Goal: Check status: Check status

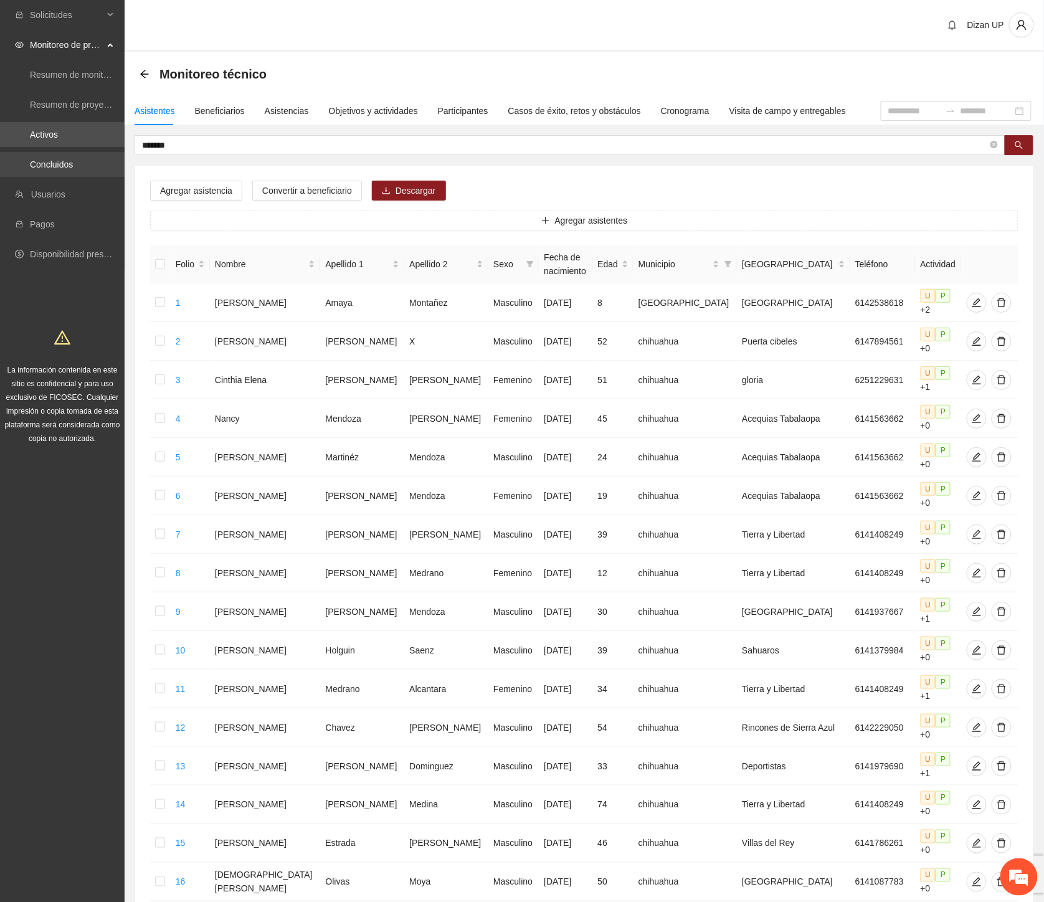
drag, startPoint x: 177, startPoint y: 146, endPoint x: 70, endPoint y: 156, distance: 107.0
click at [70, 156] on section "Solicitudes Monitoreo de proyectos Resumen de monitoreo Resumen de proyectos ap…" at bounding box center [522, 590] width 1044 height 1181
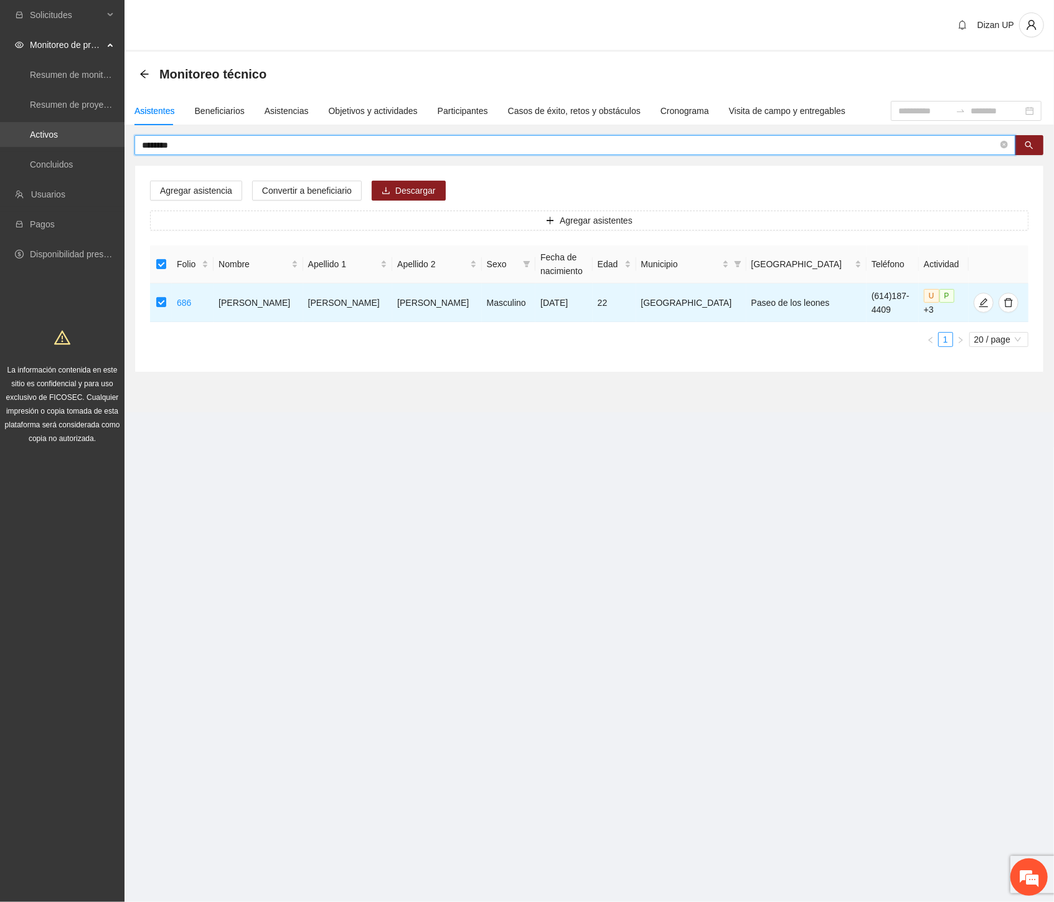
drag, startPoint x: 187, startPoint y: 141, endPoint x: 16, endPoint y: 142, distance: 171.3
click at [29, 142] on section "Solicitudes Monitoreo de proyectos Resumen de monitoreo Resumen de proyectos ap…" at bounding box center [527, 451] width 1054 height 902
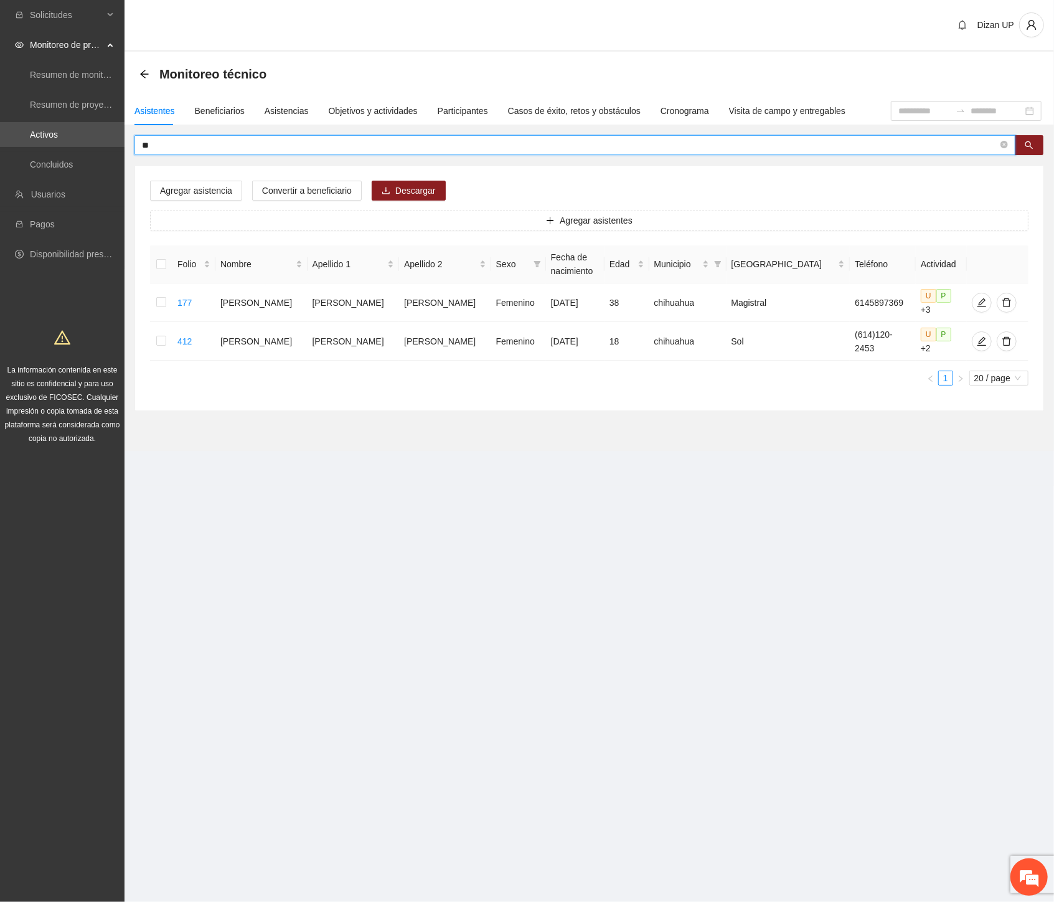
type input "*"
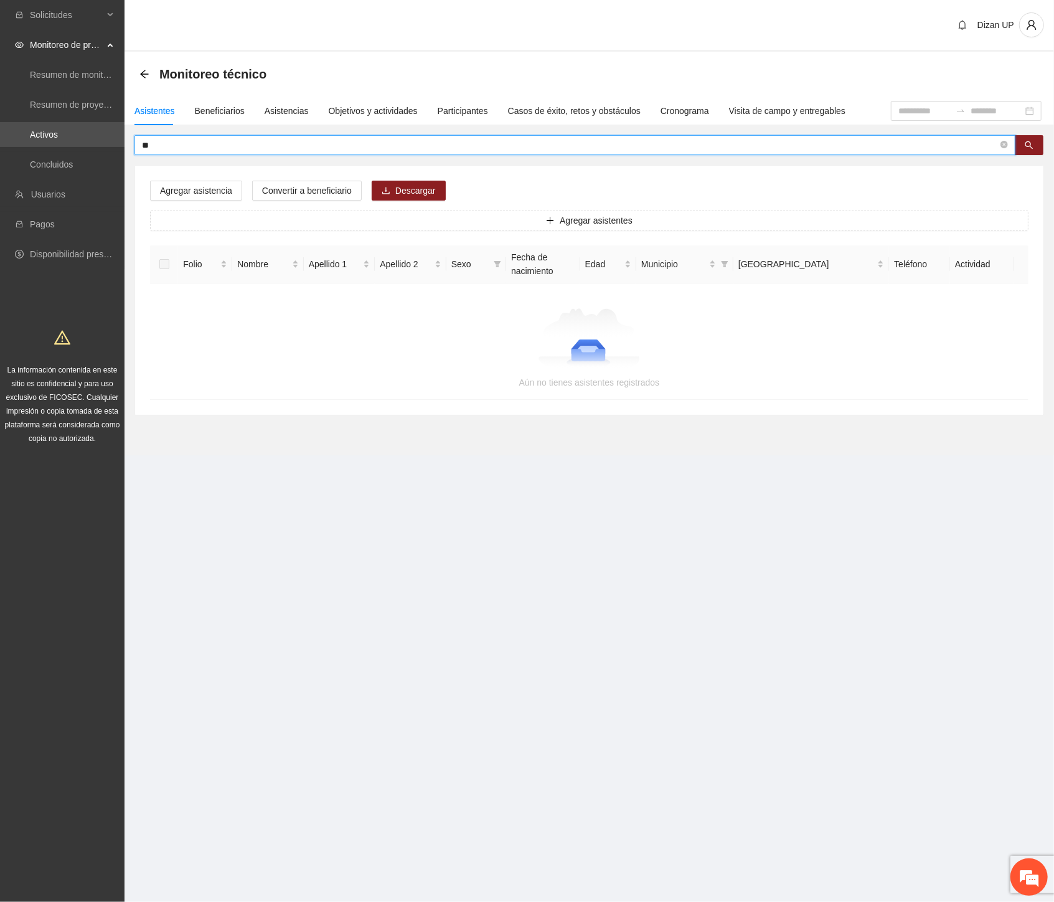
type input "*"
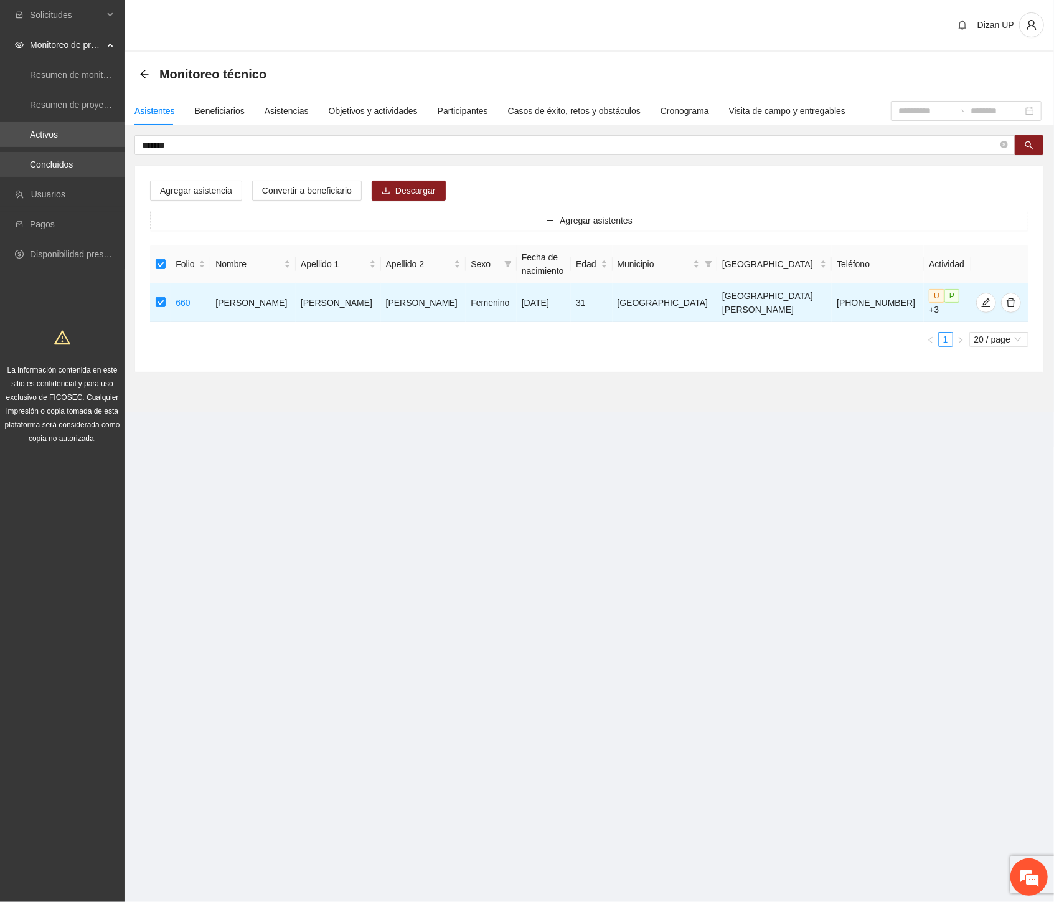
click at [24, 156] on section "Solicitudes Monitoreo de proyectos Resumen de monitoreo Resumen de proyectos ap…" at bounding box center [527, 451] width 1054 height 902
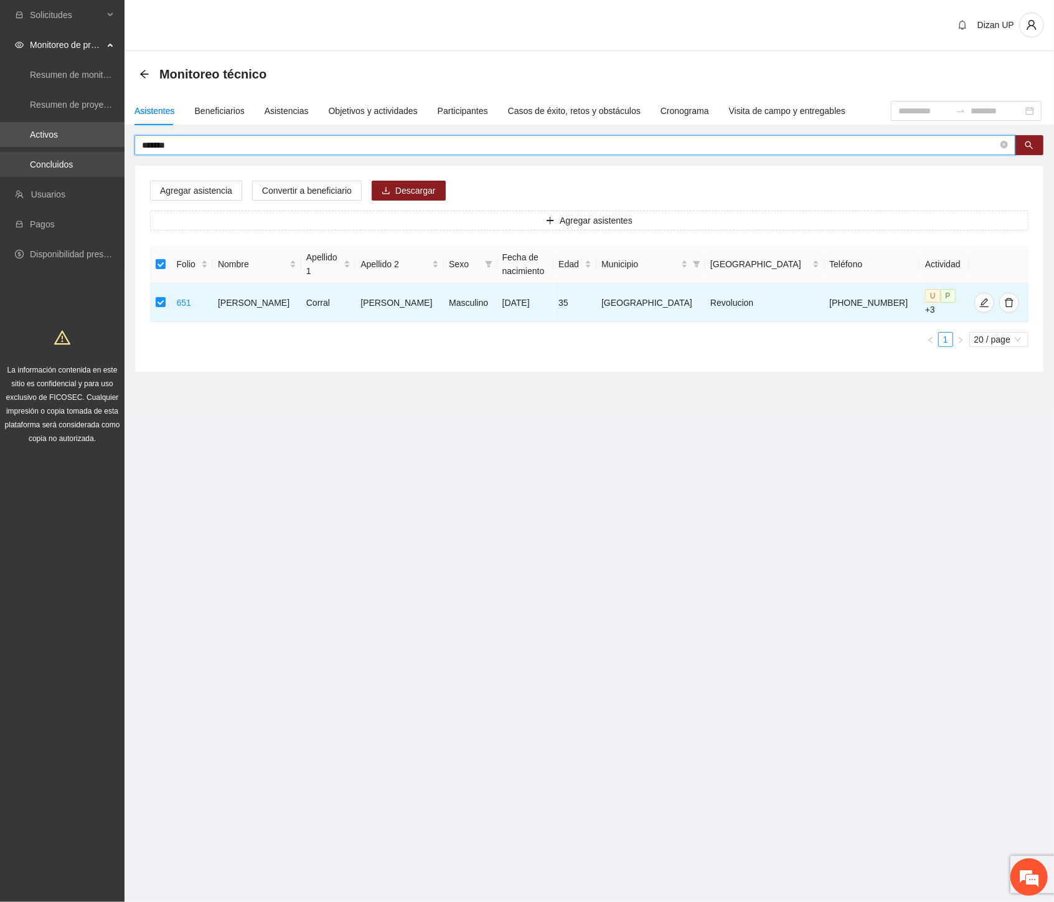
drag, startPoint x: 127, startPoint y: 148, endPoint x: 17, endPoint y: 156, distance: 110.5
click at [17, 156] on section "Solicitudes Monitoreo de proyectos Resumen de monitoreo Resumen de proyectos ap…" at bounding box center [527, 451] width 1054 height 902
drag, startPoint x: 187, startPoint y: 144, endPoint x: 12, endPoint y: 157, distance: 174.8
click at [12, 157] on section "Solicitudes Monitoreo de proyectos Resumen de monitoreo Resumen de proyectos ap…" at bounding box center [527, 451] width 1054 height 902
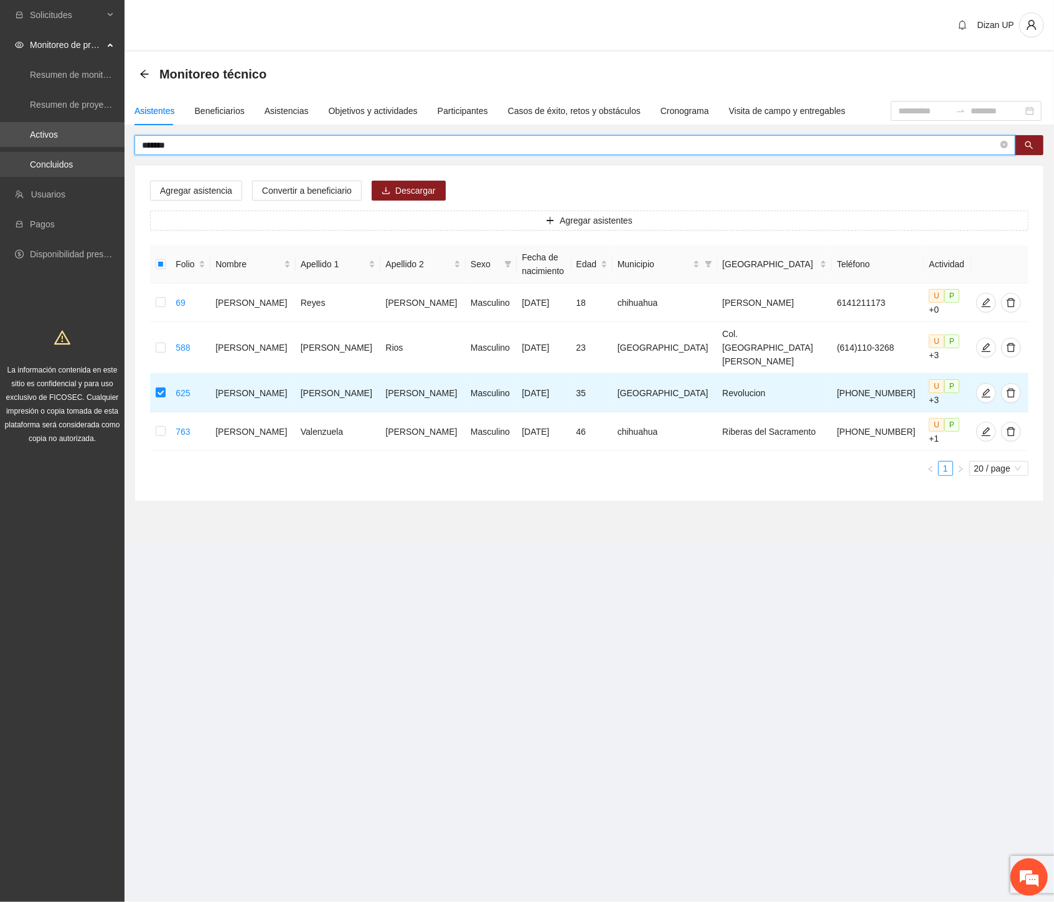
click at [73, 154] on section "Solicitudes Monitoreo de proyectos Resumen de monitoreo Resumen de proyectos ap…" at bounding box center [527, 451] width 1054 height 902
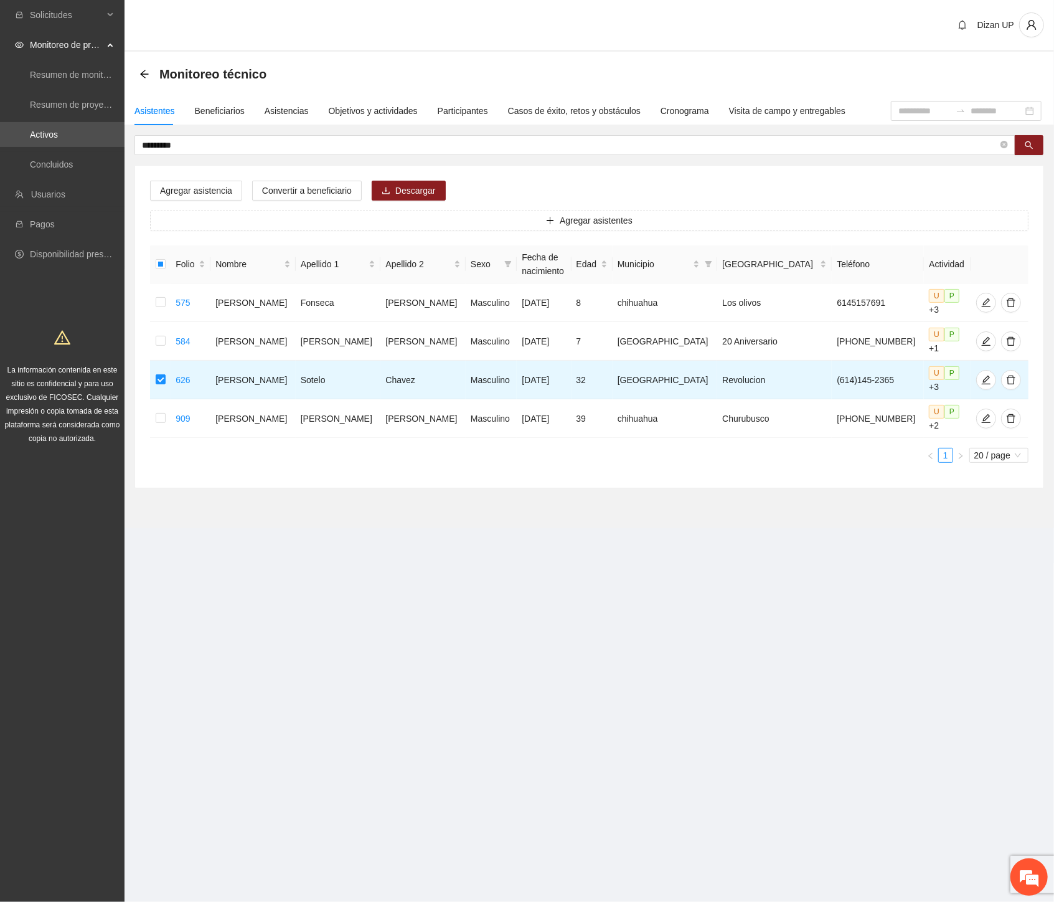
drag, startPoint x: 194, startPoint y: 144, endPoint x: -1, endPoint y: 146, distance: 195.6
click at [0, 146] on html "Solicitudes Monitoreo de proyectos Resumen de monitoreo Resumen de proyectos ap…" at bounding box center [527, 451] width 1054 height 902
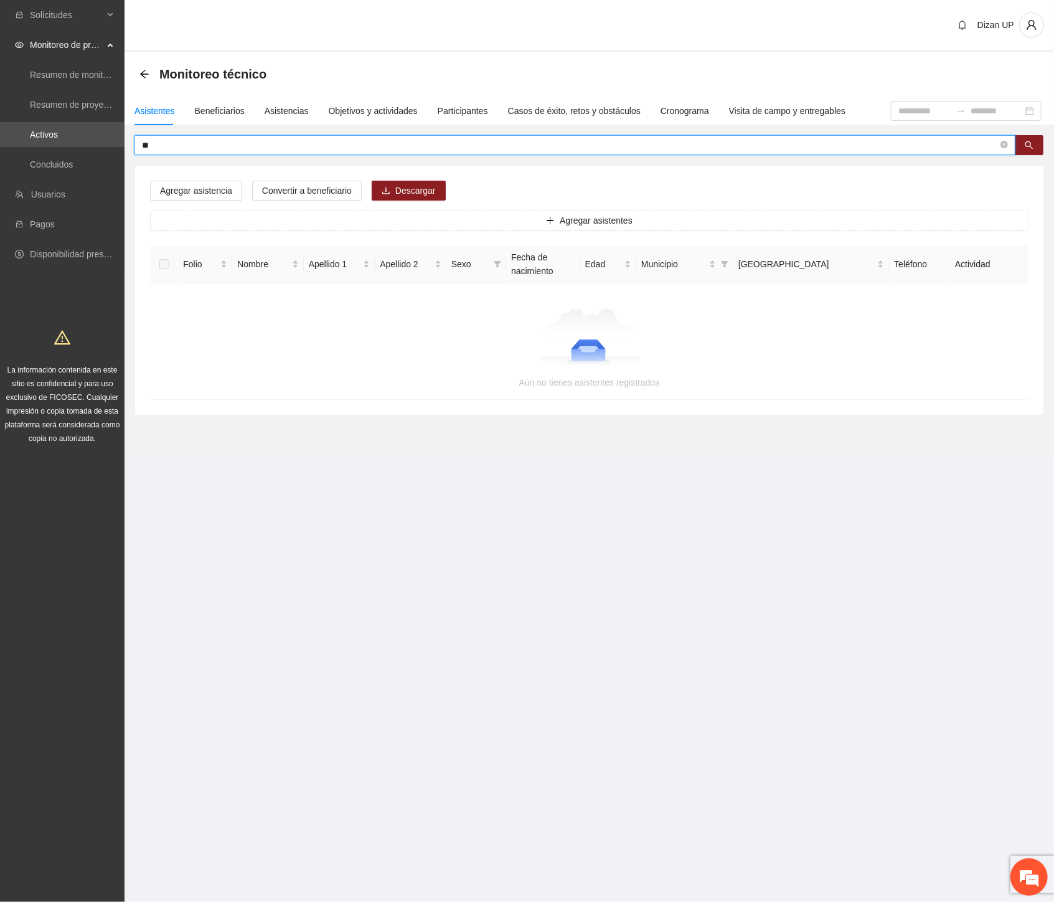
type input "*"
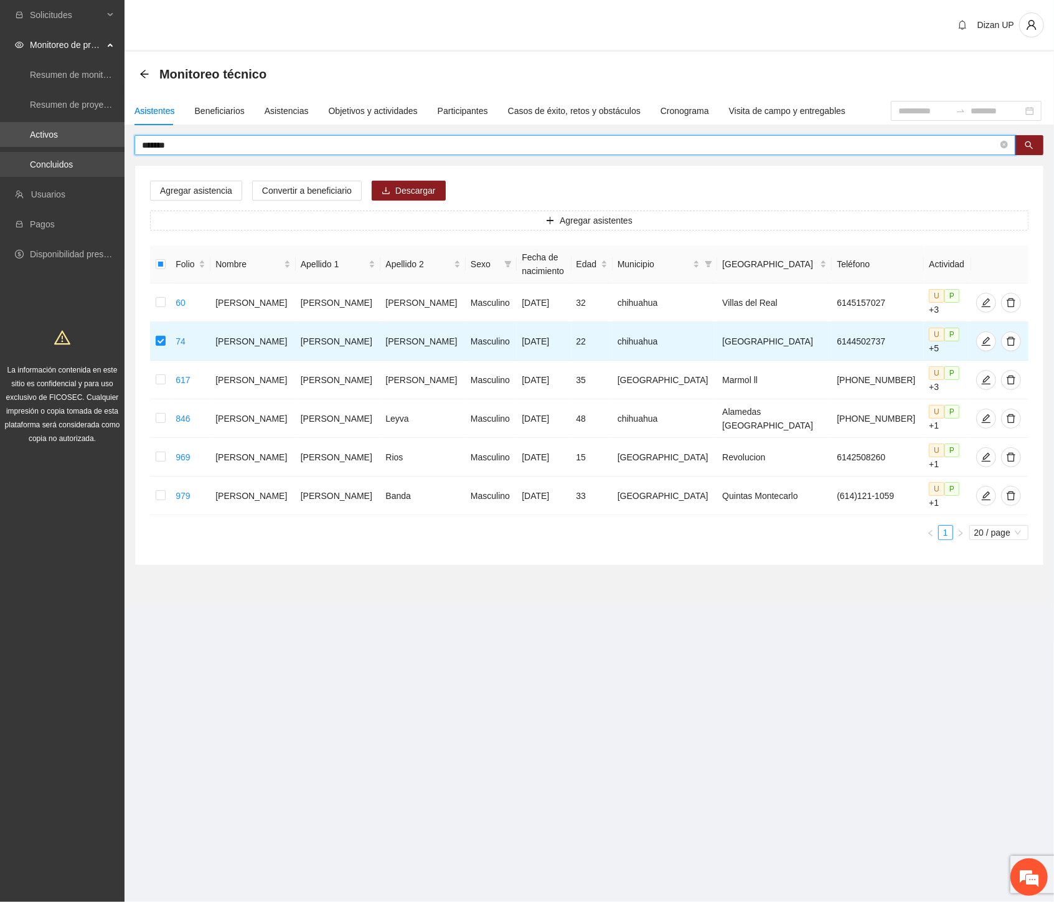
drag, startPoint x: 178, startPoint y: 140, endPoint x: 5, endPoint y: 151, distance: 172.9
click at [5, 151] on section "Solicitudes Monitoreo de proyectos Resumen de monitoreo Resumen de proyectos ap…" at bounding box center [527, 451] width 1054 height 902
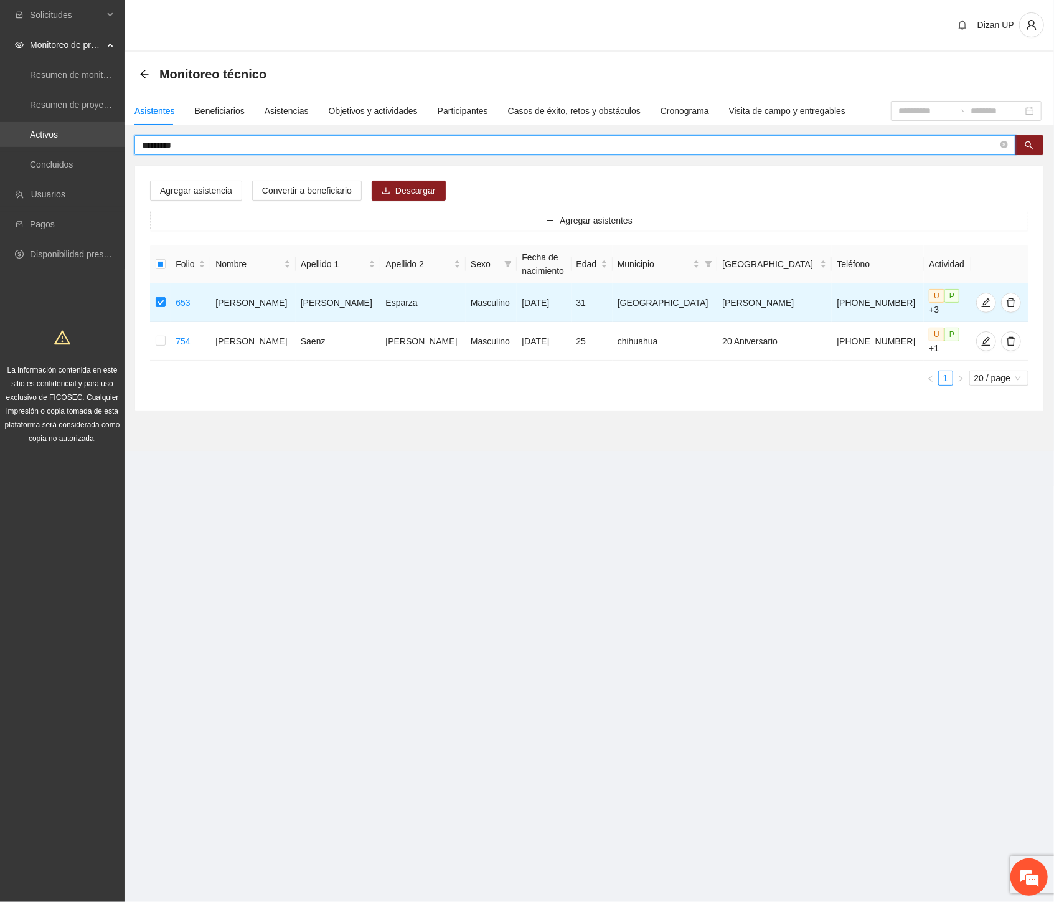
drag, startPoint x: 171, startPoint y: 139, endPoint x: 66, endPoint y: 142, distance: 104.7
click at [69, 144] on section "Solicitudes Monitoreo de proyectos Resumen de monitoreo Resumen de proyectos ap…" at bounding box center [527, 451] width 1054 height 902
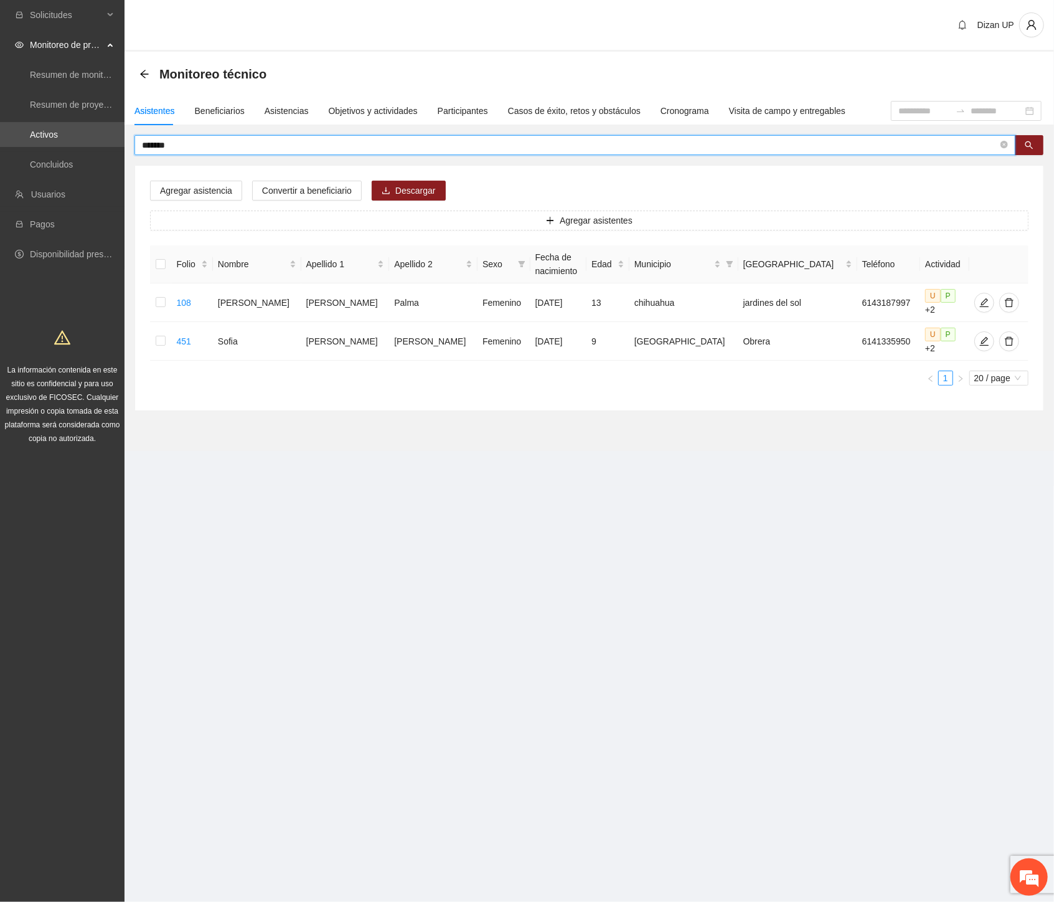
drag, startPoint x: 183, startPoint y: 141, endPoint x: -1, endPoint y: 145, distance: 184.4
click at [0, 145] on html "Solicitudes Monitoreo de proyectos Resumen de monitoreo Resumen de proyectos ap…" at bounding box center [527, 451] width 1054 height 902
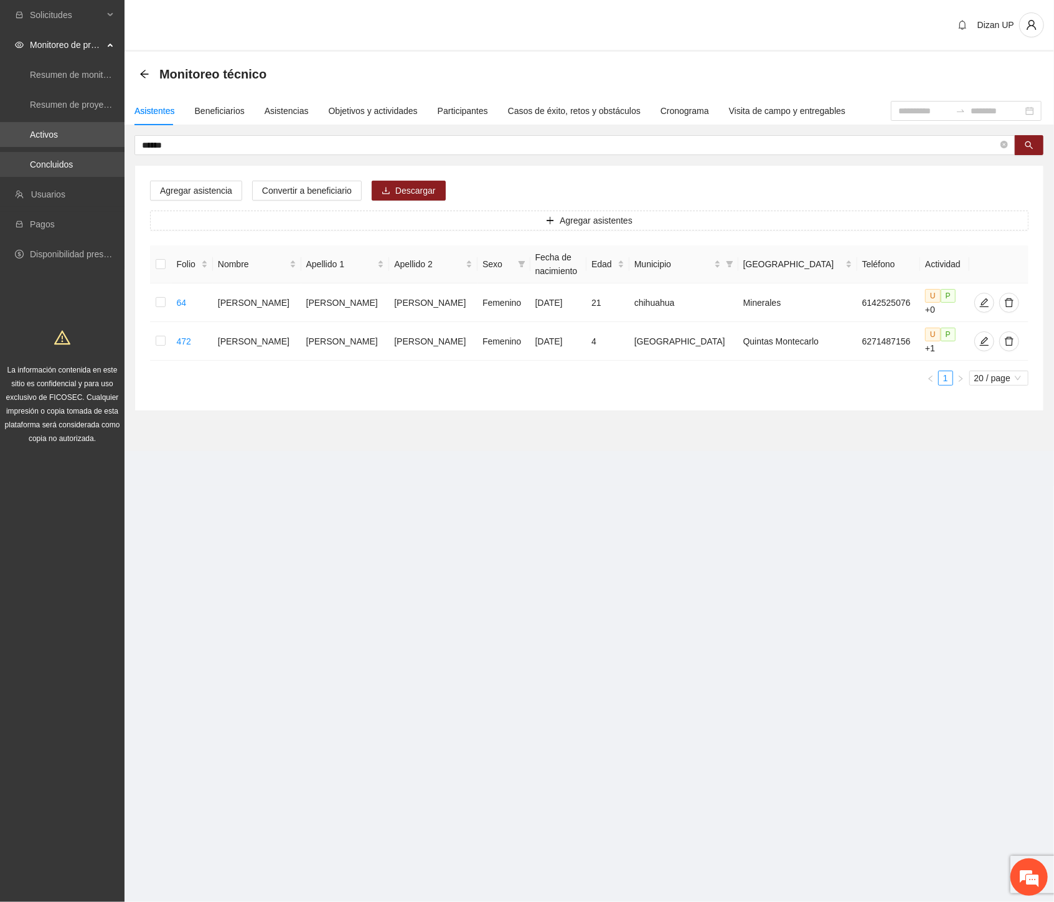
drag, startPoint x: 116, startPoint y: 149, endPoint x: 71, endPoint y: 152, distance: 44.9
click at [72, 152] on section "Solicitudes Monitoreo de proyectos Resumen de monitoreo Resumen de proyectos ap…" at bounding box center [527, 451] width 1054 height 902
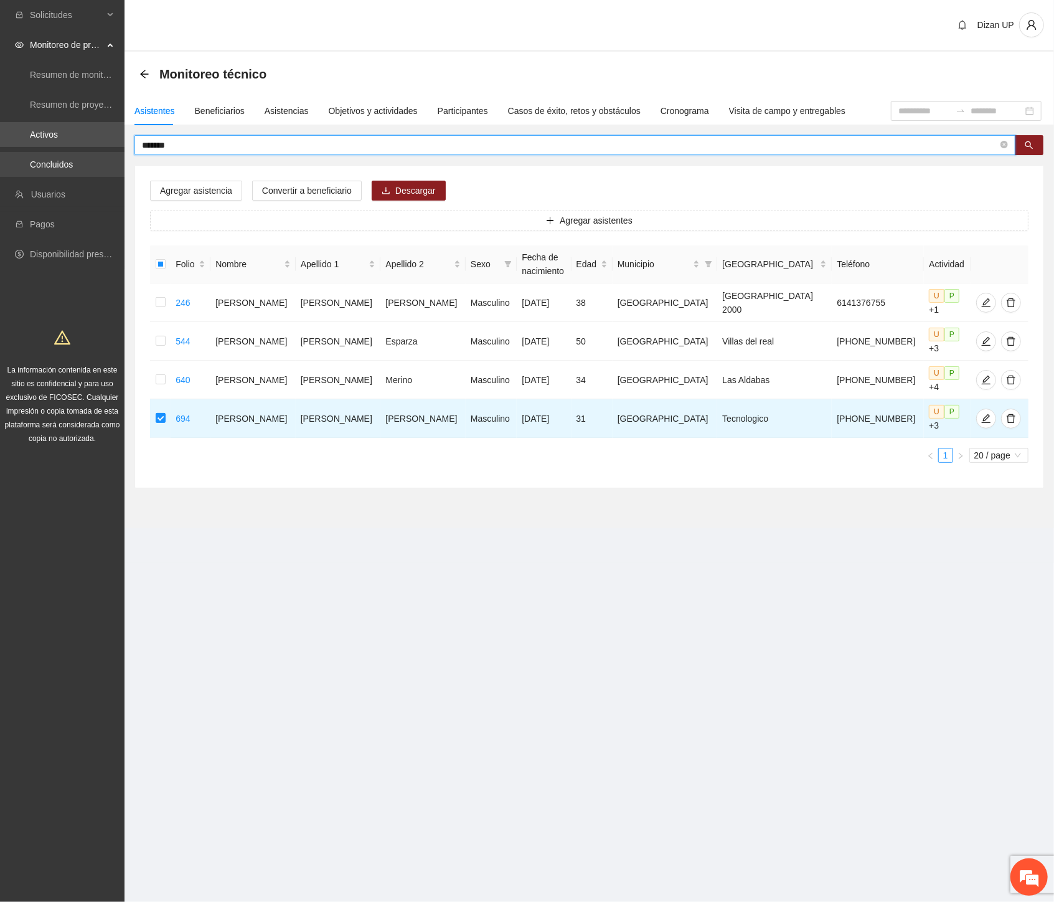
drag, startPoint x: 221, startPoint y: 141, endPoint x: 1, endPoint y: 156, distance: 220.9
click at [0, 154] on section "Solicitudes Monitoreo de proyectos Resumen de monitoreo Resumen de proyectos ap…" at bounding box center [527, 451] width 1054 height 902
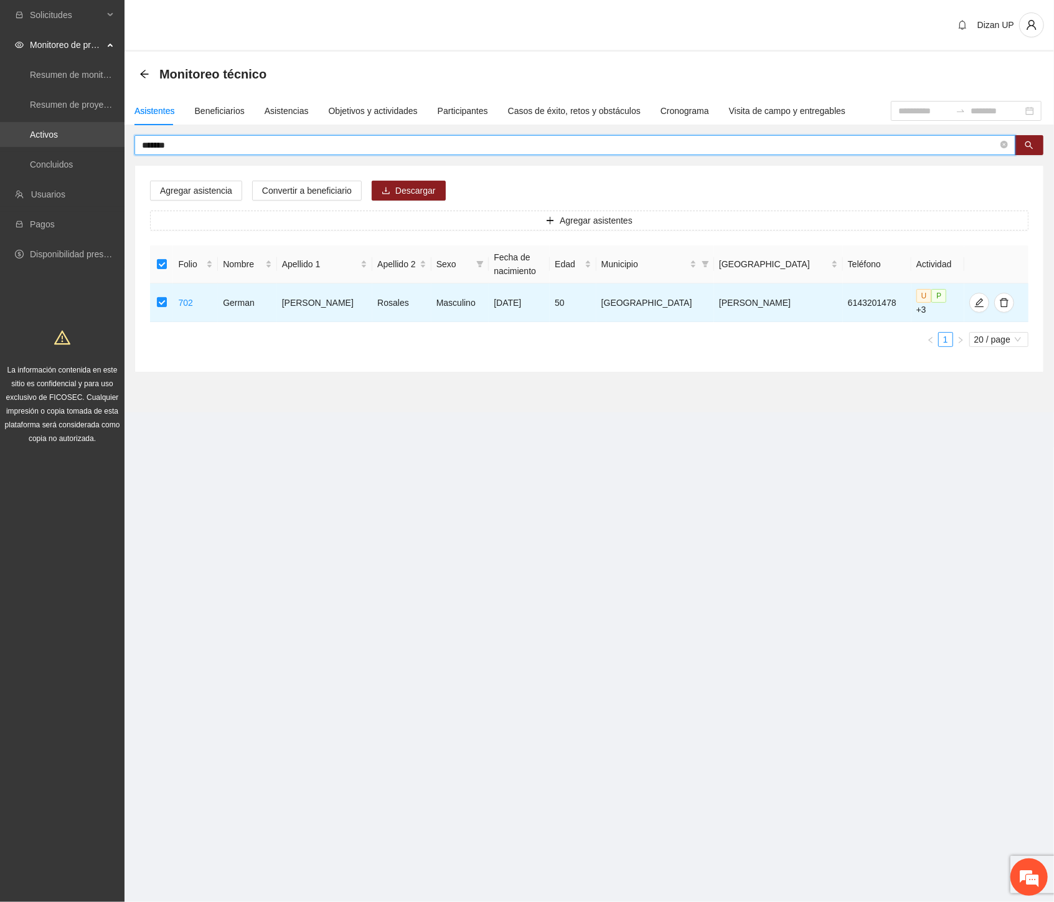
drag, startPoint x: 183, startPoint y: 147, endPoint x: 27, endPoint y: 142, distance: 155.8
click at [27, 142] on section "Solicitudes Monitoreo de proyectos Resumen de monitoreo Resumen de proyectos ap…" at bounding box center [527, 451] width 1054 height 902
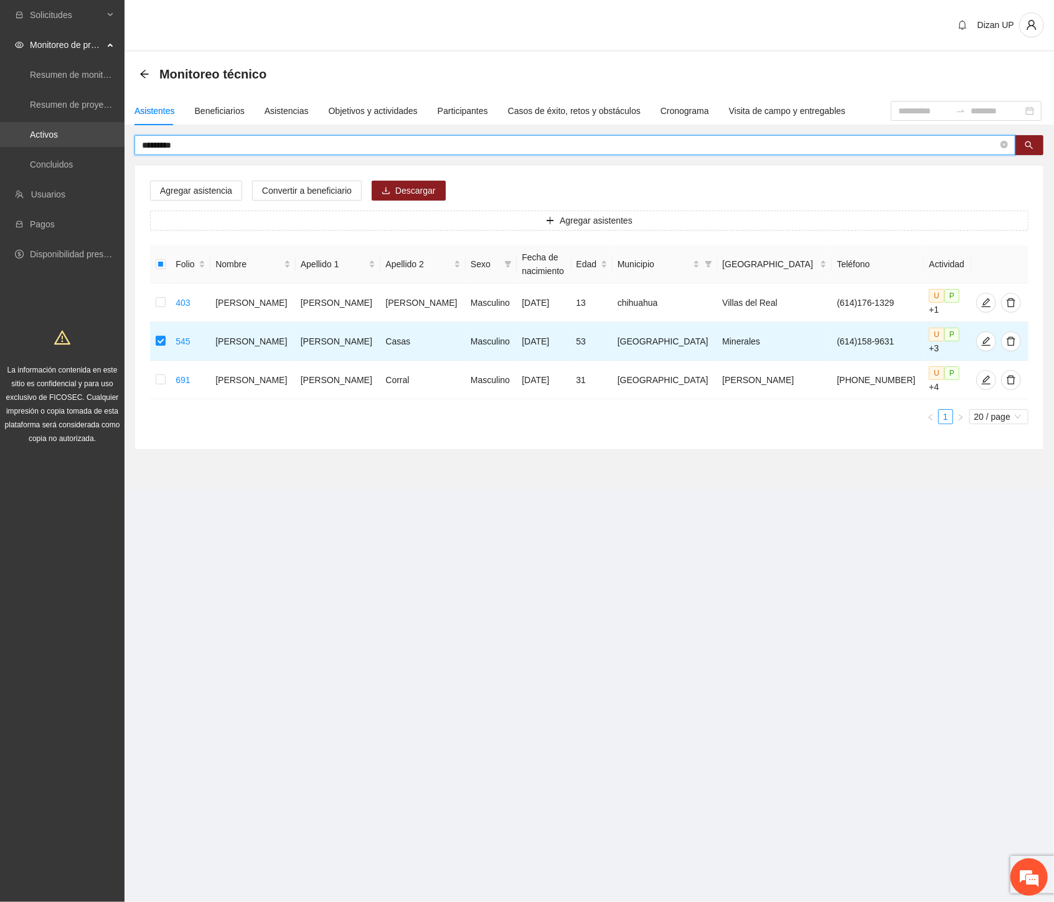
drag, startPoint x: 188, startPoint y: 149, endPoint x: 51, endPoint y: 143, distance: 137.2
click at [51, 143] on section "Solicitudes Monitoreo de proyectos Resumen de monitoreo Resumen de proyectos ap…" at bounding box center [527, 451] width 1054 height 902
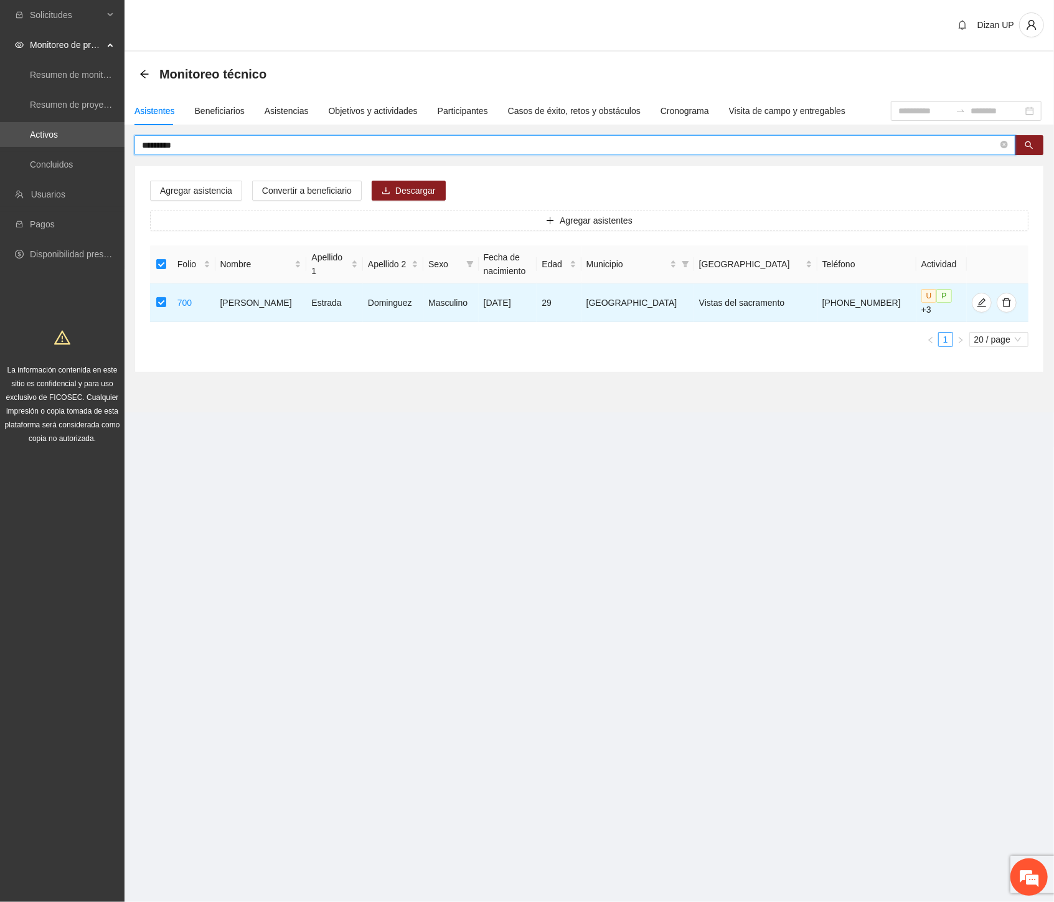
drag, startPoint x: 24, startPoint y: 146, endPoint x: -1, endPoint y: 154, distance: 26.4
click at [0, 154] on html "Solicitudes Monitoreo de proyectos Resumen de monitoreo Resumen de proyectos ap…" at bounding box center [527, 451] width 1054 height 902
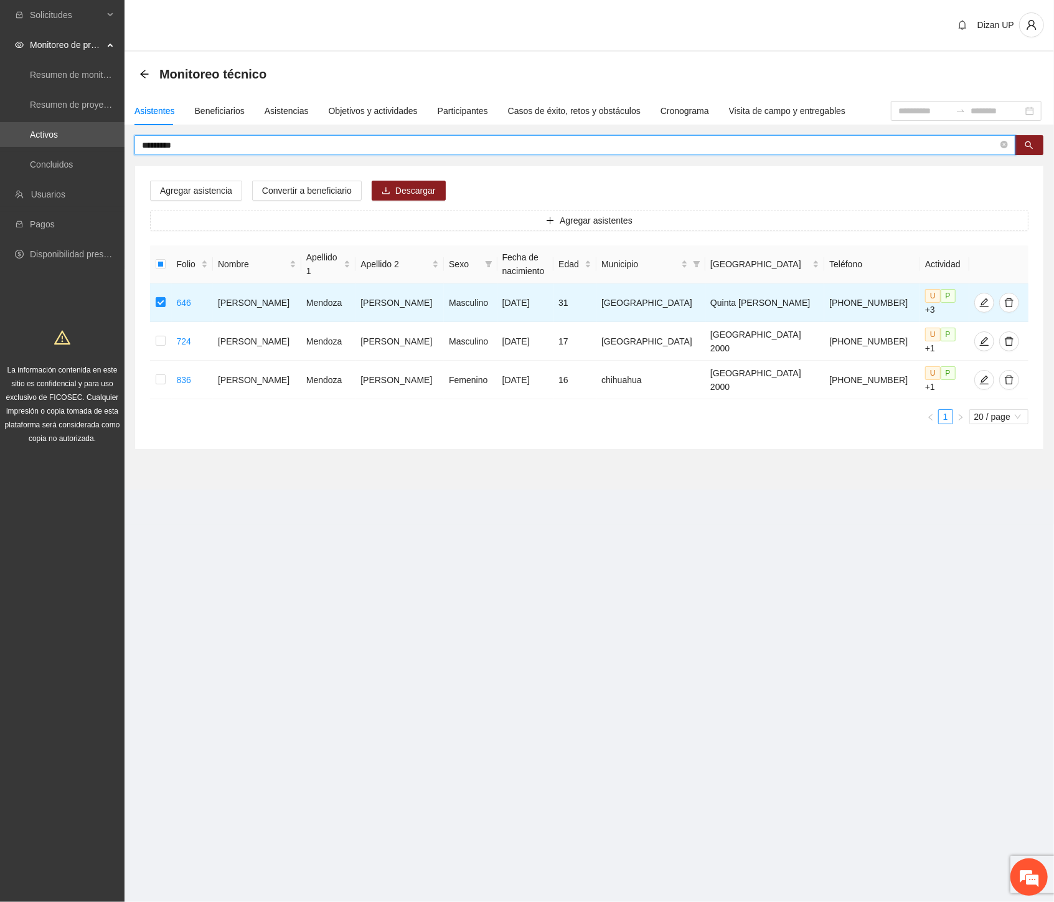
drag, startPoint x: 196, startPoint y: 146, endPoint x: -1, endPoint y: 150, distance: 197.5
click at [0, 150] on html "Solicitudes Monitoreo de proyectos Resumen de monitoreo Resumen de proyectos ap…" at bounding box center [527, 451] width 1054 height 902
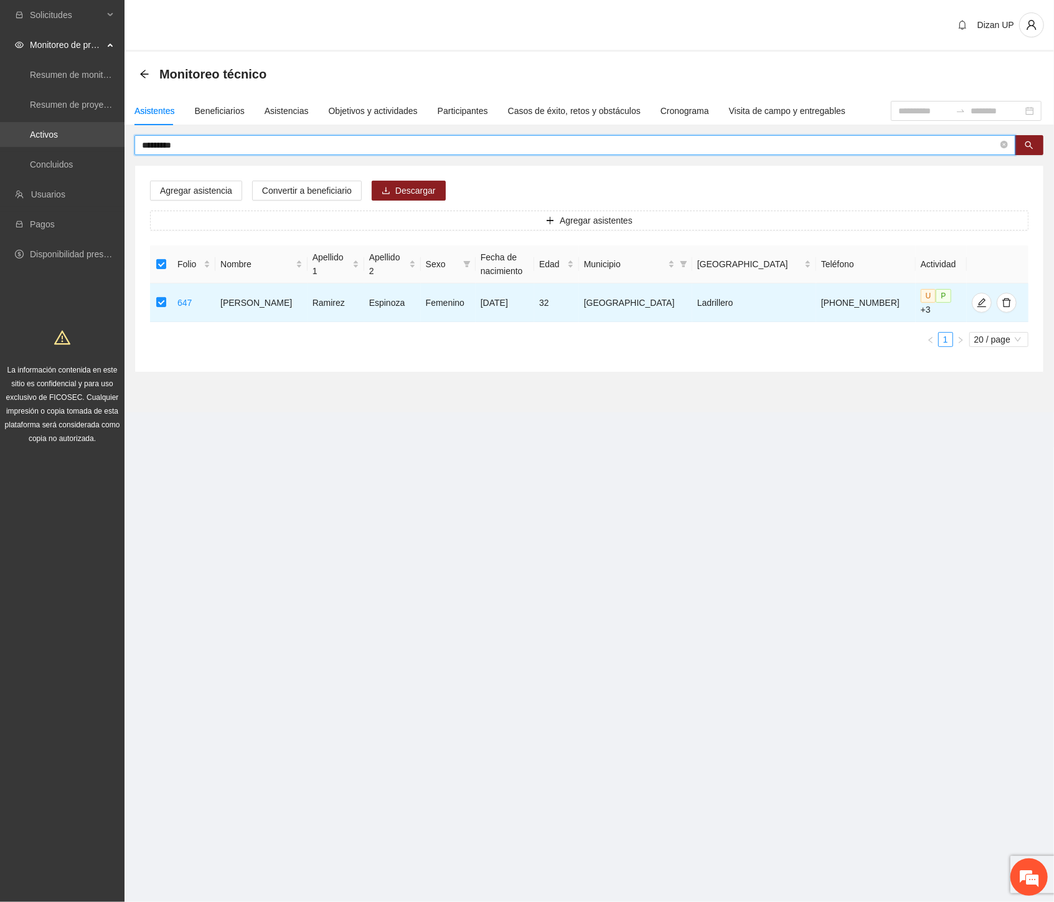
drag, startPoint x: 207, startPoint y: 146, endPoint x: 8, endPoint y: 136, distance: 199.0
click at [8, 136] on section "Solicitudes Monitoreo de proyectos Resumen de monitoreo Resumen de proyectos ap…" at bounding box center [527, 451] width 1054 height 902
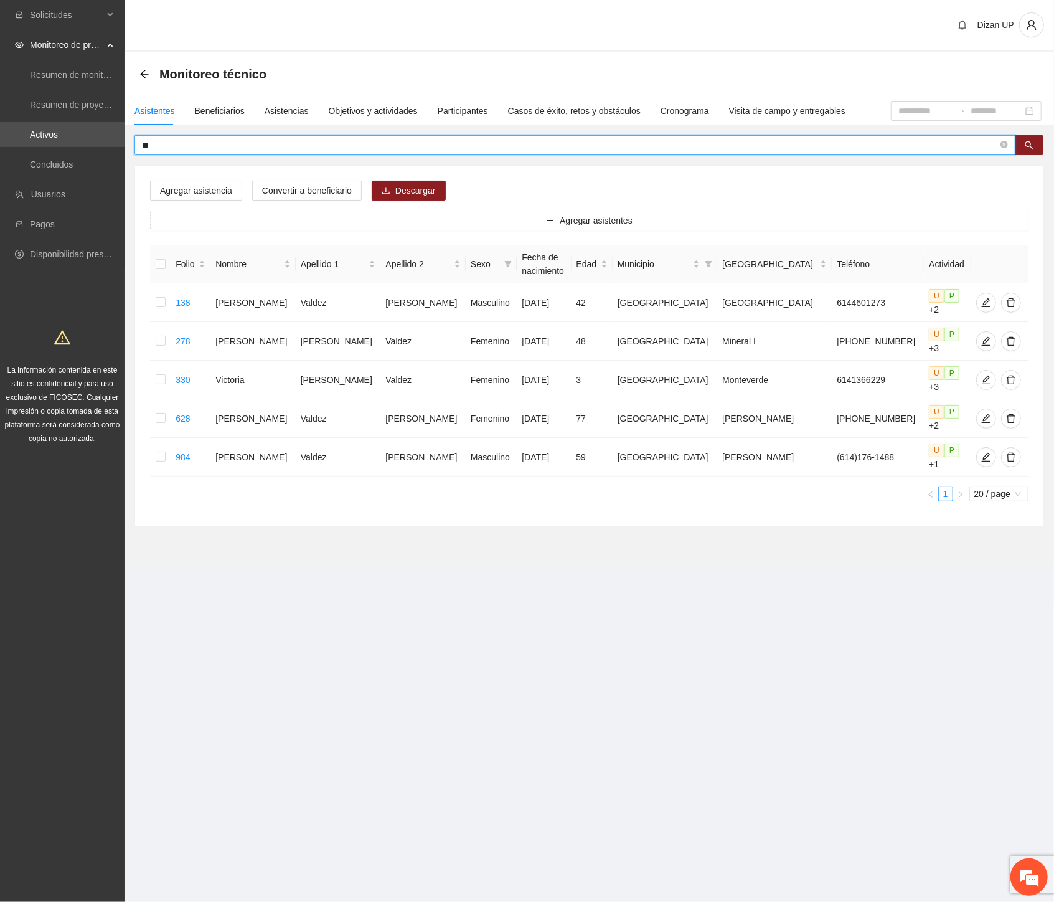
type input "*"
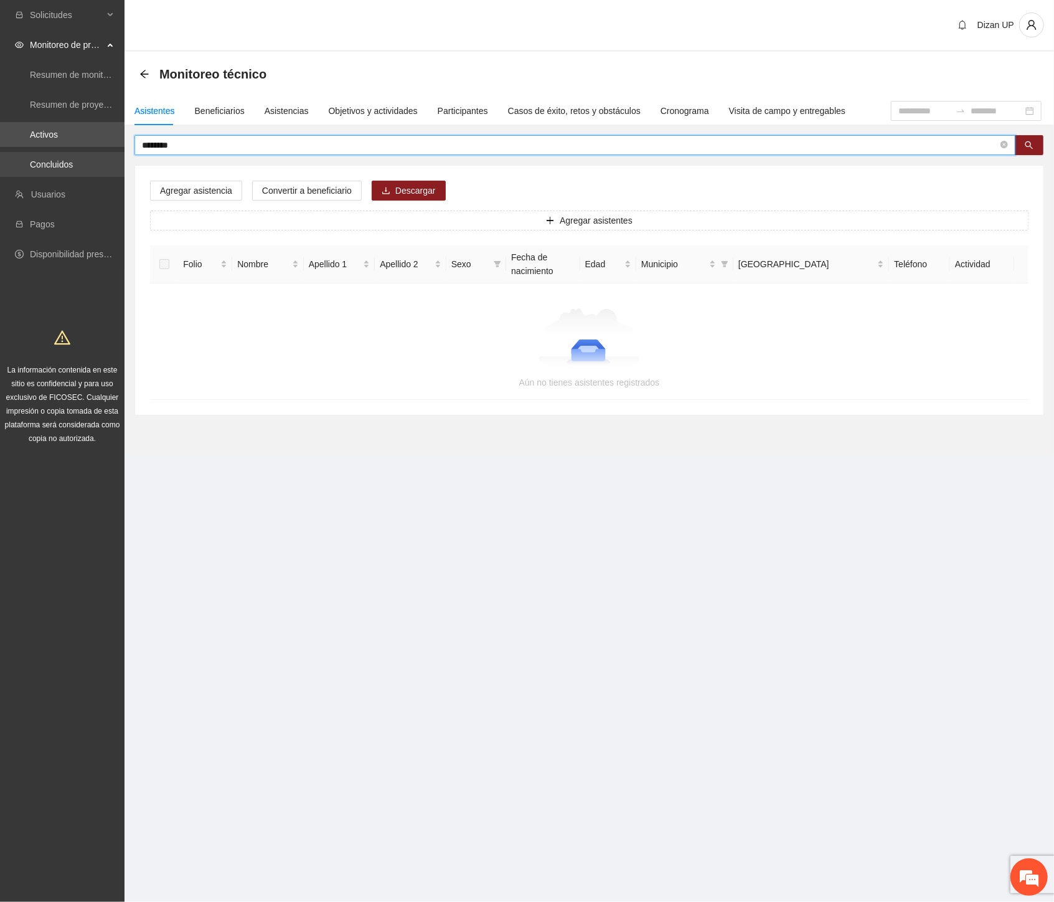
drag, startPoint x: 156, startPoint y: 145, endPoint x: 52, endPoint y: 154, distance: 104.4
click at [52, 154] on section "Solicitudes Monitoreo de proyectos Resumen de monitoreo Resumen de proyectos ap…" at bounding box center [527, 451] width 1054 height 902
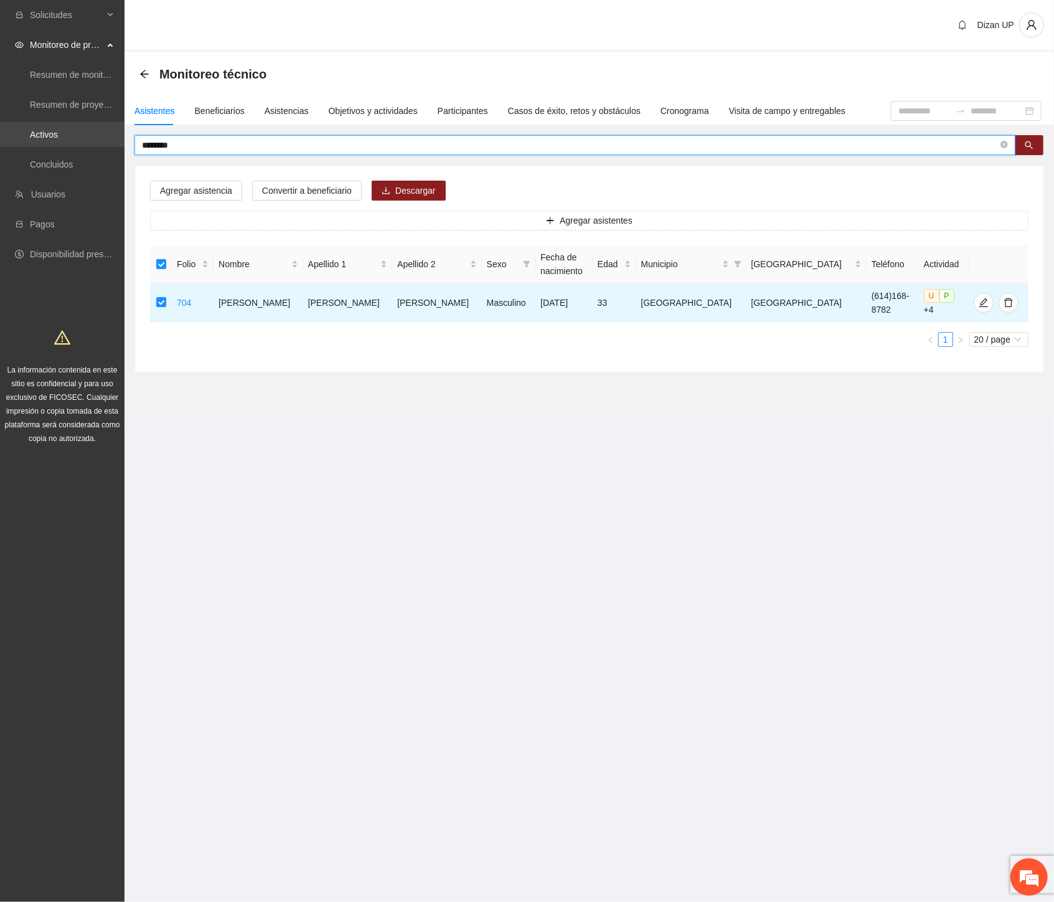
click at [100, 144] on section "Solicitudes Monitoreo de proyectos Resumen de monitoreo Resumen de proyectos ap…" at bounding box center [527, 451] width 1054 height 902
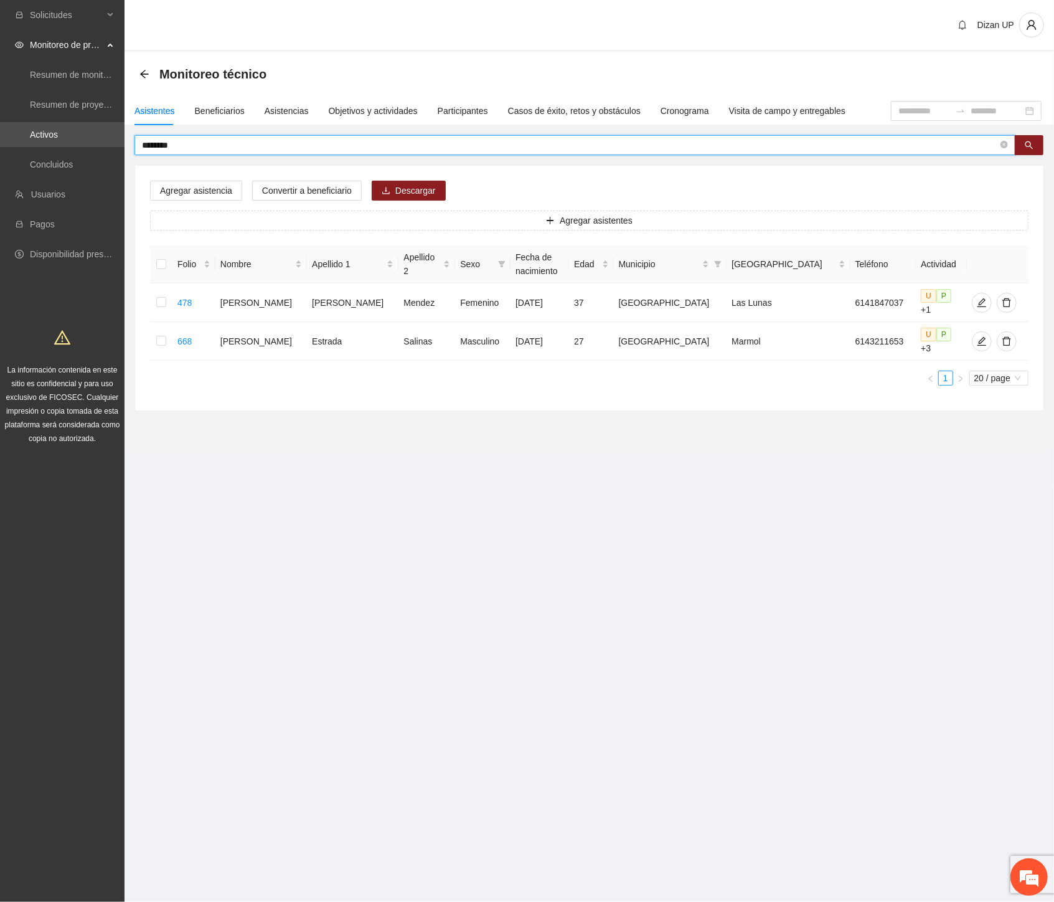
click at [181, 144] on input "********" at bounding box center [570, 145] width 856 height 14
type input "*"
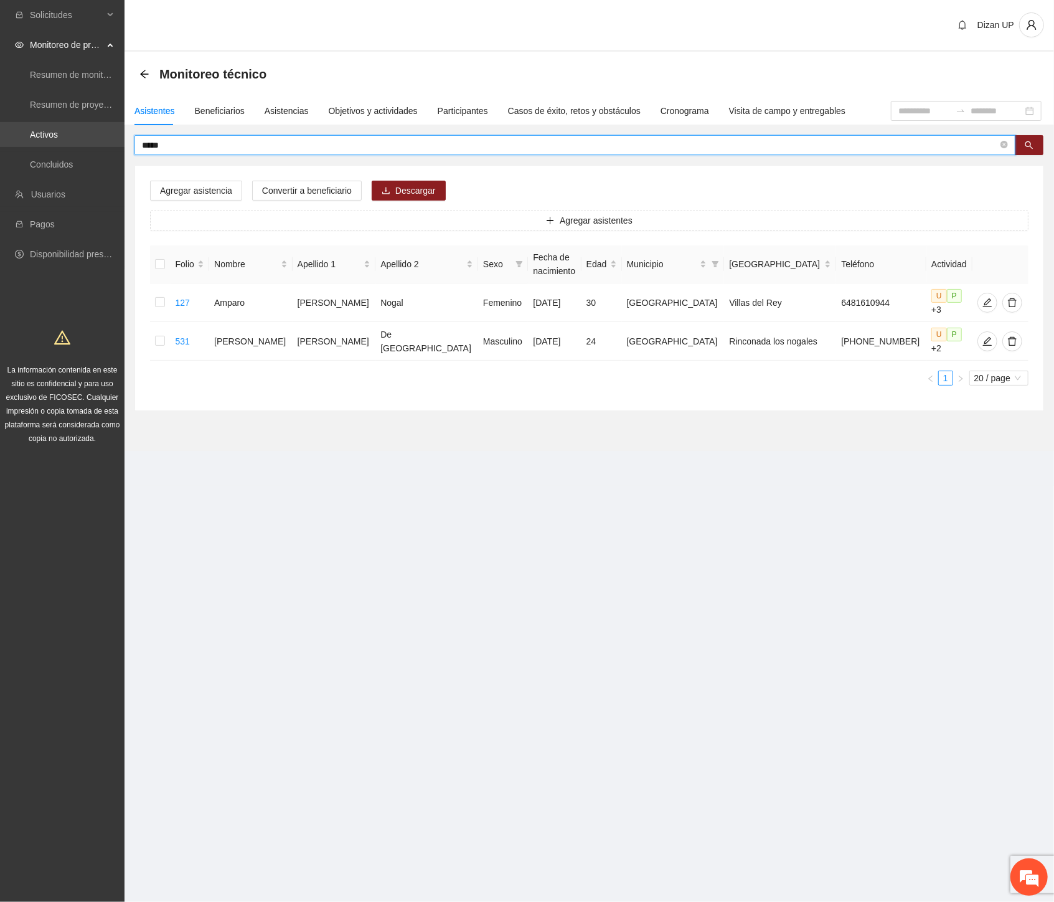
drag, startPoint x: 187, startPoint y: 146, endPoint x: 9, endPoint y: 146, distance: 177.5
click at [14, 148] on section "Solicitudes Monitoreo de proyectos Resumen de monitoreo Resumen de proyectos ap…" at bounding box center [527, 451] width 1054 height 902
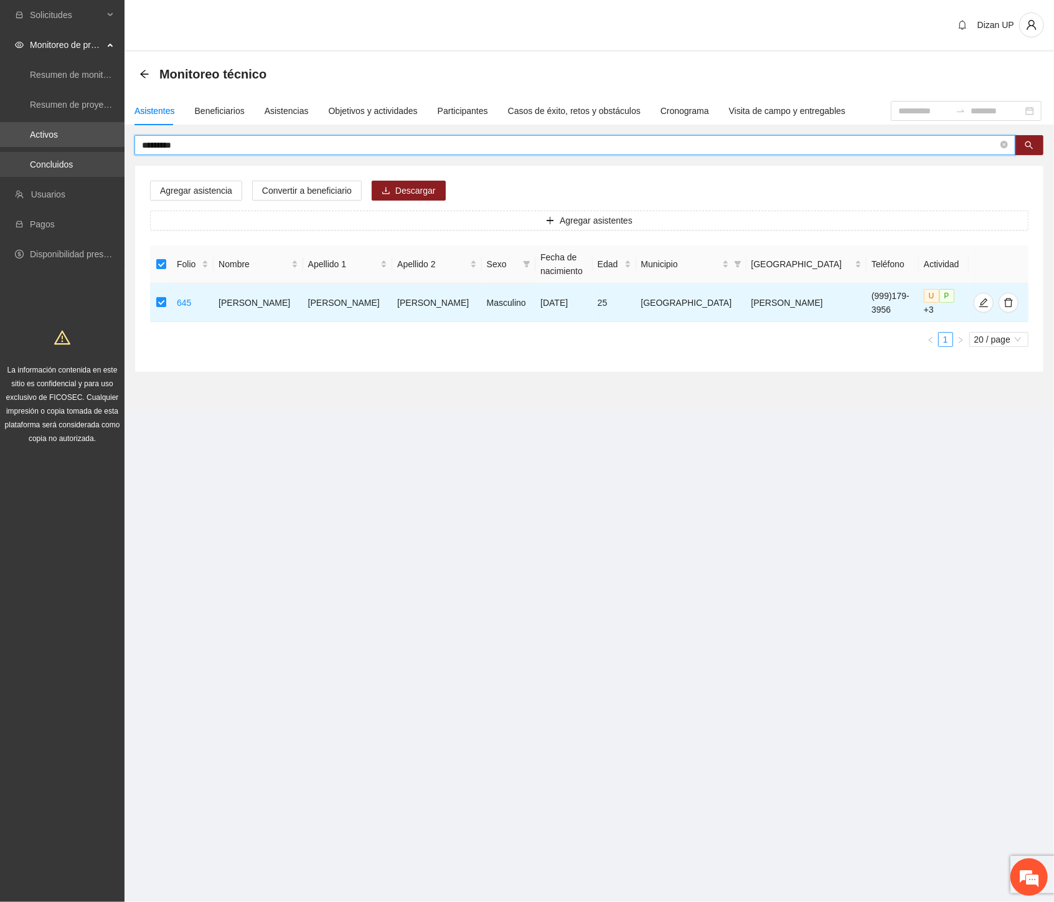
drag, startPoint x: 177, startPoint y: 144, endPoint x: 3, endPoint y: 163, distance: 174.8
click at [3, 163] on section "Solicitudes Monitoreo de proyectos Resumen de monitoreo Resumen de proyectos ap…" at bounding box center [527, 451] width 1054 height 902
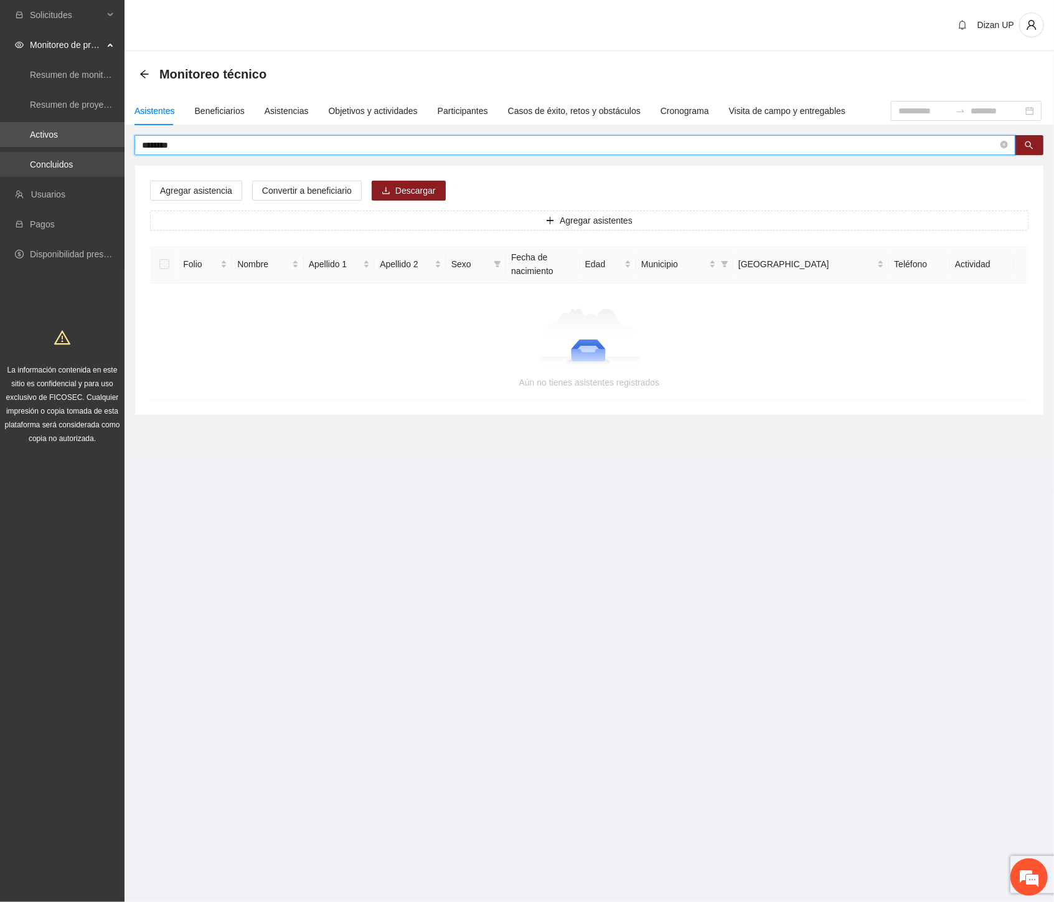
drag, startPoint x: 182, startPoint y: 147, endPoint x: 88, endPoint y: 151, distance: 94.1
click at [88, 151] on section "Solicitudes Monitoreo de proyectos Resumen de monitoreo Resumen de proyectos ap…" at bounding box center [527, 451] width 1054 height 902
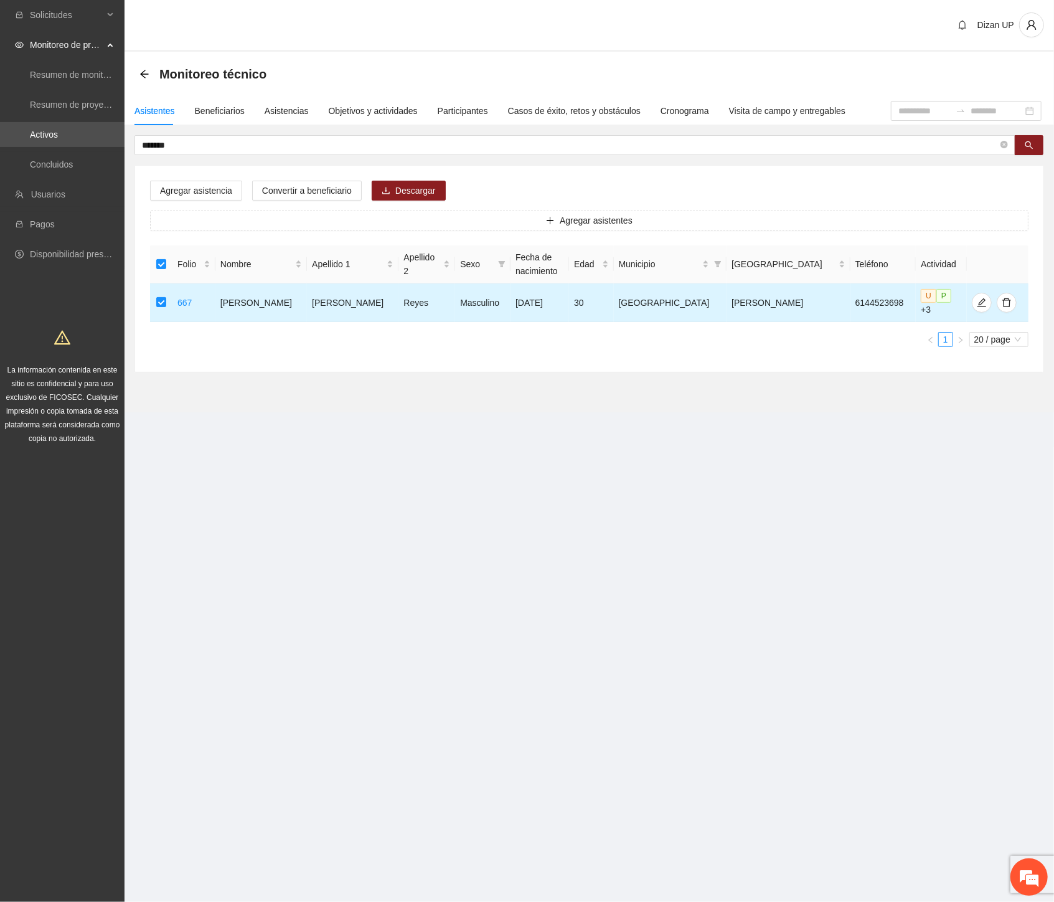
click at [158, 297] on td at bounding box center [161, 302] width 22 height 39
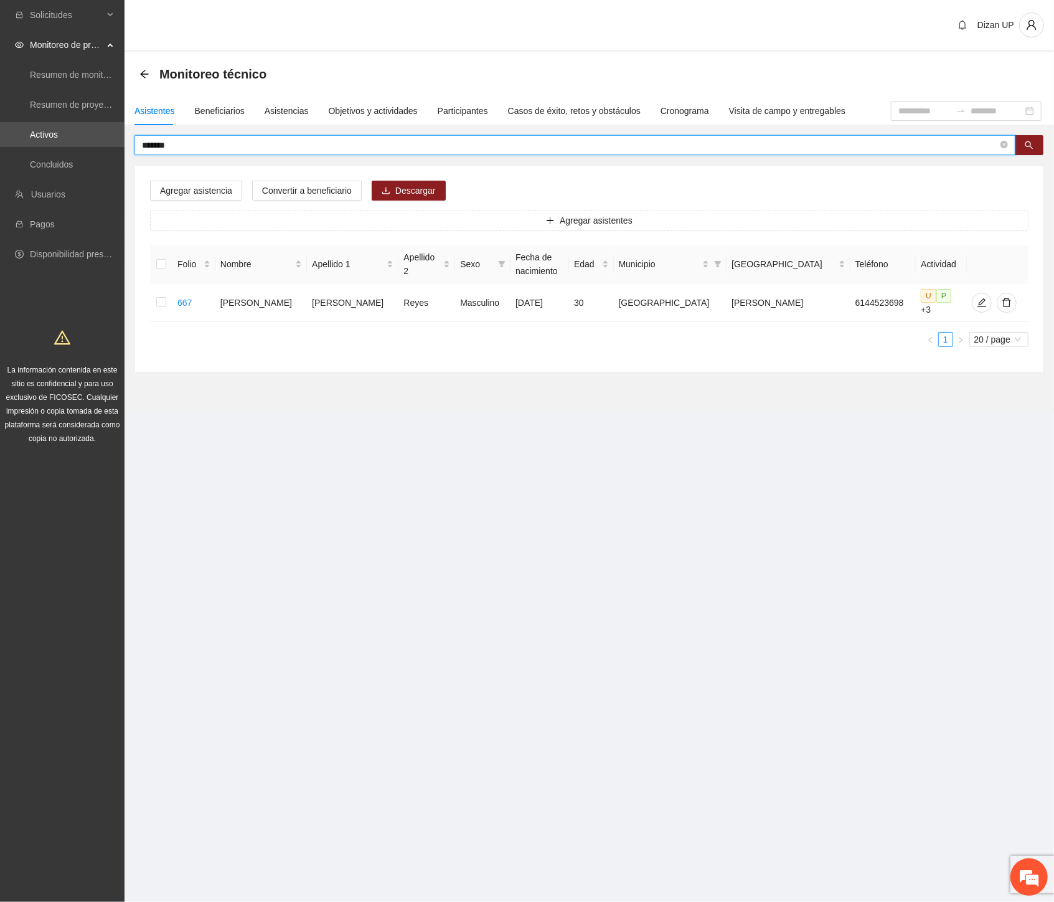
drag, startPoint x: 163, startPoint y: 149, endPoint x: 123, endPoint y: 148, distance: 40.5
click at [123, 148] on section "Solicitudes Monitoreo de proyectos Resumen de monitoreo Resumen de proyectos ap…" at bounding box center [527, 451] width 1054 height 902
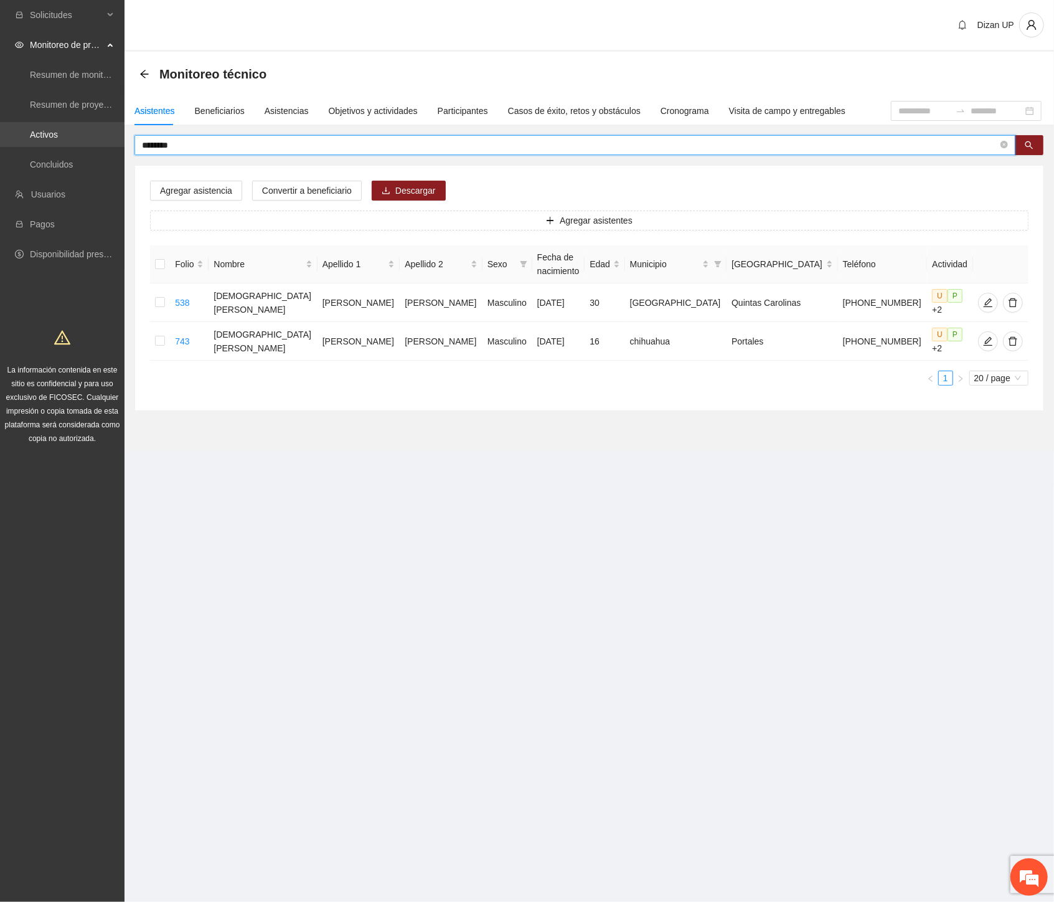
drag, startPoint x: 36, startPoint y: 126, endPoint x: 28, endPoint y: 126, distance: 8.1
click at [28, 126] on section "Solicitudes Monitoreo de proyectos Resumen de monitoreo Resumen de proyectos ap…" at bounding box center [527, 451] width 1054 height 902
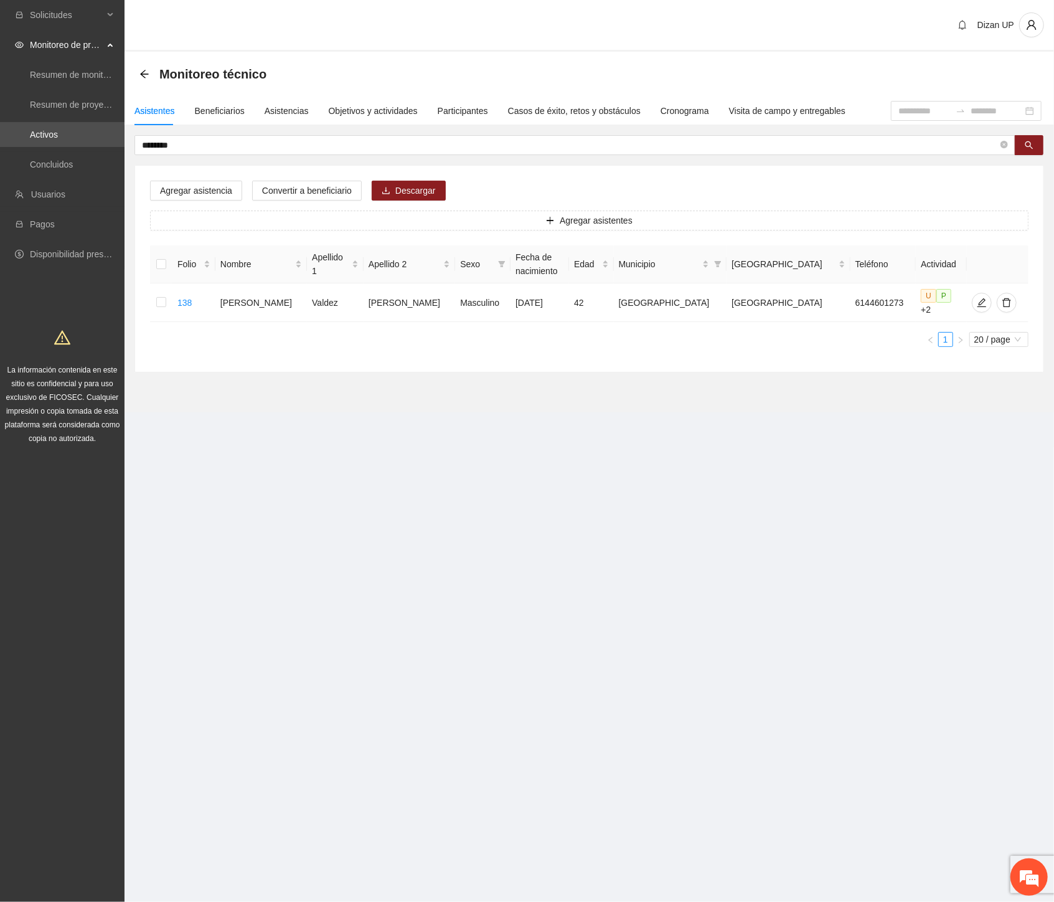
drag, startPoint x: 200, startPoint y: 146, endPoint x: -1, endPoint y: 128, distance: 202.0
click at [0, 128] on html "Solicitudes Monitoreo de proyectos Resumen de monitoreo Resumen de proyectos ap…" at bounding box center [527, 451] width 1054 height 902
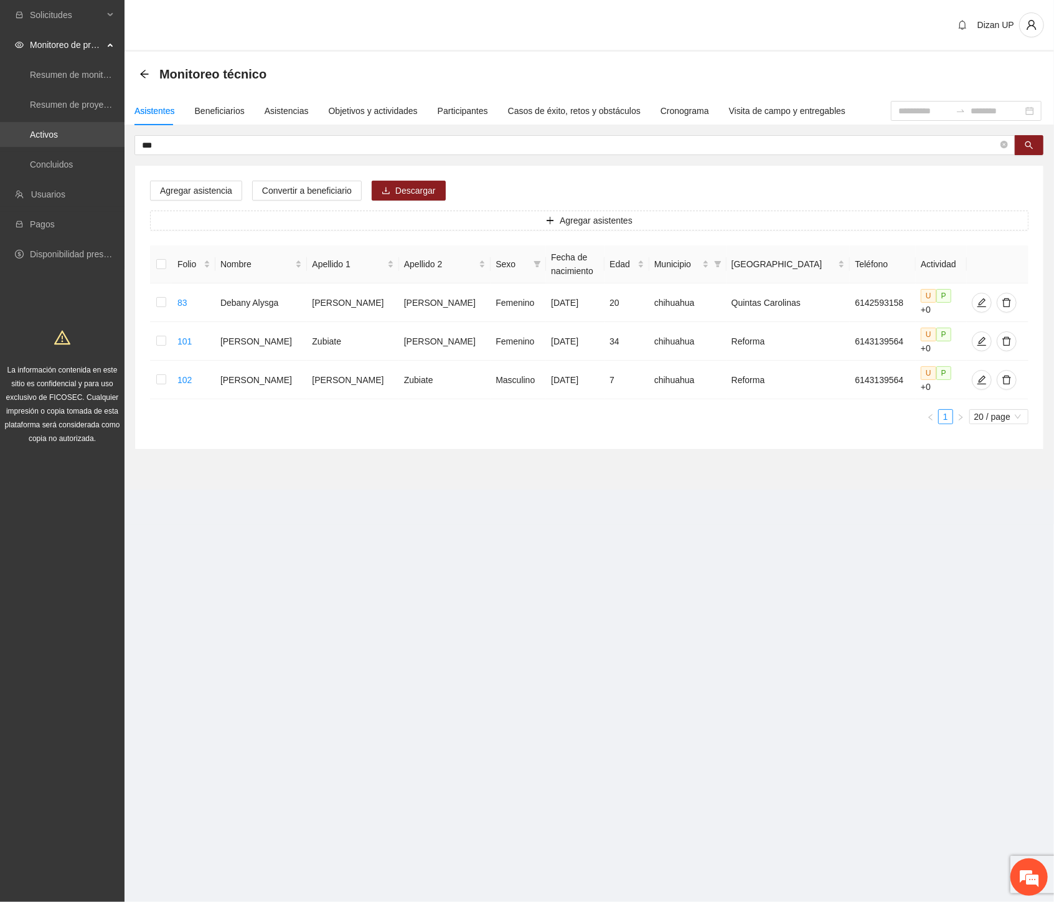
click at [45, 141] on section "Solicitudes Monitoreo de proyectos Resumen de monitoreo Resumen de proyectos ap…" at bounding box center [527, 451] width 1054 height 902
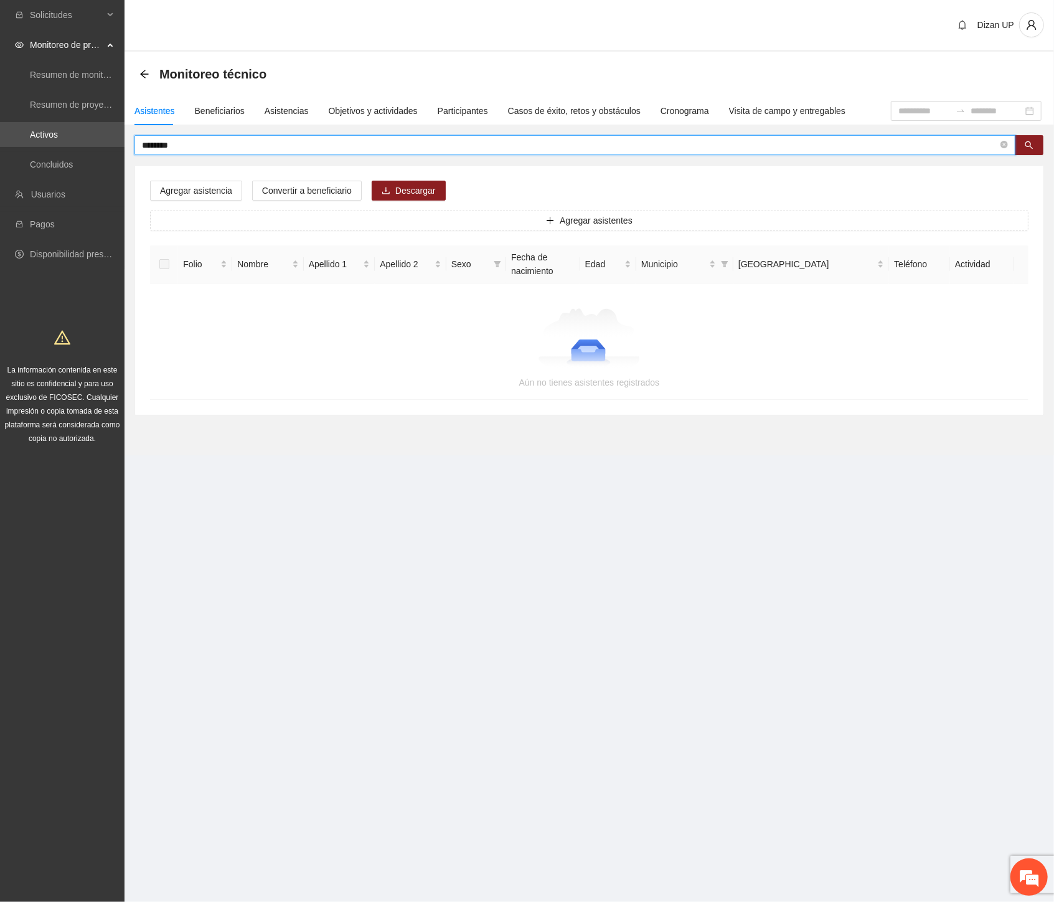
drag, startPoint x: 195, startPoint y: 142, endPoint x: -1, endPoint y: 158, distance: 196.8
click at [0, 158] on html "Solicitudes Monitoreo de proyectos Resumen de monitoreo Resumen de proyectos ap…" at bounding box center [527, 451] width 1054 height 902
type input "*"
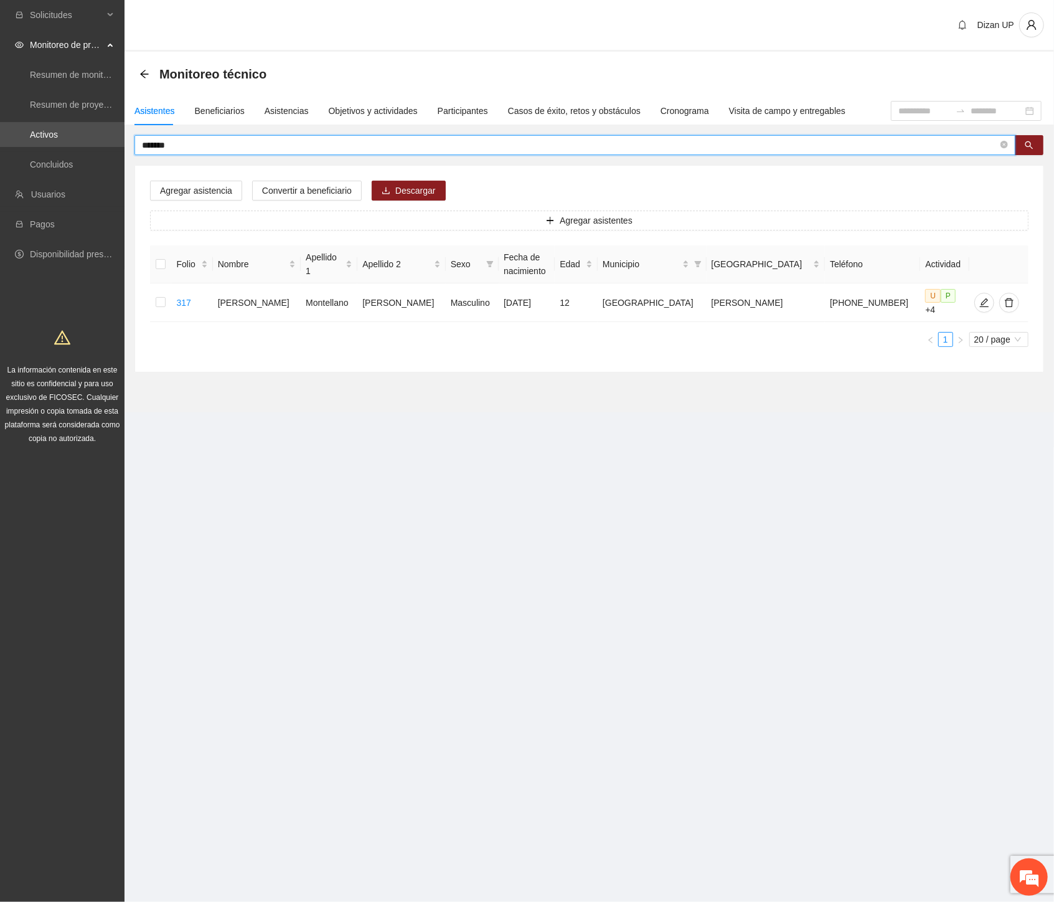
drag, startPoint x: 176, startPoint y: 142, endPoint x: -1, endPoint y: 153, distance: 177.8
click at [0, 153] on html "Solicitudes Monitoreo de proyectos Resumen de monitoreo Resumen de proyectos ap…" at bounding box center [527, 451] width 1054 height 902
type input "*****"
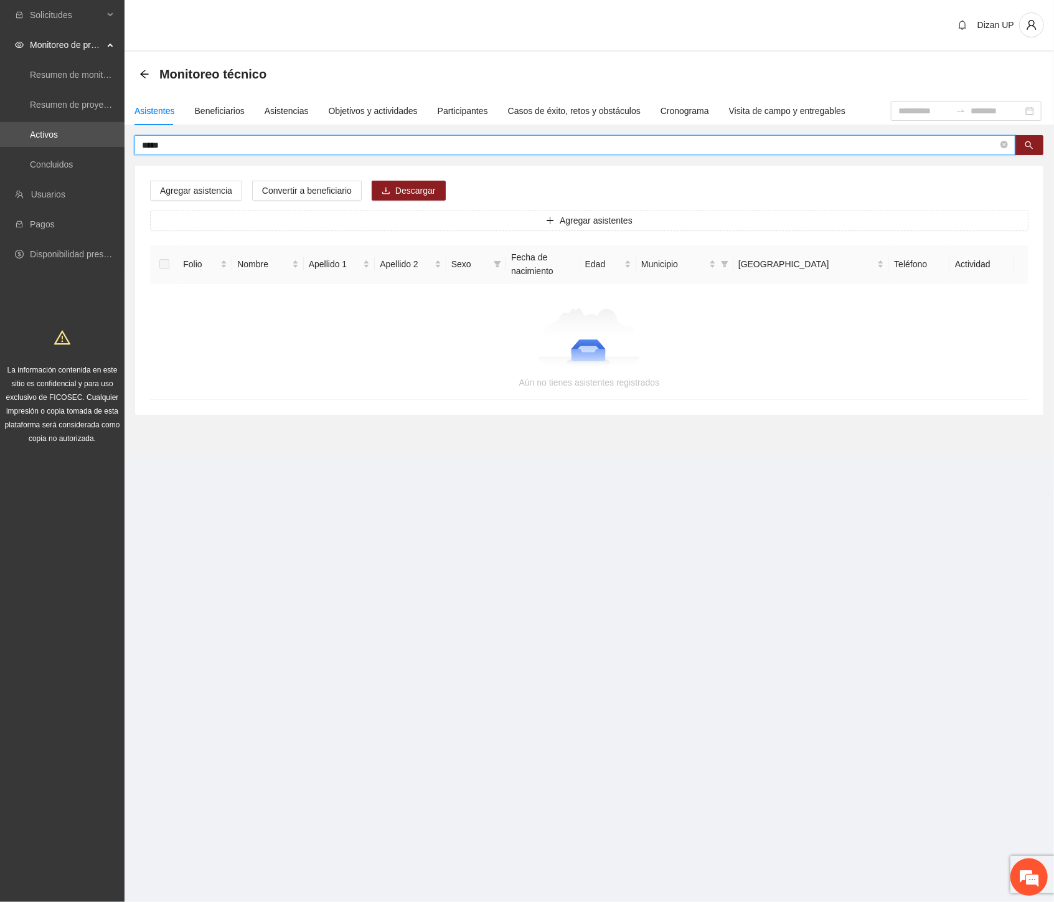
drag, startPoint x: 182, startPoint y: 141, endPoint x: -1, endPoint y: 157, distance: 183.8
click at [0, 157] on html "Solicitudes Monitoreo de proyectos Resumen de monitoreo Resumen de proyectos ap…" at bounding box center [527, 451] width 1054 height 902
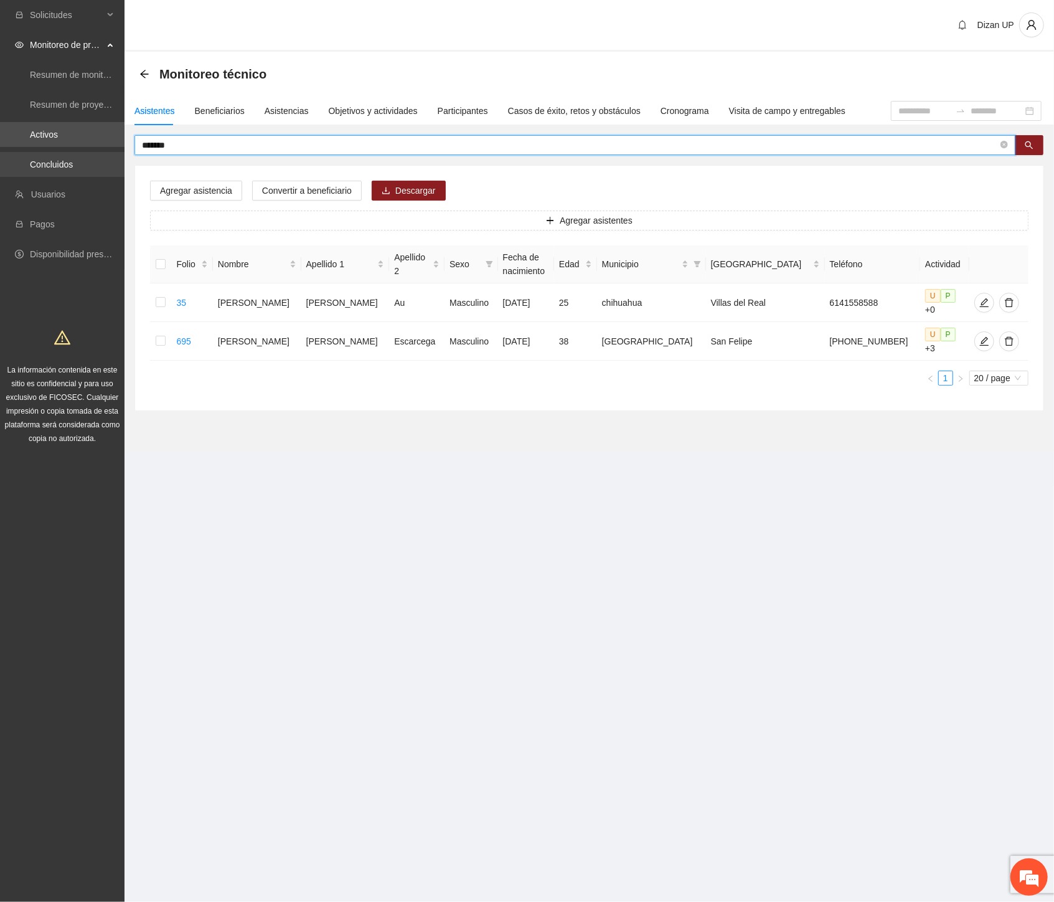
drag, startPoint x: 158, startPoint y: 142, endPoint x: 7, endPoint y: 153, distance: 151.1
click at [21, 153] on section "Solicitudes Monitoreo de proyectos Resumen de monitoreo Resumen de proyectos ap…" at bounding box center [527, 451] width 1054 height 902
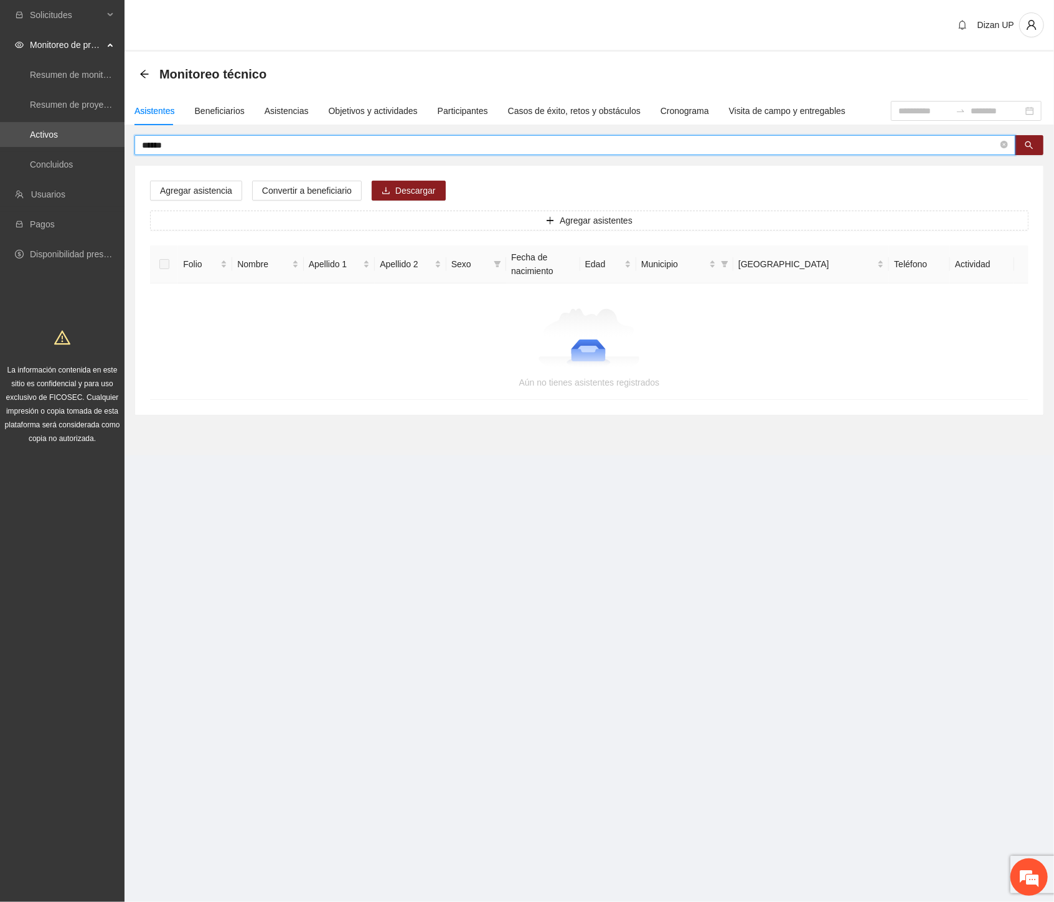
drag, startPoint x: 179, startPoint y: 143, endPoint x: -1, endPoint y: 157, distance: 181.1
click at [0, 157] on html "Solicitudes Monitoreo de proyectos Resumen de monitoreo Resumen de proyectos ap…" at bounding box center [527, 451] width 1054 height 902
drag, startPoint x: 194, startPoint y: 146, endPoint x: 14, endPoint y: 141, distance: 179.5
click at [19, 143] on section "Solicitudes Monitoreo de proyectos Resumen de monitoreo Resumen de proyectos ap…" at bounding box center [527, 451] width 1054 height 902
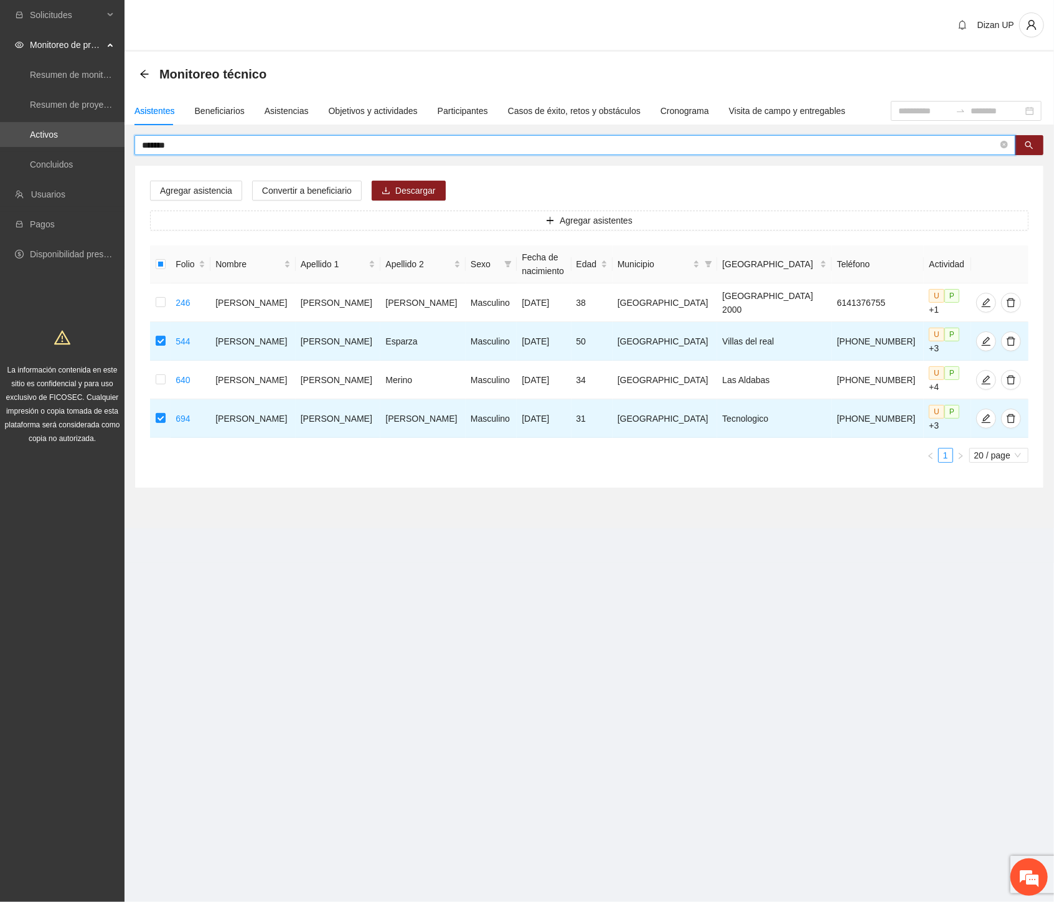
drag, startPoint x: 201, startPoint y: 144, endPoint x: -1, endPoint y: 145, distance: 202.4
click at [0, 145] on html "Solicitudes Monitoreo de proyectos Resumen de monitoreo Resumen de proyectos ap…" at bounding box center [527, 451] width 1054 height 902
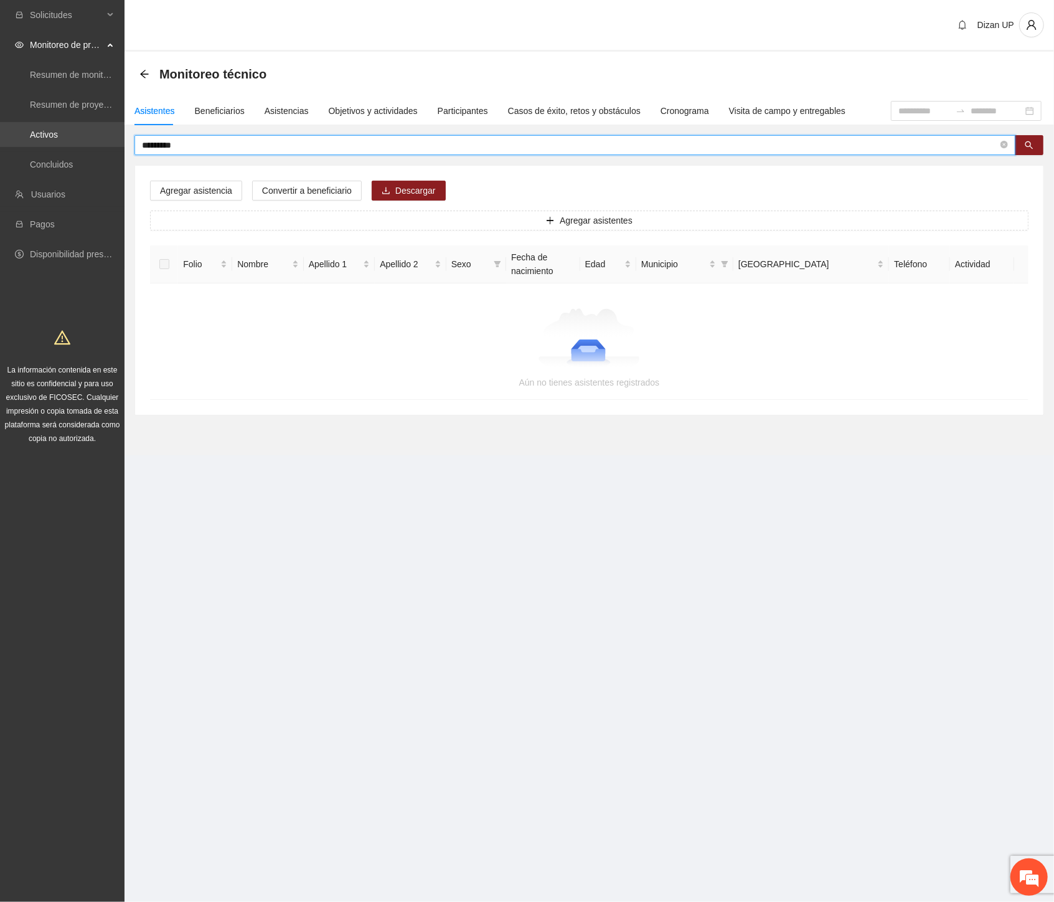
drag, startPoint x: 176, startPoint y: 144, endPoint x: 7, endPoint y: 146, distance: 168.2
click at [7, 144] on section "Solicitudes Monitoreo de proyectos Resumen de monitoreo Resumen de proyectos ap…" at bounding box center [527, 451] width 1054 height 902
click at [144, 146] on input "******" at bounding box center [570, 145] width 856 height 14
click at [228, 148] on input "******" at bounding box center [570, 145] width 856 height 14
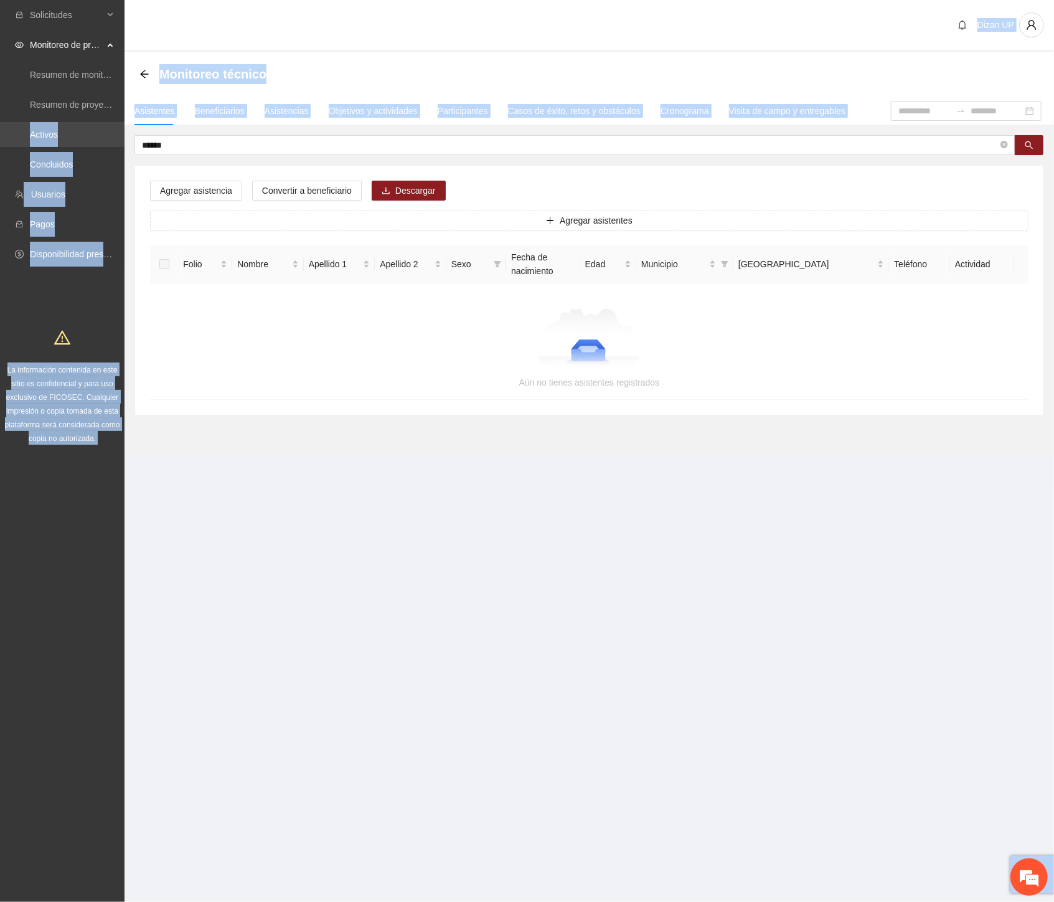
drag, startPoint x: 206, startPoint y: 136, endPoint x: 78, endPoint y: 137, distance: 128.3
click at [78, 137] on section "Solicitudes Monitoreo de proyectos Resumen de monitoreo Resumen de proyectos ap…" at bounding box center [527, 451] width 1054 height 902
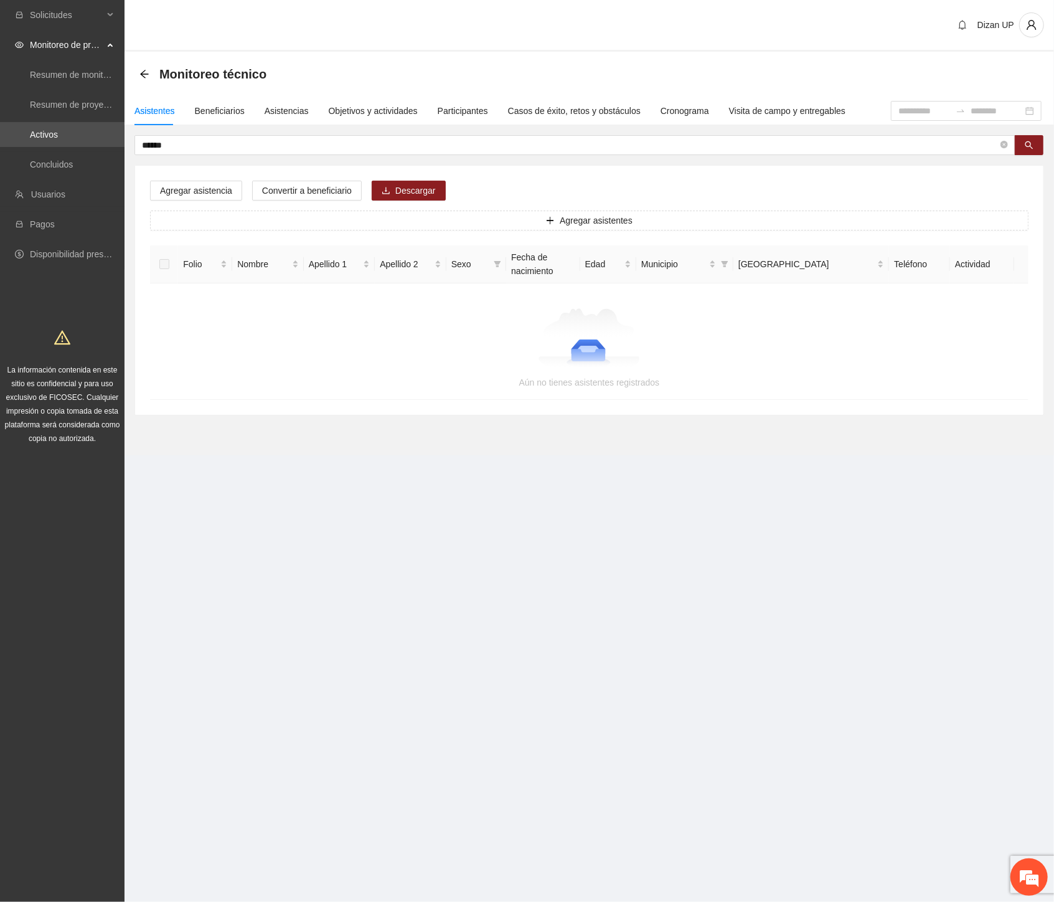
click at [494, 160] on div "****** Agregar asistencia Convertir a beneficiario Descargar Agregar asistentes…" at bounding box center [590, 275] width 910 height 280
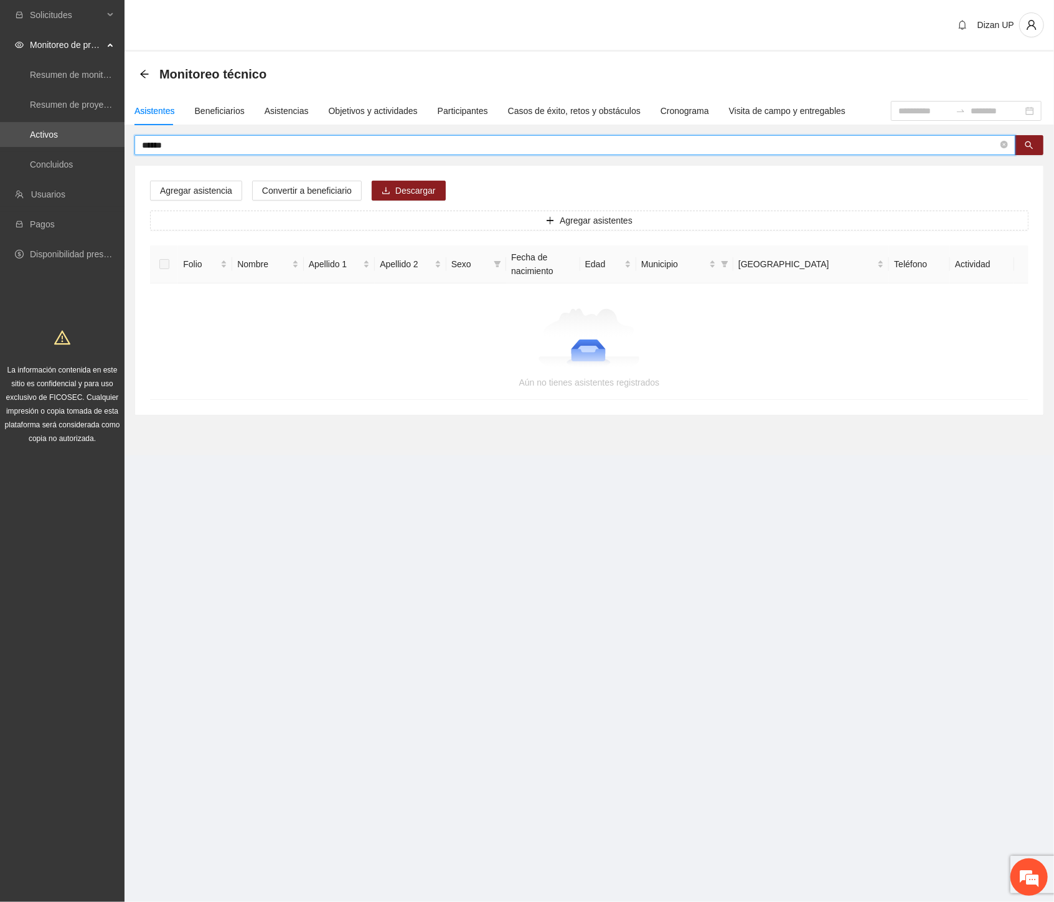
drag, startPoint x: 173, startPoint y: 147, endPoint x: 61, endPoint y: 149, distance: 112.1
click at [61, 148] on section "Solicitudes Monitoreo de proyectos Resumen de monitoreo Resumen de proyectos ap…" at bounding box center [527, 451] width 1054 height 902
drag, startPoint x: 226, startPoint y: 141, endPoint x: 70, endPoint y: 131, distance: 156.0
click at [70, 131] on section "**********" at bounding box center [527, 451] width 1054 height 902
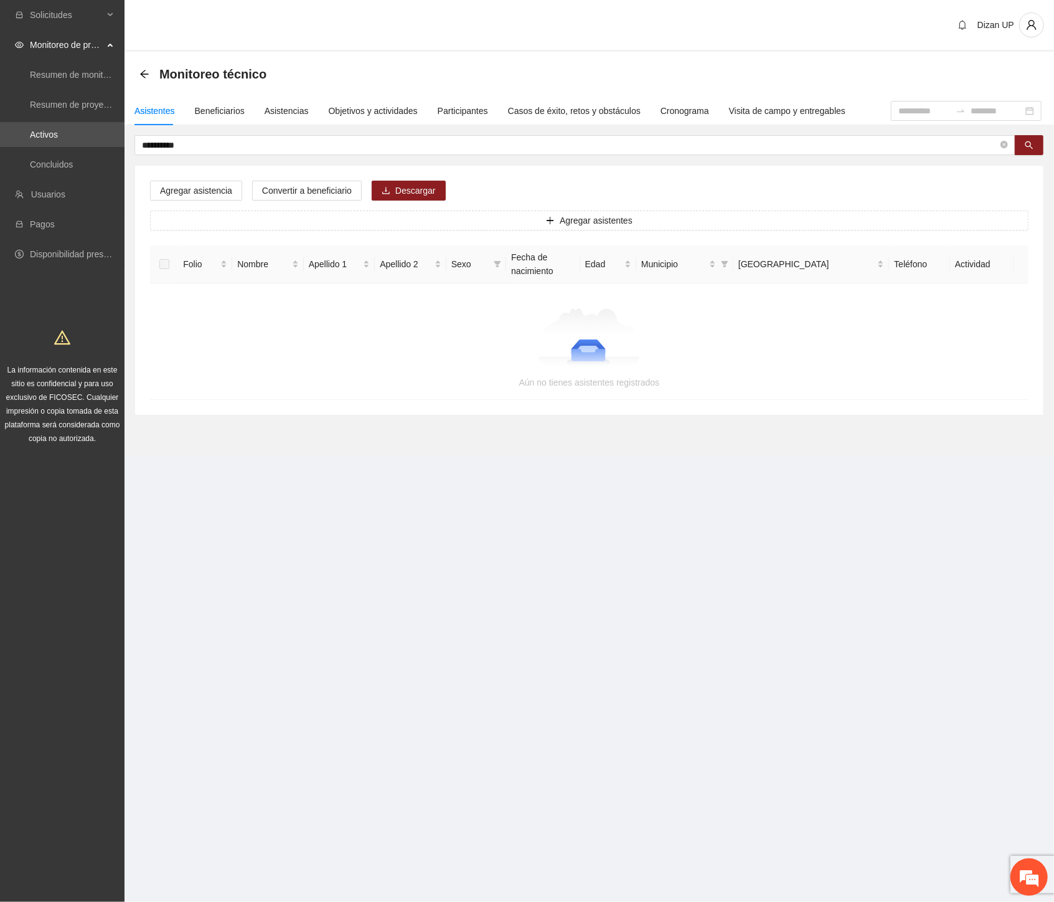
drag, startPoint x: 194, startPoint y: 142, endPoint x: 47, endPoint y: 151, distance: 147.2
click at [47, 151] on section "**********" at bounding box center [527, 451] width 1054 height 902
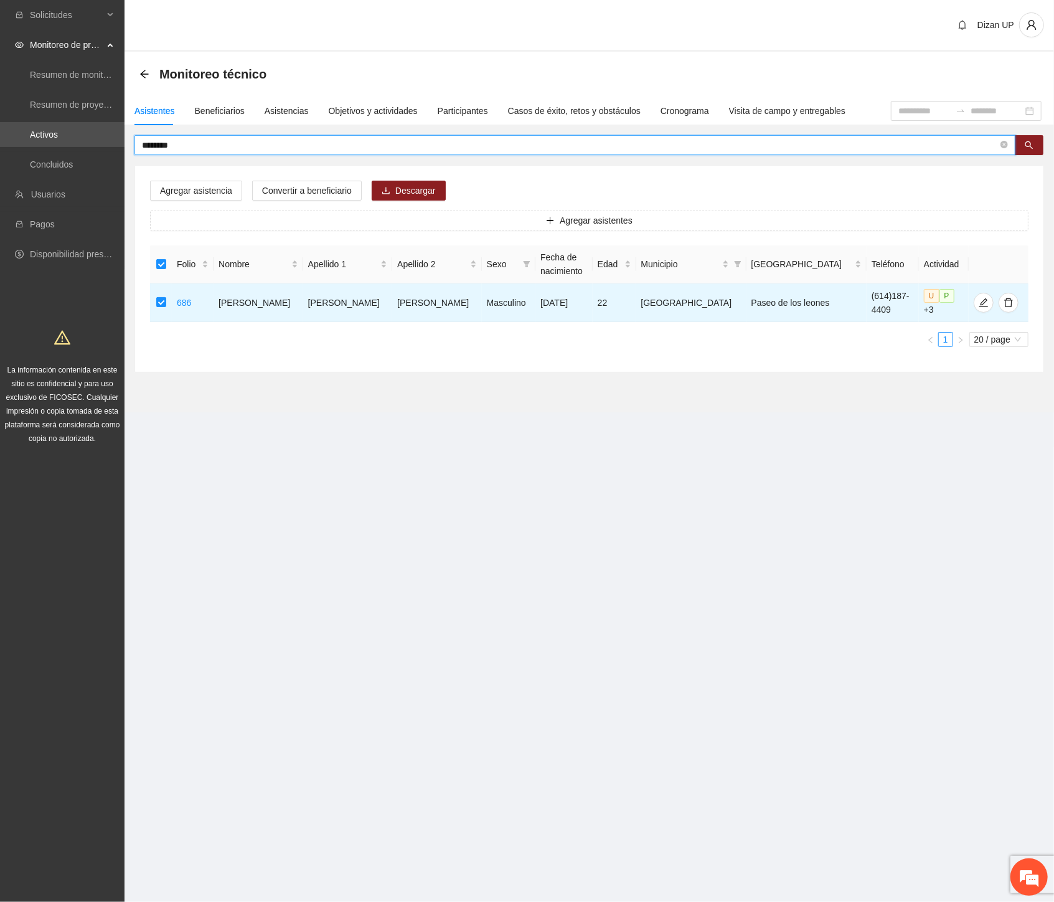
drag, startPoint x: 158, startPoint y: 146, endPoint x: -1, endPoint y: 159, distance: 159.4
click at [0, 159] on html "Solicitudes Monitoreo de proyectos Resumen de monitoreo Resumen de proyectos ap…" at bounding box center [527, 451] width 1054 height 902
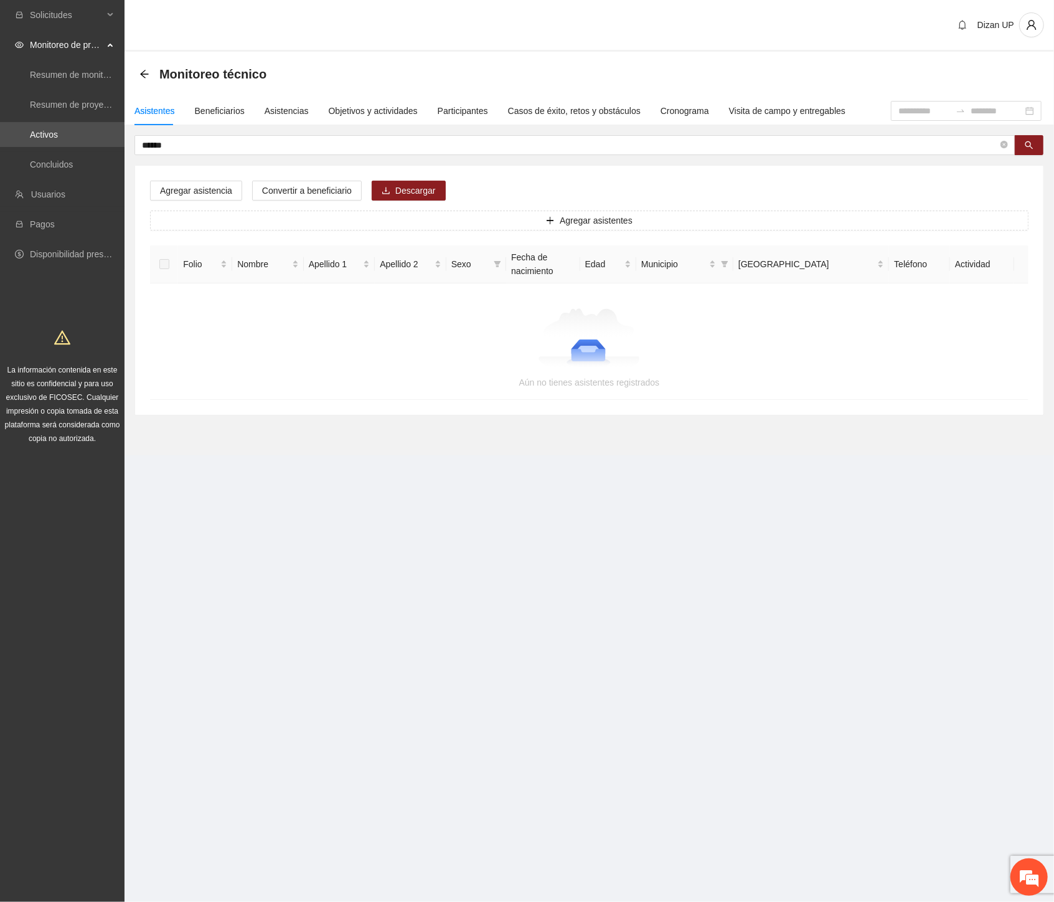
drag, startPoint x: 83, startPoint y: 141, endPoint x: -1, endPoint y: 146, distance: 84.2
click at [0, 146] on html "Solicitudes Monitoreo de proyectos Resumen de monitoreo Resumen de proyectos ap…" at bounding box center [527, 451] width 1054 height 902
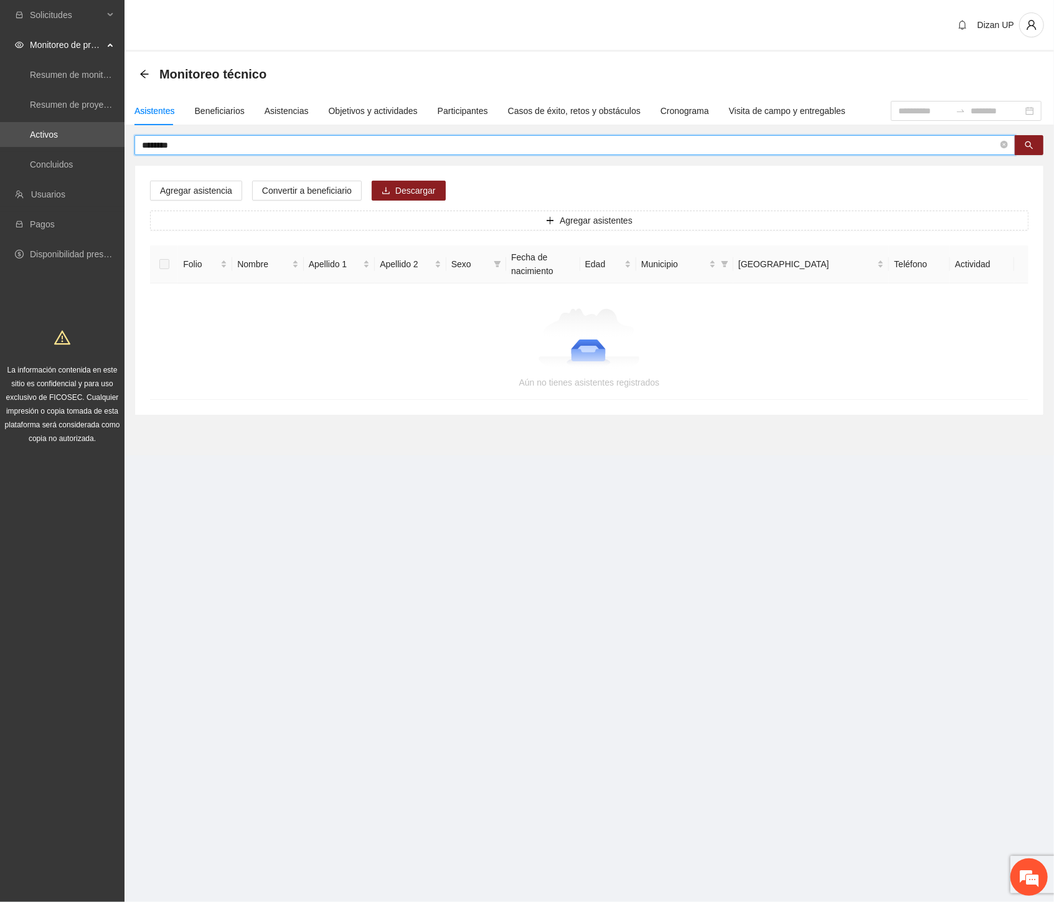
click at [183, 141] on input "********" at bounding box center [570, 145] width 856 height 14
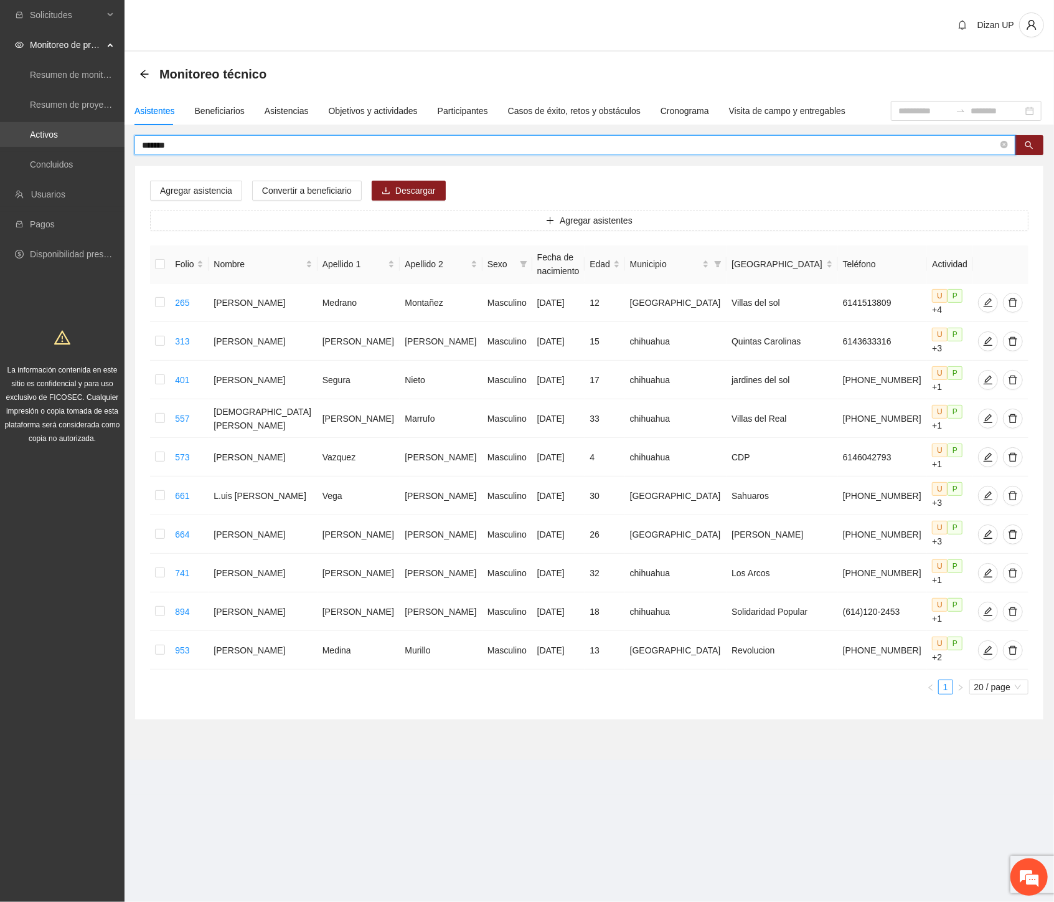
drag, startPoint x: 183, startPoint y: 141, endPoint x: 11, endPoint y: 146, distance: 172.6
click at [11, 146] on section "Solicitudes Monitoreo de proyectos Resumen de monitoreo Resumen de proyectos ap…" at bounding box center [527, 451] width 1054 height 902
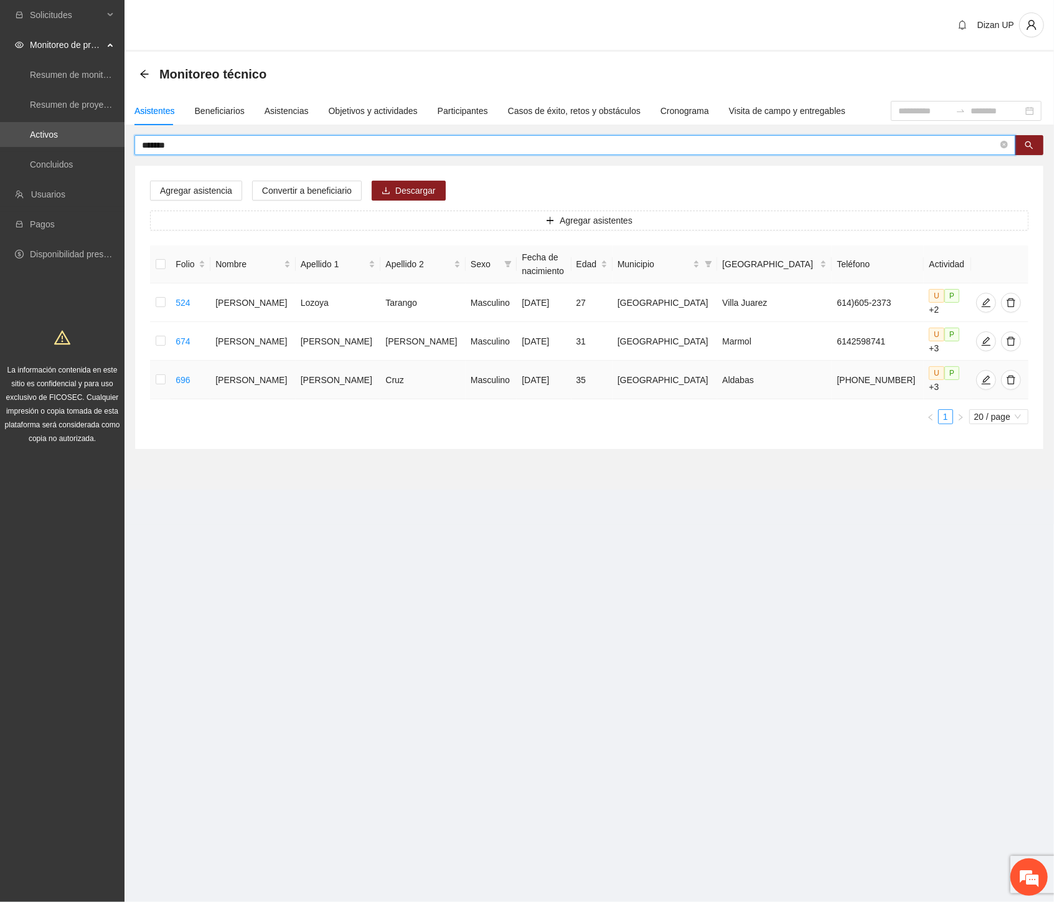
click at [158, 361] on td at bounding box center [160, 380] width 21 height 39
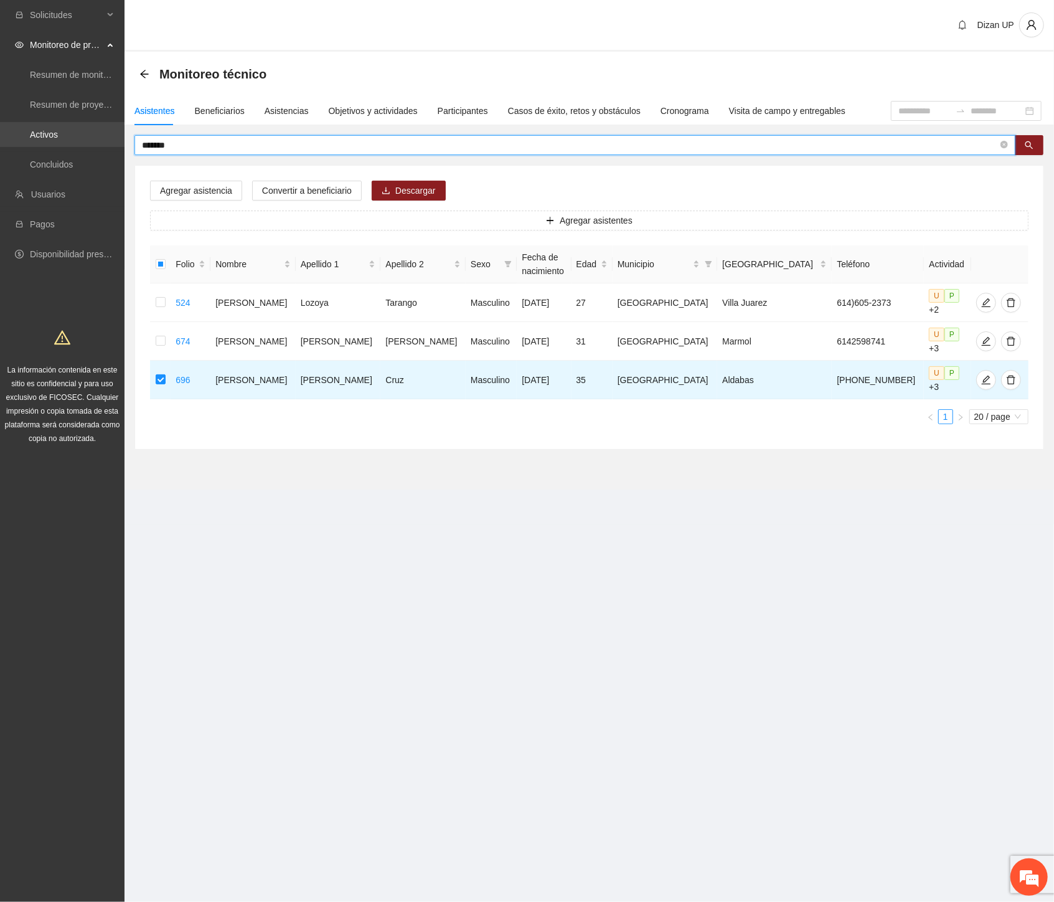
drag, startPoint x: 181, startPoint y: 144, endPoint x: 50, endPoint y: 145, distance: 131.4
click at [50, 147] on section "Solicitudes Monitoreo de proyectos Resumen de monitoreo Resumen de proyectos ap…" at bounding box center [527, 451] width 1054 height 902
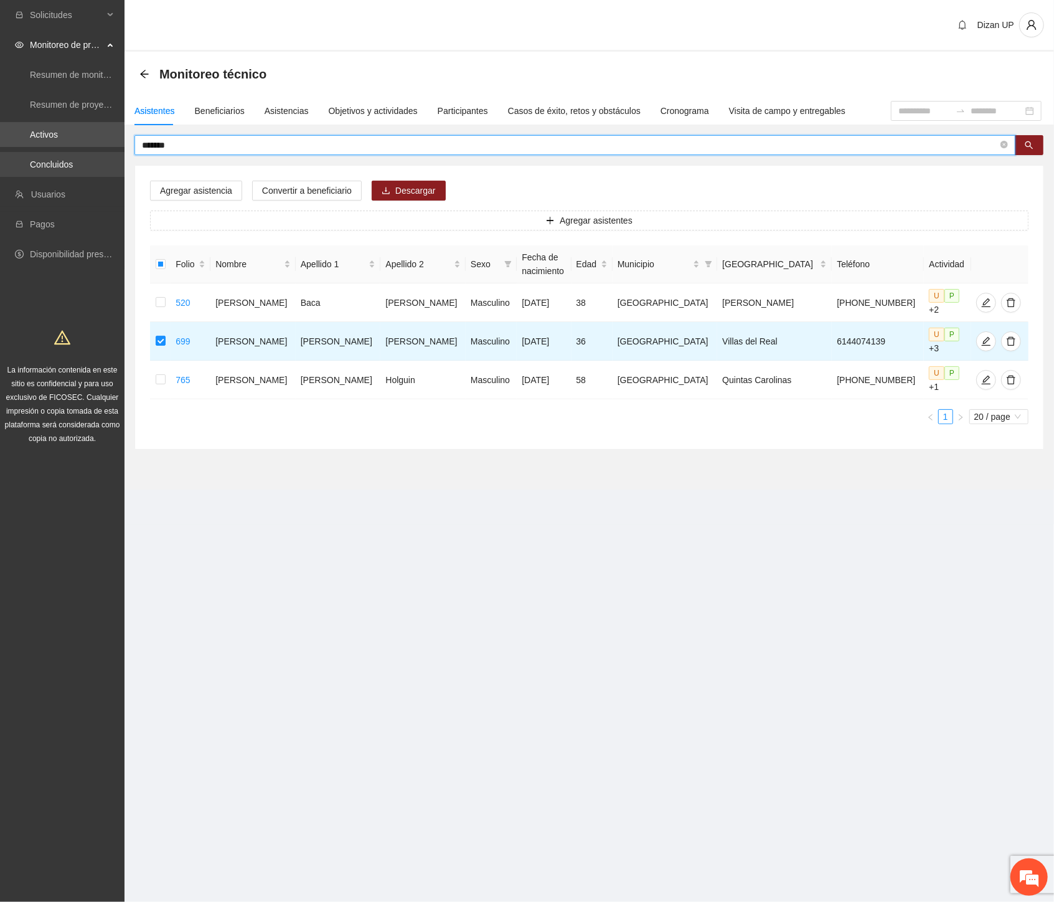
drag, startPoint x: 185, startPoint y: 147, endPoint x: 8, endPoint y: 153, distance: 177.0
click at [9, 150] on section "Solicitudes Monitoreo de proyectos Resumen de monitoreo Resumen de proyectos ap…" at bounding box center [527, 451] width 1054 height 902
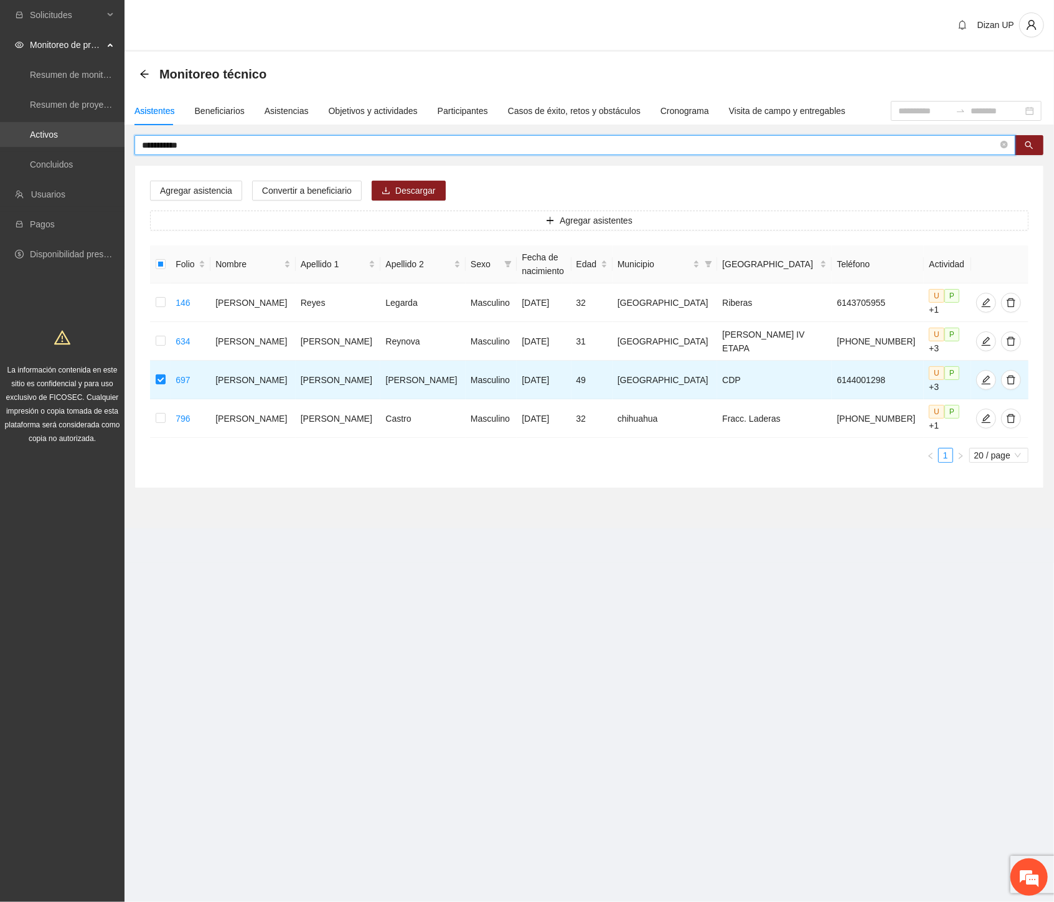
drag, startPoint x: 82, startPoint y: 144, endPoint x: 14, endPoint y: 140, distance: 68.0
click at [14, 140] on section "**********" at bounding box center [527, 451] width 1054 height 902
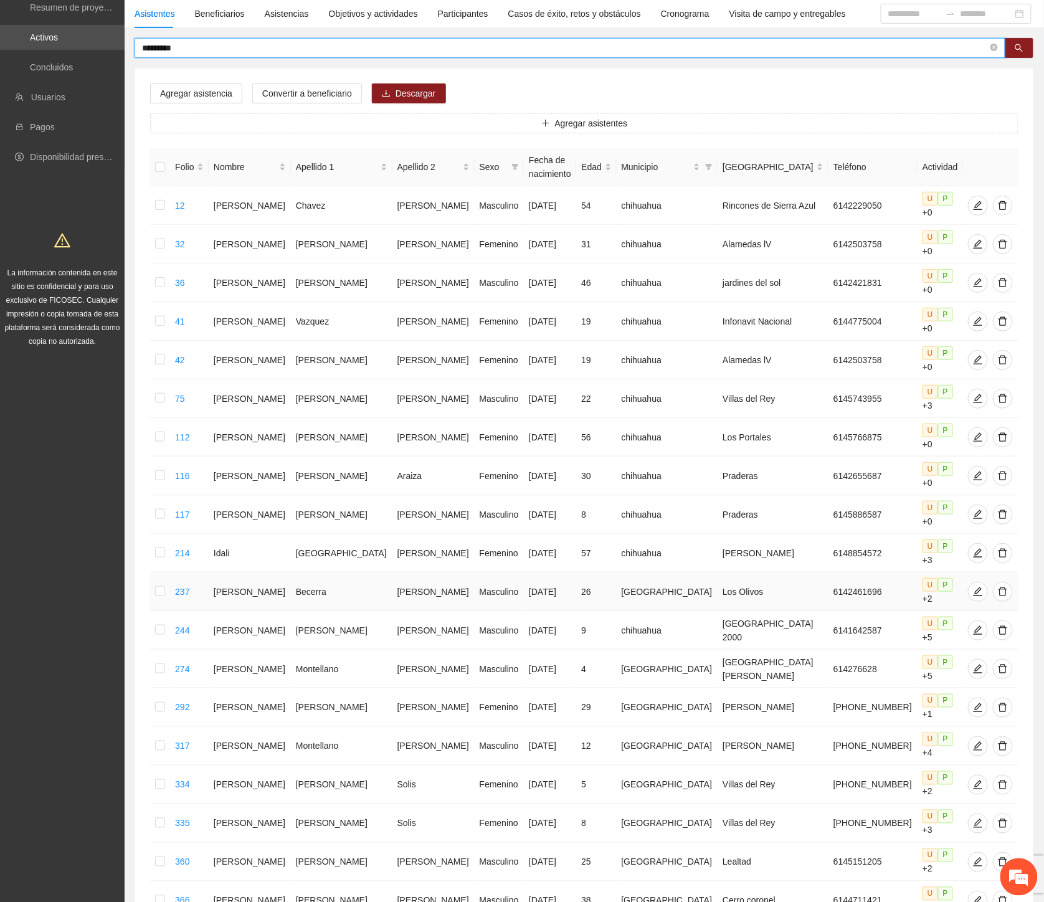
scroll to position [169, 0]
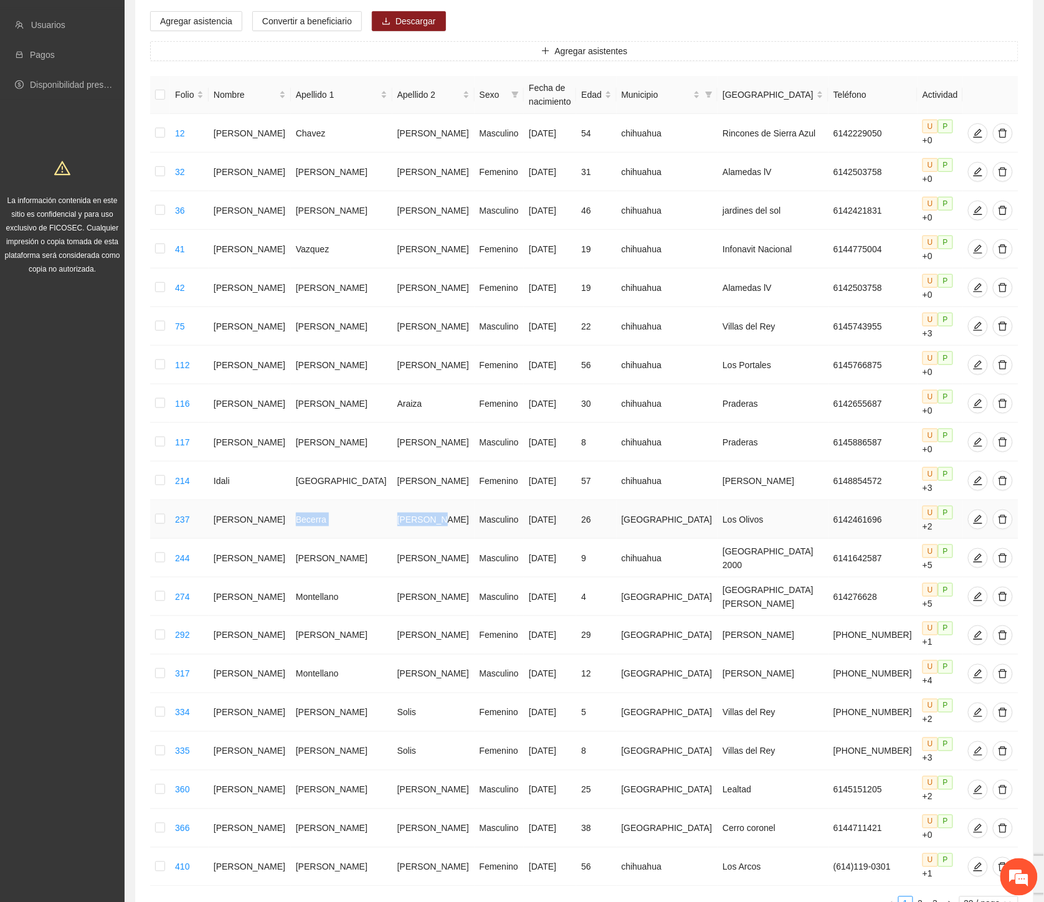
drag, startPoint x: 287, startPoint y: 471, endPoint x: 433, endPoint y: 474, distance: 146.4
click at [433, 500] on tr "237 Misael Octavio Becerra Hernandez Masculino 27/09/1998 26 Chihuahua Los Oliv…" at bounding box center [584, 519] width 868 height 39
drag, startPoint x: 418, startPoint y: 171, endPoint x: 450, endPoint y: 171, distance: 31.8
click at [450, 171] on tr "32 Wendy Angelica Hernandez Gonzalez Femenino 31/01/1994 31 chihuahua Alamedas …" at bounding box center [584, 172] width 868 height 39
drag, startPoint x: 372, startPoint y: 204, endPoint x: 447, endPoint y: 194, distance: 75.3
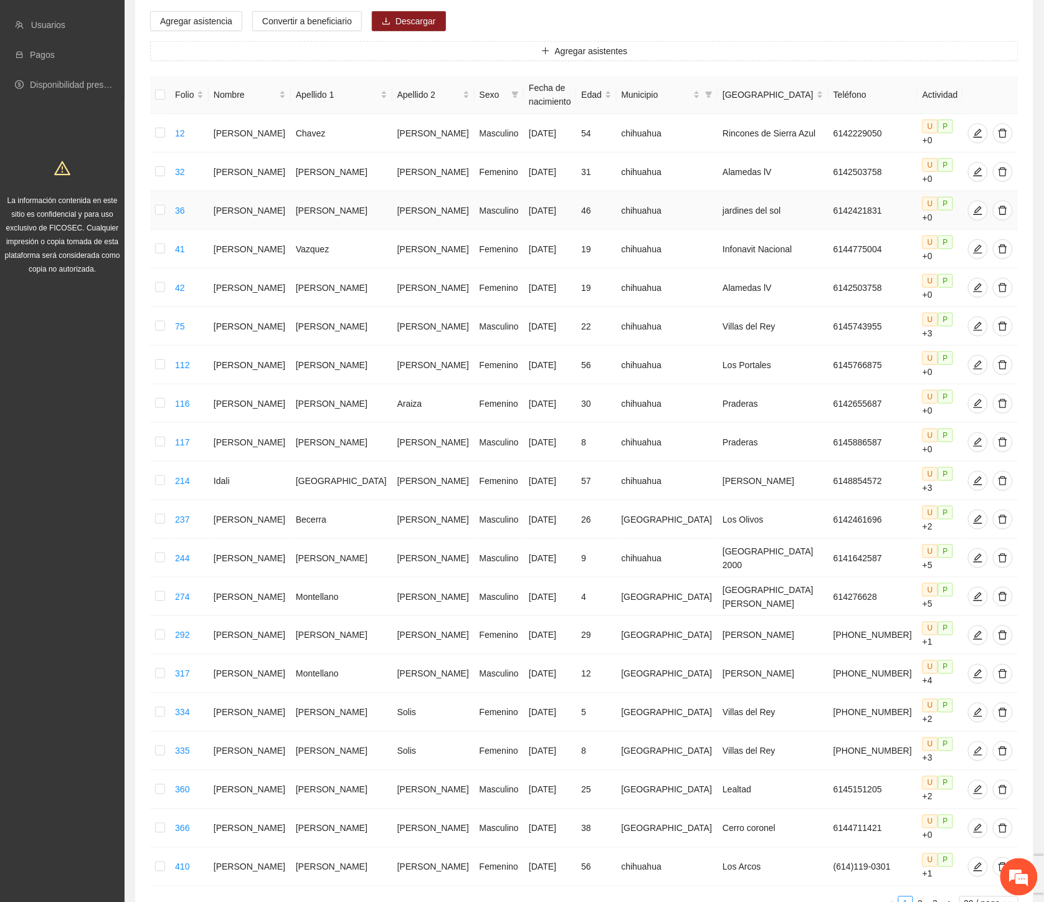
click at [426, 192] on tr "36 Edgar Nieves Hernandez Masculino 24/11/1978 46 chihuahua jardines del sol 61…" at bounding box center [584, 210] width 868 height 39
drag, startPoint x: 397, startPoint y: 240, endPoint x: 446, endPoint y: 252, distance: 50.0
click at [445, 250] on tr "41 Mariana Vazquez Hernandez Femenino 16/08/2006 19 chihuahua Infonavit Naciona…" at bounding box center [584, 249] width 868 height 39
drag, startPoint x: 359, startPoint y: 244, endPoint x: 455, endPoint y: 243, distance: 95.9
click at [455, 243] on tr "41 Mariana Vazquez Hernandez Femenino 16/08/2006 19 chihuahua Infonavit Naciona…" at bounding box center [584, 249] width 868 height 39
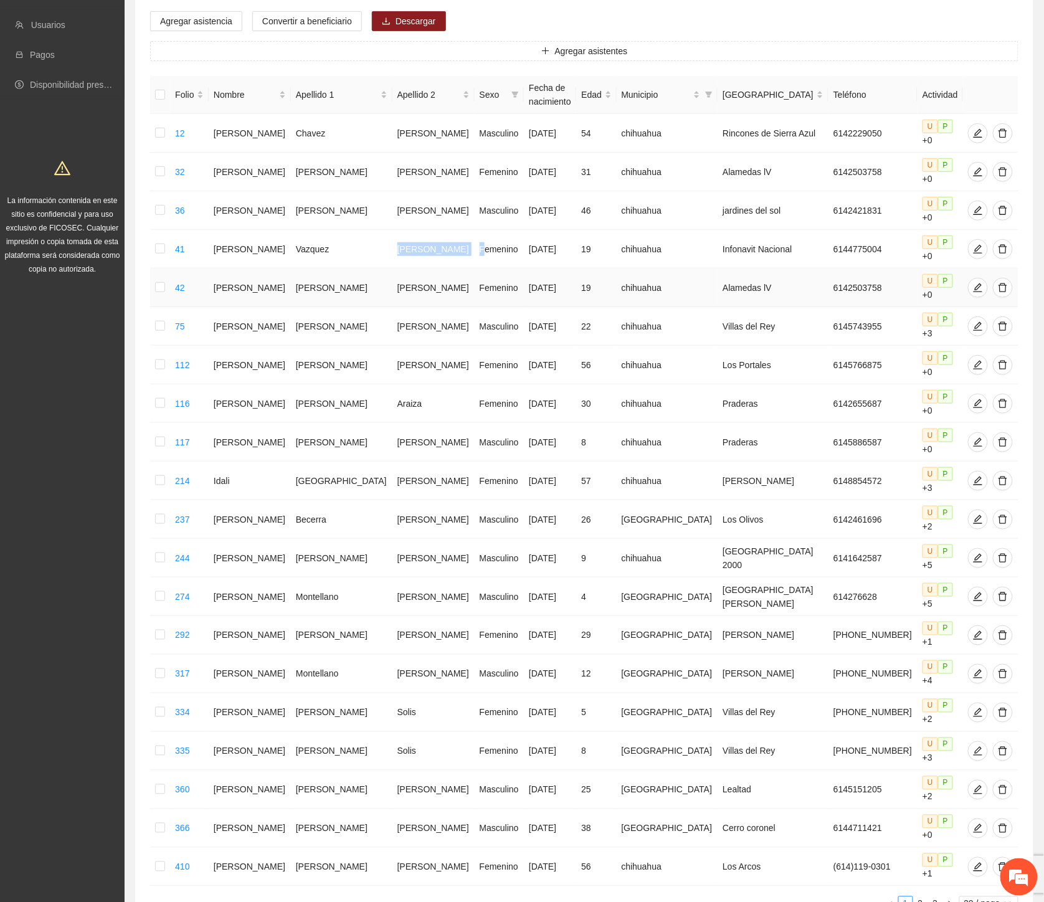
scroll to position [0, 0]
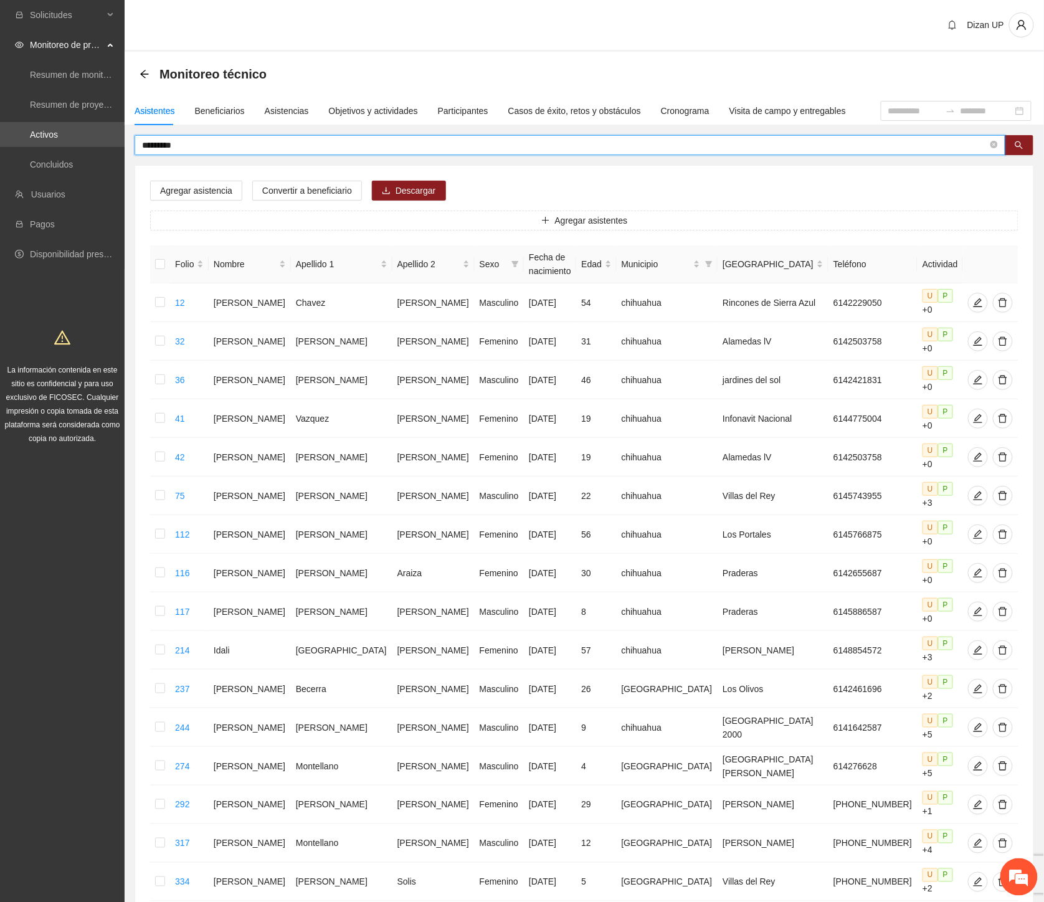
drag, startPoint x: 133, startPoint y: 150, endPoint x: -1, endPoint y: 173, distance: 136.4
click at [0, 173] on html "Solicitudes Monitoreo de proyectos Resumen de monitoreo Resumen de proyectos ap…" at bounding box center [522, 451] width 1044 height 902
click at [247, 148] on input "*******" at bounding box center [565, 145] width 846 height 14
drag, startPoint x: 208, startPoint y: 145, endPoint x: 95, endPoint y: 151, distance: 112.9
click at [98, 148] on section "**********" at bounding box center [522, 590] width 1044 height 1181
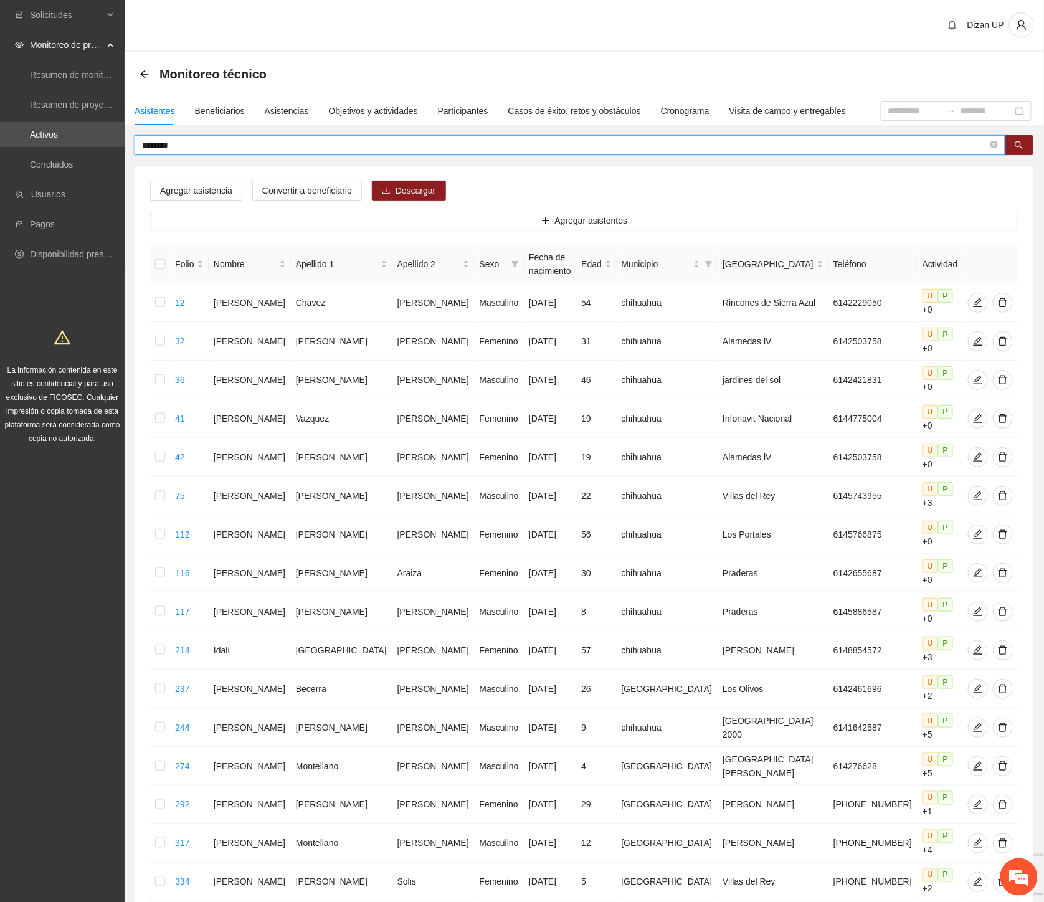
drag, startPoint x: 211, startPoint y: 144, endPoint x: -1, endPoint y: 156, distance: 212.1
click at [0, 156] on html "Solicitudes Monitoreo de proyectos Resumen de monitoreo Resumen de proyectos ap…" at bounding box center [522, 451] width 1044 height 902
click at [1011, 145] on button "button" at bounding box center [1019, 145] width 29 height 20
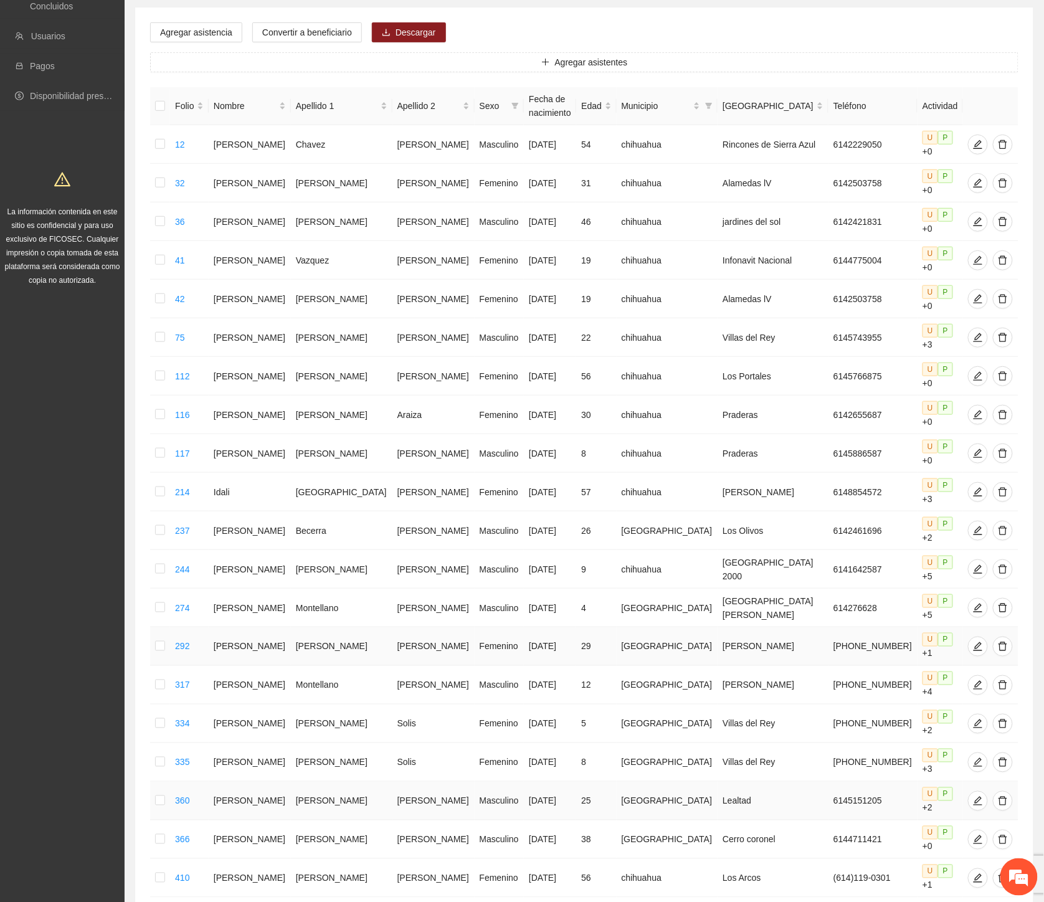
scroll to position [169, 0]
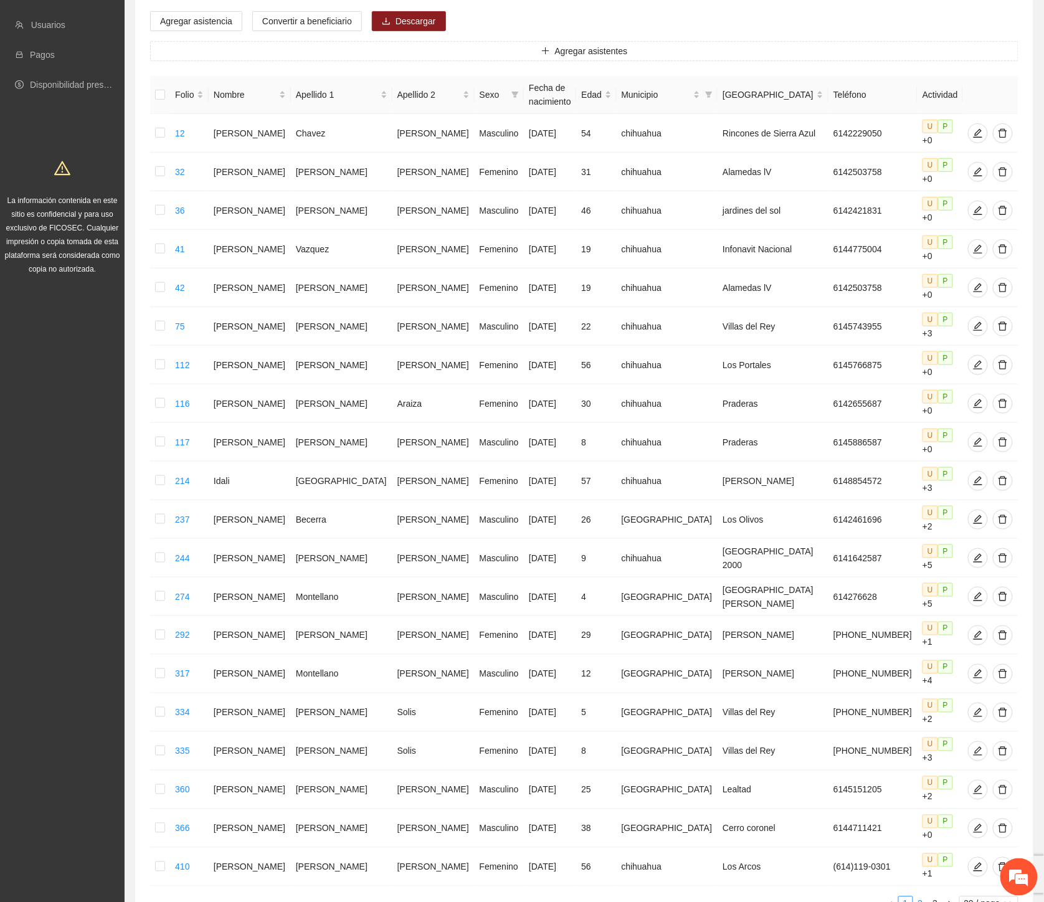
click at [920, 897] on link "2" at bounding box center [921, 904] width 14 height 14
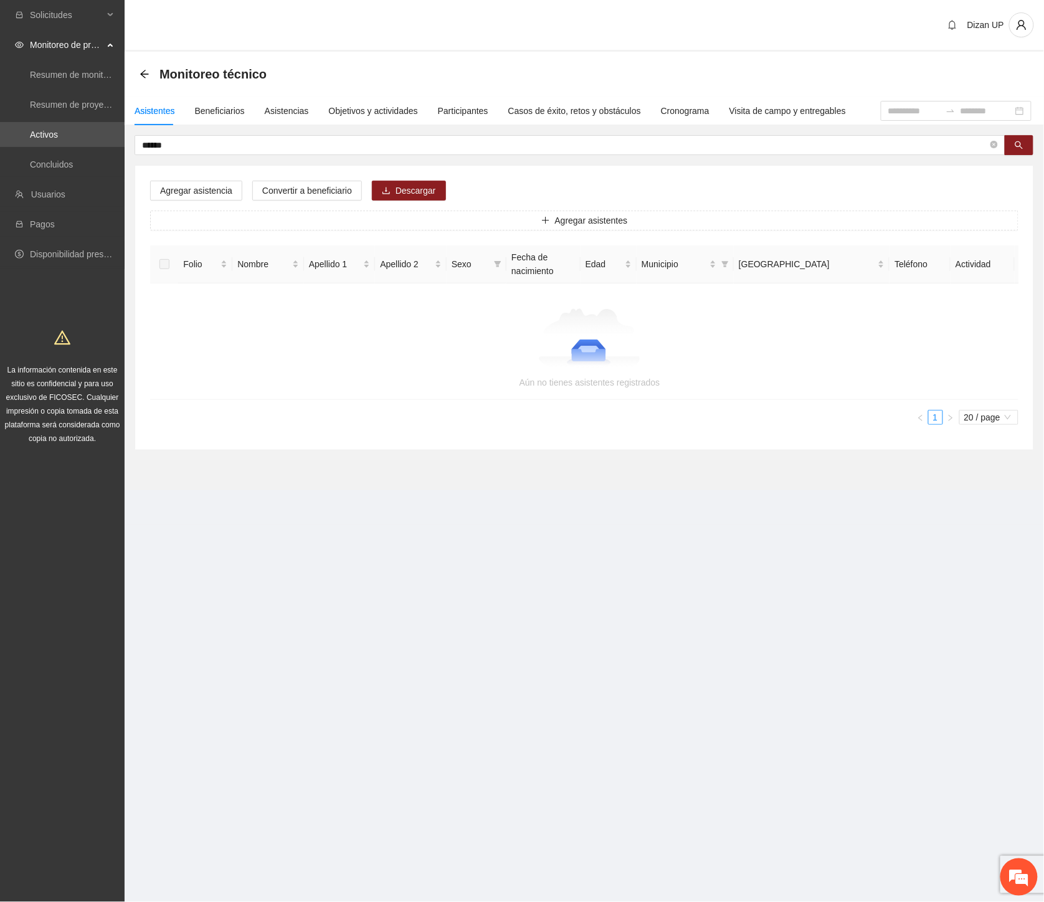
scroll to position [0, 0]
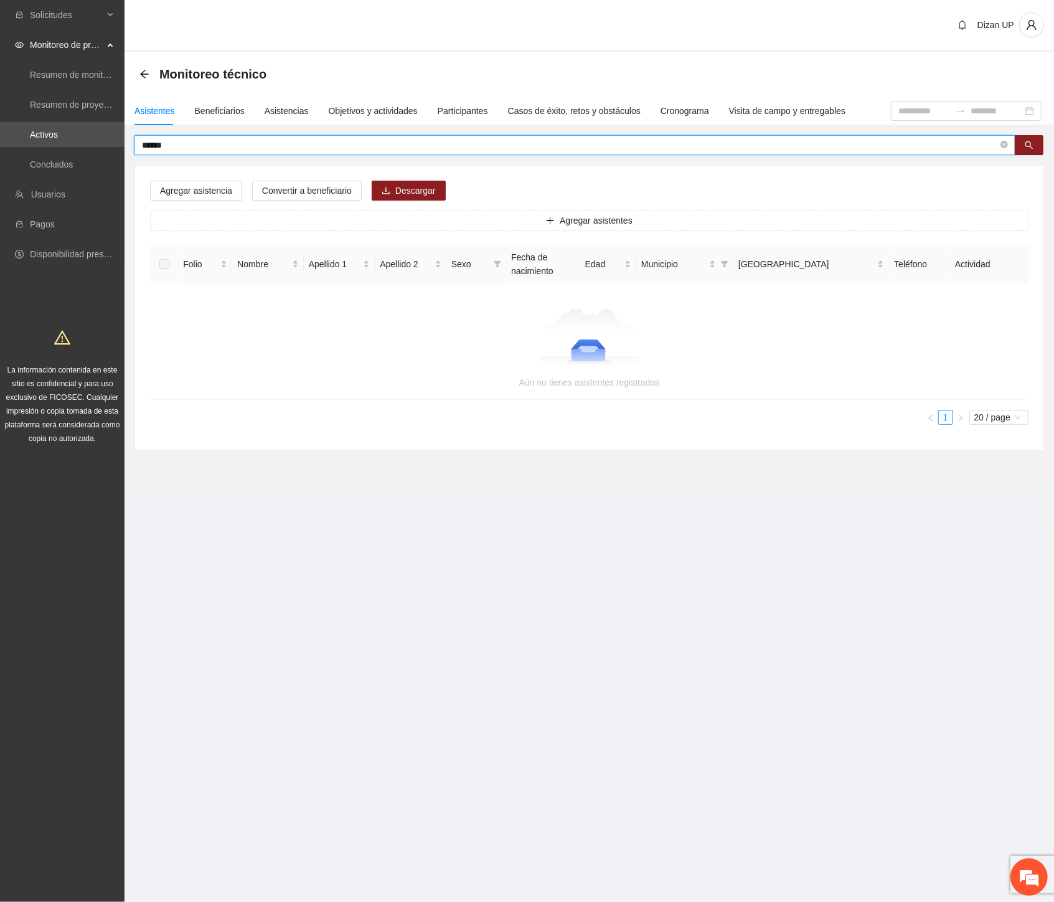
click at [177, 145] on input "*****" at bounding box center [570, 145] width 856 height 14
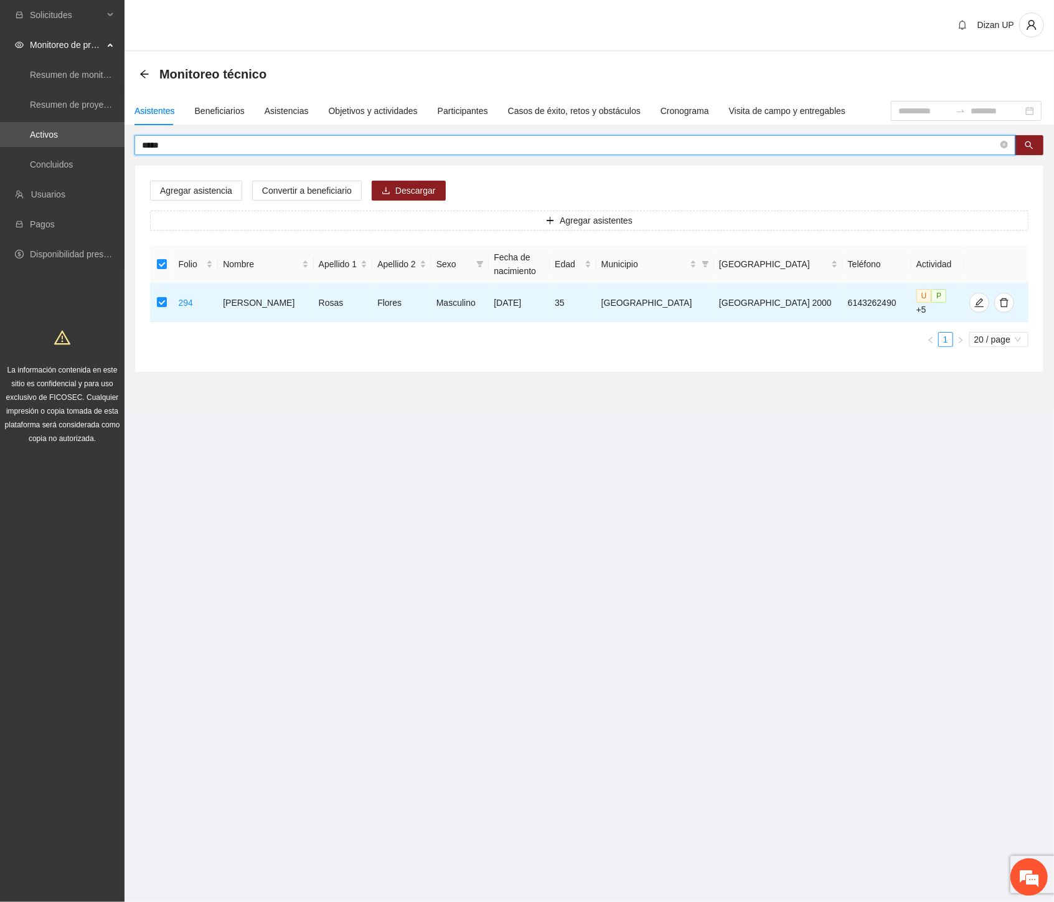
drag, startPoint x: 184, startPoint y: 138, endPoint x: -1, endPoint y: 128, distance: 185.9
click at [0, 128] on html "Solicitudes Monitoreo de proyectos Resumen de monitoreo Resumen de proyectos ap…" at bounding box center [527, 451] width 1054 height 902
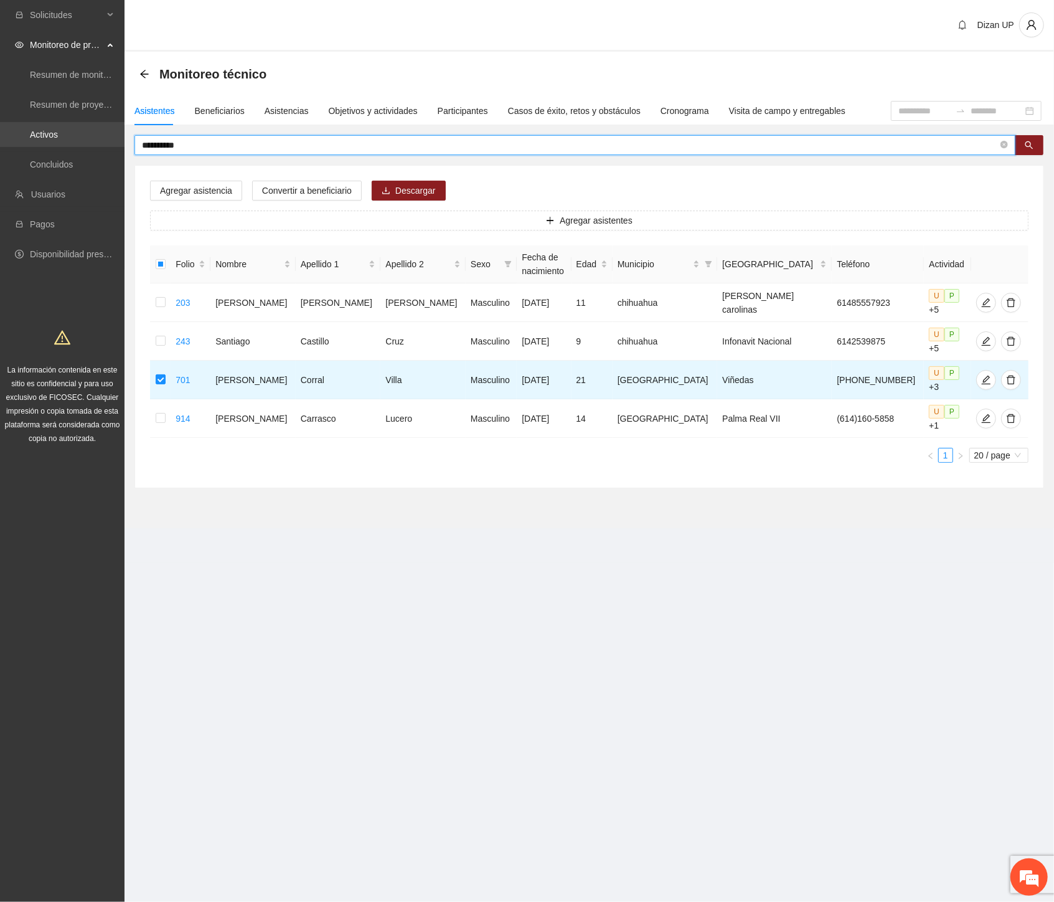
drag, startPoint x: 169, startPoint y: 145, endPoint x: 20, endPoint y: 145, distance: 148.9
click at [21, 144] on section "**********" at bounding box center [527, 451] width 1054 height 902
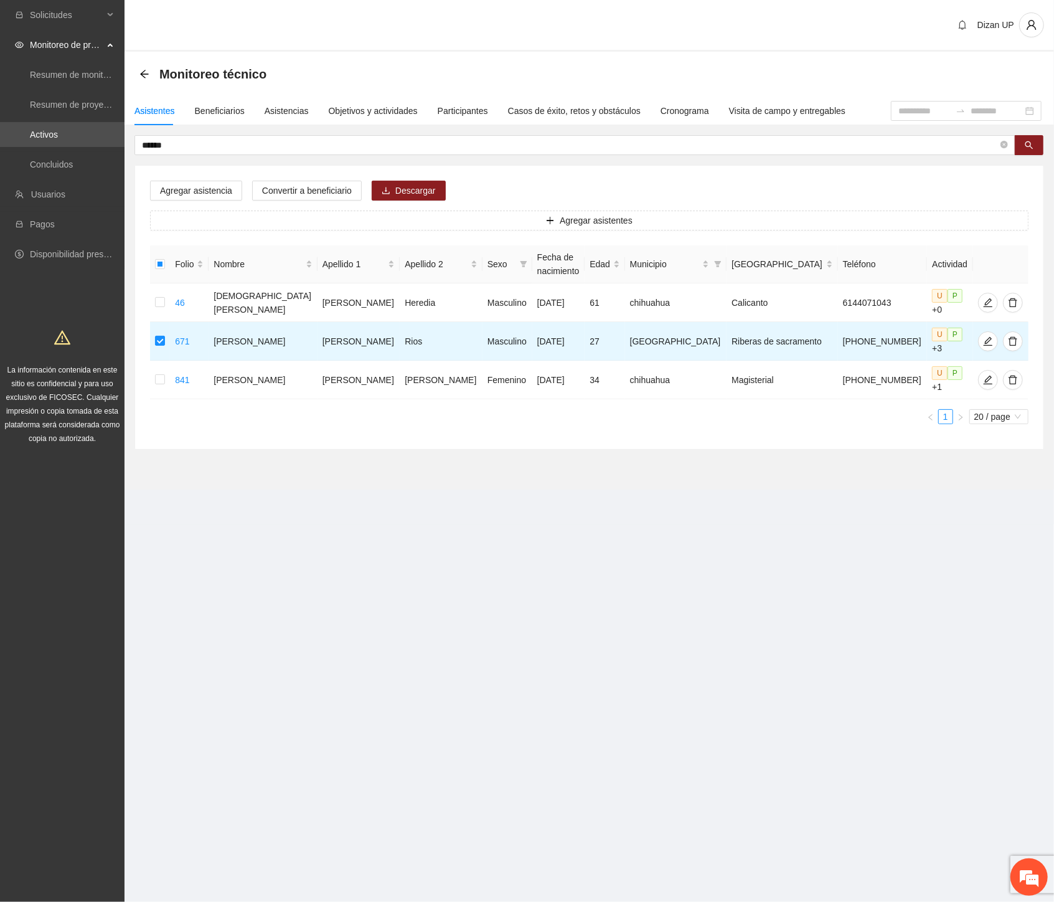
drag, startPoint x: 193, startPoint y: 145, endPoint x: 26, endPoint y: 148, distance: 166.9
click at [26, 148] on section "Solicitudes Monitoreo de proyectos Resumen de monitoreo Resumen de proyectos ap…" at bounding box center [527, 451] width 1054 height 902
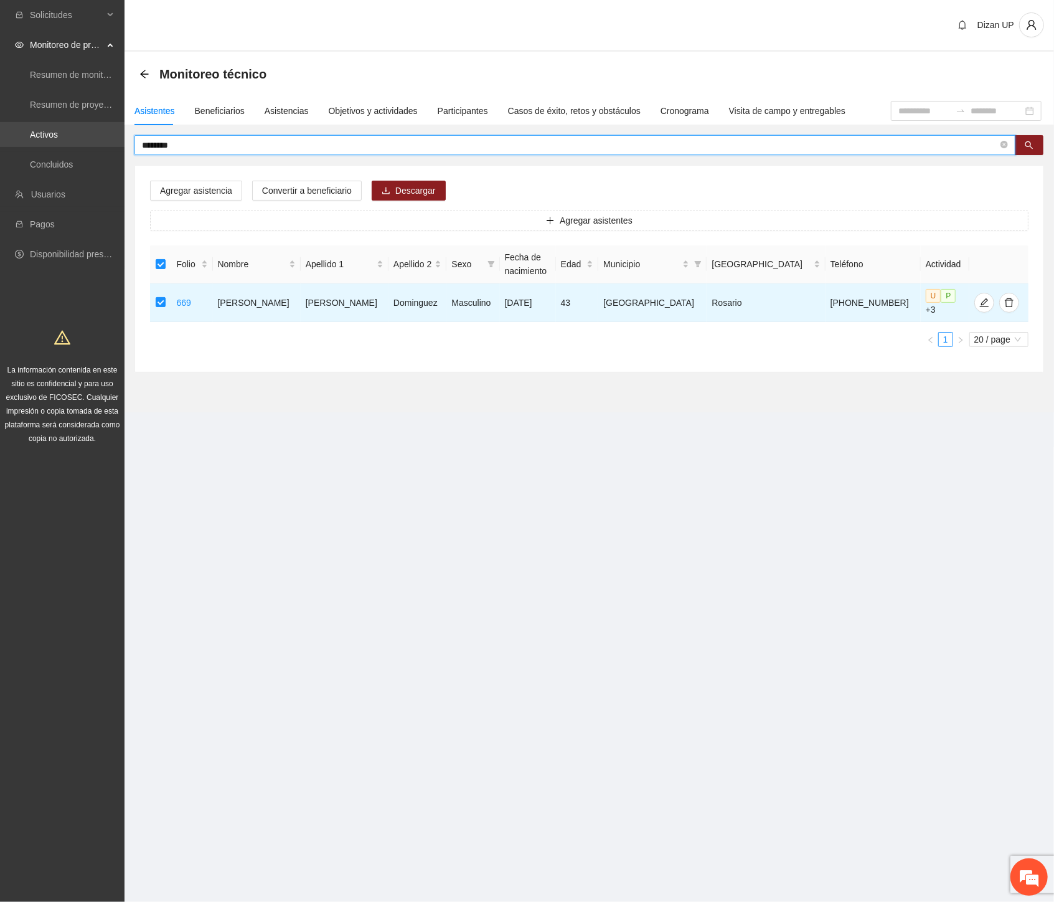
drag, startPoint x: 73, startPoint y: 144, endPoint x: 11, endPoint y: 135, distance: 62.5
click at [26, 143] on section "Solicitudes Monitoreo de proyectos Resumen de monitoreo Resumen de proyectos ap…" at bounding box center [527, 451] width 1054 height 902
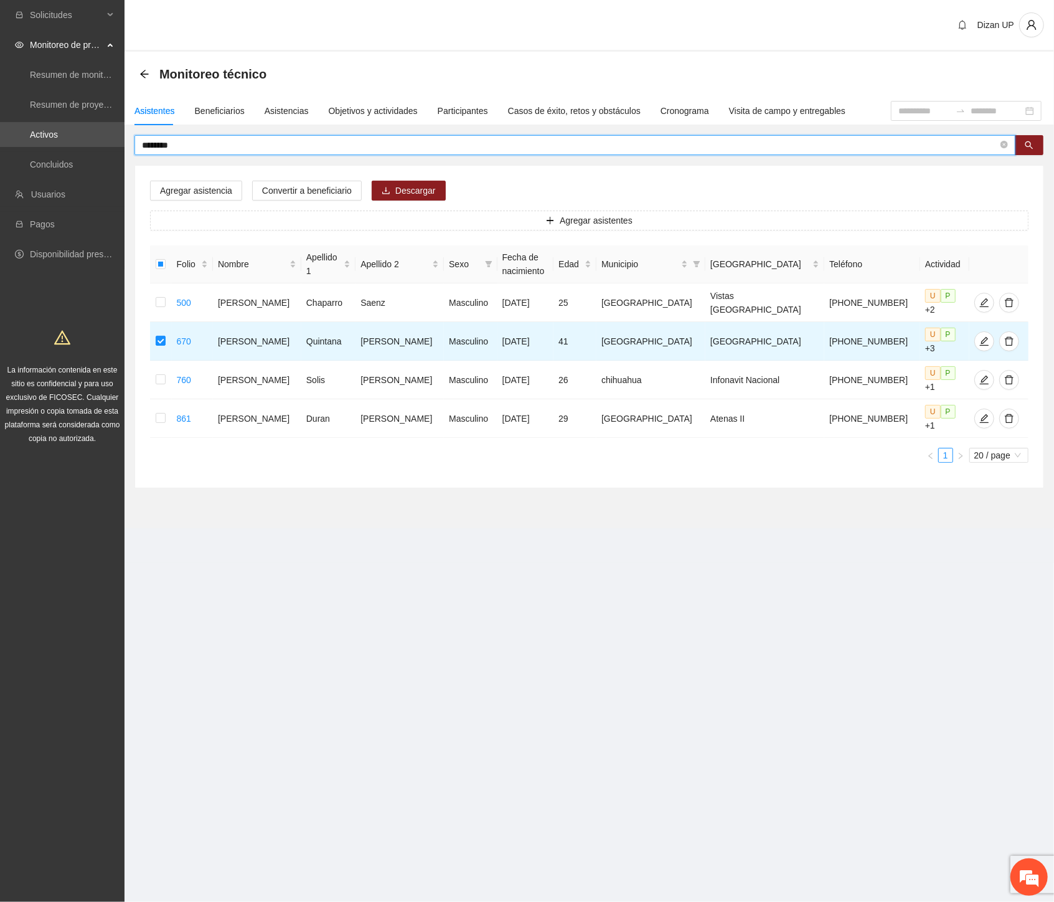
drag, startPoint x: 207, startPoint y: 147, endPoint x: -1, endPoint y: 131, distance: 208.6
click at [0, 131] on html "Solicitudes Monitoreo de proyectos Resumen de monitoreo Resumen de proyectos ap…" at bounding box center [527, 451] width 1054 height 902
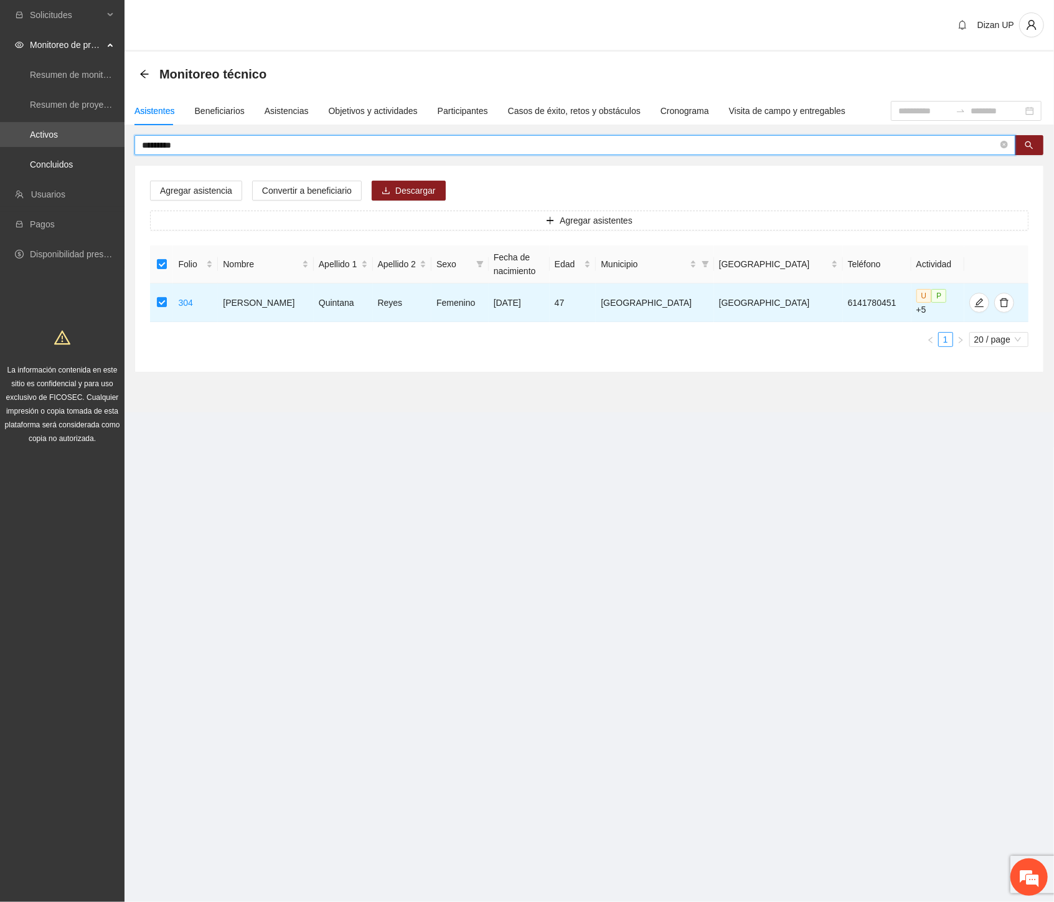
drag, startPoint x: 189, startPoint y: 144, endPoint x: 8, endPoint y: 148, distance: 181.3
click at [22, 154] on section "Solicitudes Monitoreo de proyectos Resumen de monitoreo Resumen de proyectos ap…" at bounding box center [527, 451] width 1054 height 902
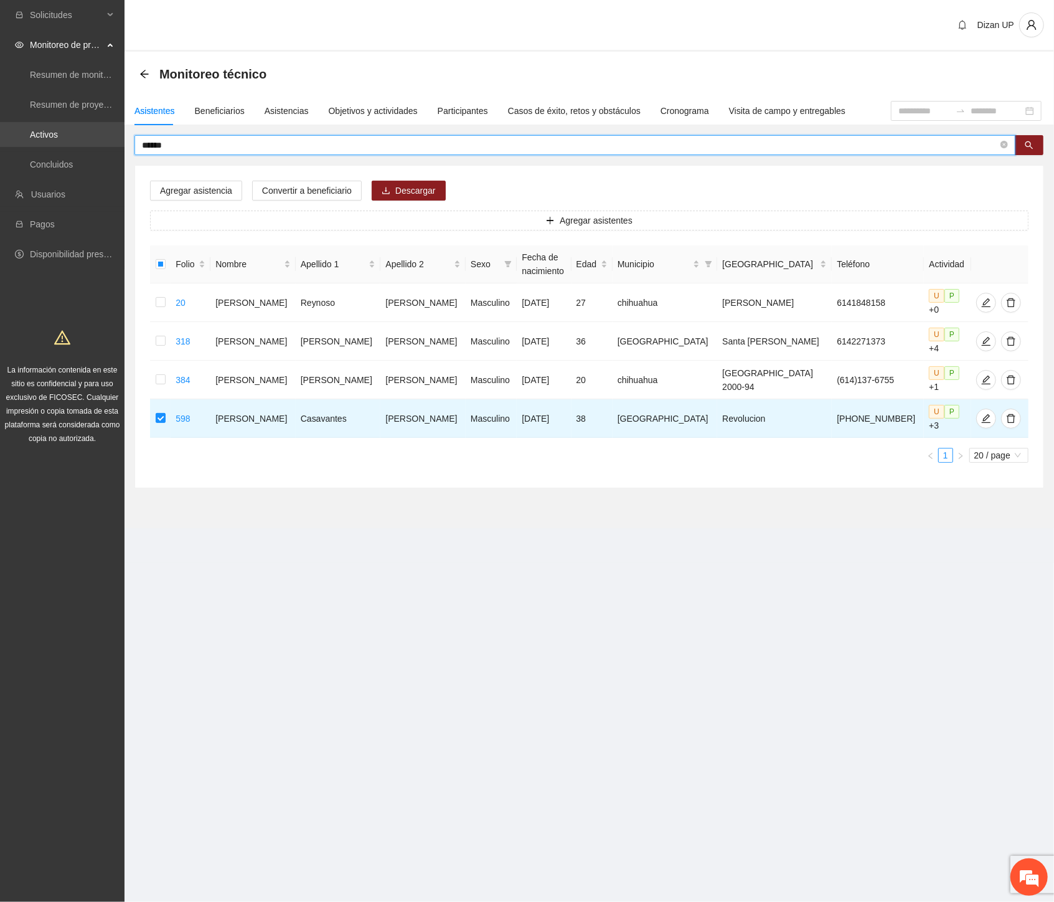
drag, startPoint x: 174, startPoint y: 144, endPoint x: 39, endPoint y: 137, distance: 135.4
click at [39, 137] on section "Solicitudes Monitoreo de proyectos Resumen de monitoreo Resumen de proyectos ap…" at bounding box center [527, 451] width 1054 height 902
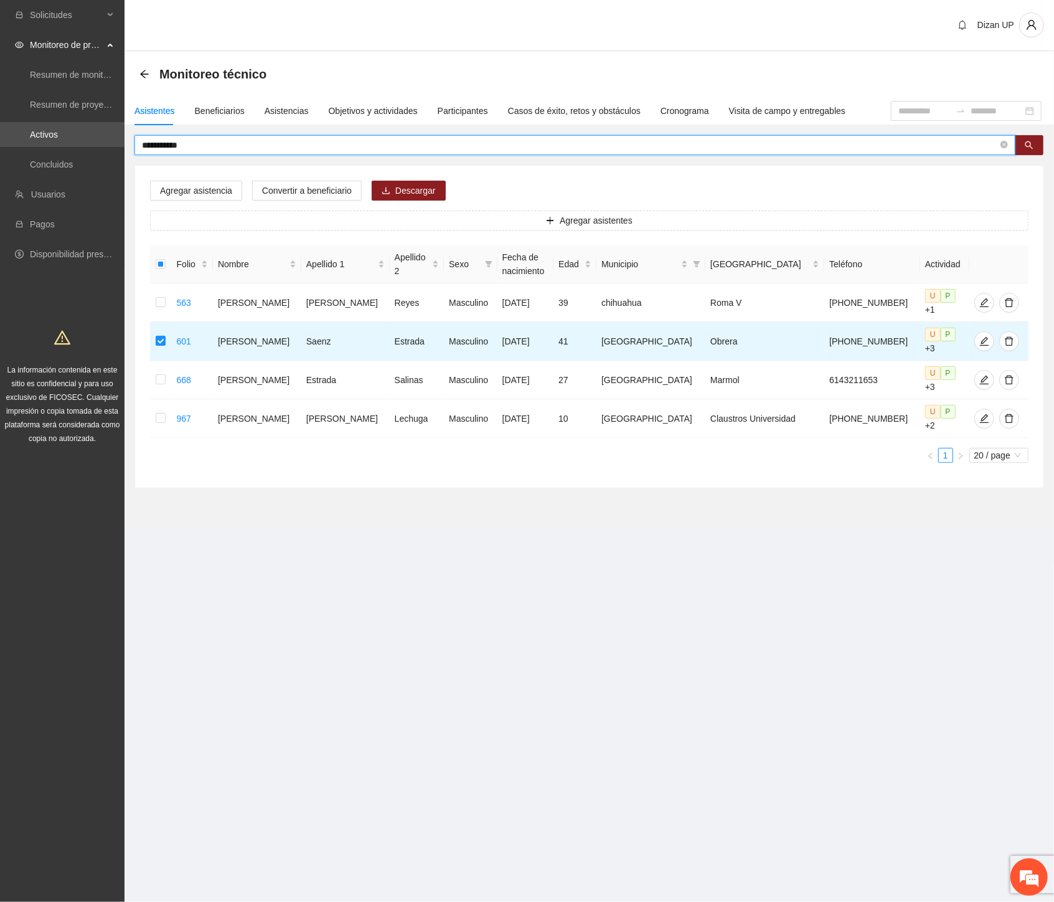
drag, startPoint x: 112, startPoint y: 146, endPoint x: -1, endPoint y: 164, distance: 114.8
click at [0, 164] on html "**********" at bounding box center [527, 451] width 1054 height 902
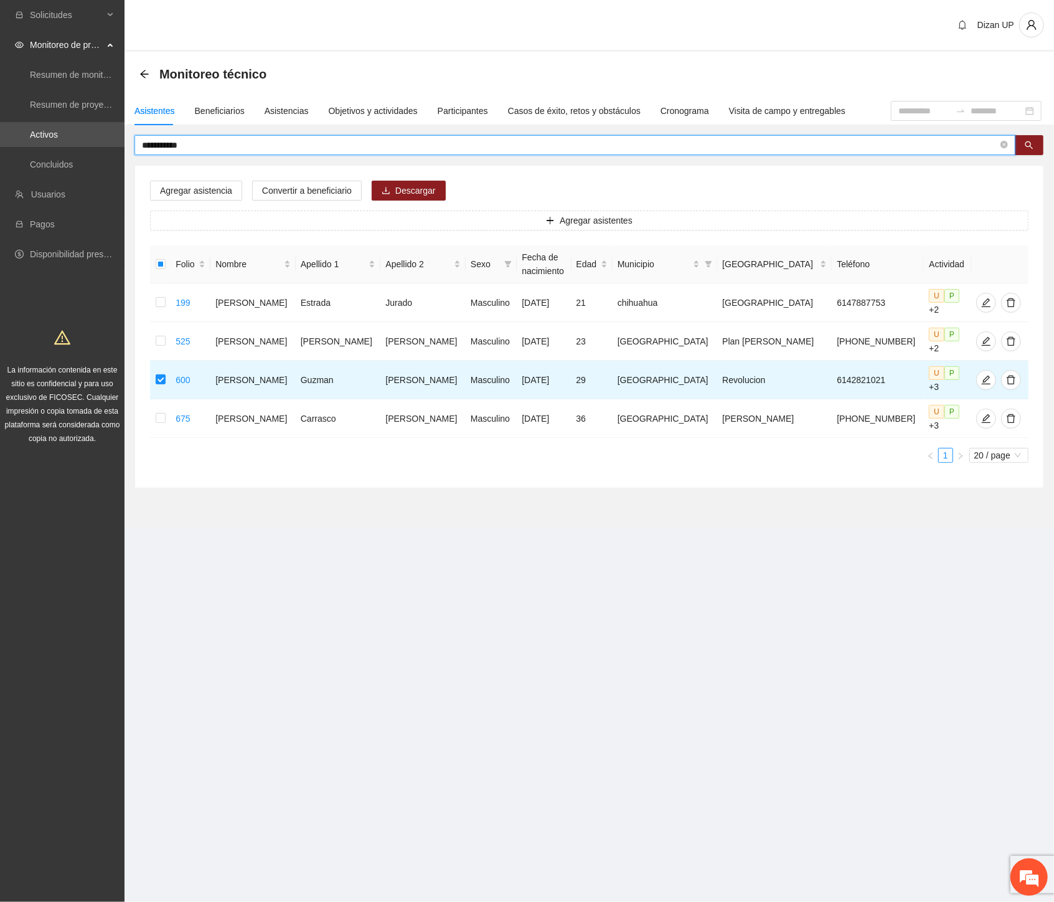
drag, startPoint x: 206, startPoint y: 148, endPoint x: -1, endPoint y: 154, distance: 206.9
click at [0, 154] on html "**********" at bounding box center [527, 451] width 1054 height 902
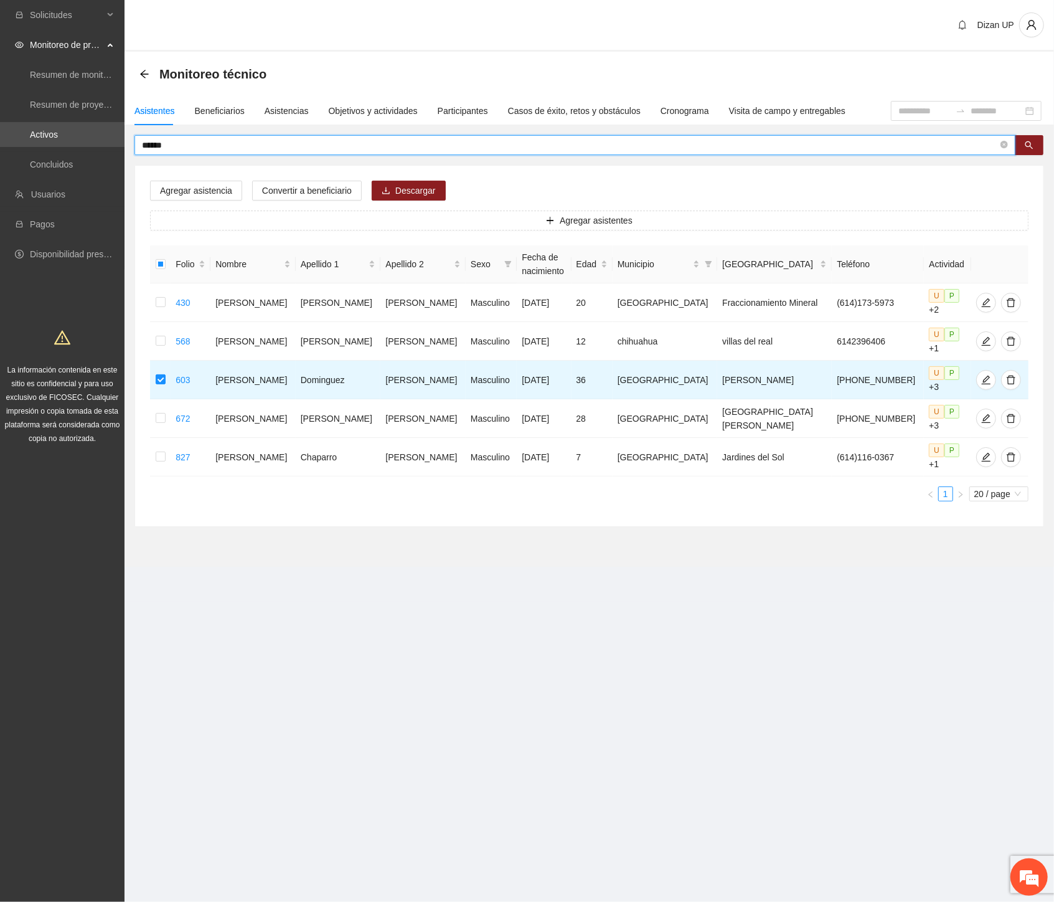
drag, startPoint x: 90, startPoint y: 132, endPoint x: -1, endPoint y: 126, distance: 91.8
click at [0, 126] on html "Solicitudes Monitoreo de proyectos Resumen de monitoreo Resumen de proyectos ap…" at bounding box center [527, 451] width 1054 height 902
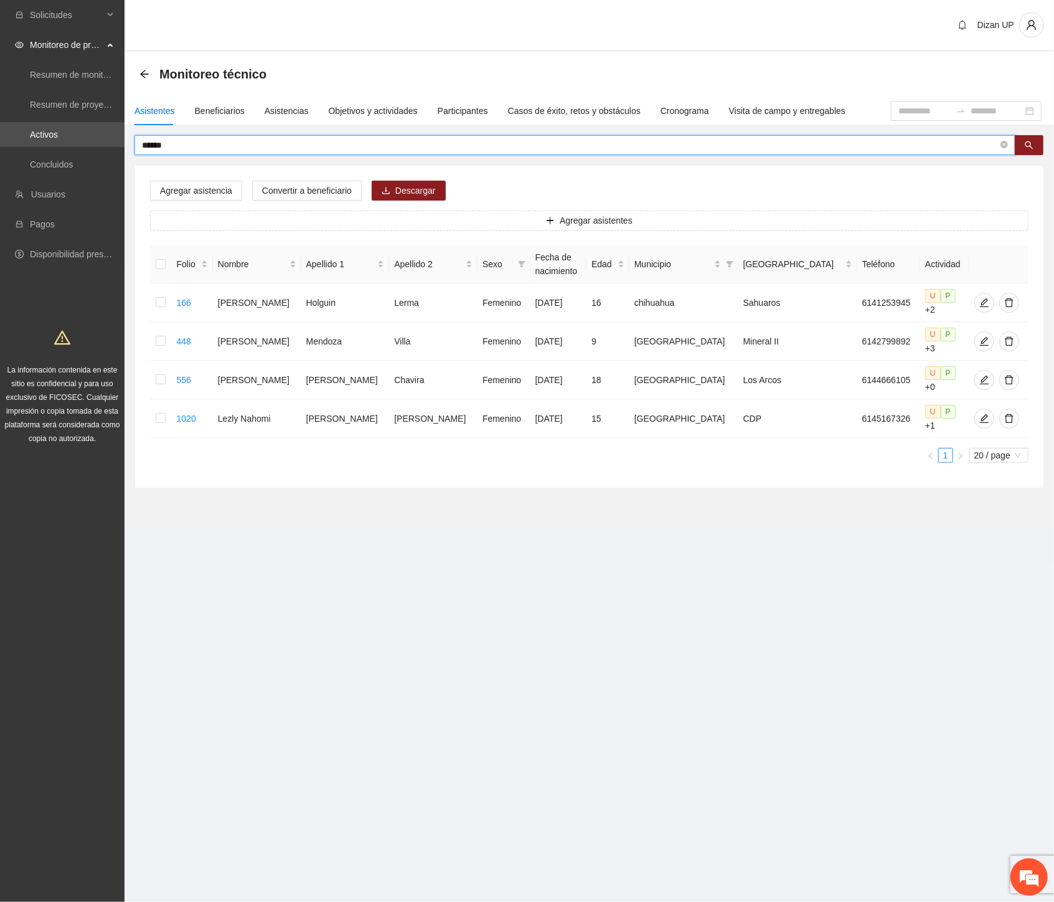
click at [179, 144] on input "******" at bounding box center [570, 145] width 856 height 14
type input "*"
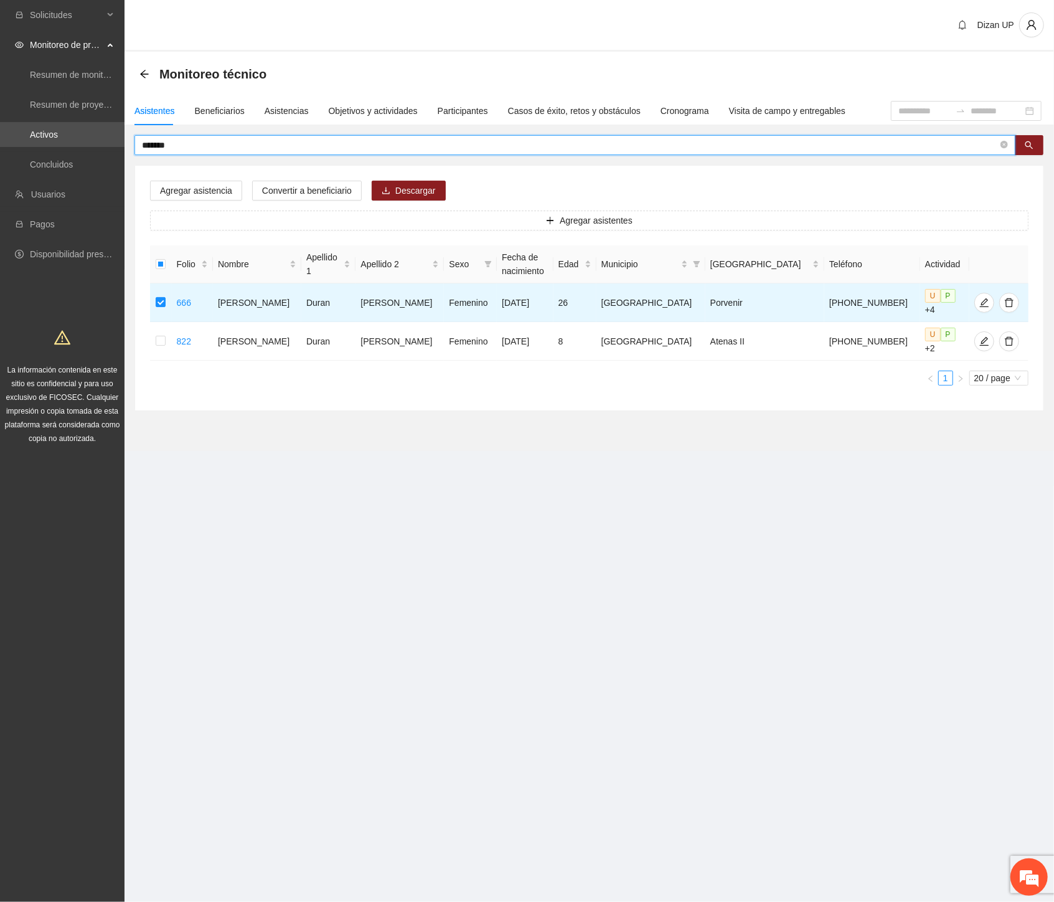
drag, startPoint x: 169, startPoint y: 148, endPoint x: -1, endPoint y: 181, distance: 173.7
click at [0, 181] on html "Solicitudes Monitoreo de proyectos Resumen de monitoreo Resumen de proyectos ap…" at bounding box center [527, 451] width 1054 height 902
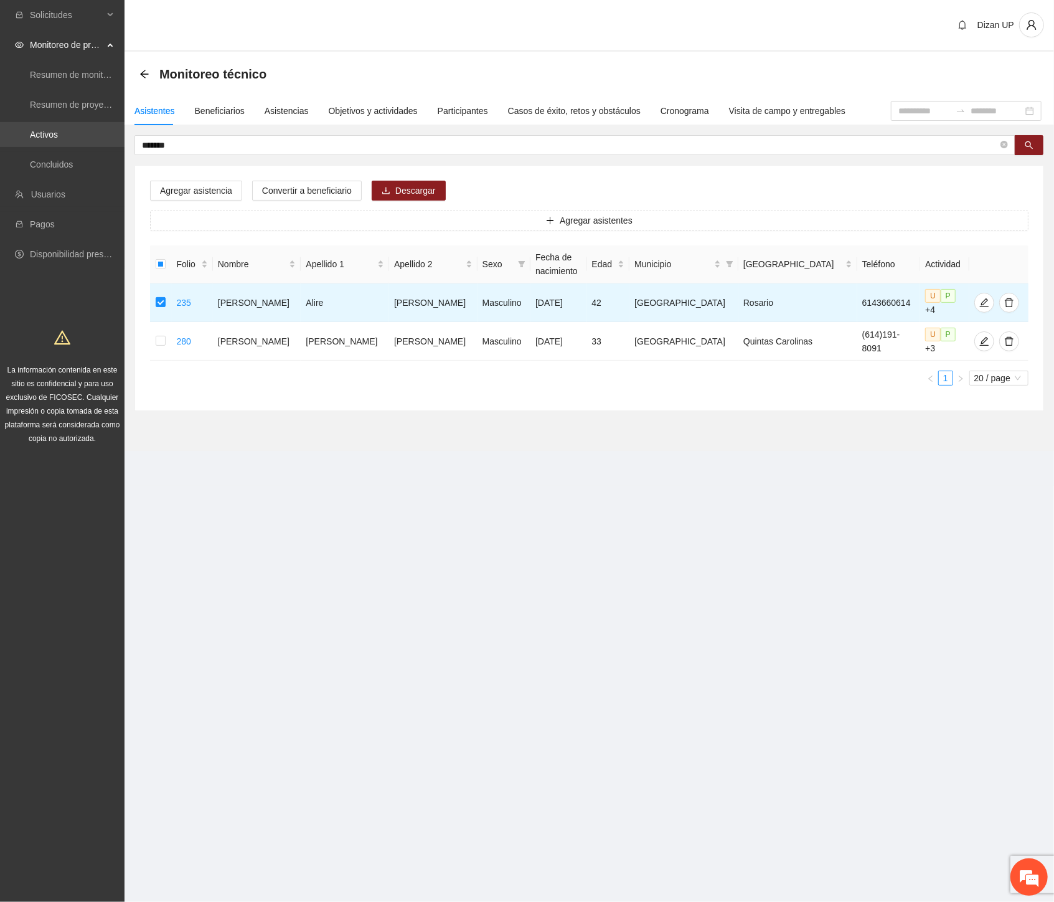
click at [0, 140] on html "Solicitudes Monitoreo de proyectos Resumen de monitoreo Resumen de proyectos ap…" at bounding box center [527, 451] width 1054 height 902
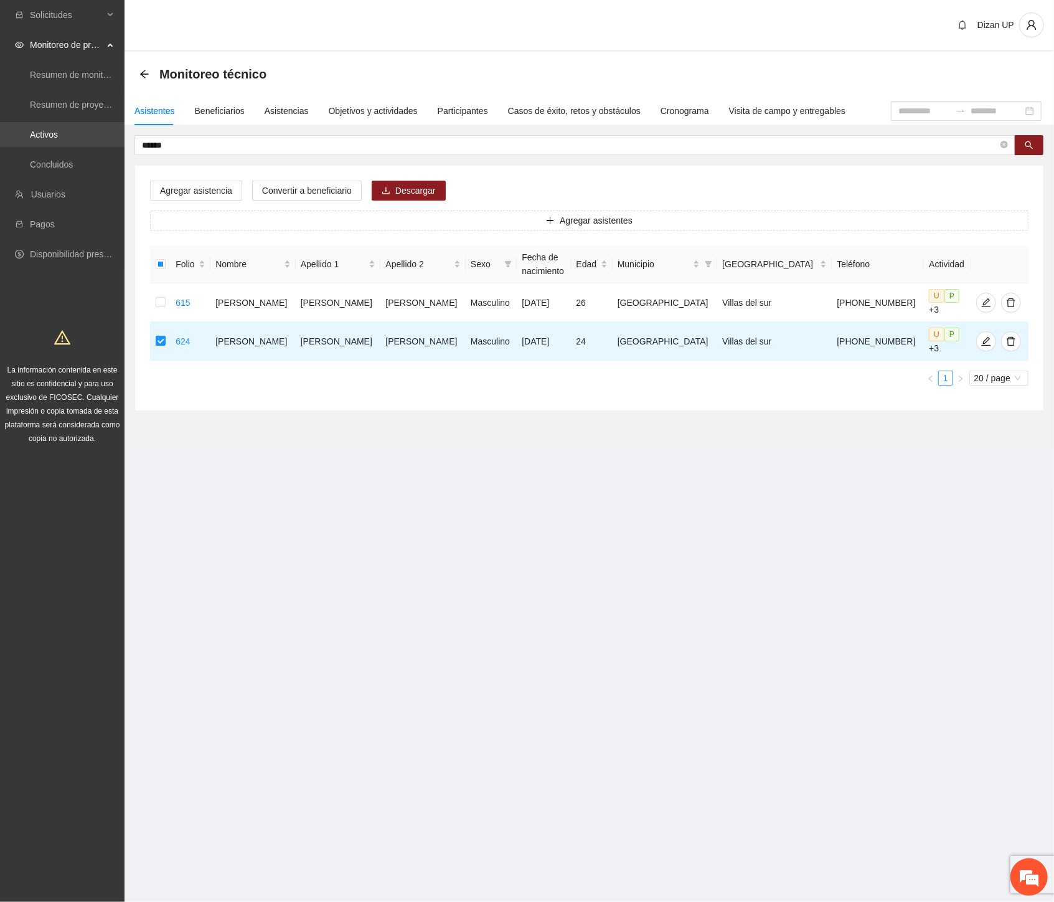
drag, startPoint x: 174, startPoint y: 145, endPoint x: 0, endPoint y: 144, distance: 174.4
click at [0, 144] on section "Solicitudes Monitoreo de proyectos Resumen de monitoreo Resumen de proyectos ap…" at bounding box center [527, 451] width 1054 height 902
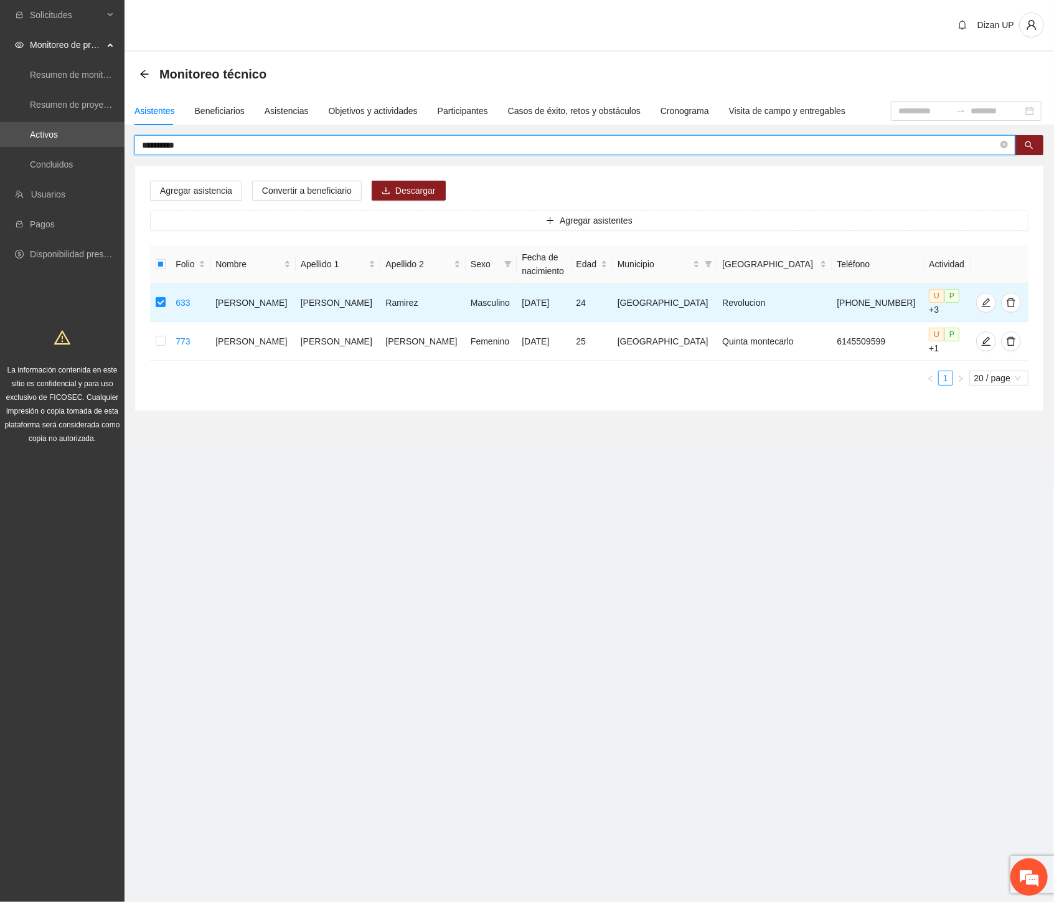
drag, startPoint x: 100, startPoint y: 148, endPoint x: -1, endPoint y: 151, distance: 100.9
click at [0, 151] on html "**********" at bounding box center [527, 451] width 1054 height 902
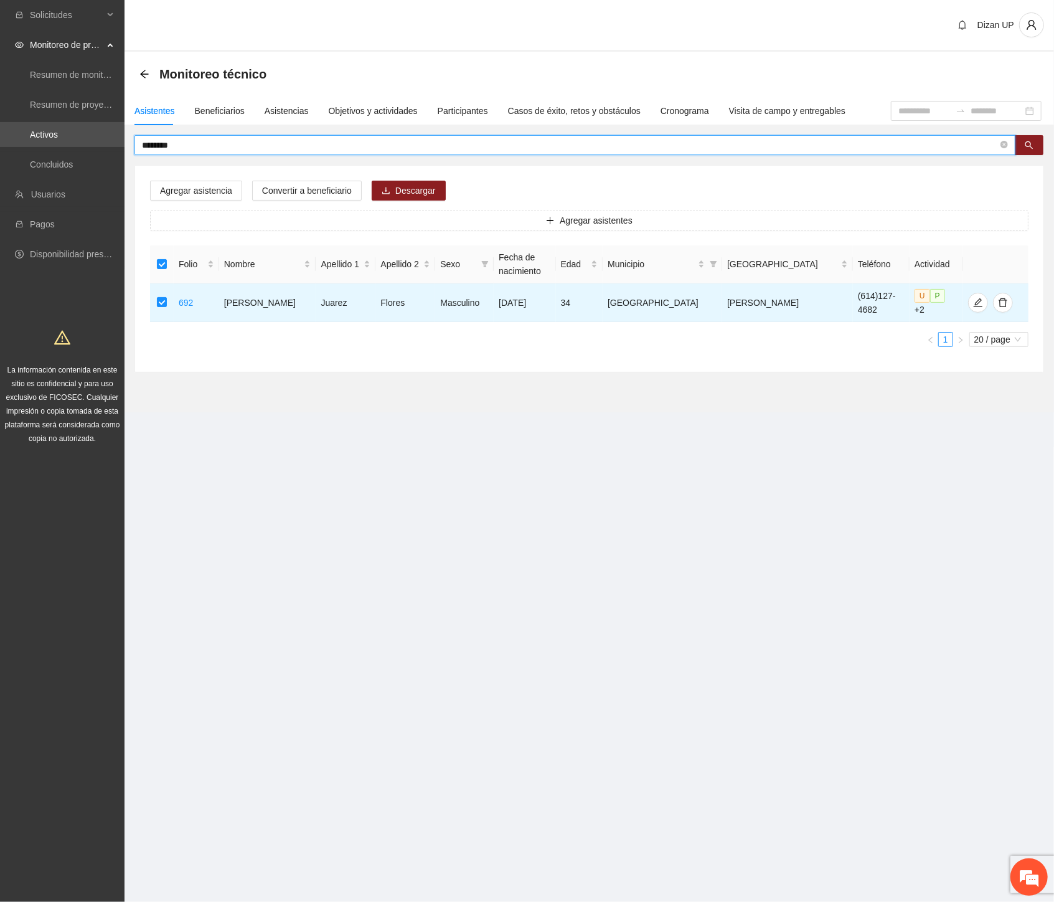
drag, startPoint x: 113, startPoint y: 141, endPoint x: -1, endPoint y: 135, distance: 114.1
click at [0, 135] on html "Solicitudes Monitoreo de proyectos Resumen de monitoreo Resumen de proyectos ap…" at bounding box center [527, 451] width 1054 height 902
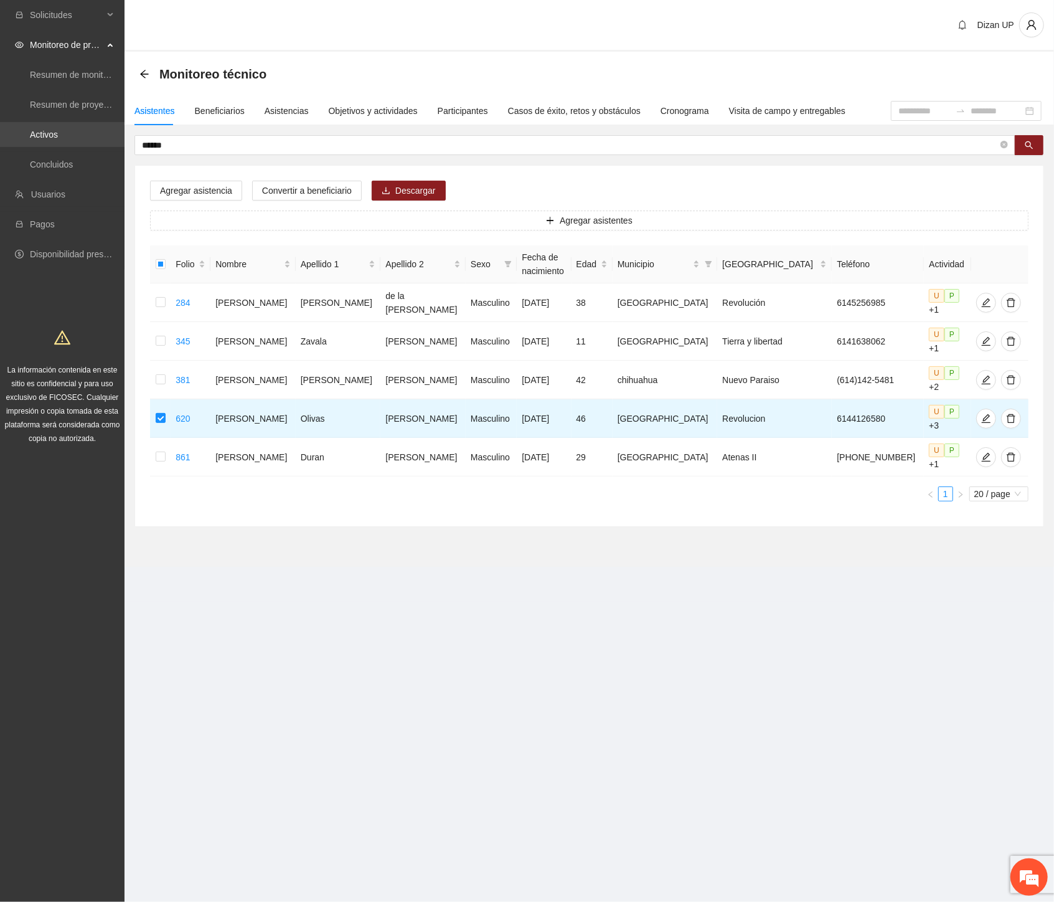
drag, startPoint x: 192, startPoint y: 142, endPoint x: 1, endPoint y: 139, distance: 191.2
click at [0, 139] on section "Solicitudes Monitoreo de proyectos Resumen de monitoreo Resumen de proyectos ap…" at bounding box center [527, 451] width 1054 height 902
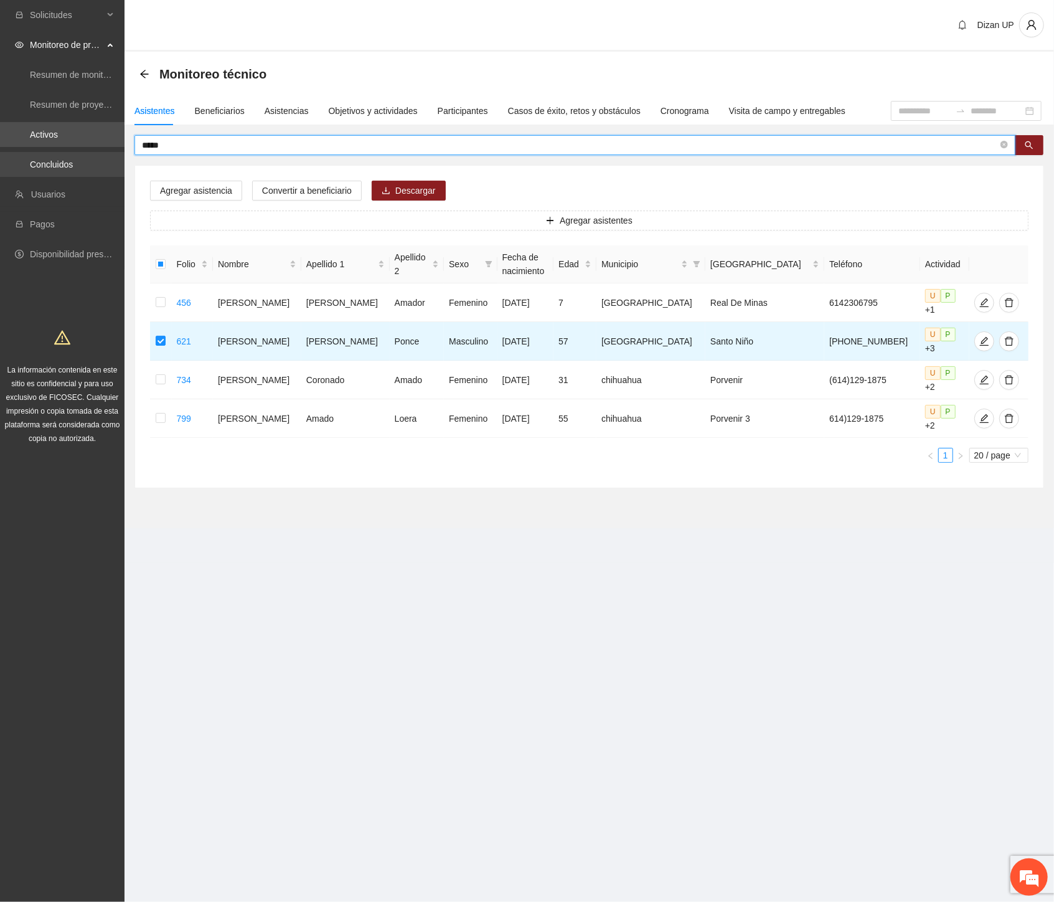
drag, startPoint x: 177, startPoint y: 144, endPoint x: 88, endPoint y: 154, distance: 89.0
click at [88, 154] on section "Solicitudes Monitoreo de proyectos Resumen de monitoreo Resumen de proyectos ap…" at bounding box center [527, 451] width 1054 height 902
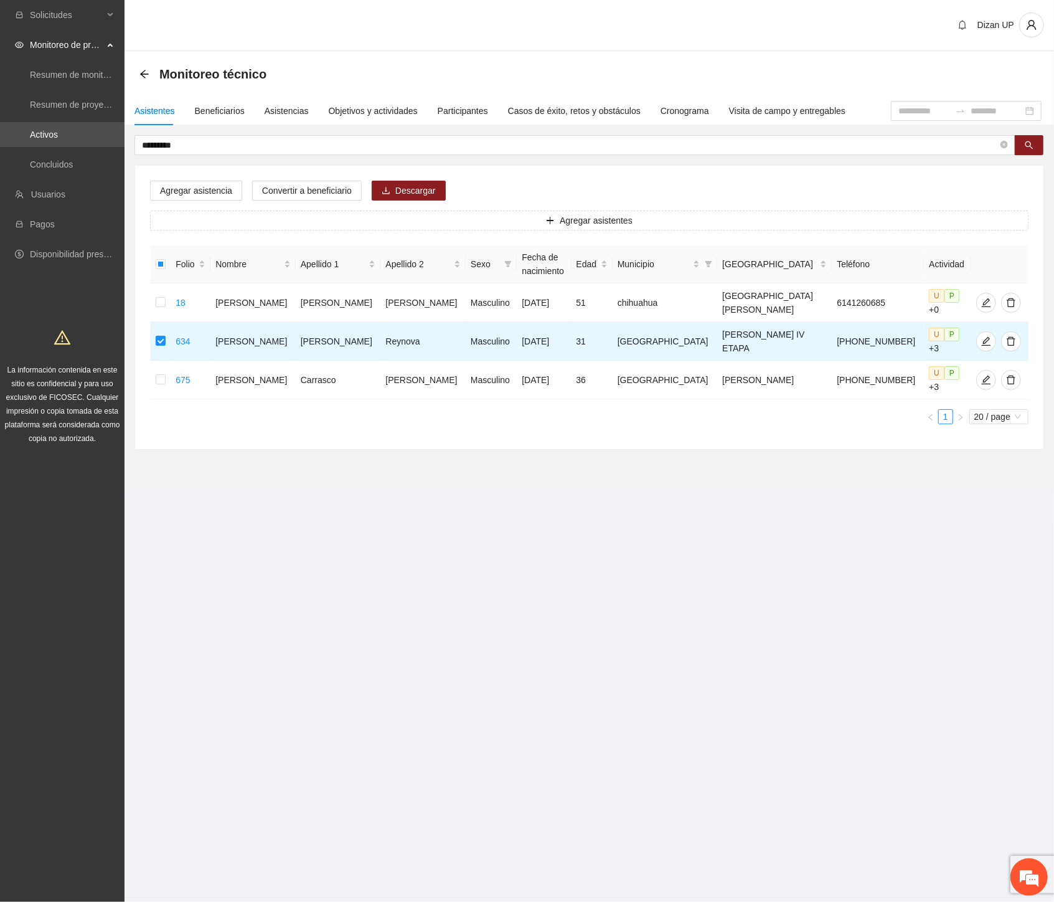
drag, startPoint x: 97, startPoint y: 146, endPoint x: -1, endPoint y: 159, distance: 99.4
click at [0, 159] on html "Solicitudes Monitoreo de proyectos Resumen de monitoreo Resumen de proyectos ap…" at bounding box center [527, 451] width 1054 height 902
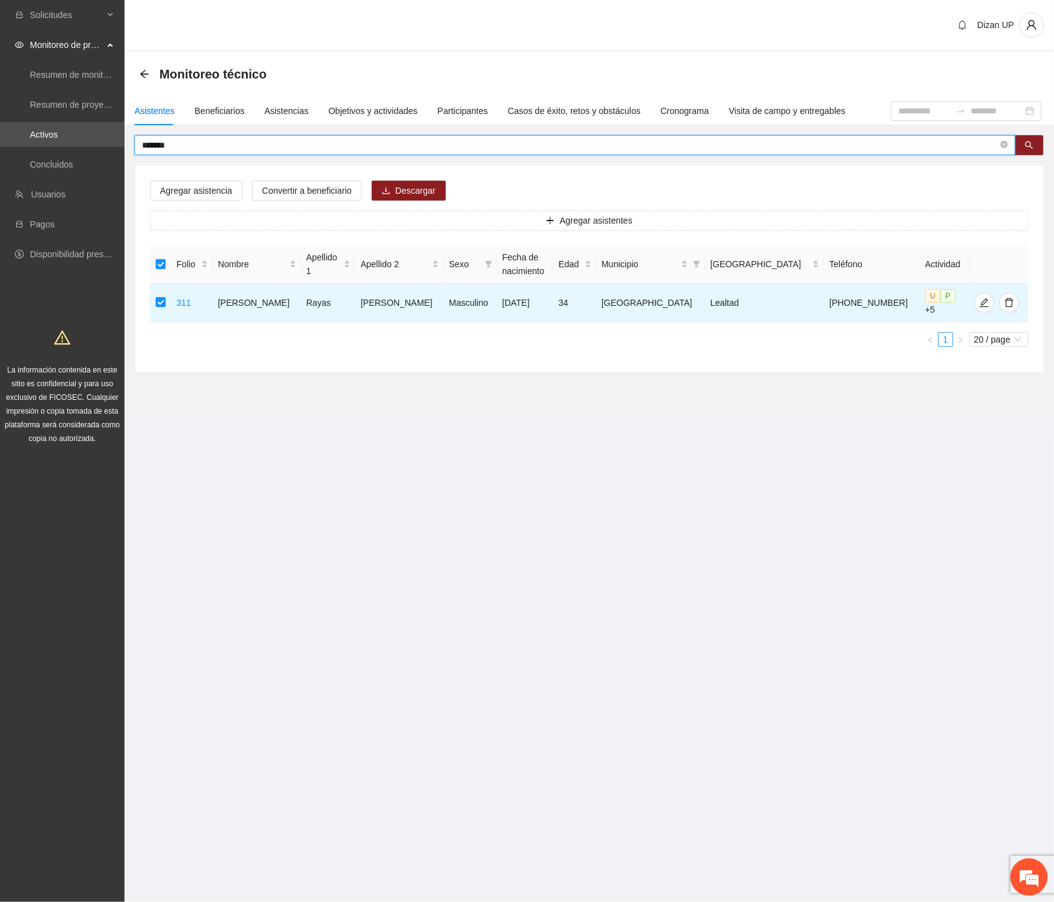
drag, startPoint x: 197, startPoint y: 146, endPoint x: -1, endPoint y: 143, distance: 198.1
click at [0, 143] on html "Solicitudes Monitoreo de proyectos Resumen de monitoreo Resumen de proyectos ap…" at bounding box center [527, 451] width 1054 height 902
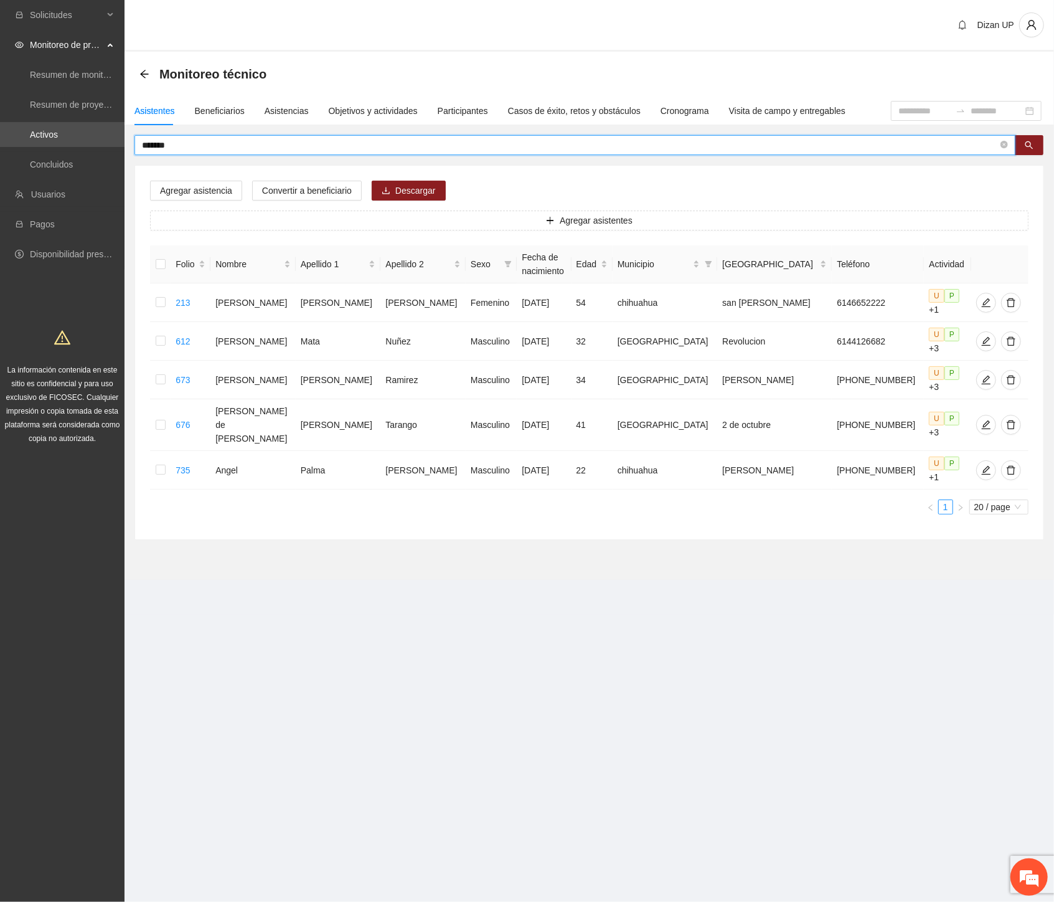
drag, startPoint x: 217, startPoint y: 148, endPoint x: -1, endPoint y: 146, distance: 218.0
click at [0, 146] on html "Solicitudes Monitoreo de proyectos Resumen de monitoreo Resumen de proyectos ap…" at bounding box center [527, 451] width 1054 height 902
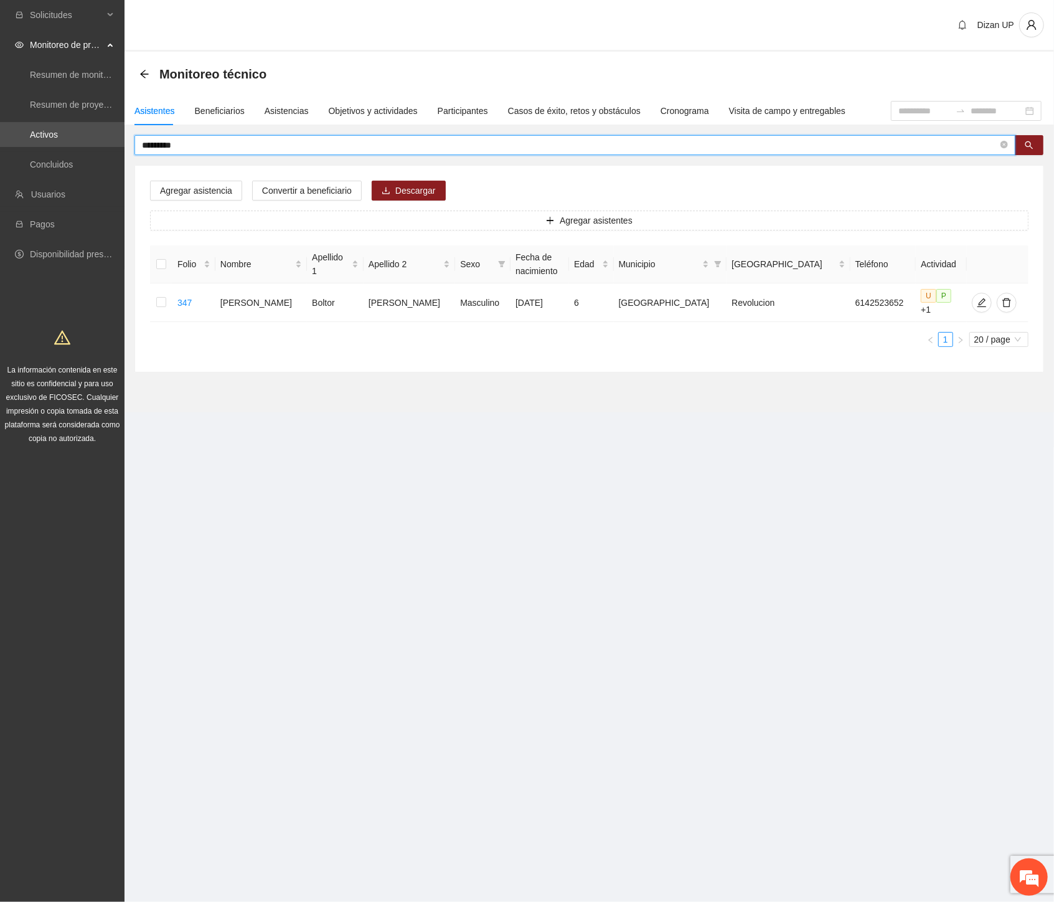
drag, startPoint x: 179, startPoint y: 147, endPoint x: -1, endPoint y: 154, distance: 180.7
click at [0, 154] on html "Solicitudes Monitoreo de proyectos Resumen de monitoreo Resumen de proyectos ap…" at bounding box center [527, 451] width 1054 height 902
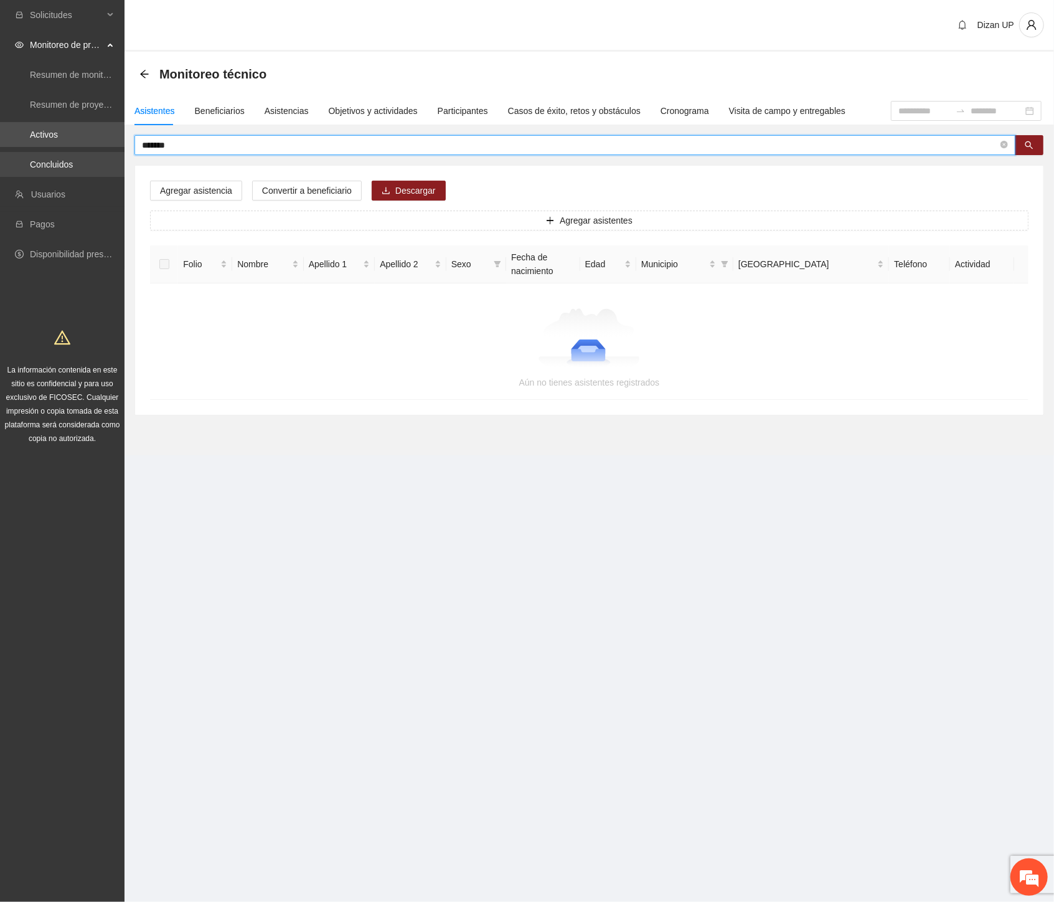
drag, startPoint x: 193, startPoint y: 141, endPoint x: 1, endPoint y: 158, distance: 193.1
click at [1, 158] on section "Solicitudes Monitoreo de proyectos Resumen de monitoreo Resumen de proyectos ap…" at bounding box center [527, 451] width 1054 height 902
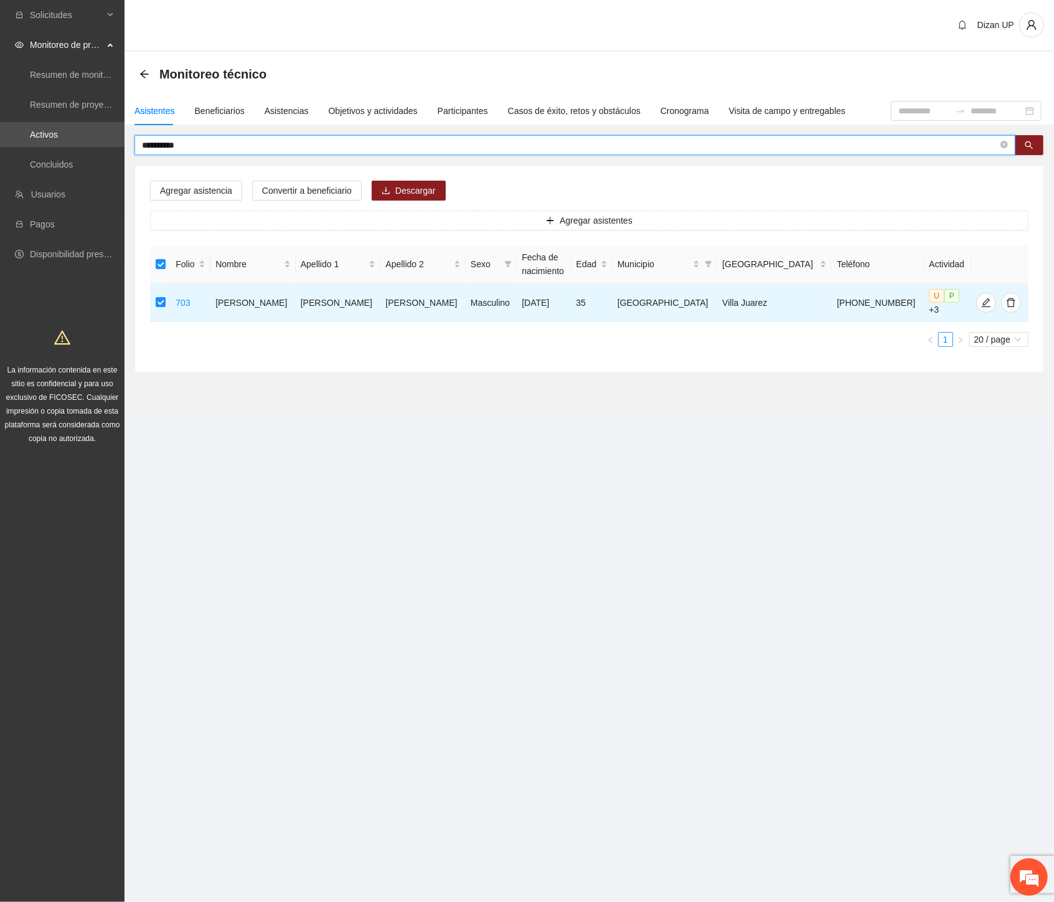
drag, startPoint x: 179, startPoint y: 144, endPoint x: -1, endPoint y: 171, distance: 182.7
click at [0, 171] on html "**********" at bounding box center [527, 451] width 1054 height 902
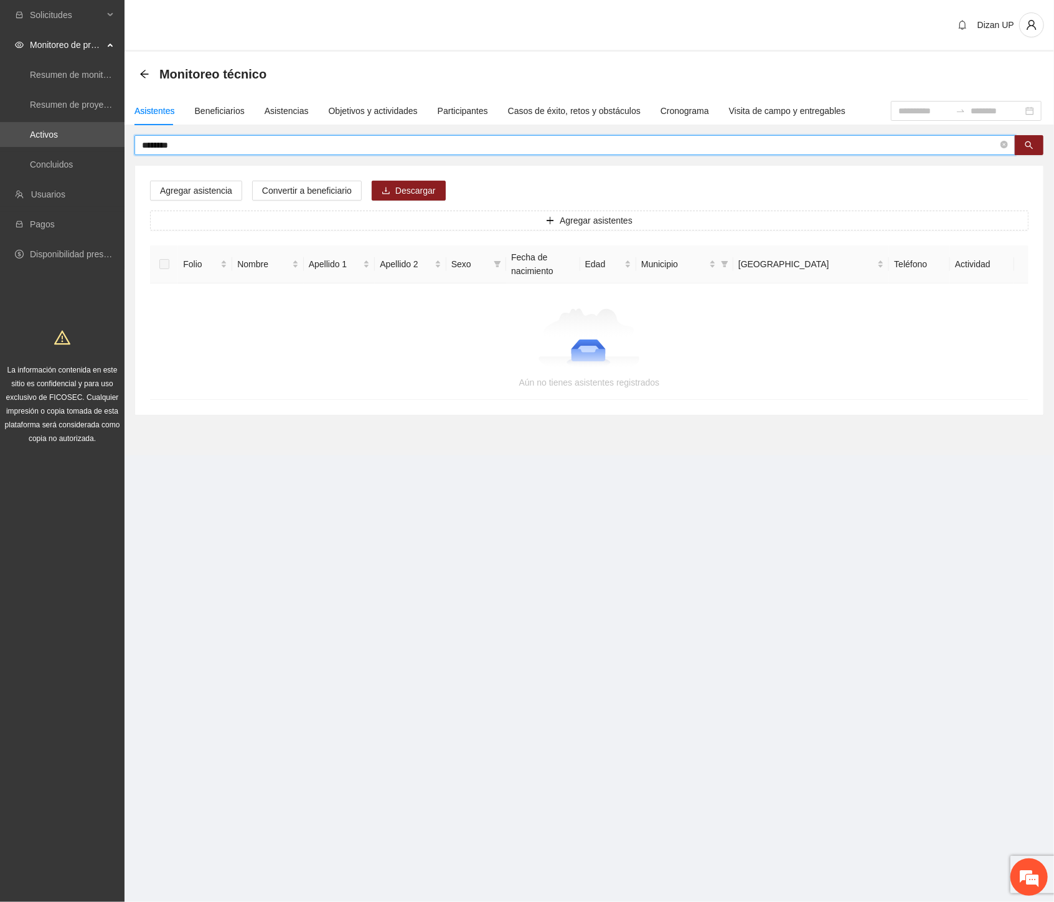
click at [164, 144] on input "********" at bounding box center [570, 145] width 856 height 14
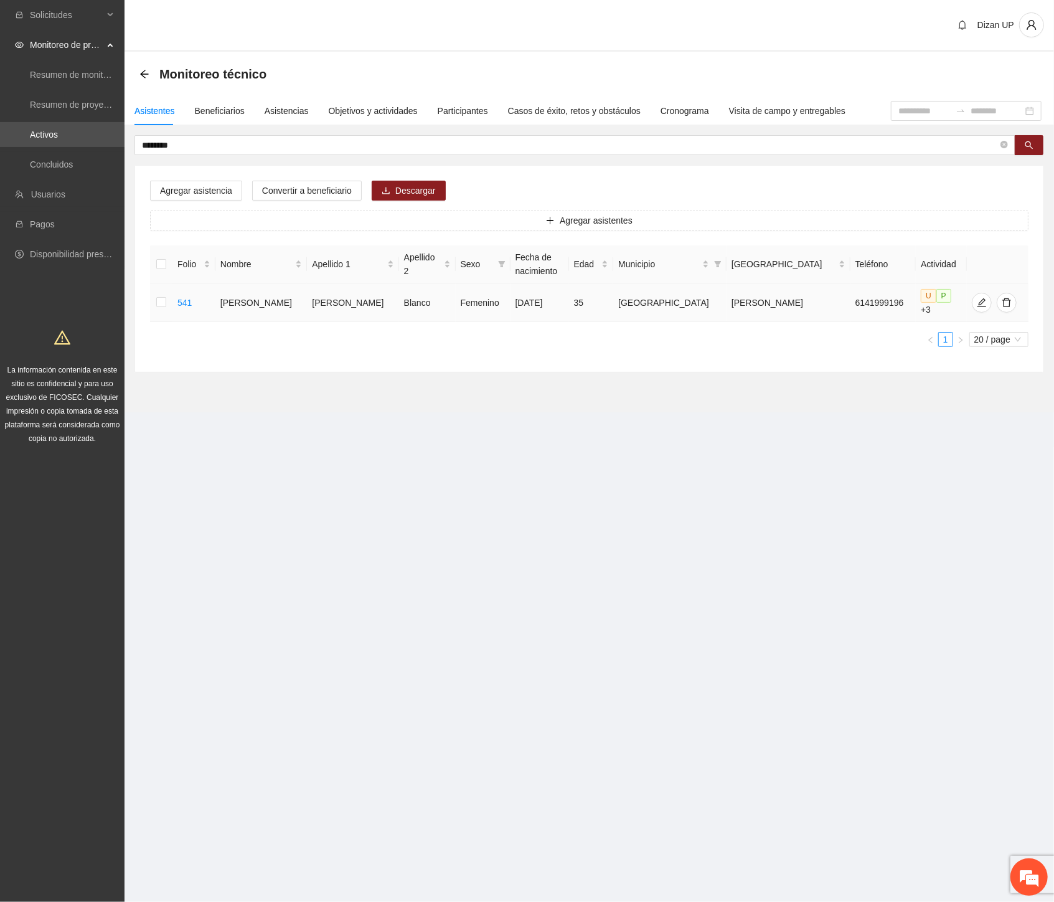
click at [158, 299] on td at bounding box center [161, 302] width 22 height 39
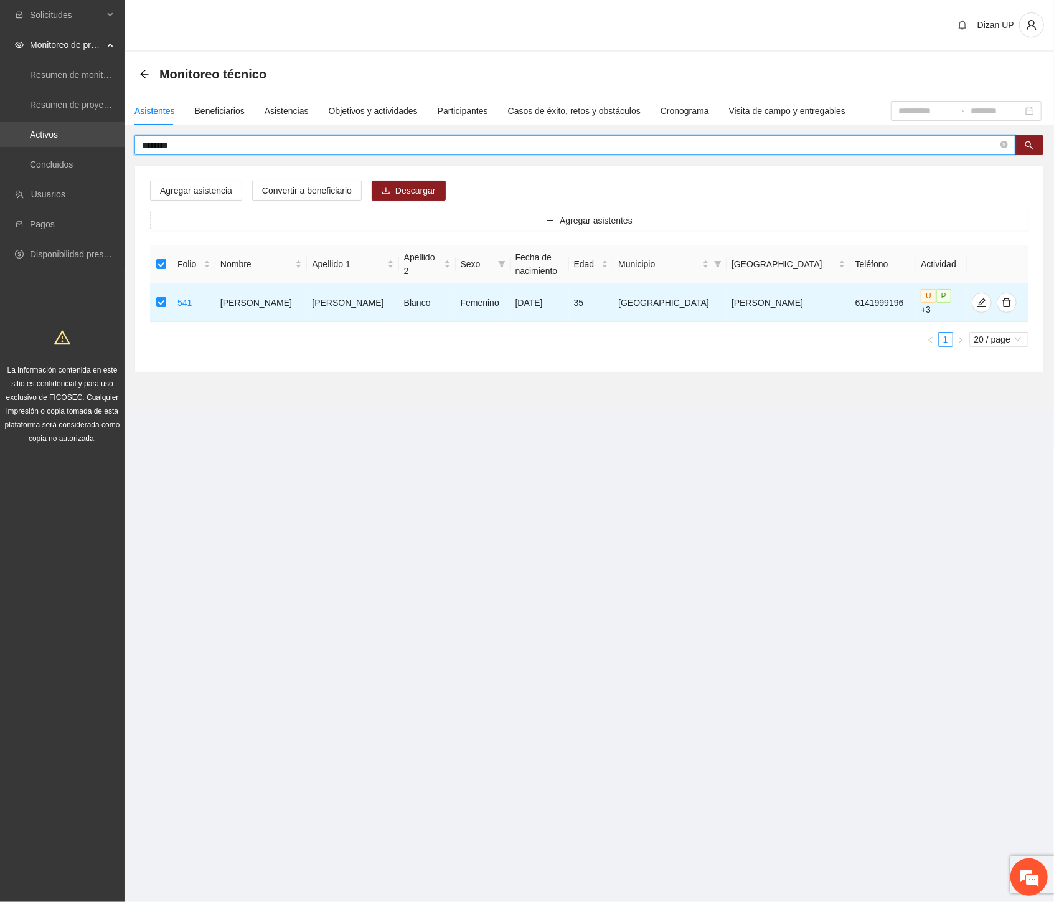
drag, startPoint x: 197, startPoint y: 140, endPoint x: 37, endPoint y: 140, distance: 160.1
click at [37, 140] on section "Solicitudes Monitoreo de proyectos Resumen de monitoreo Resumen de proyectos ap…" at bounding box center [527, 451] width 1054 height 902
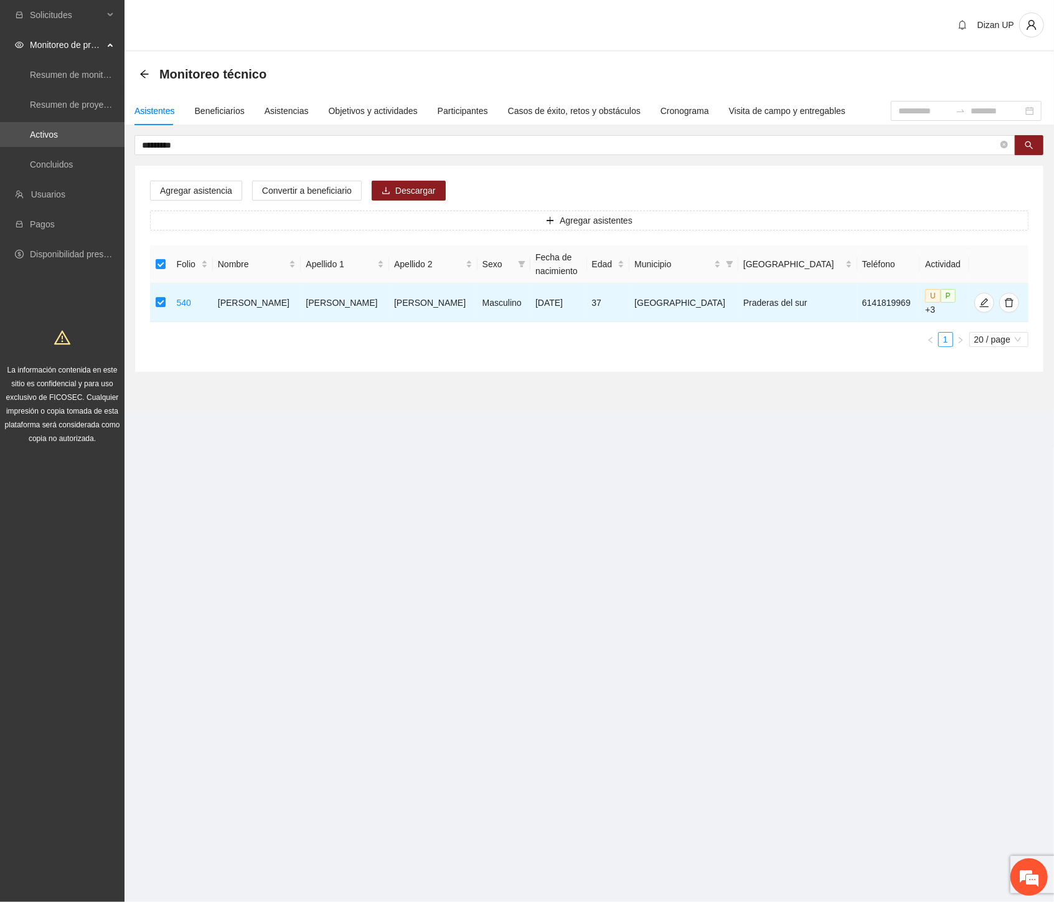
drag, startPoint x: 188, startPoint y: 146, endPoint x: -1, endPoint y: 161, distance: 189.9
click at [0, 161] on html "Solicitudes Monitoreo de proyectos Resumen de monitoreo Resumen de proyectos ap…" at bounding box center [527, 451] width 1054 height 902
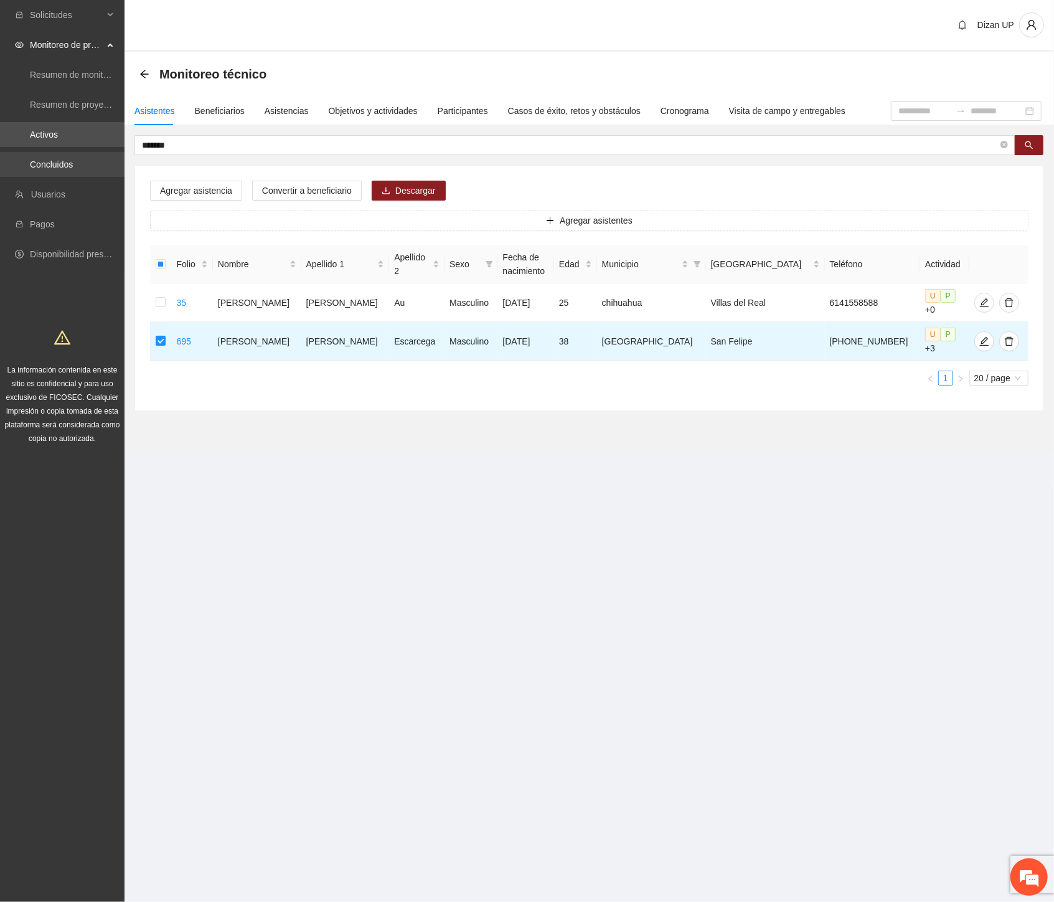
drag, startPoint x: 45, startPoint y: 150, endPoint x: 7, endPoint y: 154, distance: 38.2
click at [7, 154] on section "Solicitudes Monitoreo de proyectos Resumen de monitoreo Resumen de proyectos ap…" at bounding box center [527, 451] width 1054 height 902
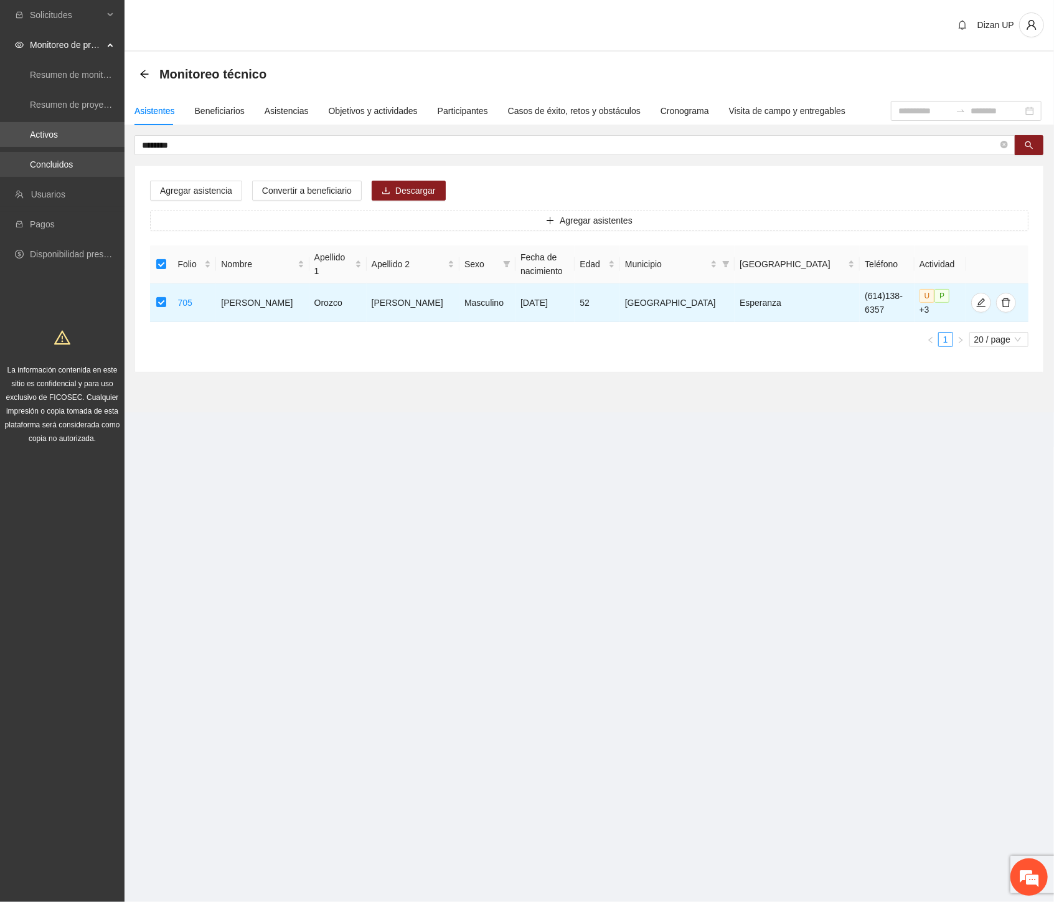
drag, startPoint x: 164, startPoint y: 149, endPoint x: 11, endPoint y: 154, distance: 153.3
click at [26, 159] on section "Solicitudes Monitoreo de proyectos Resumen de monitoreo Resumen de proyectos ap…" at bounding box center [527, 451] width 1054 height 902
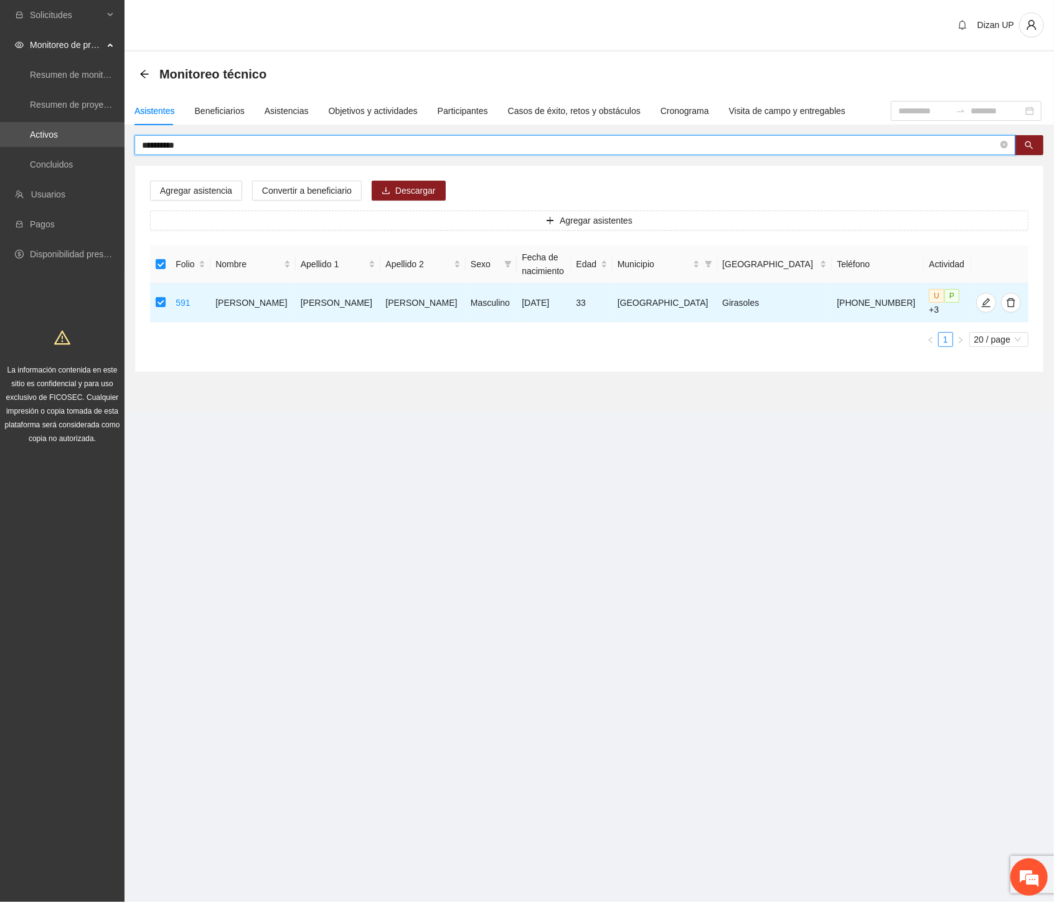
drag, startPoint x: 76, startPoint y: 143, endPoint x: -1, endPoint y: 140, distance: 77.3
click at [0, 140] on html "**********" at bounding box center [527, 451] width 1054 height 902
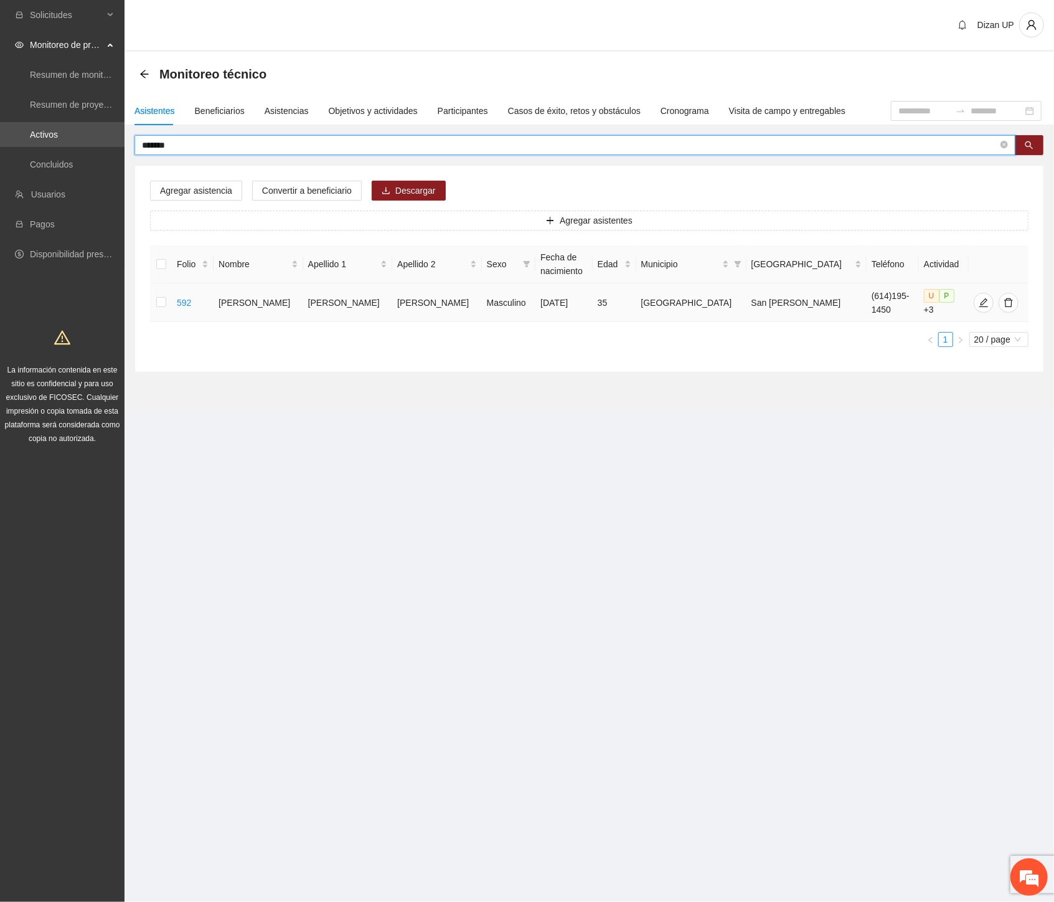
click at [169, 299] on td at bounding box center [161, 302] width 22 height 39
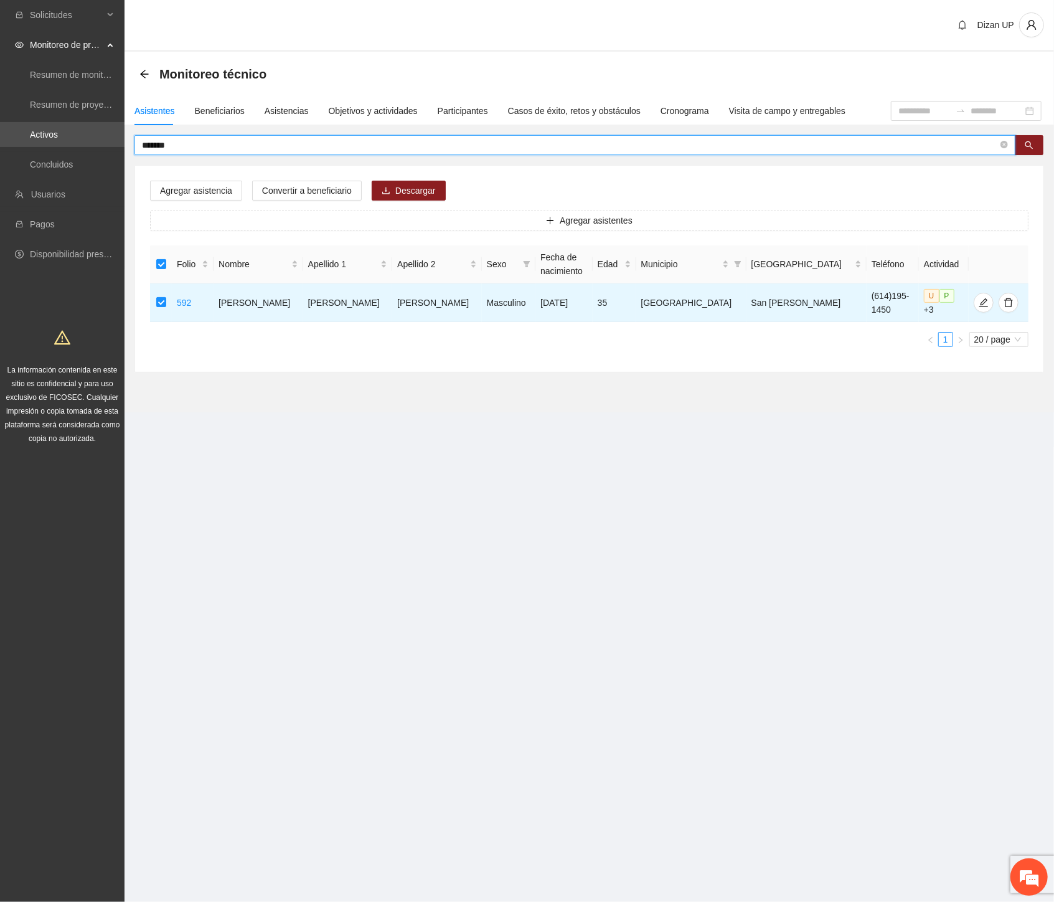
drag, startPoint x: 140, startPoint y: 142, endPoint x: -1, endPoint y: 130, distance: 141.9
click at [0, 130] on html "Solicitudes Monitoreo de proyectos Resumen de monitoreo Resumen de proyectos ap…" at bounding box center [527, 451] width 1054 height 902
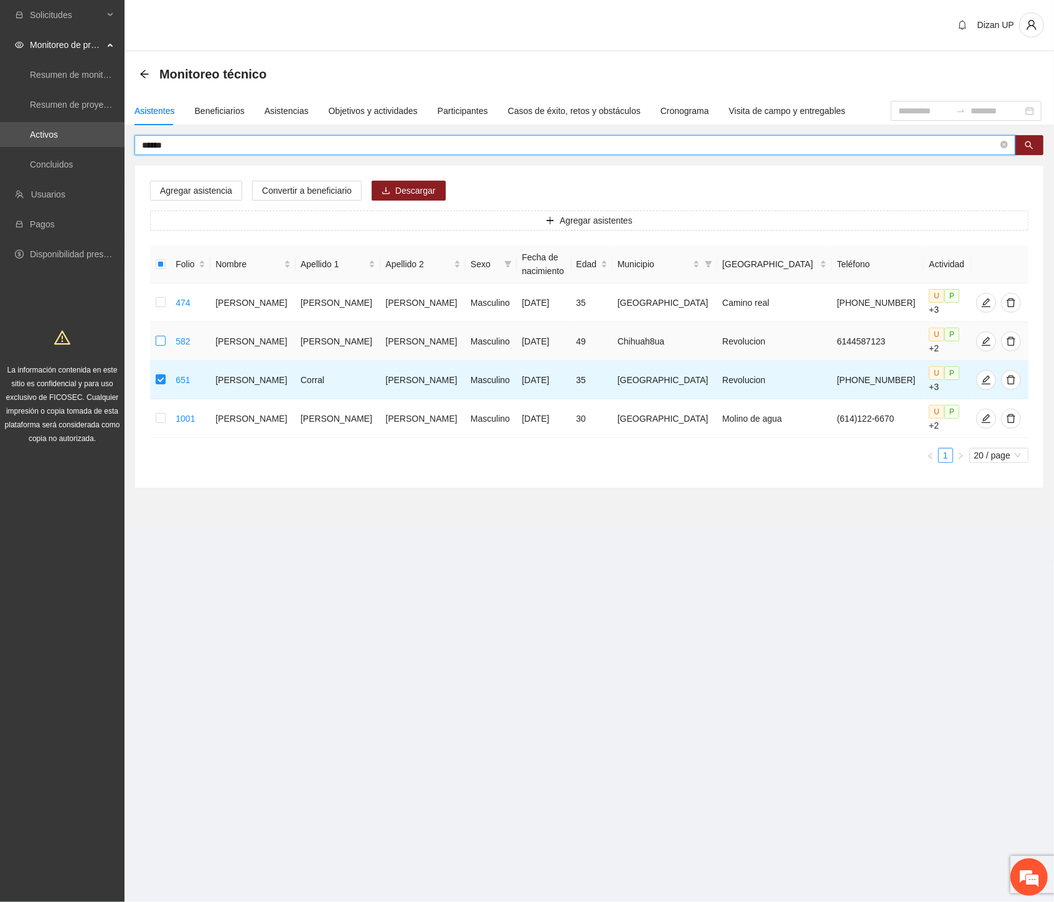
click at [171, 323] on td at bounding box center [160, 341] width 21 height 39
drag, startPoint x: 183, startPoint y: 140, endPoint x: 52, endPoint y: 153, distance: 131.4
click at [67, 161] on section "Solicitudes Monitoreo de proyectos Resumen de monitoreo Resumen de proyectos ap…" at bounding box center [527, 451] width 1054 height 902
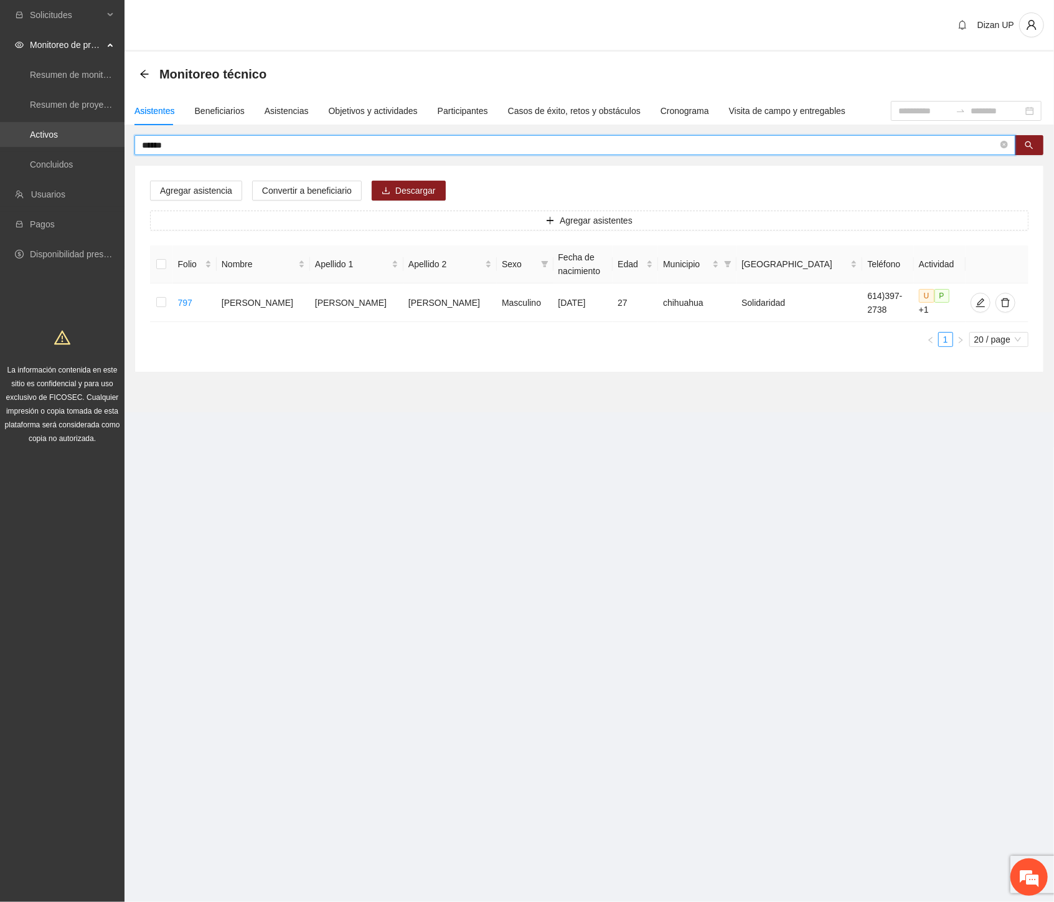
drag, startPoint x: 168, startPoint y: 145, endPoint x: 1, endPoint y: 123, distance: 168.9
click at [1, 123] on section "Solicitudes Monitoreo de proyectos Resumen de monitoreo Resumen de proyectos ap…" at bounding box center [527, 451] width 1054 height 902
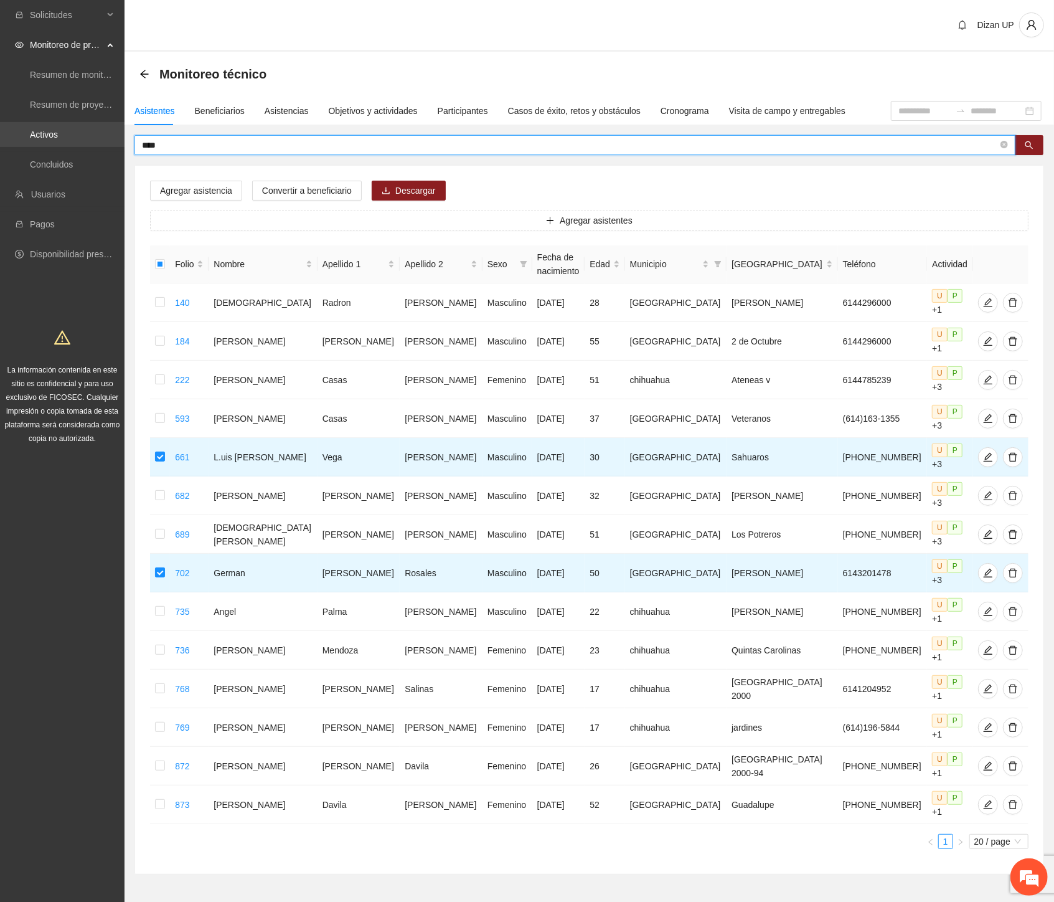
drag, startPoint x: 142, startPoint y: 148, endPoint x: 20, endPoint y: 144, distance: 122.1
click at [21, 144] on section "Solicitudes Monitoreo de proyectos Resumen de monitoreo Resumen de proyectos ap…" at bounding box center [527, 474] width 1054 height 949
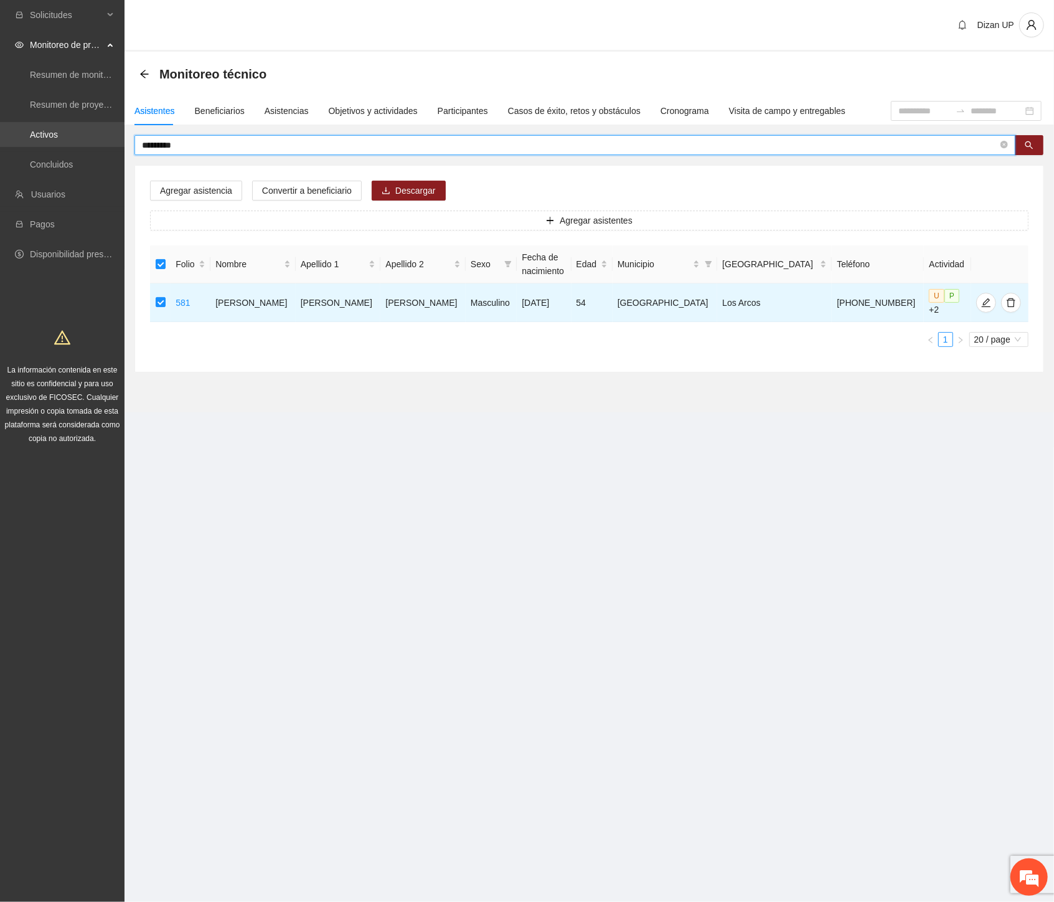
drag, startPoint x: 98, startPoint y: 145, endPoint x: 1, endPoint y: 146, distance: 96.5
click at [1, 145] on section "Solicitudes Monitoreo de proyectos Resumen de monitoreo Resumen de proyectos ap…" at bounding box center [527, 451] width 1054 height 902
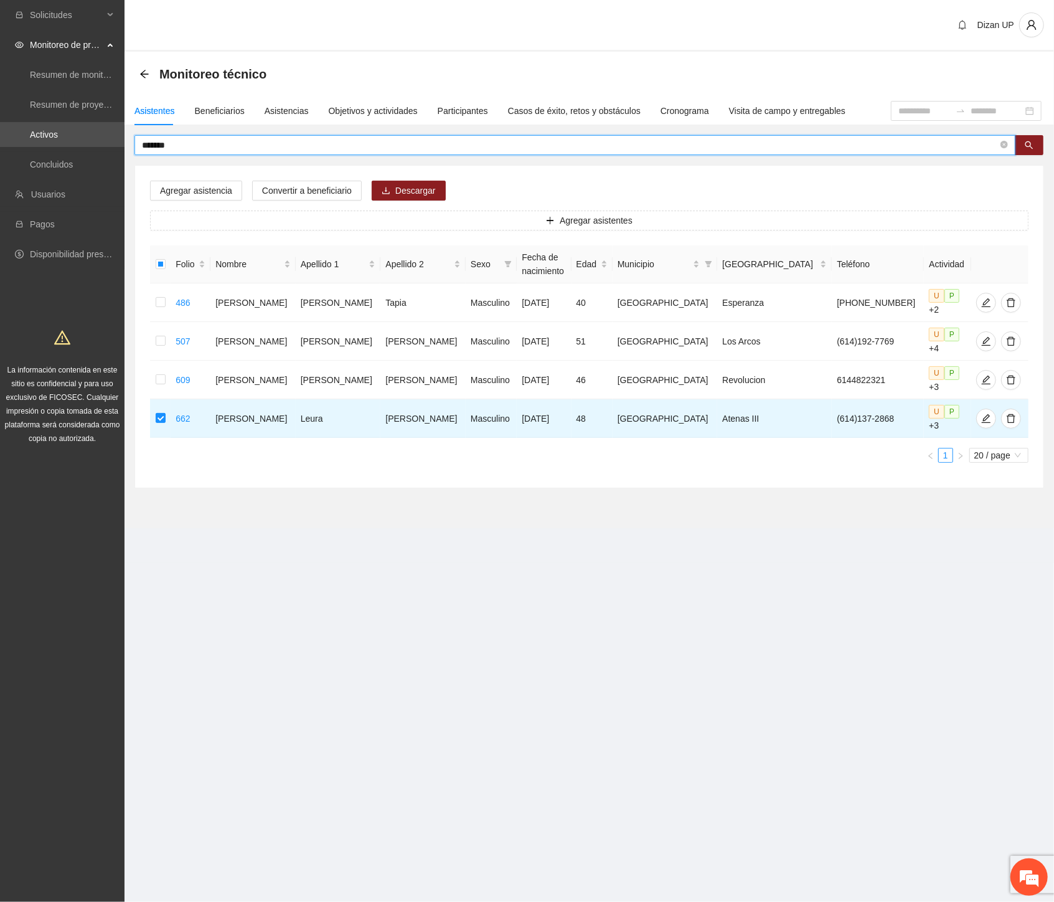
drag, startPoint x: 71, startPoint y: 154, endPoint x: -1, endPoint y: 173, distance: 74.8
click at [0, 173] on html "Solicitudes Monitoreo de proyectos Resumen de monitoreo Resumen de proyectos ap…" at bounding box center [527, 451] width 1054 height 902
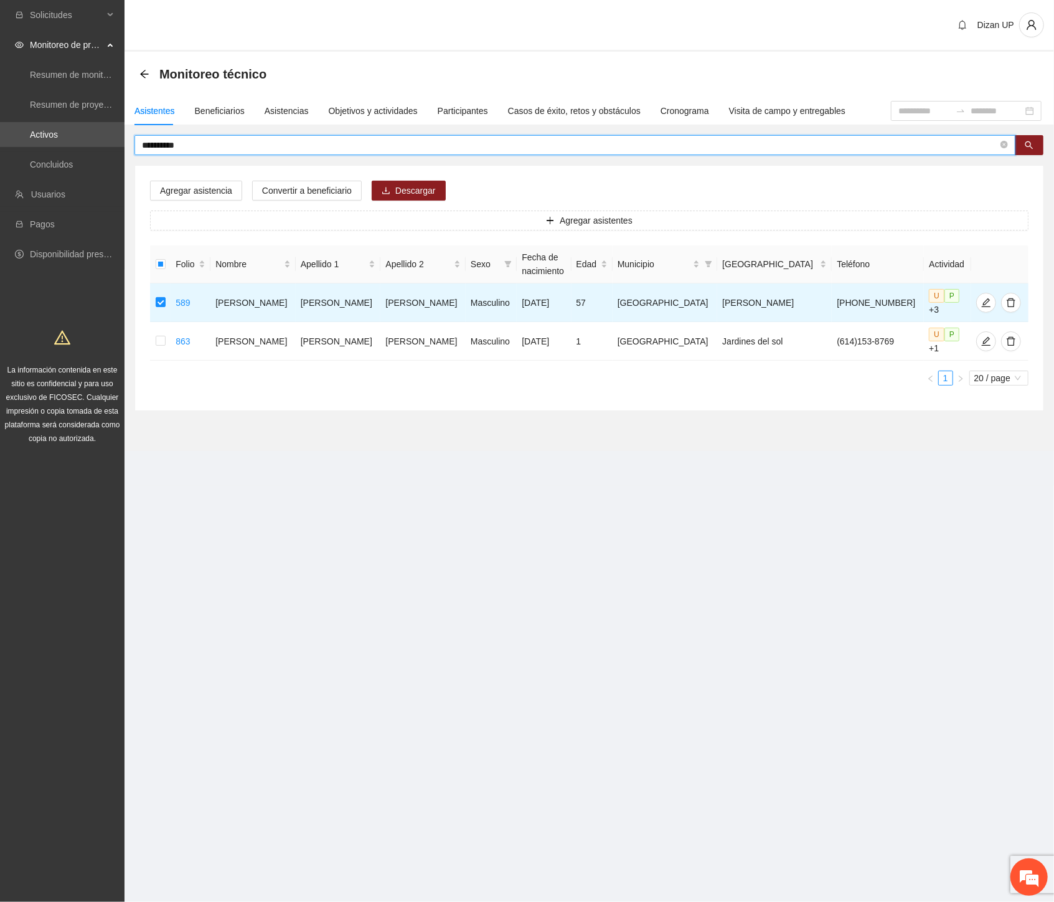
drag, startPoint x: 204, startPoint y: 145, endPoint x: -1, endPoint y: 132, distance: 205.3
click at [0, 132] on html "**********" at bounding box center [527, 451] width 1054 height 902
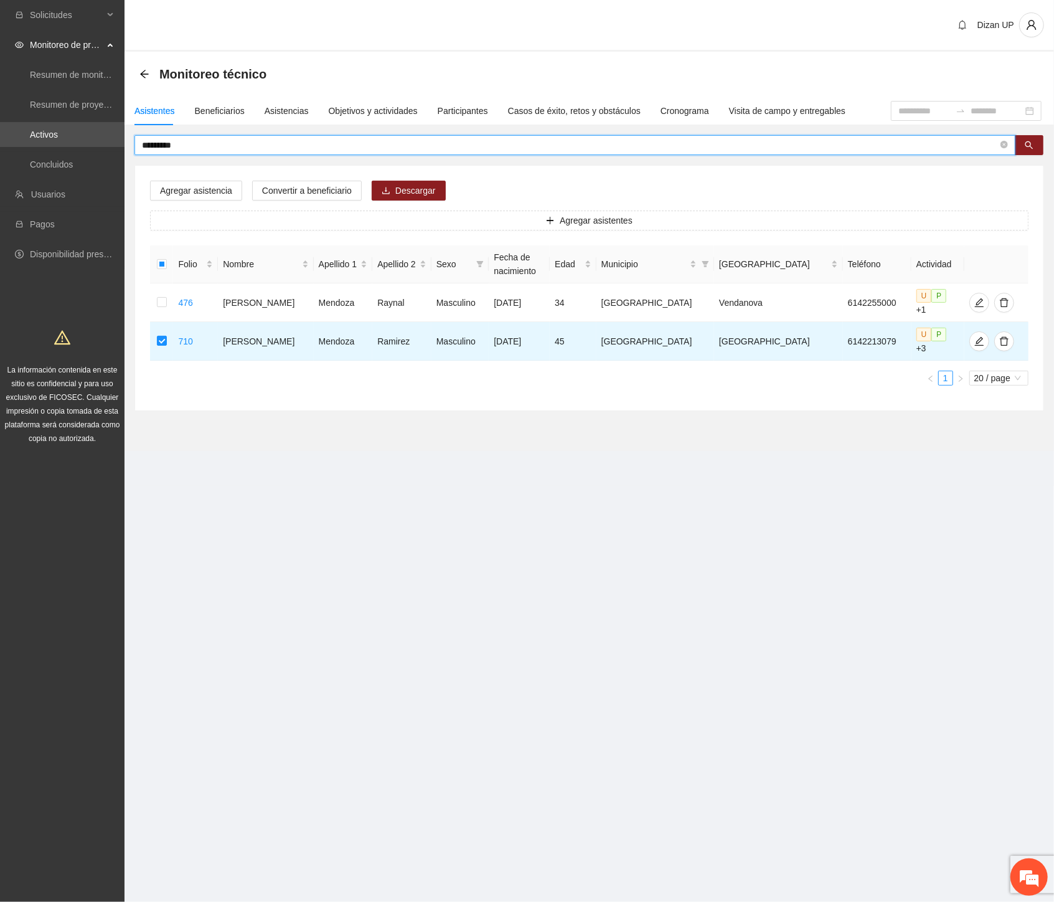
drag, startPoint x: 189, startPoint y: 144, endPoint x: 30, endPoint y: 148, distance: 158.9
click at [30, 148] on section "Solicitudes Monitoreo de proyectos Resumen de monitoreo Resumen de proyectos ap…" at bounding box center [527, 451] width 1054 height 902
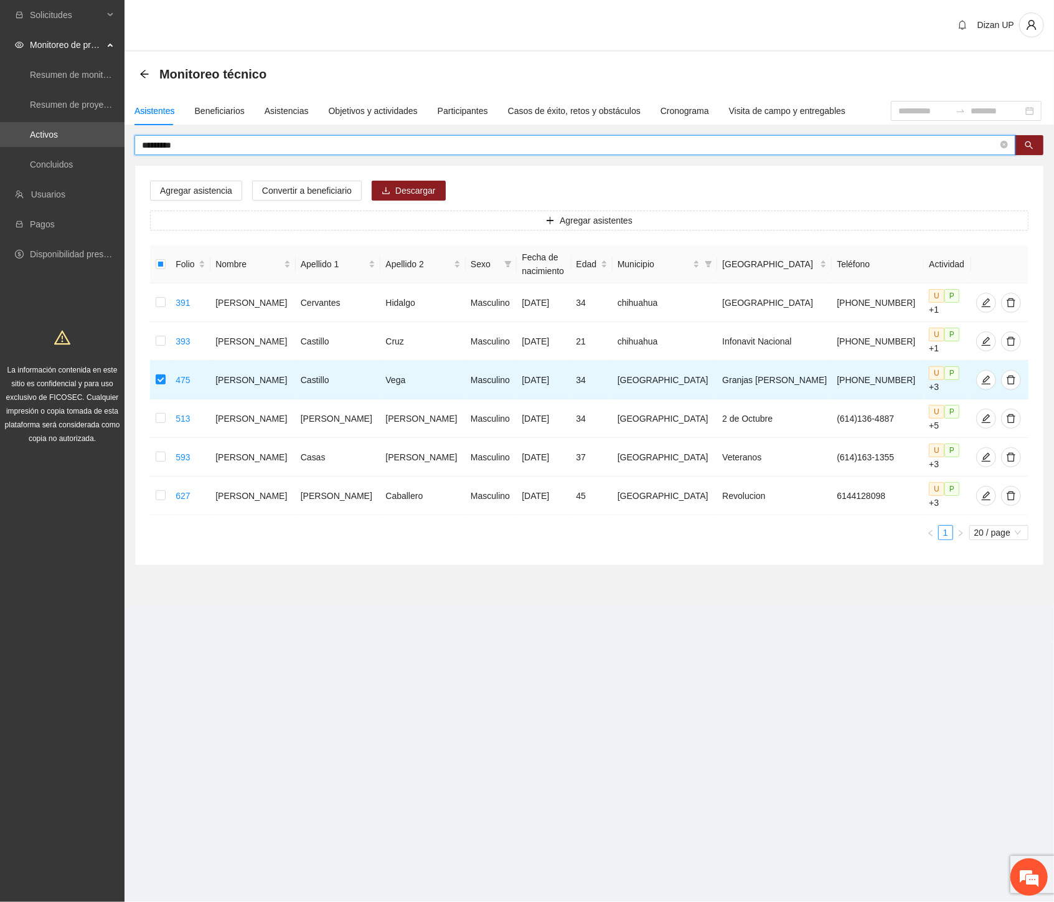
drag, startPoint x: 159, startPoint y: 144, endPoint x: -1, endPoint y: 126, distance: 161.6
click at [0, 126] on html "Solicitudes Monitoreo de proyectos Resumen de monitoreo Resumen de proyectos ap…" at bounding box center [527, 451] width 1054 height 902
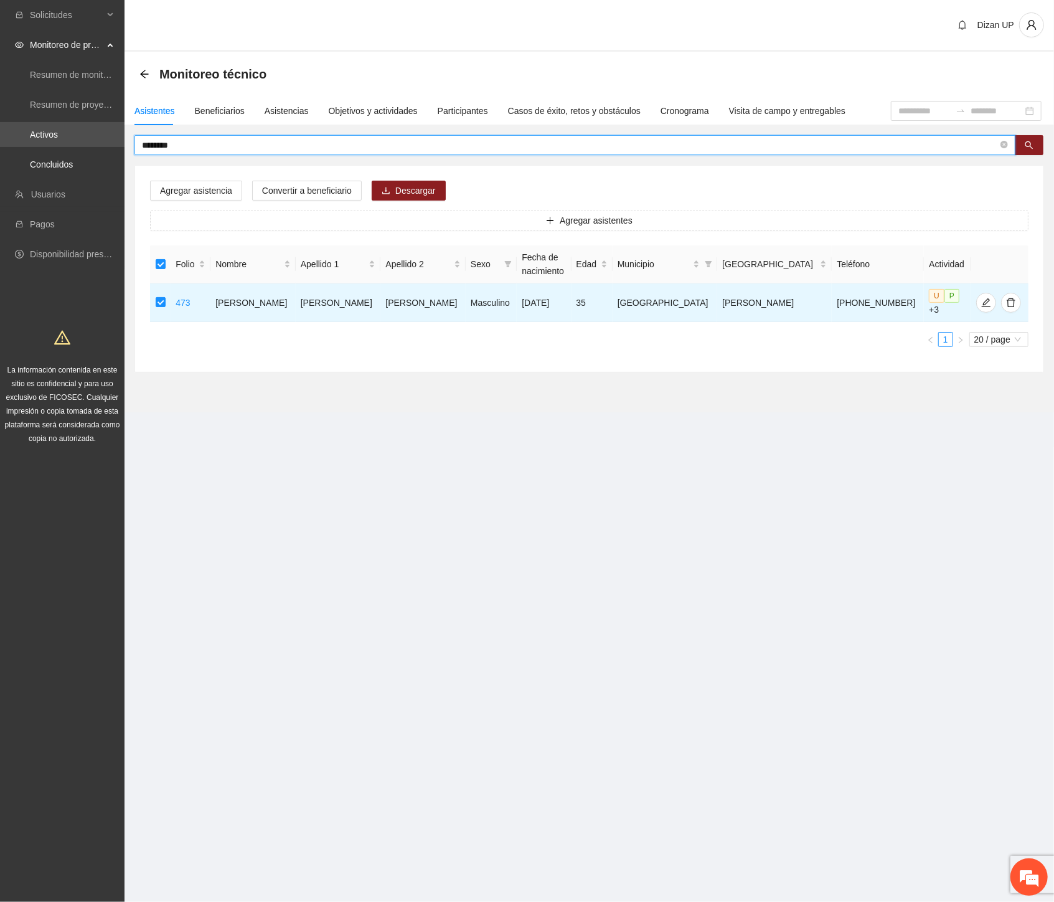
drag, startPoint x: 186, startPoint y: 148, endPoint x: -1, endPoint y: 159, distance: 187.1
click at [0, 159] on html "Solicitudes Monitoreo de proyectos Resumen de monitoreo Resumen de proyectos ap…" at bounding box center [527, 451] width 1054 height 902
drag, startPoint x: 60, startPoint y: 153, endPoint x: -1, endPoint y: 163, distance: 61.9
click at [0, 163] on html "**********" at bounding box center [527, 451] width 1054 height 902
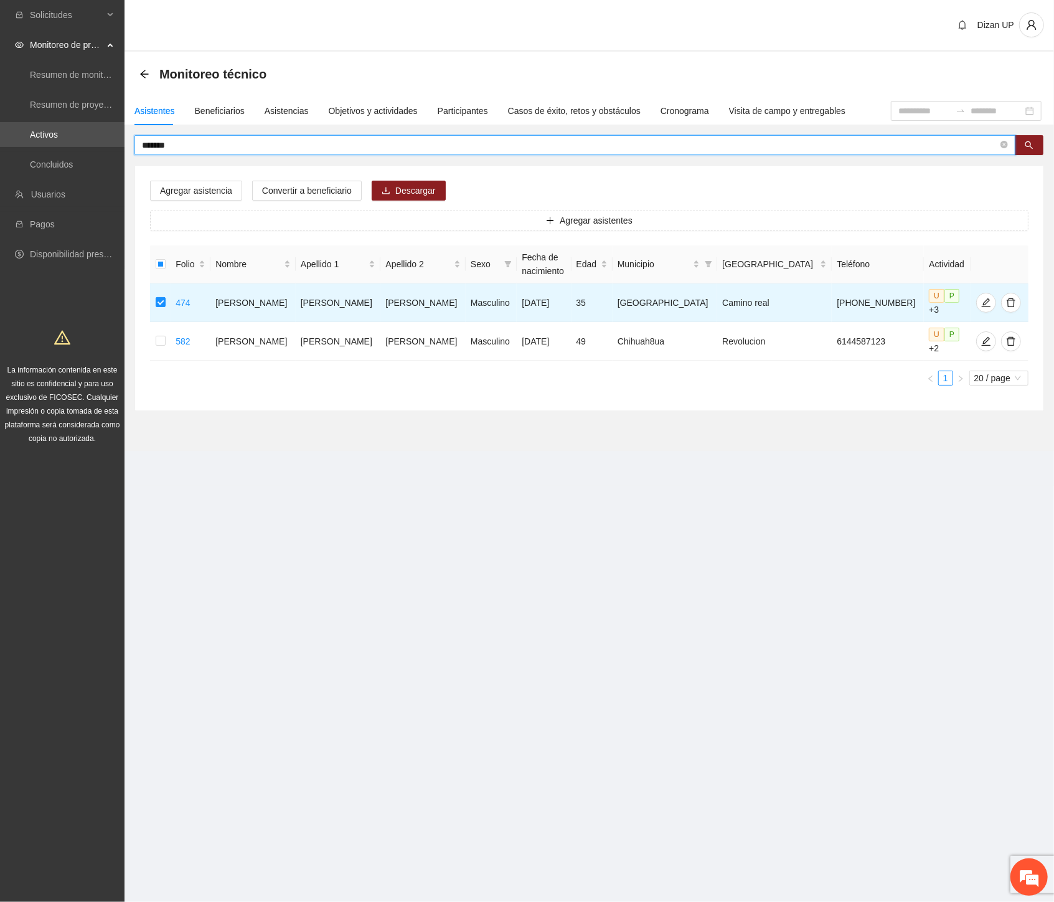
drag, startPoint x: 51, startPoint y: 127, endPoint x: -1, endPoint y: 132, distance: 52.6
click at [0, 132] on html "Solicitudes Monitoreo de proyectos Resumen de monitoreo Resumen de proyectos ap…" at bounding box center [527, 451] width 1054 height 902
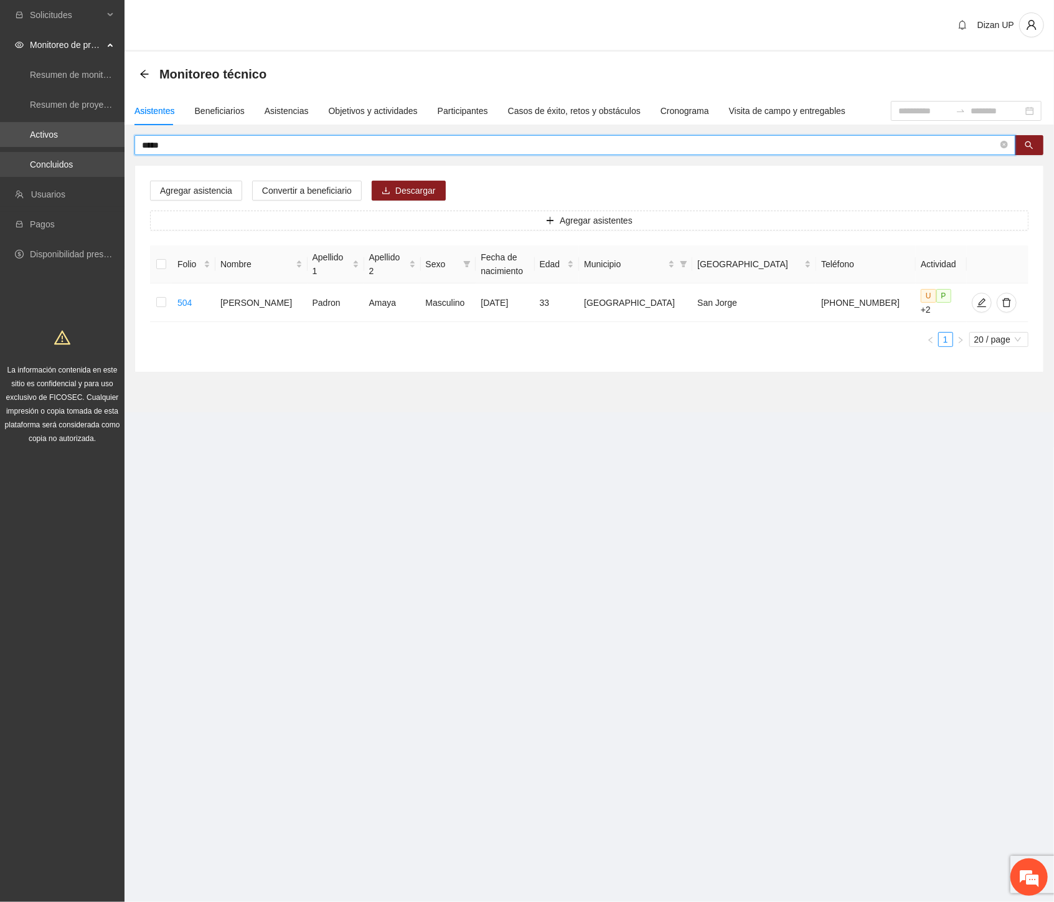
drag, startPoint x: 76, startPoint y: 150, endPoint x: 52, endPoint y: 154, distance: 24.6
click at [51, 154] on section "Solicitudes Monitoreo de proyectos Resumen de monitoreo Resumen de proyectos ap…" at bounding box center [527, 451] width 1054 height 902
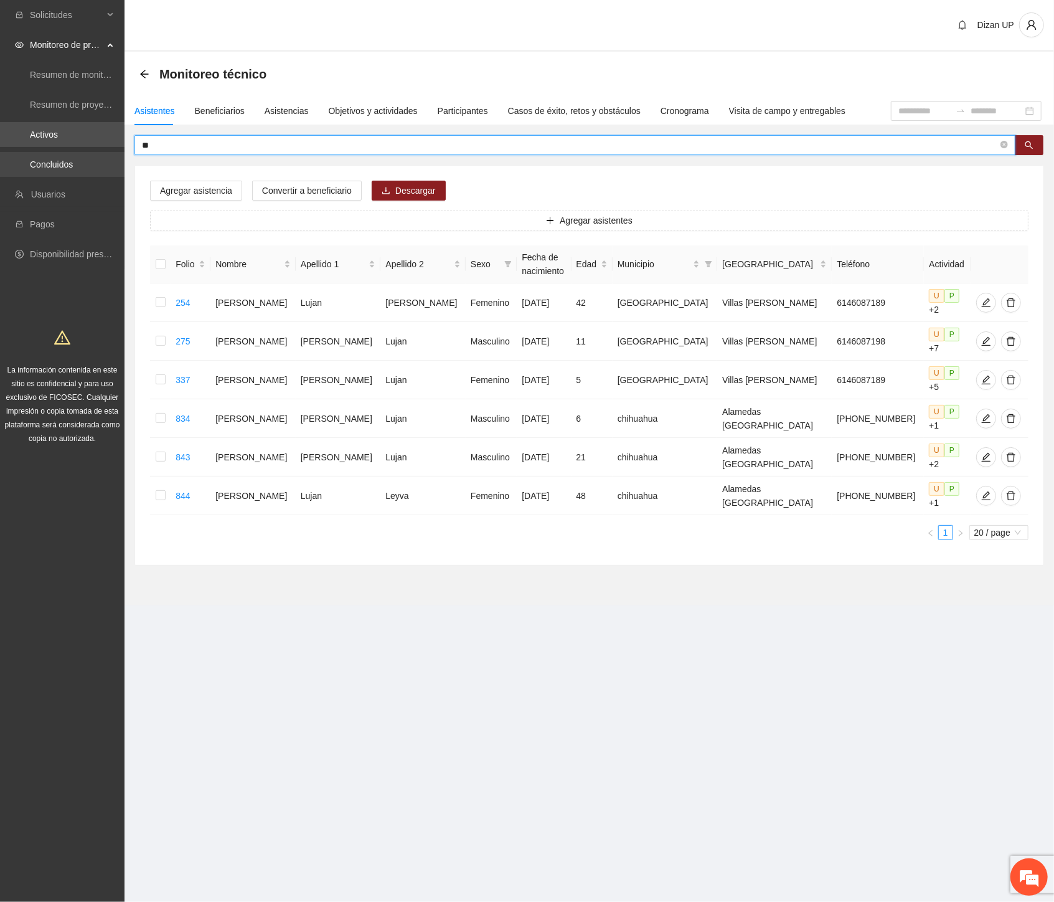
type input "*"
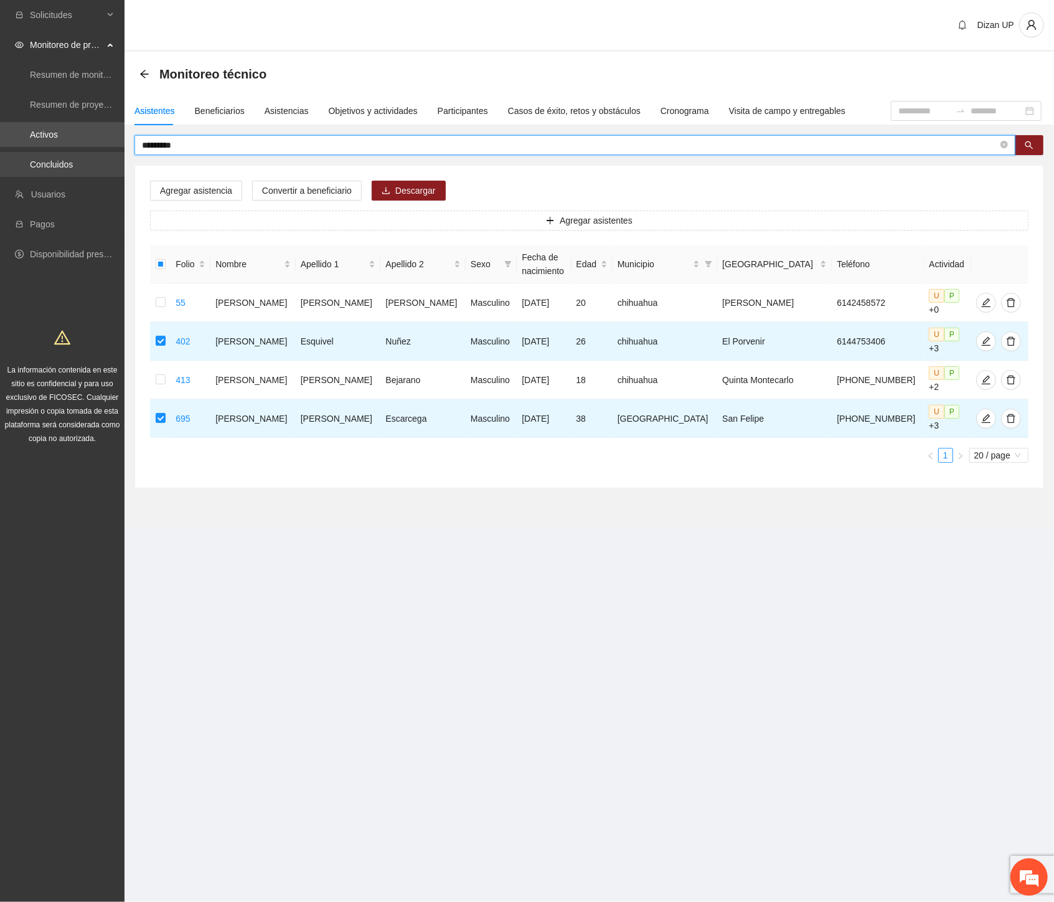
drag, startPoint x: 204, startPoint y: 146, endPoint x: 85, endPoint y: 153, distance: 119.8
click at [85, 153] on section "Solicitudes Monitoreo de proyectos Resumen de monitoreo Resumen de proyectos ap…" at bounding box center [527, 451] width 1054 height 902
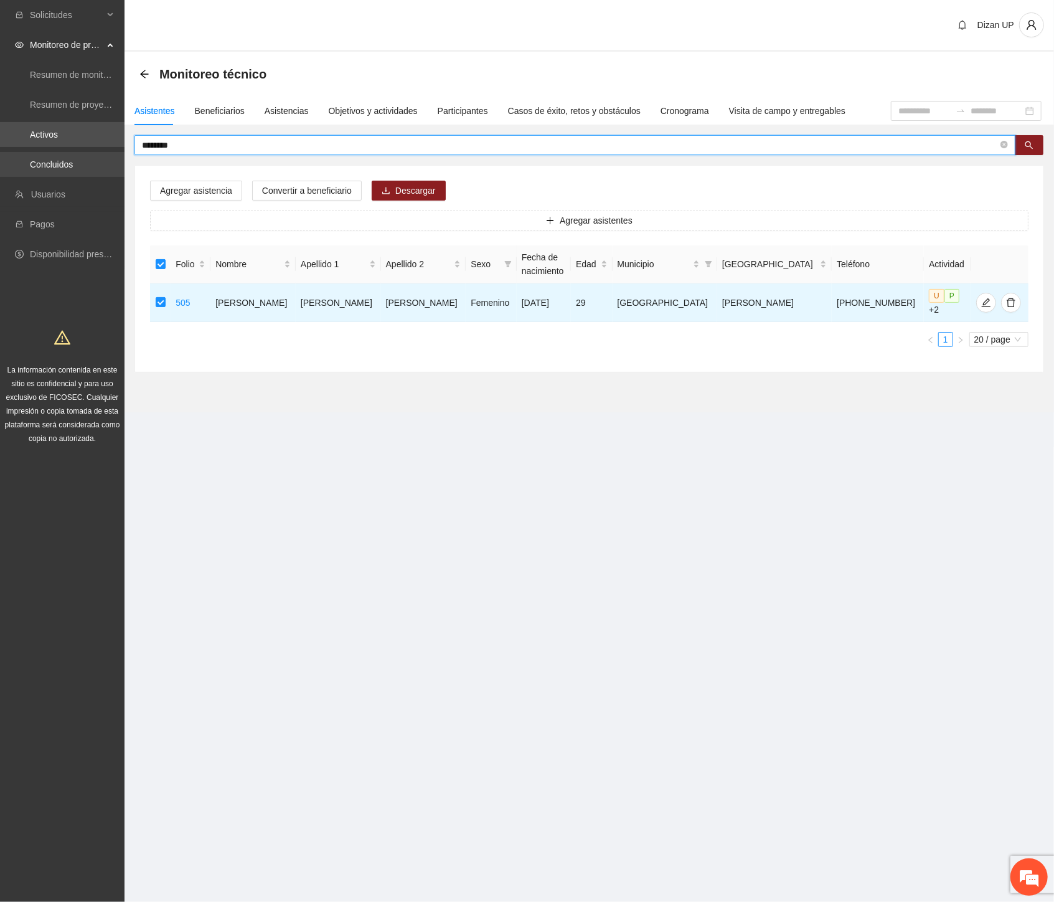
drag, startPoint x: 209, startPoint y: 142, endPoint x: 0, endPoint y: 151, distance: 209.5
click at [0, 151] on section "Solicitudes Monitoreo de proyectos Resumen de monitoreo Resumen de proyectos ap…" at bounding box center [527, 451] width 1054 height 902
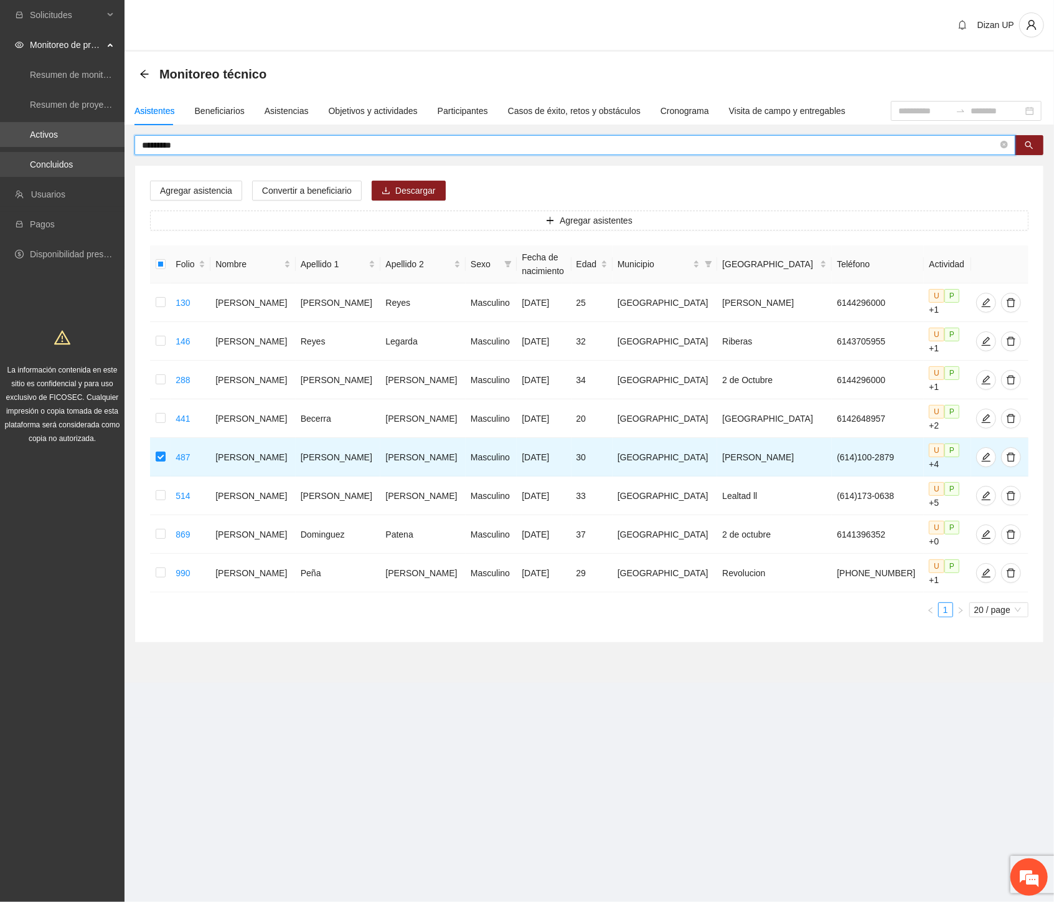
drag, startPoint x: 110, startPoint y: 146, endPoint x: 51, endPoint y: 151, distance: 59.4
click at [51, 151] on section "Solicitudes Monitoreo de proyectos Resumen de monitoreo Resumen de proyectos ap…" at bounding box center [527, 451] width 1054 height 902
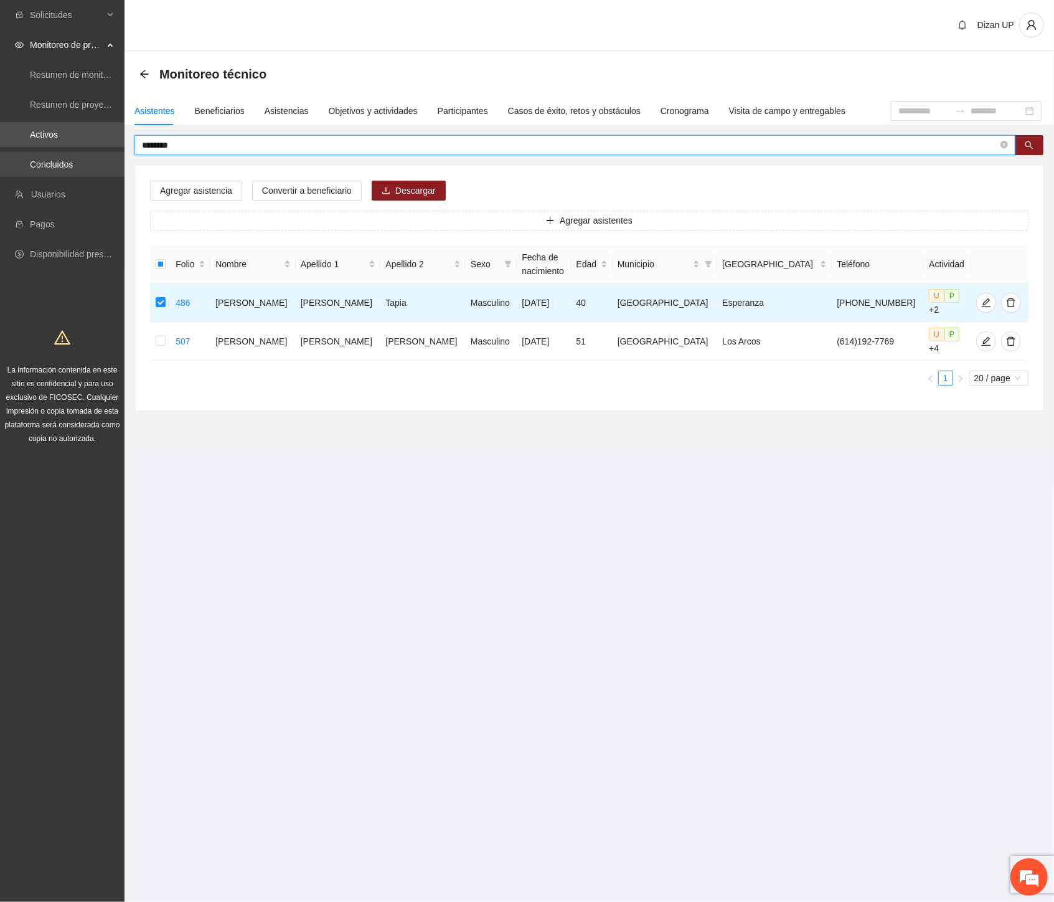
drag, startPoint x: 218, startPoint y: 145, endPoint x: 37, endPoint y: 158, distance: 181.1
click at [37, 158] on section "Solicitudes Monitoreo de proyectos Resumen de monitoreo Resumen de proyectos ap…" at bounding box center [527, 451] width 1054 height 902
type input "*"
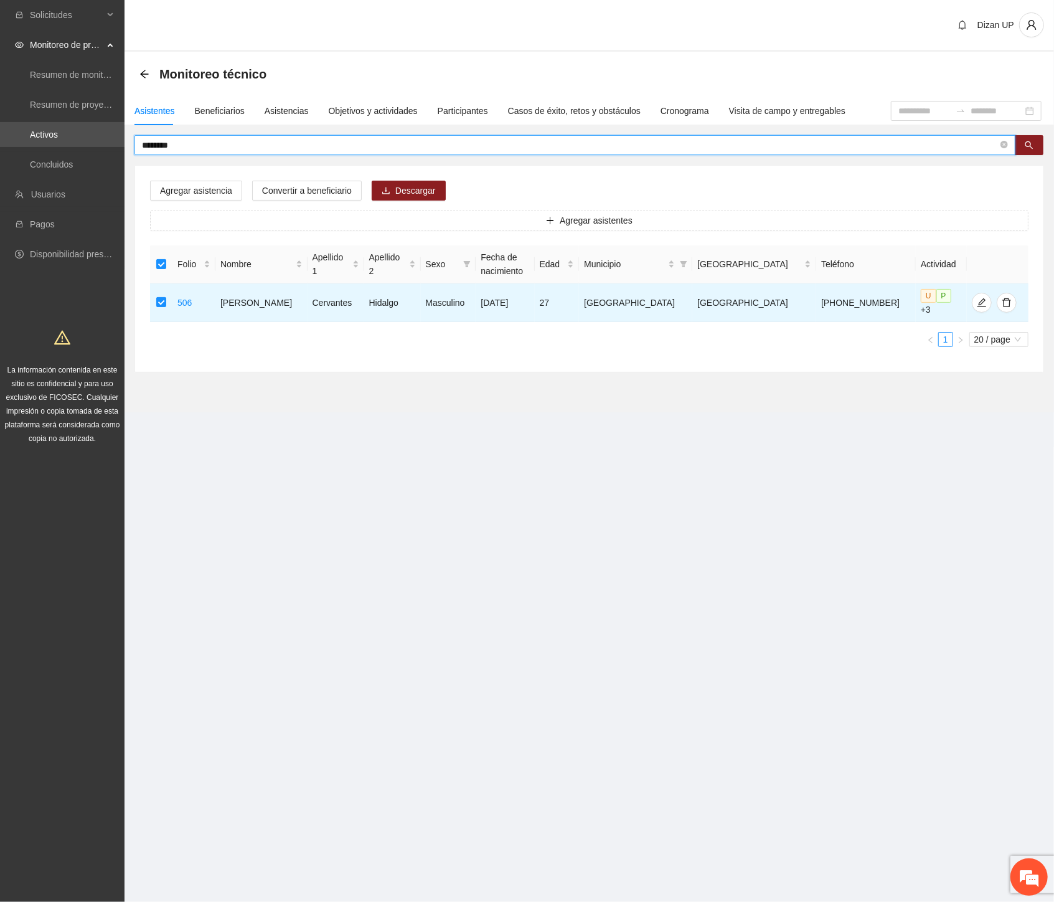
drag, startPoint x: 191, startPoint y: 141, endPoint x: 59, endPoint y: 147, distance: 132.8
click at [59, 147] on section "Solicitudes Monitoreo de proyectos Resumen de monitoreo Resumen de proyectos ap…" at bounding box center [527, 451] width 1054 height 902
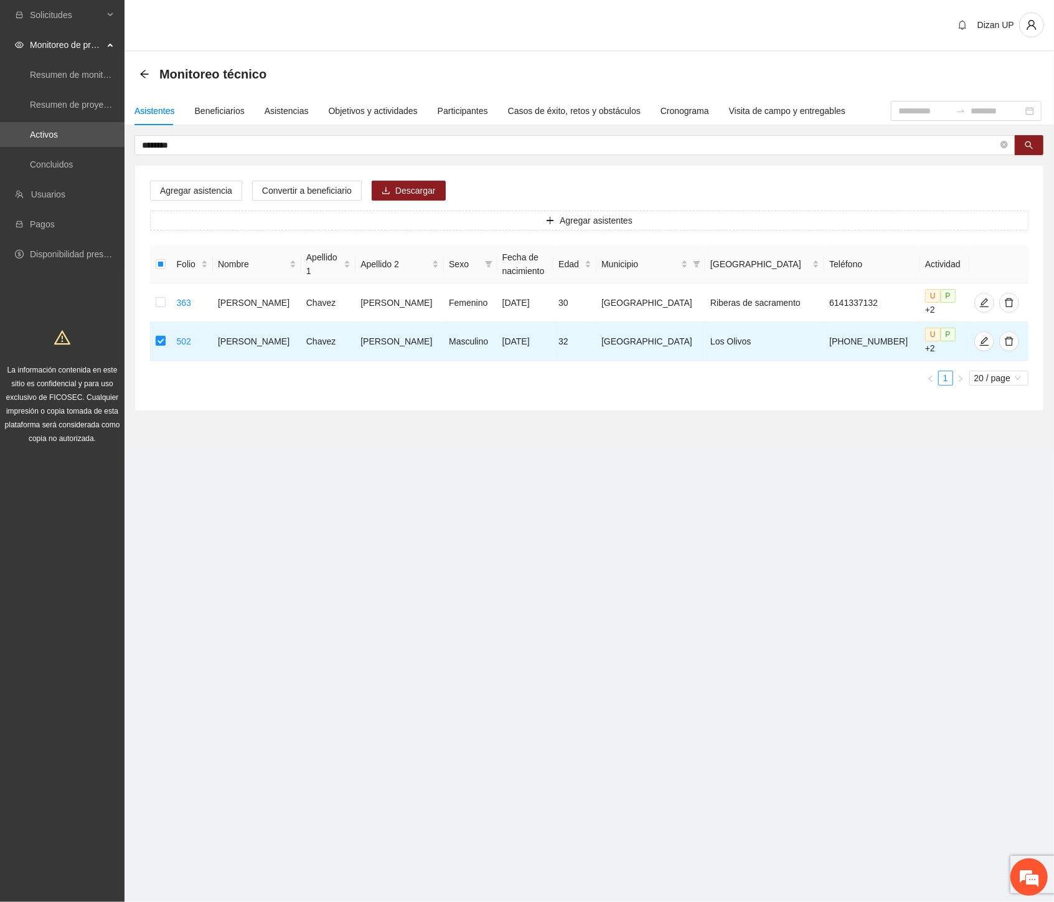
click at [112, 148] on section "Solicitudes Monitoreo de proyectos Resumen de monitoreo Resumen de proyectos ap…" at bounding box center [527, 451] width 1054 height 902
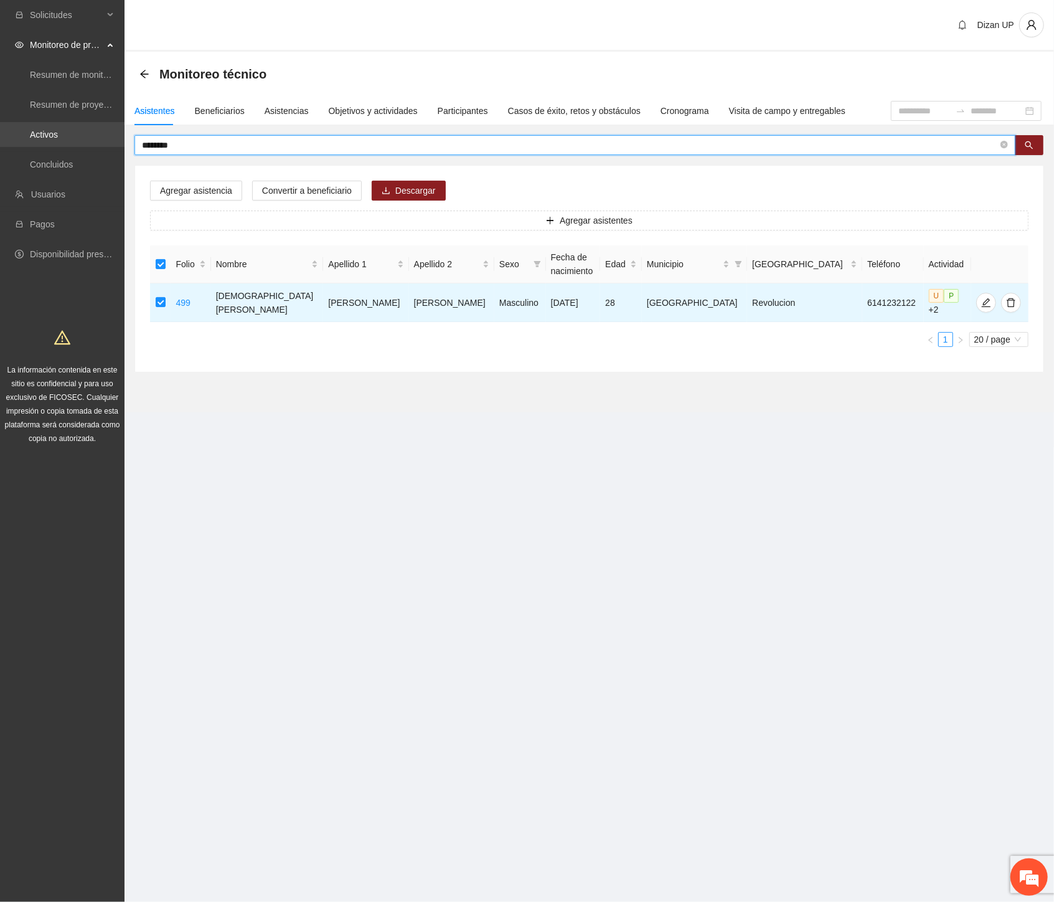
drag, startPoint x: 187, startPoint y: 140, endPoint x: 9, endPoint y: 133, distance: 178.2
click at [9, 133] on section "Solicitudes Monitoreo de proyectos Resumen de monitoreo Resumen de proyectos ap…" at bounding box center [527, 451] width 1054 height 902
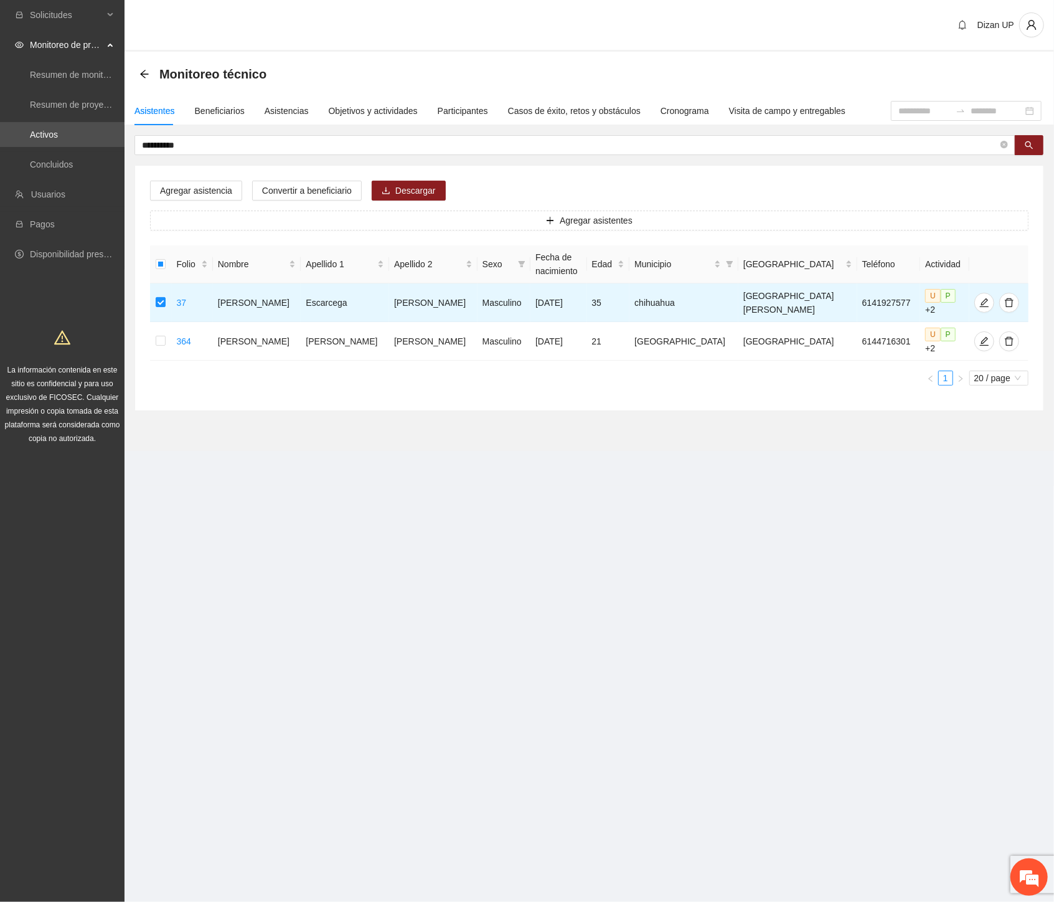
drag, startPoint x: 199, startPoint y: 147, endPoint x: -1, endPoint y: 146, distance: 200.5
click at [0, 146] on html "**********" at bounding box center [527, 451] width 1054 height 902
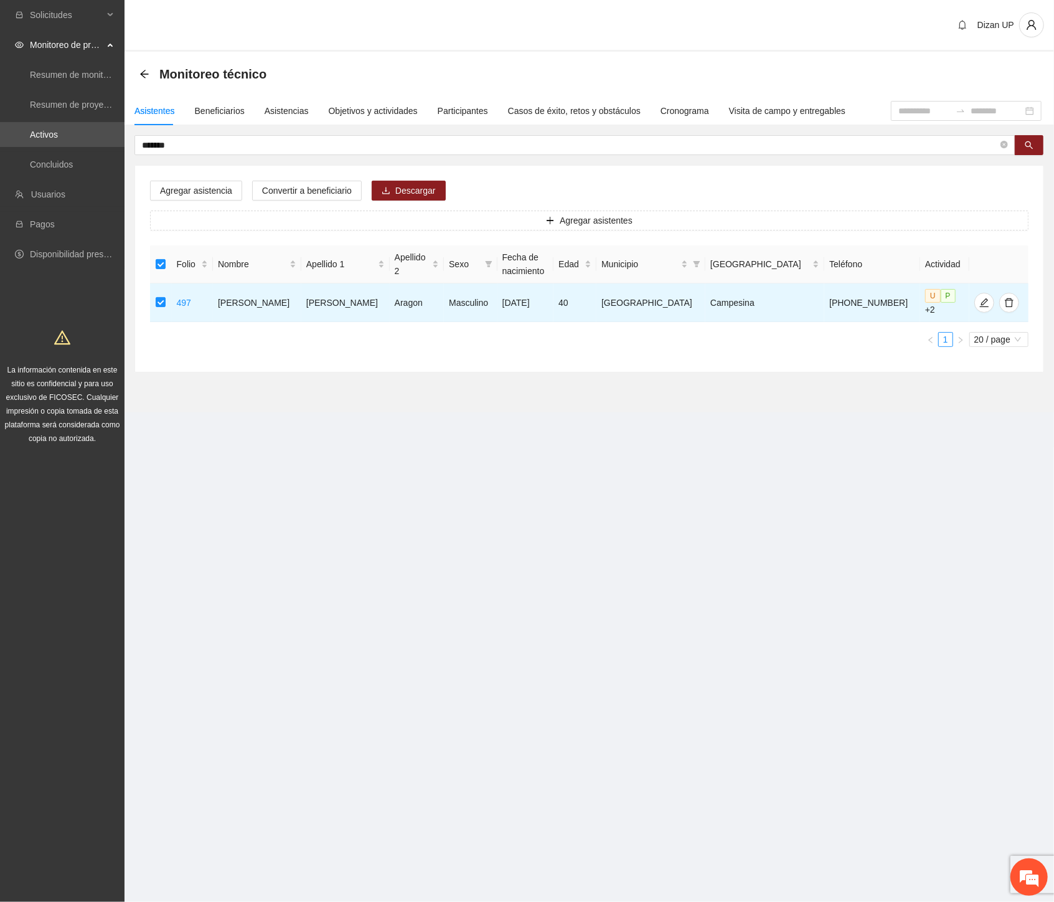
drag, startPoint x: 92, startPoint y: 144, endPoint x: 2, endPoint y: 150, distance: 89.9
click at [2, 150] on section "Solicitudes Monitoreo de proyectos Resumen de monitoreo Resumen de proyectos ap…" at bounding box center [527, 451] width 1054 height 902
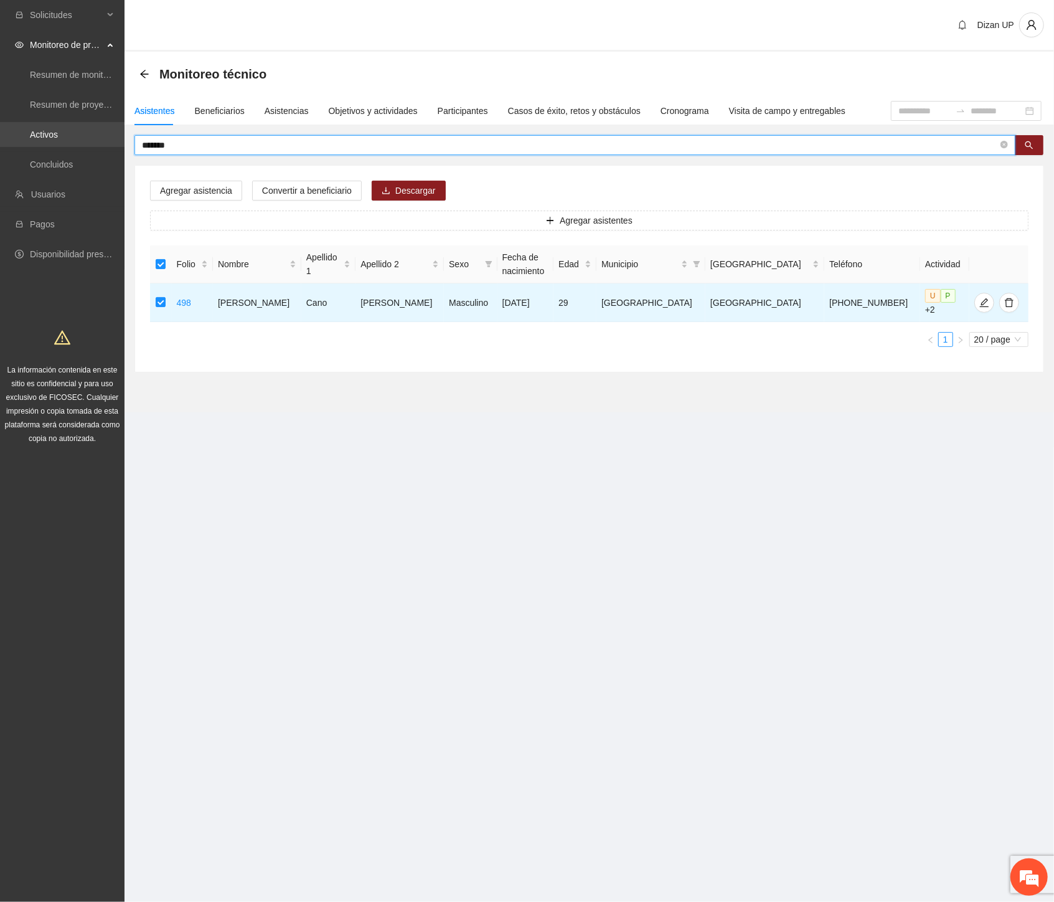
drag, startPoint x: 200, startPoint y: 140, endPoint x: 29, endPoint y: 141, distance: 170.7
click at [32, 143] on section "Solicitudes Monitoreo de proyectos Resumen de monitoreo Resumen de proyectos ap…" at bounding box center [527, 451] width 1054 height 902
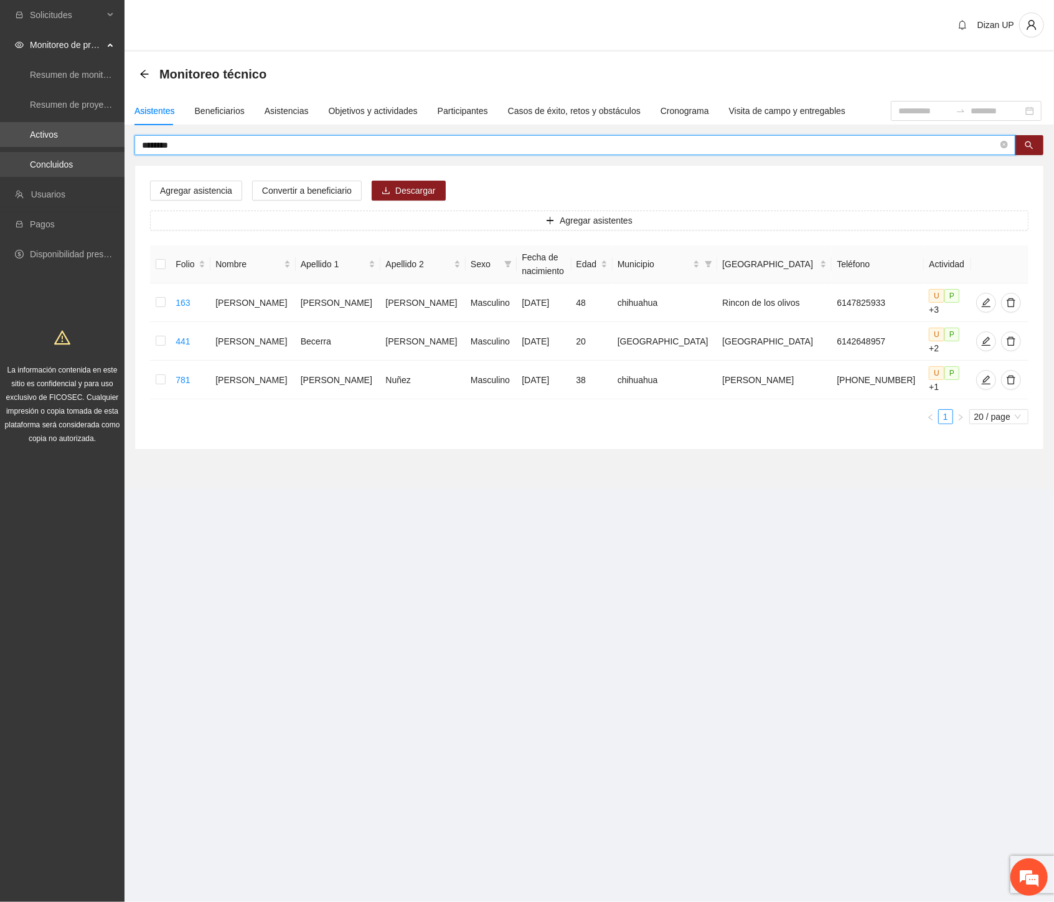
drag, startPoint x: 188, startPoint y: 147, endPoint x: 60, endPoint y: 156, distance: 128.6
click at [60, 156] on section "Solicitudes Monitoreo de proyectos Resumen de monitoreo Resumen de proyectos ap…" at bounding box center [527, 451] width 1054 height 902
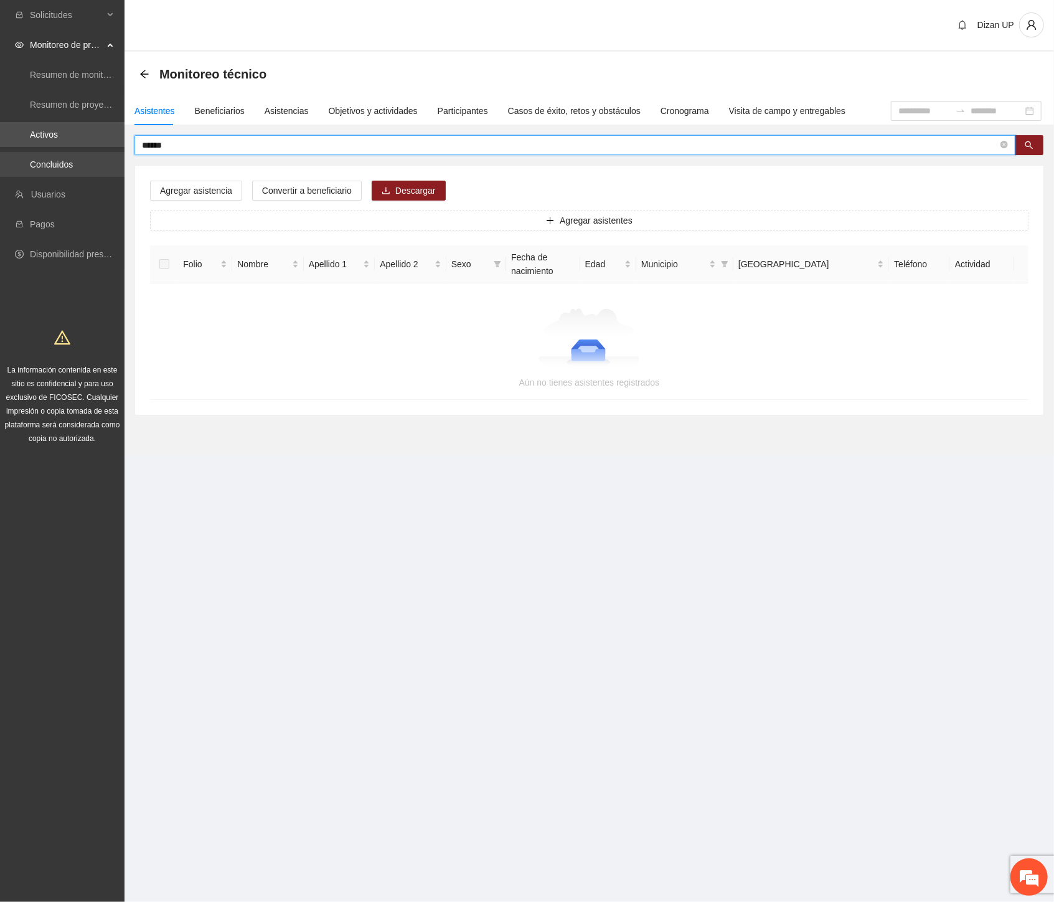
drag, startPoint x: 183, startPoint y: 151, endPoint x: 91, endPoint y: 153, distance: 92.2
click at [92, 153] on section "Solicitudes Monitoreo de proyectos Resumen de monitoreo Resumen de proyectos ap…" at bounding box center [527, 451] width 1054 height 902
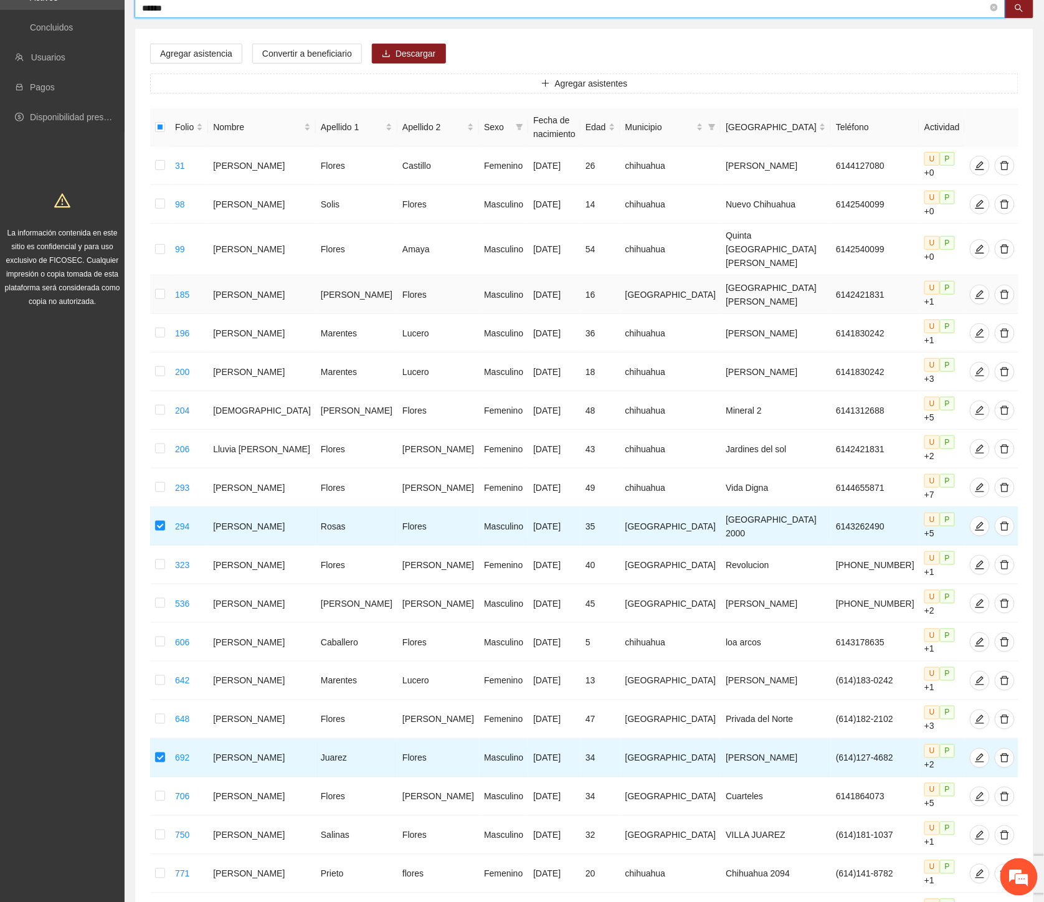
scroll to position [138, 0]
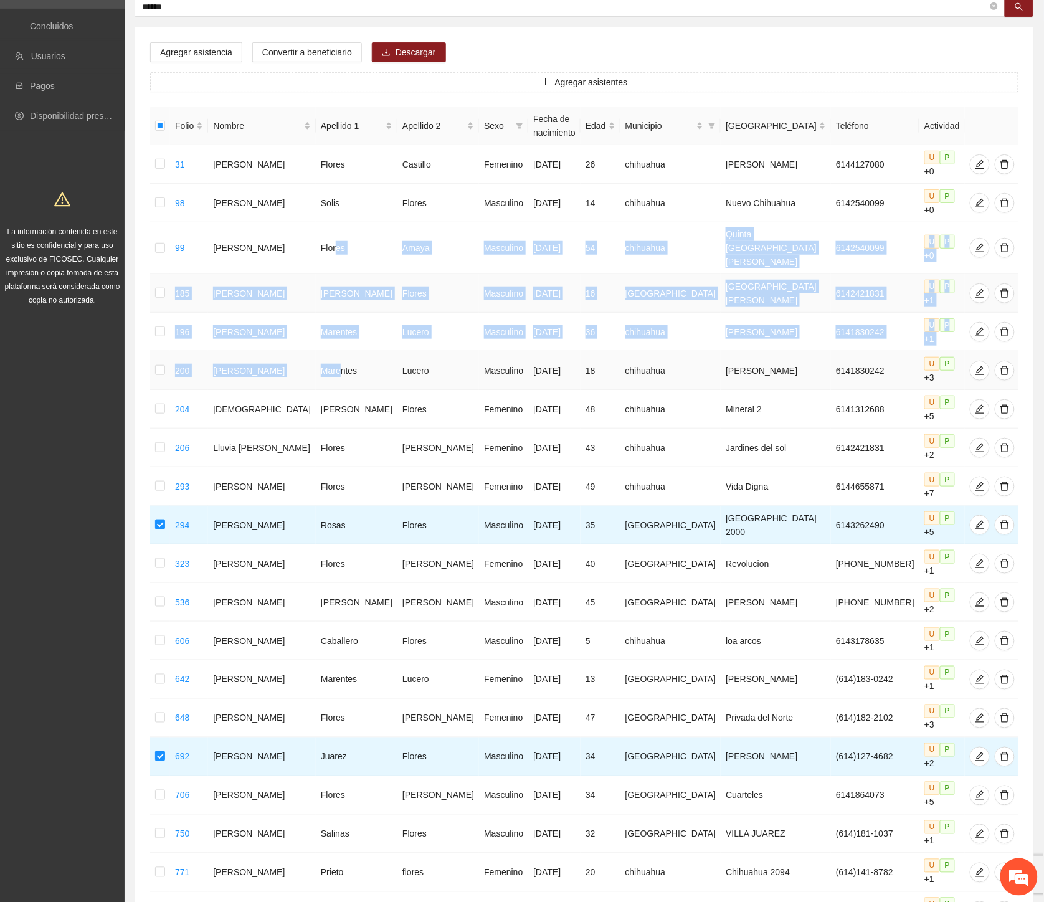
drag, startPoint x: 318, startPoint y: 259, endPoint x: 323, endPoint y: 338, distance: 78.6
click at [323, 338] on tbody "31 Berenice Flores Castillo Femenino 19/10/1998 26 chihuahua Adolfo López Mateo…" at bounding box center [584, 537] width 869 height 785
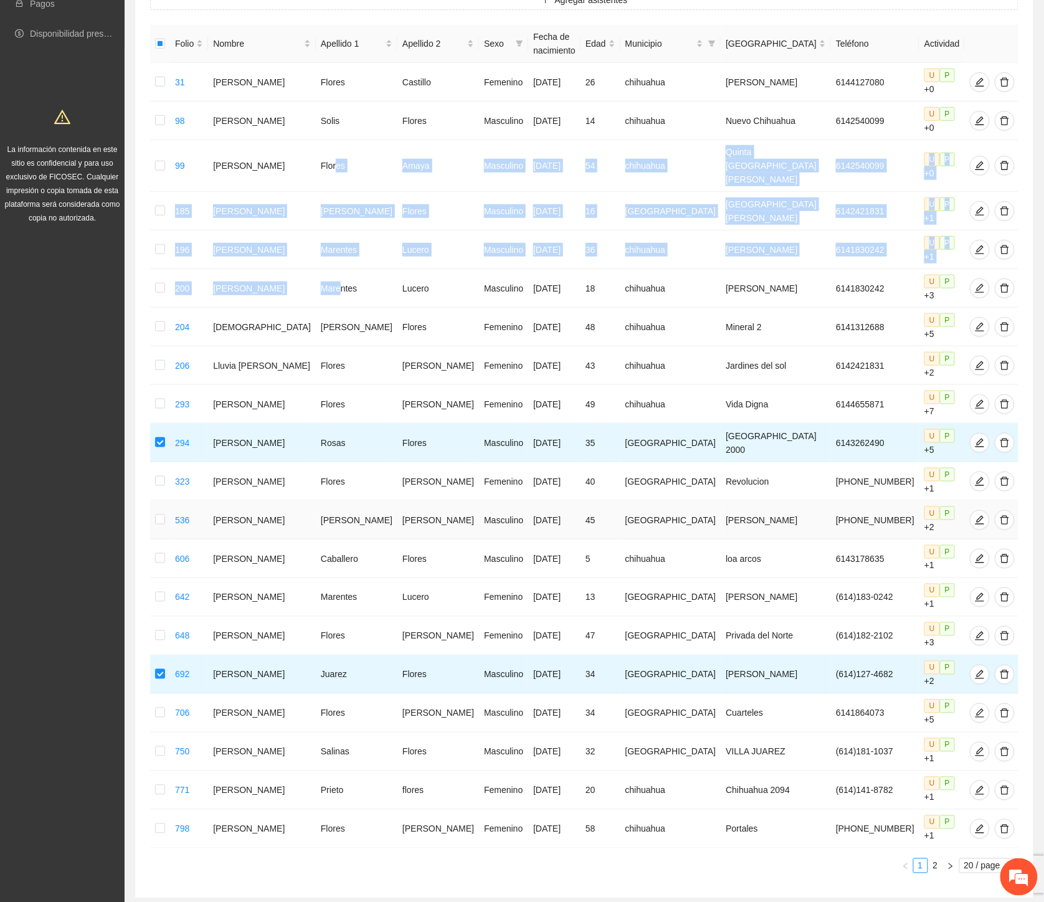
scroll to position [221, 0]
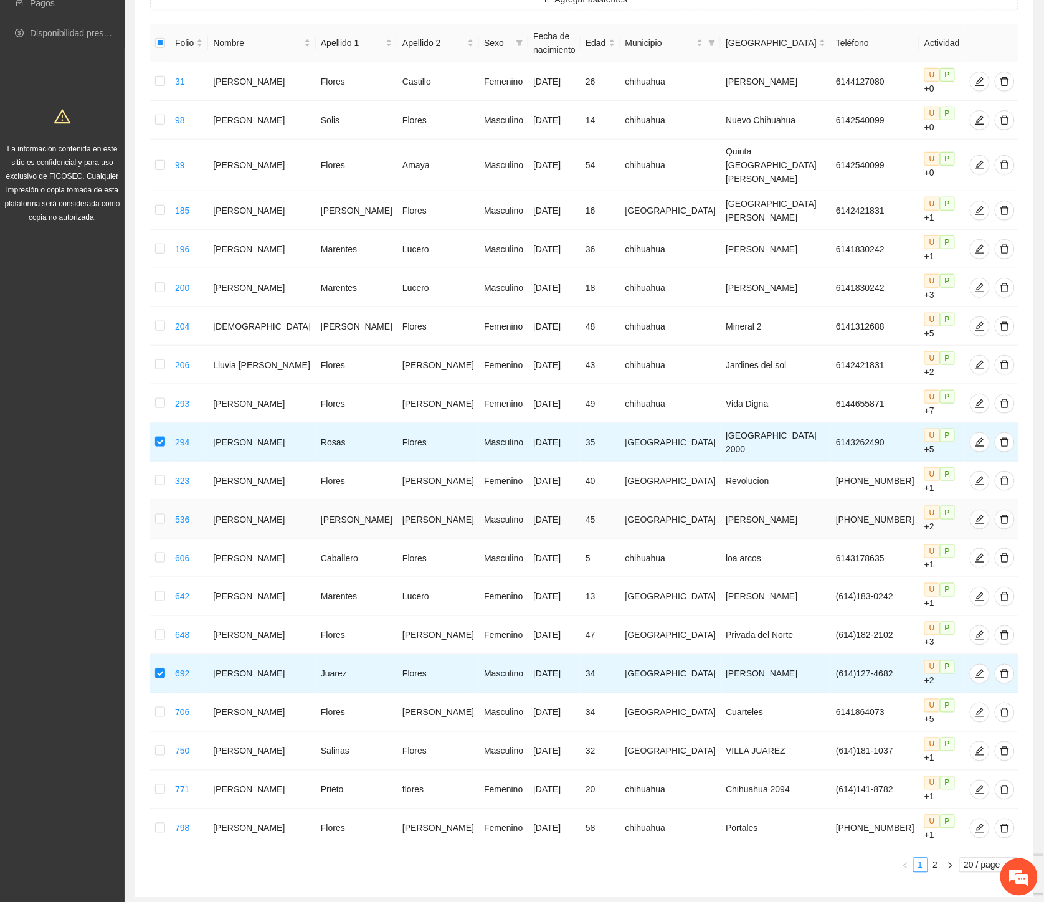
click at [322, 500] on td "Diaz" at bounding box center [357, 519] width 82 height 39
click at [349, 770] on td "Prieto" at bounding box center [357, 789] width 82 height 39
click at [935, 858] on link "2" at bounding box center [936, 865] width 14 height 14
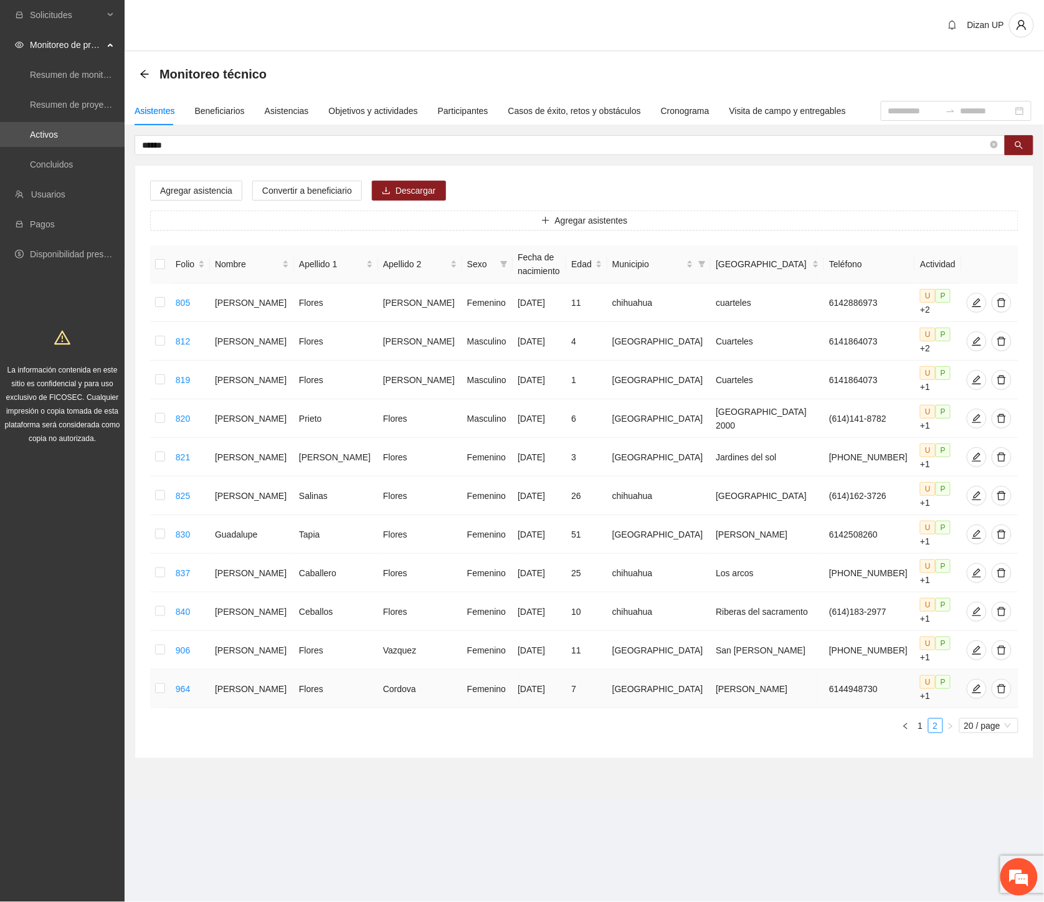
scroll to position [0, 0]
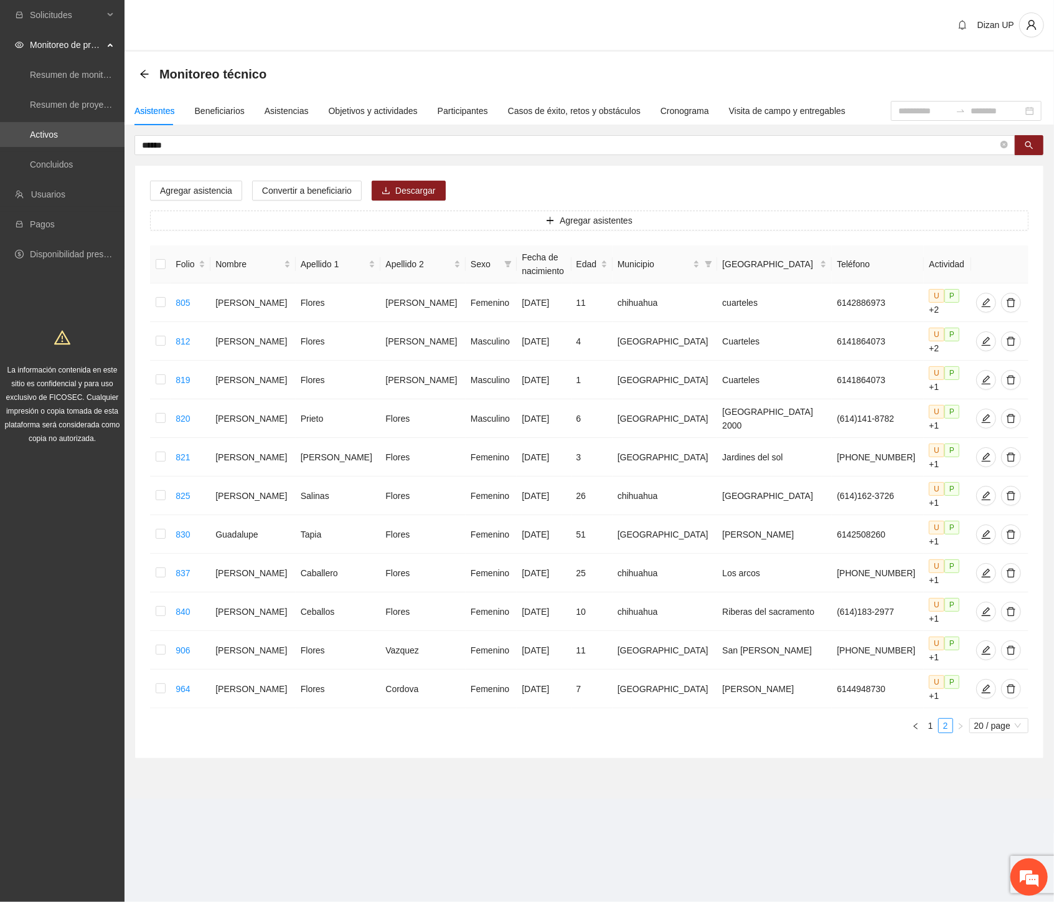
drag, startPoint x: 35, startPoint y: 141, endPoint x: -1, endPoint y: 139, distance: 36.2
click at [0, 139] on html "Solicitudes Monitoreo de proyectos Resumen de monitoreo Resumen de proyectos ap…" at bounding box center [527, 451] width 1054 height 902
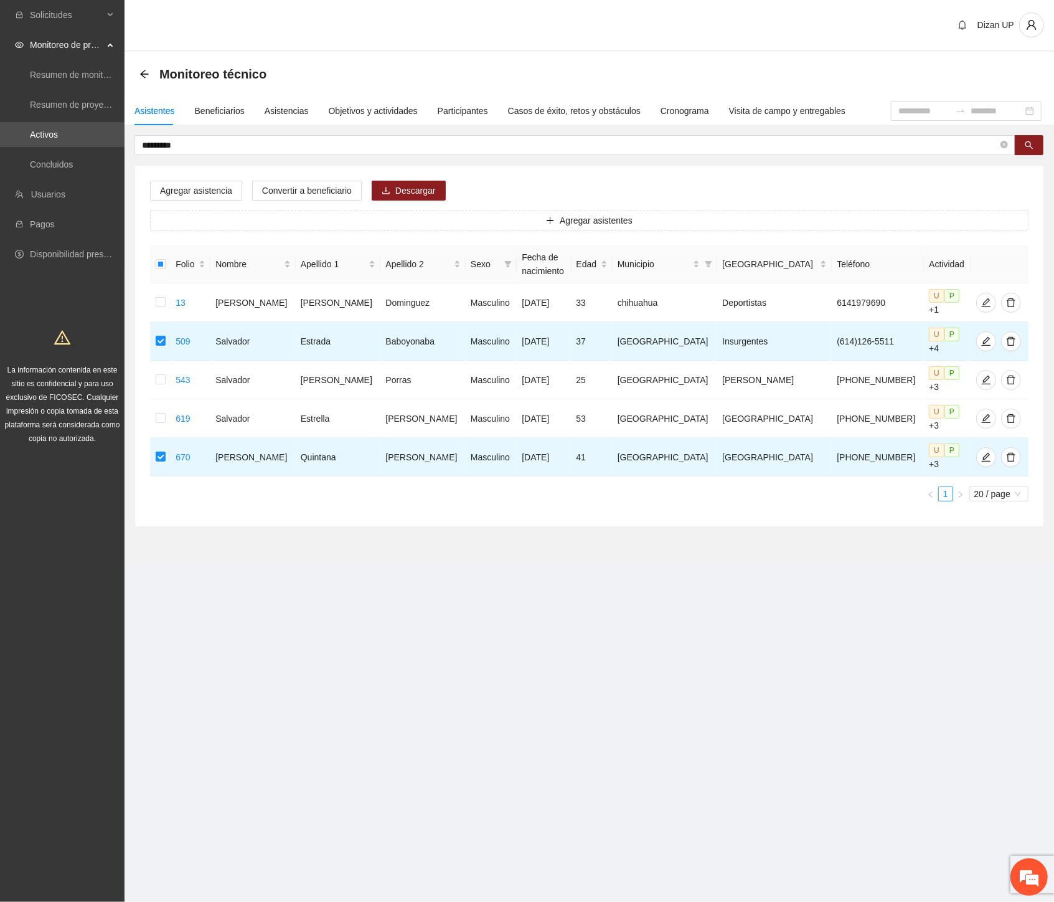
drag, startPoint x: 188, startPoint y: 145, endPoint x: 7, endPoint y: 151, distance: 181.3
click at [7, 151] on section "Solicitudes Monitoreo de proyectos Resumen de monitoreo Resumen de proyectos ap…" at bounding box center [527, 451] width 1054 height 902
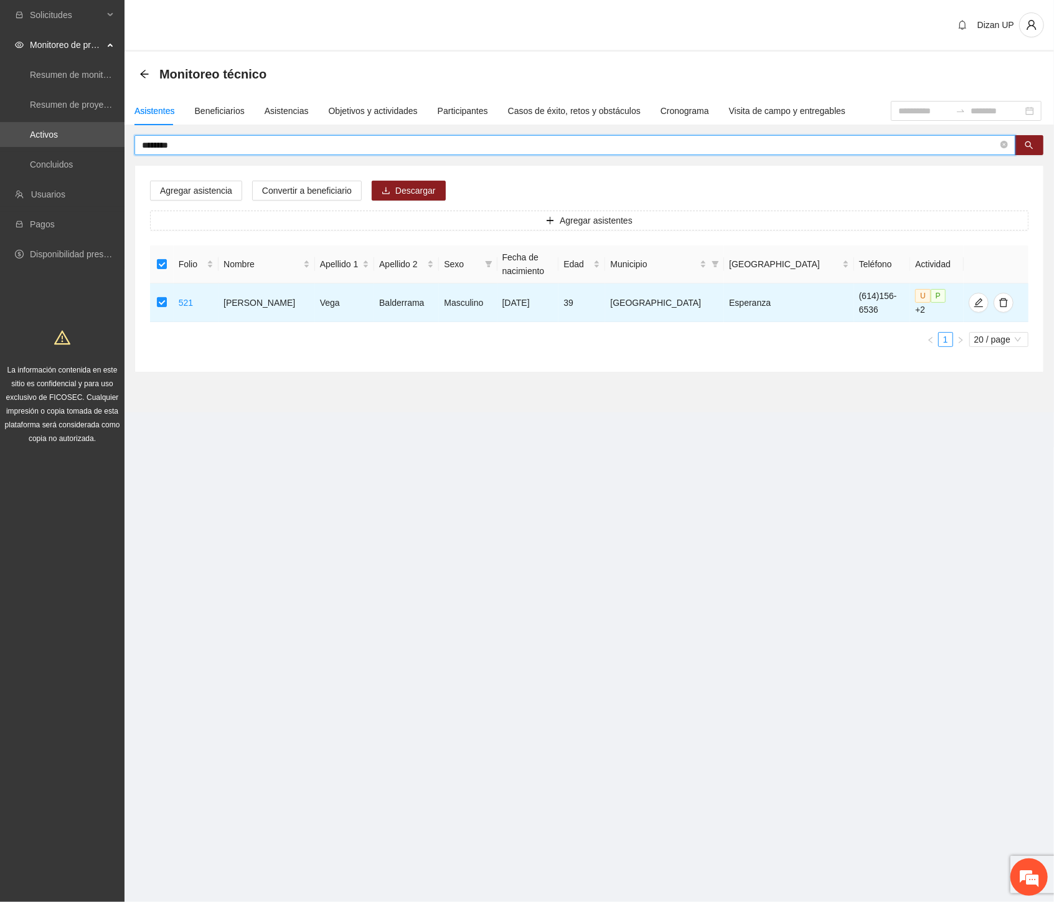
drag, startPoint x: 153, startPoint y: 141, endPoint x: -1, endPoint y: 147, distance: 153.9
click at [0, 147] on html "Solicitudes Monitoreo de proyectos Resumen de monitoreo Resumen de proyectos ap…" at bounding box center [527, 451] width 1054 height 902
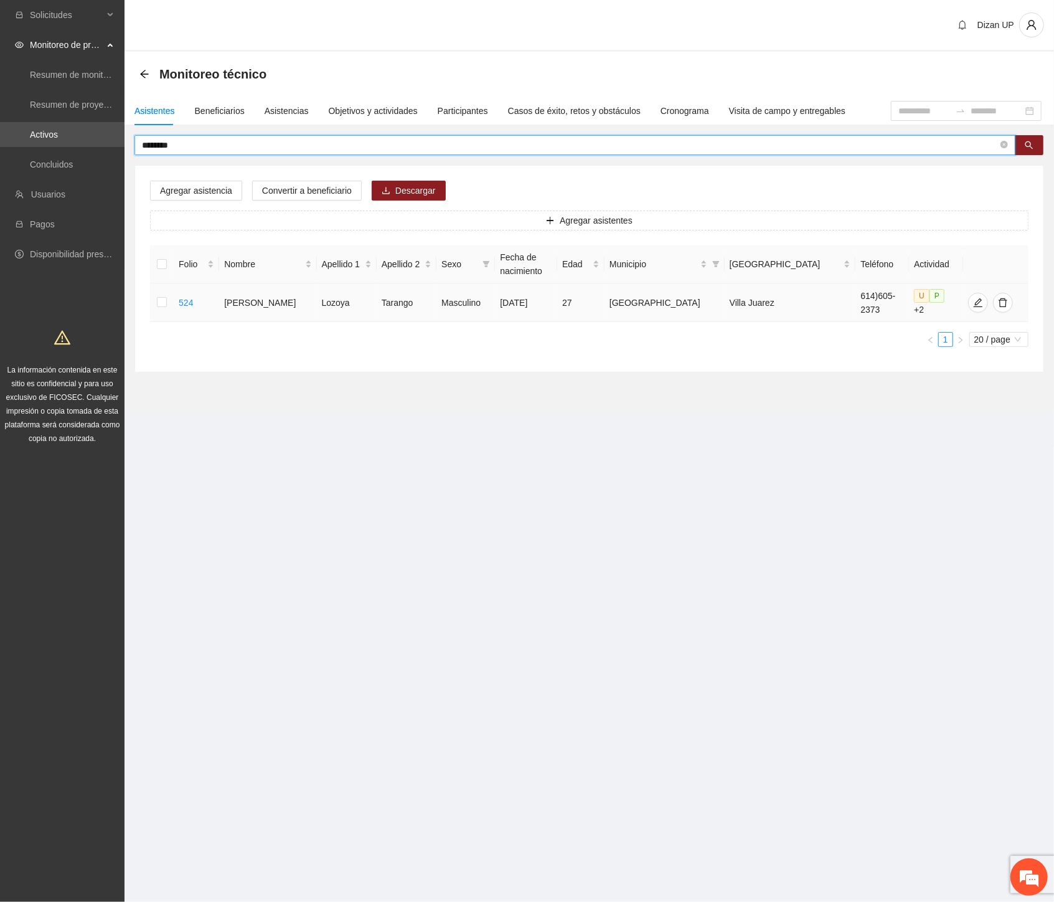
click at [158, 302] on td at bounding box center [162, 302] width 24 height 39
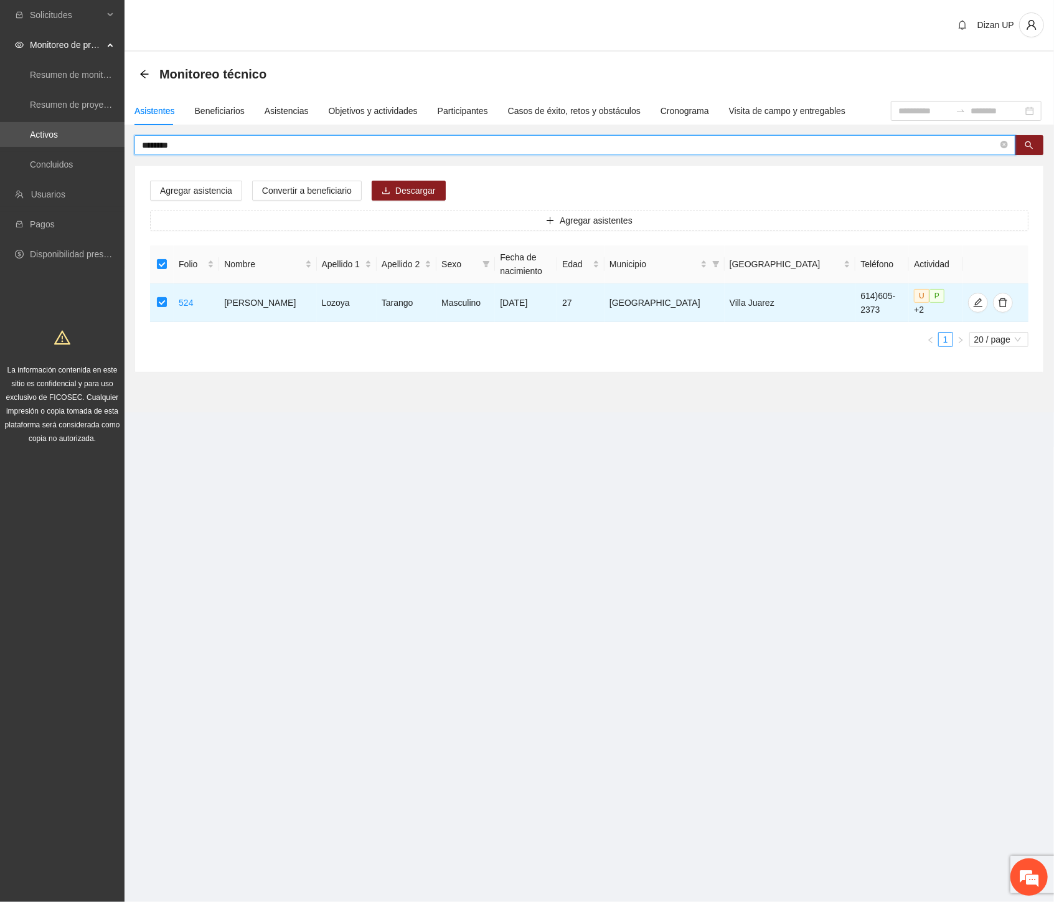
drag, startPoint x: 169, startPoint y: 146, endPoint x: -1, endPoint y: 139, distance: 170.2
click at [0, 139] on html "Solicitudes Monitoreo de proyectos Resumen de monitoreo Resumen de proyectos ap…" at bounding box center [527, 451] width 1054 height 902
drag, startPoint x: 164, startPoint y: 150, endPoint x: 31, endPoint y: 138, distance: 133.8
click at [31, 138] on section "Solicitudes Monitoreo de proyectos Resumen de monitoreo Resumen de proyectos ap…" at bounding box center [527, 451] width 1054 height 902
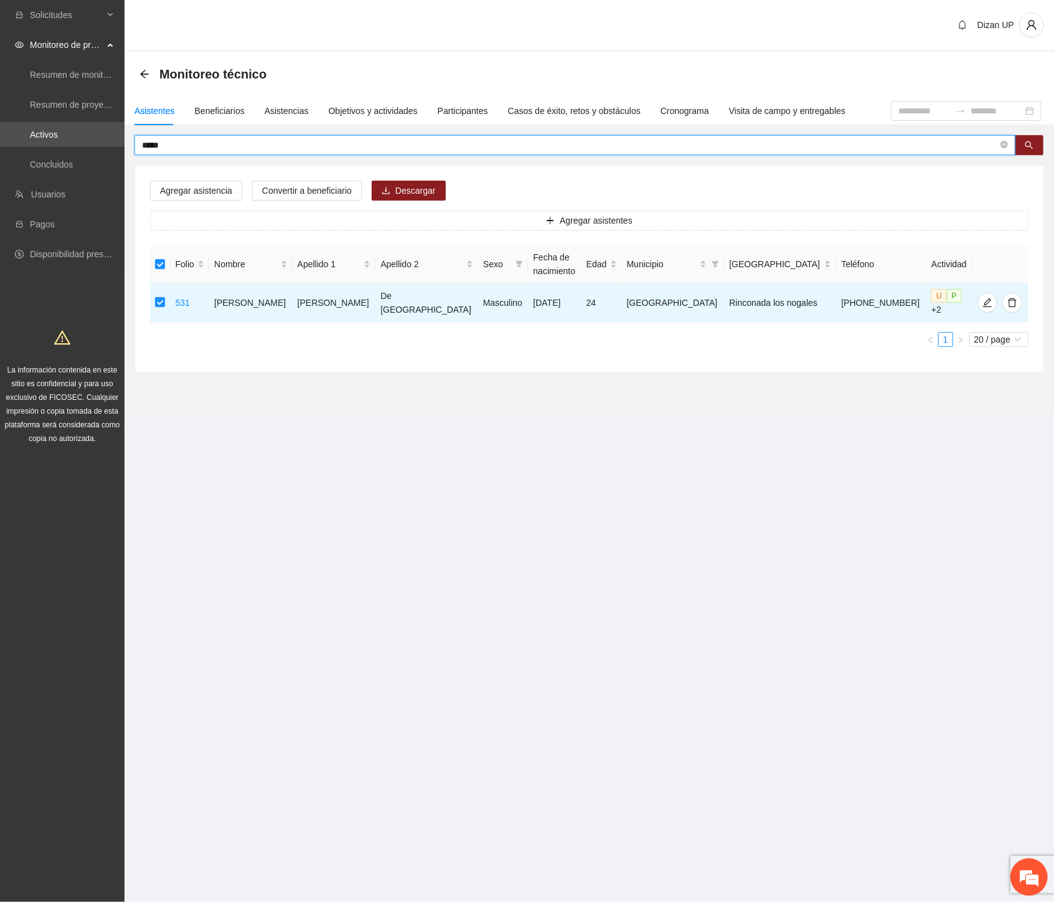
drag, startPoint x: 179, startPoint y: 146, endPoint x: -1, endPoint y: 156, distance: 180.9
click at [0, 156] on html "Solicitudes Monitoreo de proyectos Resumen de monitoreo Resumen de proyectos ap…" at bounding box center [527, 451] width 1054 height 902
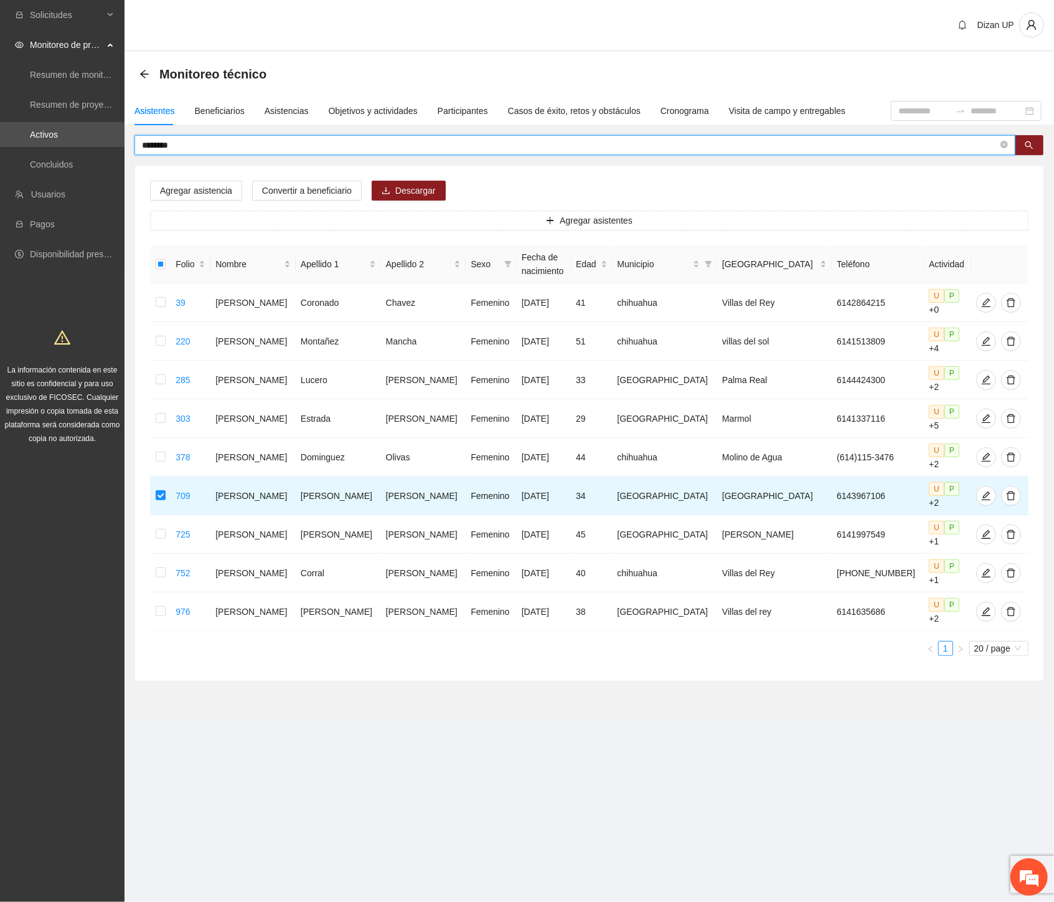
drag, startPoint x: 169, startPoint y: 147, endPoint x: -1, endPoint y: 153, distance: 170.1
click at [0, 153] on html "Solicitudes Monitoreo de proyectos Resumen de monitoreo Resumen de proyectos ap…" at bounding box center [527, 451] width 1054 height 902
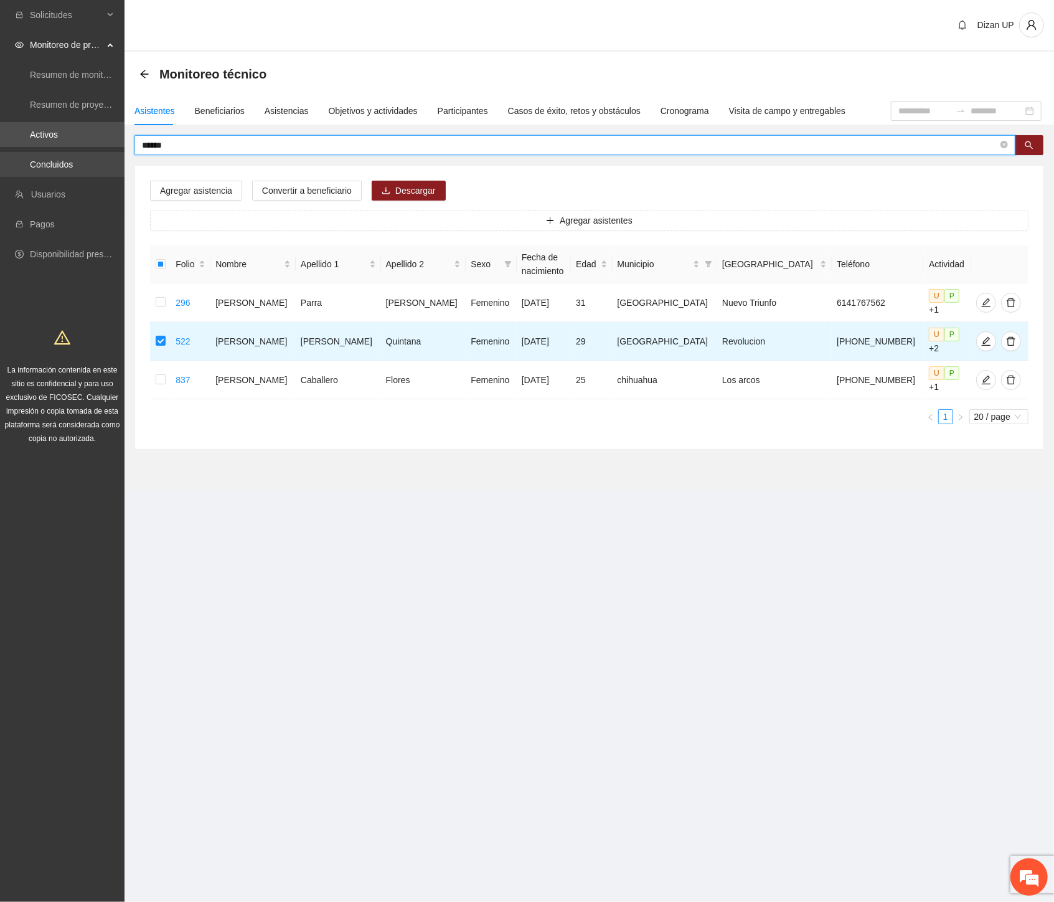
drag, startPoint x: 148, startPoint y: 147, endPoint x: 2, endPoint y: 152, distance: 145.2
click at [4, 152] on section "Solicitudes Monitoreo de proyectos Resumen de monitoreo Resumen de proyectos ap…" at bounding box center [527, 451] width 1054 height 902
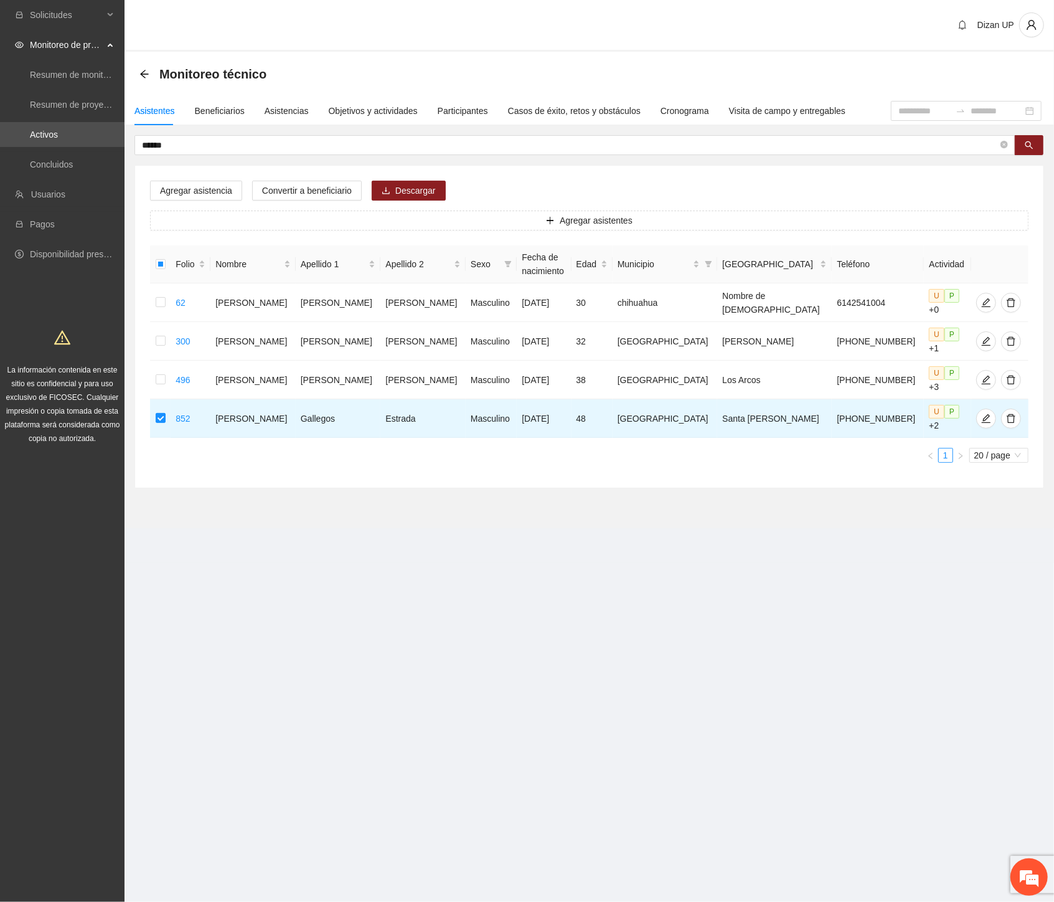
drag, startPoint x: 107, startPoint y: 153, endPoint x: -1, endPoint y: 148, distance: 107.8
click at [0, 148] on html "Solicitudes Monitoreo de proyectos Resumen de monitoreo Resumen de proyectos ap…" at bounding box center [527, 451] width 1054 height 902
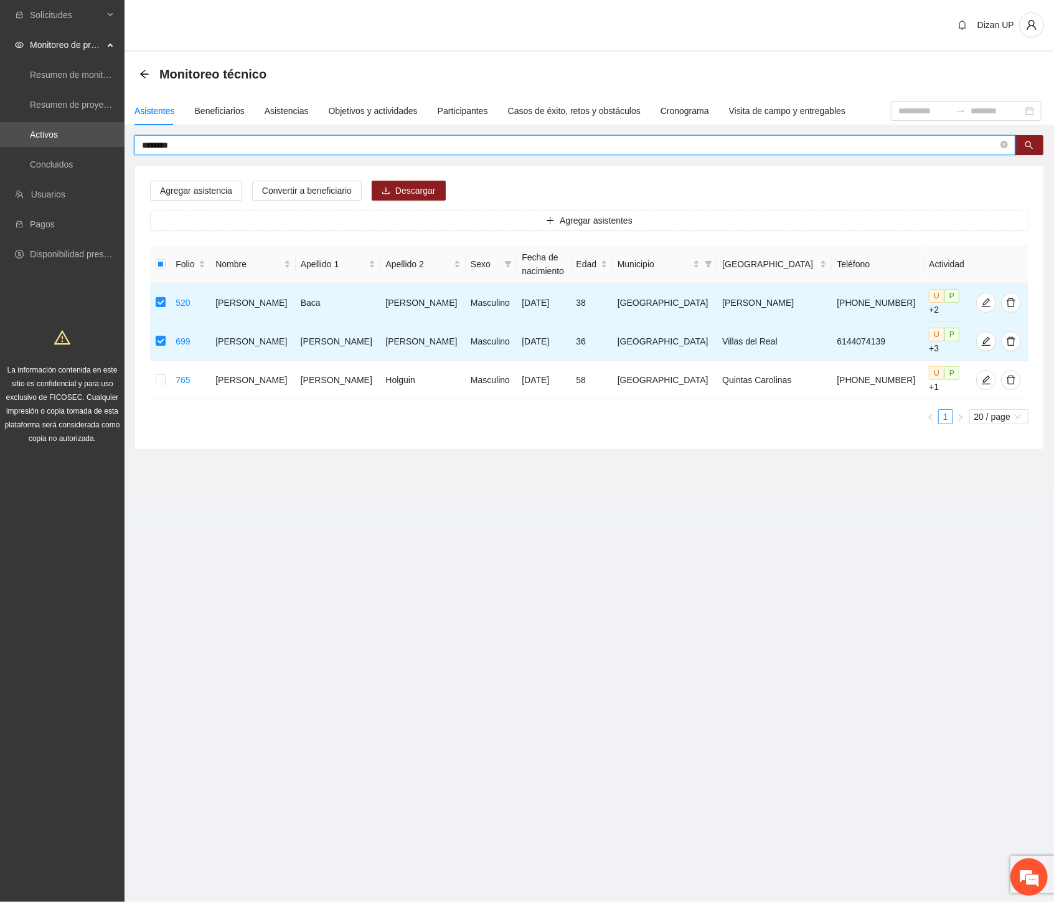
drag, startPoint x: 199, startPoint y: 139, endPoint x: -1, endPoint y: 134, distance: 200.6
click at [0, 134] on html "Solicitudes Monitoreo de proyectos Resumen de monitoreo Resumen de proyectos ap…" at bounding box center [527, 451] width 1054 height 902
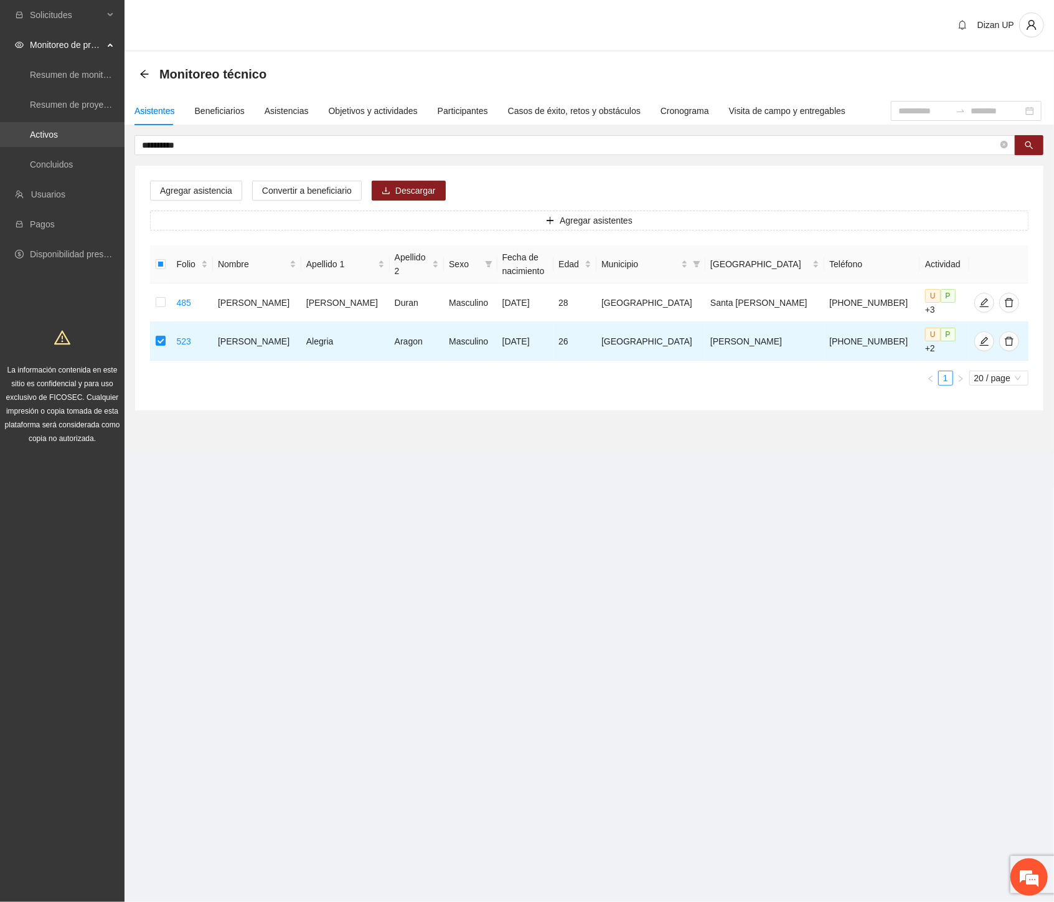
drag, startPoint x: 29, startPoint y: 140, endPoint x: 1, endPoint y: 142, distance: 27.5
click at [2, 142] on section "**********" at bounding box center [527, 451] width 1054 height 902
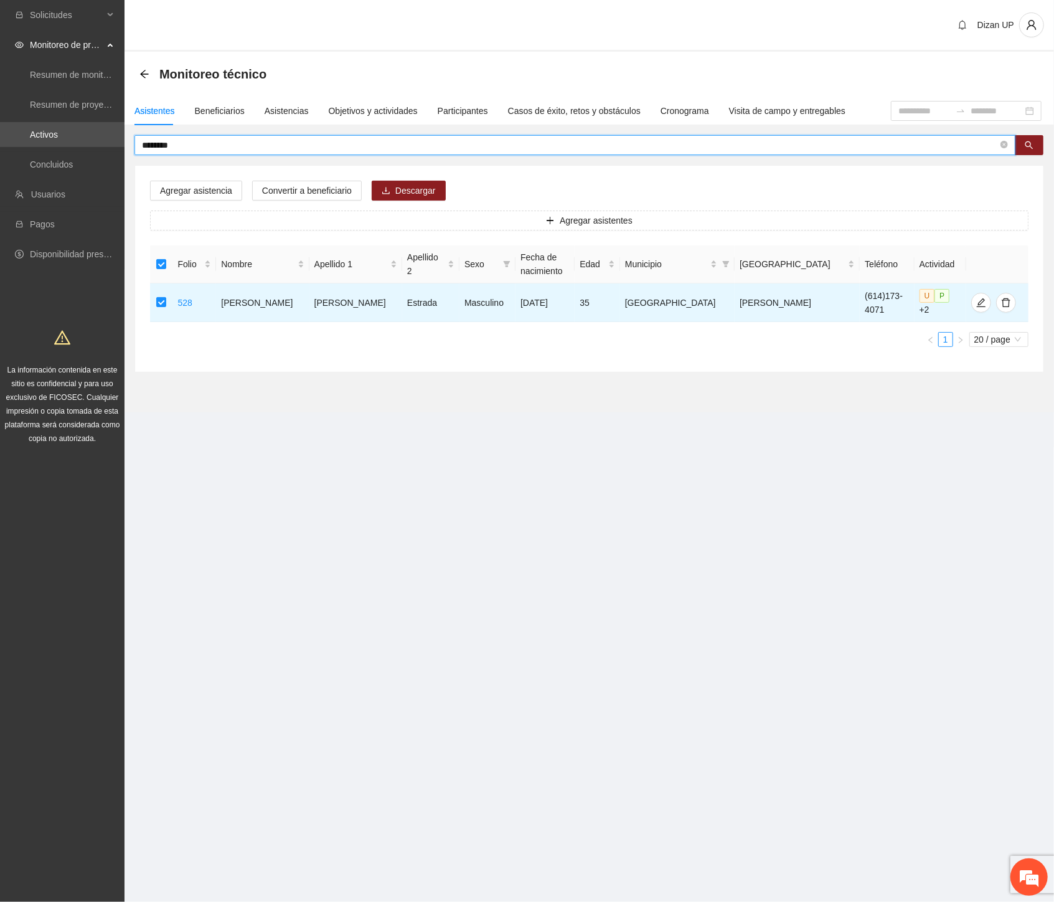
drag, startPoint x: 11, startPoint y: 158, endPoint x: -1, endPoint y: 166, distance: 14.5
click at [0, 166] on html "Solicitudes Monitoreo de proyectos Resumen de monitoreo Resumen de proyectos ap…" at bounding box center [527, 451] width 1054 height 902
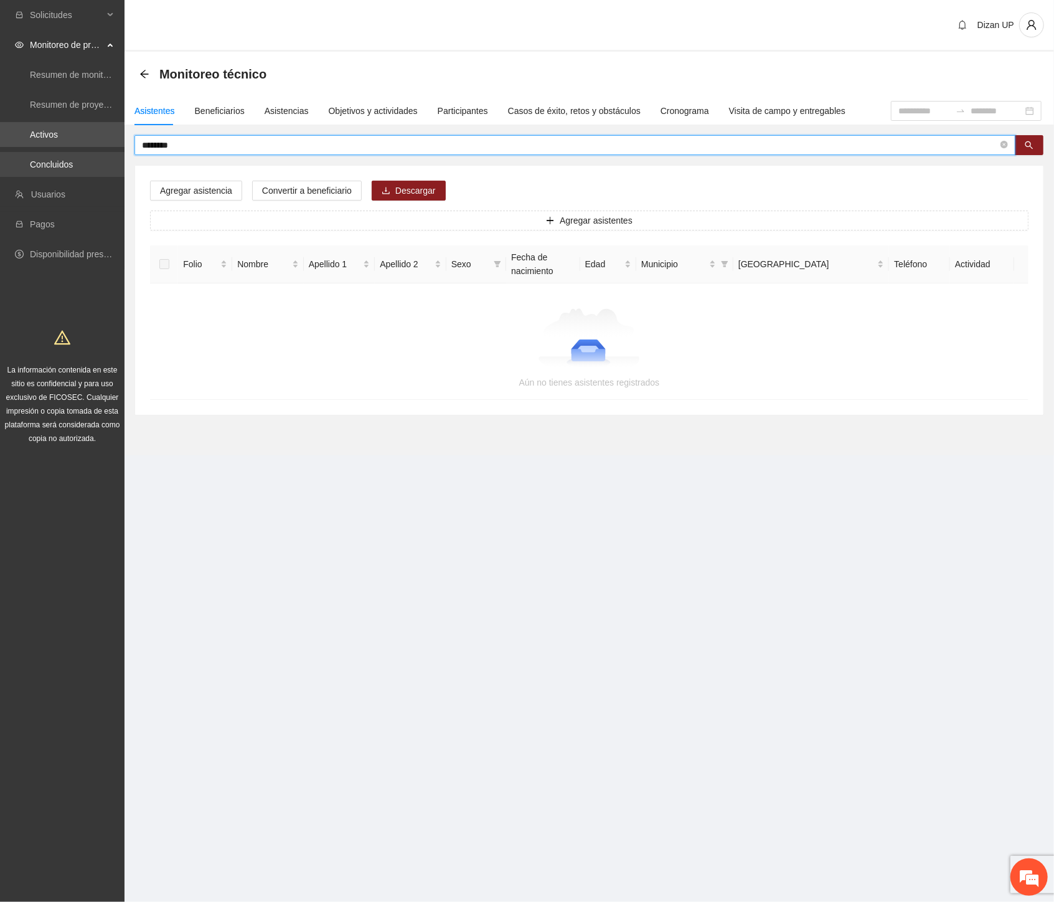
drag, startPoint x: 194, startPoint y: 145, endPoint x: 86, endPoint y: 157, distance: 109.0
click at [86, 157] on section "Solicitudes Monitoreo de proyectos Resumen de monitoreo Resumen de proyectos ap…" at bounding box center [527, 451] width 1054 height 902
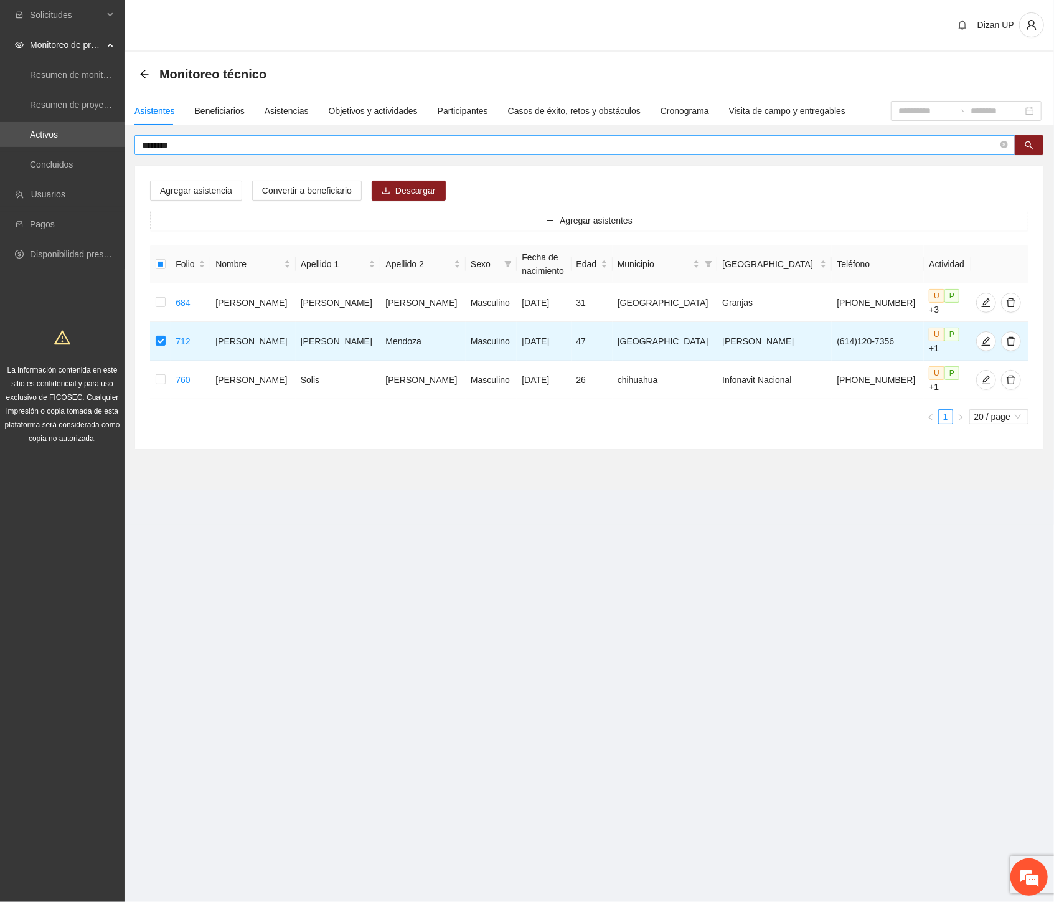
click at [201, 147] on input "********" at bounding box center [570, 145] width 856 height 14
drag, startPoint x: 204, startPoint y: 145, endPoint x: -1, endPoint y: 130, distance: 206.1
click at [0, 130] on html "Solicitudes Monitoreo de proyectos Resumen de monitoreo Resumen de proyectos ap…" at bounding box center [527, 451] width 1054 height 902
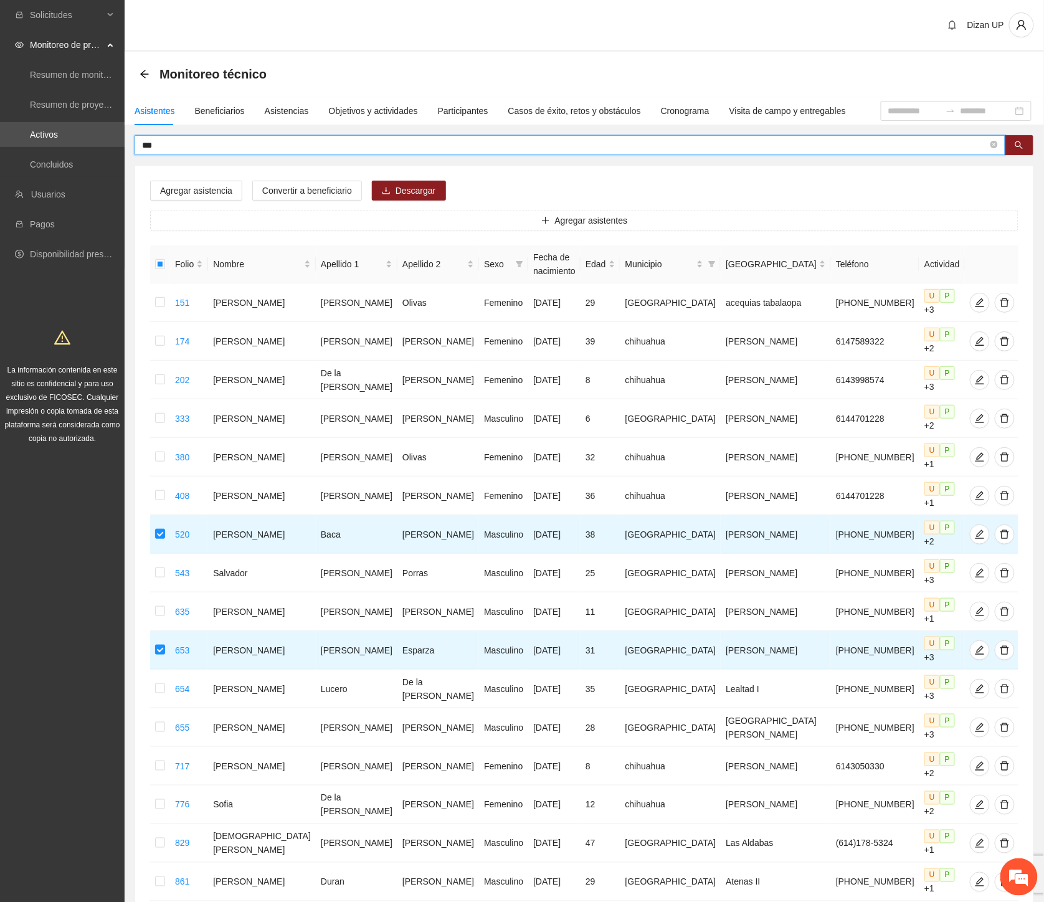
drag, startPoint x: 164, startPoint y: 145, endPoint x: 25, endPoint y: 148, distance: 138.9
click at [25, 148] on section "Solicitudes Monitoreo de proyectos Resumen de monitoreo Resumen de proyectos ap…" at bounding box center [522, 571] width 1044 height 1142
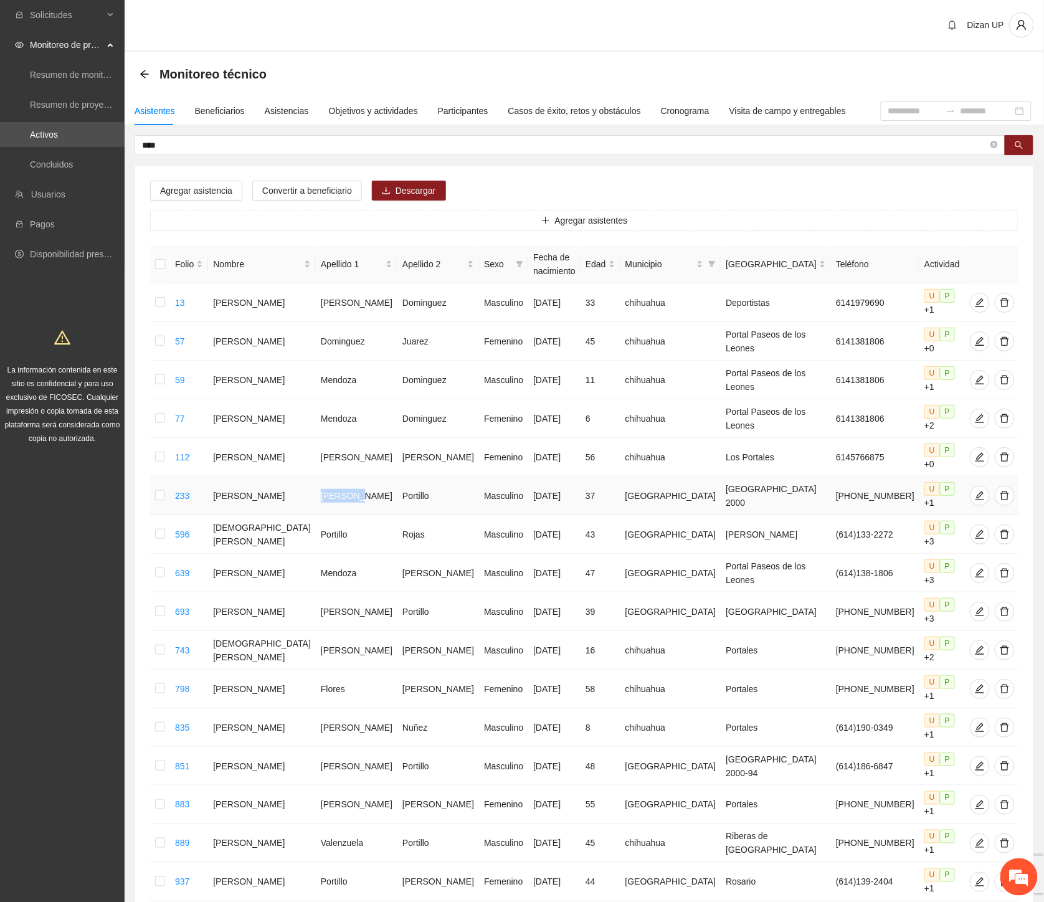
drag, startPoint x: 306, startPoint y: 473, endPoint x: 400, endPoint y: 472, distance: 94.7
click at [399, 476] on tr "233 Hugo Alfredo Melendez Portillo Masculino 09/07/1988 37 Chihuahua Chihuahua …" at bounding box center [584, 495] width 869 height 39
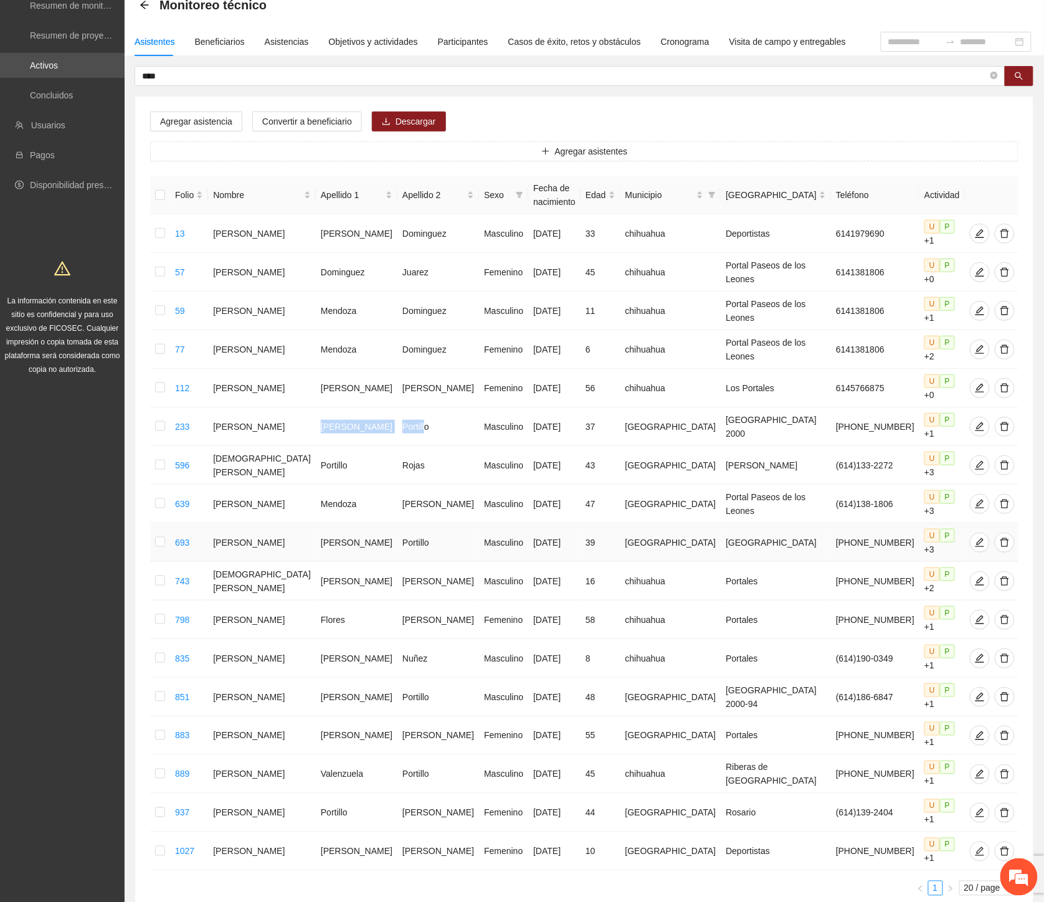
scroll to position [85, 0]
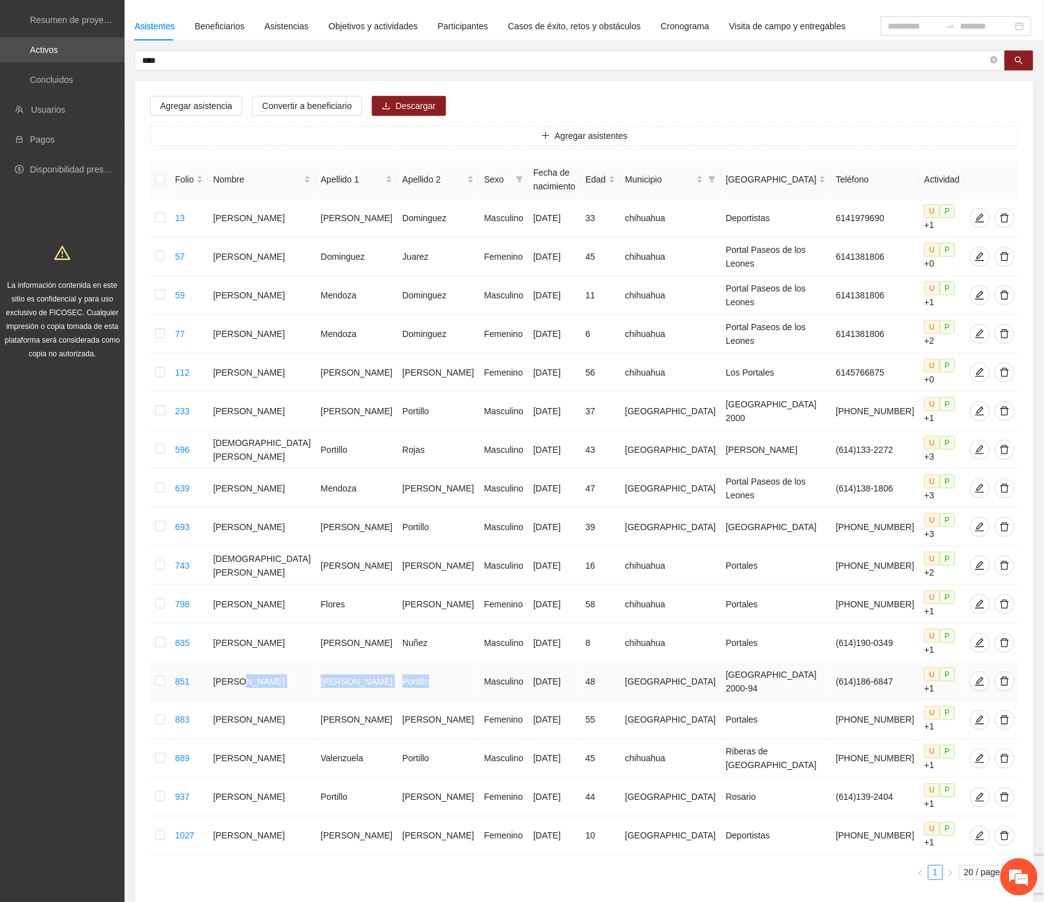
drag, startPoint x: 334, startPoint y: 607, endPoint x: 425, endPoint y: 609, distance: 90.3
click at [425, 662] on tr "851 Edgar De leon Portillo Masculino 05/03/1977 48 Chihuahua Chihuahua 2000-94 …" at bounding box center [584, 681] width 869 height 39
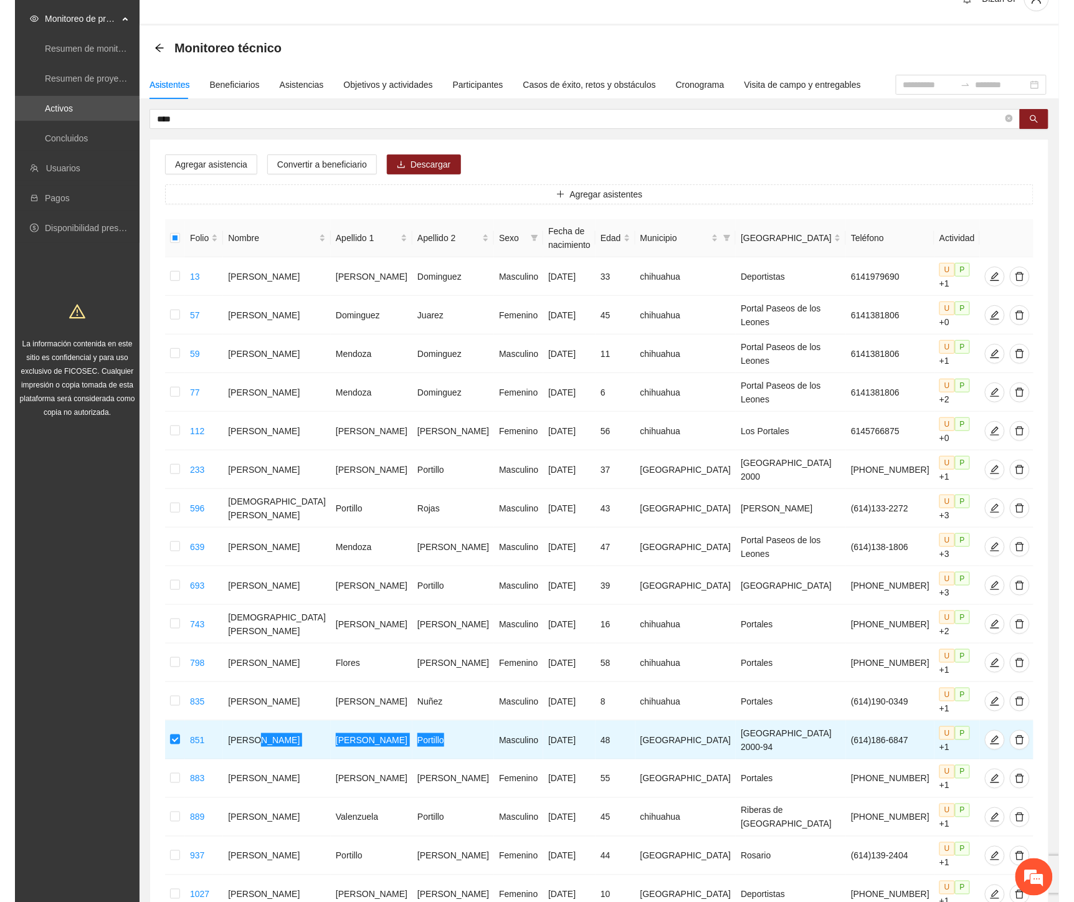
scroll to position [0, 0]
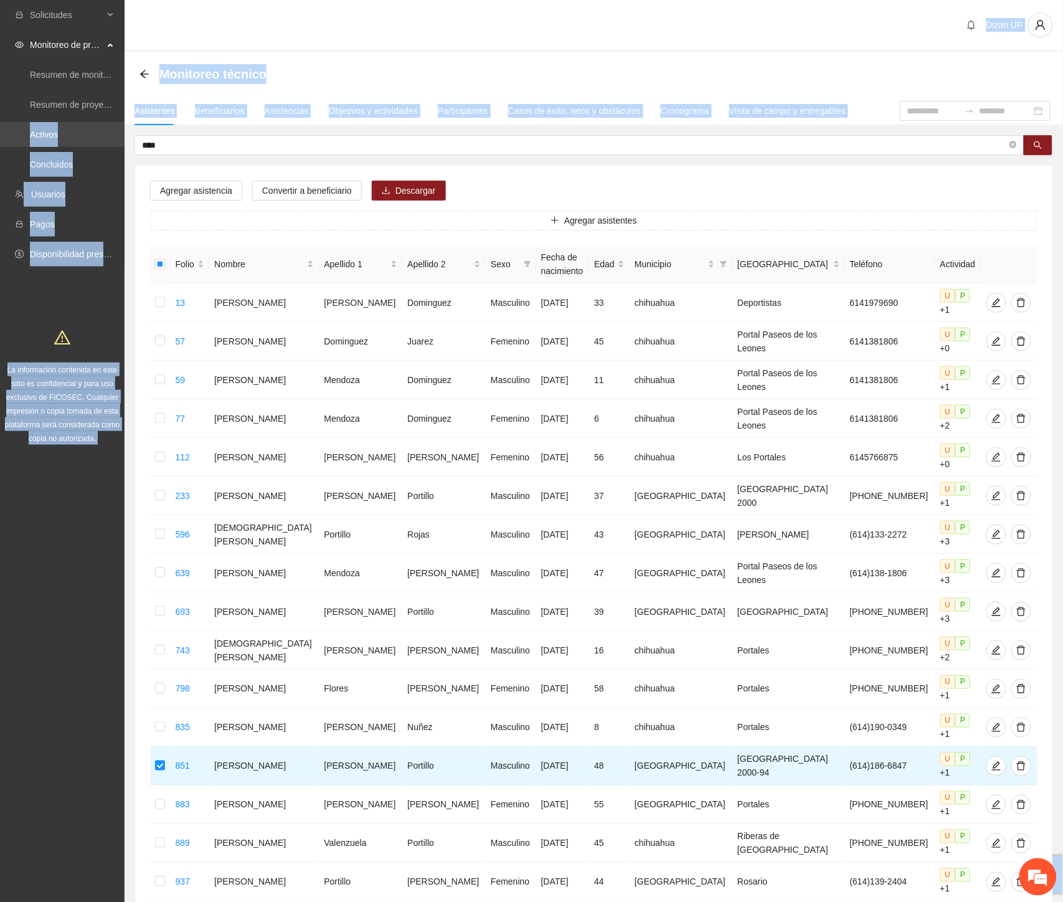
drag, startPoint x: 60, startPoint y: 127, endPoint x: 33, endPoint y: 128, distance: 27.4
click at [33, 128] on section "Solicitudes Monitoreo de proyectos Resumen de monitoreo Resumen de proyectos ap…" at bounding box center [531, 532] width 1063 height 1065
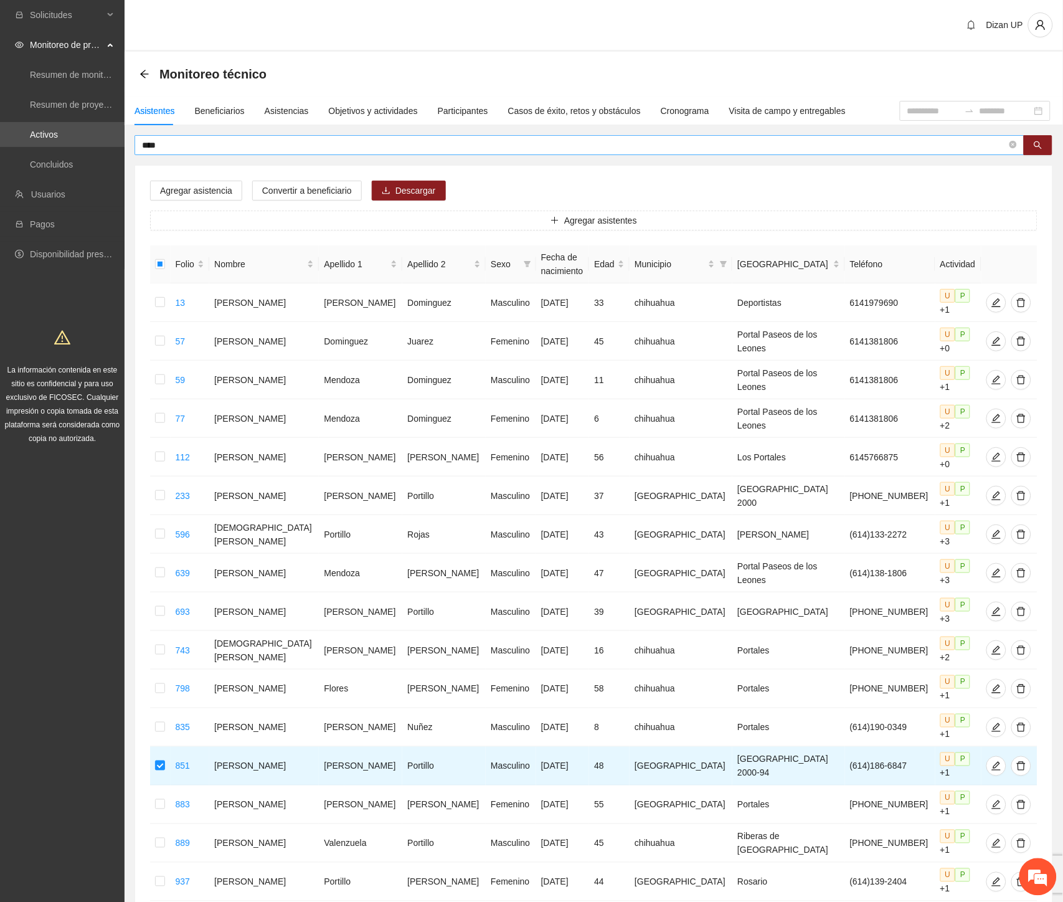
click at [166, 140] on input "****" at bounding box center [574, 145] width 865 height 14
drag, startPoint x: 171, startPoint y: 144, endPoint x: 122, endPoint y: 146, distance: 48.6
click at [123, 146] on section "Solicitudes Monitoreo de proyectos Resumen de monitoreo Resumen de proyectos ap…" at bounding box center [531, 532] width 1063 height 1065
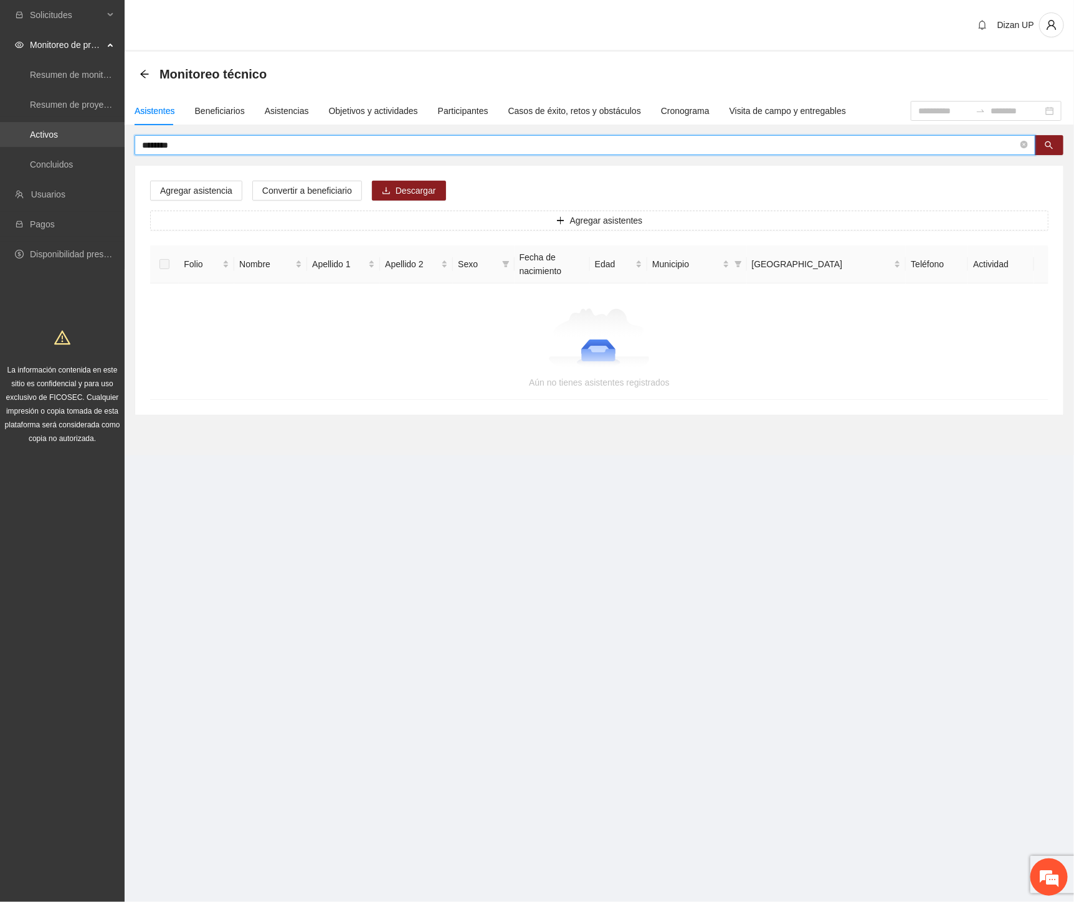
drag, startPoint x: 178, startPoint y: 140, endPoint x: 27, endPoint y: 145, distance: 151.4
click at [27, 144] on section "Solicitudes Monitoreo de proyectos Resumen de monitoreo Resumen de proyectos ap…" at bounding box center [537, 451] width 1074 height 902
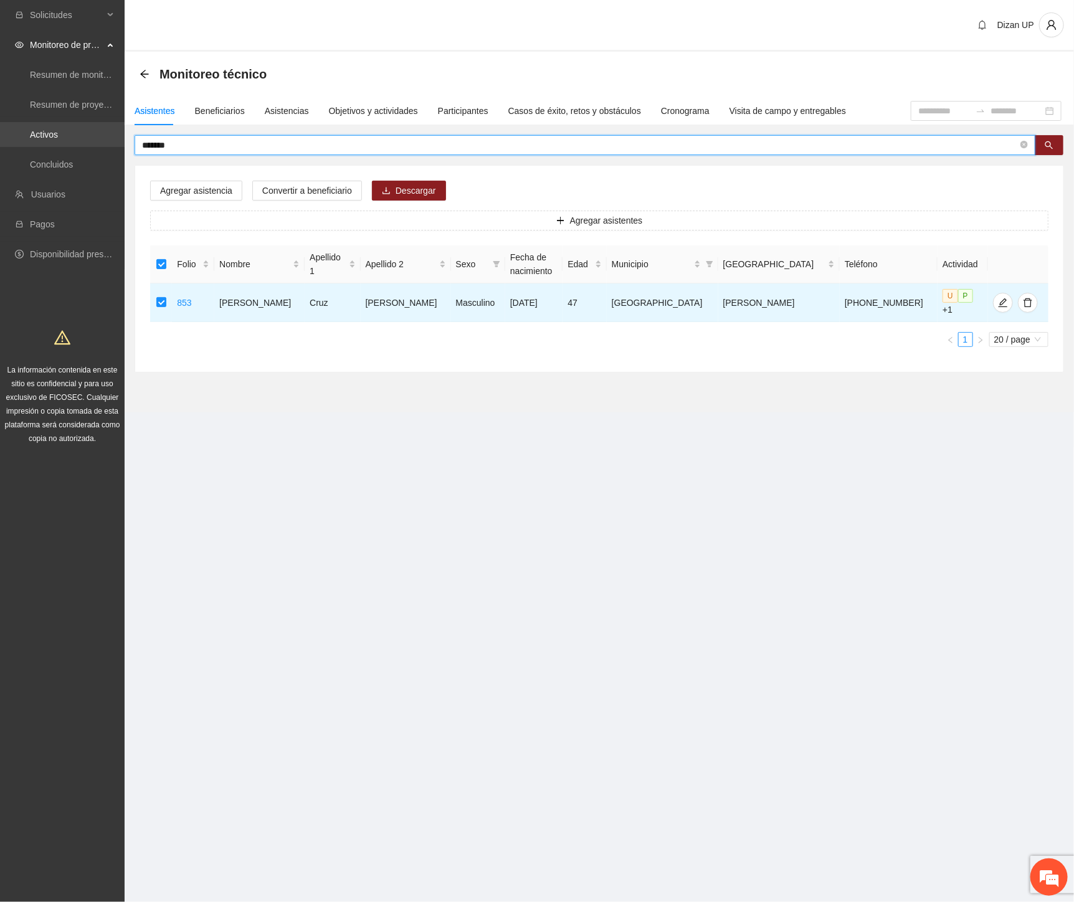
drag, startPoint x: 187, startPoint y: 142, endPoint x: 2, endPoint y: 141, distance: 185.0
click at [2, 141] on section "Solicitudes Monitoreo de proyectos Resumen de monitoreo Resumen de proyectos ap…" at bounding box center [537, 451] width 1074 height 902
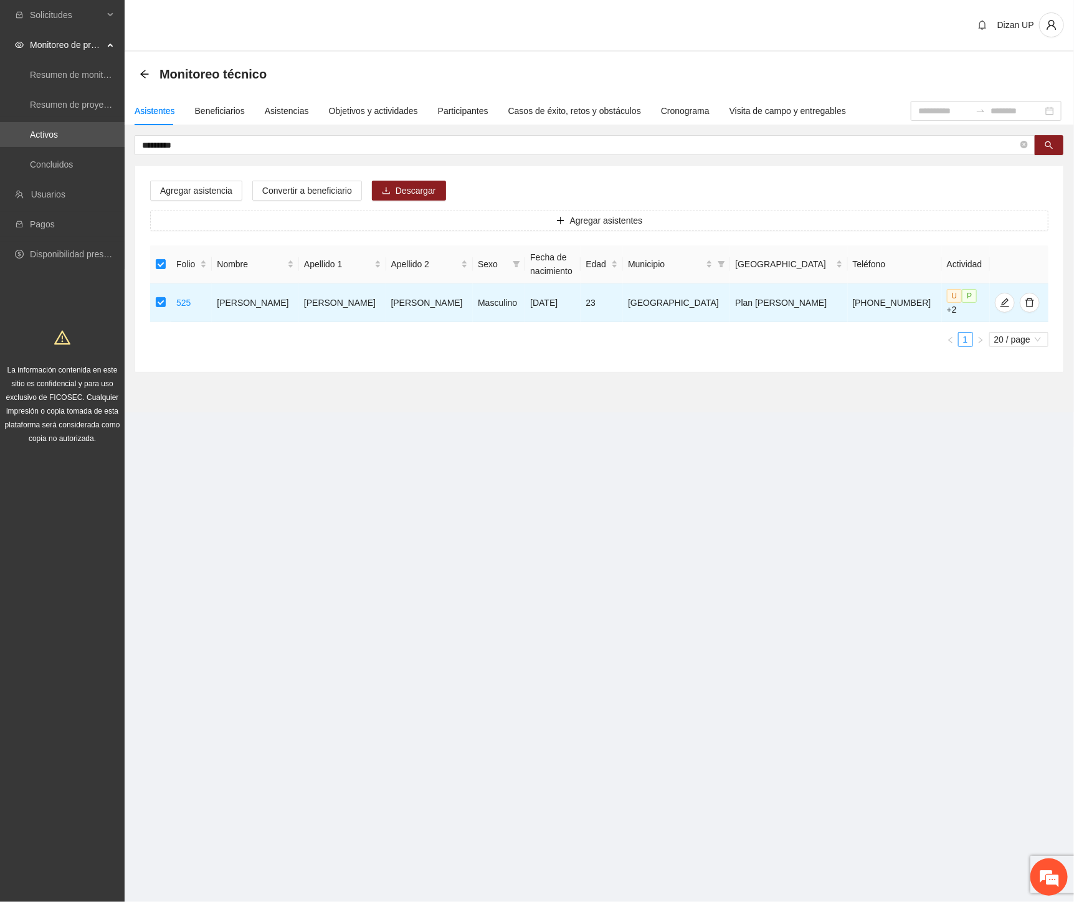
drag, startPoint x: 196, startPoint y: 142, endPoint x: -1, endPoint y: 132, distance: 197.7
click at [0, 132] on html "Solicitudes Monitoreo de proyectos Resumen de monitoreo Resumen de proyectos ap…" at bounding box center [537, 451] width 1074 height 902
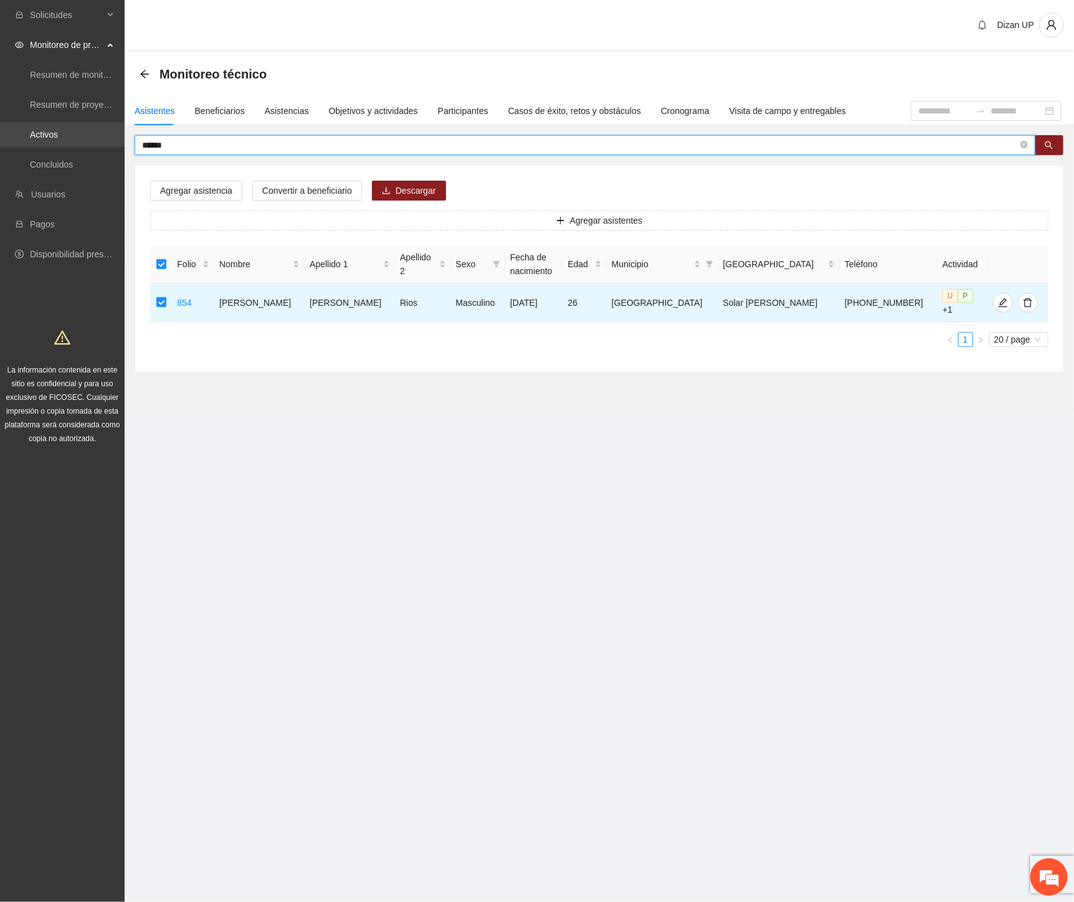
drag, startPoint x: 181, startPoint y: 145, endPoint x: 13, endPoint y: 140, distance: 167.6
click at [16, 140] on section "Solicitudes Monitoreo de proyectos Resumen de monitoreo Resumen de proyectos ap…" at bounding box center [537, 451] width 1074 height 902
drag, startPoint x: -1, startPoint y: 116, endPoint x: -1, endPoint y: 107, distance: 8.7
click at [0, 107] on html "Solicitudes Monitoreo de proyectos Resumen de monitoreo Resumen de proyectos ap…" at bounding box center [537, 451] width 1074 height 902
click at [178, 146] on input "********" at bounding box center [580, 145] width 876 height 14
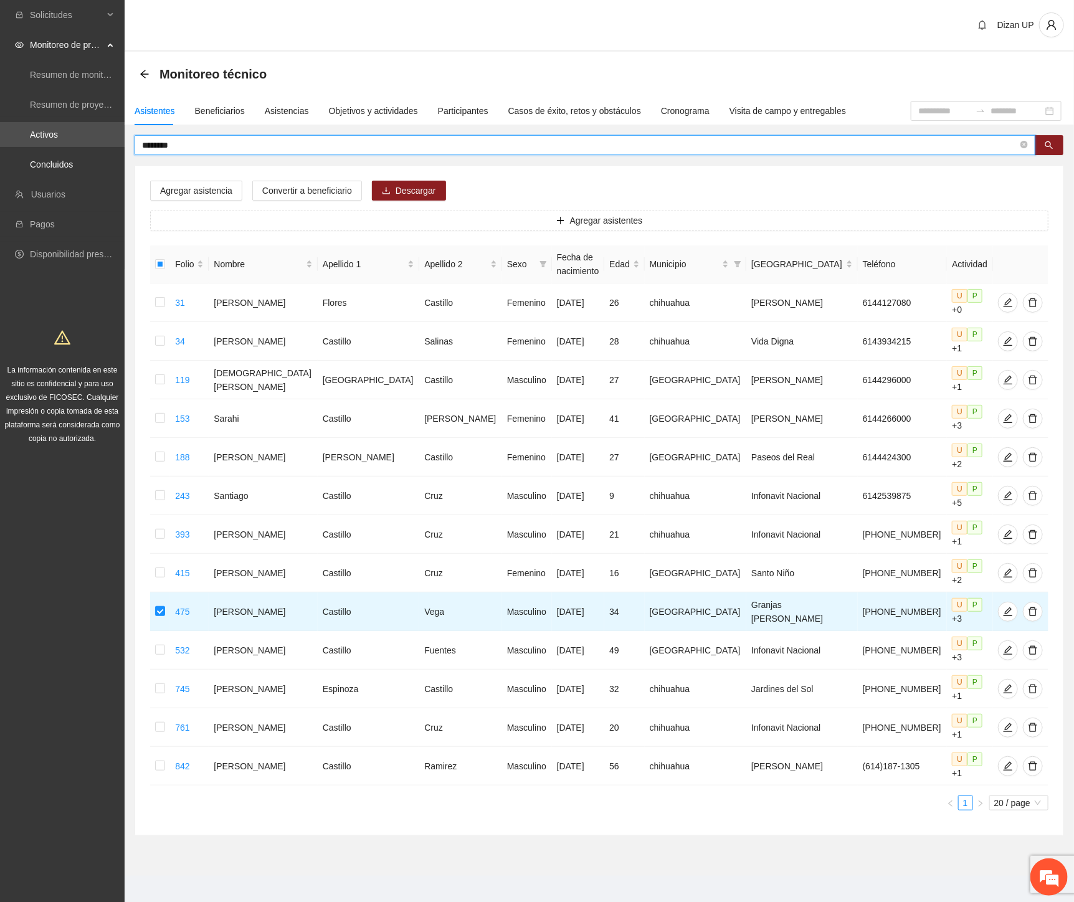
drag, startPoint x: 175, startPoint y: 141, endPoint x: -1, endPoint y: 163, distance: 177.6
click at [0, 163] on html "Solicitudes Monitoreo de proyectos Resumen de monitoreo Resumen de proyectos ap…" at bounding box center [537, 451] width 1074 height 902
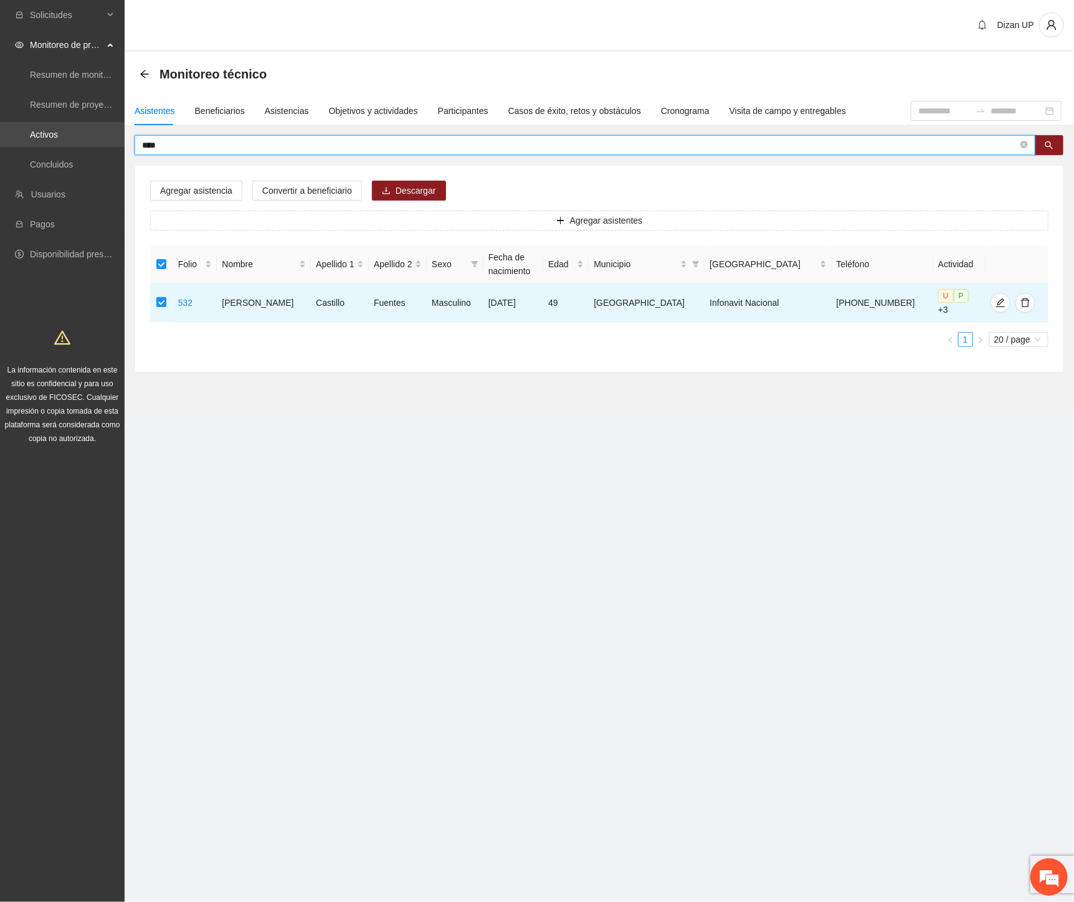
drag, startPoint x: 166, startPoint y: 143, endPoint x: 65, endPoint y: 144, distance: 100.3
click at [70, 148] on section "Solicitudes Monitoreo de proyectos Resumen de monitoreo Resumen de proyectos ap…" at bounding box center [537, 451] width 1074 height 902
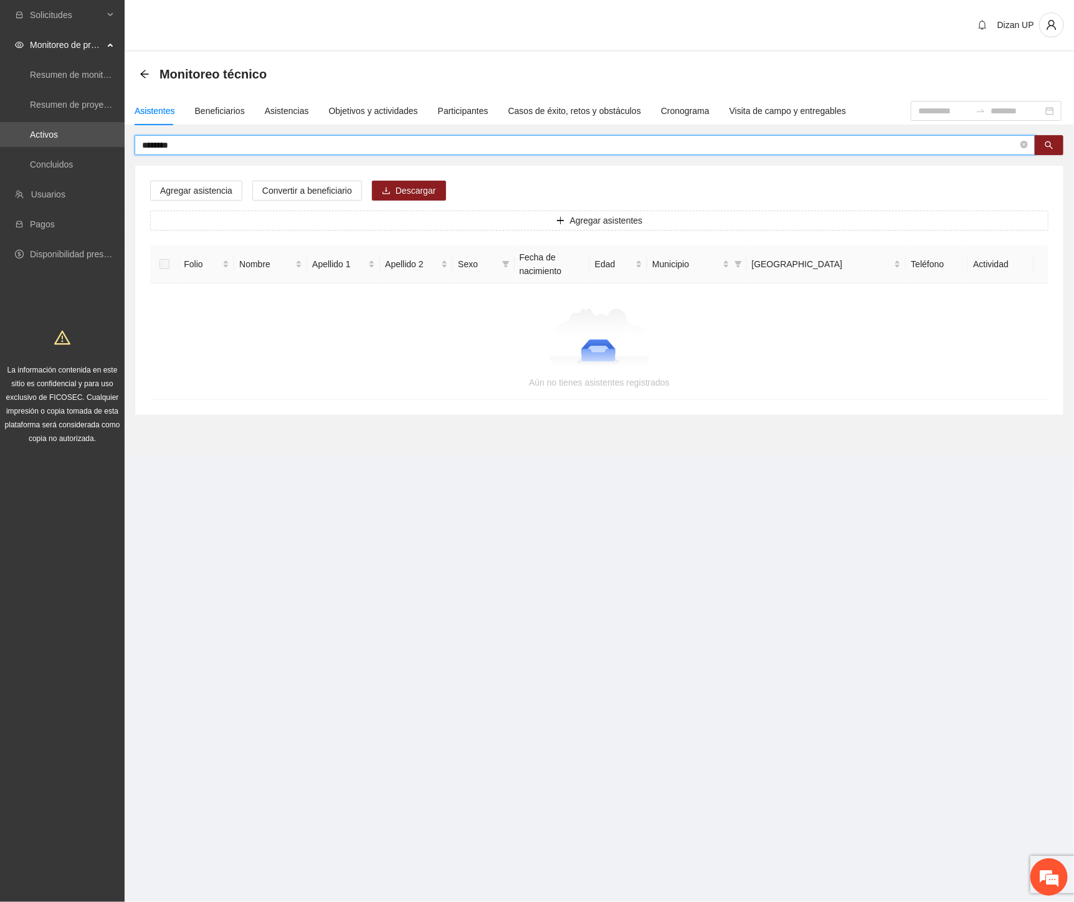
click at [197, 144] on input "********" at bounding box center [580, 145] width 876 height 14
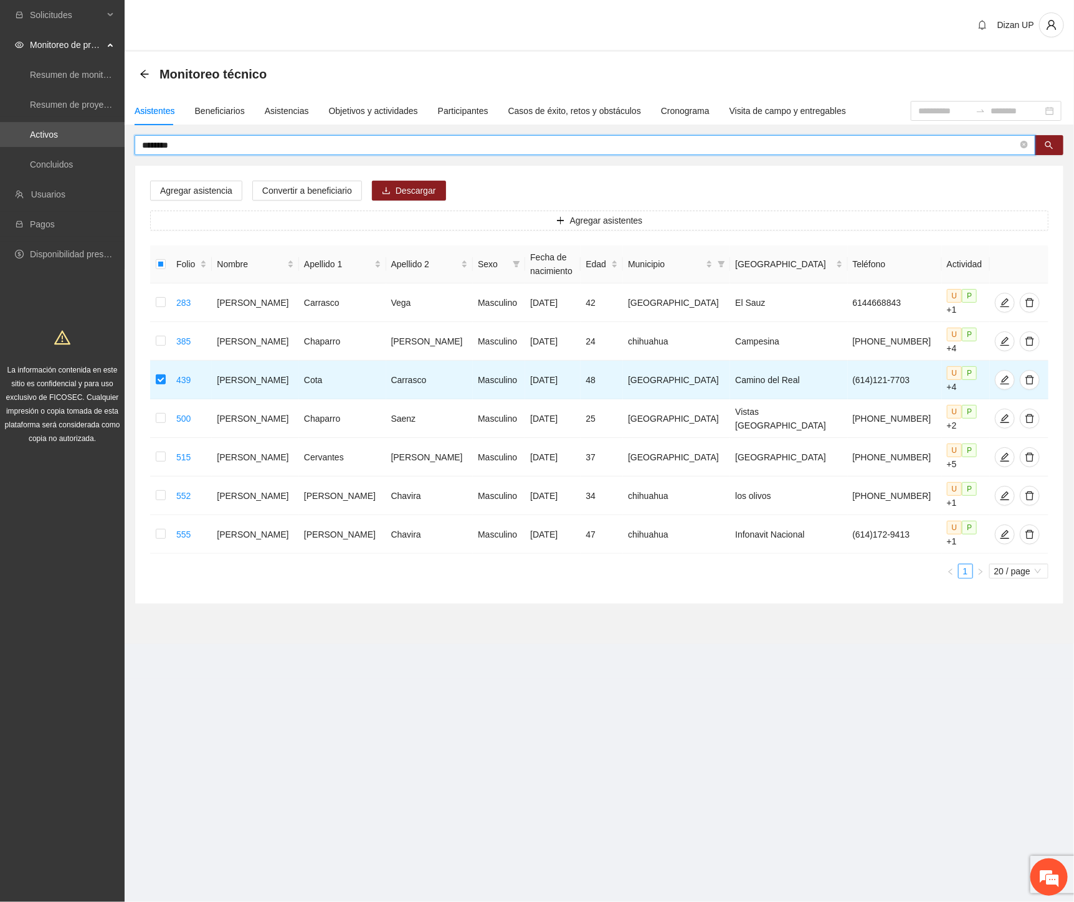
drag, startPoint x: 190, startPoint y: 141, endPoint x: 1, endPoint y: 149, distance: 189.5
click at [9, 156] on section "Solicitudes Monitoreo de proyectos Resumen de monitoreo Resumen de proyectos ap…" at bounding box center [537, 451] width 1074 height 902
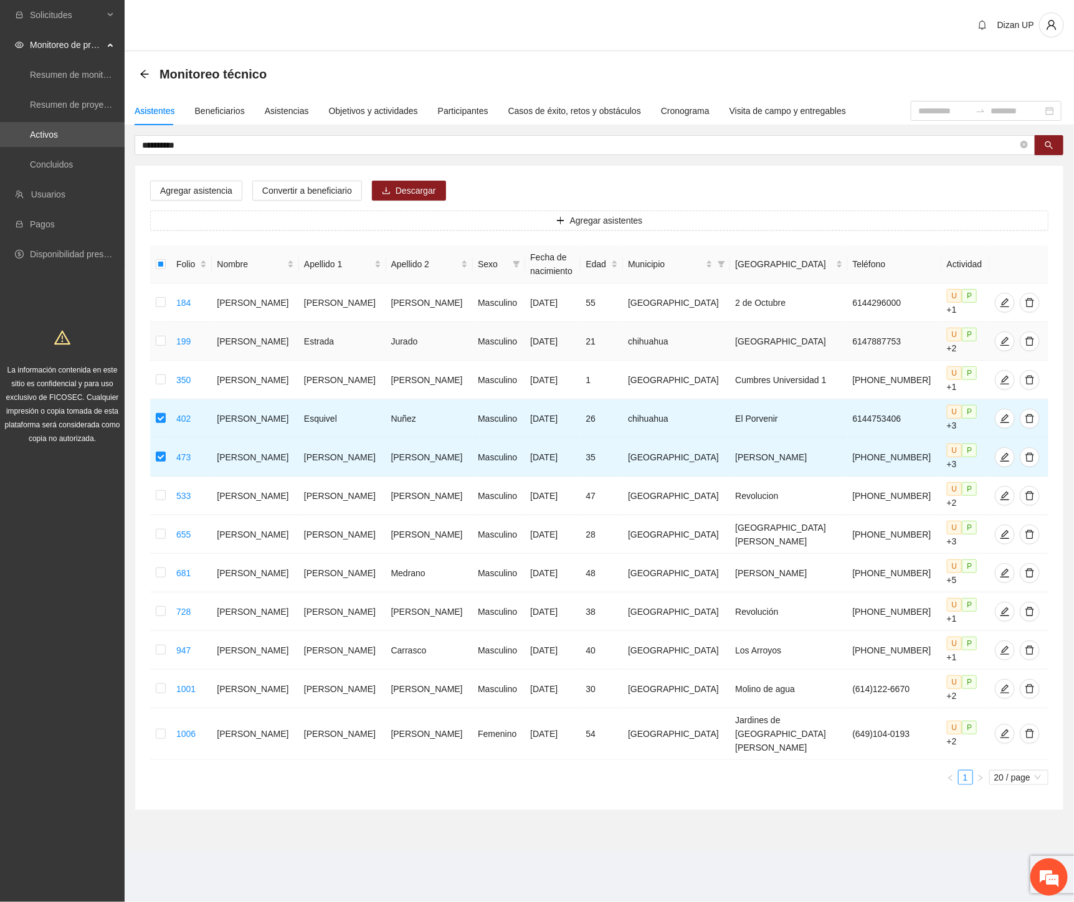
click at [319, 323] on td "Estrada" at bounding box center [342, 341] width 87 height 39
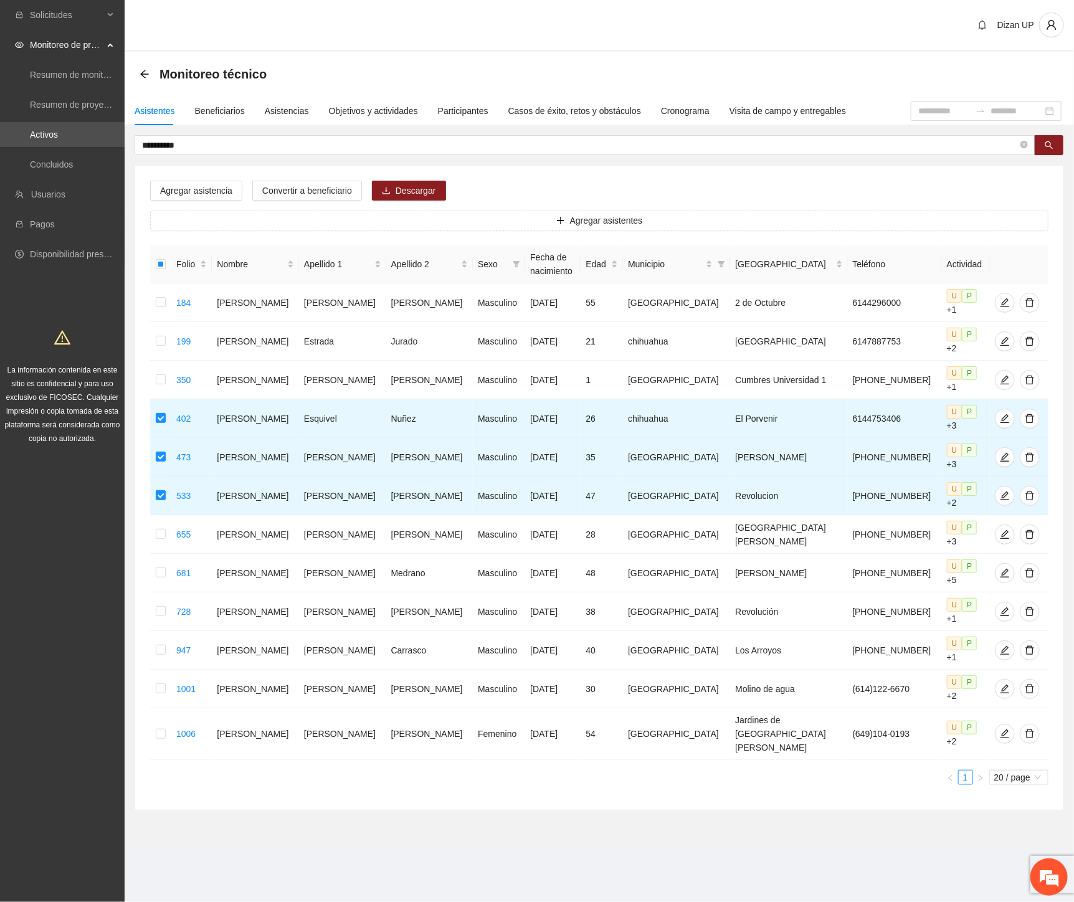
drag, startPoint x: 189, startPoint y: 147, endPoint x: -1, endPoint y: 178, distance: 192.5
click at [0, 178] on html "Solicitudes Monitoreo de proyectos Resumen de monitoreo Resumen de proyectos ap…" at bounding box center [537, 451] width 1074 height 902
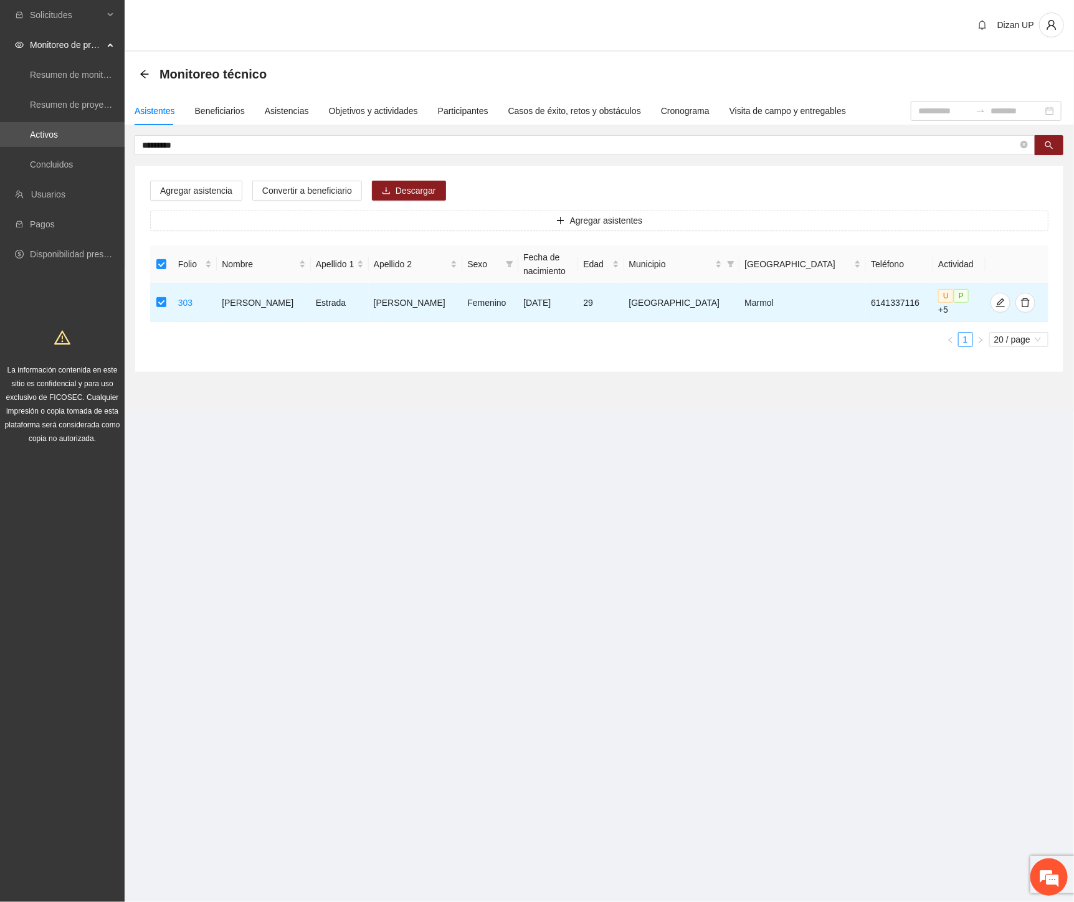
drag, startPoint x: 154, startPoint y: 139, endPoint x: 25, endPoint y: 150, distance: 129.4
click at [25, 150] on section "Solicitudes Monitoreo de proyectos Resumen de monitoreo Resumen de proyectos ap…" at bounding box center [537, 451] width 1074 height 902
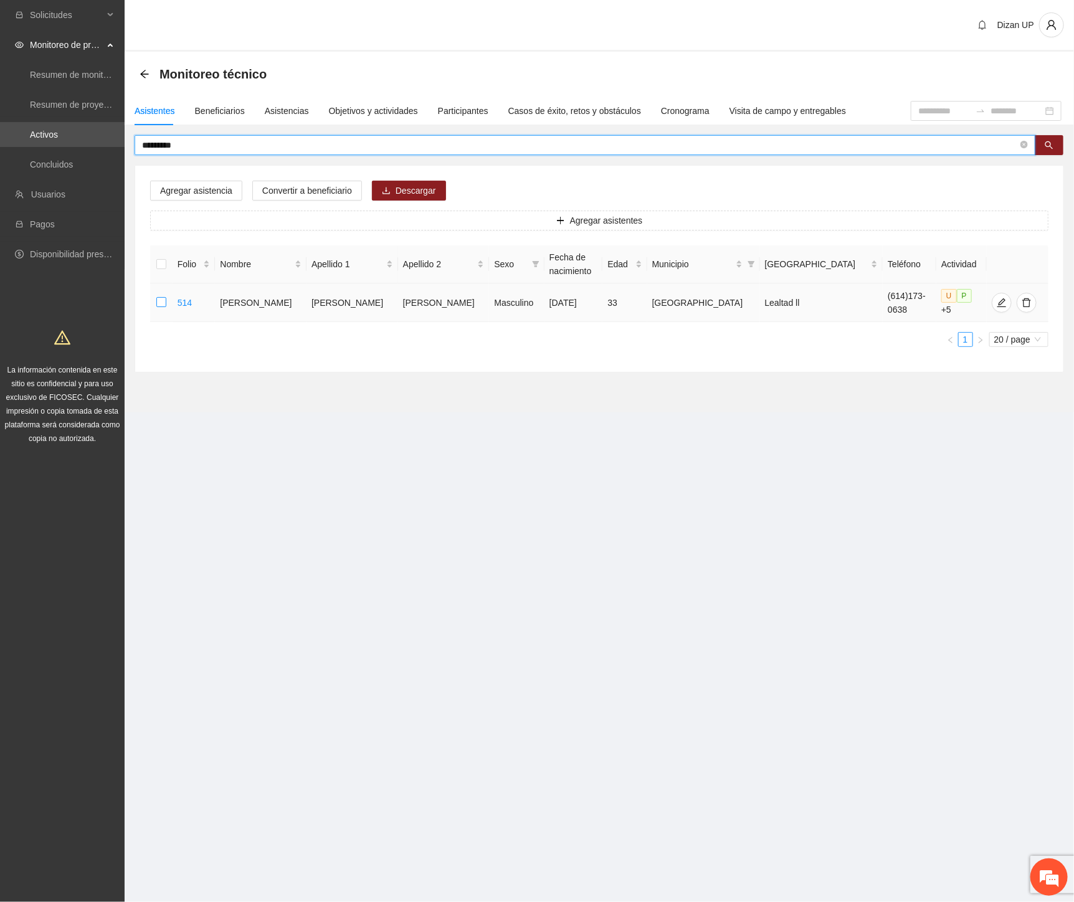
click at [169, 301] on td at bounding box center [161, 302] width 22 height 39
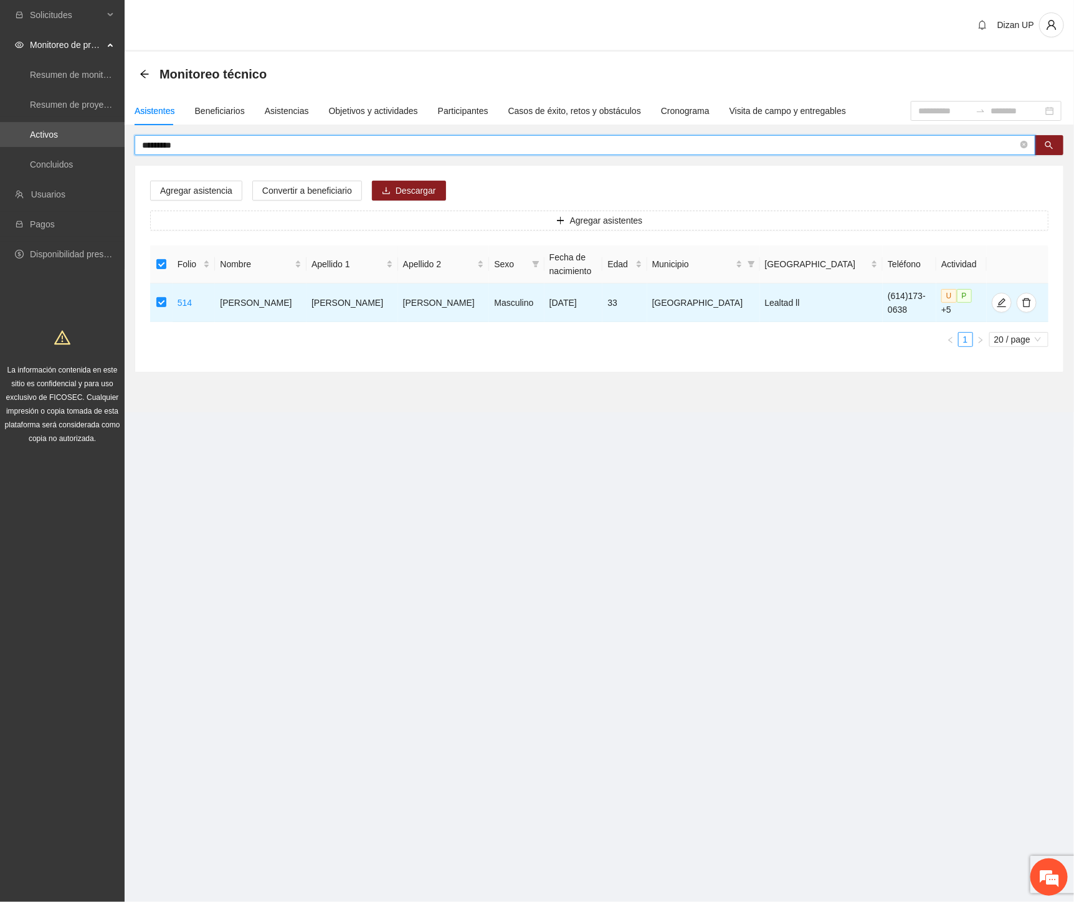
drag, startPoint x: 194, startPoint y: 147, endPoint x: -1, endPoint y: 153, distance: 195.7
click at [0, 153] on html "Solicitudes Monitoreo de proyectos Resumen de monitoreo Resumen de proyectos ap…" at bounding box center [537, 451] width 1074 height 902
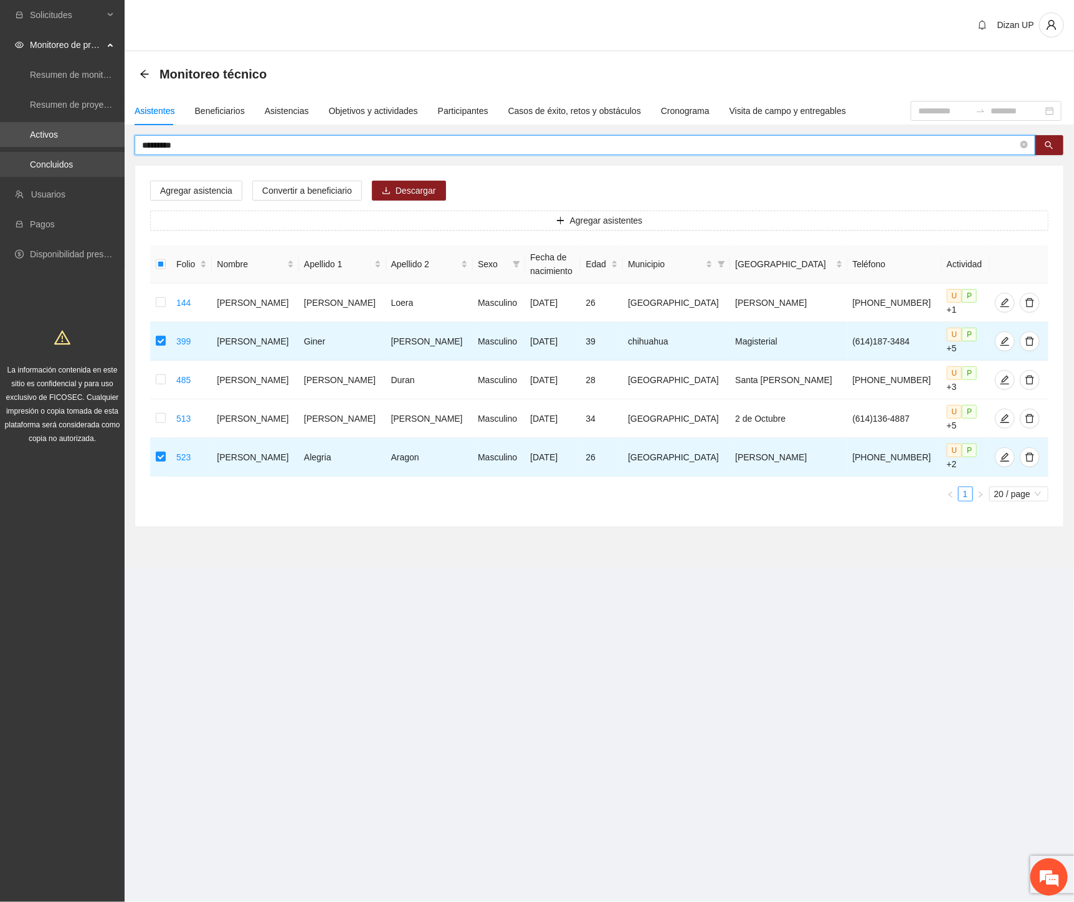
drag, startPoint x: 198, startPoint y: 144, endPoint x: 40, endPoint y: 156, distance: 158.6
click at [40, 156] on section "Solicitudes Monitoreo de proyectos Resumen de monitoreo Resumen de proyectos ap…" at bounding box center [537, 451] width 1074 height 902
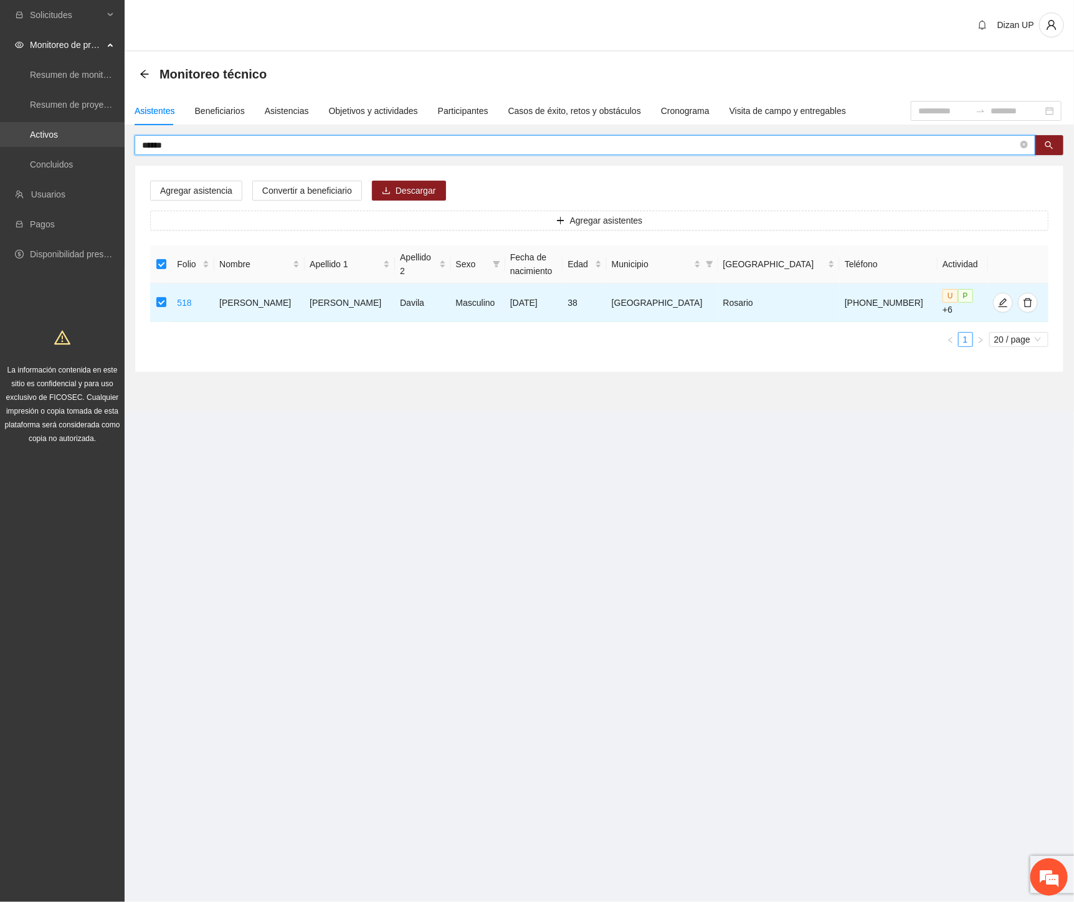
drag, startPoint x: 189, startPoint y: 145, endPoint x: 6, endPoint y: 134, distance: 183.4
click at [9, 135] on section "Solicitudes Monitoreo de proyectos Resumen de monitoreo Resumen de proyectos ap…" at bounding box center [537, 451] width 1074 height 902
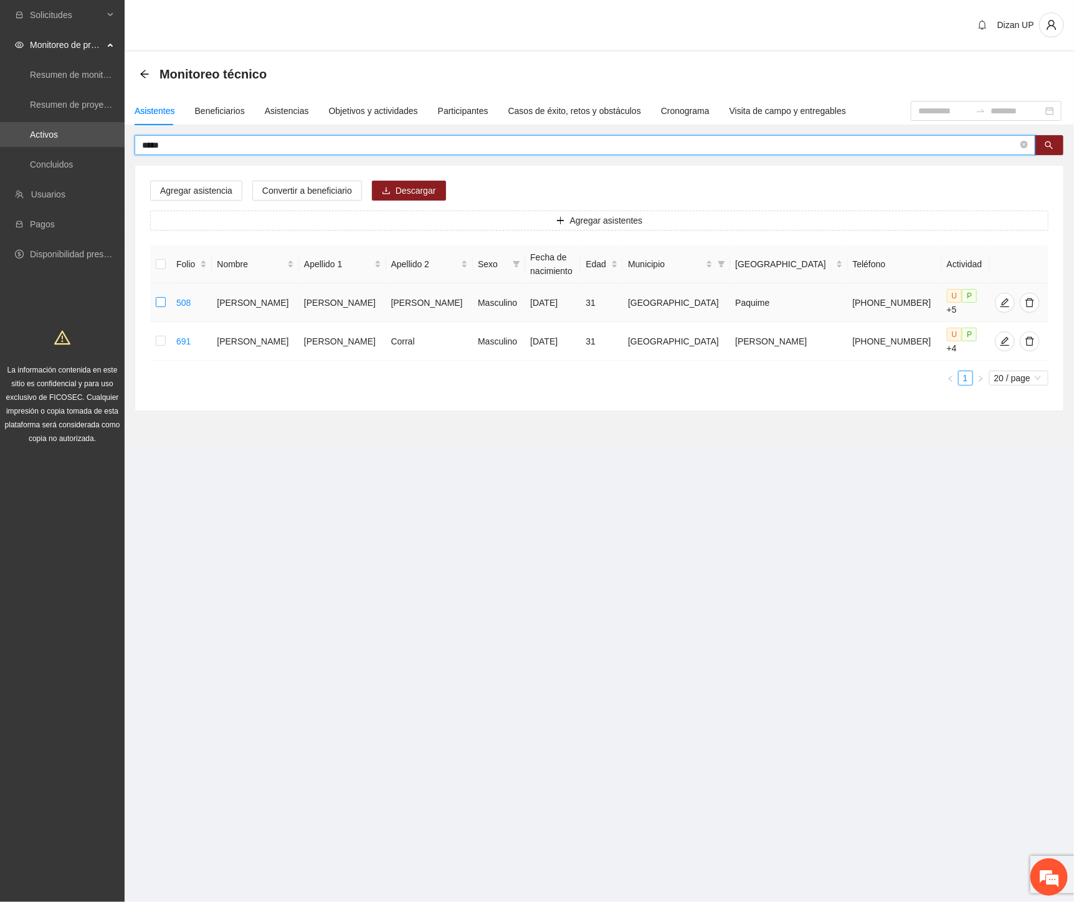
click at [169, 295] on td at bounding box center [160, 302] width 21 height 39
drag, startPoint x: 202, startPoint y: 143, endPoint x: 8, endPoint y: 133, distance: 194.6
click at [8, 133] on section "Solicitudes Monitoreo de proyectos Resumen de monitoreo Resumen de proyectos ap…" at bounding box center [537, 451] width 1074 height 902
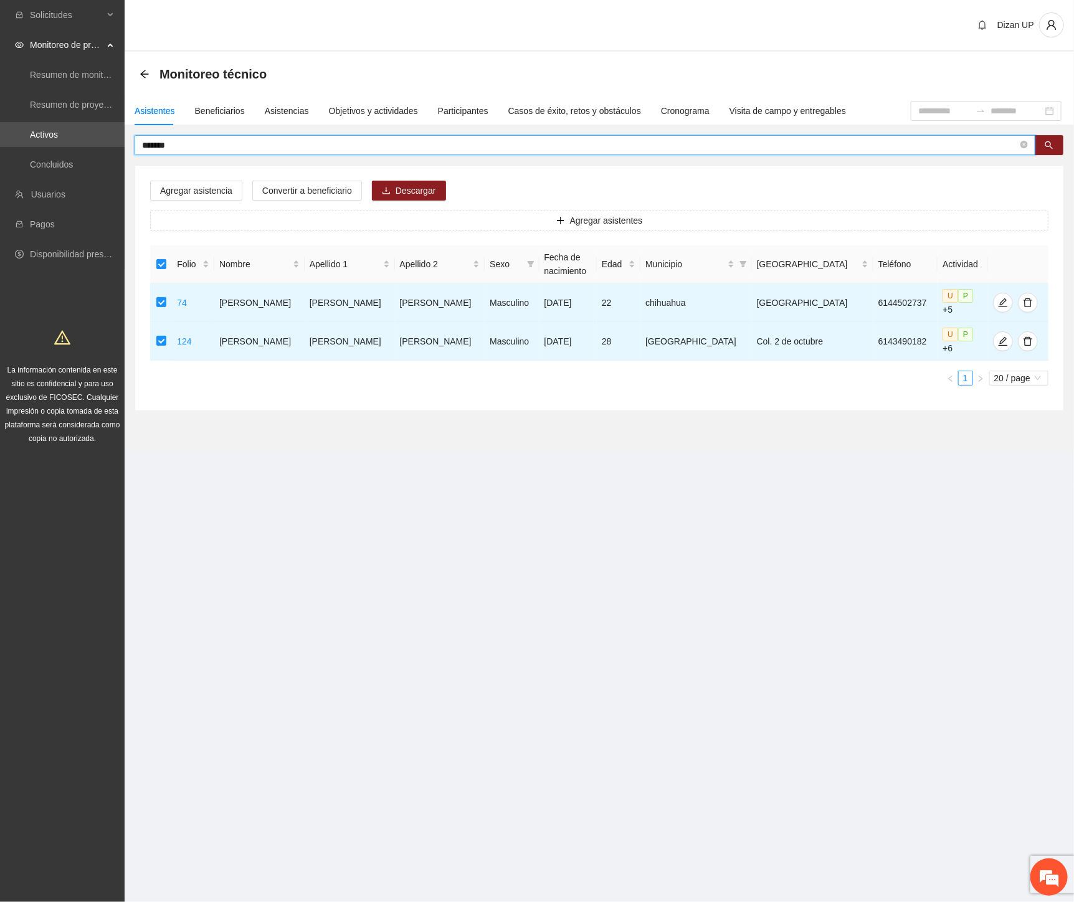
drag, startPoint x: 156, startPoint y: 146, endPoint x: 47, endPoint y: 149, distance: 109.7
click at [47, 149] on section "Solicitudes Monitoreo de proyectos Resumen de monitoreo Resumen de proyectos ap…" at bounding box center [537, 451] width 1074 height 902
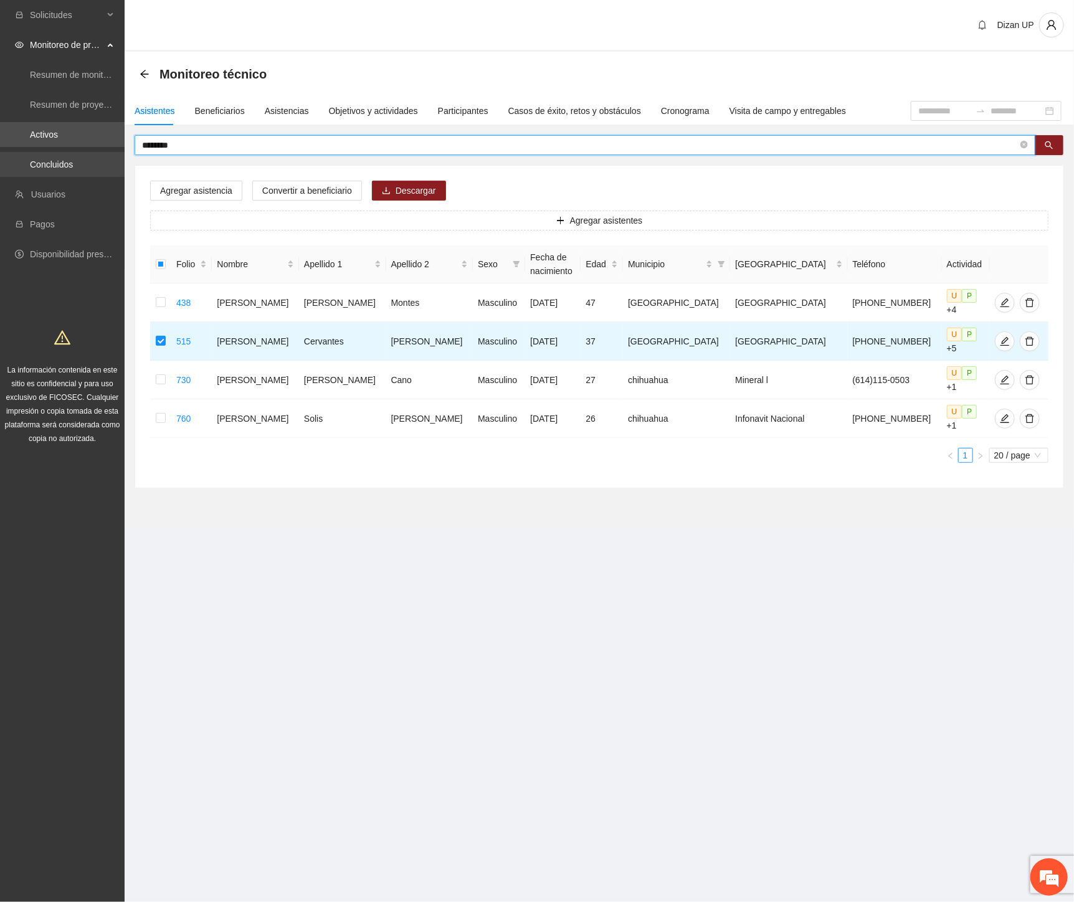
drag, startPoint x: 131, startPoint y: 149, endPoint x: 3, endPoint y: 166, distance: 128.8
click at [7, 169] on section "Solicitudes Monitoreo de proyectos Resumen de monitoreo Resumen de proyectos ap…" at bounding box center [537, 451] width 1074 height 902
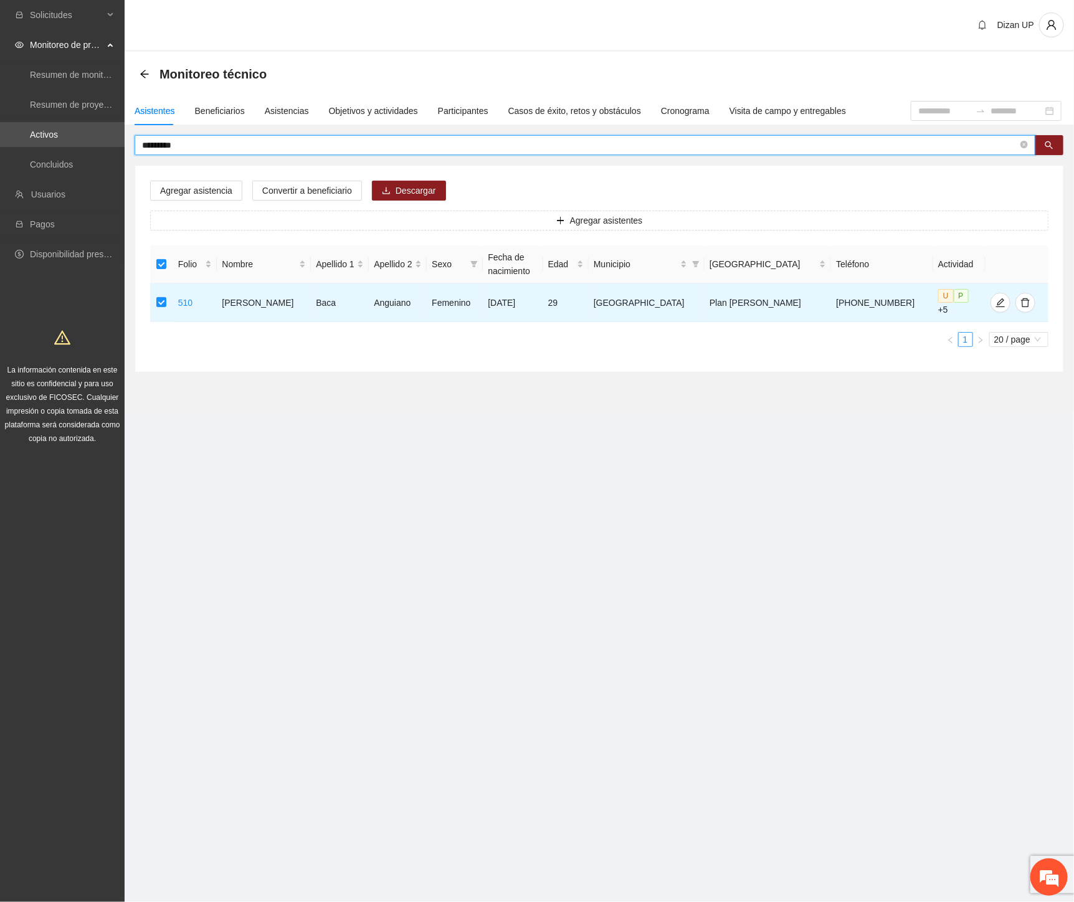
drag, startPoint x: 69, startPoint y: 146, endPoint x: -1, endPoint y: 142, distance: 70.5
click at [0, 142] on html "Solicitudes Monitoreo de proyectos Resumen de monitoreo Resumen de proyectos ap…" at bounding box center [537, 451] width 1074 height 902
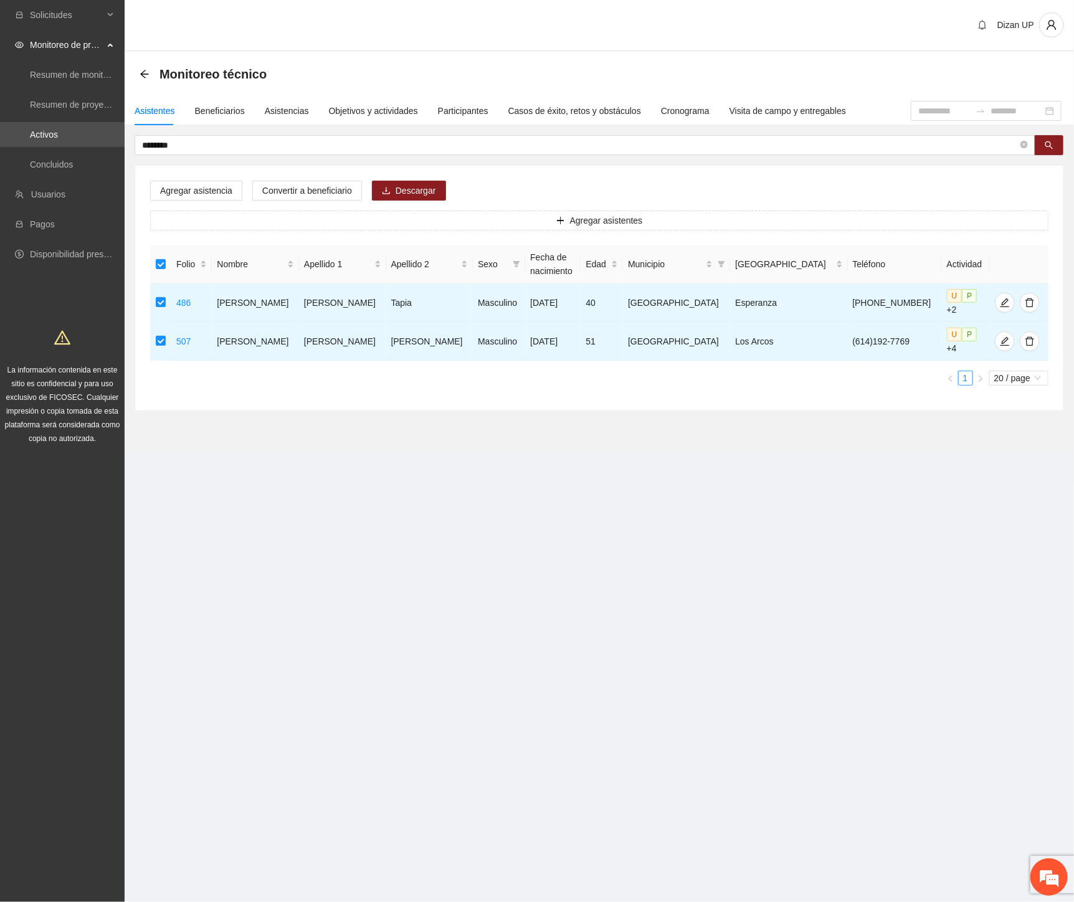
drag, startPoint x: 197, startPoint y: 143, endPoint x: -1, endPoint y: 158, distance: 199.2
click at [0, 158] on html "Solicitudes Monitoreo de proyectos Resumen de monitoreo Resumen de proyectos ap…" at bounding box center [537, 451] width 1074 height 902
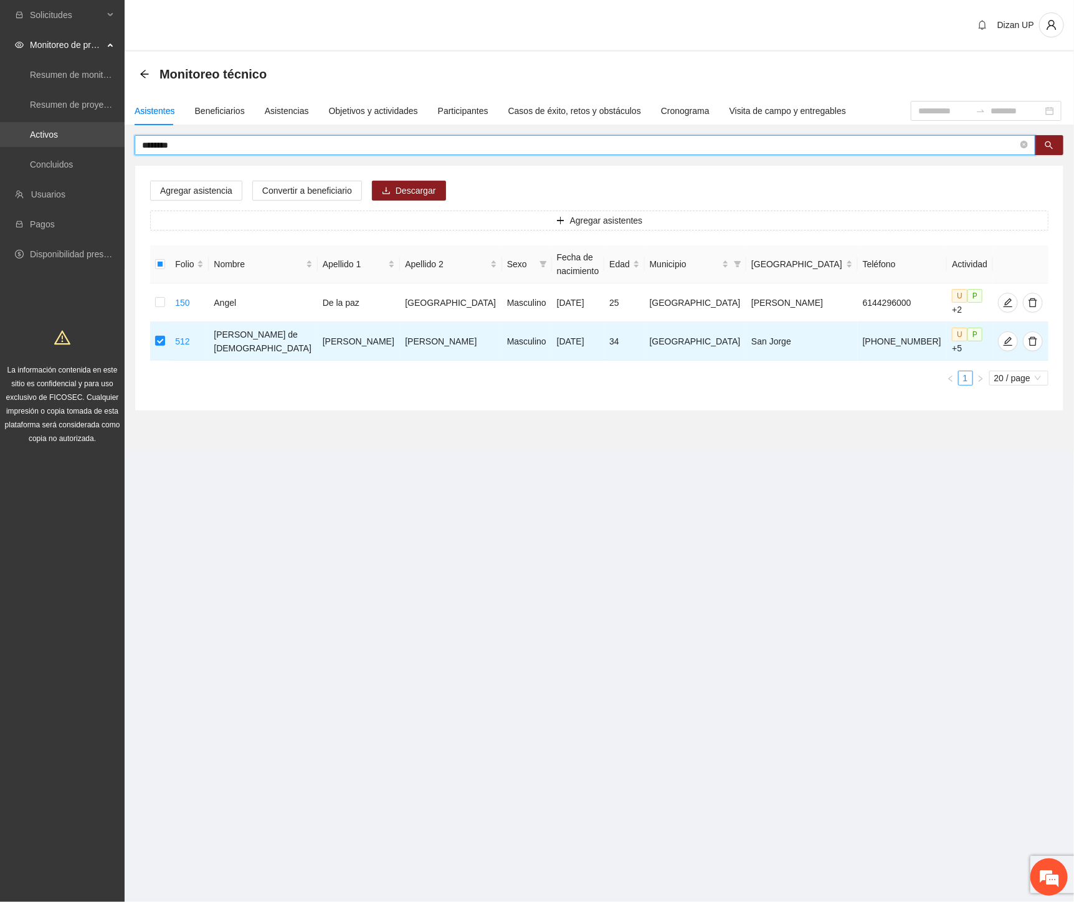
drag, startPoint x: 184, startPoint y: 145, endPoint x: 40, endPoint y: 140, distance: 144.6
click at [40, 140] on section "Solicitudes Monitoreo de proyectos Resumen de monitoreo Resumen de proyectos ap…" at bounding box center [537, 451] width 1074 height 902
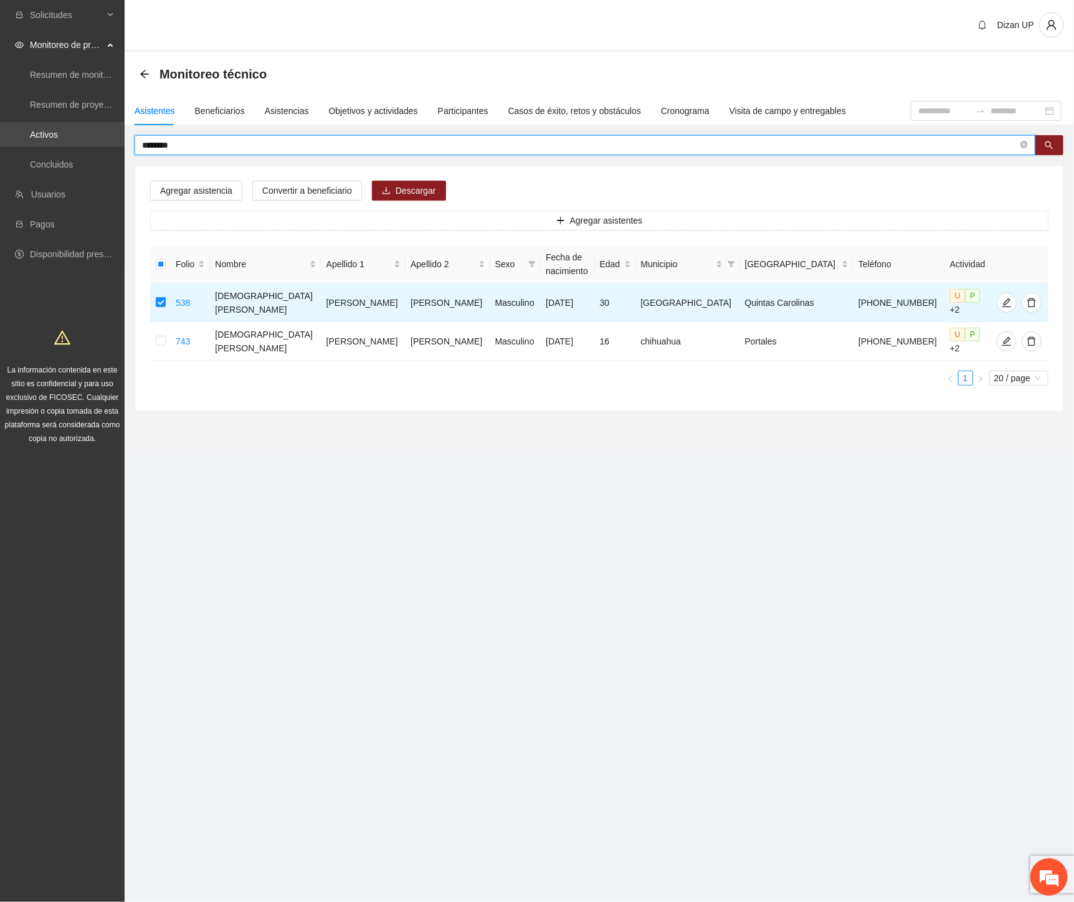
drag, startPoint x: 165, startPoint y: 147, endPoint x: 16, endPoint y: 136, distance: 149.3
click at [16, 136] on section "Solicitudes Monitoreo de proyectos Resumen de monitoreo Resumen de proyectos ap…" at bounding box center [537, 451] width 1074 height 902
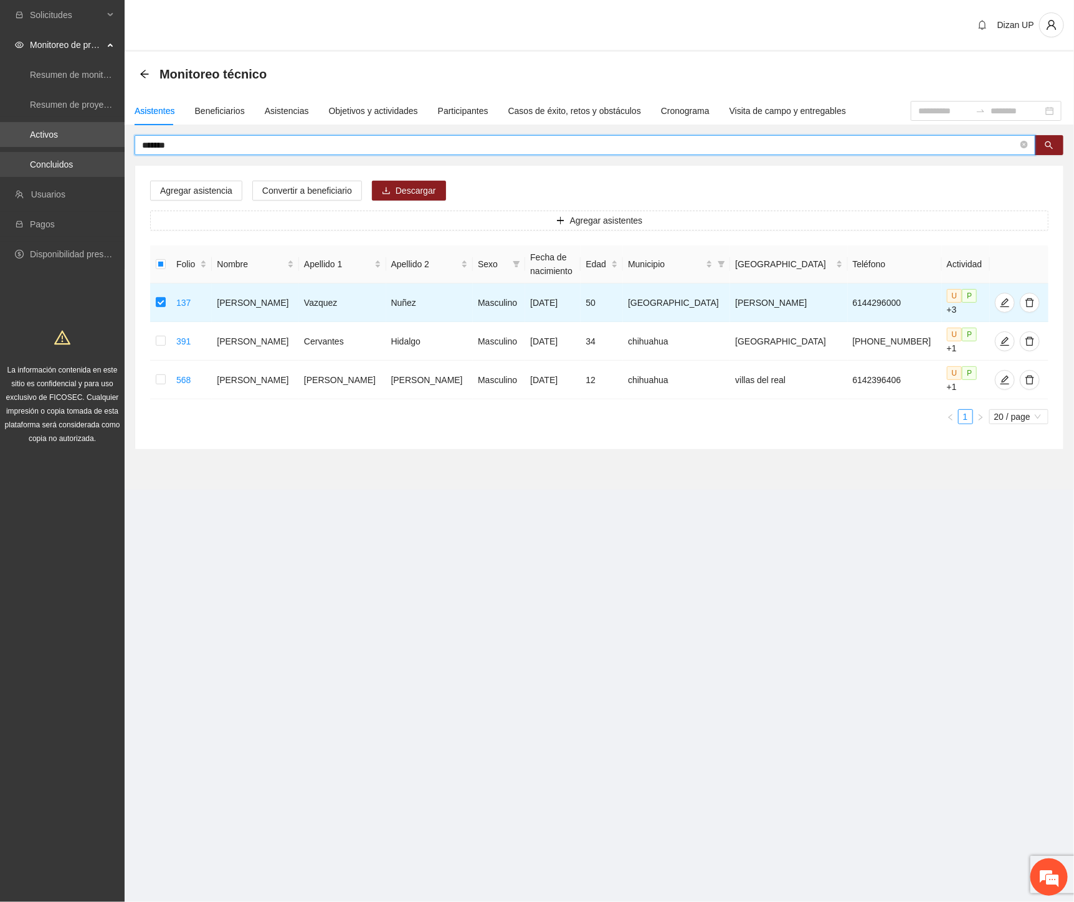
drag, startPoint x: 187, startPoint y: 143, endPoint x: 39, endPoint y: 158, distance: 149.6
click at [36, 158] on section "Solicitudes Monitoreo de proyectos Resumen de monitoreo Resumen de proyectos ap…" at bounding box center [537, 451] width 1074 height 902
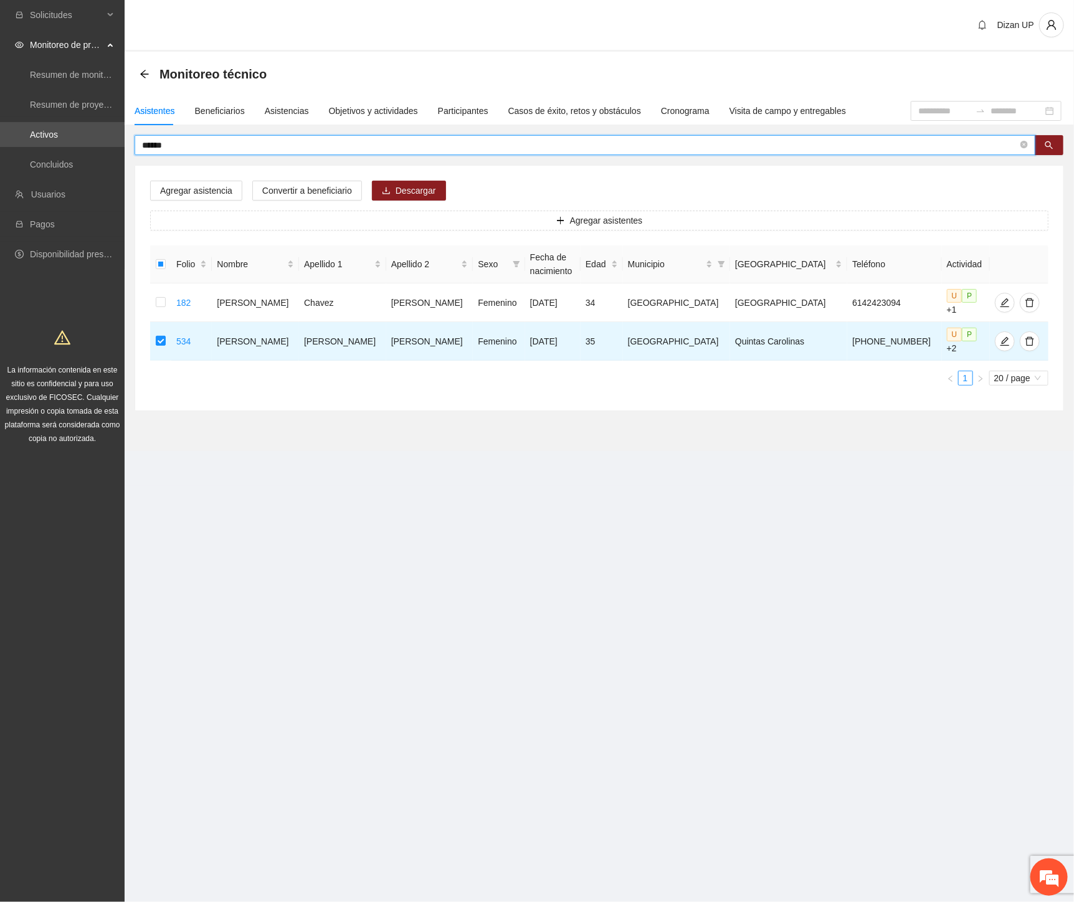
drag, startPoint x: 234, startPoint y: 150, endPoint x: -1, endPoint y: 146, distance: 235.5
click at [0, 146] on html "Solicitudes Monitoreo de proyectos Resumen de monitoreo Resumen de proyectos ap…" at bounding box center [537, 451] width 1074 height 902
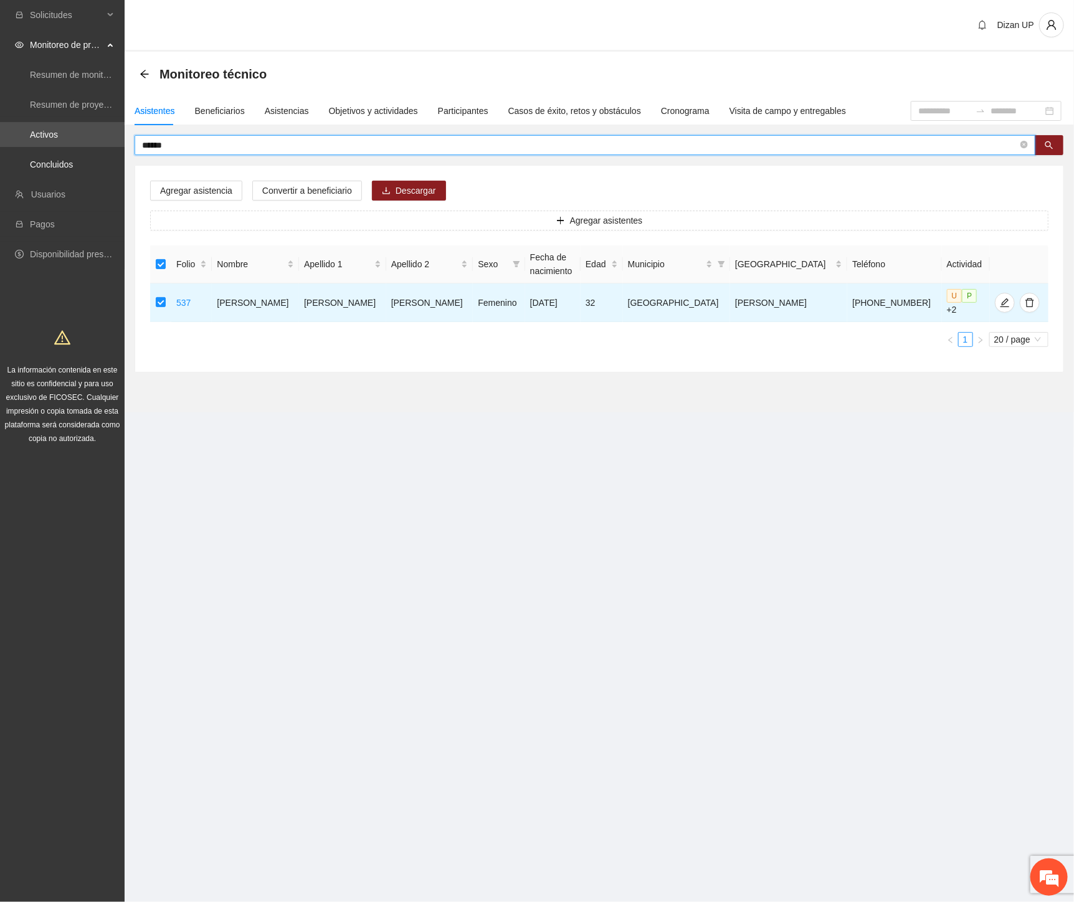
drag, startPoint x: 176, startPoint y: 145, endPoint x: -1, endPoint y: 164, distance: 178.5
click at [0, 164] on html "Solicitudes Monitoreo de proyectos Resumen de monitoreo Resumen de proyectos ap…" at bounding box center [537, 451] width 1074 height 902
drag, startPoint x: 148, startPoint y: 146, endPoint x: 97, endPoint y: 151, distance: 50.6
click at [97, 151] on section "Solicitudes Monitoreo de proyectos Resumen de monitoreo Resumen de proyectos ap…" at bounding box center [537, 451] width 1074 height 902
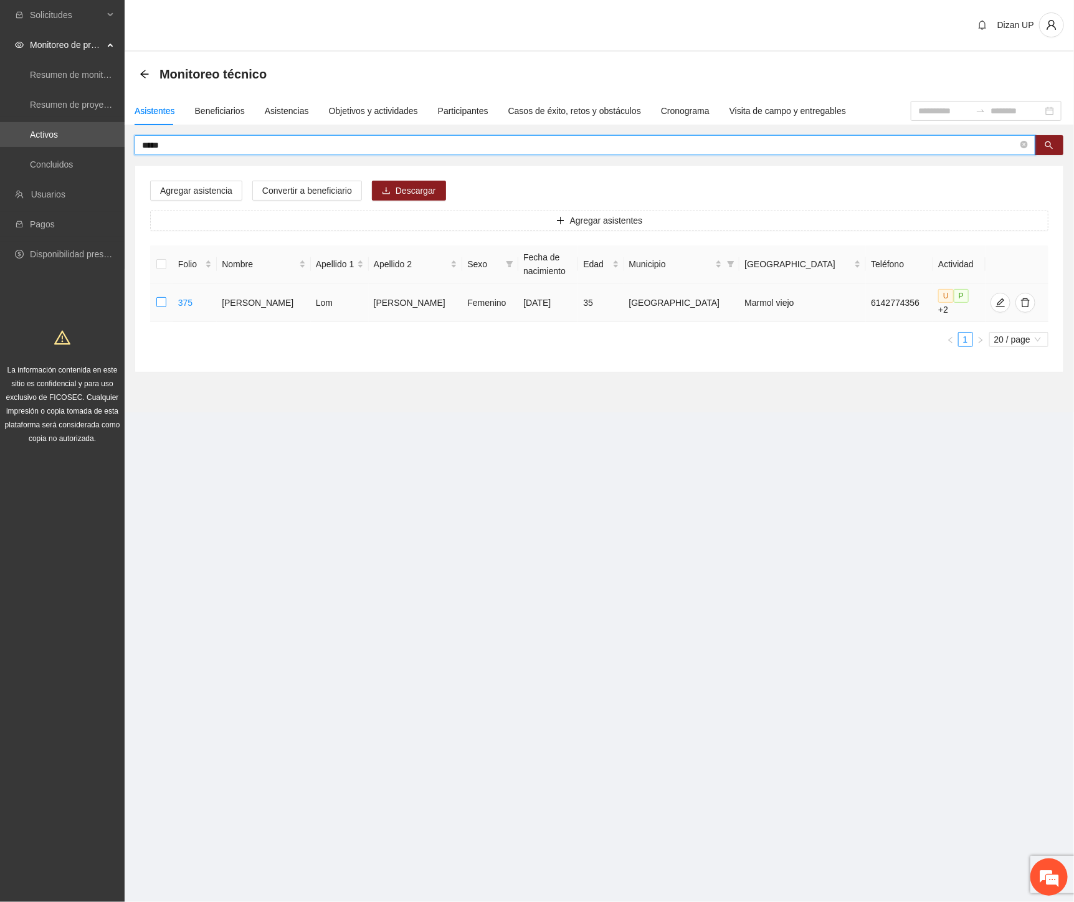
click at [163, 296] on label at bounding box center [161, 303] width 10 height 14
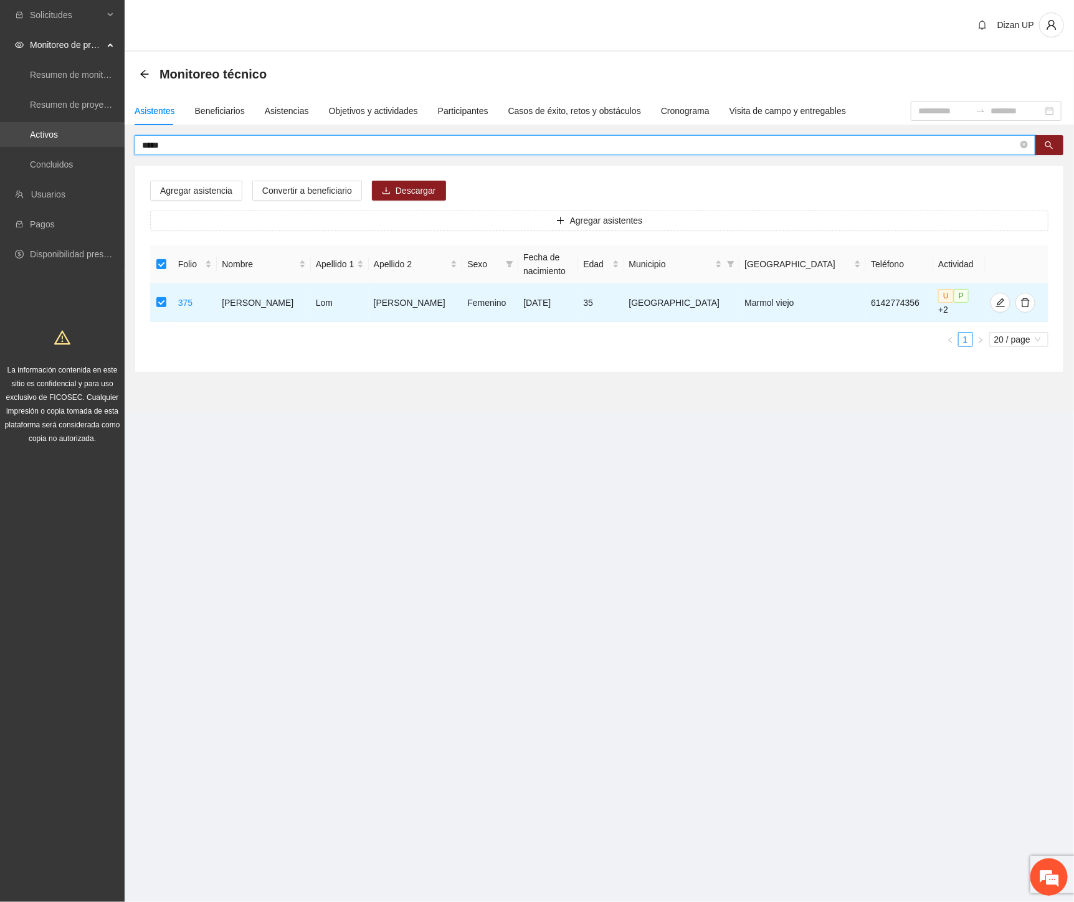
drag, startPoint x: 104, startPoint y: 143, endPoint x: 31, endPoint y: 144, distance: 72.9
click at [31, 144] on section "Solicitudes Monitoreo de proyectos Resumen de monitoreo Resumen de proyectos ap…" at bounding box center [537, 451] width 1074 height 902
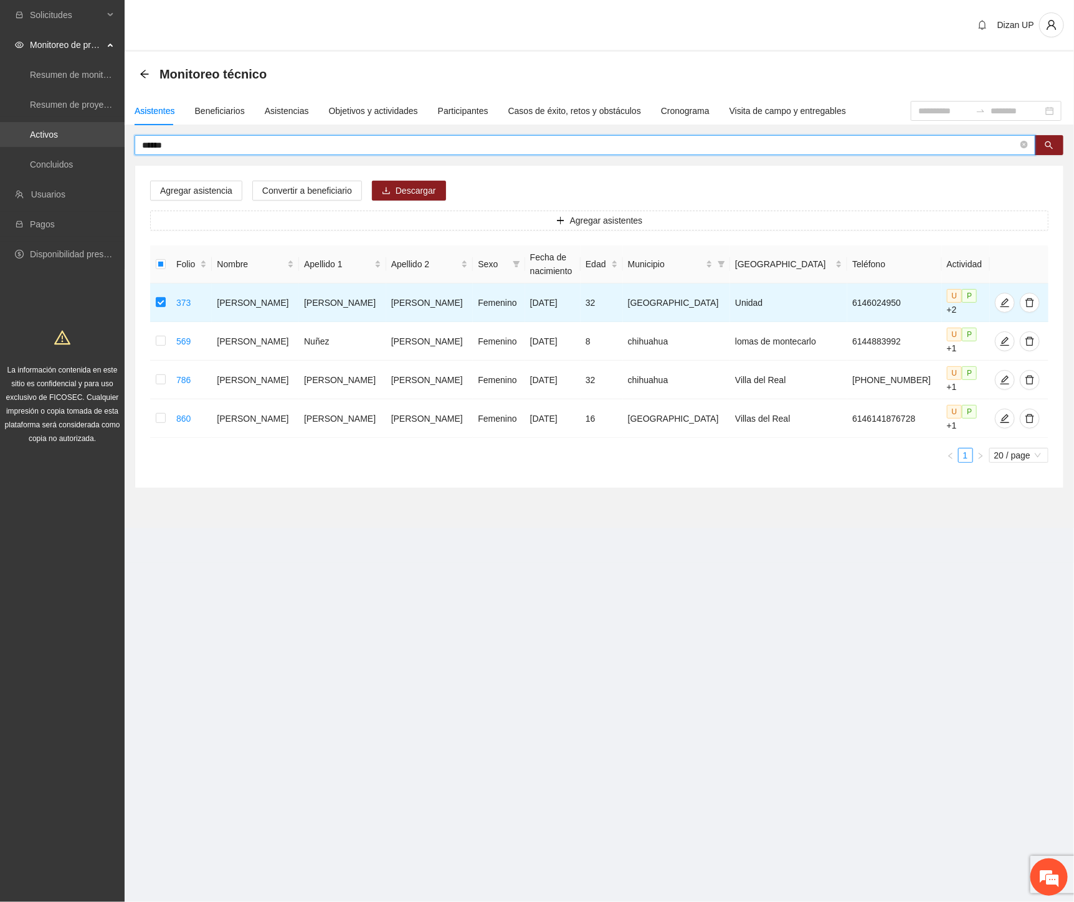
drag, startPoint x: 186, startPoint y: 144, endPoint x: 29, endPoint y: 136, distance: 156.5
click at [29, 136] on section "Solicitudes Monitoreo de proyectos Resumen de monitoreo Resumen de proyectos ap…" at bounding box center [537, 451] width 1074 height 902
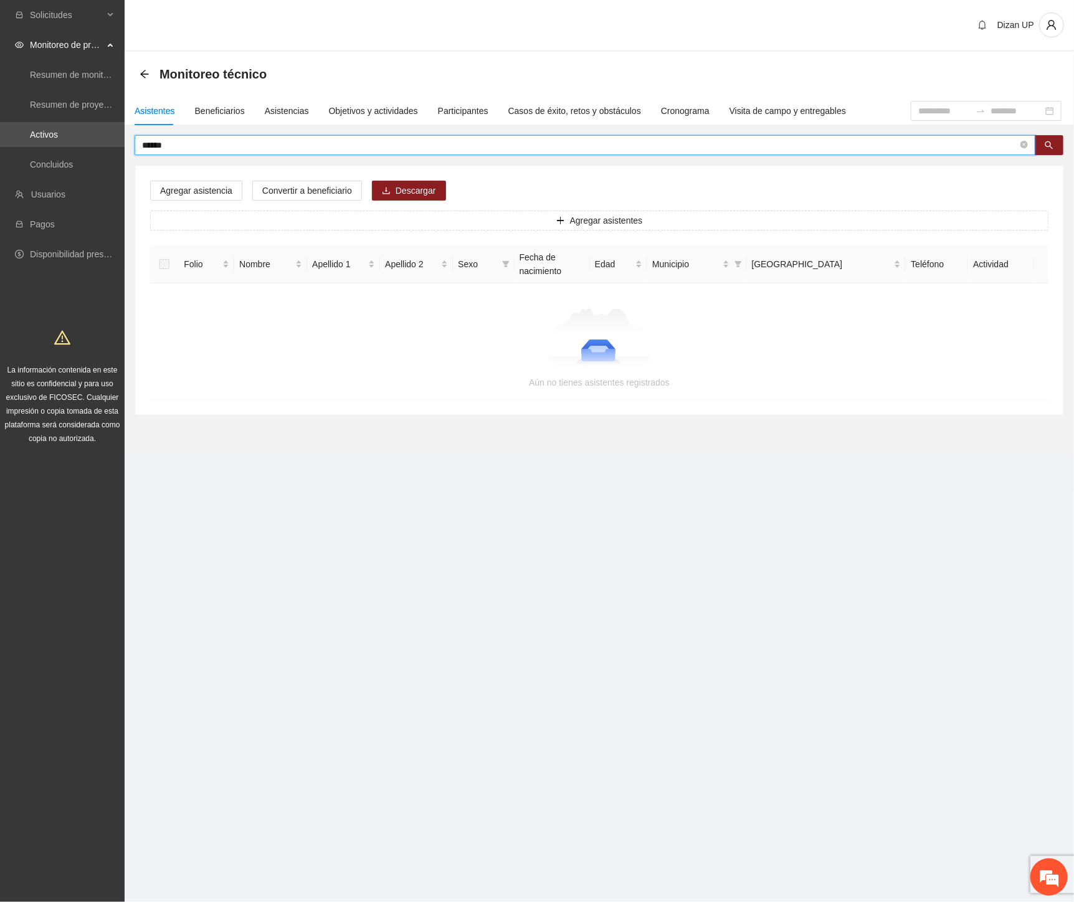
drag, startPoint x: 151, startPoint y: 144, endPoint x: 22, endPoint y: 148, distance: 128.4
click at [23, 148] on section "Solicitudes Monitoreo de proyectos Resumen de monitoreo Resumen de proyectos ap…" at bounding box center [537, 451] width 1074 height 902
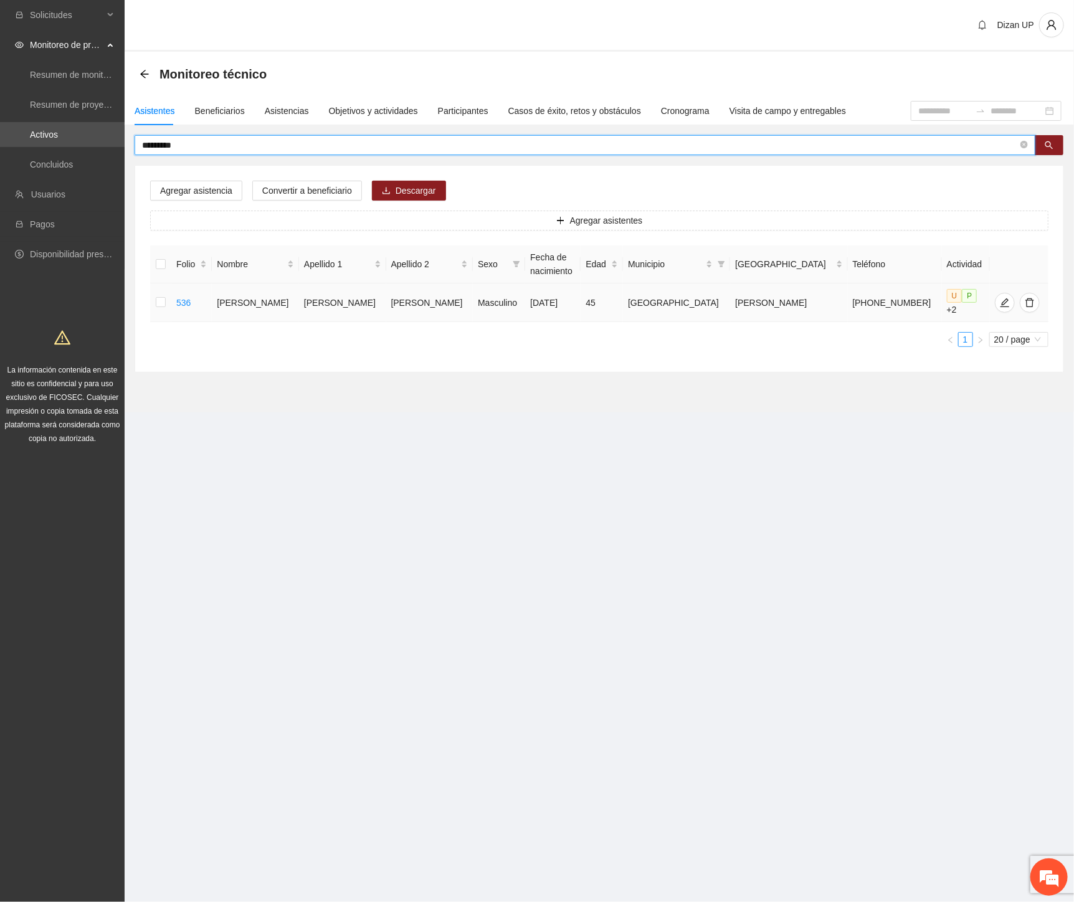
click at [158, 301] on td at bounding box center [160, 302] width 21 height 39
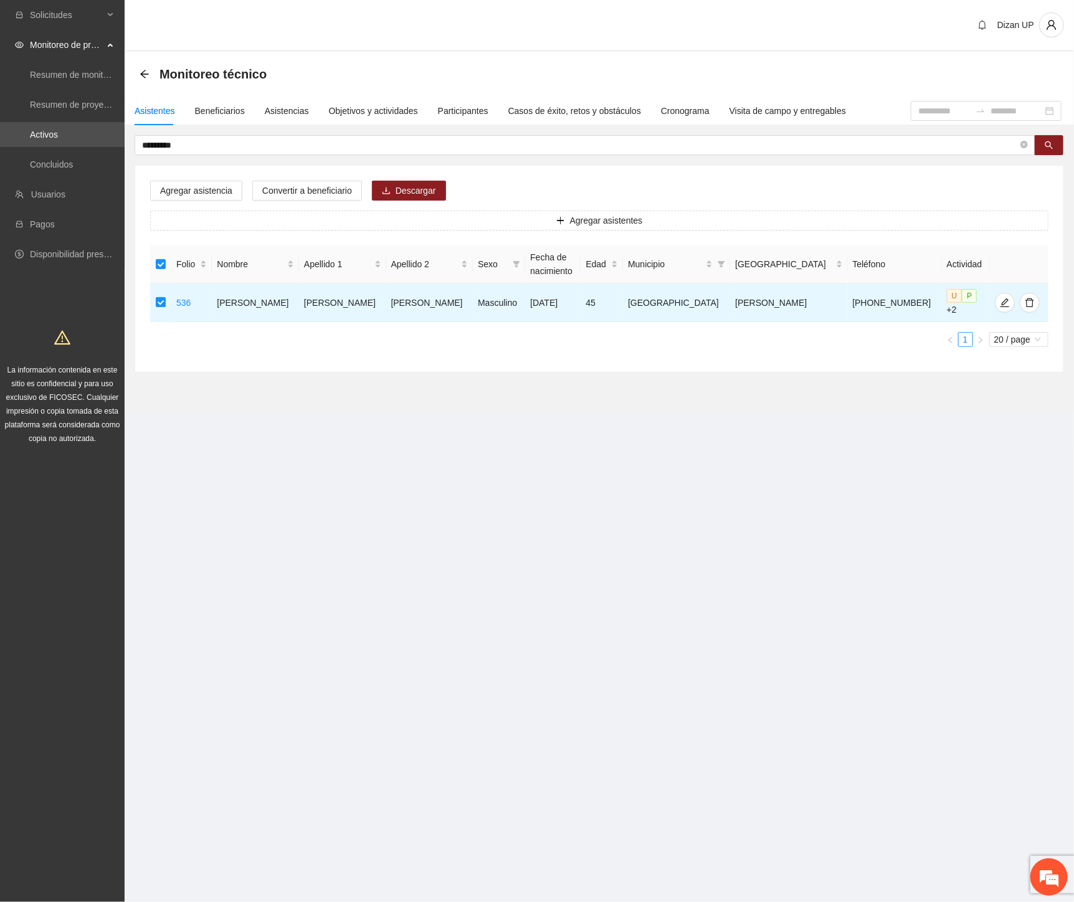
drag, startPoint x: 190, startPoint y: 142, endPoint x: 45, endPoint y: 147, distance: 144.6
click at [45, 147] on section "Solicitudes Monitoreo de proyectos Resumen de monitoreo Resumen de proyectos ap…" at bounding box center [537, 451] width 1074 height 902
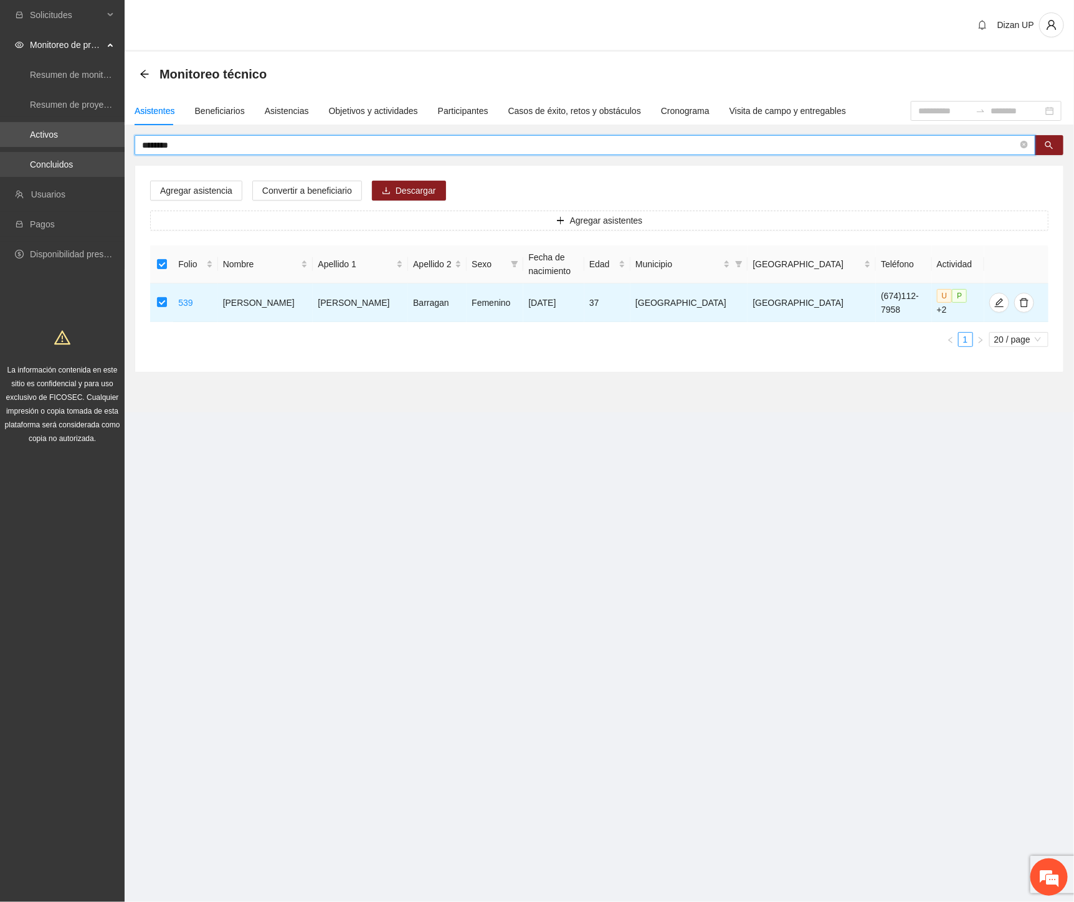
drag, startPoint x: 69, startPoint y: 148, endPoint x: 22, endPoint y: 154, distance: 47.0
click at [29, 156] on section "Solicitudes Monitoreo de proyectos Resumen de monitoreo Resumen de proyectos ap…" at bounding box center [537, 451] width 1074 height 902
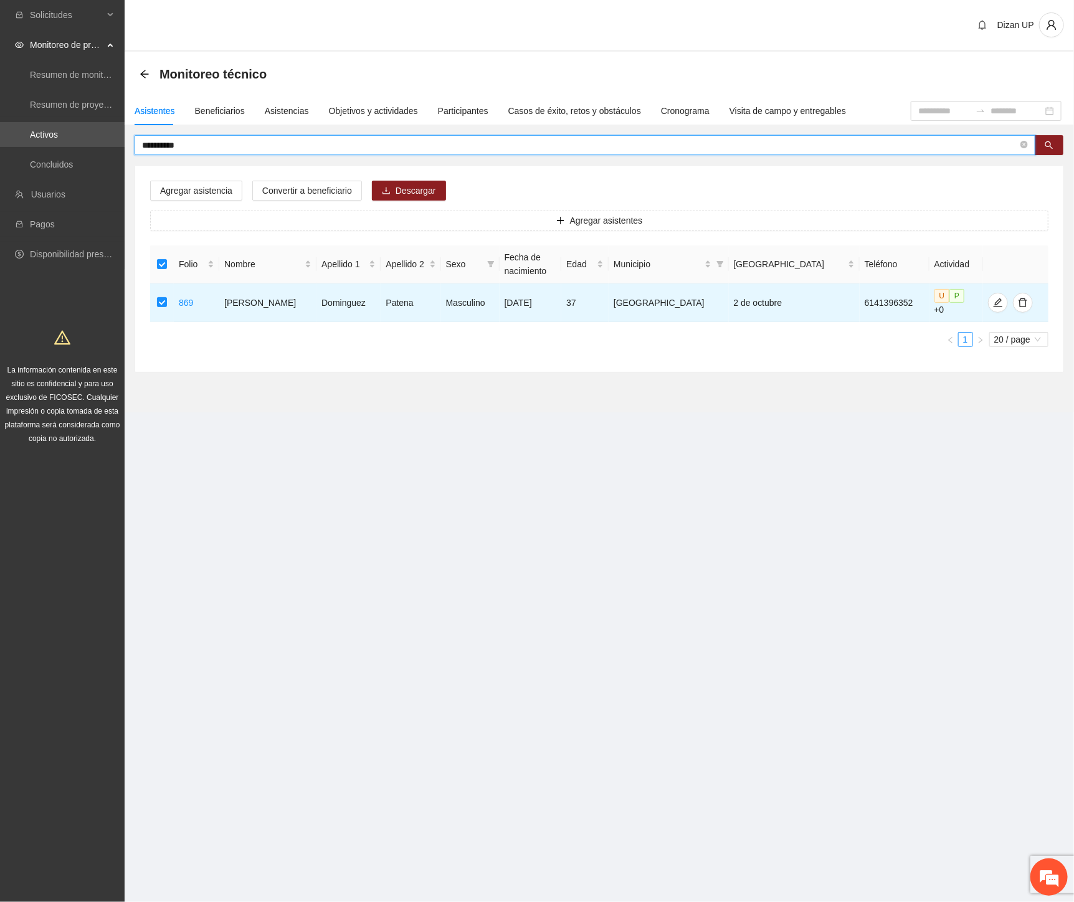
drag, startPoint x: 193, startPoint y: 139, endPoint x: -1, endPoint y: 144, distance: 194.4
click at [0, 144] on html "**********" at bounding box center [537, 451] width 1074 height 902
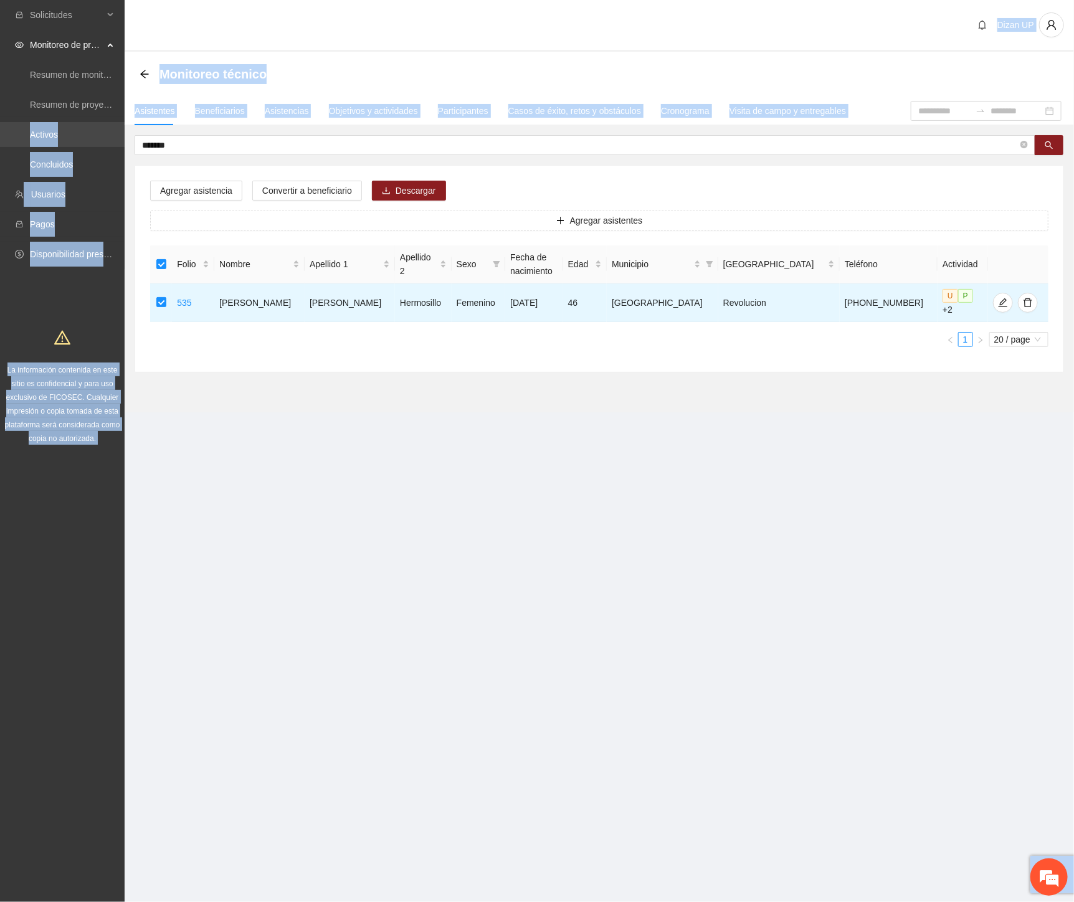
drag, startPoint x: 136, startPoint y: 149, endPoint x: 122, endPoint y: 140, distance: 16.9
click at [75, 145] on section "Solicitudes Monitoreo de proyectos Resumen de monitoreo Resumen de proyectos ap…" at bounding box center [537, 451] width 1074 height 902
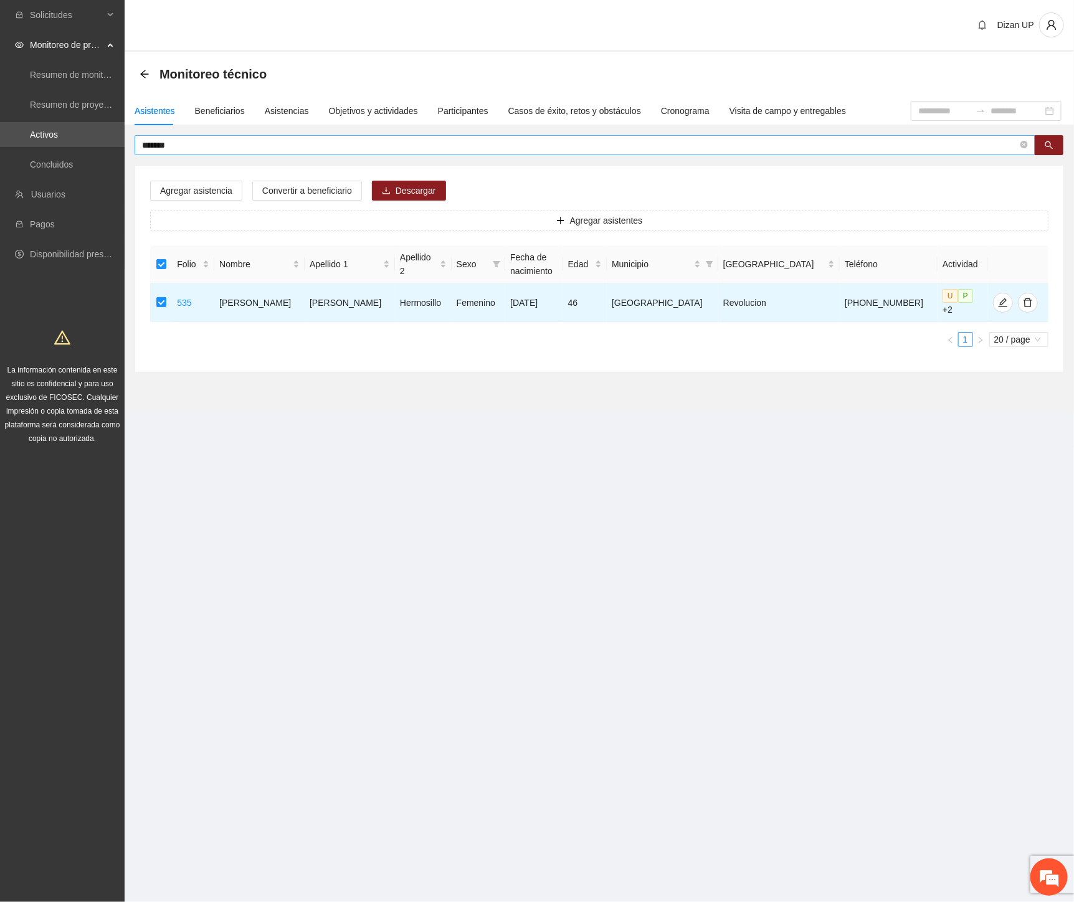
click at [194, 141] on input "*******" at bounding box center [580, 145] width 876 height 14
drag, startPoint x: 193, startPoint y: 141, endPoint x: 37, endPoint y: 136, distance: 155.8
click at [50, 142] on section "Solicitudes Monitoreo de proyectos Resumen de monitoreo Resumen de proyectos ap…" at bounding box center [537, 451] width 1074 height 902
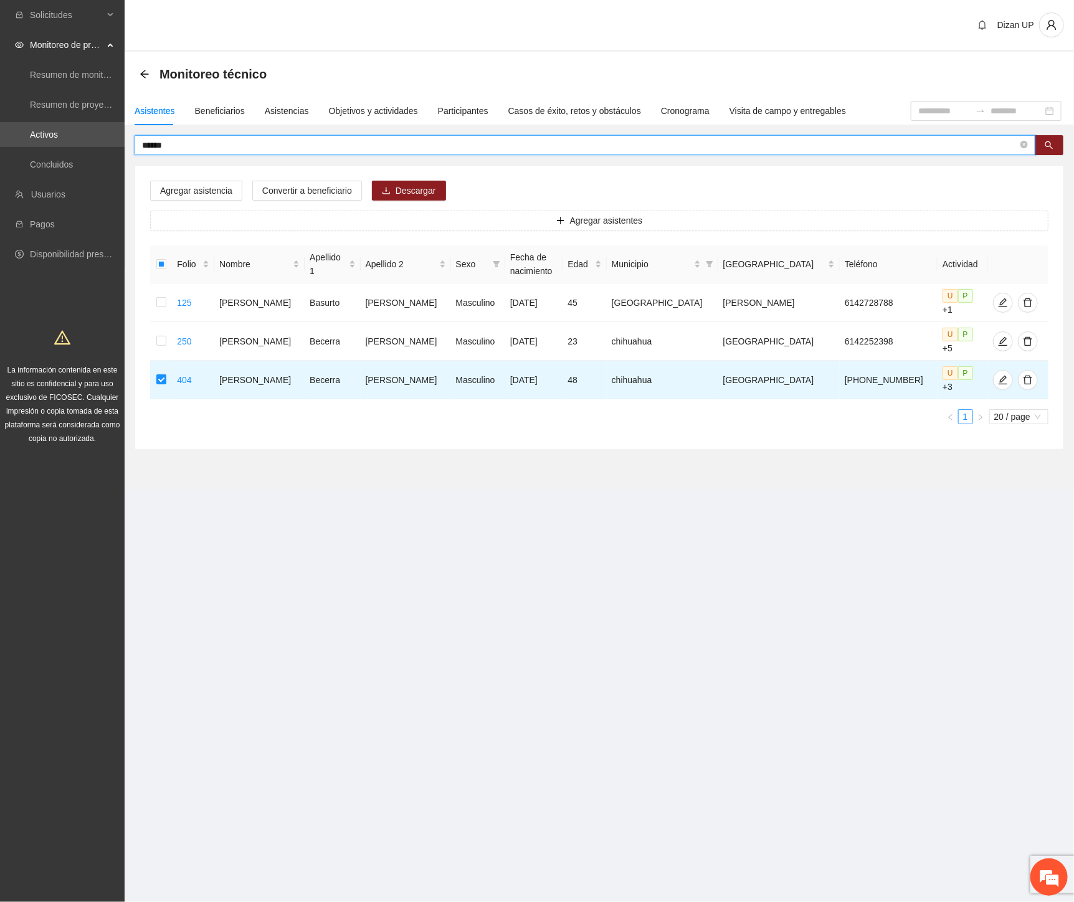
drag, startPoint x: 184, startPoint y: 141, endPoint x: 1, endPoint y: 148, distance: 183.2
click at [4, 147] on section "Solicitudes Monitoreo de proyectos Resumen de monitoreo Resumen de proyectos ap…" at bounding box center [537, 451] width 1074 height 902
type input "********"
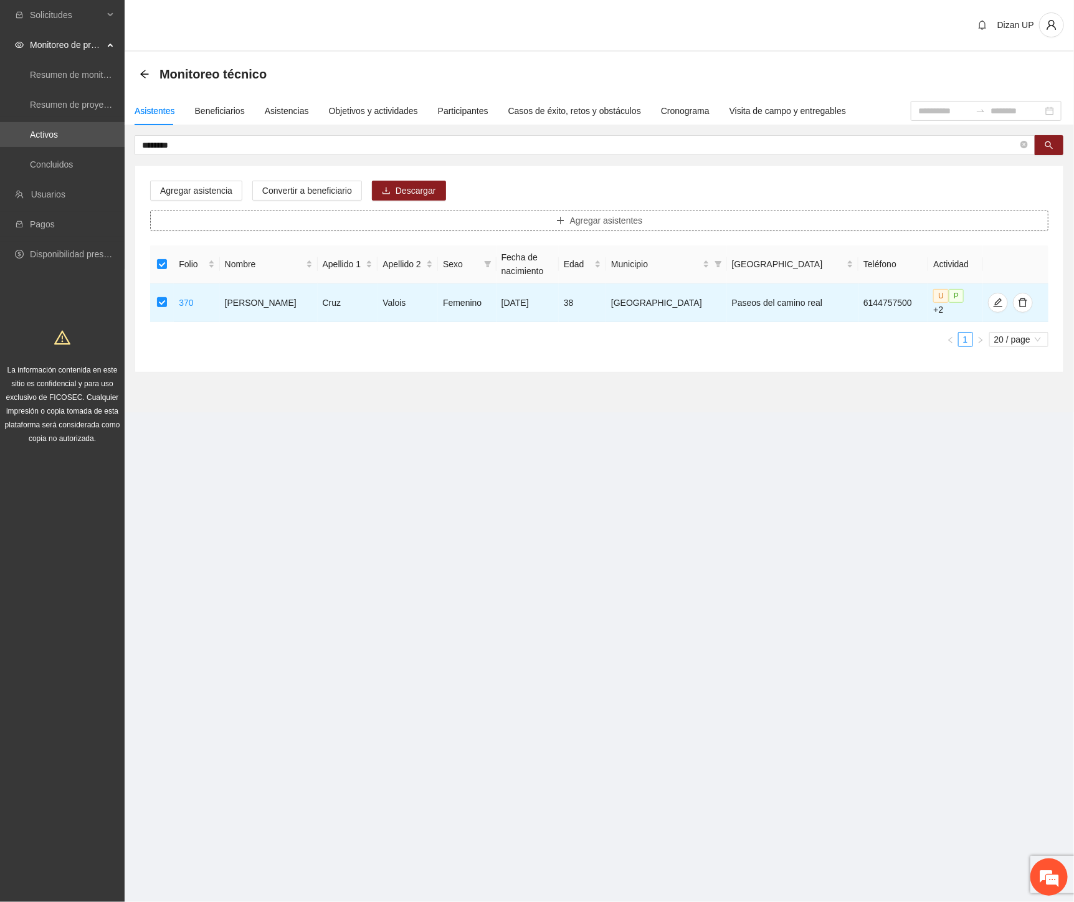
drag, startPoint x: 512, startPoint y: 438, endPoint x: 463, endPoint y: 226, distance: 217.9
click at [512, 437] on section "Dizan UP Monitoreo técnico Asistentes Beneficiarios Asistencias Objetivos y act…" at bounding box center [599, 223] width 949 height 447
click at [184, 193] on span "Agregar asistencia" at bounding box center [196, 191] width 72 height 14
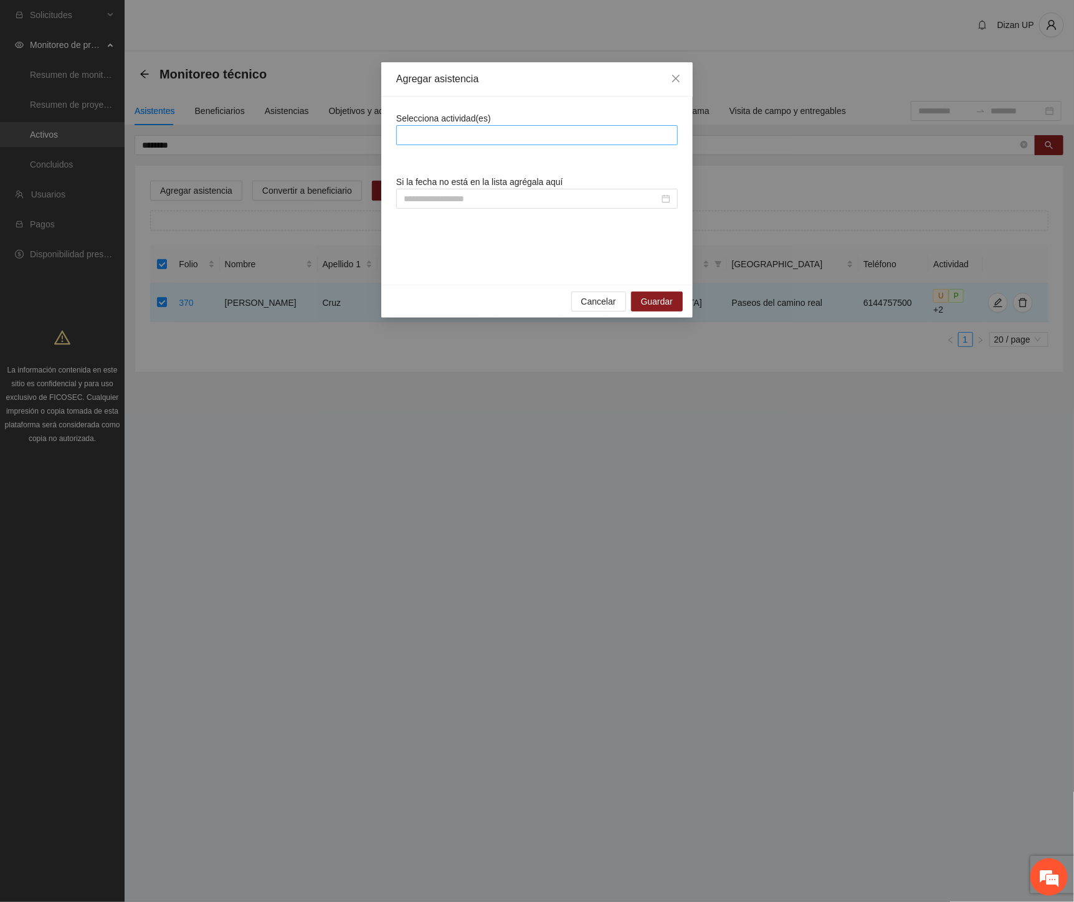
click at [501, 140] on div at bounding box center [536, 135] width 275 height 15
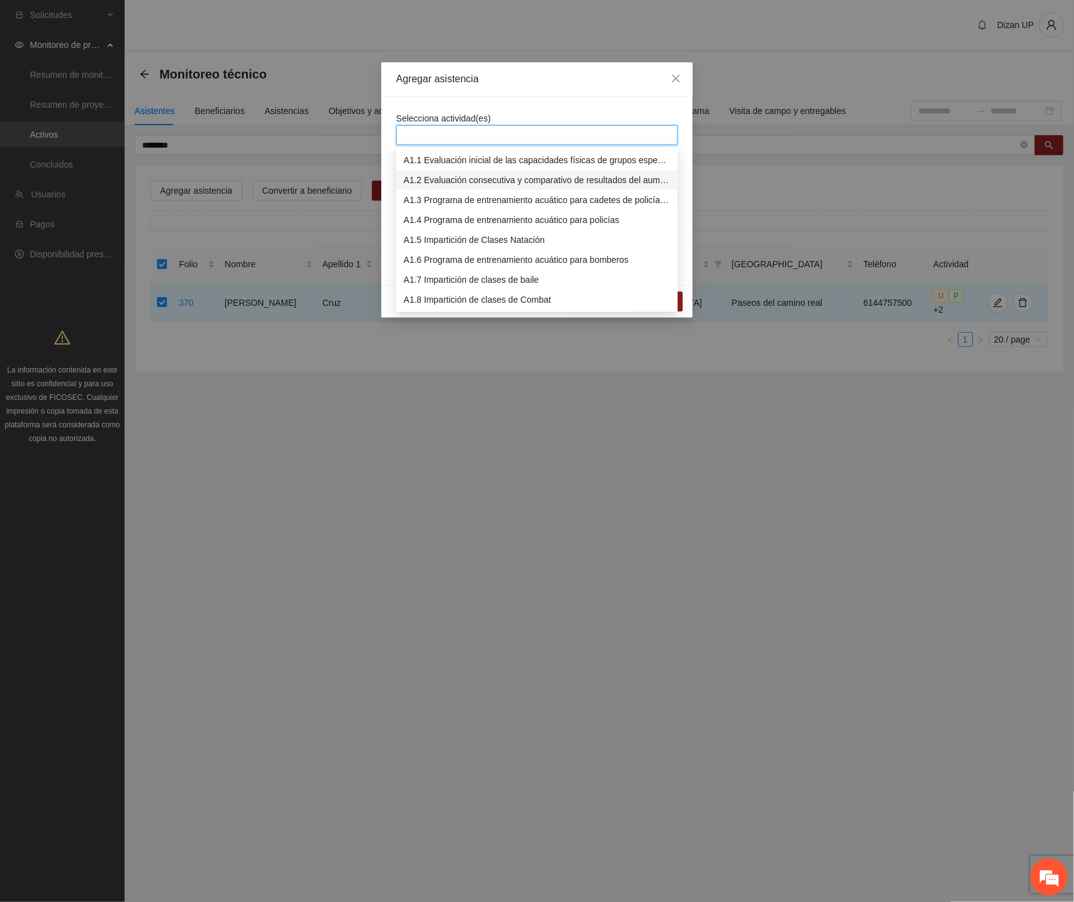
click at [474, 178] on div "A1.2 Evaluación consecutiva y comparativo de resultados del aumento de capacida…" at bounding box center [537, 180] width 267 height 14
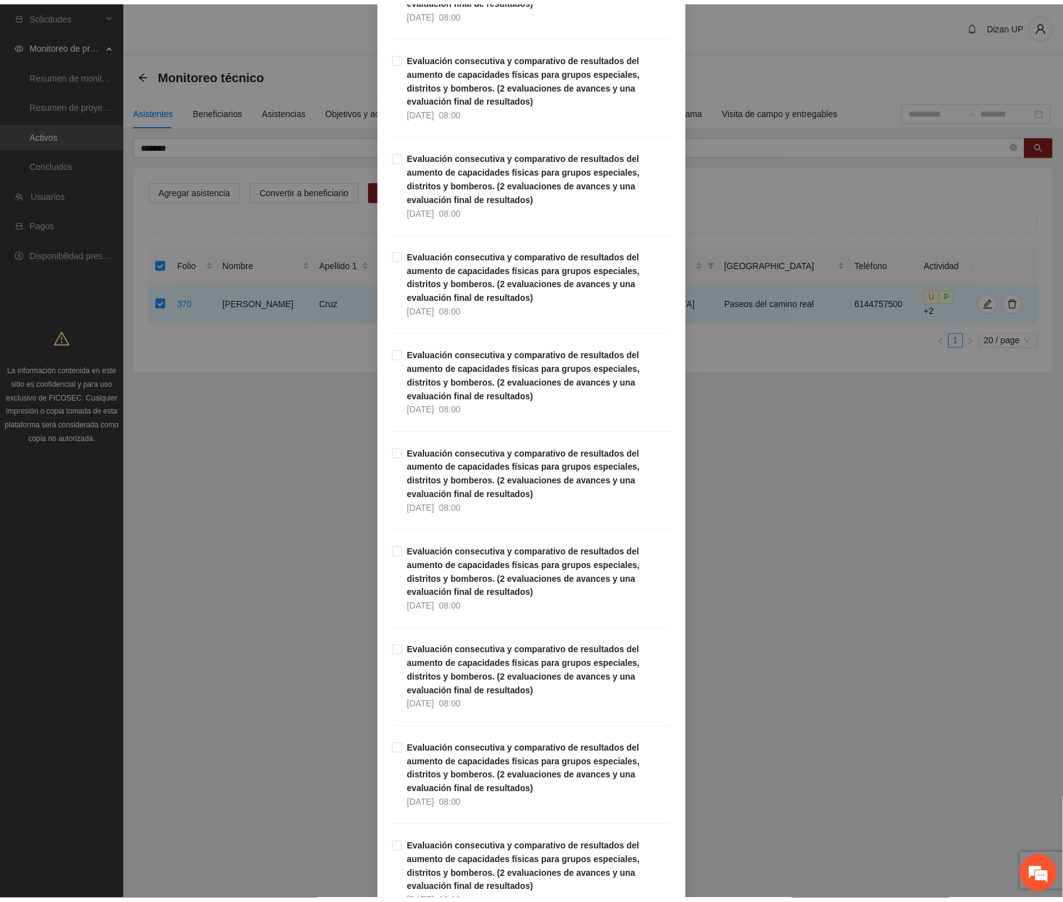
scroll to position [1509, 0]
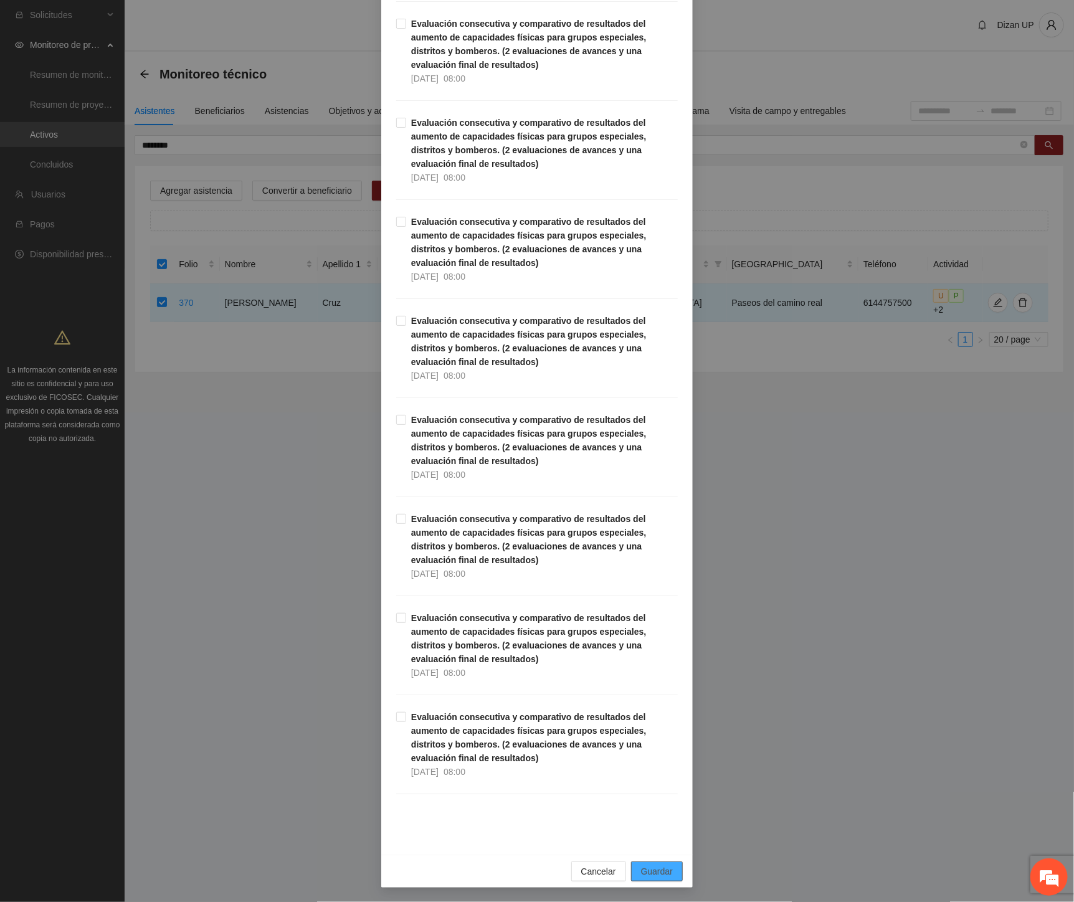
click at [653, 866] on span "Guardar" at bounding box center [657, 871] width 32 height 14
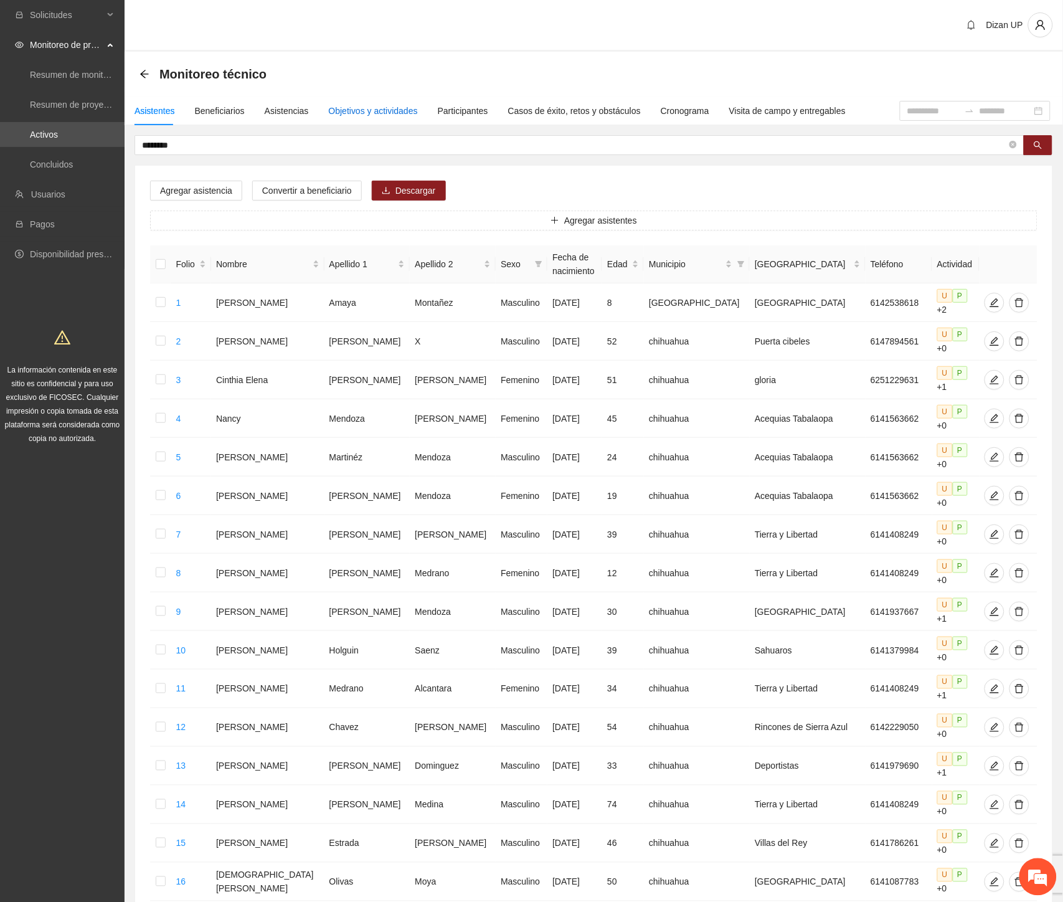
click at [351, 114] on div "Objetivos y actividades" at bounding box center [373, 111] width 89 height 14
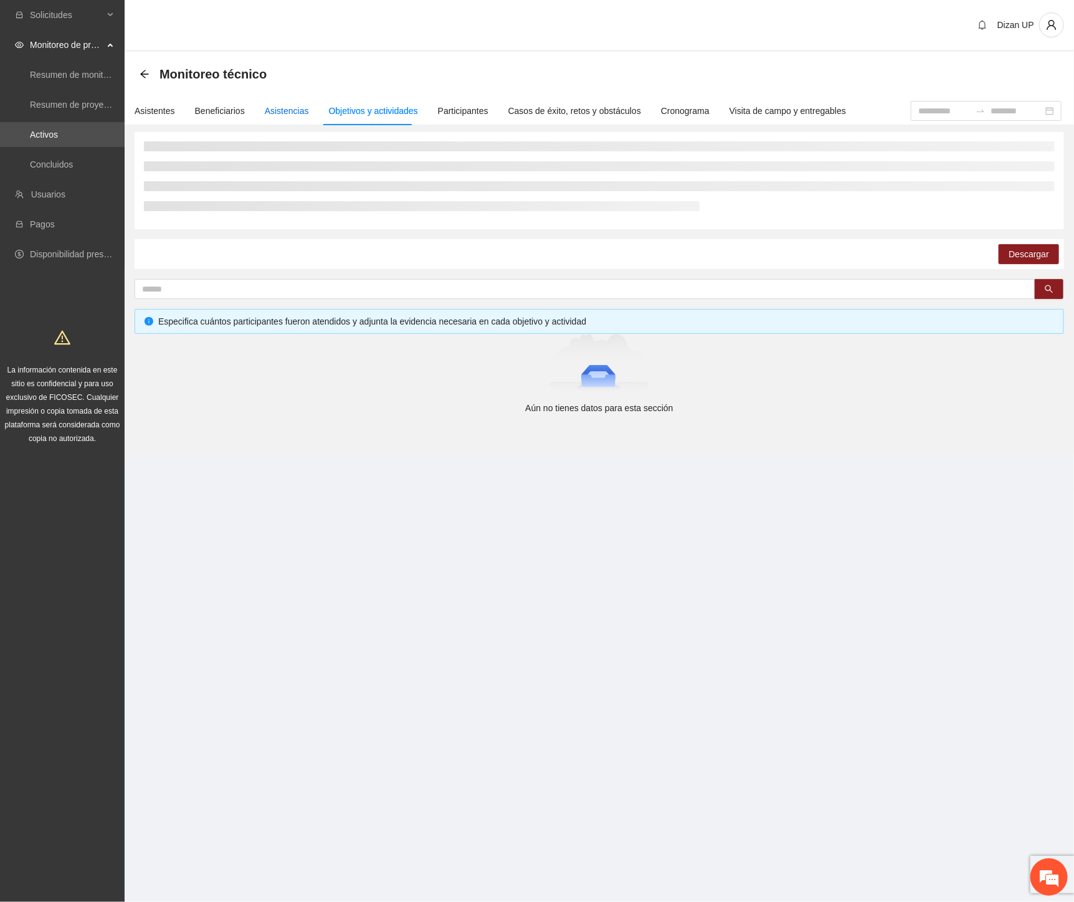
click at [272, 110] on div "Asistencias" at bounding box center [287, 111] width 44 height 14
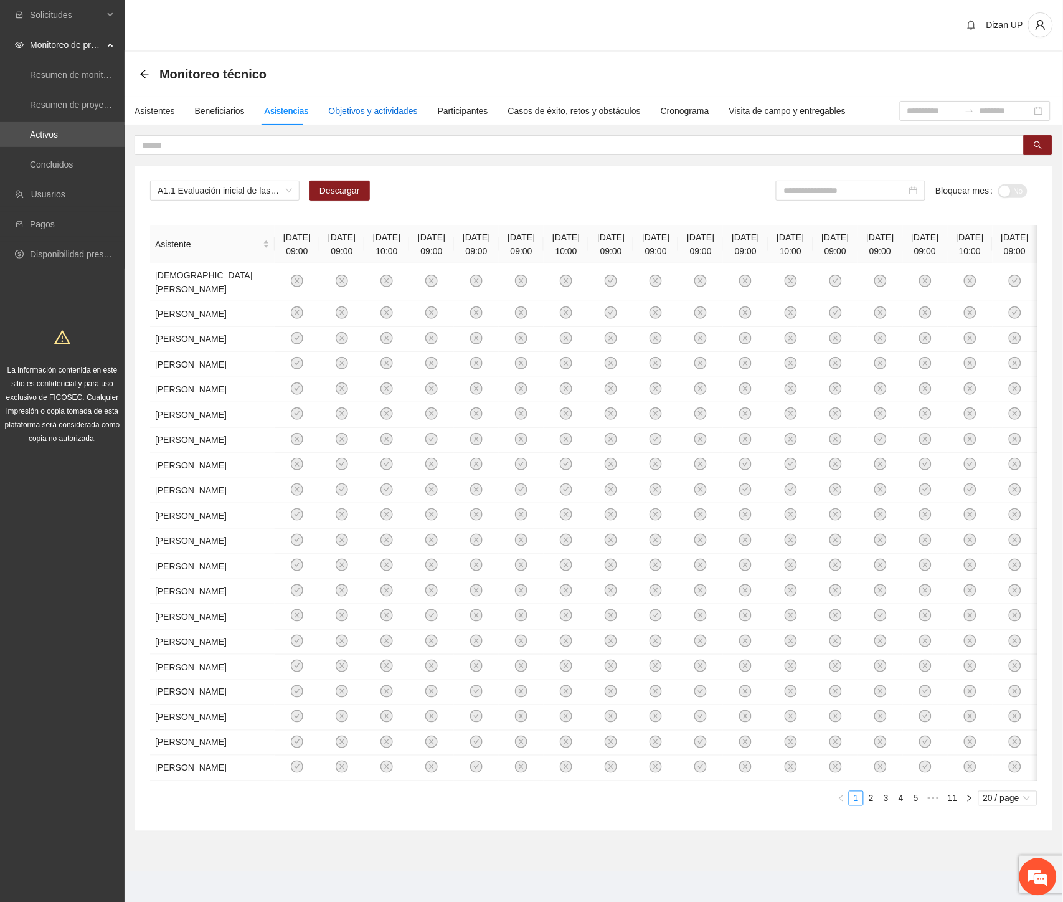
click at [354, 110] on div "Objetivos y actividades" at bounding box center [373, 111] width 89 height 14
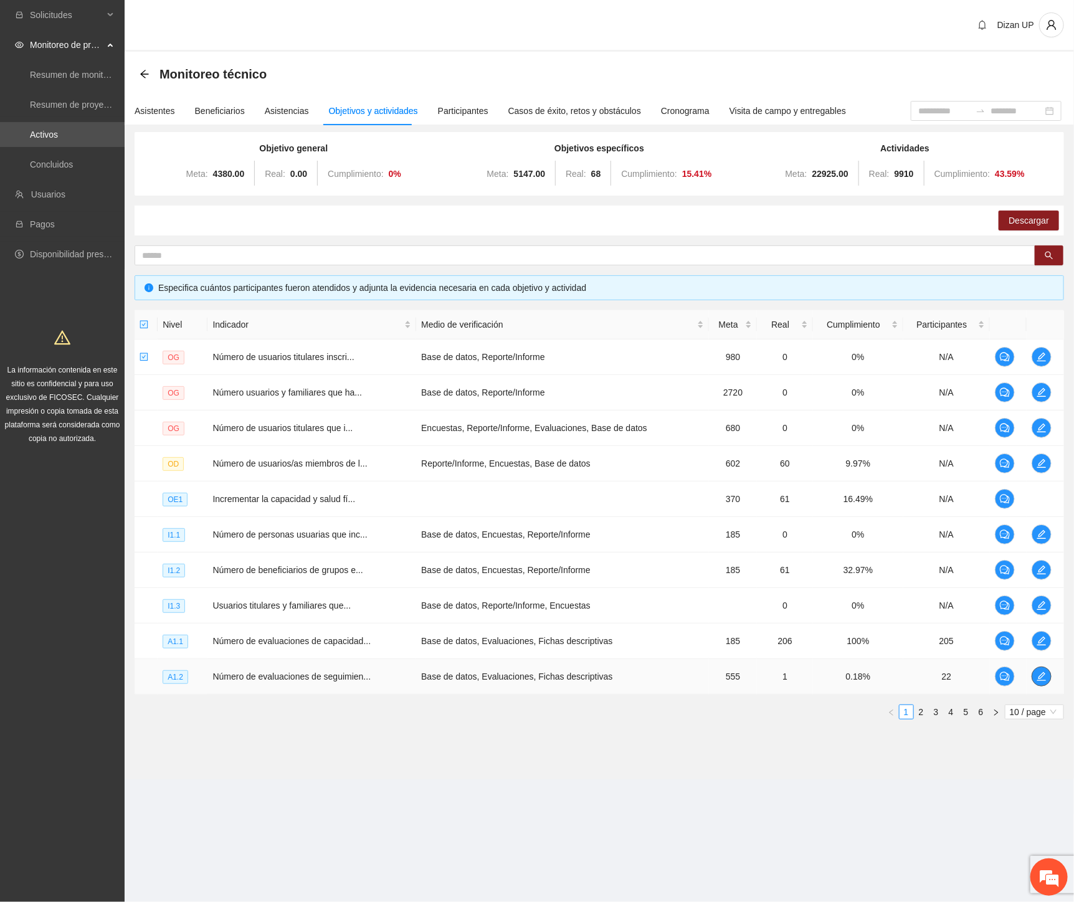
click at [1036, 676] on icon "edit" at bounding box center [1041, 676] width 10 height 10
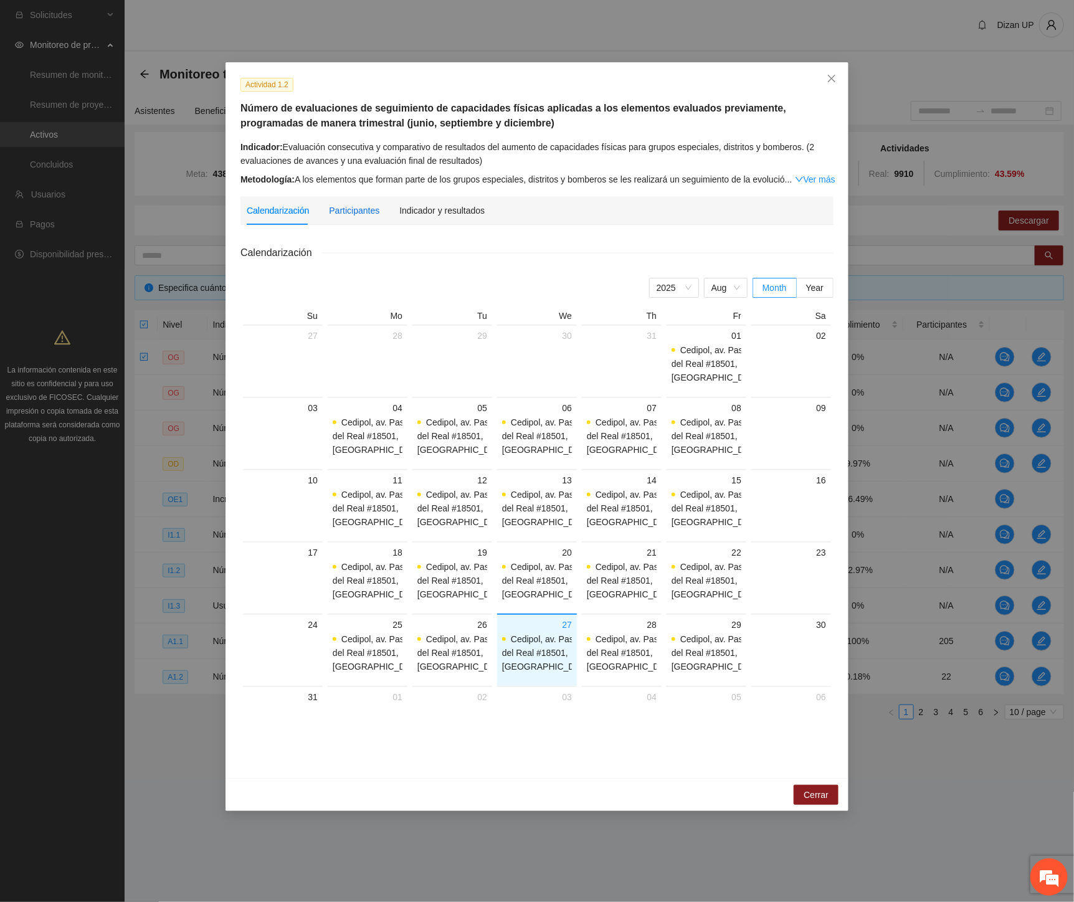
click at [347, 215] on div "Participantes" at bounding box center [354, 211] width 50 height 14
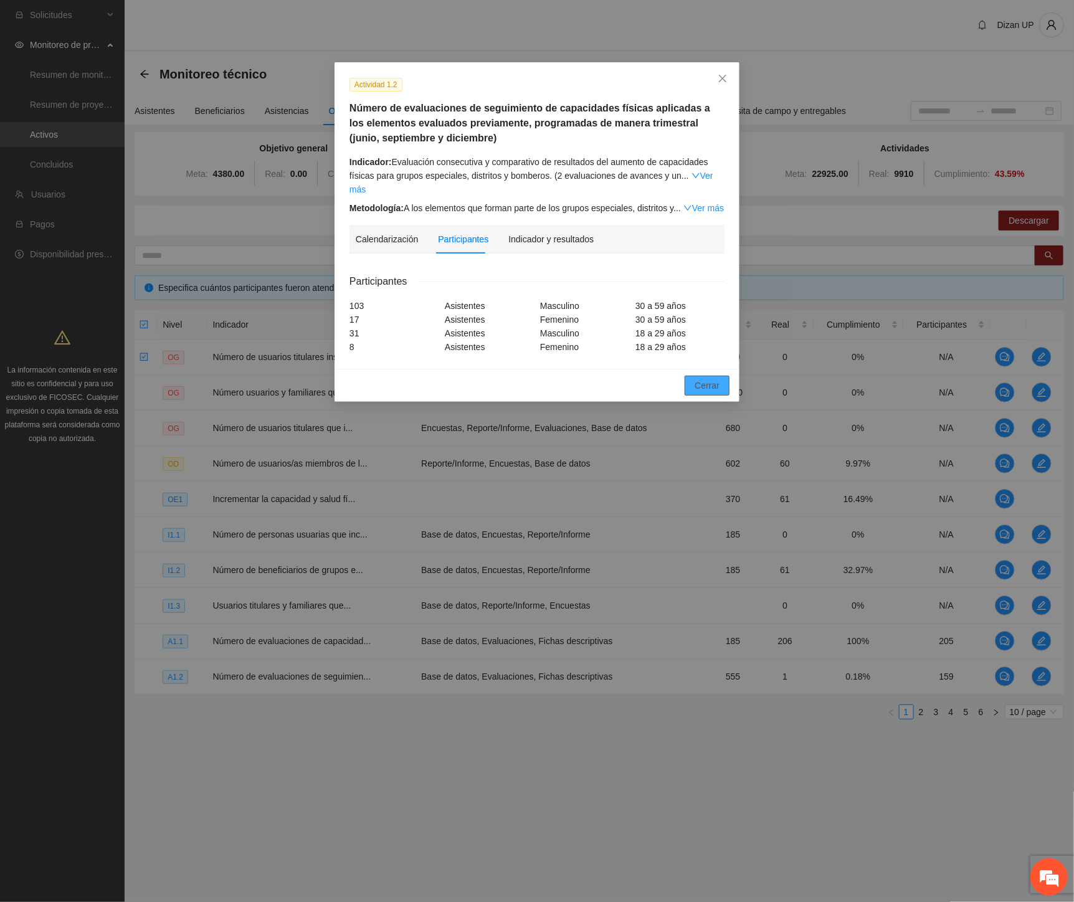
drag, startPoint x: 701, startPoint y: 376, endPoint x: 756, endPoint y: 374, distance: 55.5
click at [708, 379] on span "Cerrar" at bounding box center [706, 386] width 25 height 14
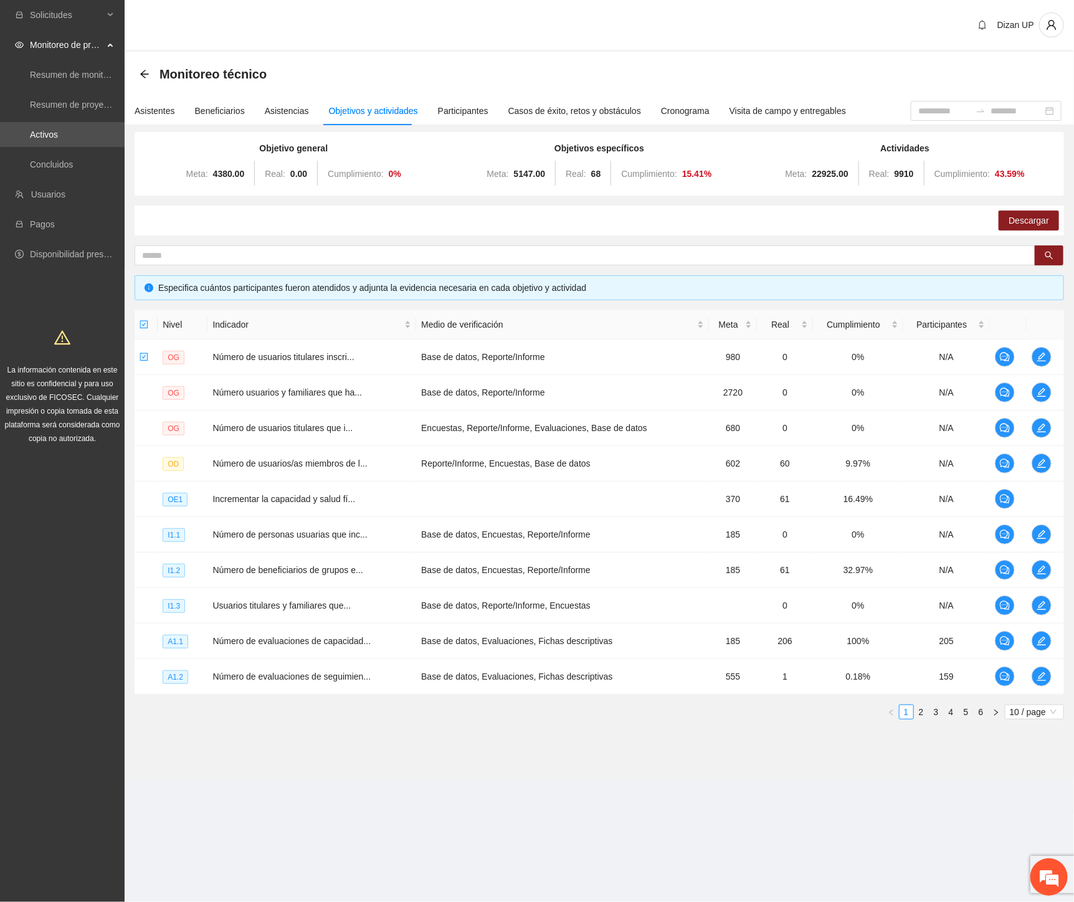
drag, startPoint x: 839, startPoint y: 715, endPoint x: 868, endPoint y: 704, distance: 30.5
click at [839, 715] on ul "1 2 3 4 5 6 10 / page" at bounding box center [599, 711] width 929 height 15
click at [924, 712] on link "2" at bounding box center [921, 712] width 14 height 14
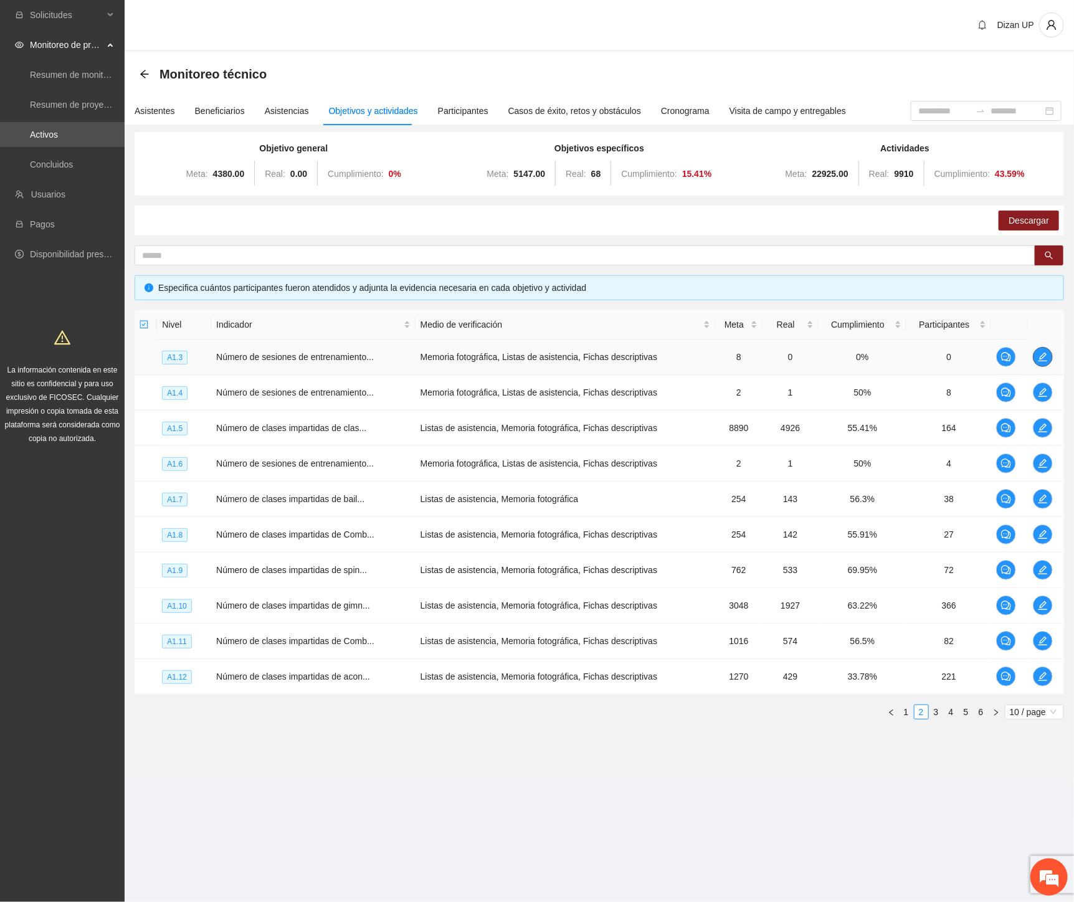
click at [1041, 357] on icon "edit" at bounding box center [1043, 357] width 10 height 10
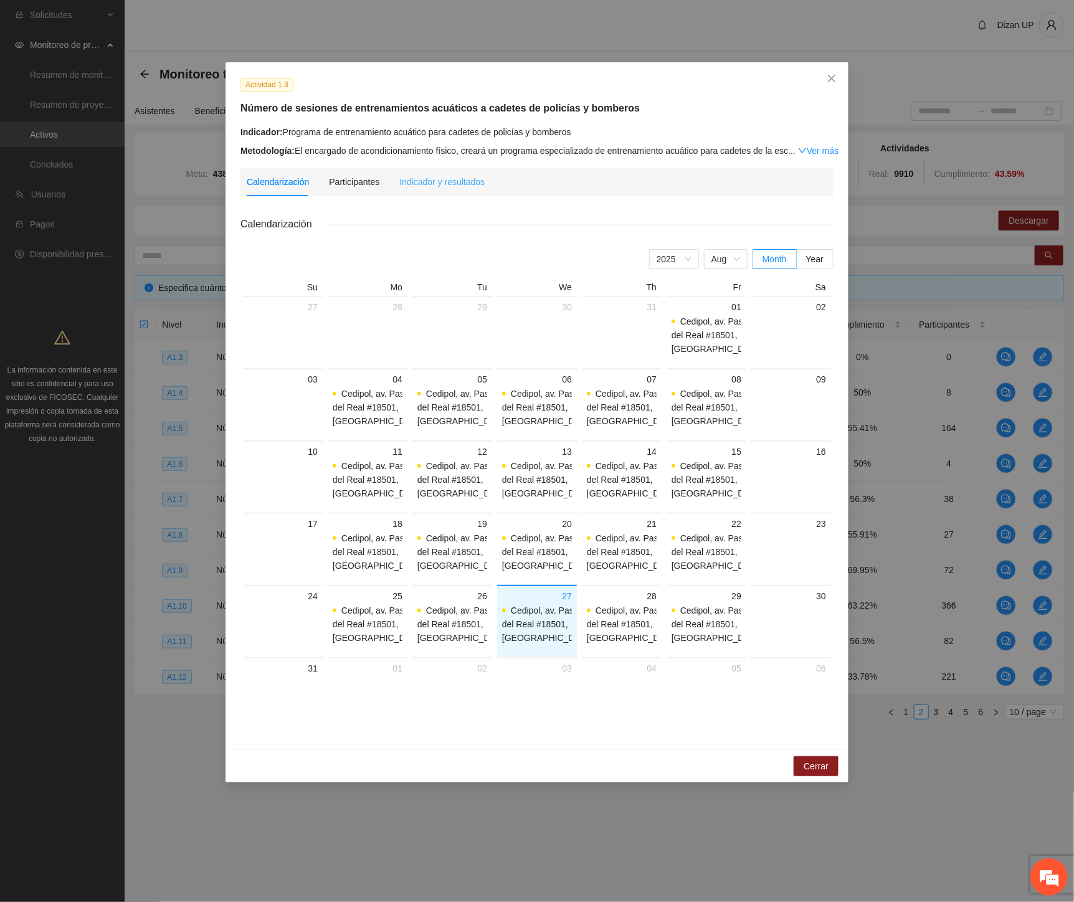
click at [452, 189] on div "Indicador y resultados" at bounding box center [441, 182] width 85 height 29
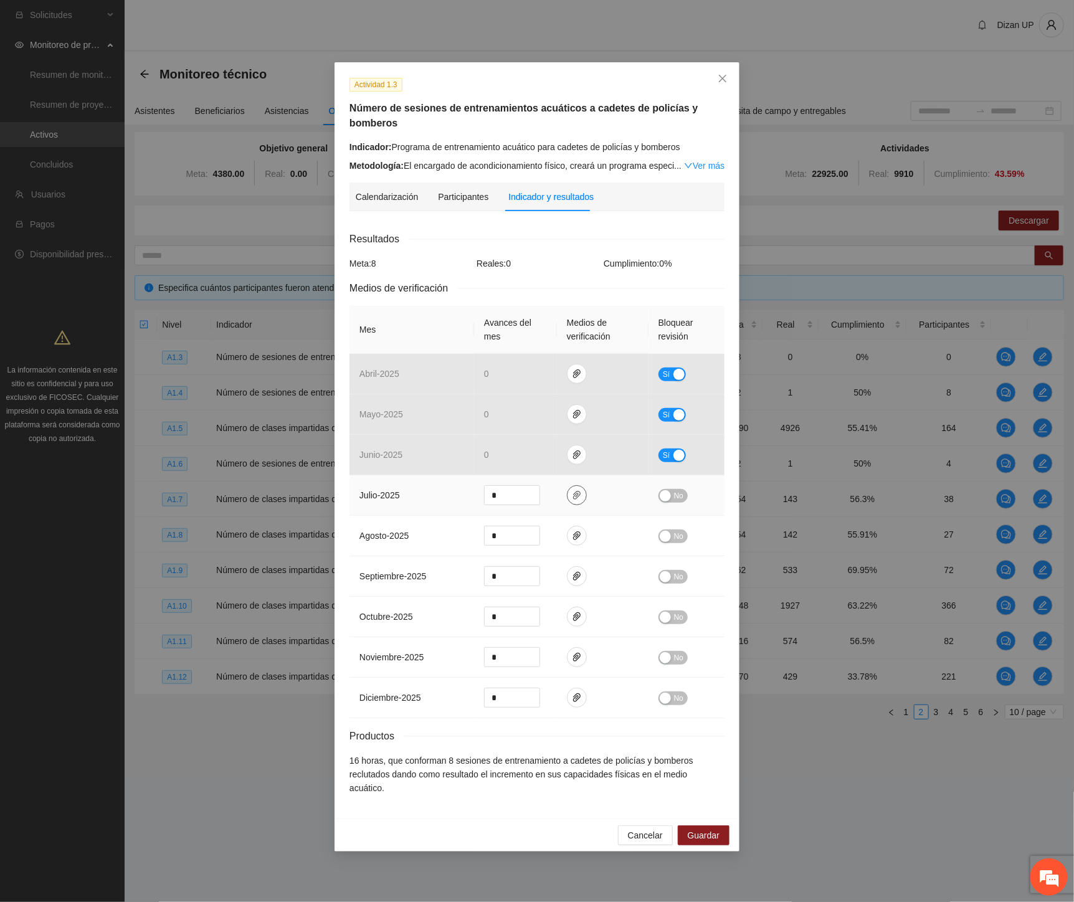
click at [577, 492] on icon "paper-clip" at bounding box center [576, 495] width 7 height 9
click at [578, 536] on icon "paper-clip" at bounding box center [577, 536] width 10 height 10
click at [419, 538] on td "agosto - 2025" at bounding box center [411, 536] width 125 height 40
click at [382, 200] on div "Calendarización" at bounding box center [387, 197] width 62 height 14
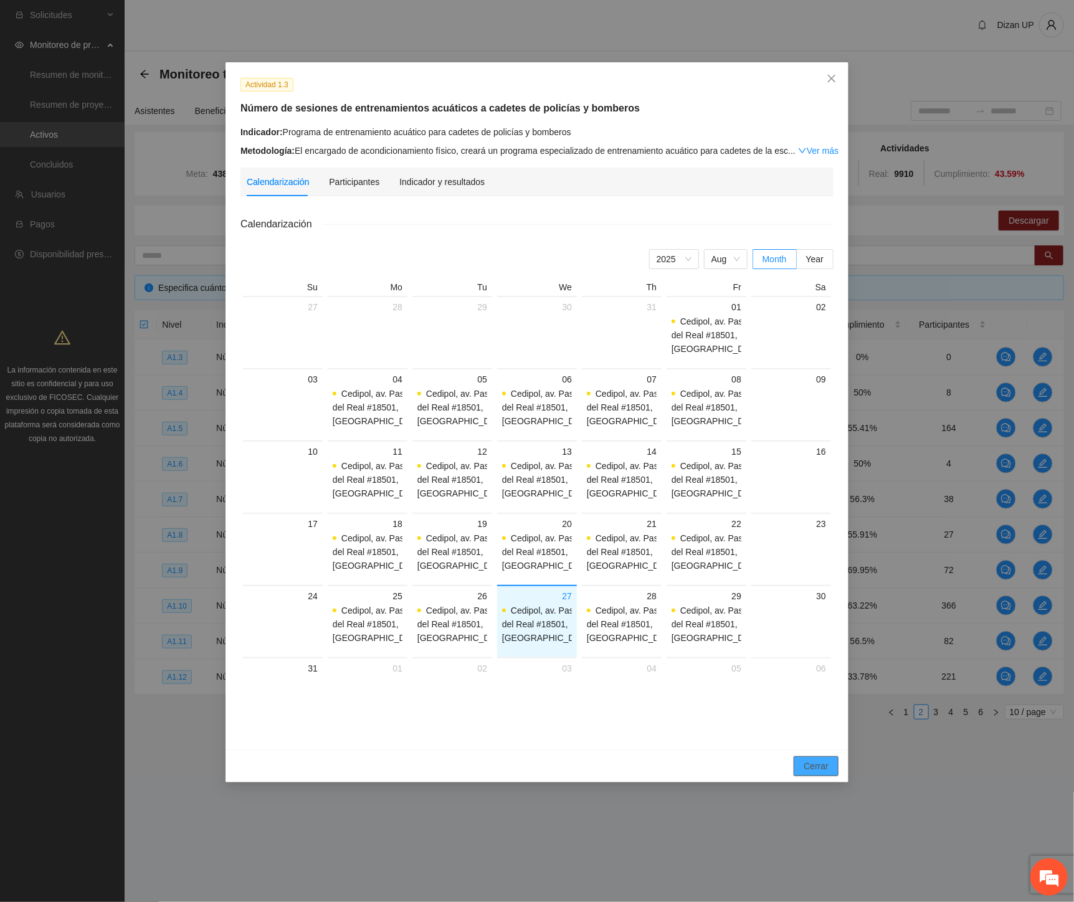
click at [821, 766] on span "Cerrar" at bounding box center [815, 766] width 25 height 14
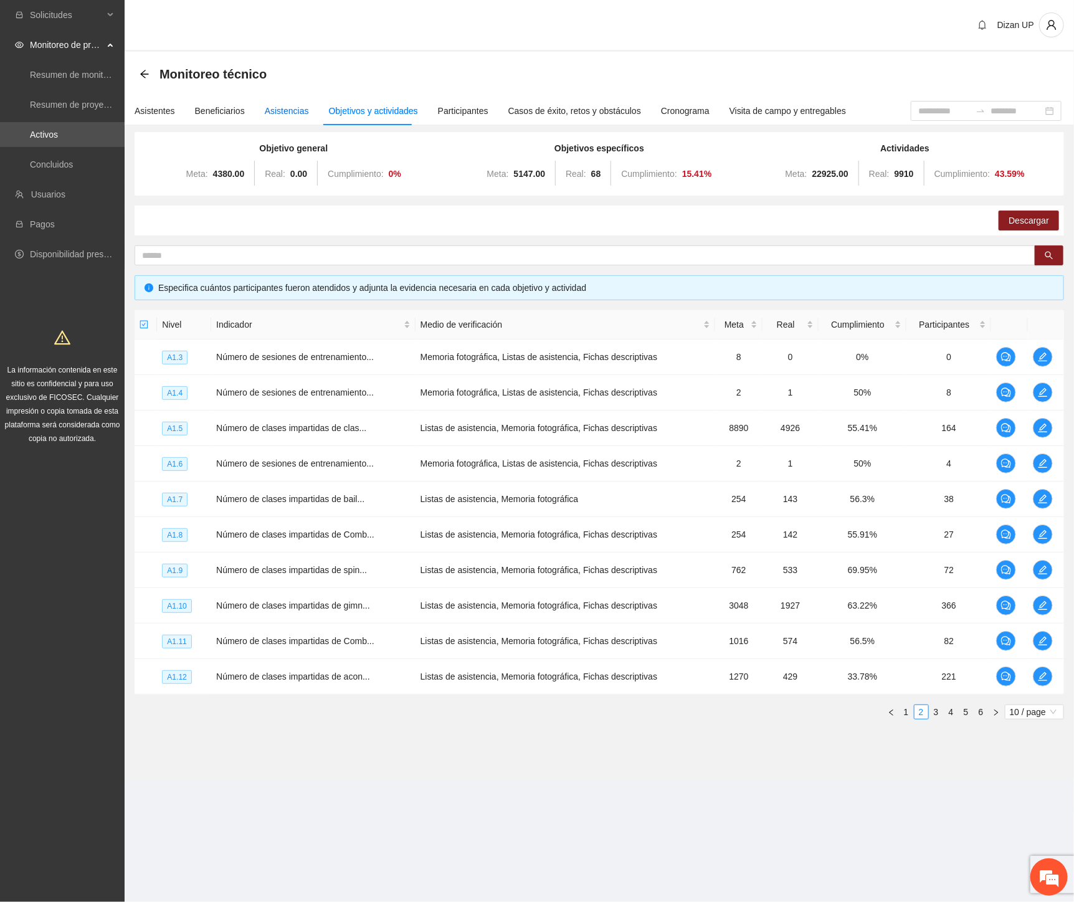
click at [272, 110] on div "Asistencias" at bounding box center [287, 111] width 44 height 14
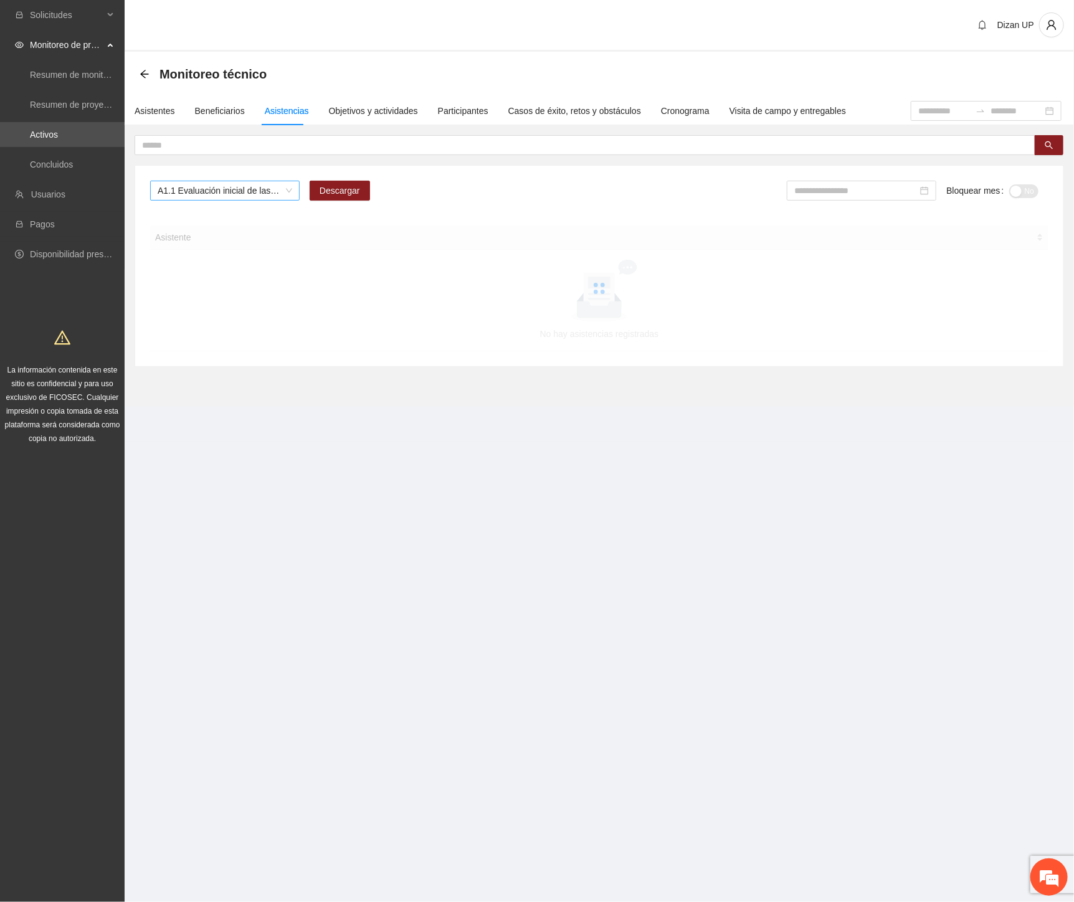
click at [263, 191] on span "A1.1 Evaluación inicial de las capacidades físicas de grupos especiales, distri…" at bounding box center [225, 190] width 135 height 19
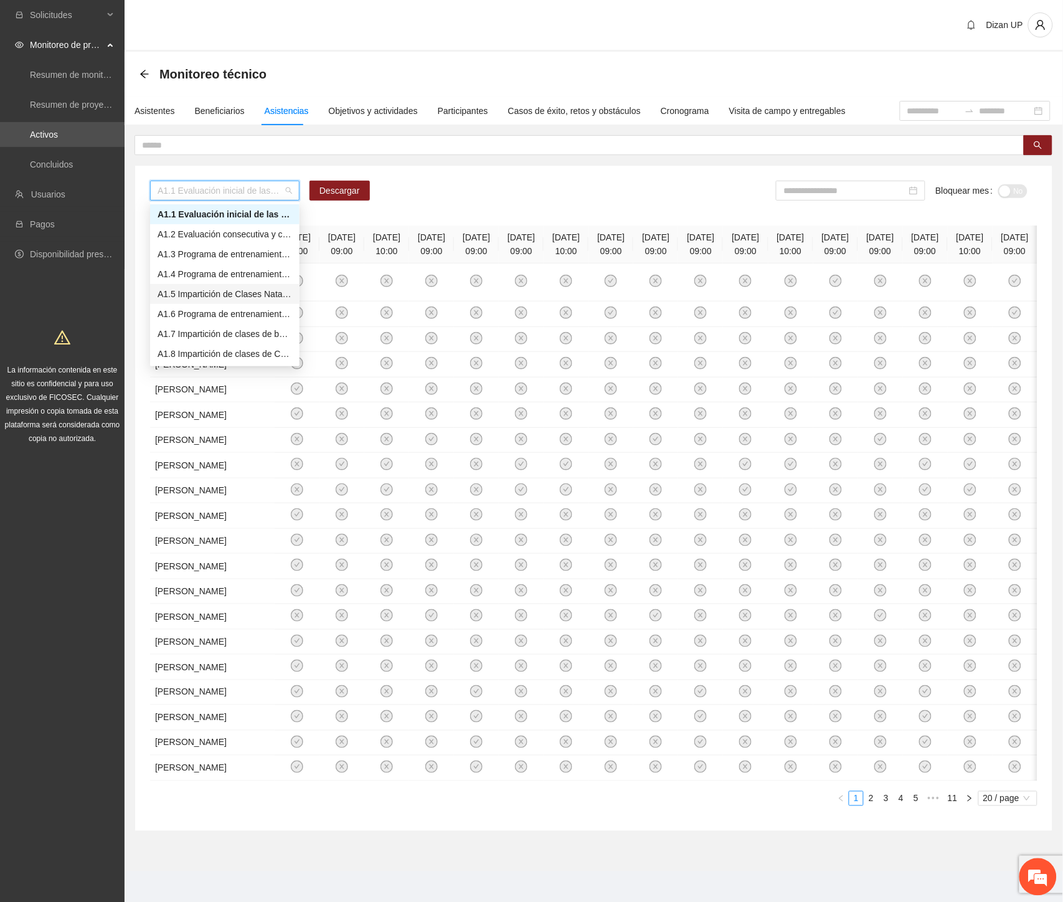
click at [224, 291] on div "A1.5 Impartición de Clases Natación" at bounding box center [225, 294] width 135 height 14
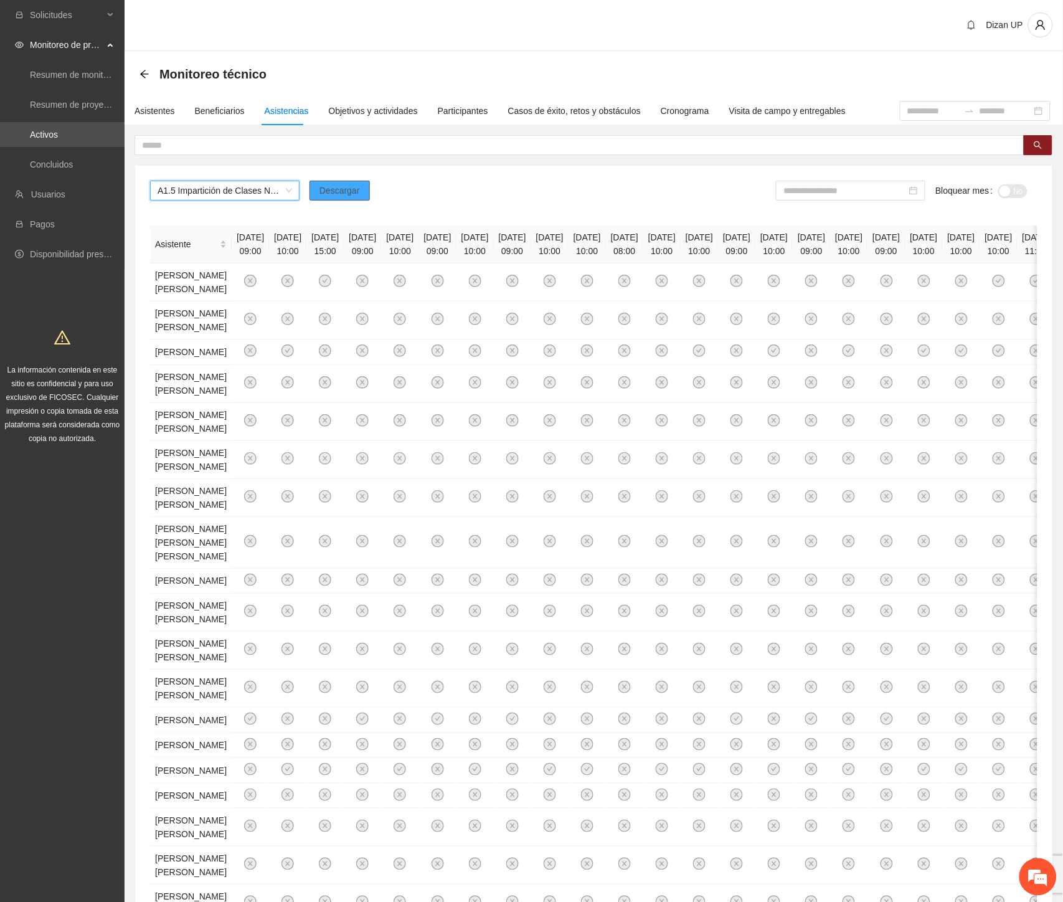
click at [356, 189] on span "Descargar" at bounding box center [340, 191] width 40 height 14
click at [91, 685] on div "Solicitudes Monitoreo de proyectos Resumen de monitoreo Resumen de proyectos ap…" at bounding box center [62, 543] width 125 height 1086
click at [849, 189] on input at bounding box center [844, 191] width 123 height 14
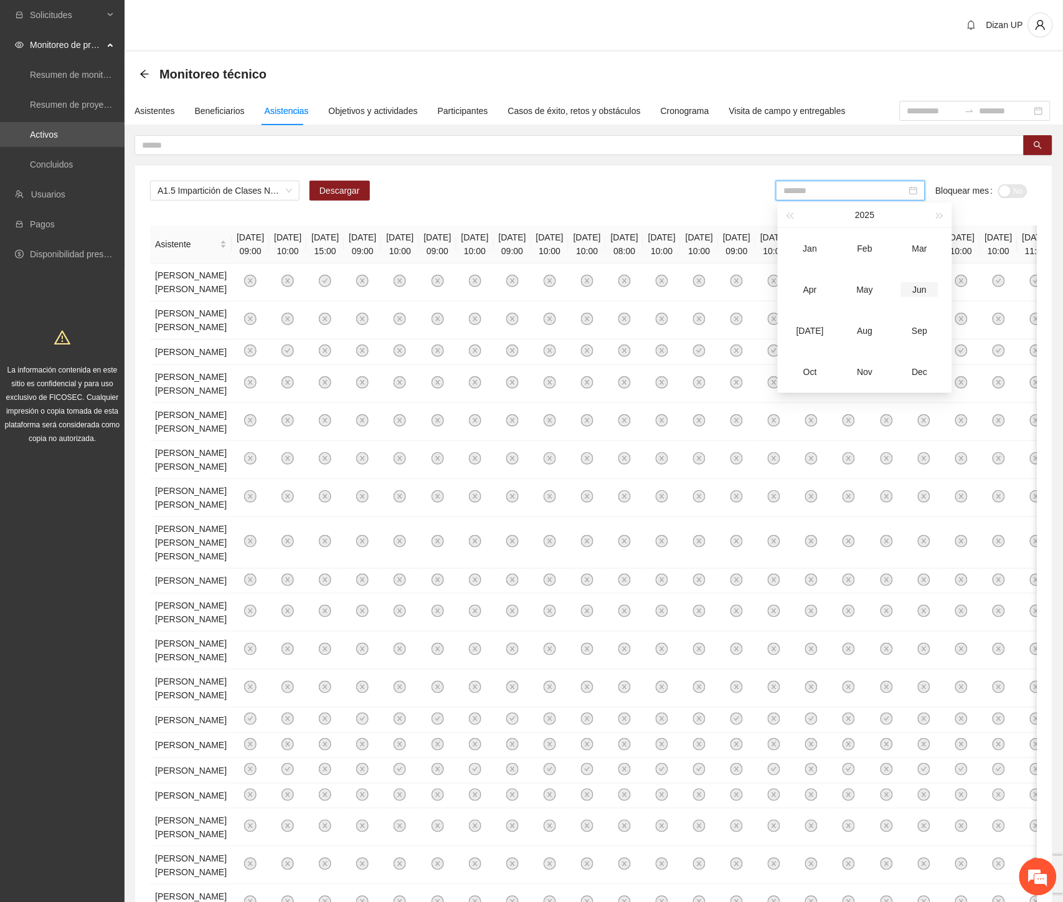
drag, startPoint x: 917, startPoint y: 290, endPoint x: 954, endPoint y: 242, distance: 60.4
click at [917, 290] on div "Jun" at bounding box center [919, 289] width 37 height 15
click at [1006, 191] on div "button" at bounding box center [1005, 191] width 11 height 11
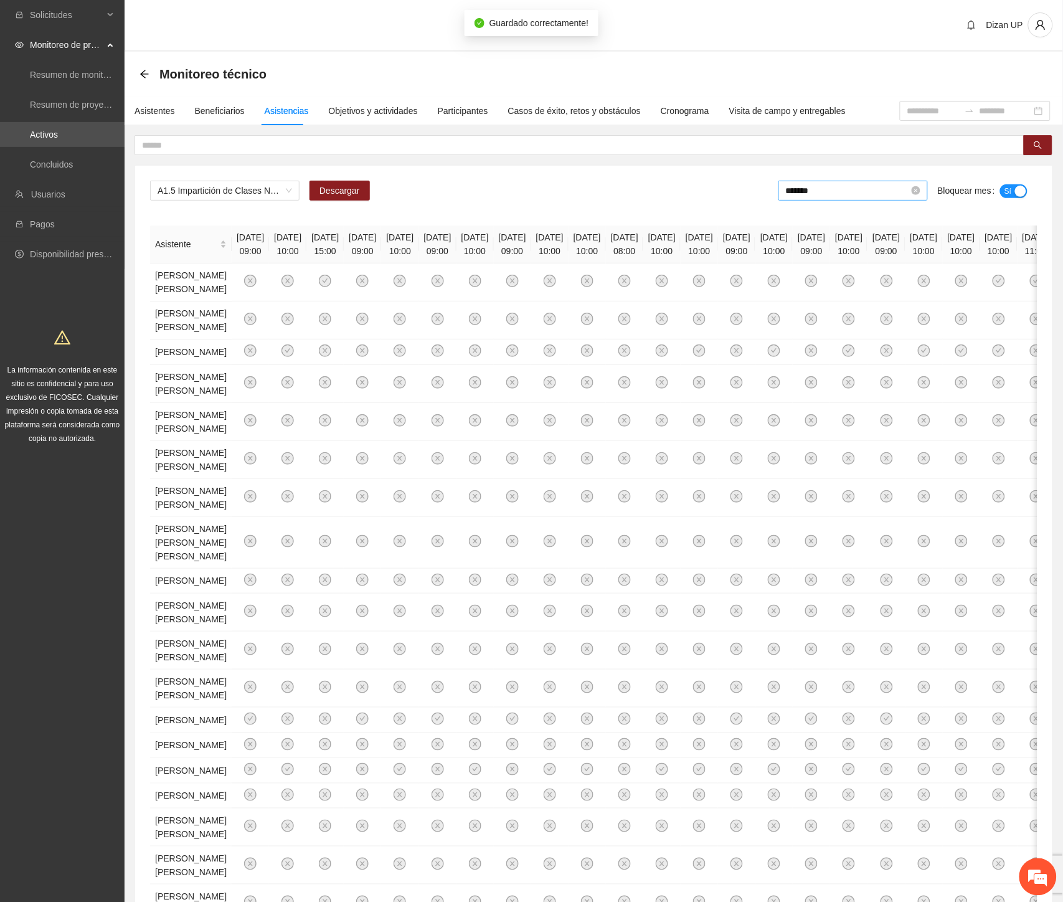
click at [850, 191] on input "*******" at bounding box center [847, 191] width 123 height 14
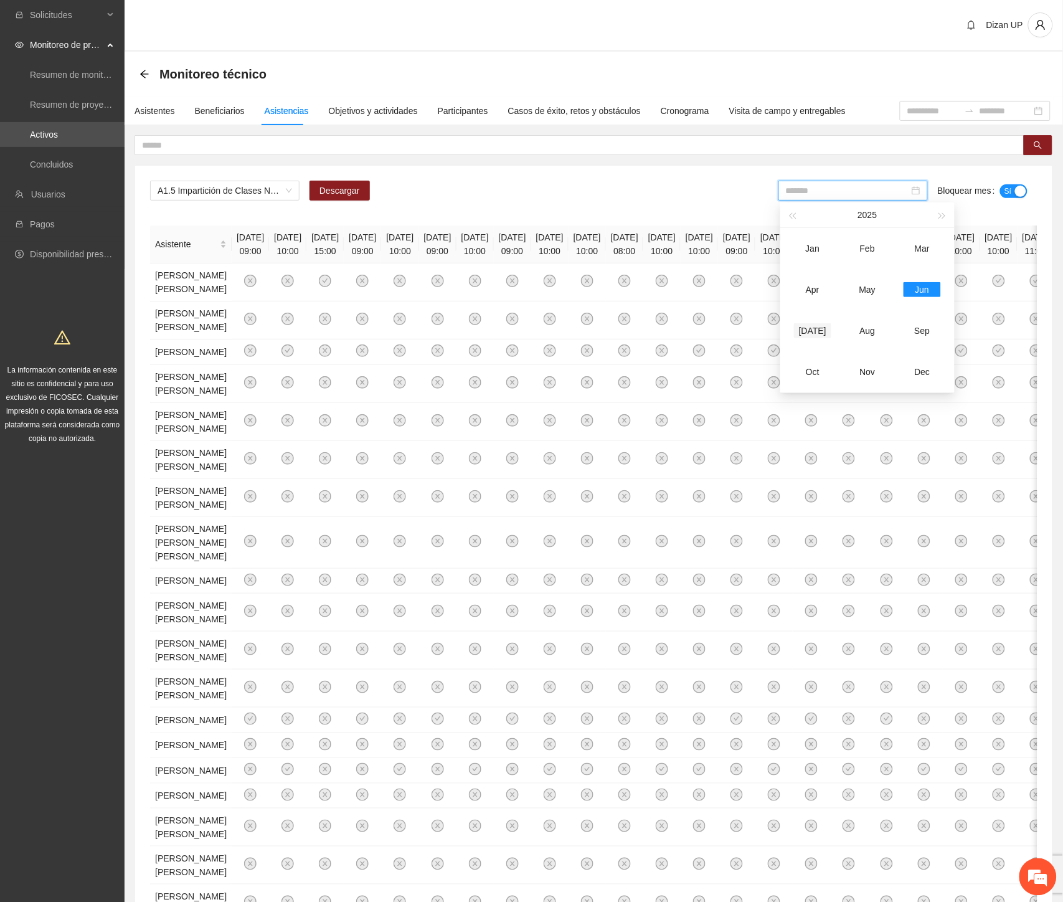
click at [813, 328] on div "[DATE]" at bounding box center [812, 330] width 37 height 15
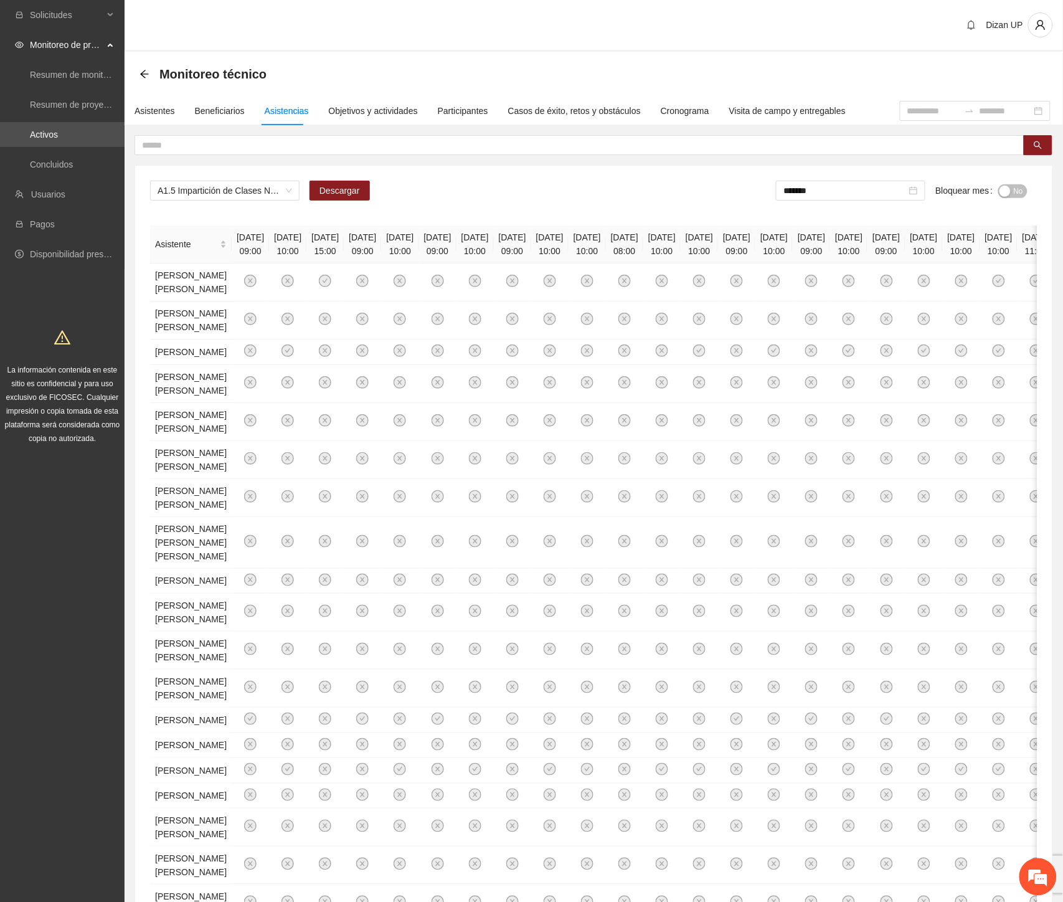
click at [1010, 190] on div "button" at bounding box center [1005, 191] width 11 height 11
click at [348, 158] on div "A1.5 Impartición de Clases Natación Descargar ******* Bloquear mes Sí Asistente…" at bounding box center [594, 573] width 919 height 876
click at [228, 190] on span "A1.5 Impartición de Clases Natación" at bounding box center [225, 190] width 135 height 19
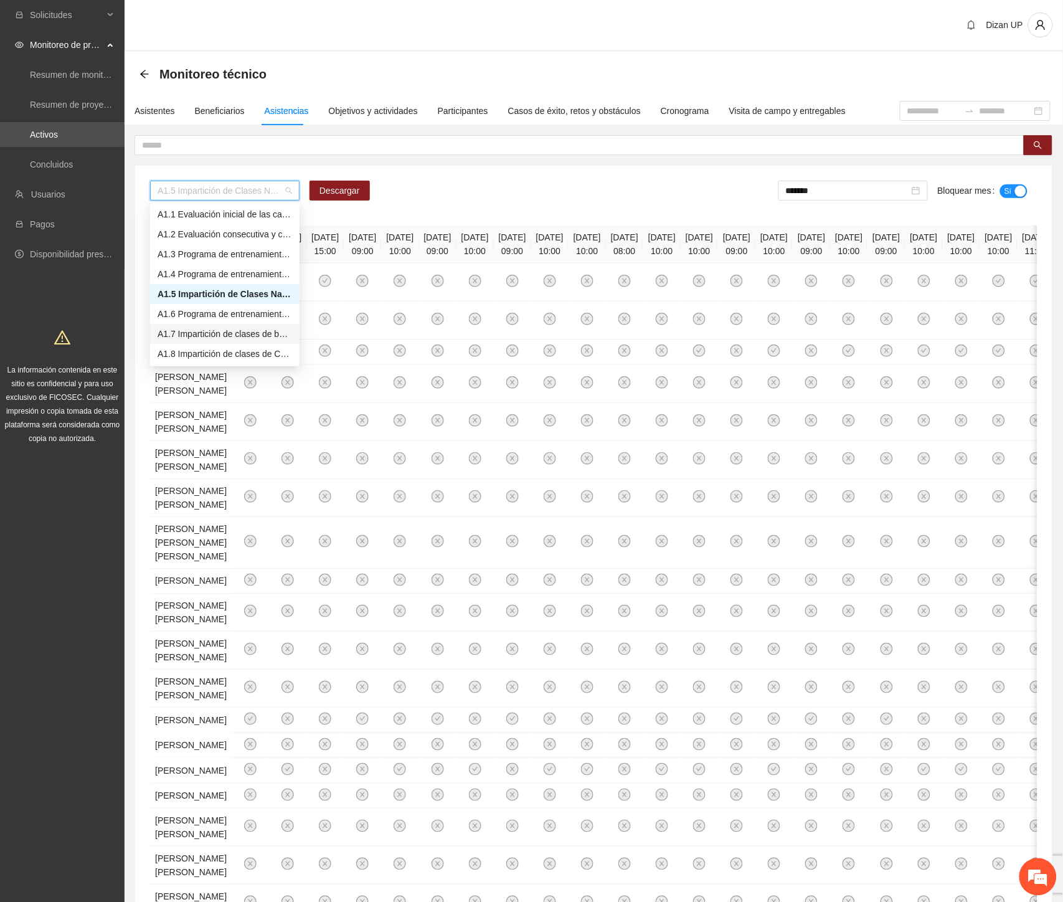
click at [192, 333] on div "A1.7 Impartición de clases de baile" at bounding box center [225, 334] width 135 height 14
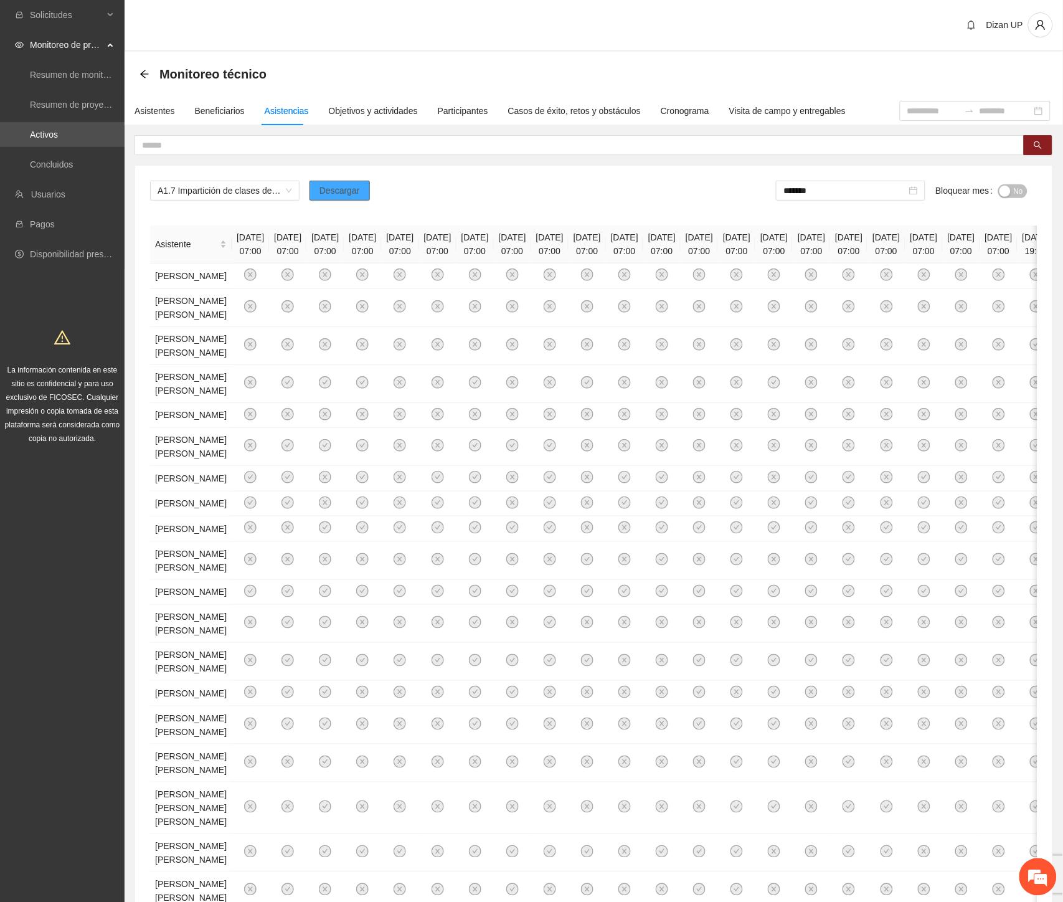
click at [339, 197] on button "Descargar" at bounding box center [340, 191] width 60 height 20
click at [331, 191] on span "Descargar" at bounding box center [340, 191] width 40 height 14
drag, startPoint x: 578, startPoint y: 210, endPoint x: 633, endPoint y: 203, distance: 55.9
click at [579, 209] on div "A1.7 Impartición de clases de baile Descargar ******* Bloquear mes No Asistente…" at bounding box center [593, 582] width 917 height 832
click at [853, 190] on input "*******" at bounding box center [844, 191] width 123 height 14
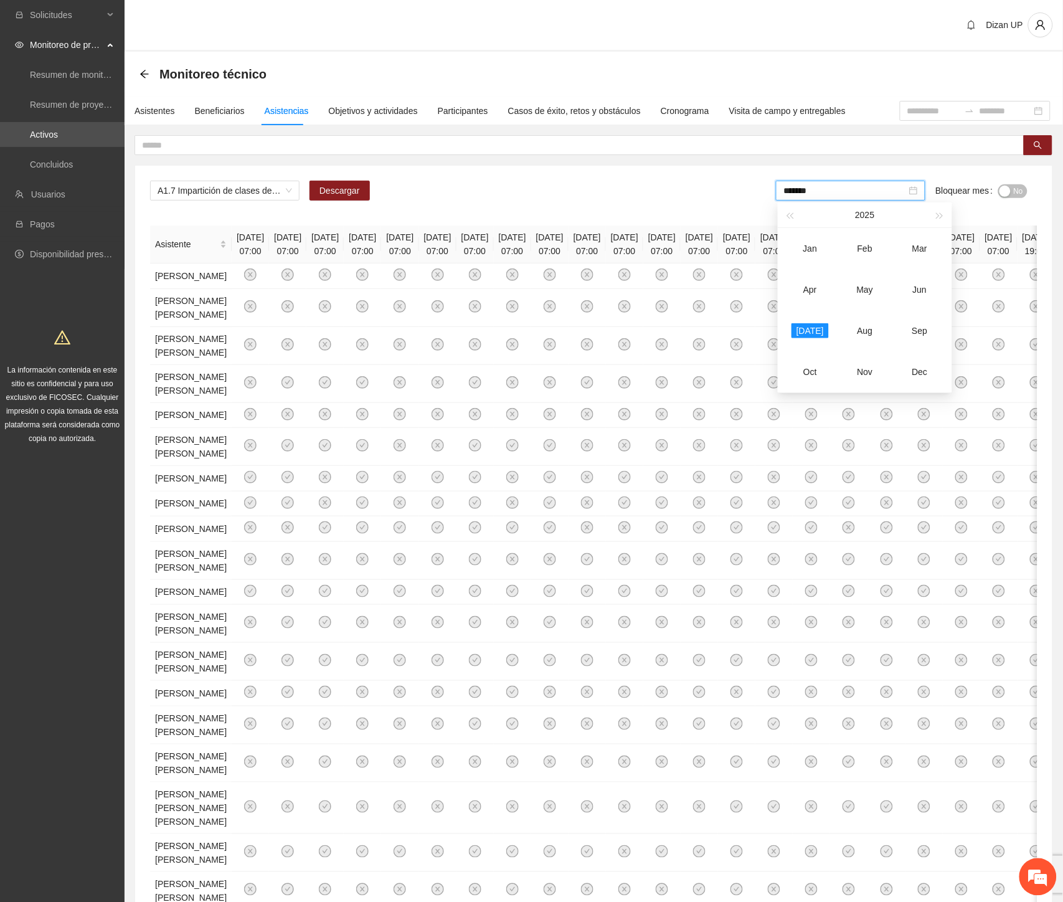
click at [1009, 190] on div "button" at bounding box center [1005, 191] width 11 height 11
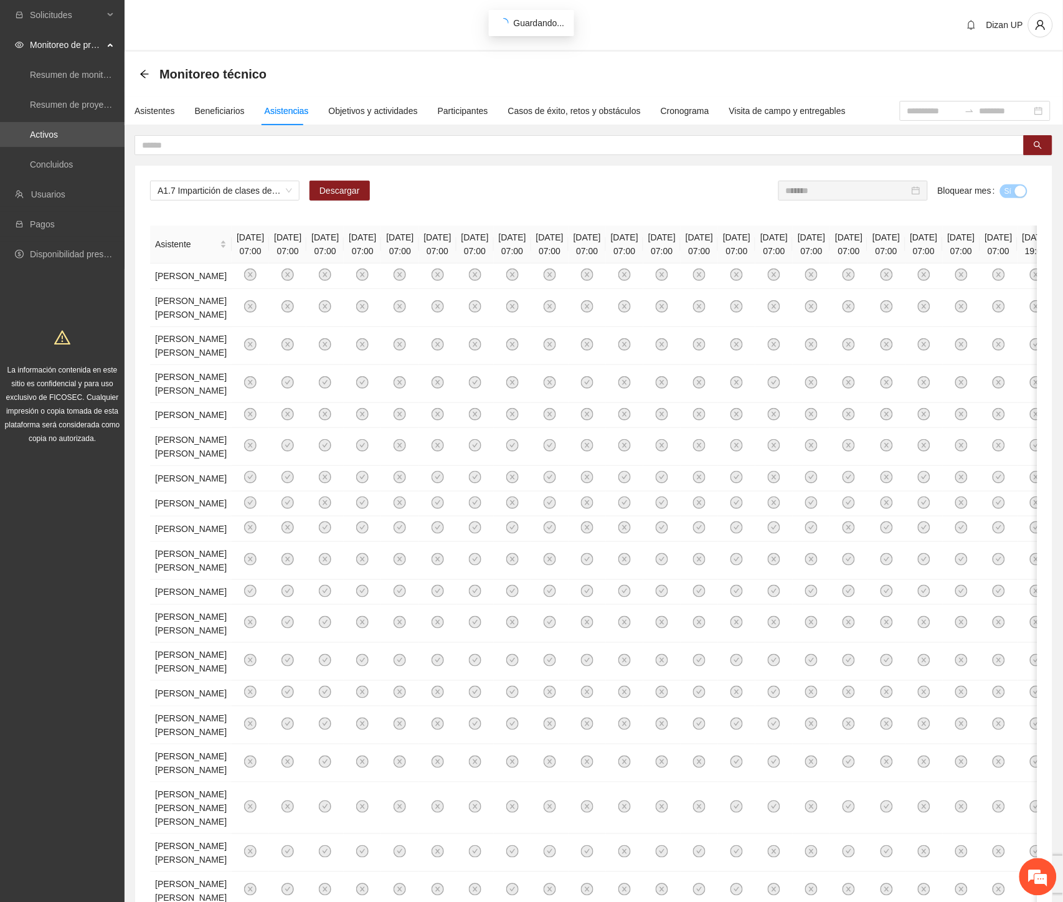
click at [832, 192] on input "*******" at bounding box center [847, 191] width 123 height 14
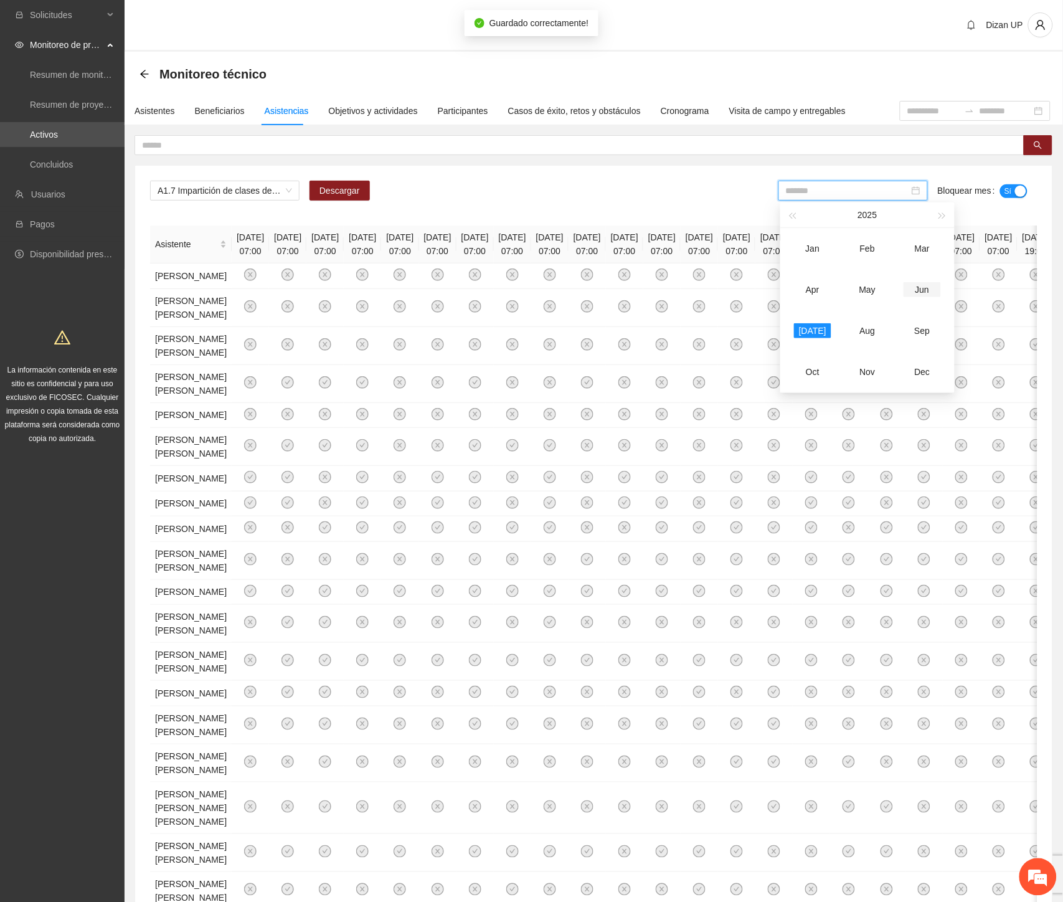
click at [926, 283] on div "Jun" at bounding box center [922, 289] width 37 height 15
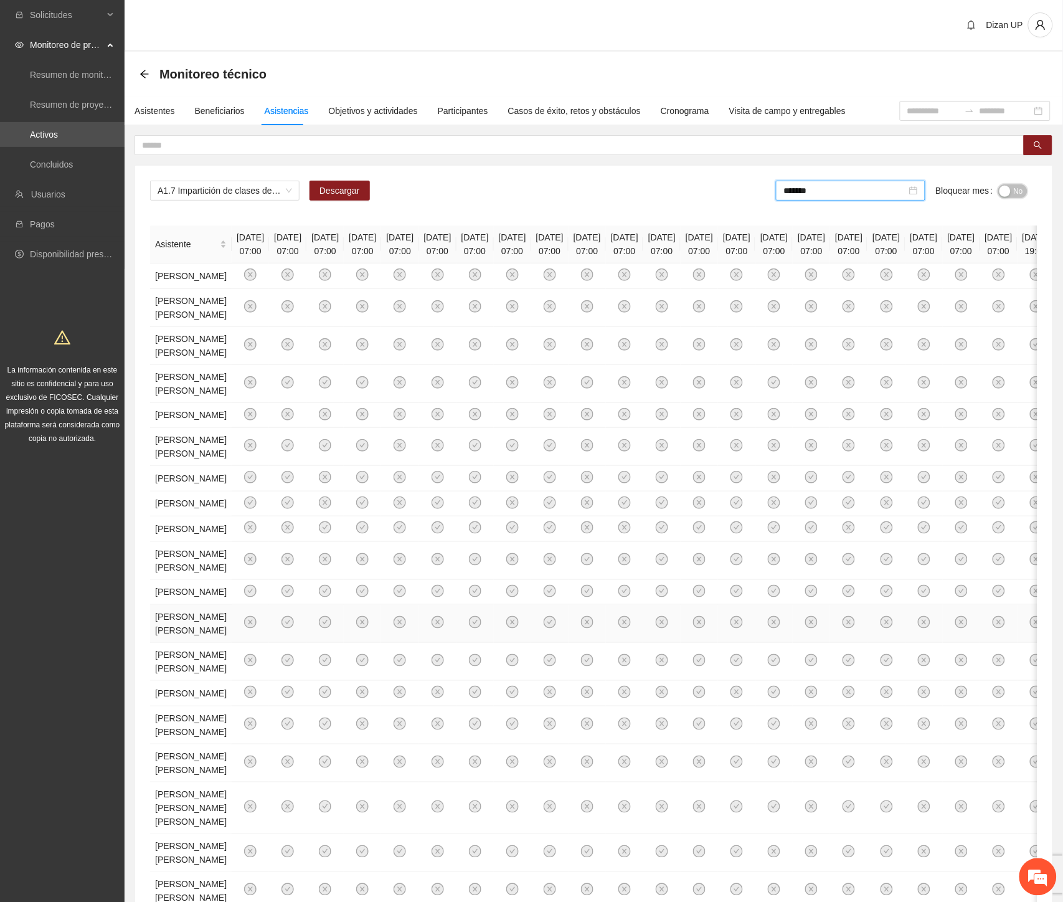
click at [1008, 191] on div "button" at bounding box center [1005, 191] width 11 height 11
click at [272, 193] on span "A1.7 Impartición de clases de baile" at bounding box center [225, 190] width 135 height 19
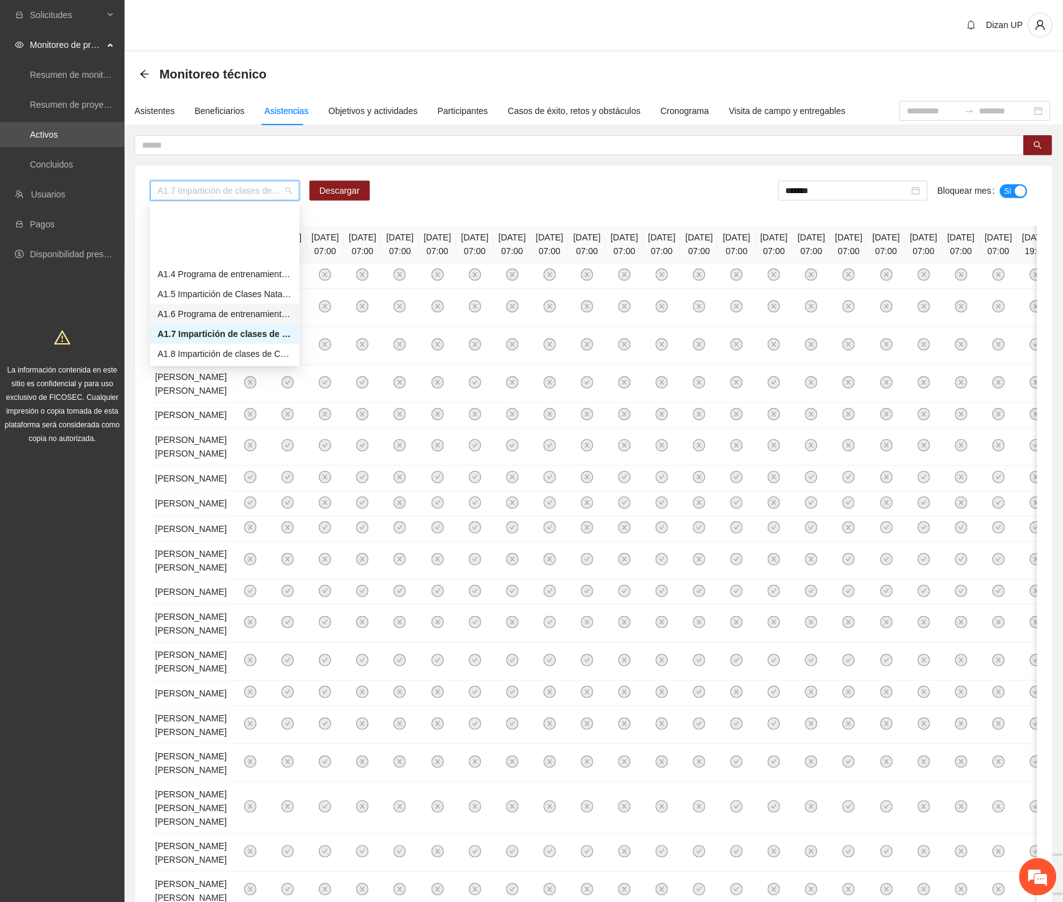
scroll to position [69, 0]
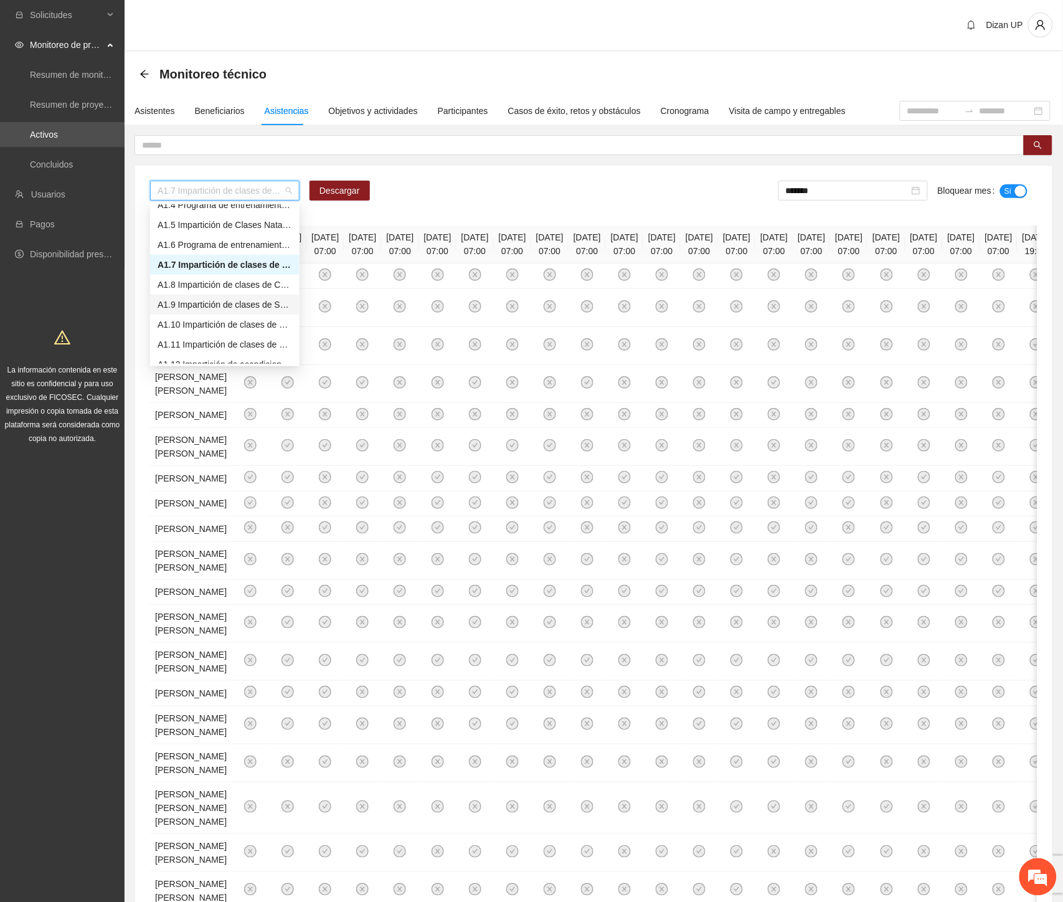
click at [206, 305] on div "A1.9 Impartición de clases de Spinning" at bounding box center [225, 305] width 135 height 14
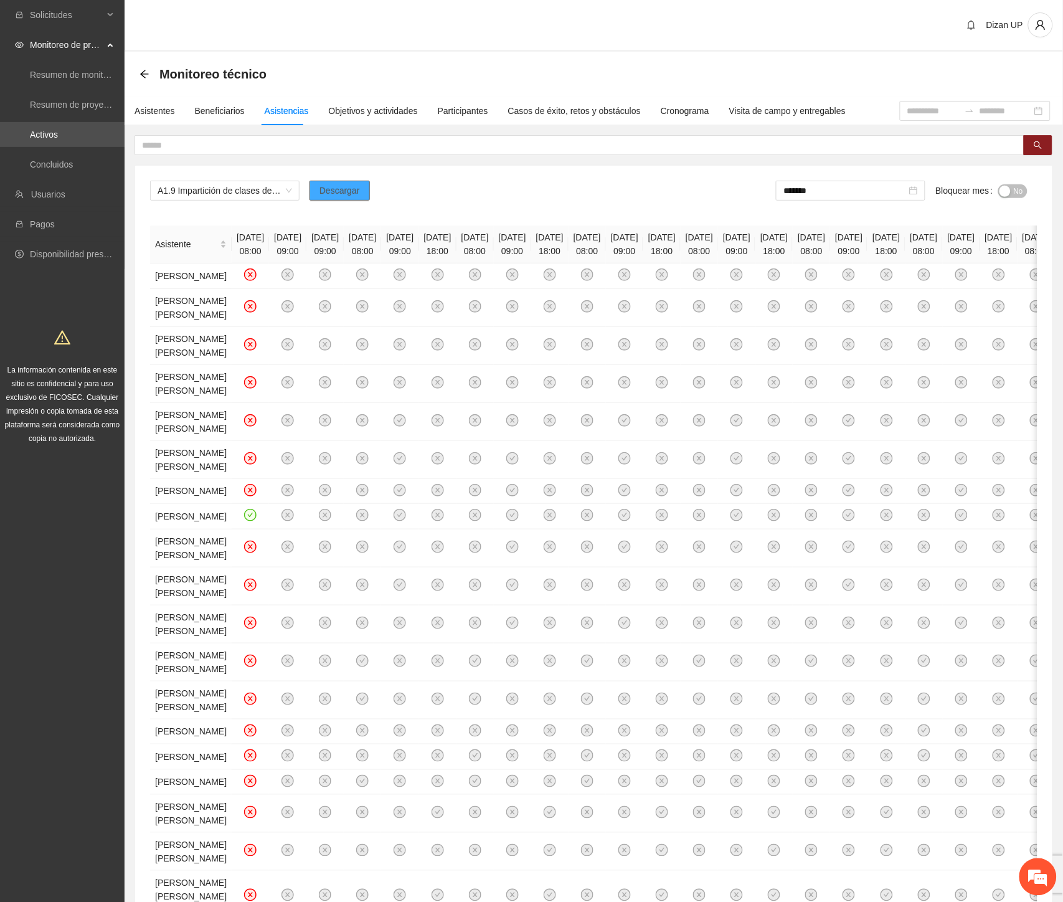
drag, startPoint x: 324, startPoint y: 196, endPoint x: 269, endPoint y: 79, distance: 128.7
click at [324, 196] on span "Descargar" at bounding box center [340, 191] width 40 height 14
click at [1014, 190] on span "No" at bounding box center [1018, 191] width 9 height 14
click at [856, 189] on input "*******" at bounding box center [847, 191] width 123 height 14
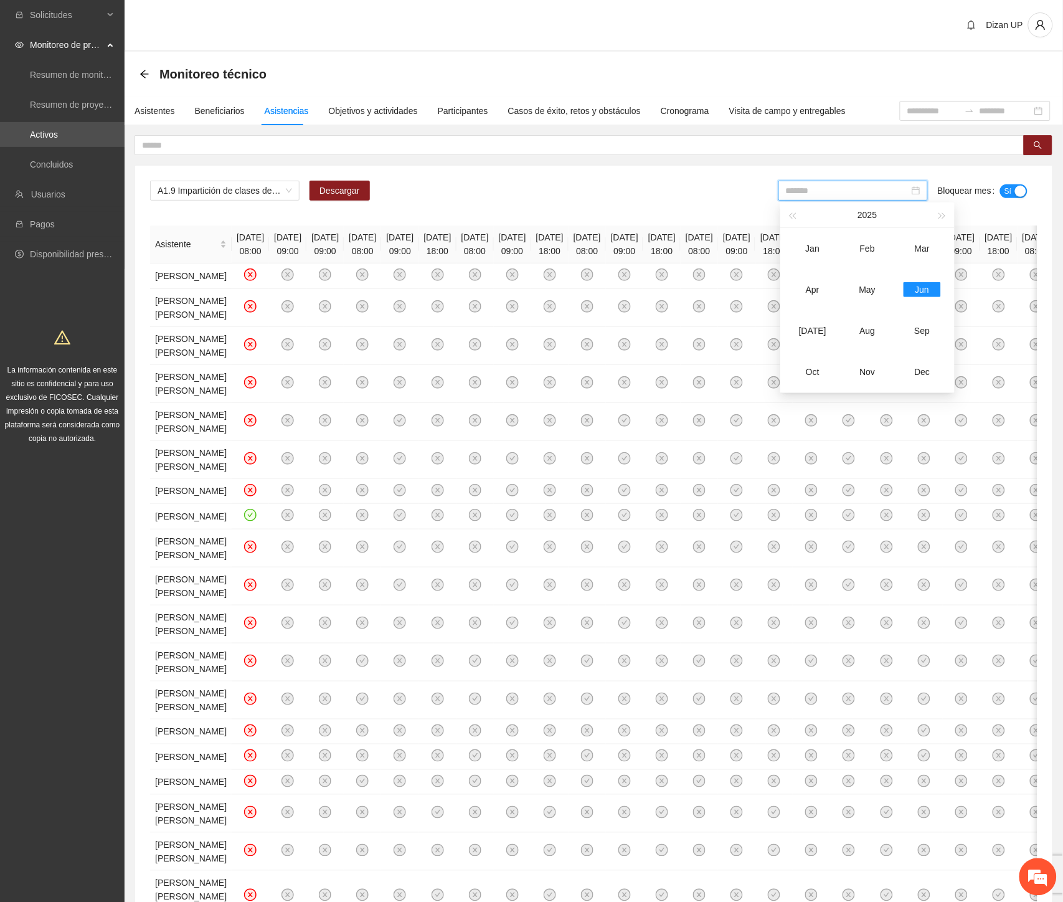
drag, startPoint x: 813, startPoint y: 331, endPoint x: 1051, endPoint y: 171, distance: 286.4
click at [817, 328] on div "[DATE]" at bounding box center [812, 330] width 37 height 15
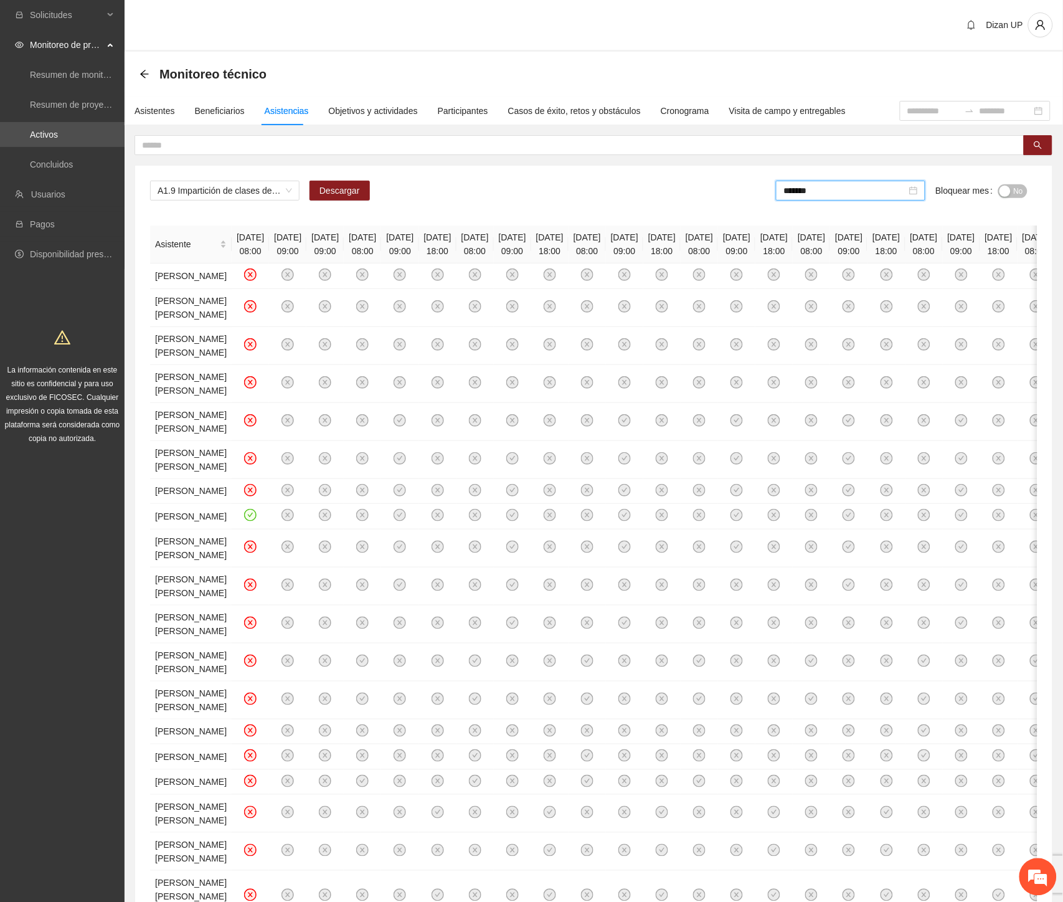
click at [1008, 201] on div "Bloquear mes No" at bounding box center [981, 196] width 92 height 30
click at [1006, 195] on div "button" at bounding box center [1005, 191] width 11 height 11
click at [271, 193] on span "A1.9 Impartición de clases de Spinning" at bounding box center [225, 190] width 135 height 19
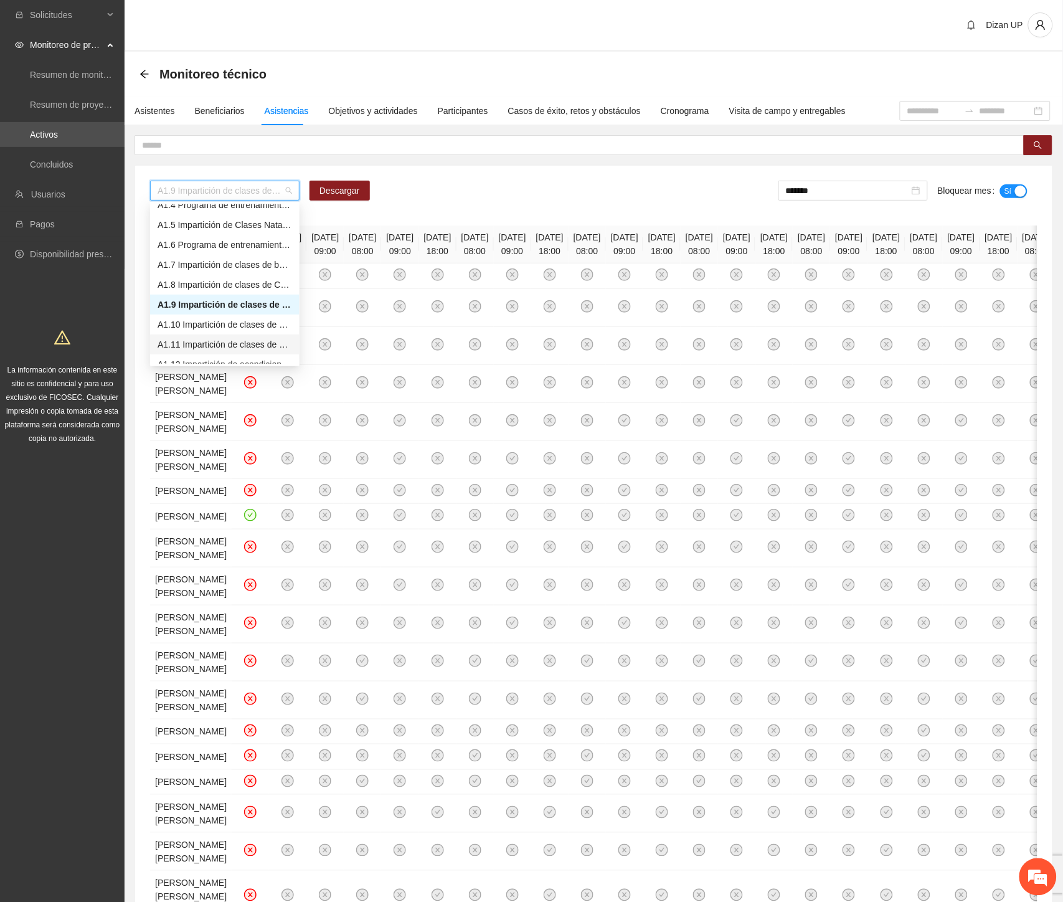
click at [169, 345] on div "A1.11 Impartición de clases de Combate" at bounding box center [225, 345] width 135 height 14
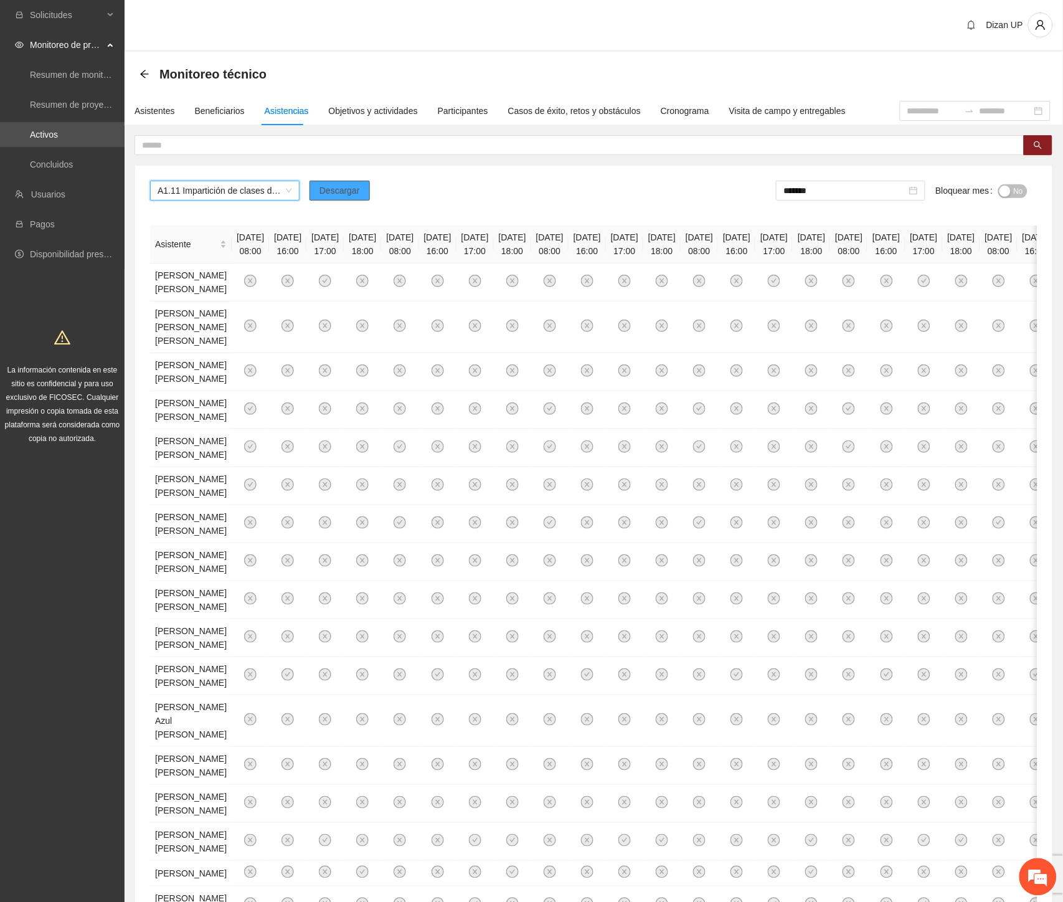
click at [341, 191] on span "Descargar" at bounding box center [340, 191] width 40 height 14
drag, startPoint x: 1003, startPoint y: 188, endPoint x: 875, endPoint y: 194, distance: 128.4
click at [1003, 188] on div "button" at bounding box center [1005, 191] width 11 height 11
click at [852, 193] on input "*******" at bounding box center [847, 191] width 123 height 14
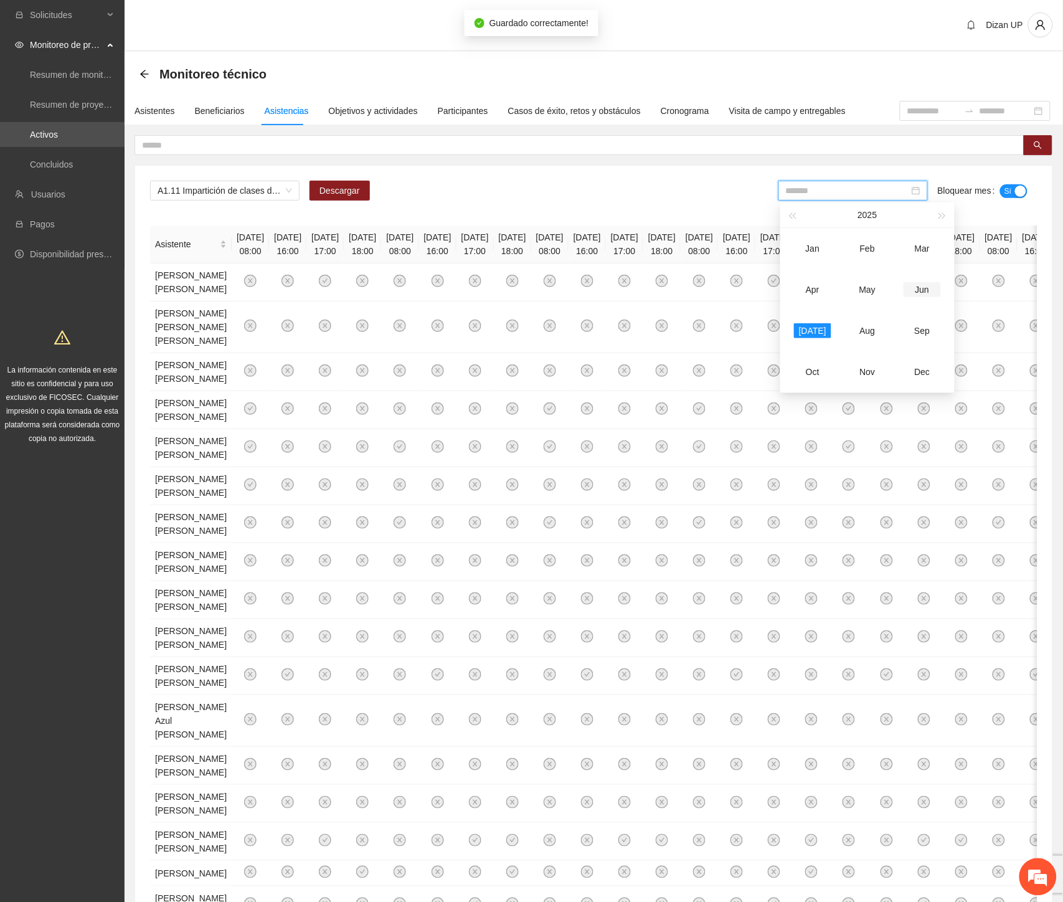
click at [918, 287] on div "Jun" at bounding box center [922, 289] width 37 height 15
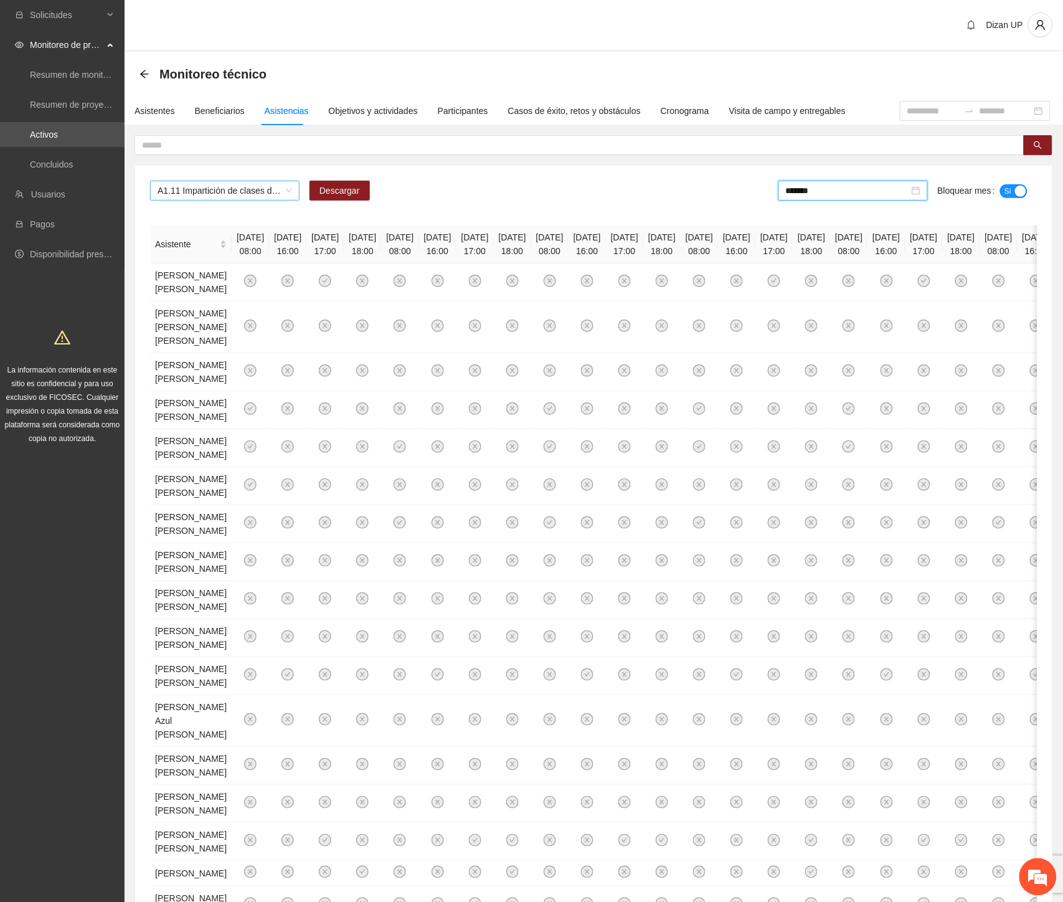
click at [178, 189] on span "A1.11 Impartición de clases de Combate" at bounding box center [225, 190] width 135 height 19
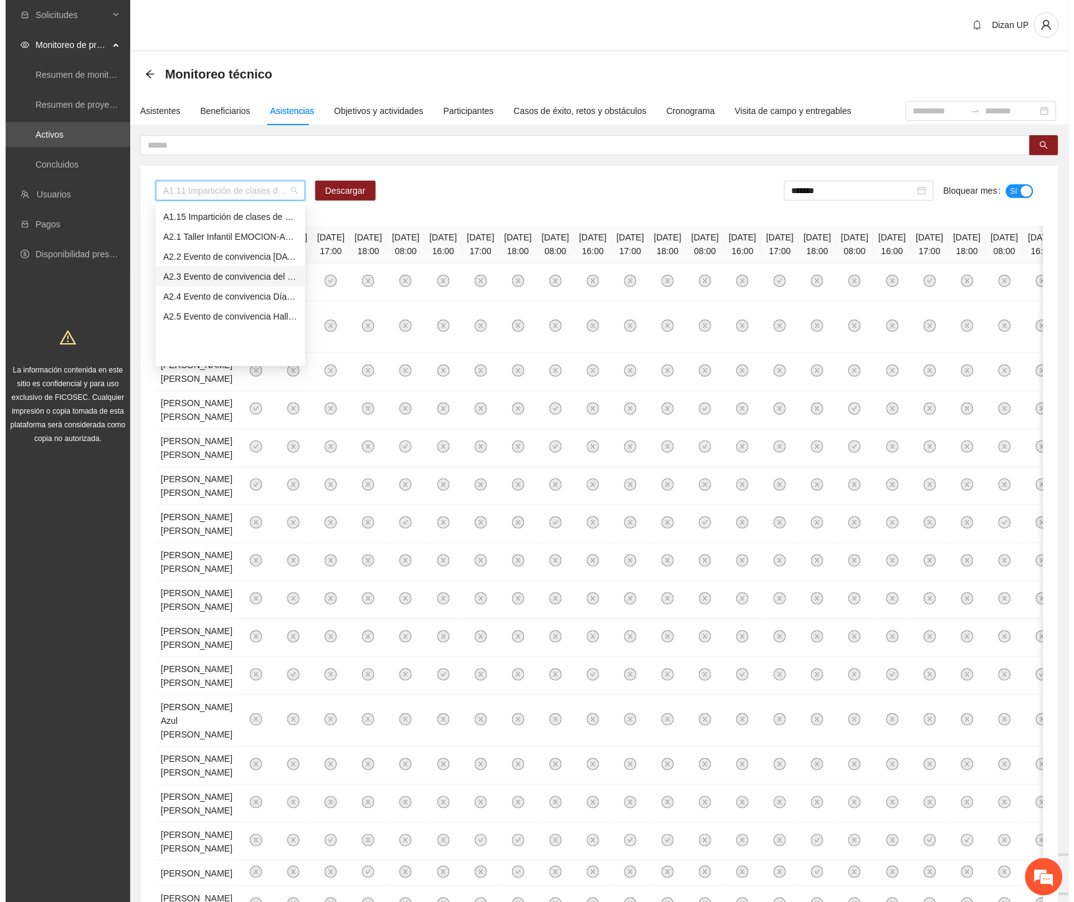
scroll to position [207, 0]
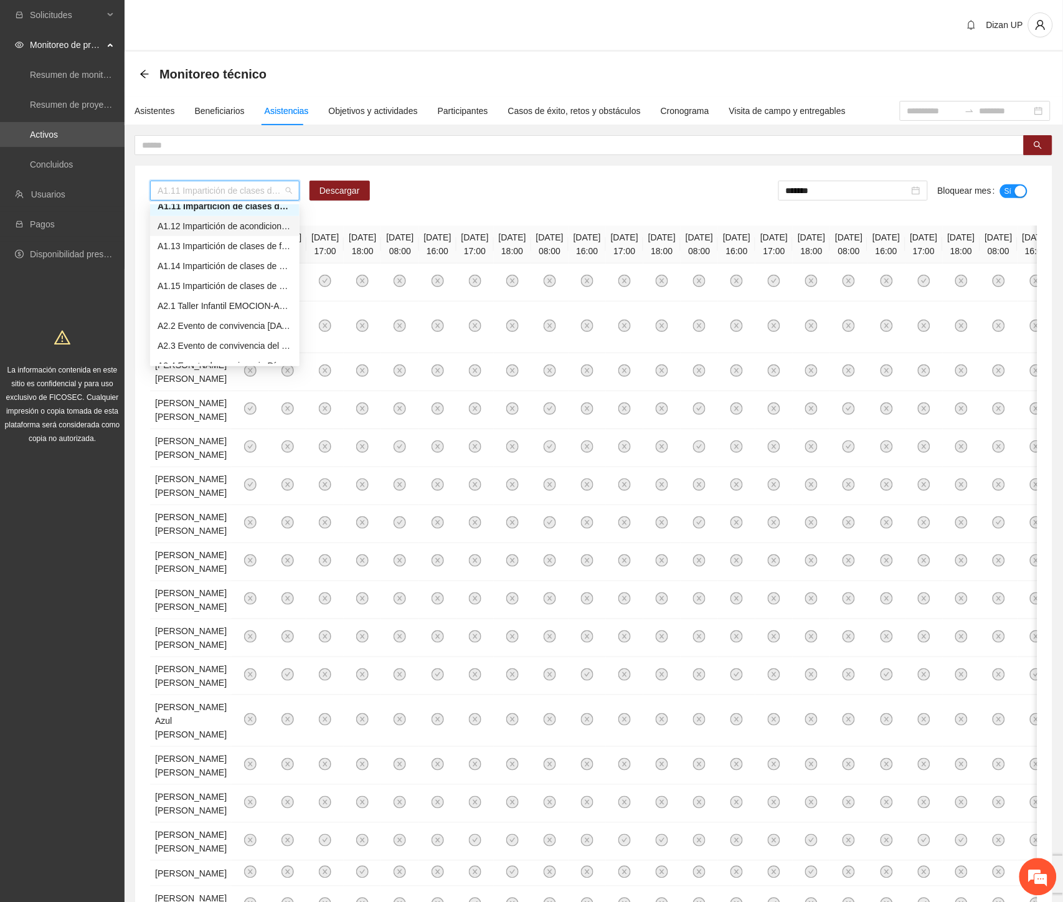
click at [194, 226] on div "A1.12 Impartición de acondicionamiento físico" at bounding box center [225, 226] width 135 height 14
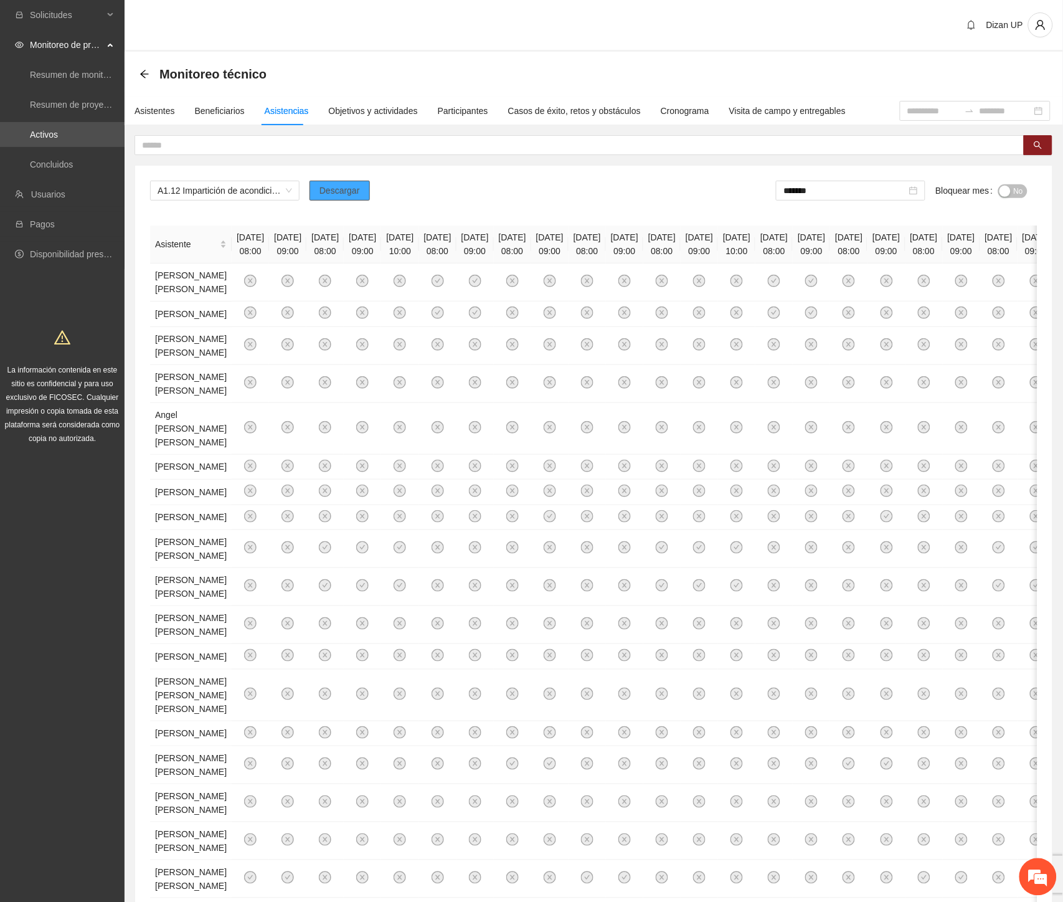
click at [353, 189] on span "Descargar" at bounding box center [340, 191] width 40 height 14
drag, startPoint x: 1019, startPoint y: 189, endPoint x: 826, endPoint y: 191, distance: 193.1
click at [1019, 189] on span "No" at bounding box center [1018, 191] width 9 height 14
click at [841, 187] on input "*******" at bounding box center [847, 191] width 123 height 14
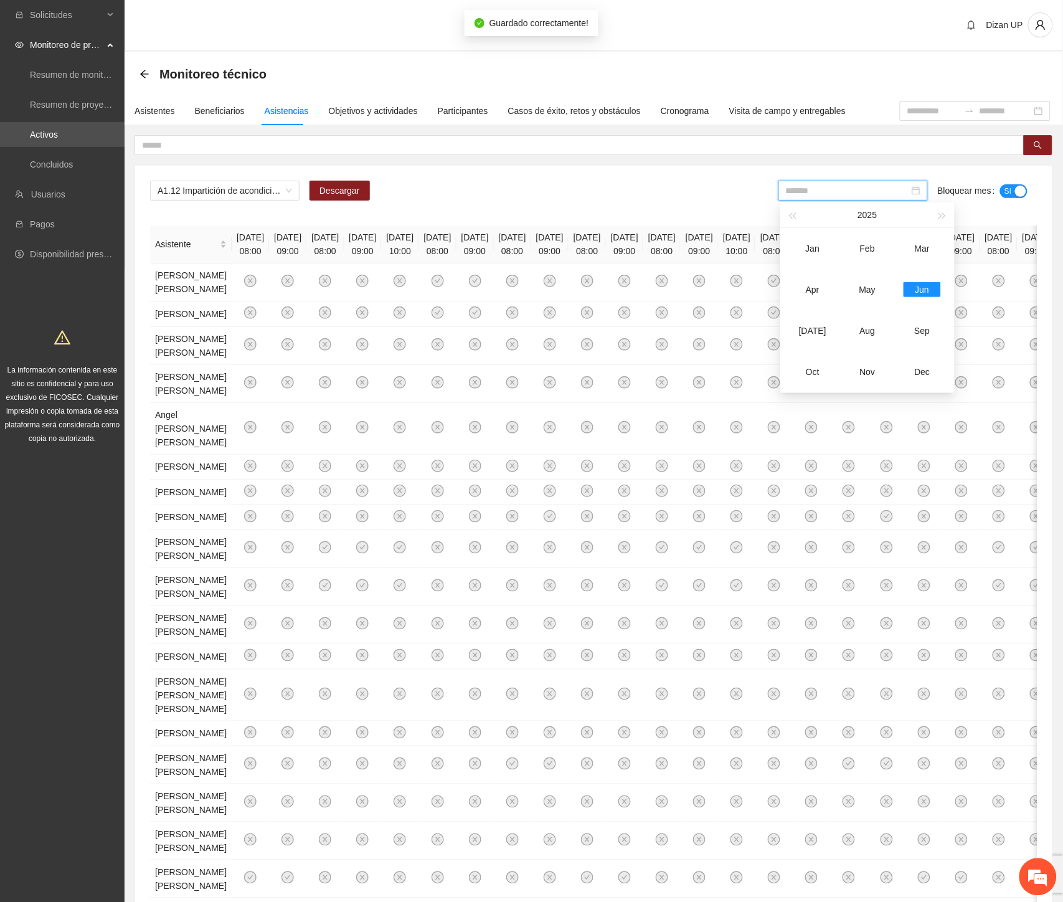
click at [821, 325] on div "[DATE]" at bounding box center [812, 330] width 37 height 15
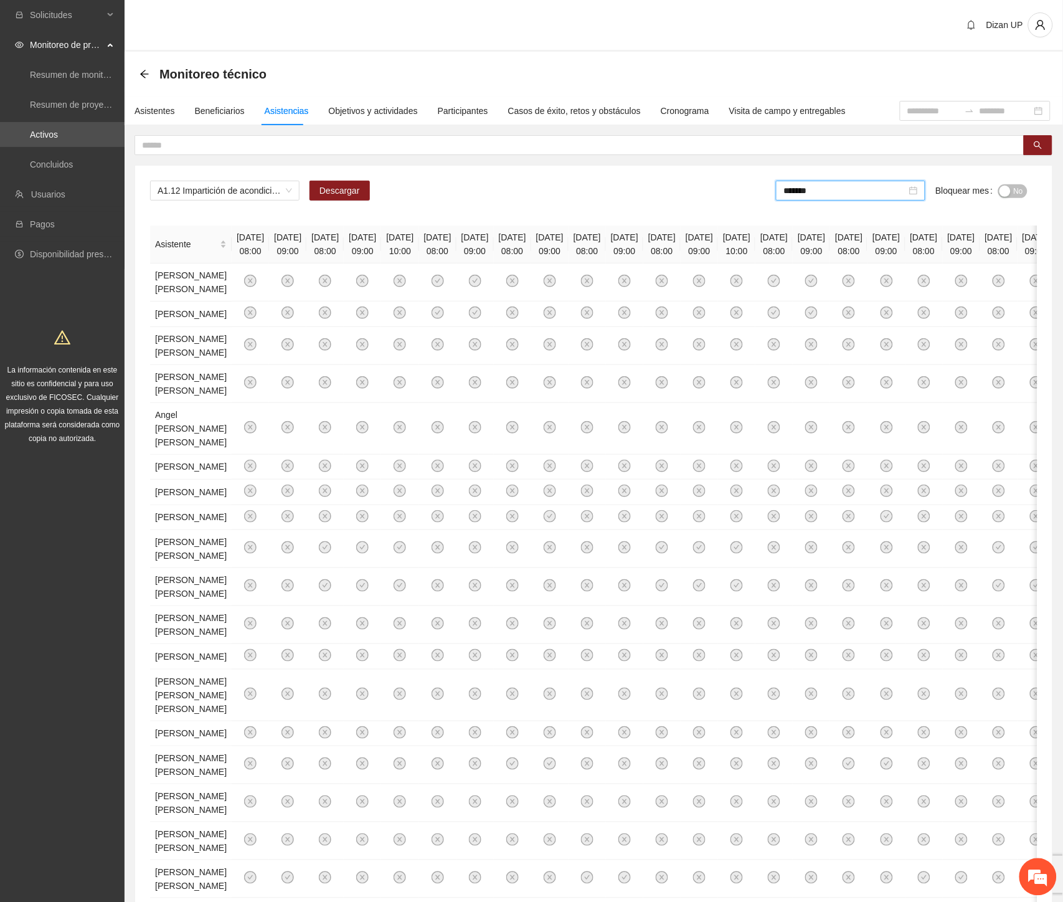
click at [1014, 188] on span "No" at bounding box center [1018, 191] width 9 height 14
click at [836, 189] on input "*******" at bounding box center [847, 191] width 123 height 14
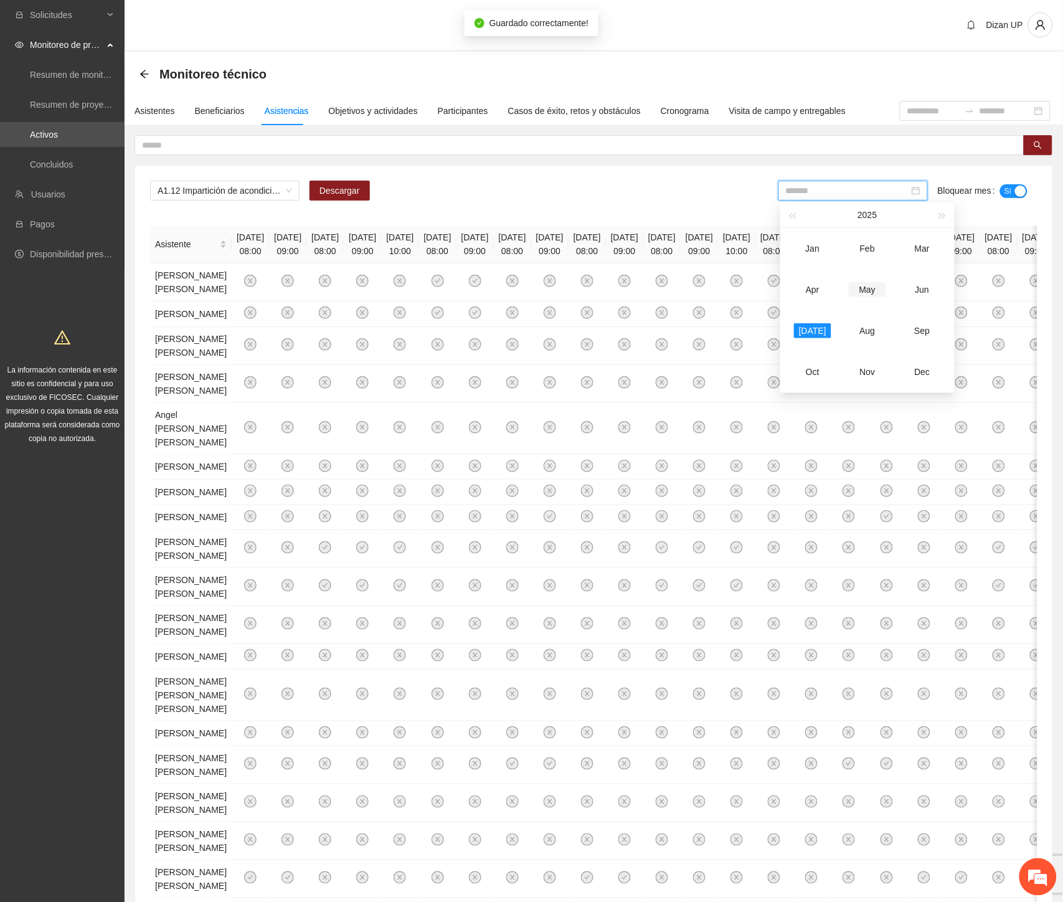
click at [868, 293] on div "May" at bounding box center [867, 289] width 37 height 15
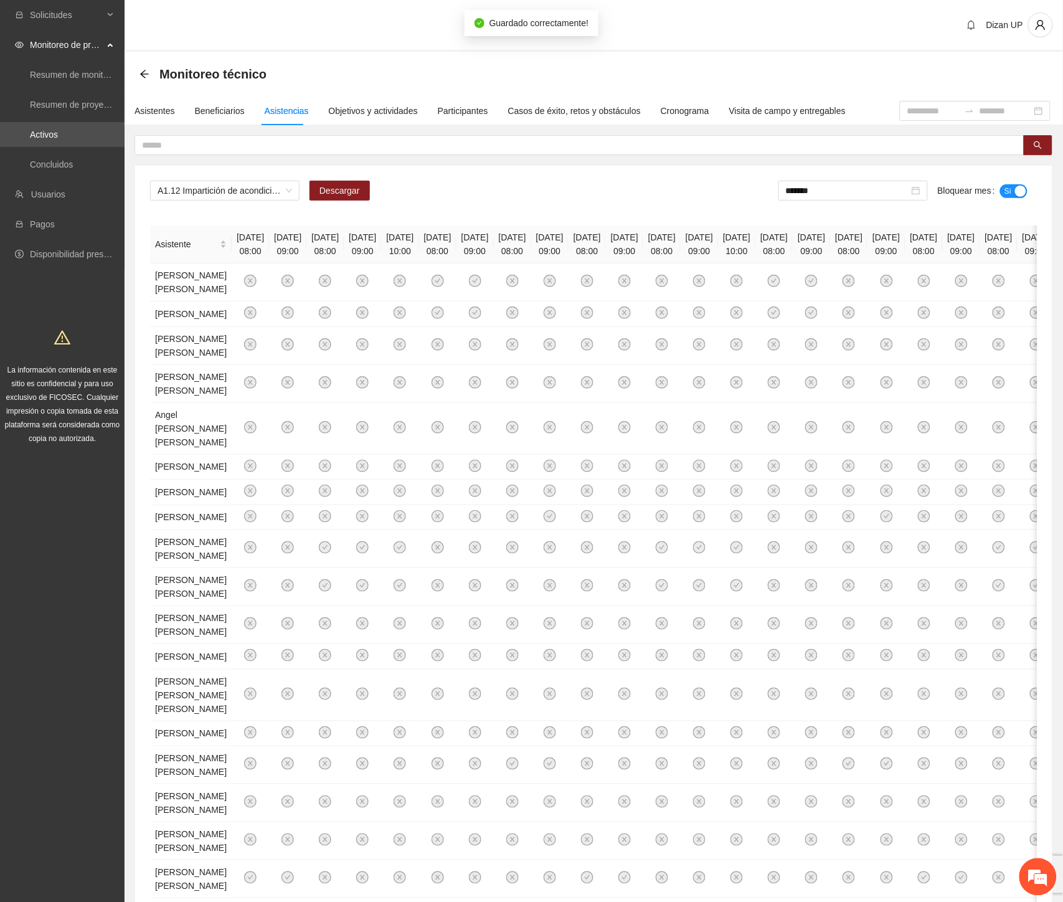
drag, startPoint x: 665, startPoint y: 204, endPoint x: 1049, endPoint y: 213, distance: 384.4
click at [715, 197] on div "A1.12 Impartición de acondicionamiento físico Descargar ******* Bloquear mes Sí" at bounding box center [594, 196] width 888 height 30
click at [186, 191] on span "A1.12 Impartición de acondicionamiento físico" at bounding box center [225, 190] width 135 height 19
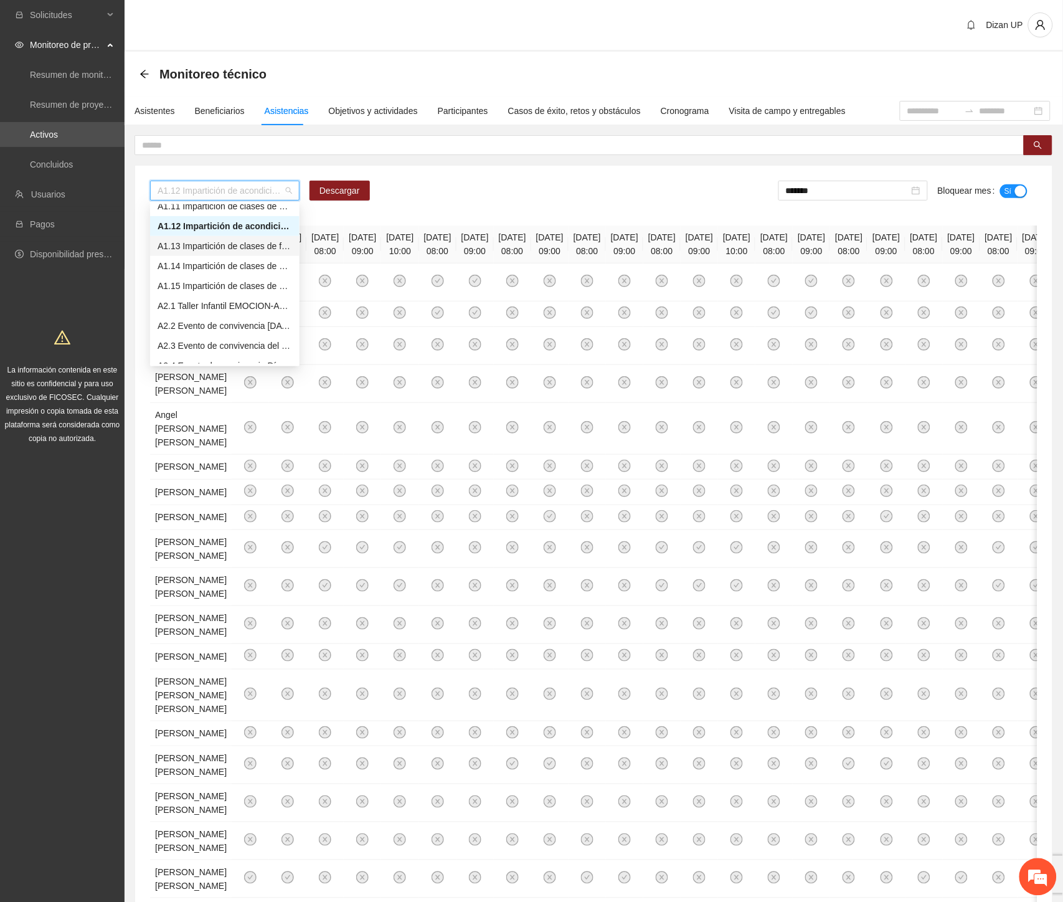
click at [191, 248] on div "A1.13 Impartición de clases de futbol" at bounding box center [225, 246] width 135 height 14
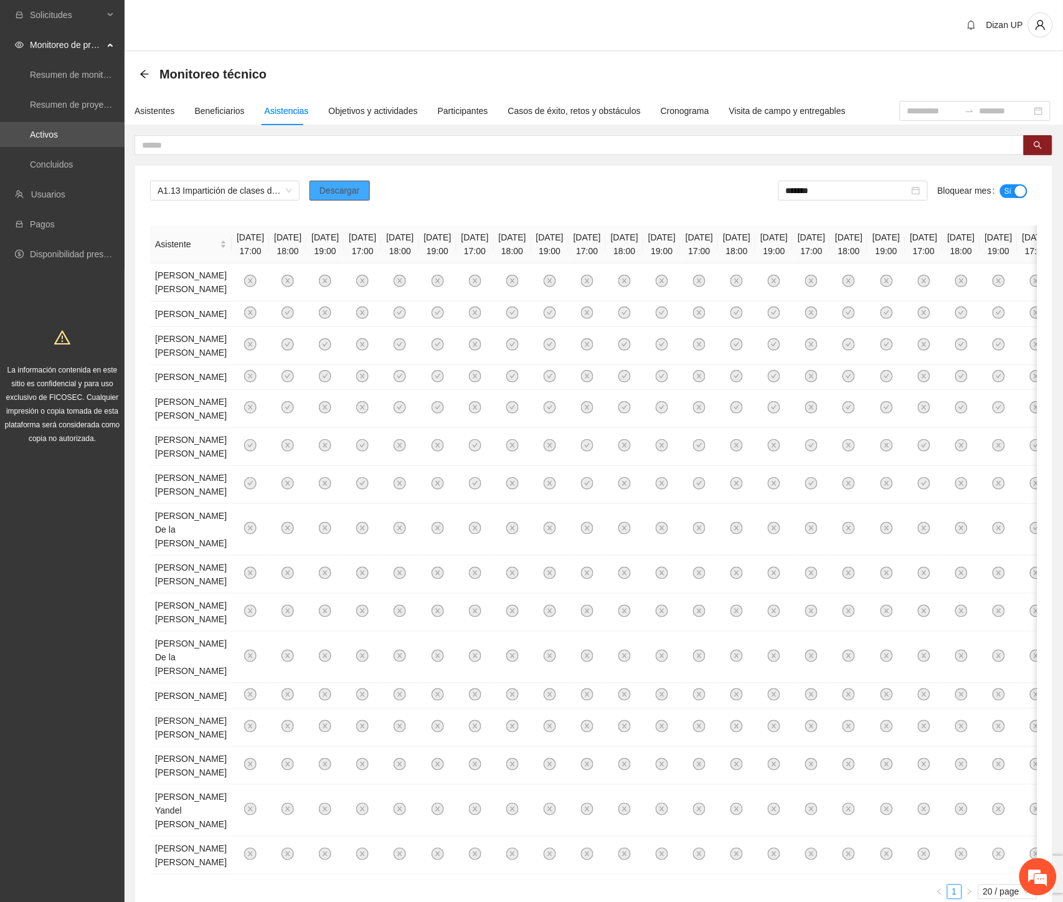
click at [333, 189] on span "Descargar" at bounding box center [340, 191] width 40 height 14
click at [883, 192] on input "*******" at bounding box center [847, 191] width 123 height 14
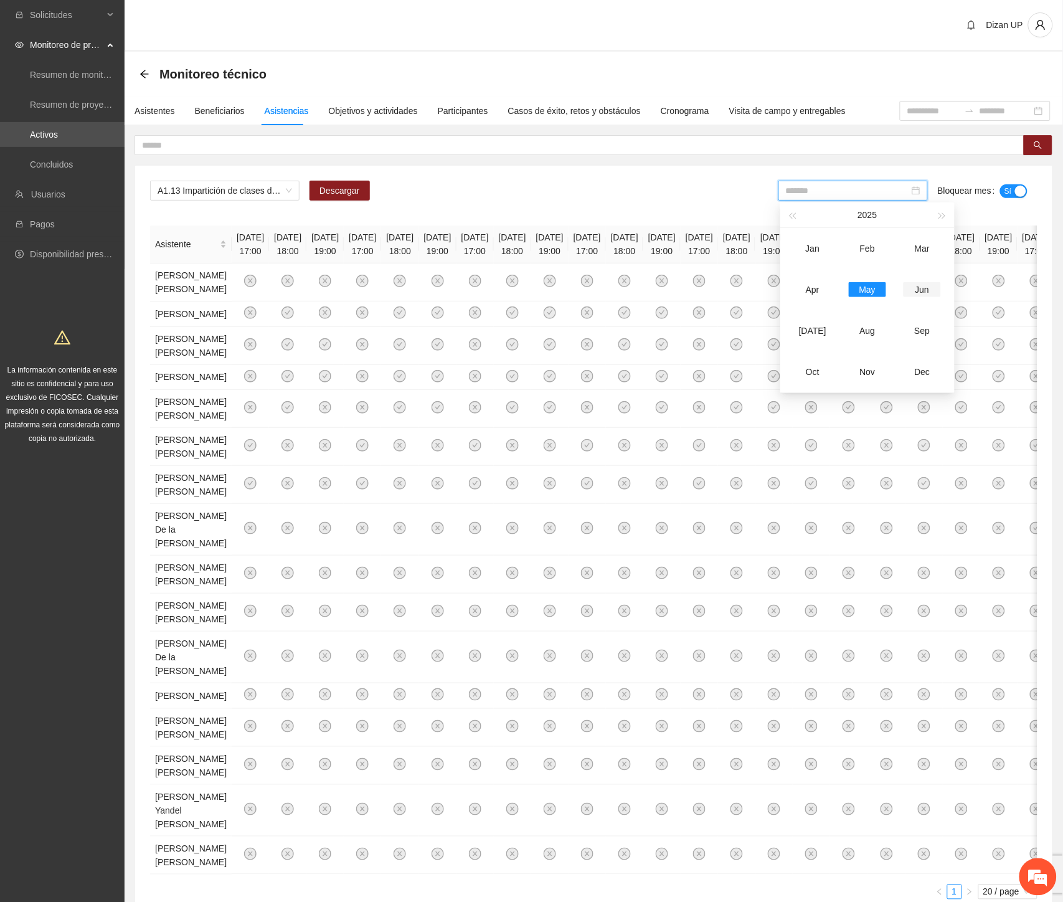
click at [911, 289] on div "Jun" at bounding box center [922, 289] width 37 height 15
click at [1014, 191] on span "No" at bounding box center [1018, 191] width 9 height 14
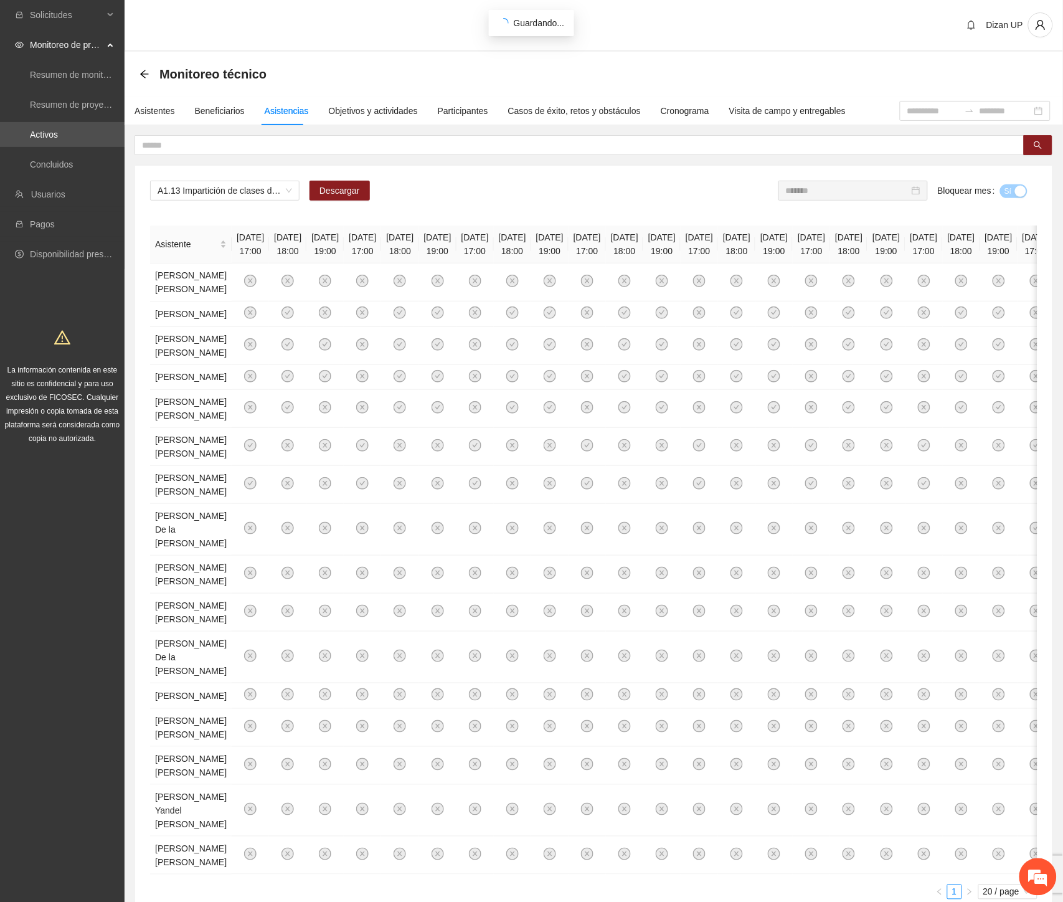
click at [831, 189] on input "*******" at bounding box center [847, 191] width 123 height 14
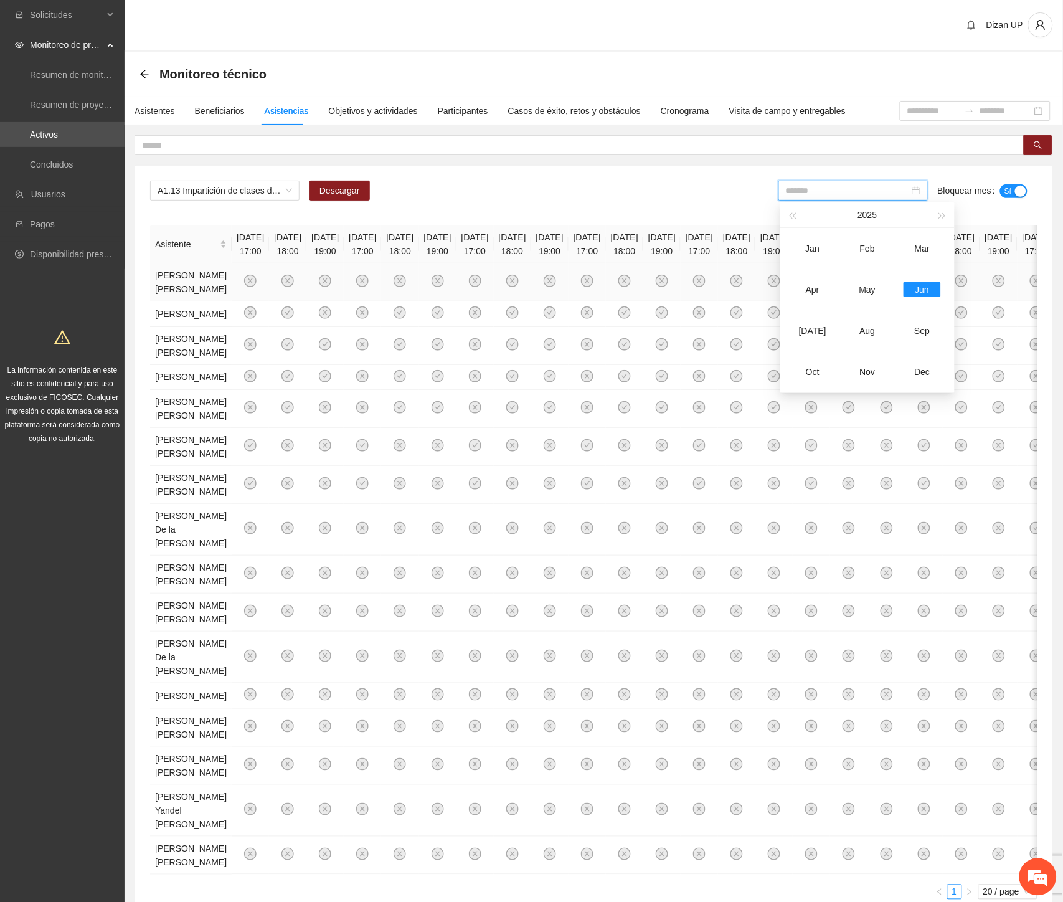
drag, startPoint x: 808, startPoint y: 333, endPoint x: 891, endPoint y: 270, distance: 103.1
click at [810, 331] on div "[DATE]" at bounding box center [812, 330] width 37 height 15
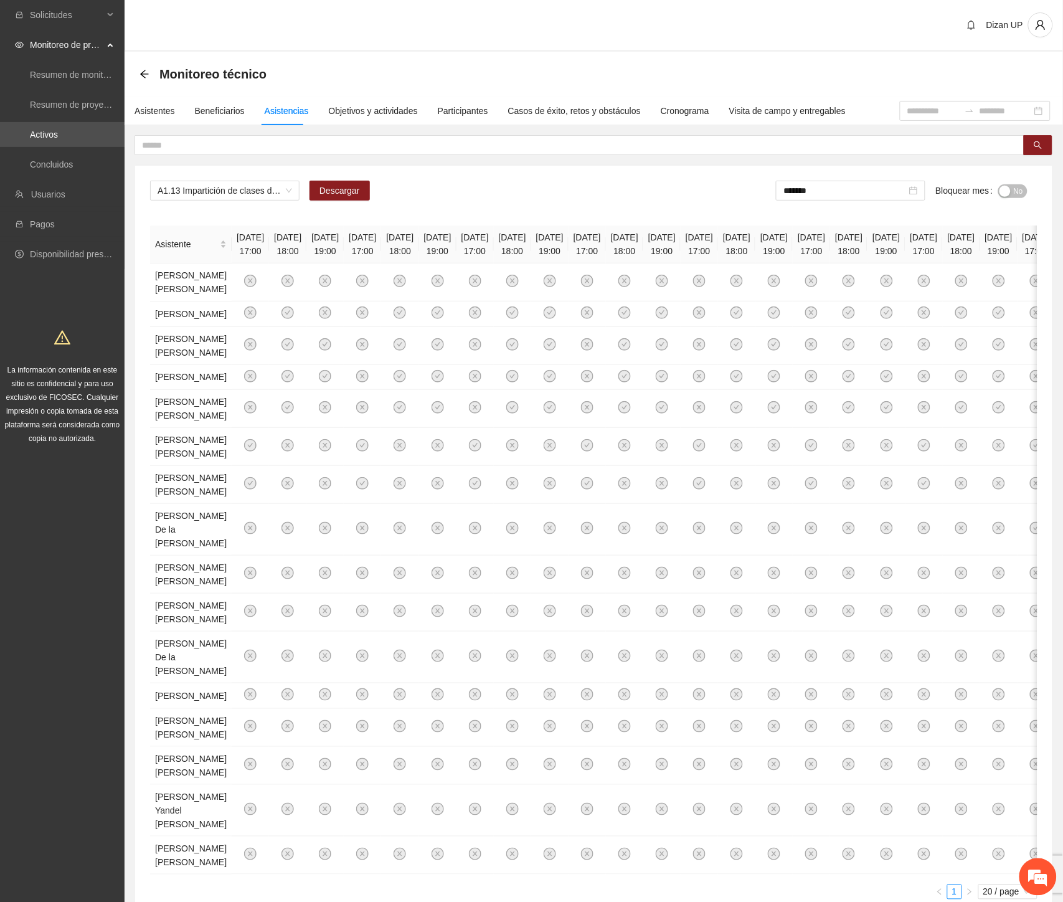
click at [1011, 187] on button "No" at bounding box center [1012, 191] width 29 height 14
click at [181, 190] on span "A1.13 Impartición de clases de futbol" at bounding box center [225, 190] width 135 height 19
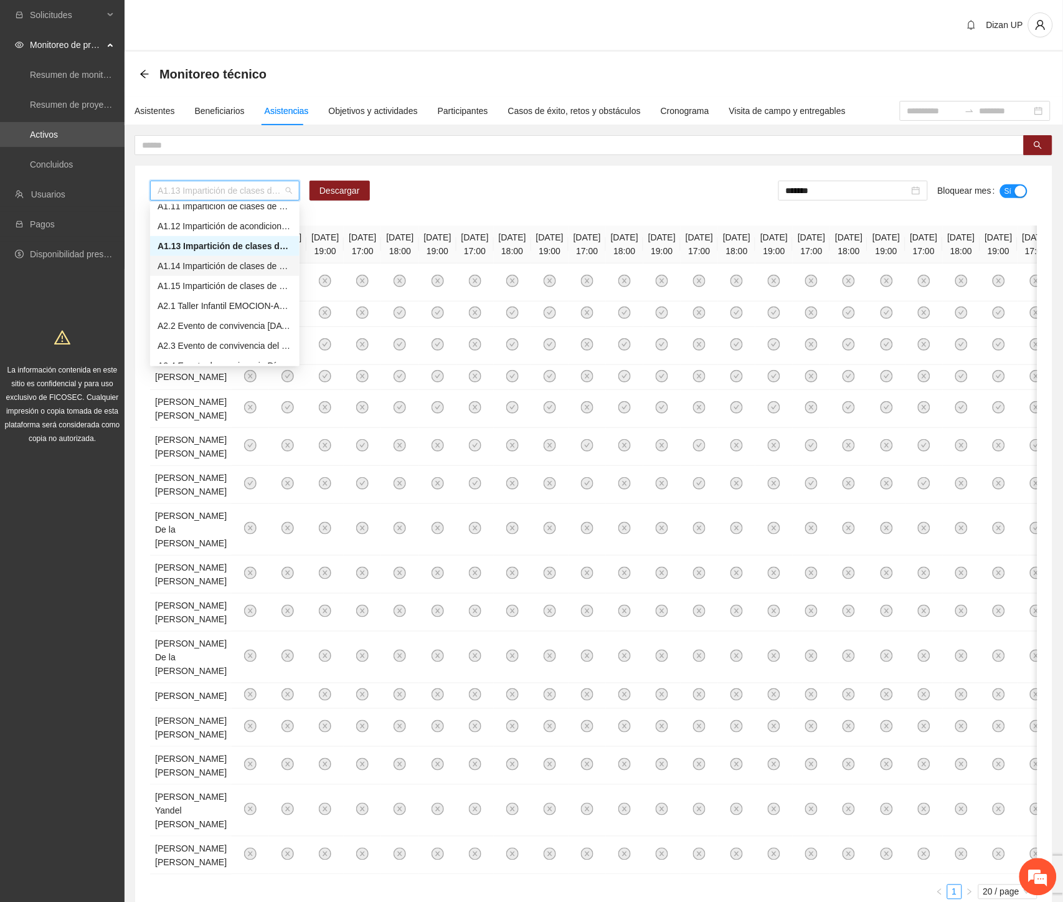
drag, startPoint x: 197, startPoint y: 265, endPoint x: 271, endPoint y: 244, distance: 76.7
click at [197, 265] on div "A1.14 Impartición de clases de Danza infantil" at bounding box center [225, 266] width 135 height 14
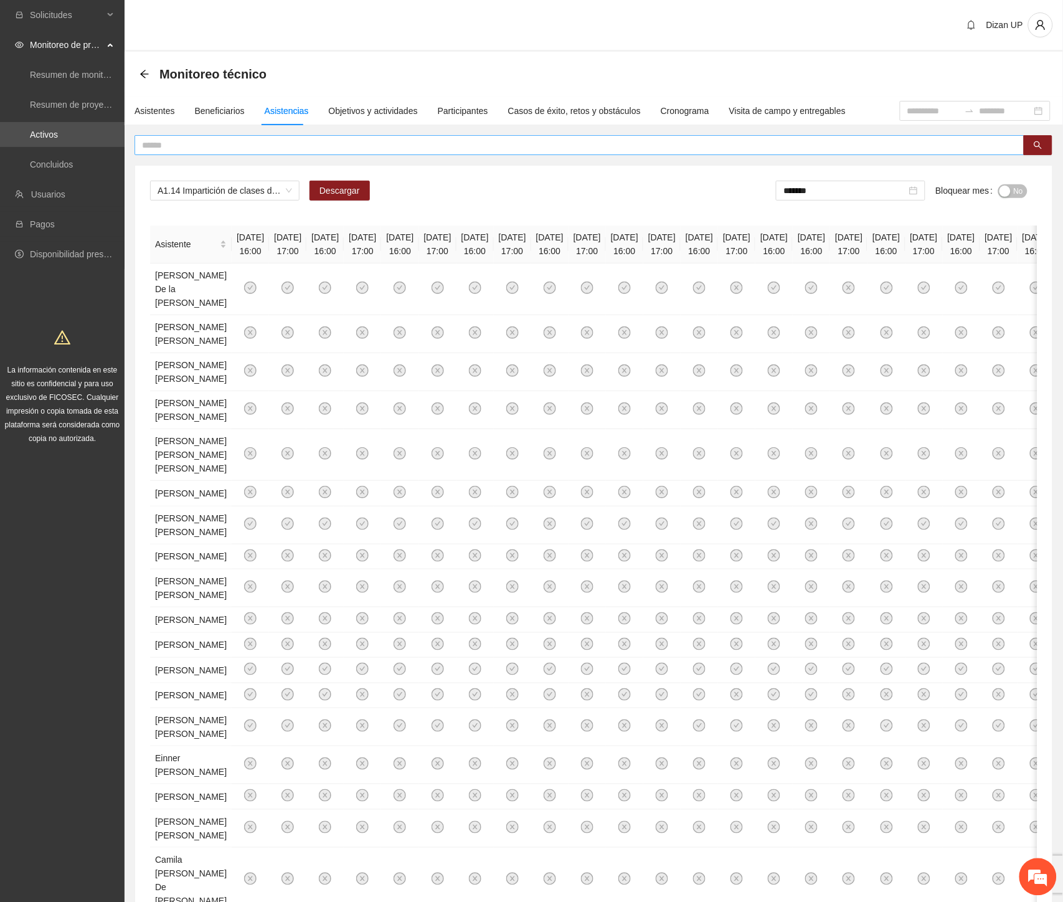
click at [310, 151] on input "text" at bounding box center [574, 145] width 865 height 14
click at [333, 191] on span "Descargar" at bounding box center [340, 191] width 40 height 14
drag, startPoint x: 189, startPoint y: 165, endPoint x: 206, endPoint y: 159, distance: 17.7
click at [189, 166] on div "A1.14 Impartición de clases de Danza infantil Descargar ******* Bloquear mes No…" at bounding box center [593, 616] width 917 height 901
click at [1017, 194] on span "No" at bounding box center [1018, 191] width 9 height 14
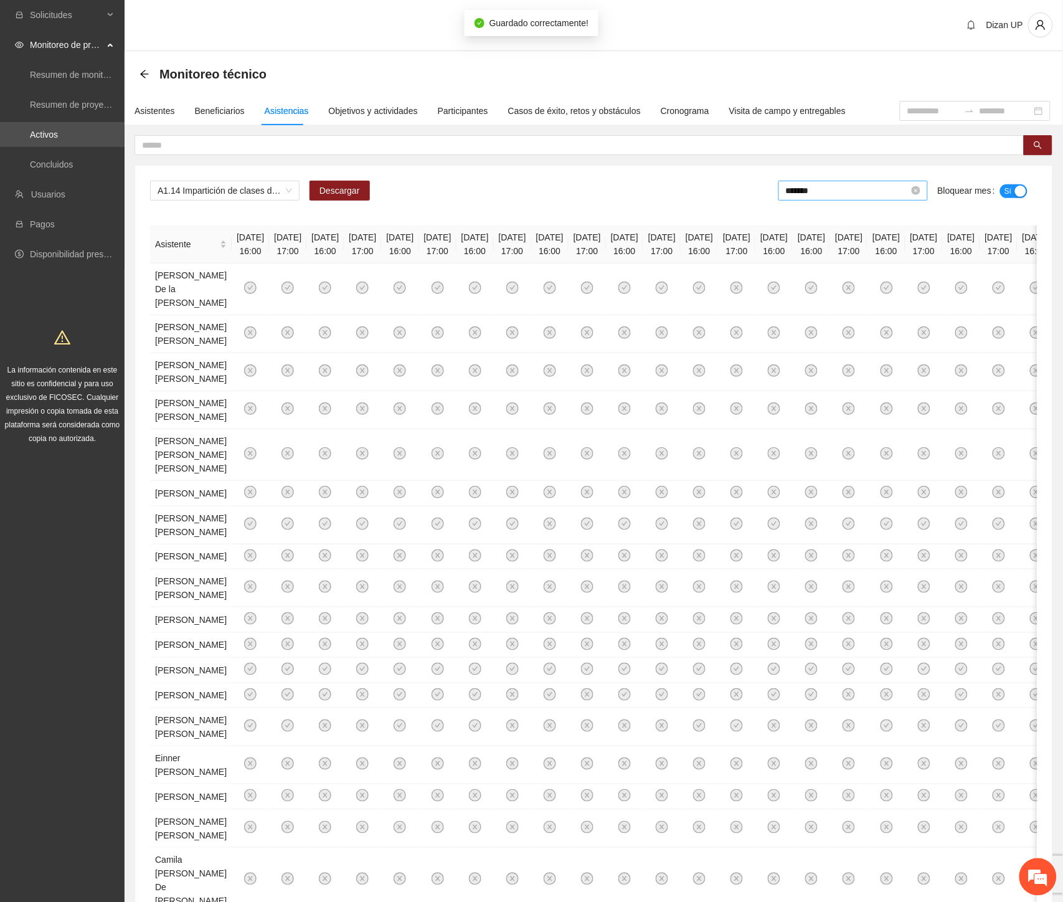
click at [847, 196] on input "*******" at bounding box center [847, 191] width 123 height 14
click at [918, 290] on div "Jun" at bounding box center [922, 289] width 37 height 15
type input "*******"
click at [391, 109] on div "Objetivos y actividades" at bounding box center [373, 111] width 89 height 14
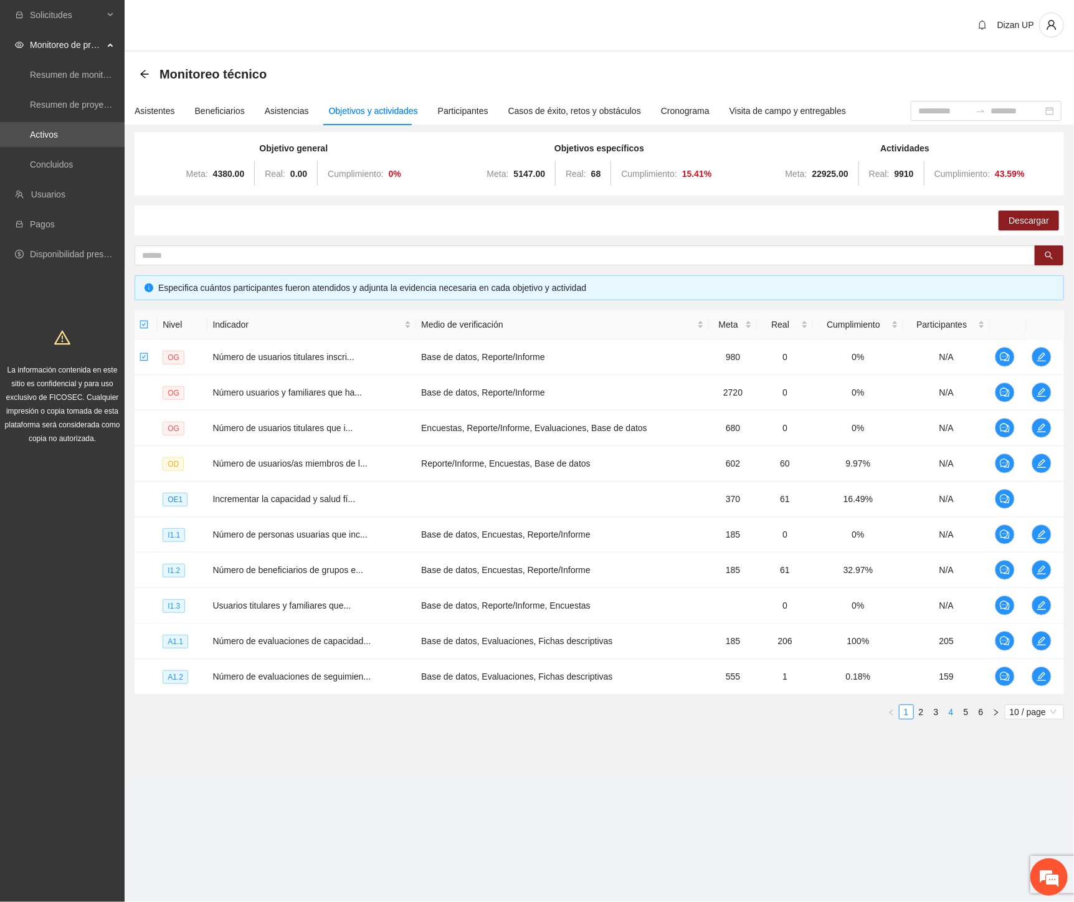
click at [952, 714] on link "4" at bounding box center [951, 712] width 14 height 14
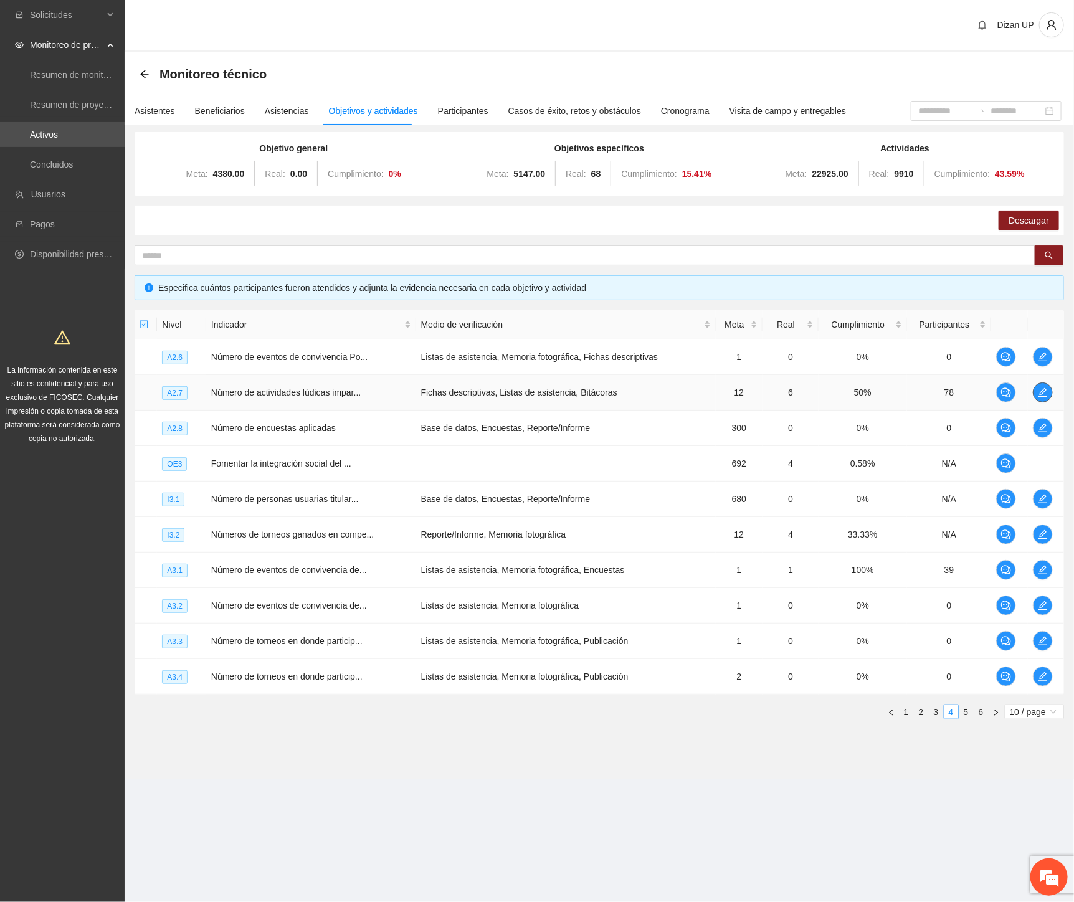
click at [1044, 395] on icon "edit" at bounding box center [1043, 392] width 10 height 10
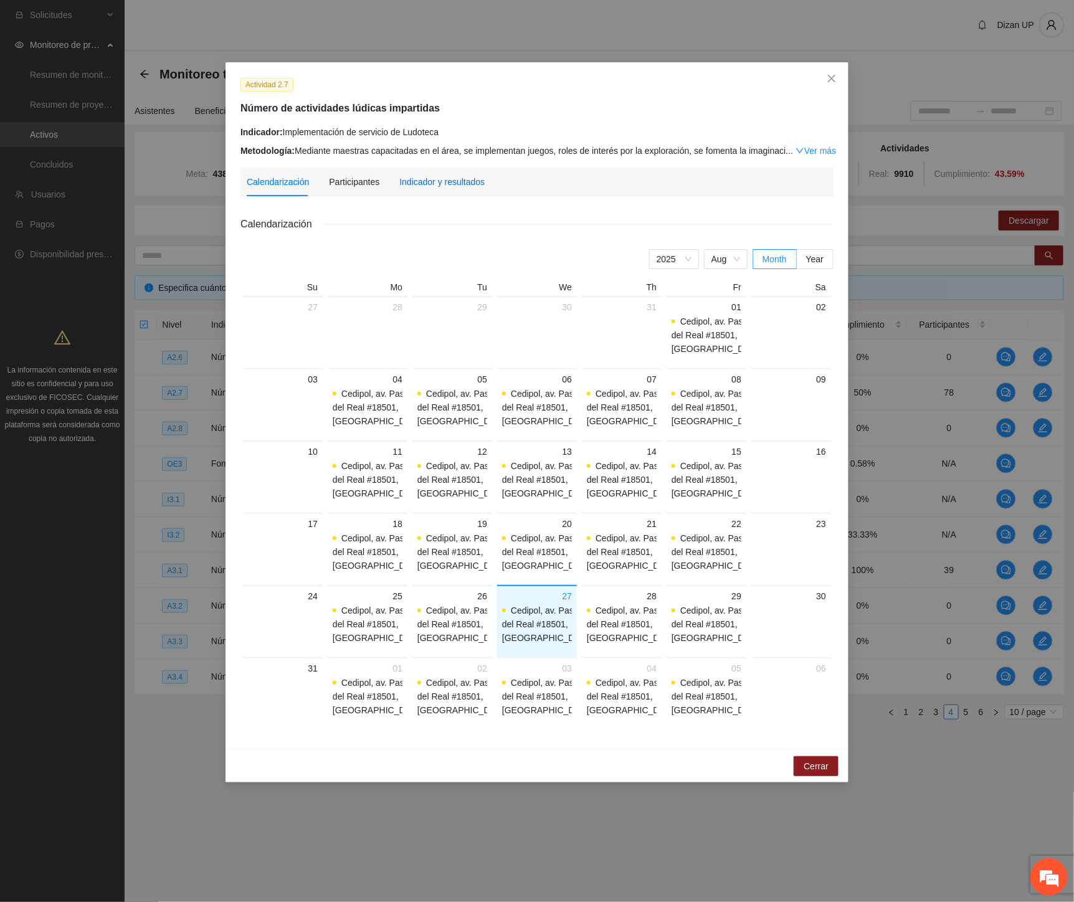
click at [427, 183] on div "Indicador y resultados" at bounding box center [441, 182] width 85 height 14
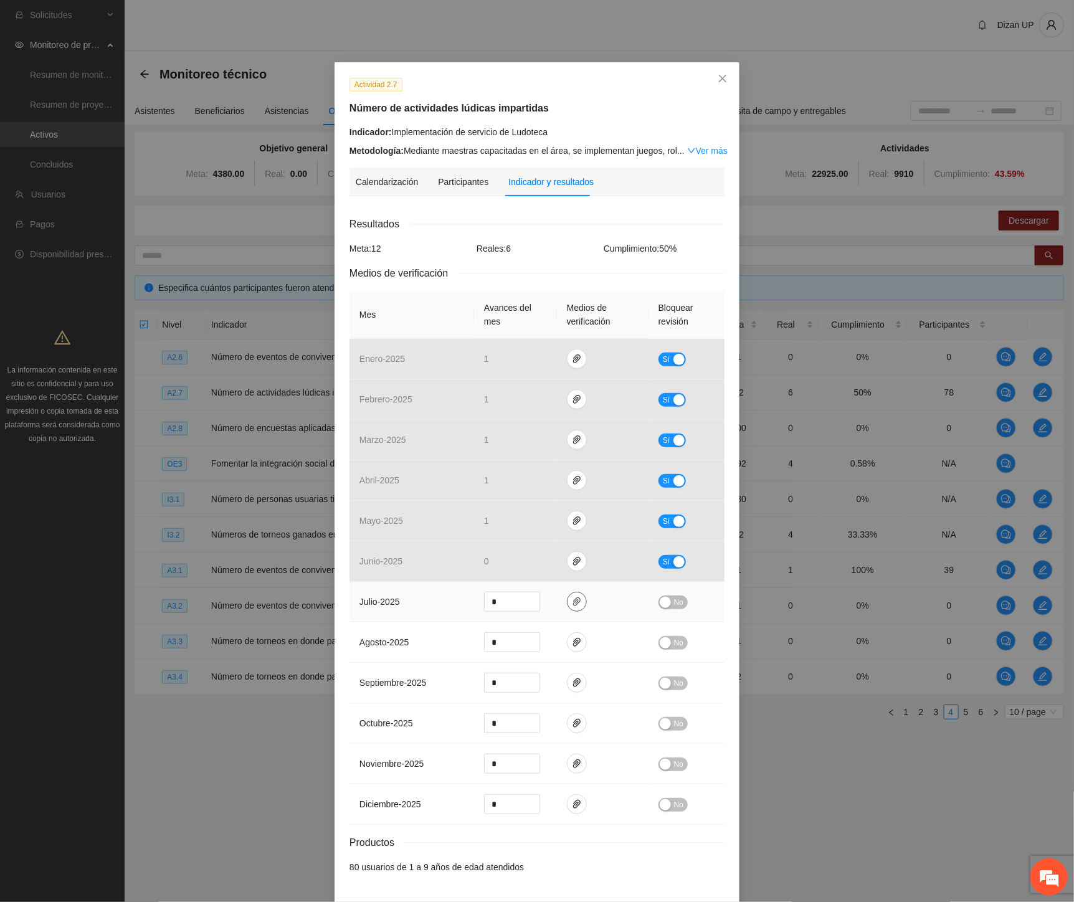
click at [573, 600] on icon "paper-clip" at bounding box center [576, 601] width 7 height 9
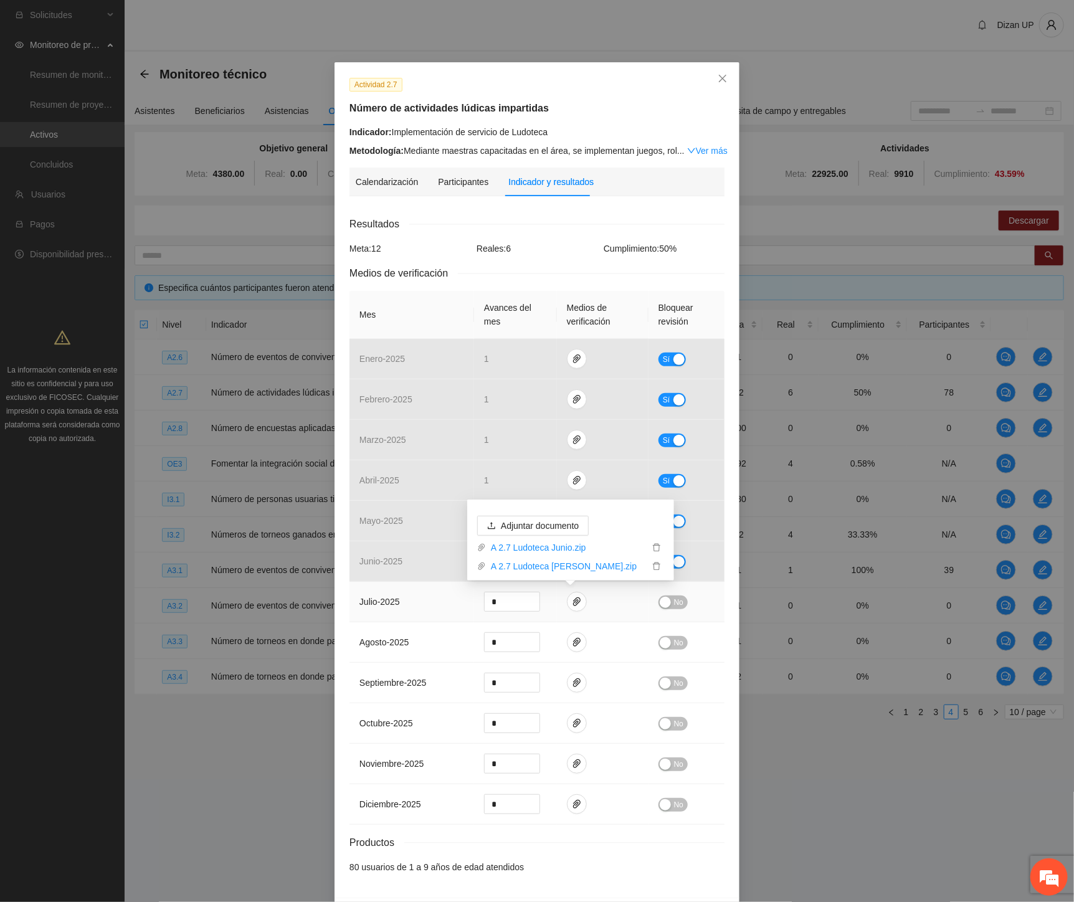
click at [409, 602] on td "julio - 2025" at bounding box center [411, 602] width 125 height 40
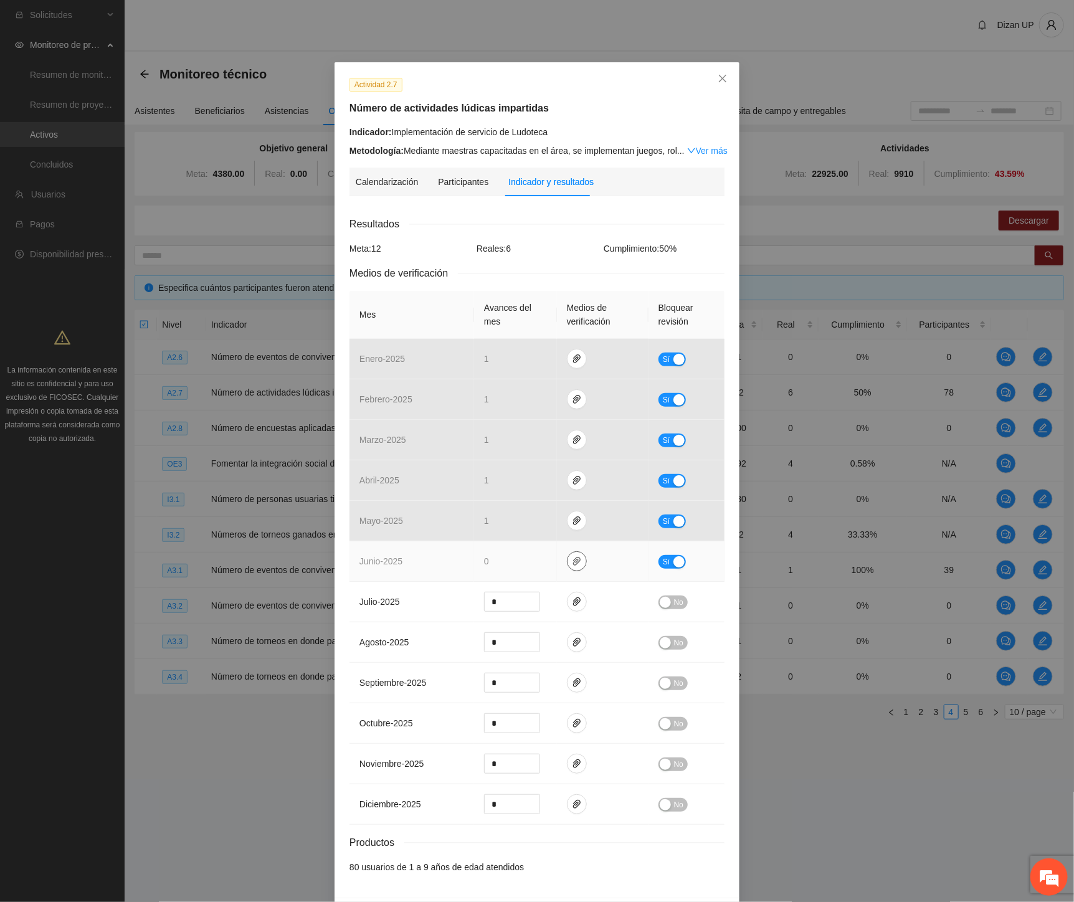
click at [572, 562] on icon "paper-clip" at bounding box center [577, 561] width 10 height 10
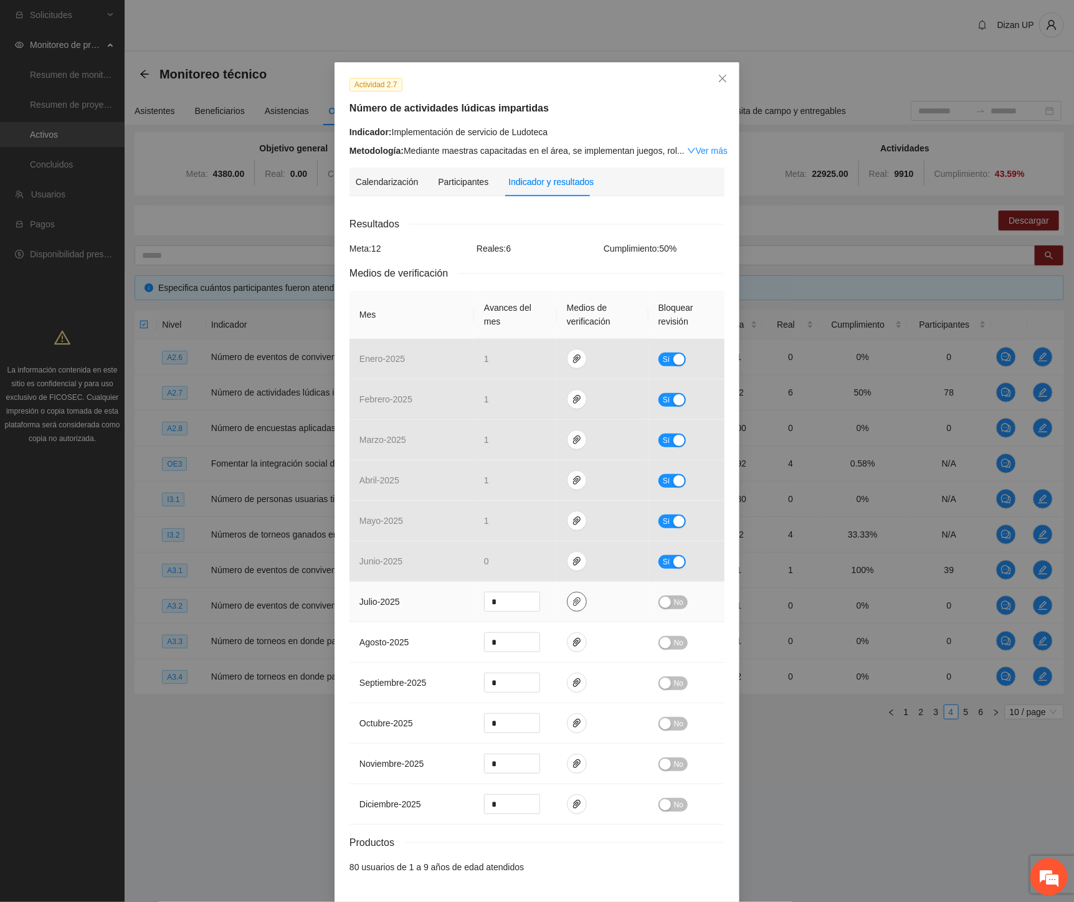
click at [573, 603] on icon "paper-clip" at bounding box center [576, 601] width 7 height 9
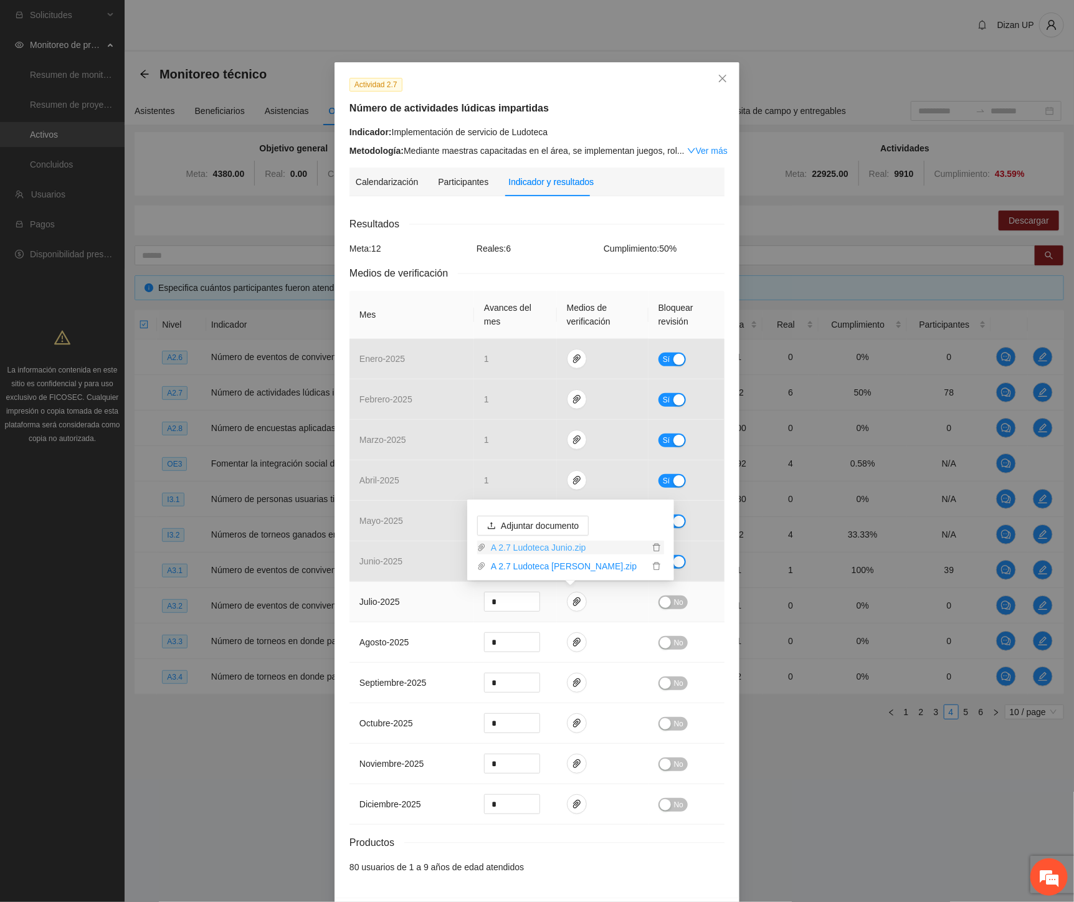
click at [533, 546] on link "A 2.7 Ludoteca Junio.zip" at bounding box center [567, 548] width 163 height 14
click at [459, 587] on td "julio - 2025" at bounding box center [411, 602] width 125 height 40
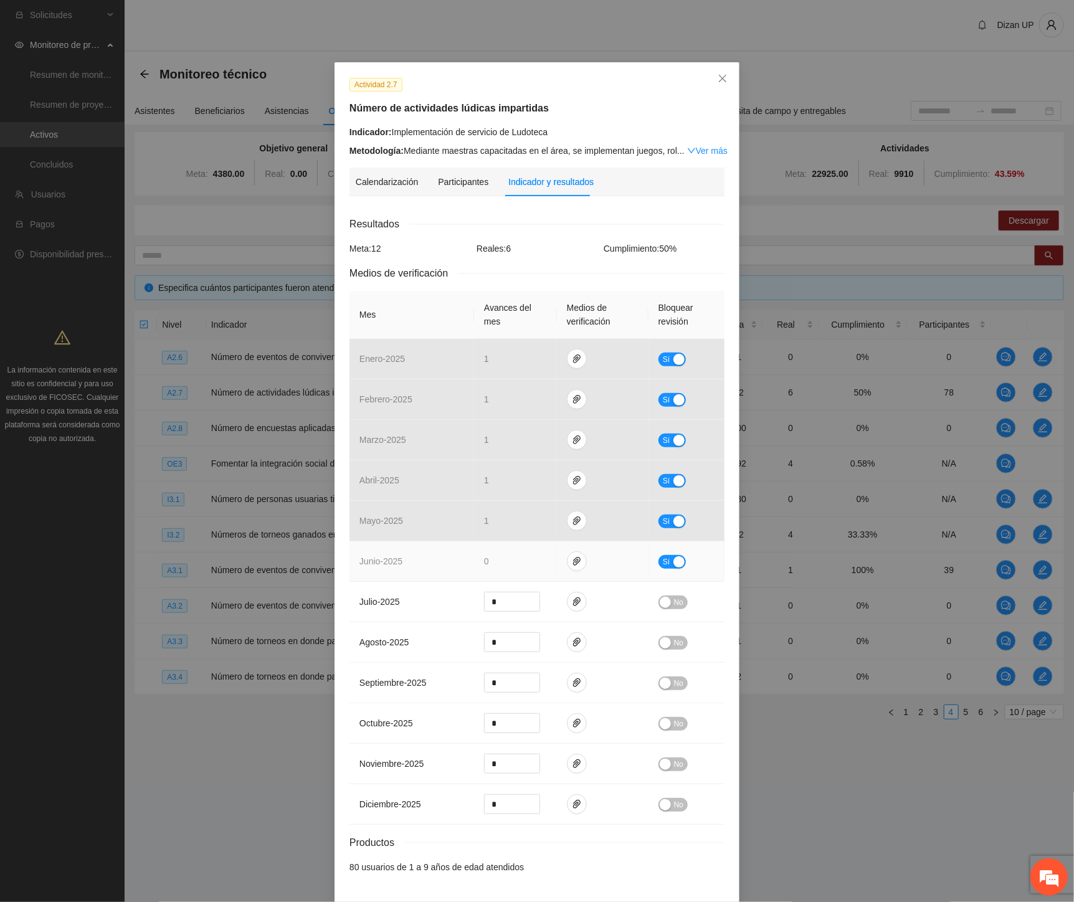
click at [673, 557] on div "button" at bounding box center [678, 561] width 11 height 11
click at [572, 564] on icon "paper-clip" at bounding box center [577, 561] width 10 height 10
click at [525, 524] on span "Adjuntar documento" at bounding box center [540, 523] width 78 height 14
type input "*"
click at [529, 555] on span "up" at bounding box center [532, 557] width 7 height 7
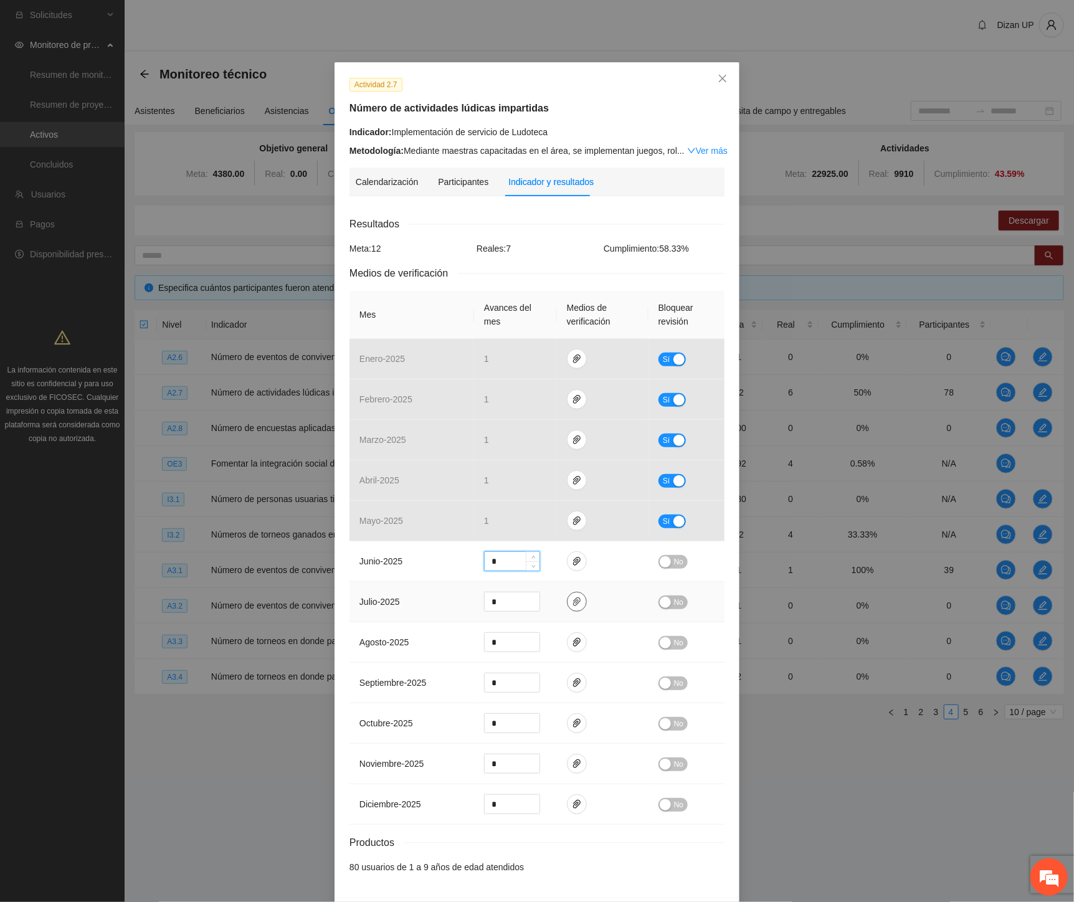
click at [567, 600] on span "paper-clip" at bounding box center [576, 602] width 19 height 10
click at [653, 545] on icon "delete" at bounding box center [656, 548] width 7 height 8
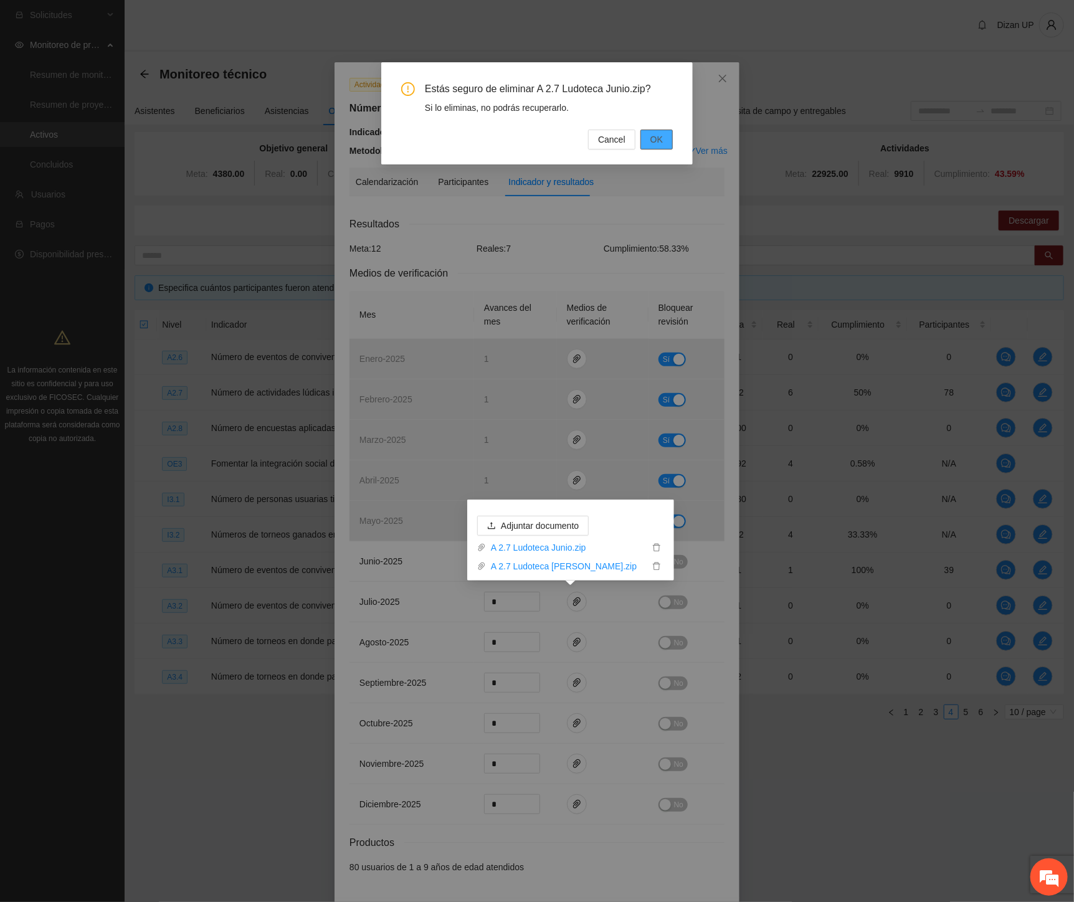
click at [653, 135] on span "OK" at bounding box center [656, 140] width 12 height 14
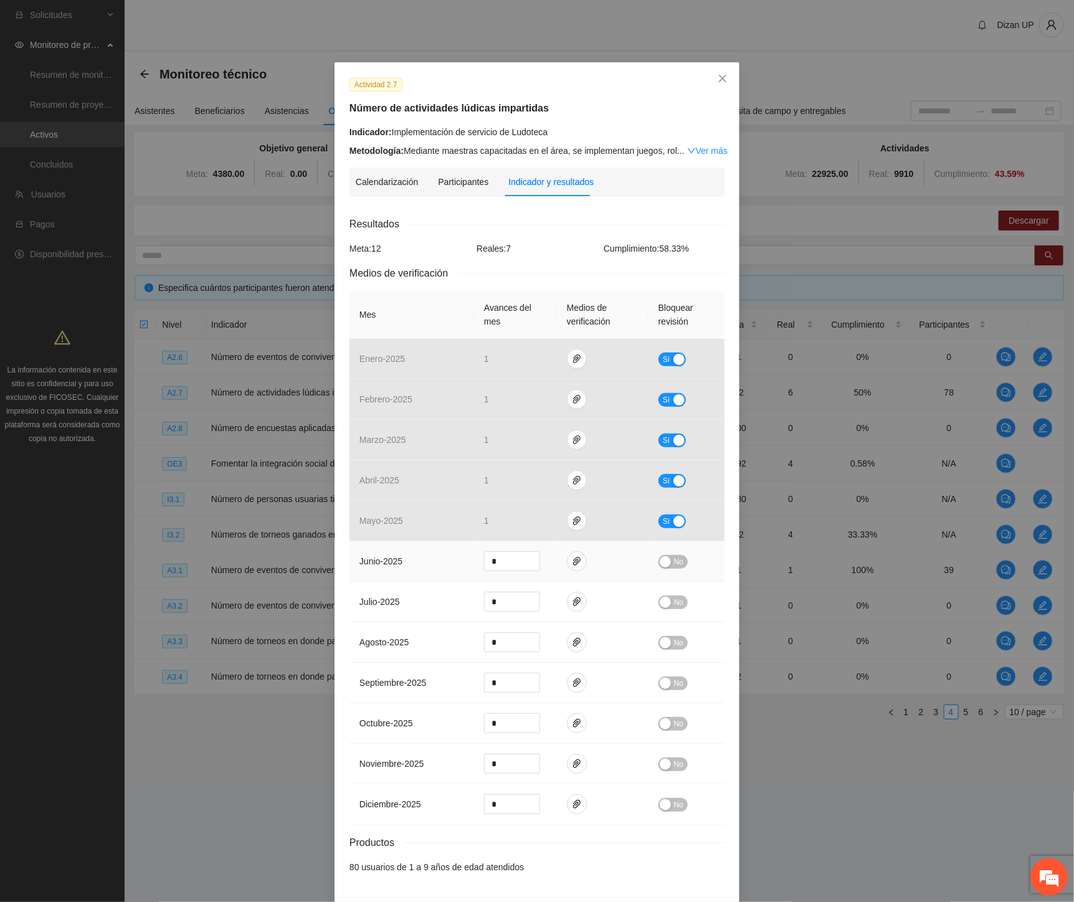
click at [668, 561] on button "No" at bounding box center [672, 562] width 29 height 14
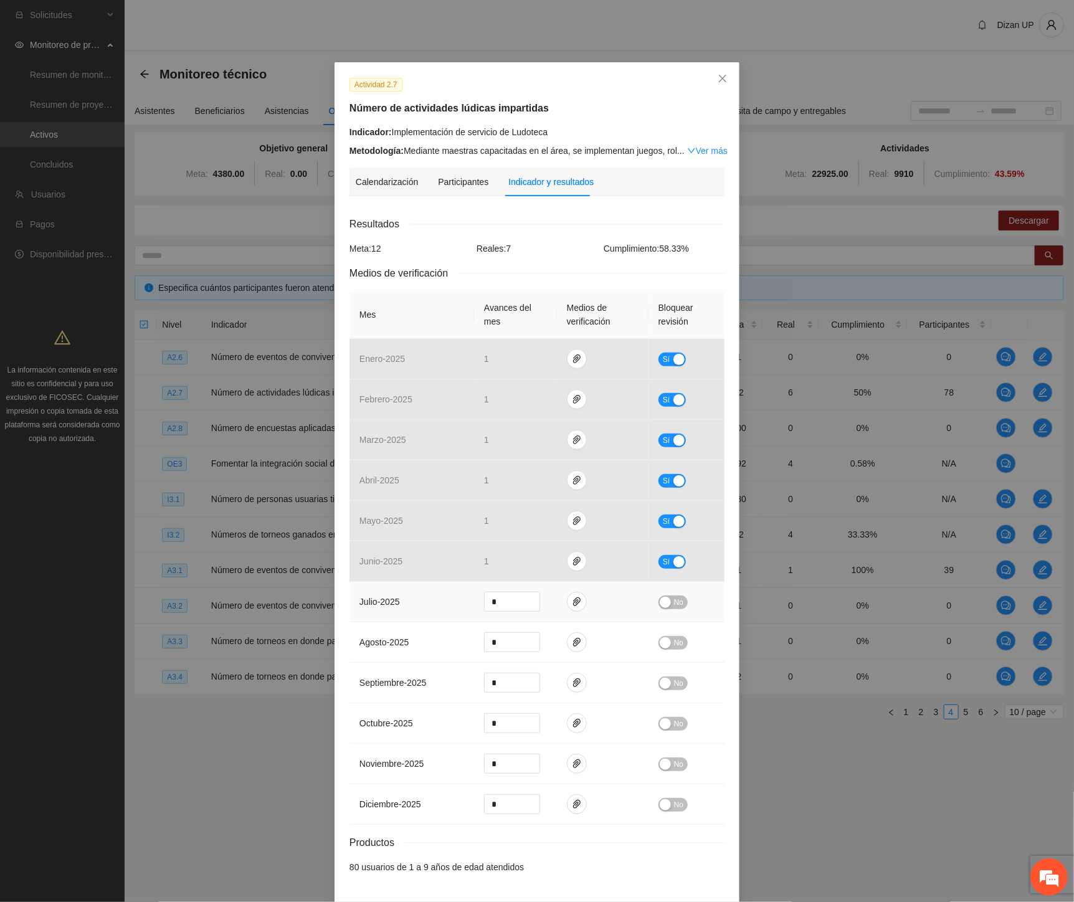
click at [678, 599] on span "No" at bounding box center [678, 602] width 9 height 14
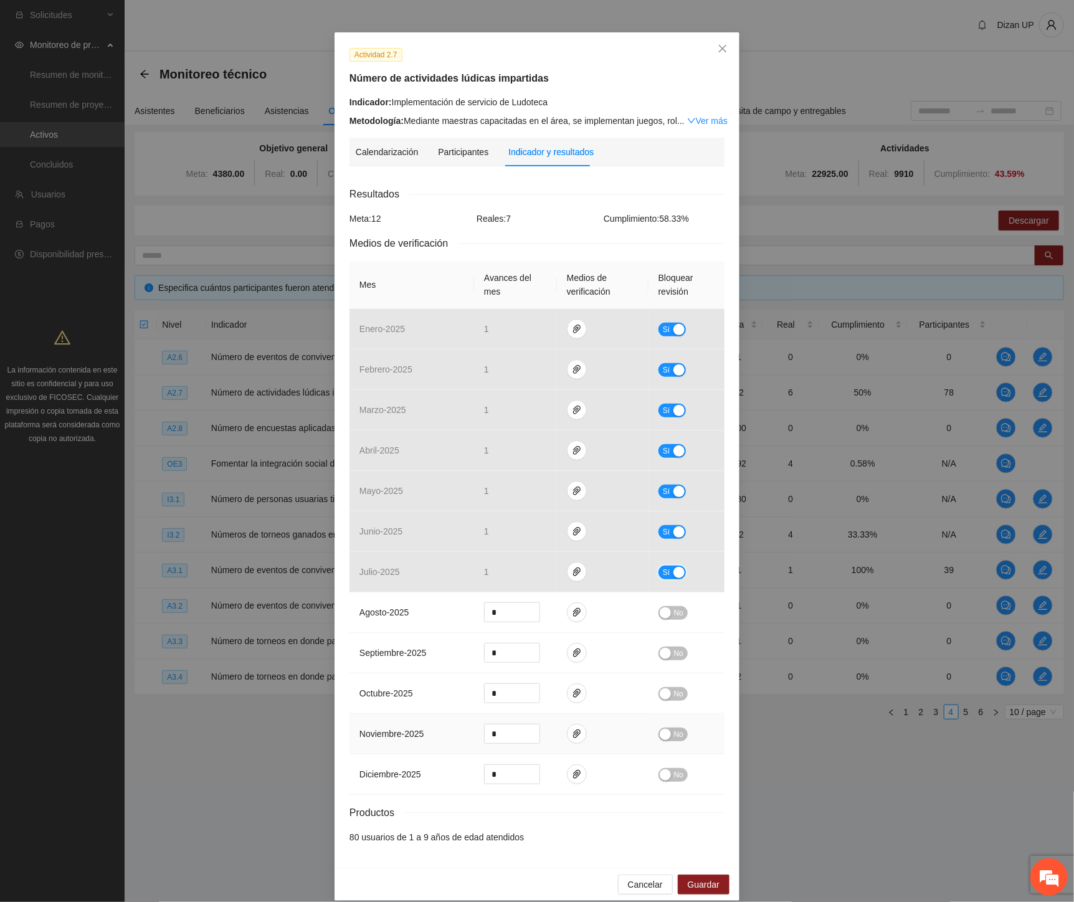
scroll to position [45, 0]
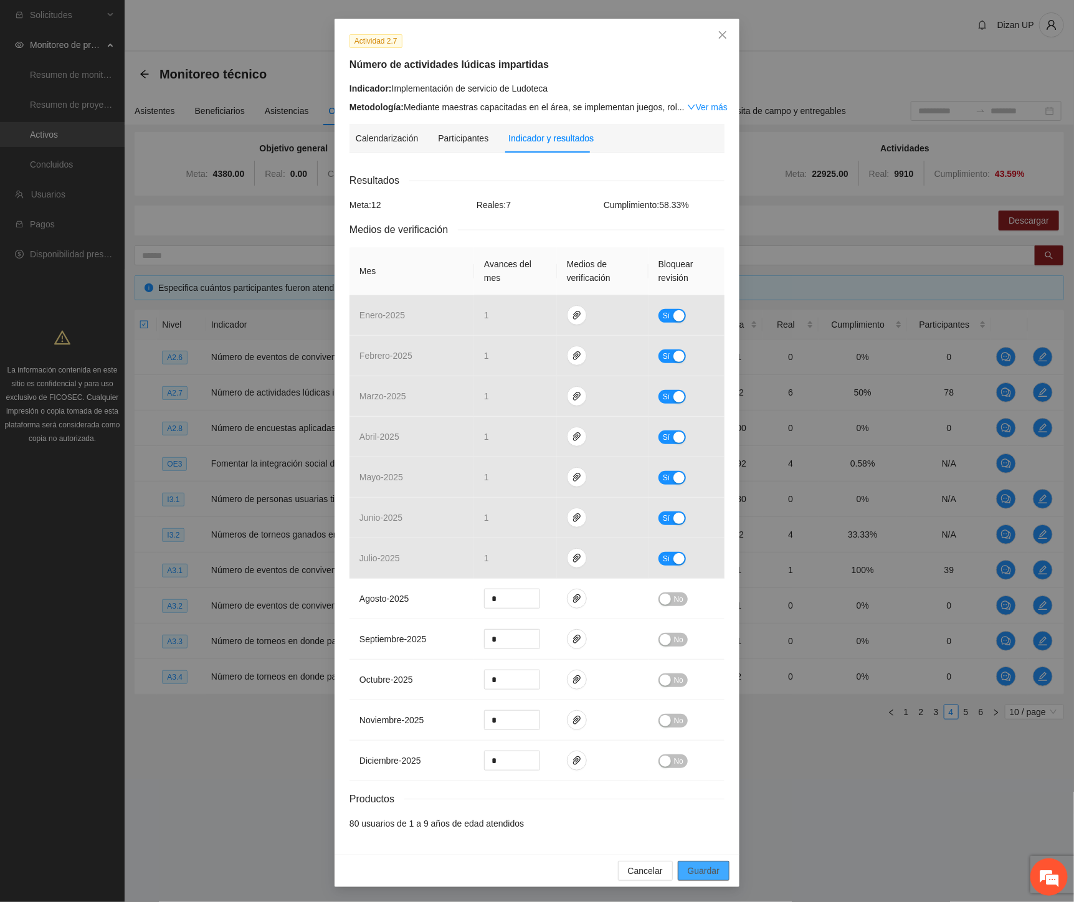
click at [691, 871] on span "Guardar" at bounding box center [704, 871] width 32 height 14
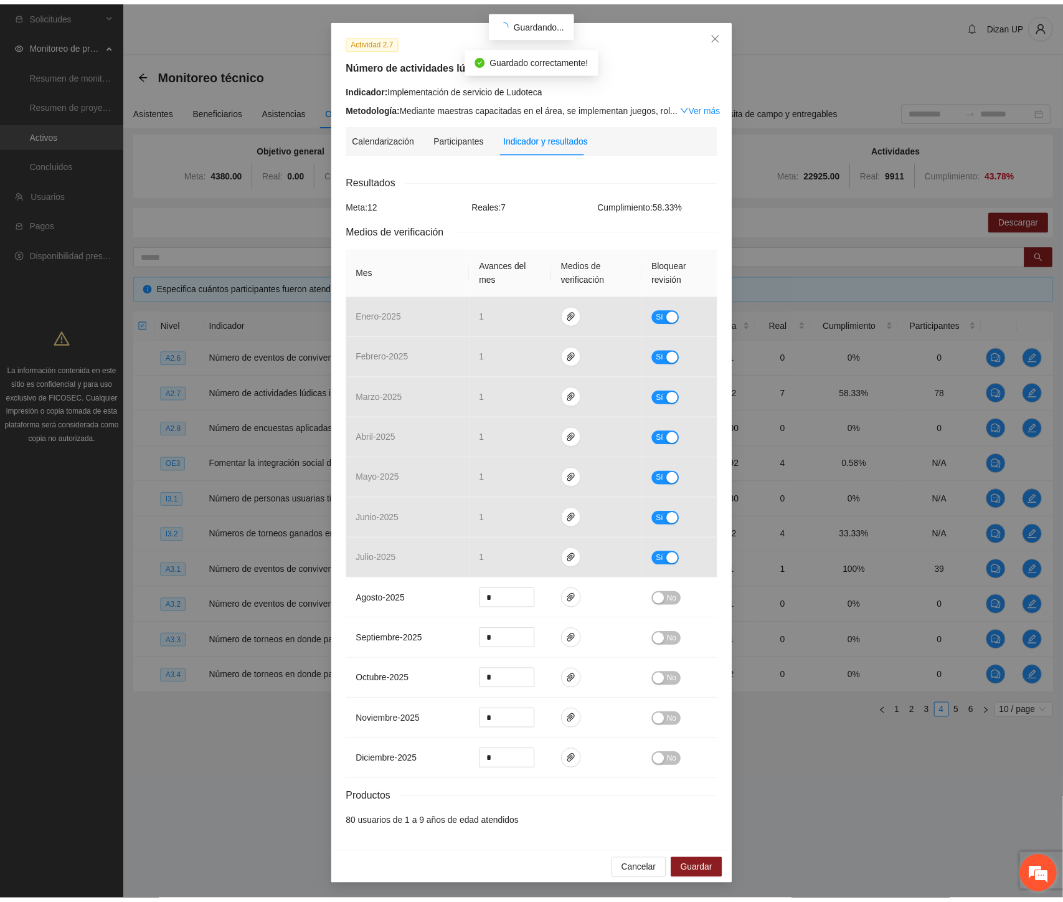
scroll to position [0, 0]
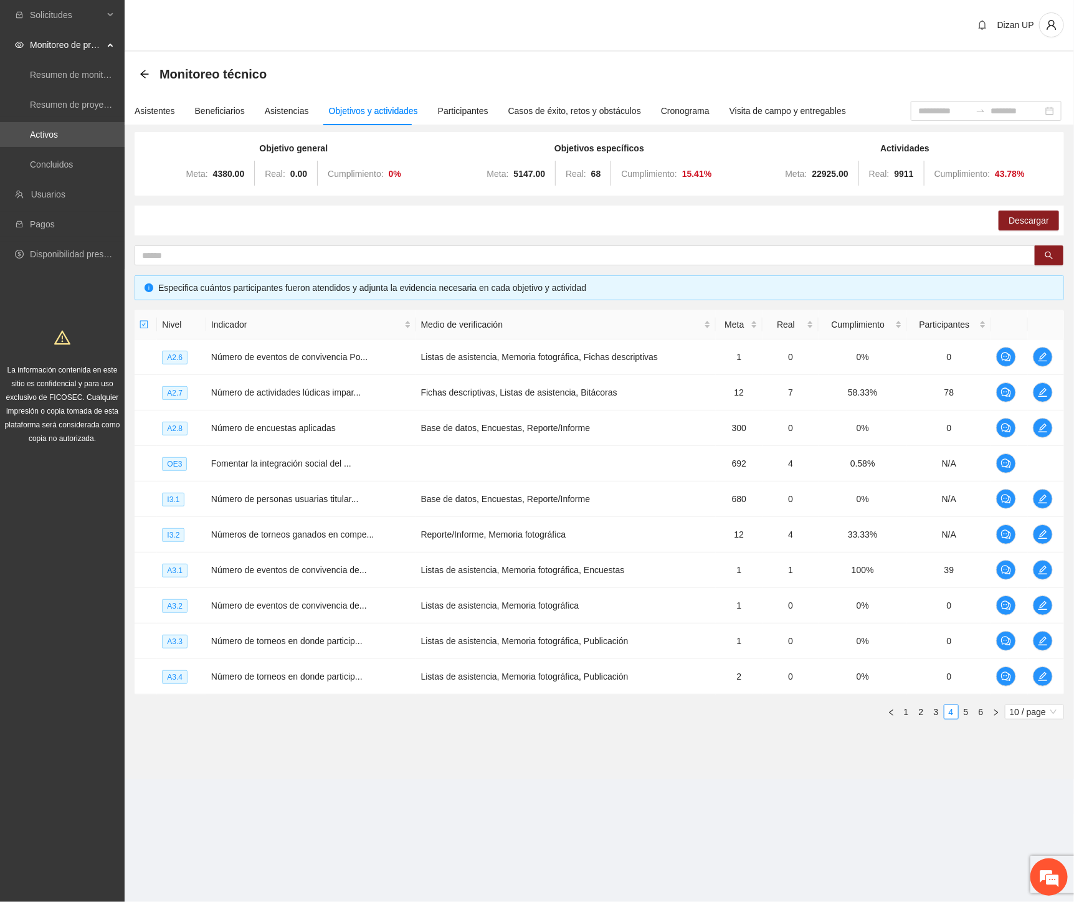
click at [257, 232] on div "Descargar" at bounding box center [599, 221] width 929 height 30
click at [271, 110] on div "Asistencias" at bounding box center [287, 111] width 44 height 14
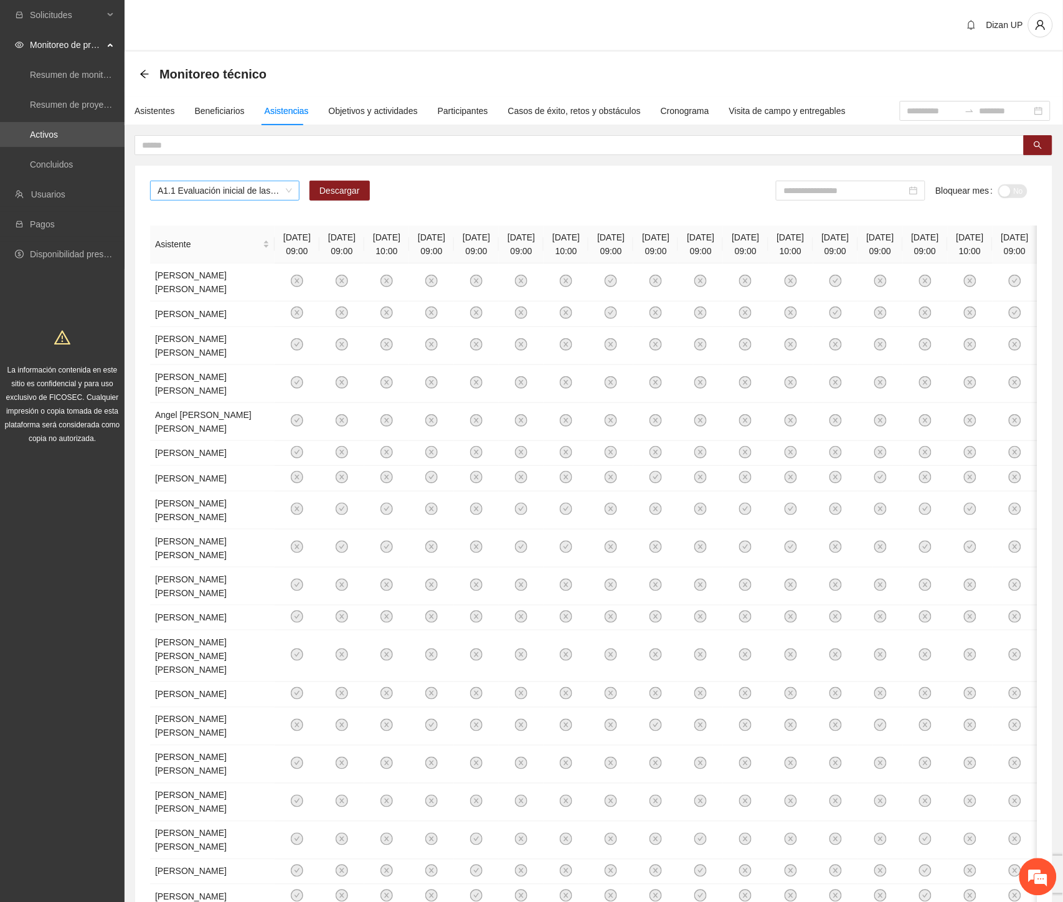
click at [238, 188] on span "A1.1 Evaluación inicial de las capacidades físicas de grupos especiales, distri…" at bounding box center [225, 190] width 135 height 19
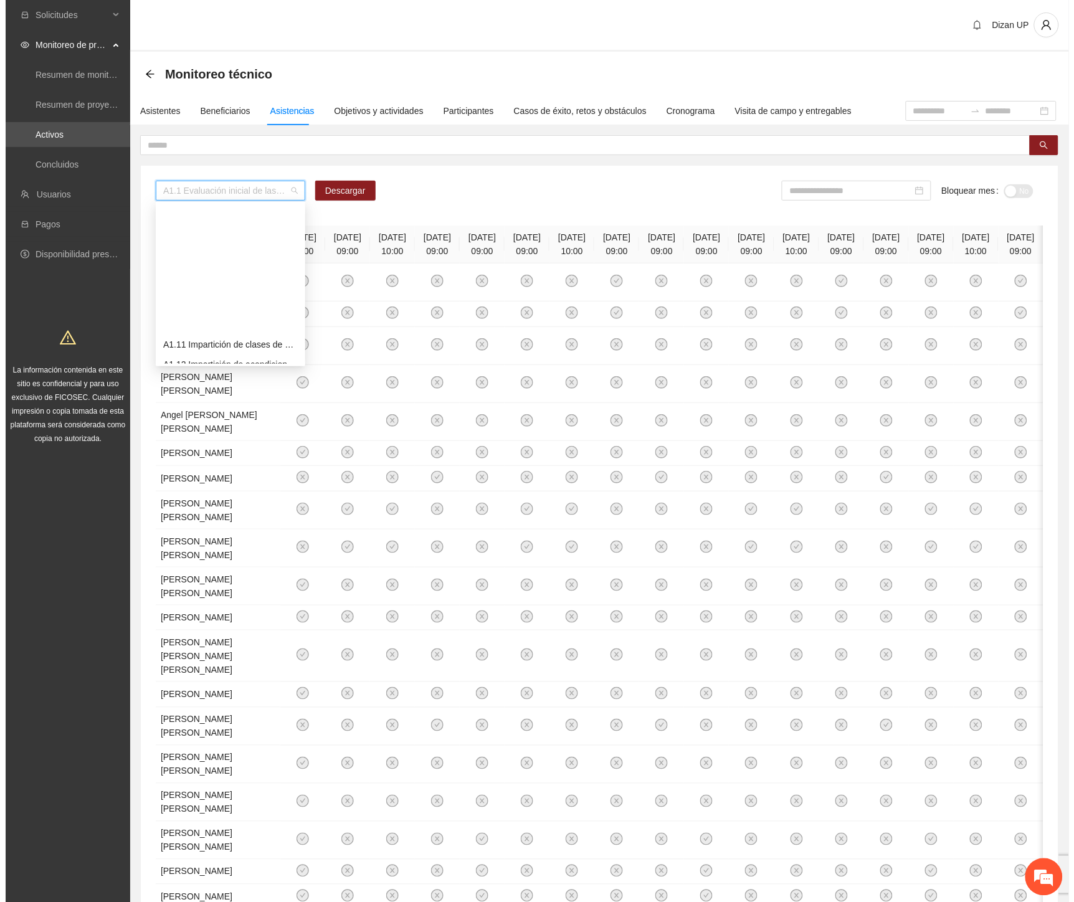
scroll to position [346, 0]
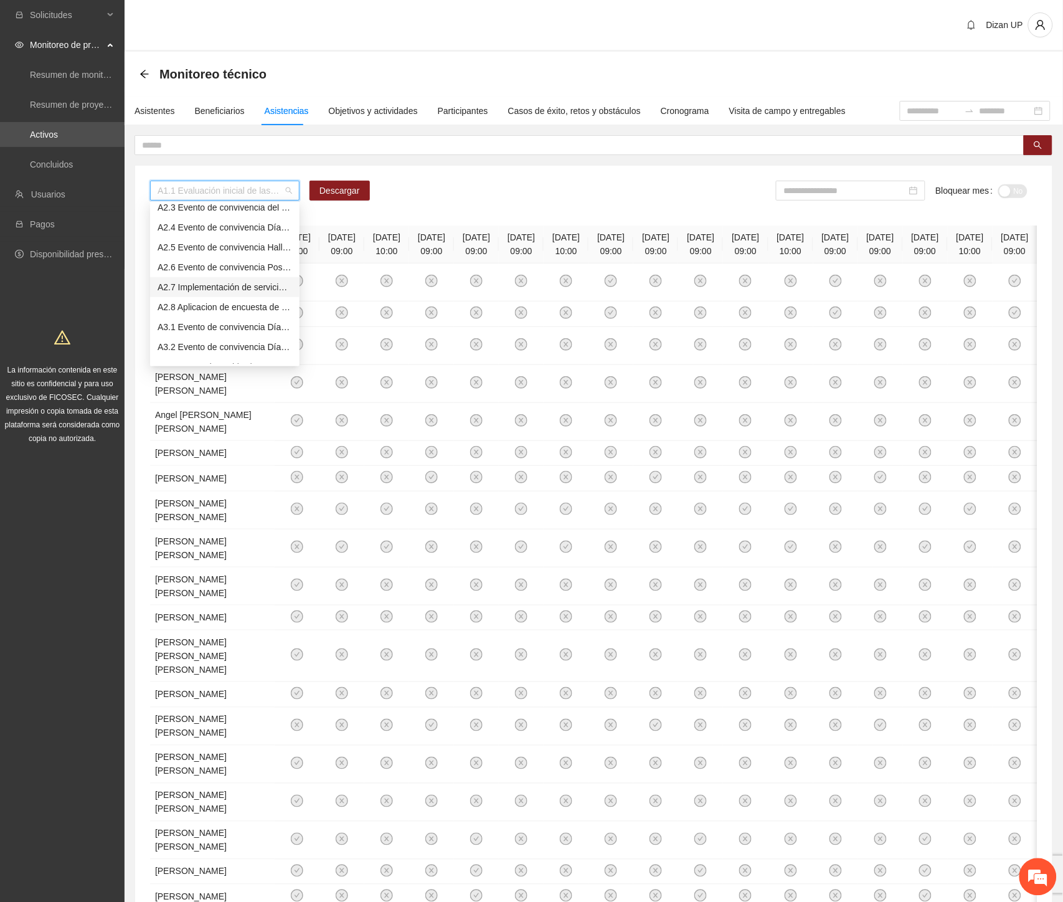
click at [200, 282] on div "A2.7 Implementación de servicio de Ludoteca" at bounding box center [225, 287] width 135 height 14
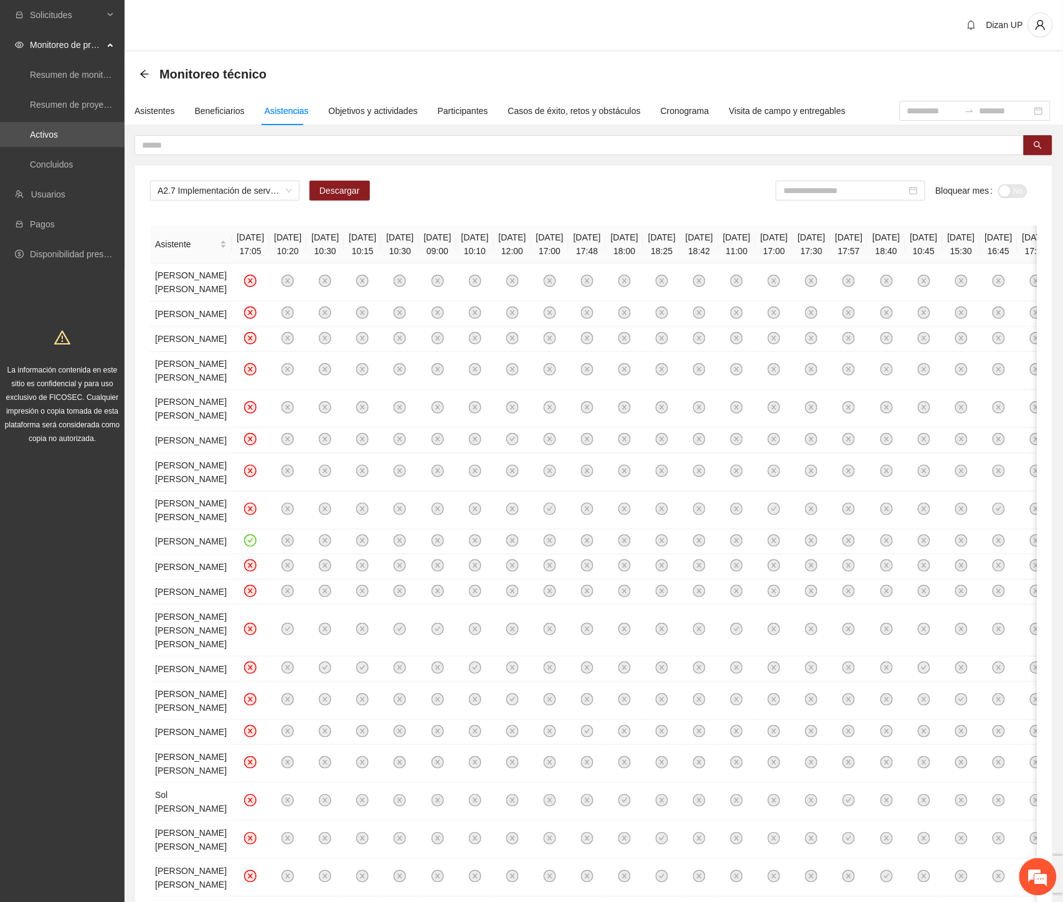
click at [507, 213] on div "A2.7 Implementación de servicio de Ludoteca Descargar Bloquear mes No Asistente…" at bounding box center [593, 575] width 917 height 819
click at [836, 193] on input at bounding box center [844, 191] width 123 height 14
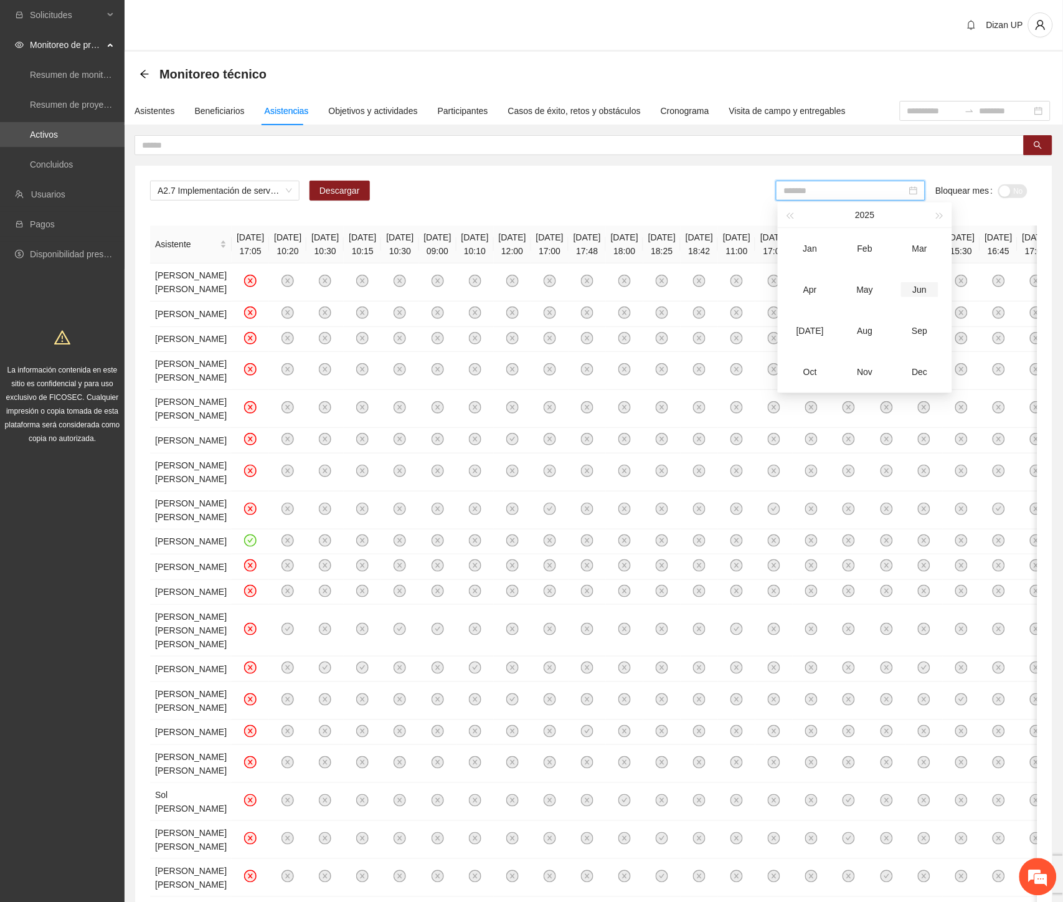
type input "*******"
click at [921, 290] on div "Jun" at bounding box center [919, 289] width 37 height 15
click at [846, 182] on div "*******" at bounding box center [853, 191] width 149 height 20
click at [808, 335] on div "[DATE]" at bounding box center [812, 330] width 37 height 15
type input "*******"
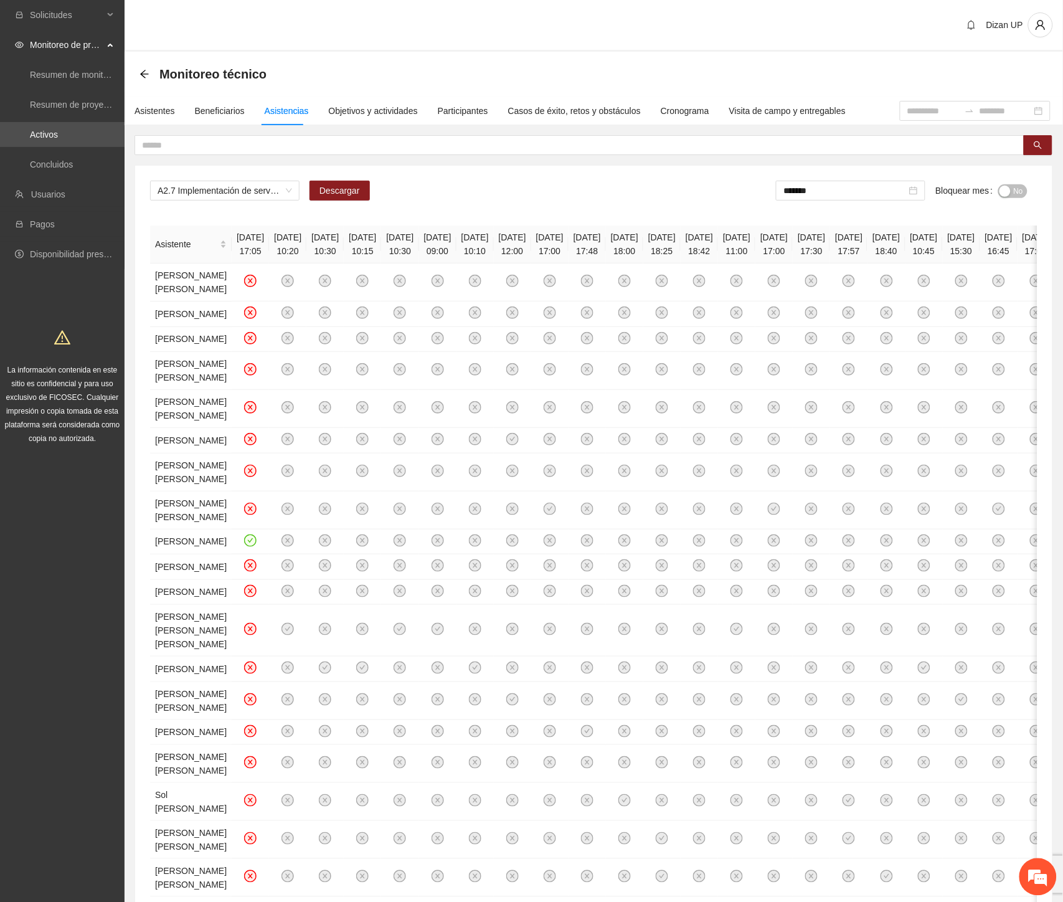
click at [1015, 191] on span "No" at bounding box center [1018, 191] width 9 height 14
click at [275, 222] on div "A2.7 Implementación de servicio de Ludoteca Descargar ******* Bloquear mes Sí A…" at bounding box center [593, 575] width 917 height 819
click at [359, 113] on div "Objetivos y actividades" at bounding box center [373, 111] width 89 height 14
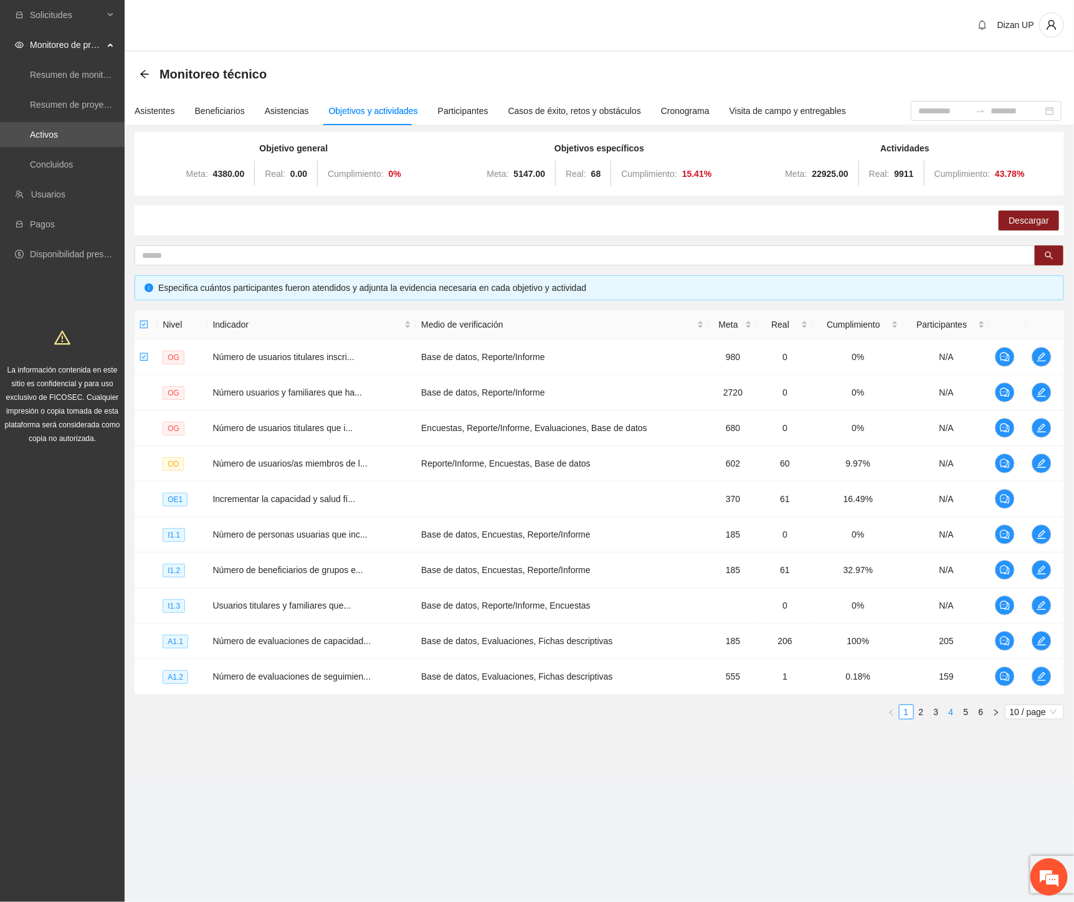
click at [947, 712] on link "4" at bounding box center [951, 712] width 14 height 14
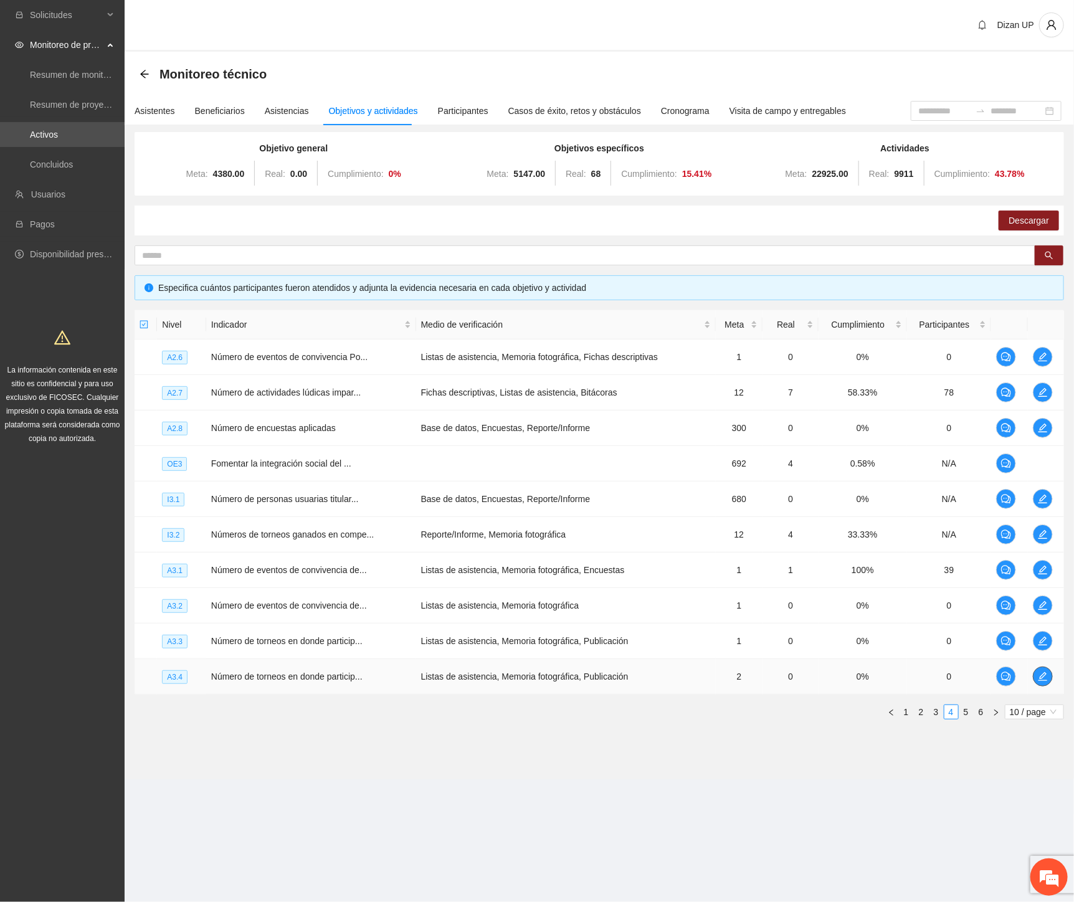
click at [1038, 675] on icon "edit" at bounding box center [1043, 676] width 10 height 10
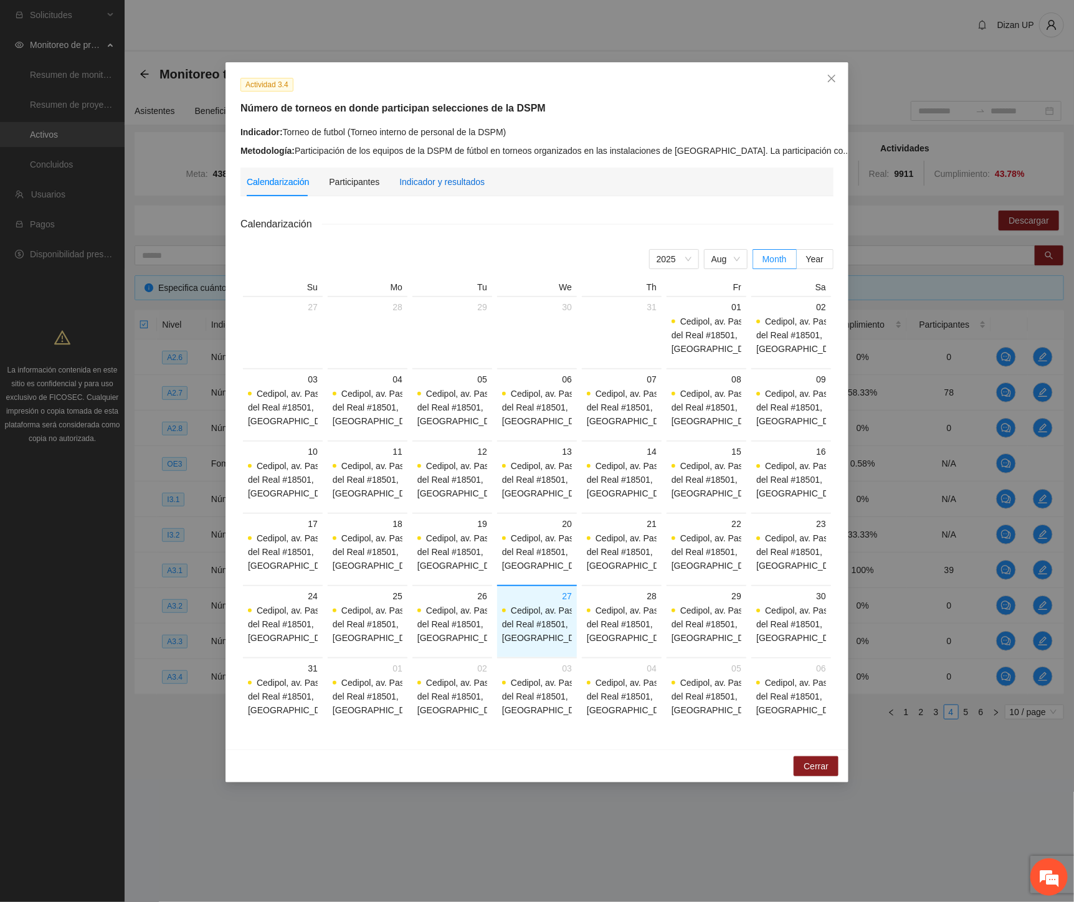
click at [432, 186] on div "Indicador y resultados" at bounding box center [441, 182] width 85 height 14
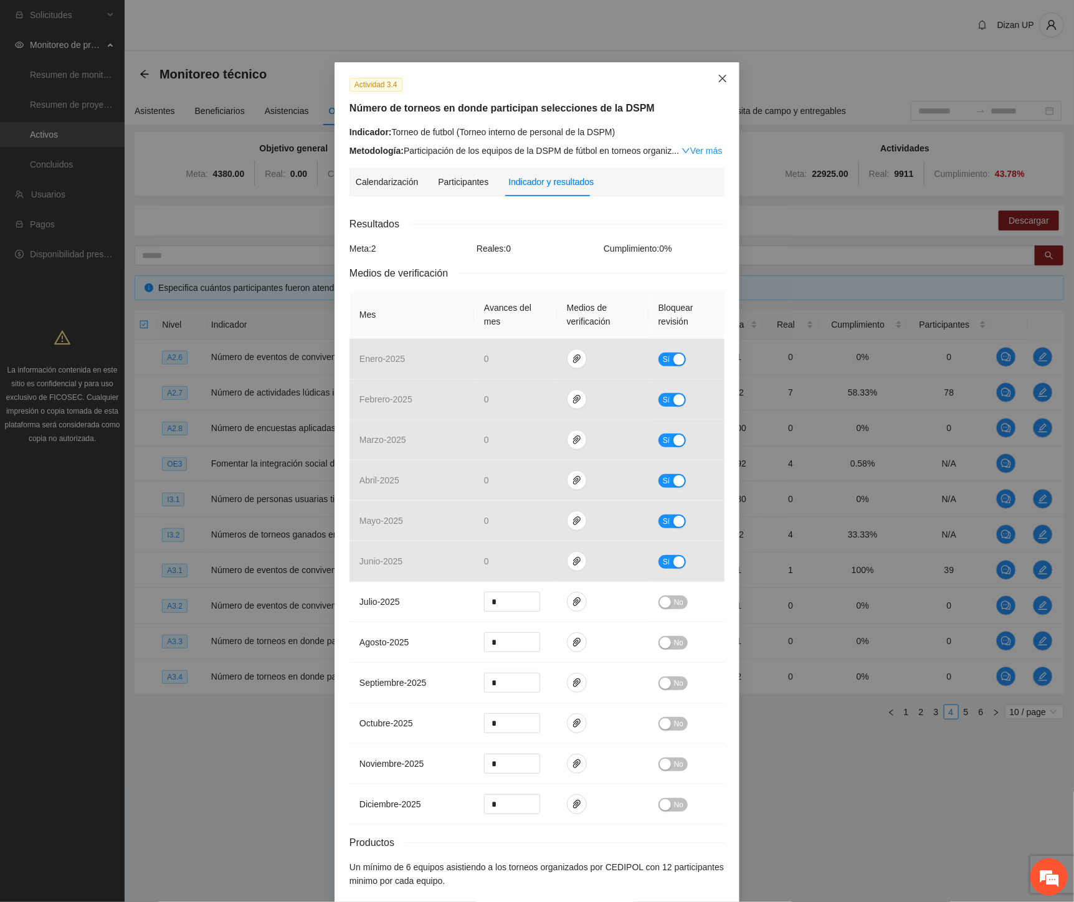
click at [717, 78] on icon "close" at bounding box center [722, 78] width 10 height 10
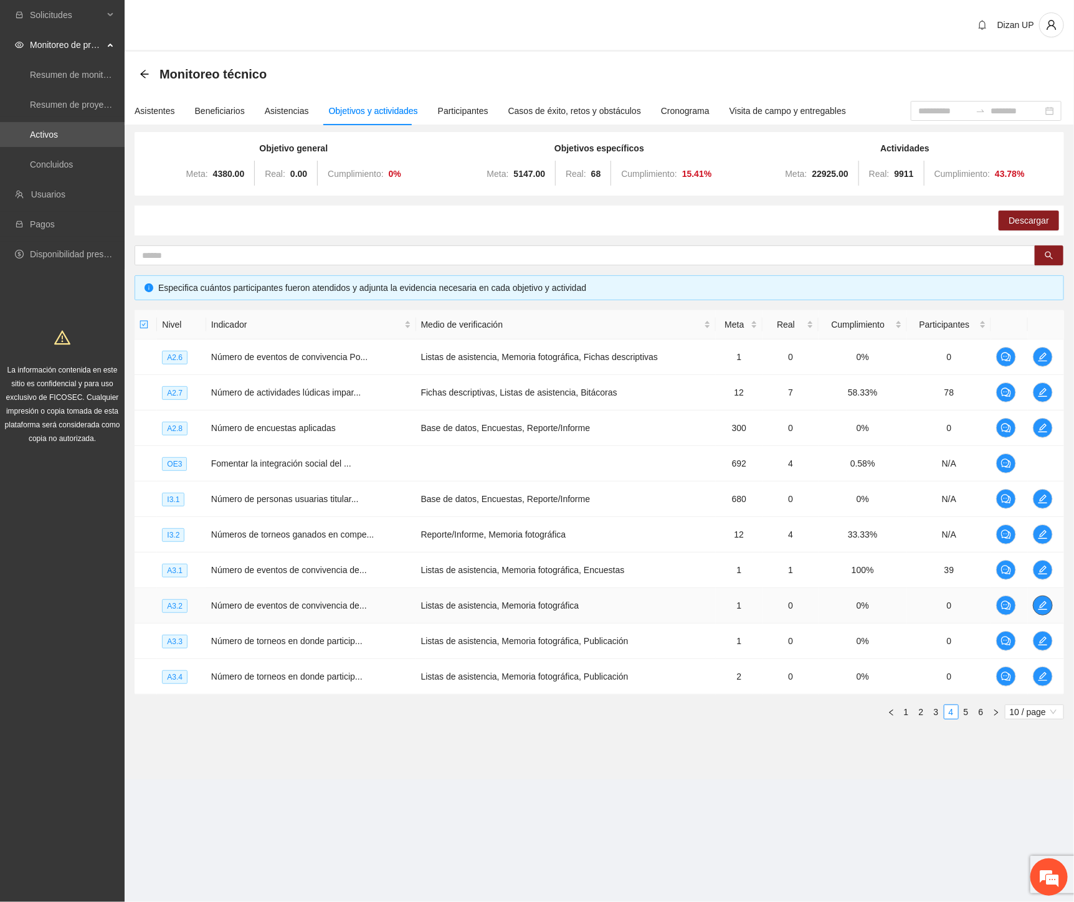
click at [1047, 600] on icon "edit" at bounding box center [1043, 605] width 10 height 10
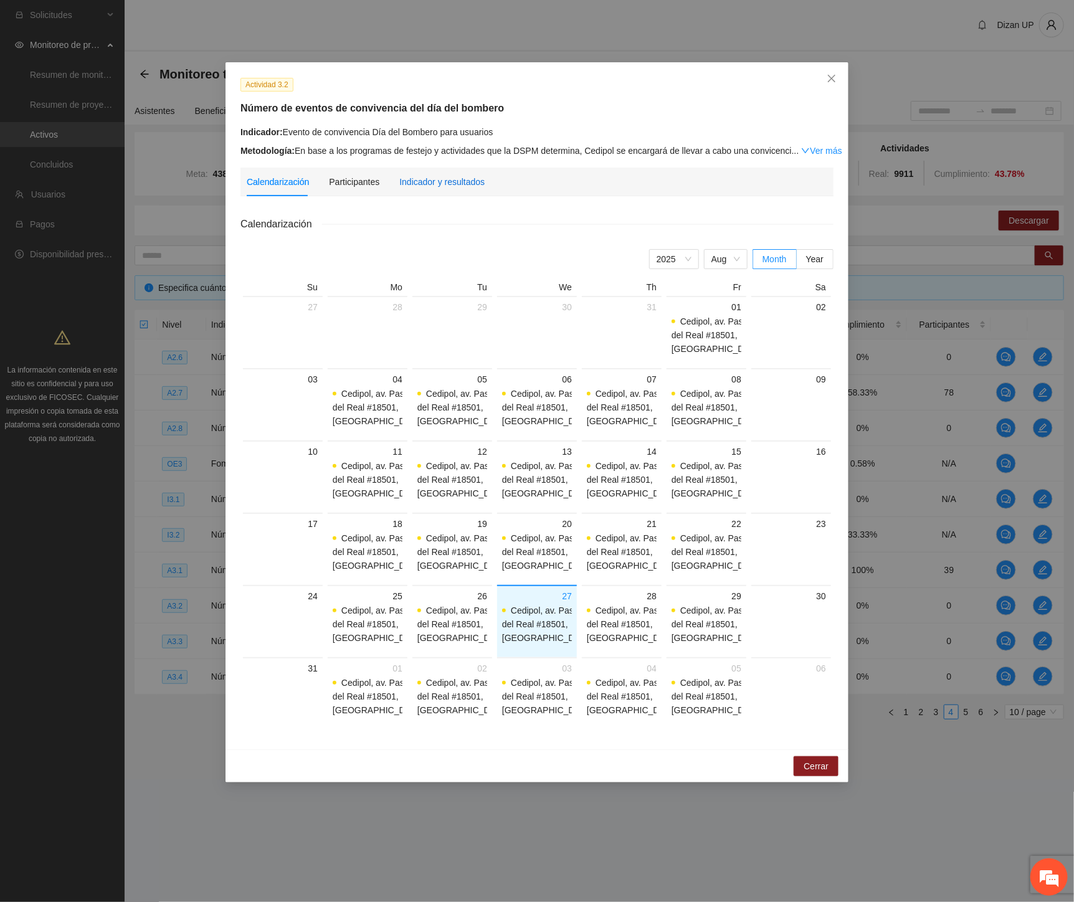
click at [433, 187] on div "Indicador y resultados" at bounding box center [441, 182] width 85 height 14
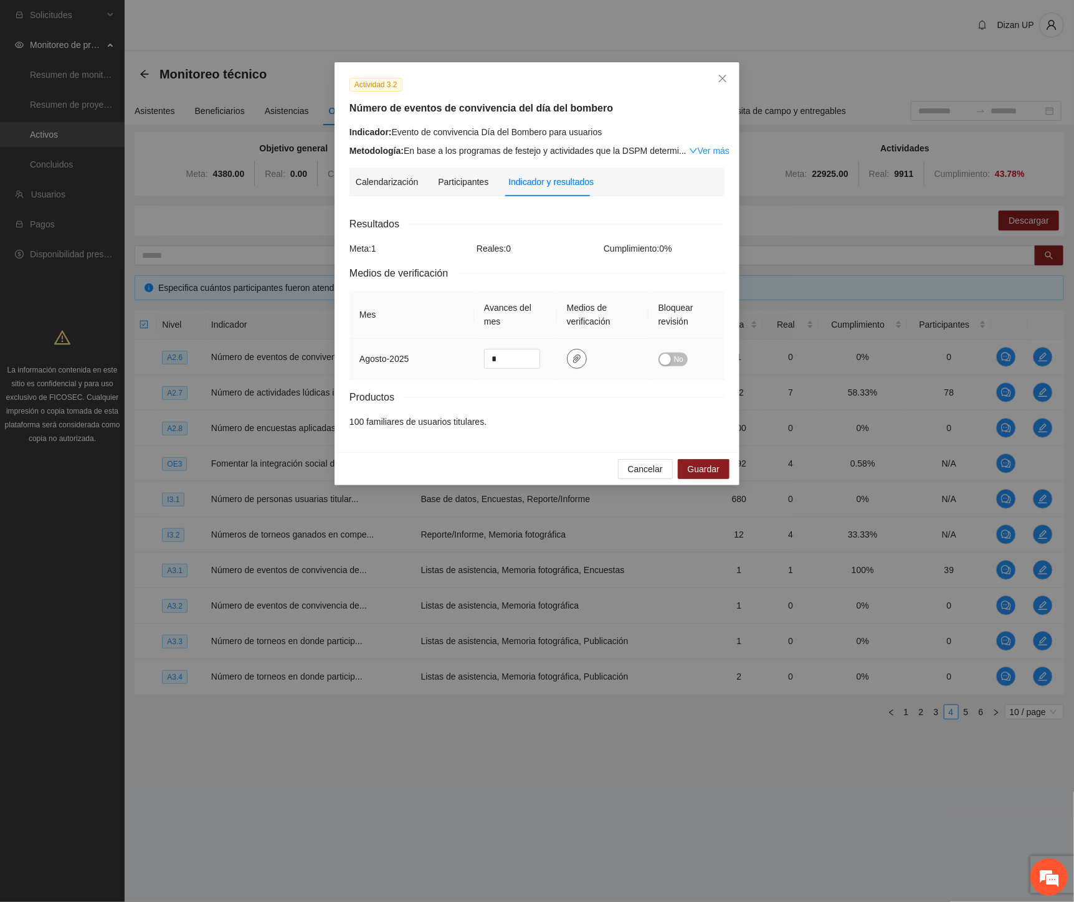
click at [569, 359] on span "paper-clip" at bounding box center [576, 359] width 19 height 10
click at [640, 463] on span "Cancelar" at bounding box center [645, 469] width 35 height 14
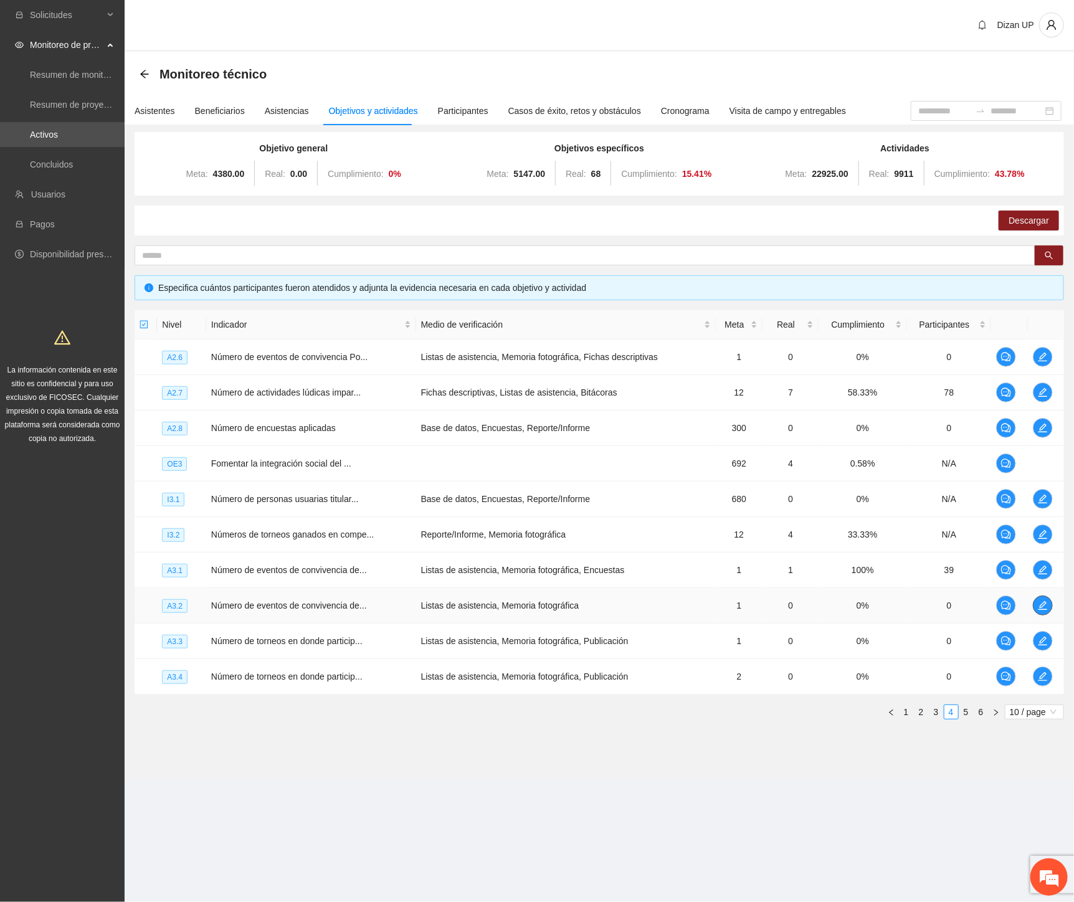
click at [1042, 603] on icon "edit" at bounding box center [1043, 605] width 10 height 10
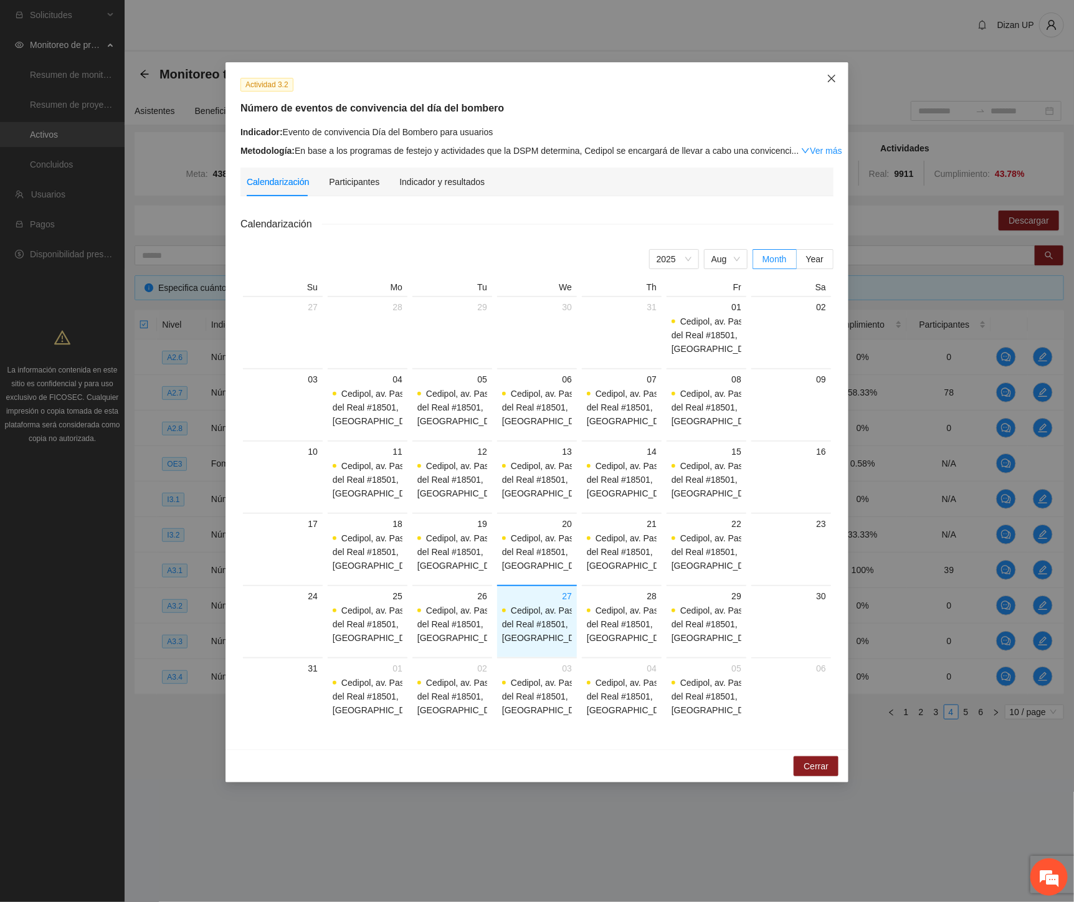
click at [829, 75] on icon "close" at bounding box center [831, 78] width 10 height 10
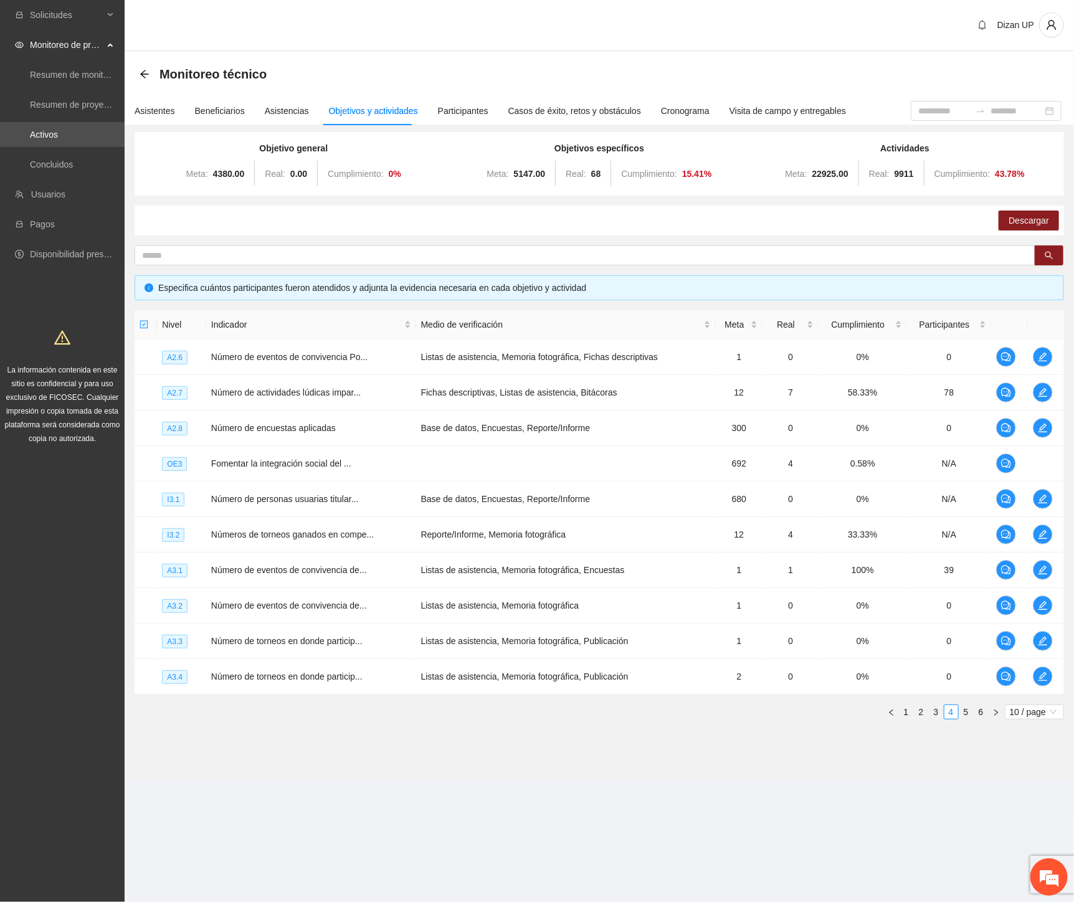
click at [290, 752] on section "Monitoreo técnico Asistentes Beneficiarios Asistencias Objetivos y actividades …" at bounding box center [599, 415] width 949 height 727
click at [1045, 675] on icon "edit" at bounding box center [1043, 676] width 10 height 10
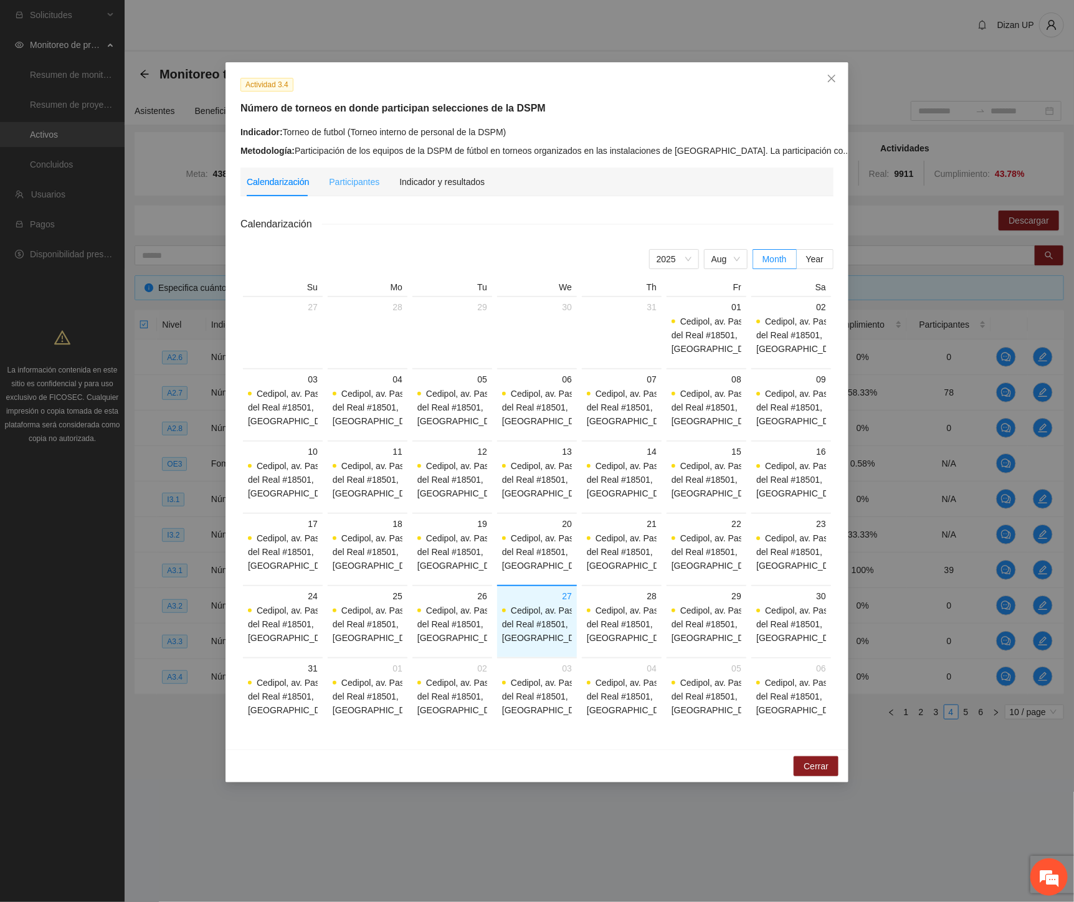
click at [369, 173] on div "Participantes" at bounding box center [354, 182] width 50 height 29
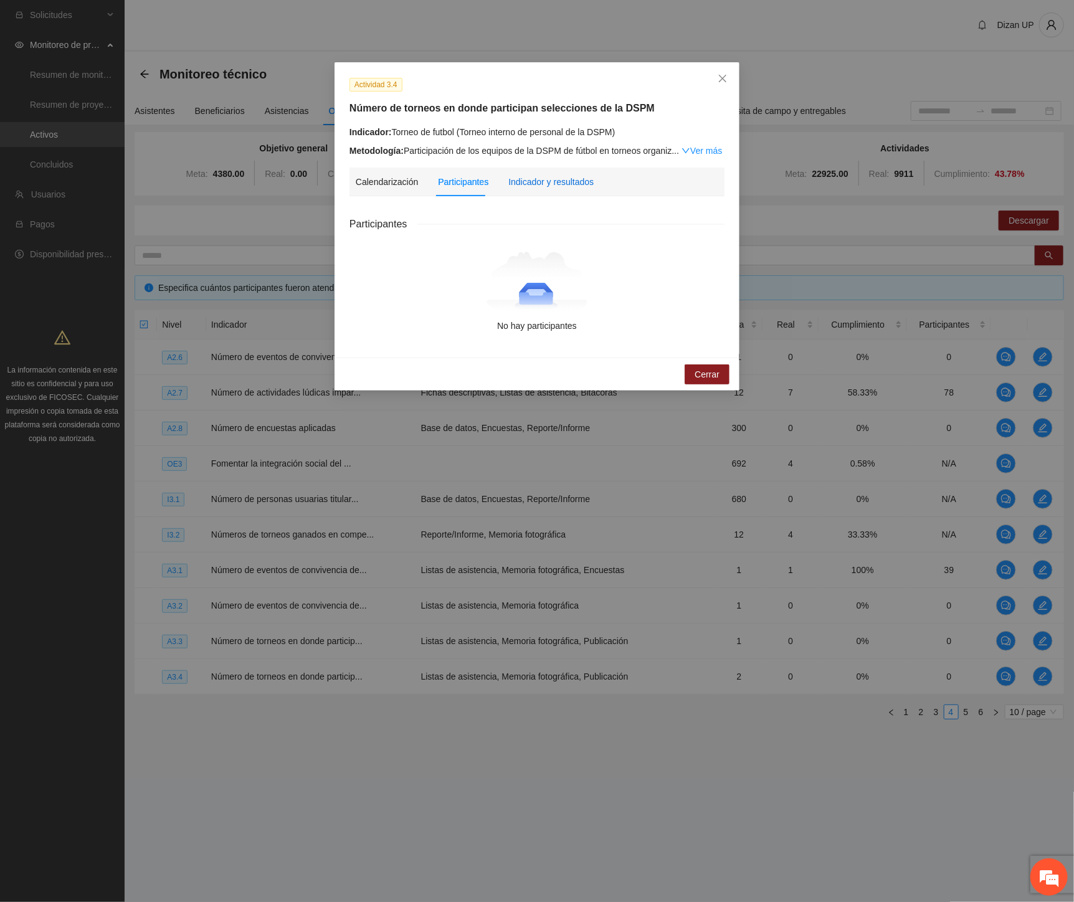
click at [565, 178] on div "Indicador y resultados" at bounding box center [550, 182] width 85 height 14
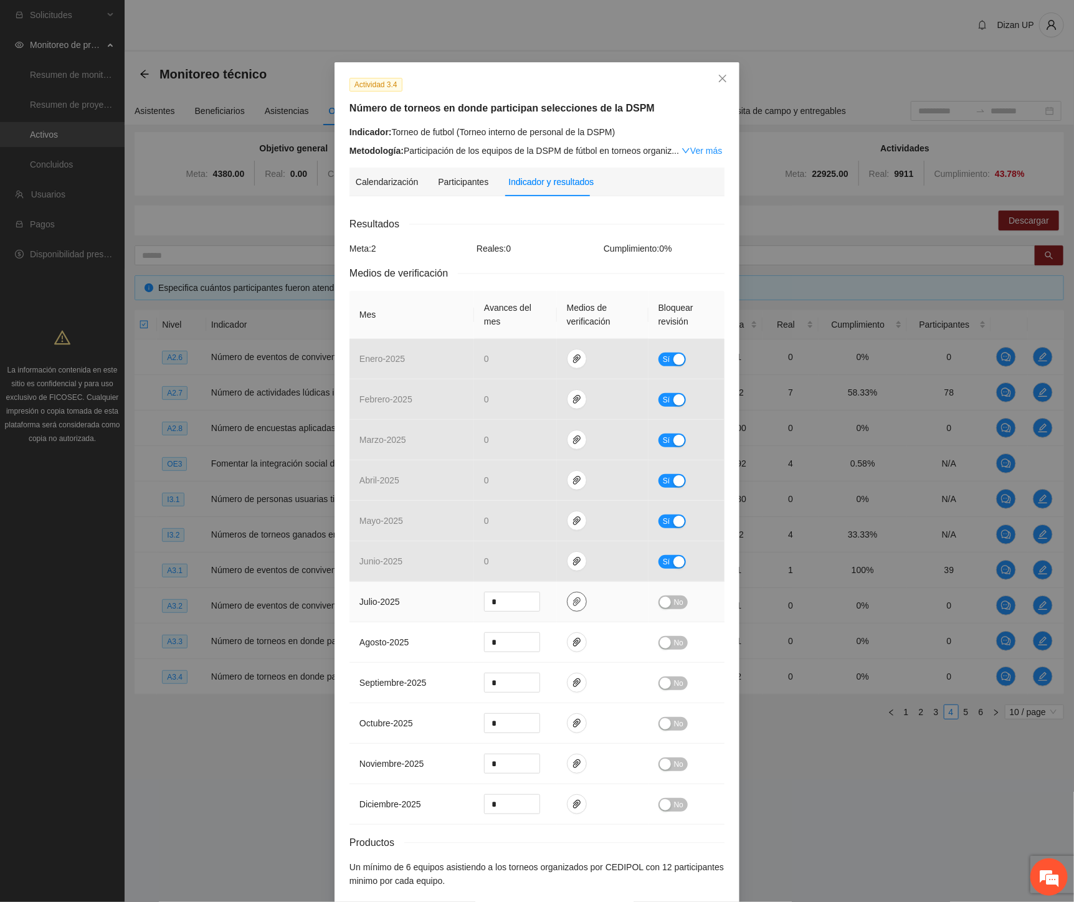
click at [576, 605] on span "paper-clip" at bounding box center [576, 602] width 19 height 10
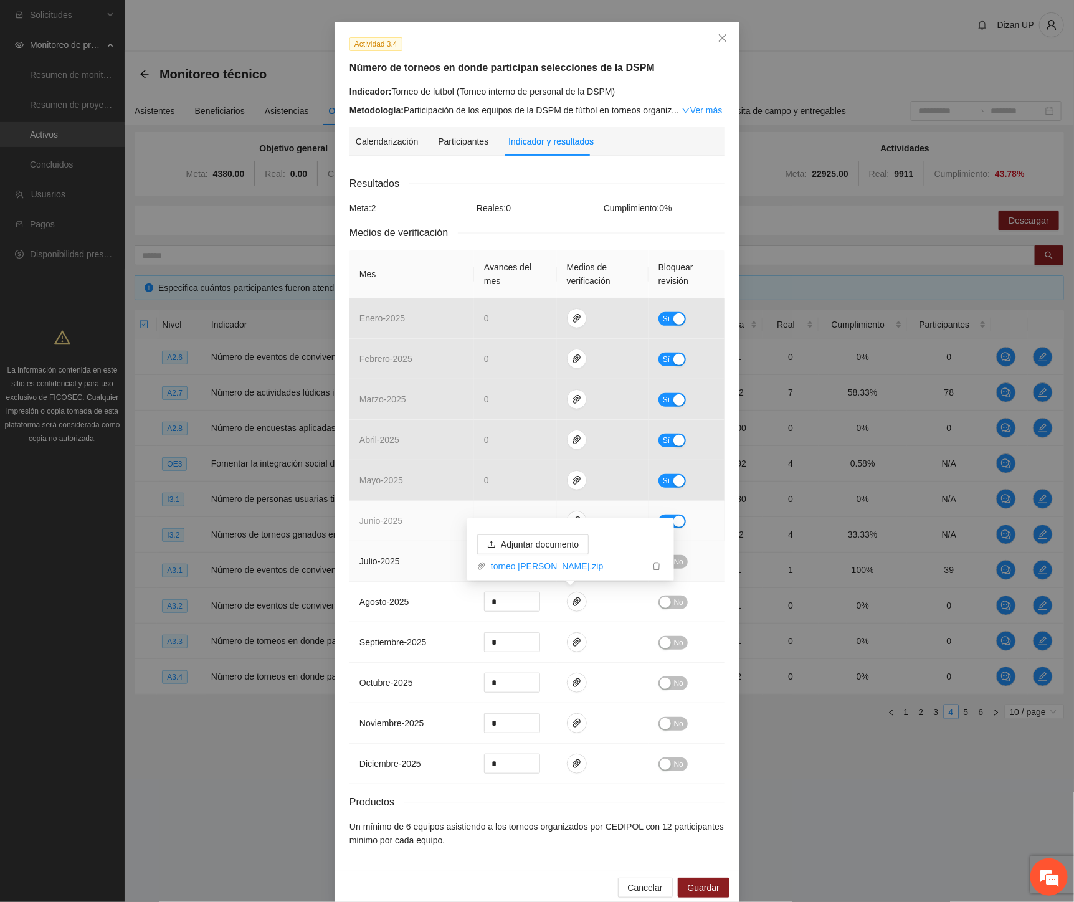
scroll to position [59, 0]
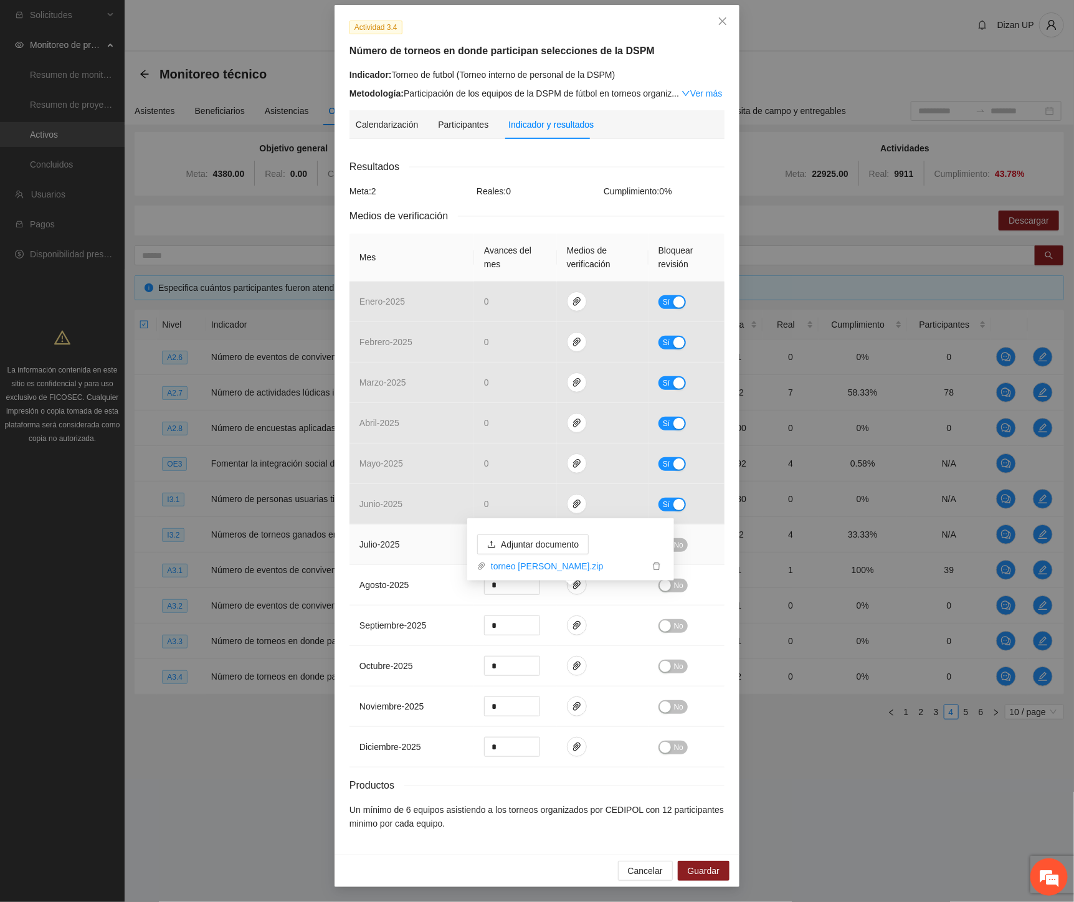
drag, startPoint x: 387, startPoint y: 545, endPoint x: 400, endPoint y: 539, distance: 14.8
click at [387, 545] on span "julio - 2025" at bounding box center [379, 544] width 40 height 10
drag, startPoint x: 346, startPoint y: 561, endPoint x: 627, endPoint y: 553, distance: 280.4
click at [349, 561] on td "julio - 2025" at bounding box center [411, 544] width 125 height 40
click at [679, 545] on button "No" at bounding box center [672, 545] width 29 height 14
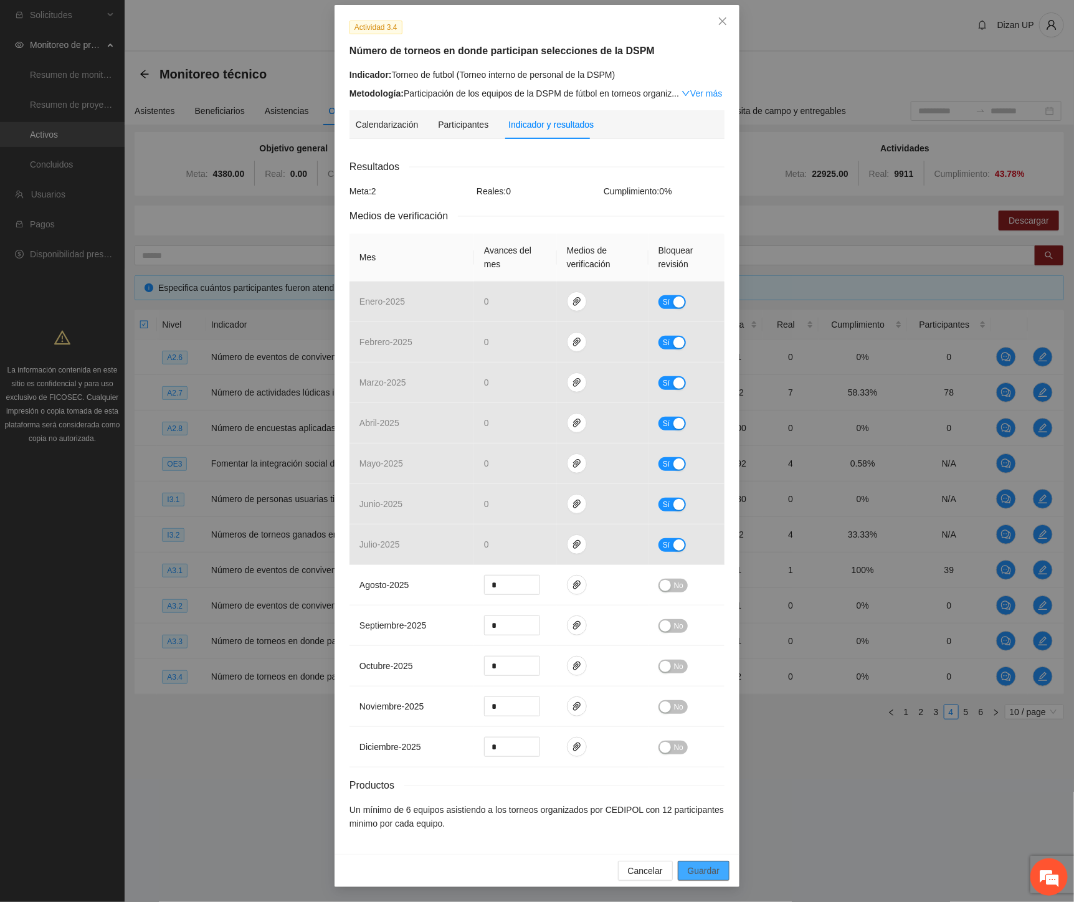
click at [693, 874] on span "Guardar" at bounding box center [704, 871] width 32 height 14
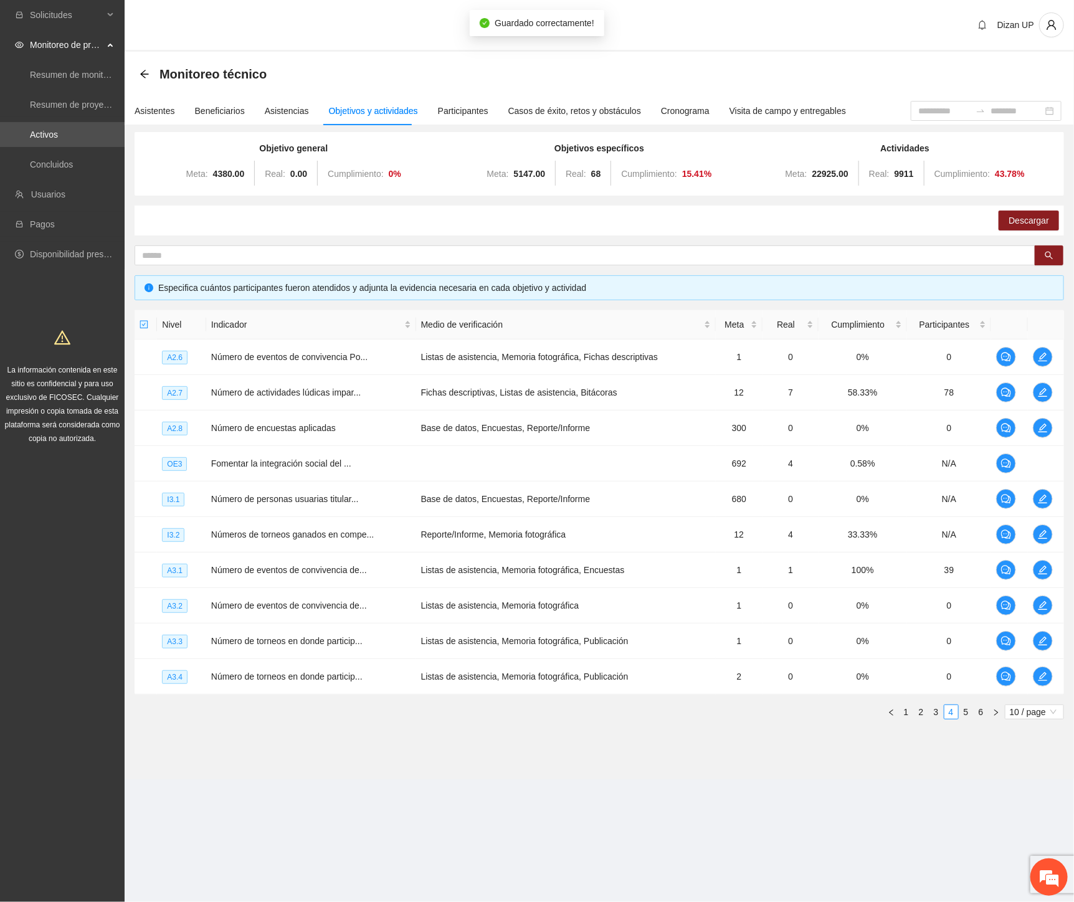
scroll to position [0, 0]
click at [308, 726] on div "Nivel Indicador Medio de verificación Meta Real Cumplimiento Participantes A2.6…" at bounding box center [599, 519] width 929 height 419
click at [967, 710] on link "5" at bounding box center [966, 712] width 14 height 14
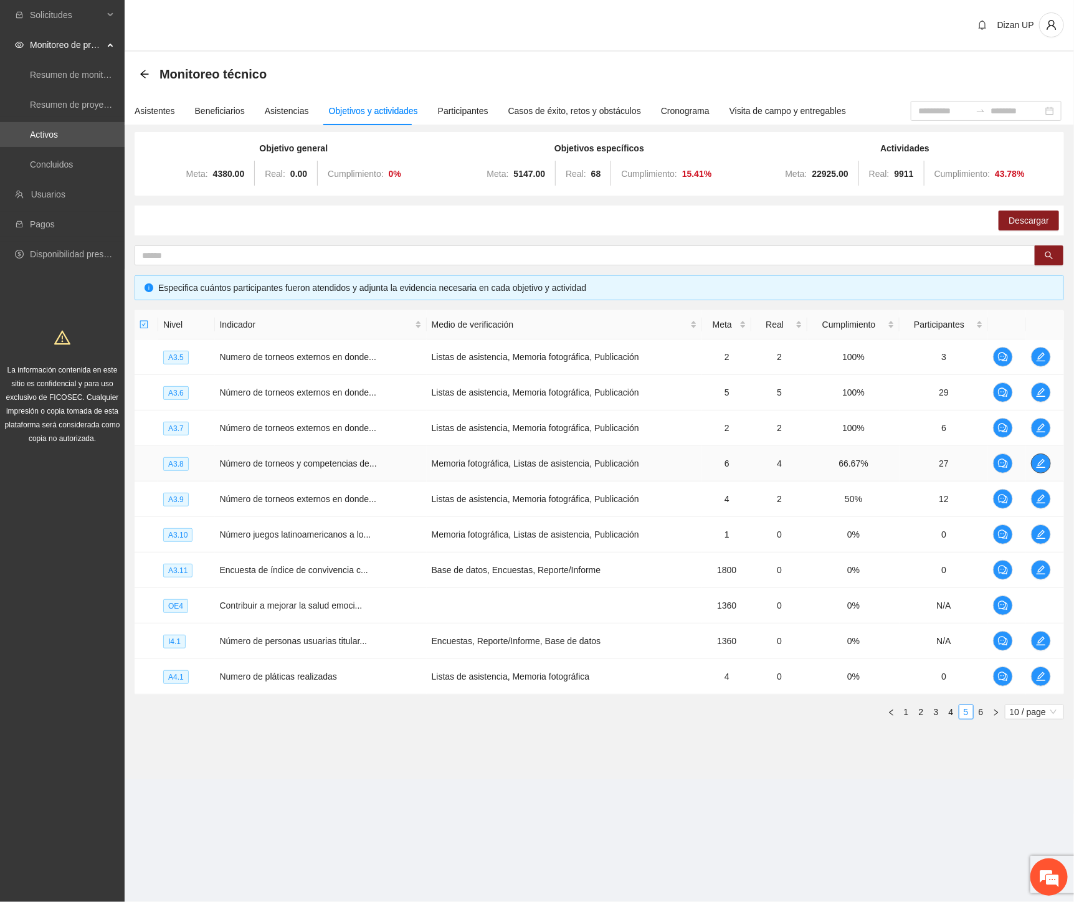
click at [1043, 463] on icon "edit" at bounding box center [1041, 463] width 10 height 10
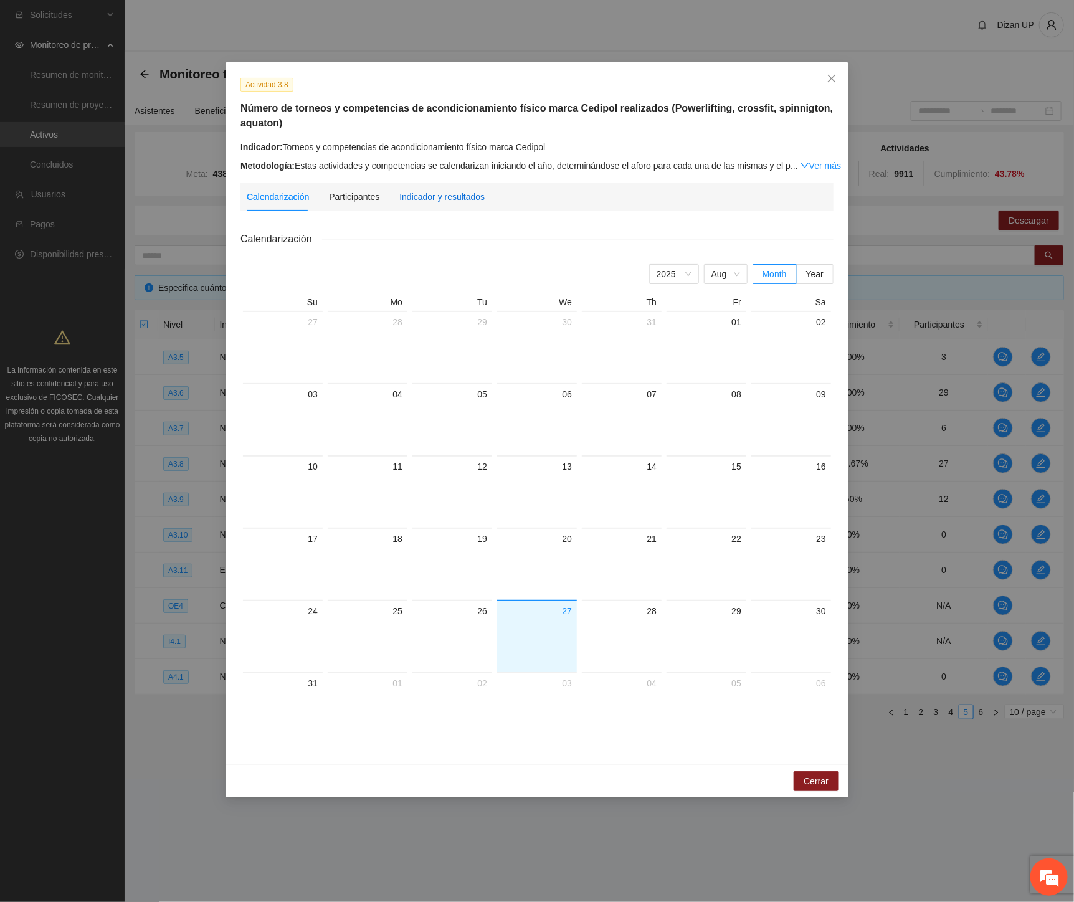
click at [451, 195] on div "Indicador y resultados" at bounding box center [441, 197] width 85 height 14
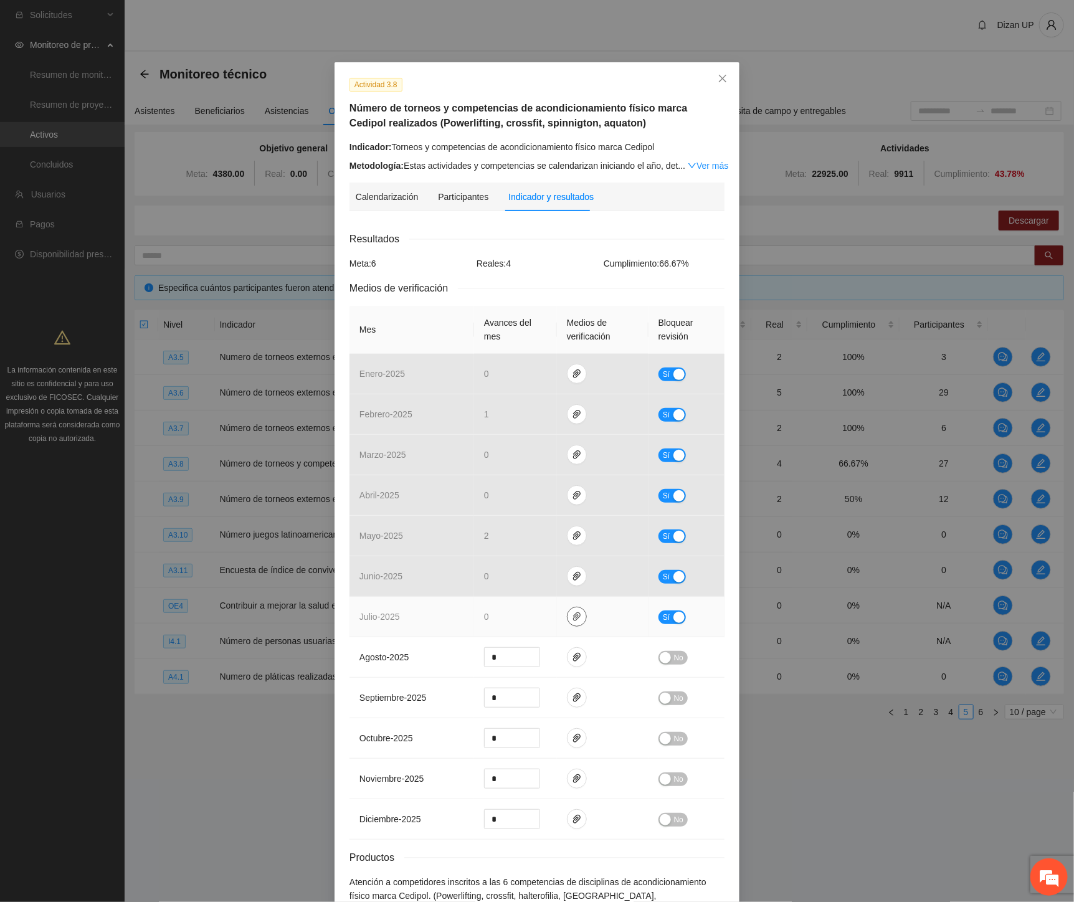
click at [573, 621] on icon "paper-clip" at bounding box center [577, 617] width 10 height 10
drag, startPoint x: 419, startPoint y: 635, endPoint x: 590, endPoint y: 657, distance: 172.0
click at [420, 635] on td "julio - 2025" at bounding box center [411, 617] width 125 height 40
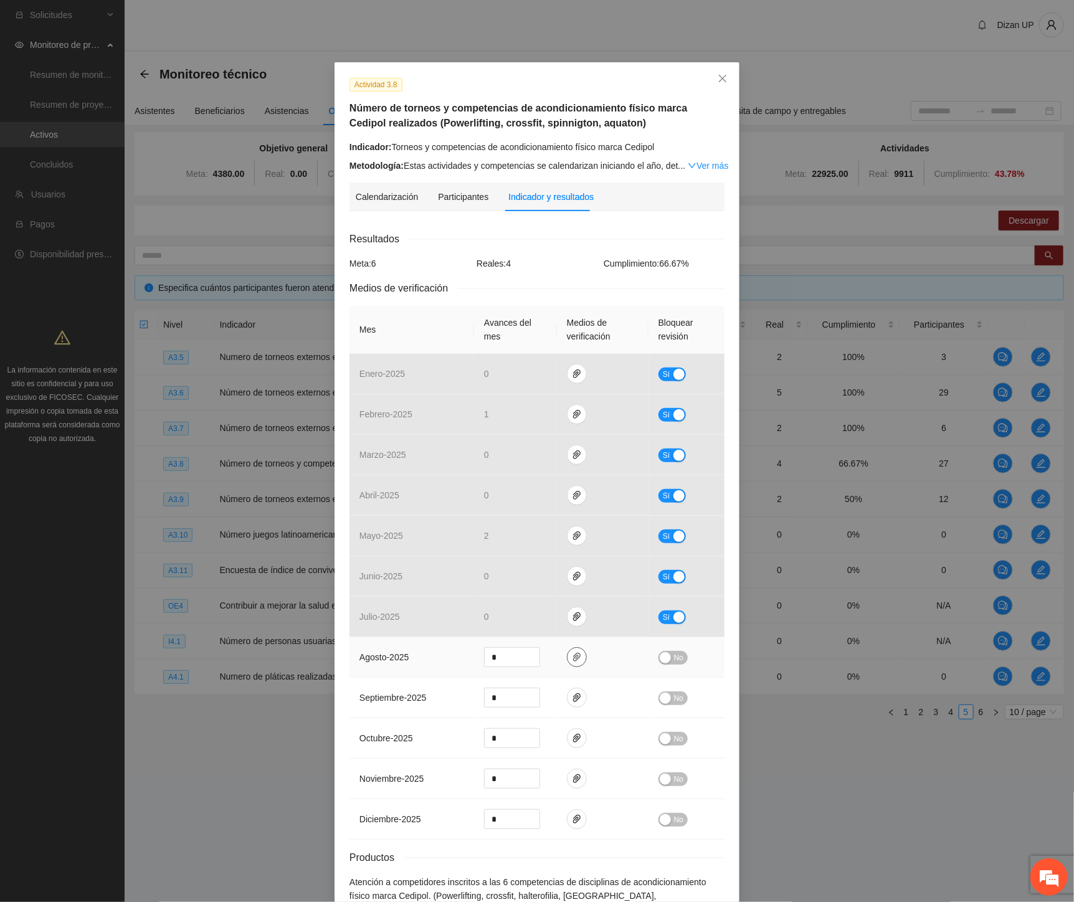
click at [572, 656] on icon "paper-clip" at bounding box center [577, 657] width 10 height 10
click at [412, 644] on td "agosto - 2025" at bounding box center [411, 657] width 125 height 40
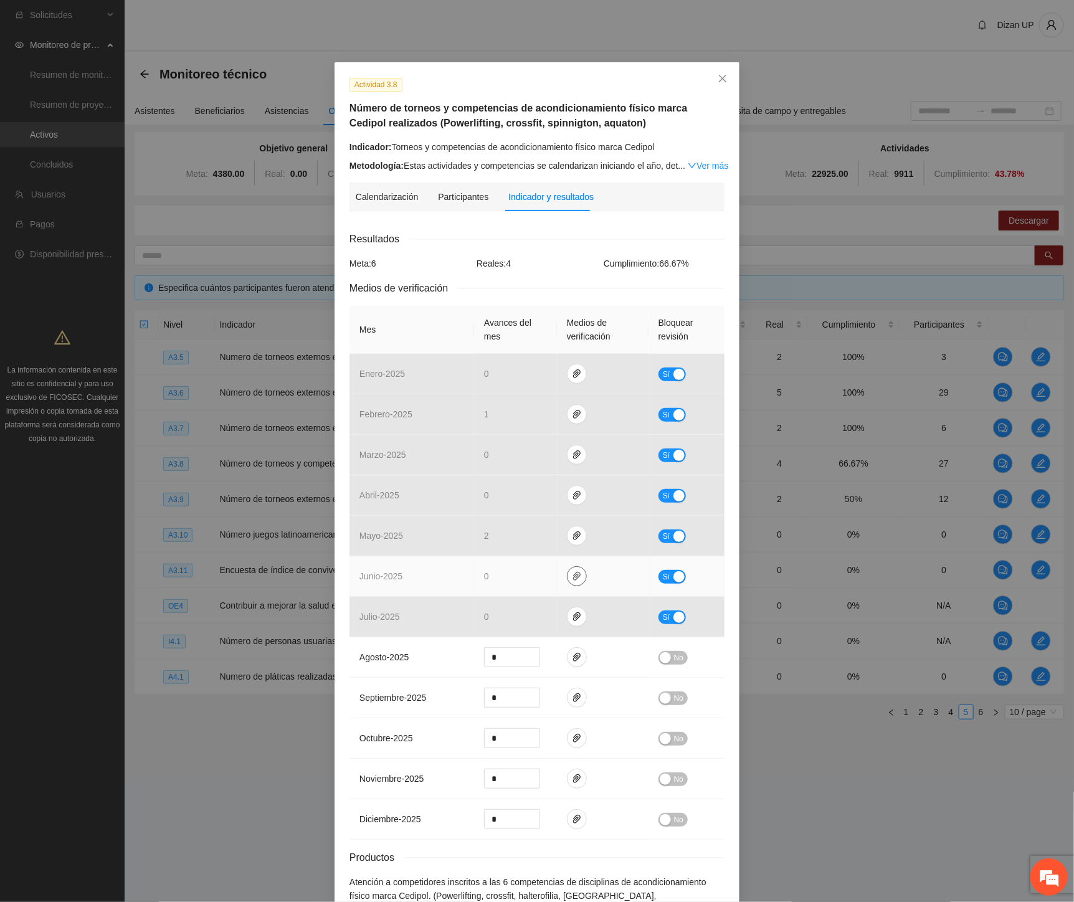
click at [571, 569] on button "button" at bounding box center [577, 576] width 20 height 20
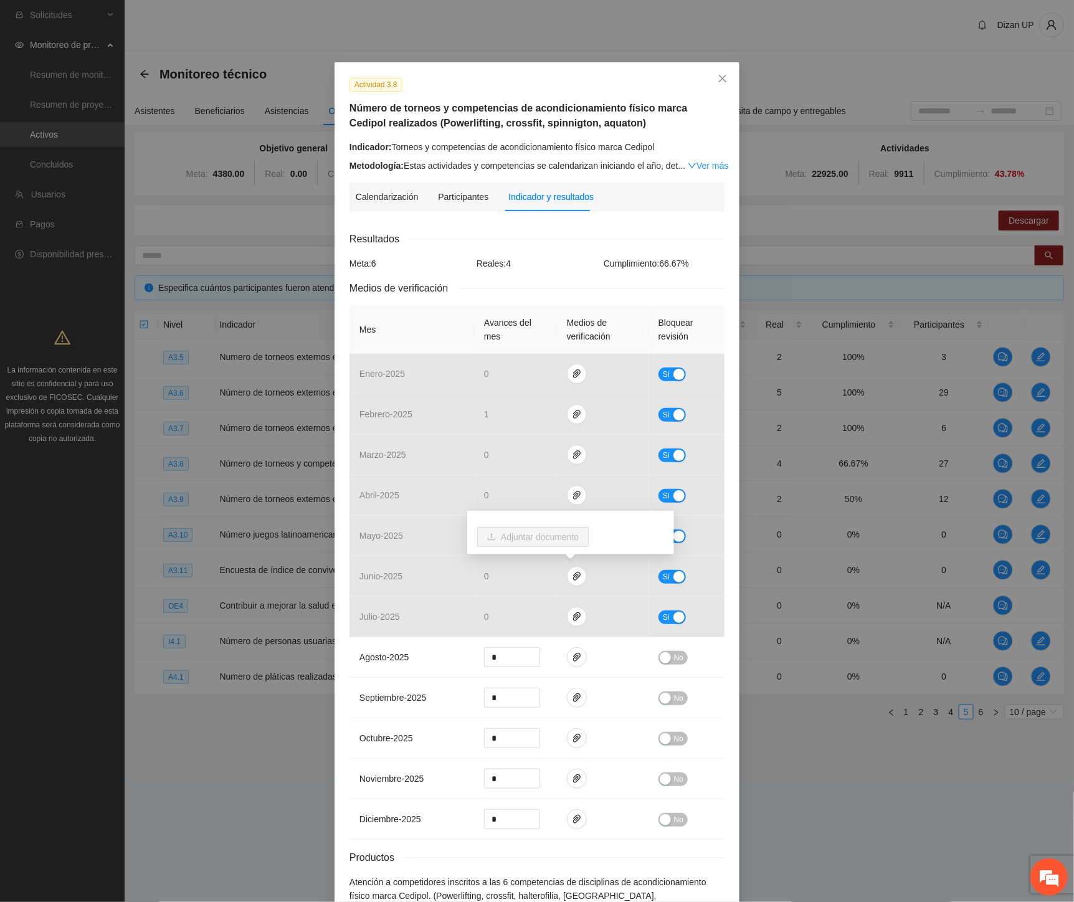
drag, startPoint x: 226, startPoint y: 551, endPoint x: 295, endPoint y: 538, distance: 70.4
click at [228, 551] on div "Actividad 3.8 Número de torneos y competencias de acondicionamiento físico marc…" at bounding box center [537, 451] width 1074 height 902
click at [721, 76] on icon "close" at bounding box center [722, 78] width 10 height 10
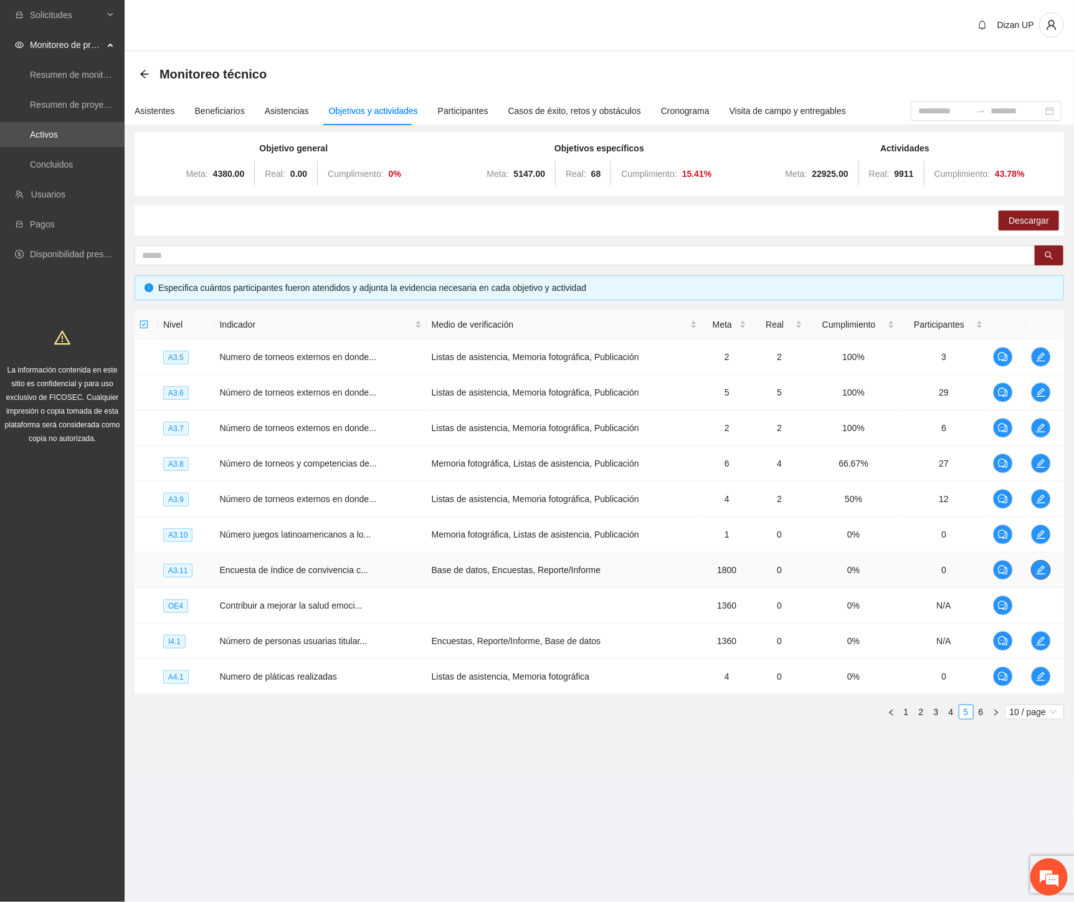
click at [1045, 568] on icon "edit" at bounding box center [1041, 570] width 10 height 10
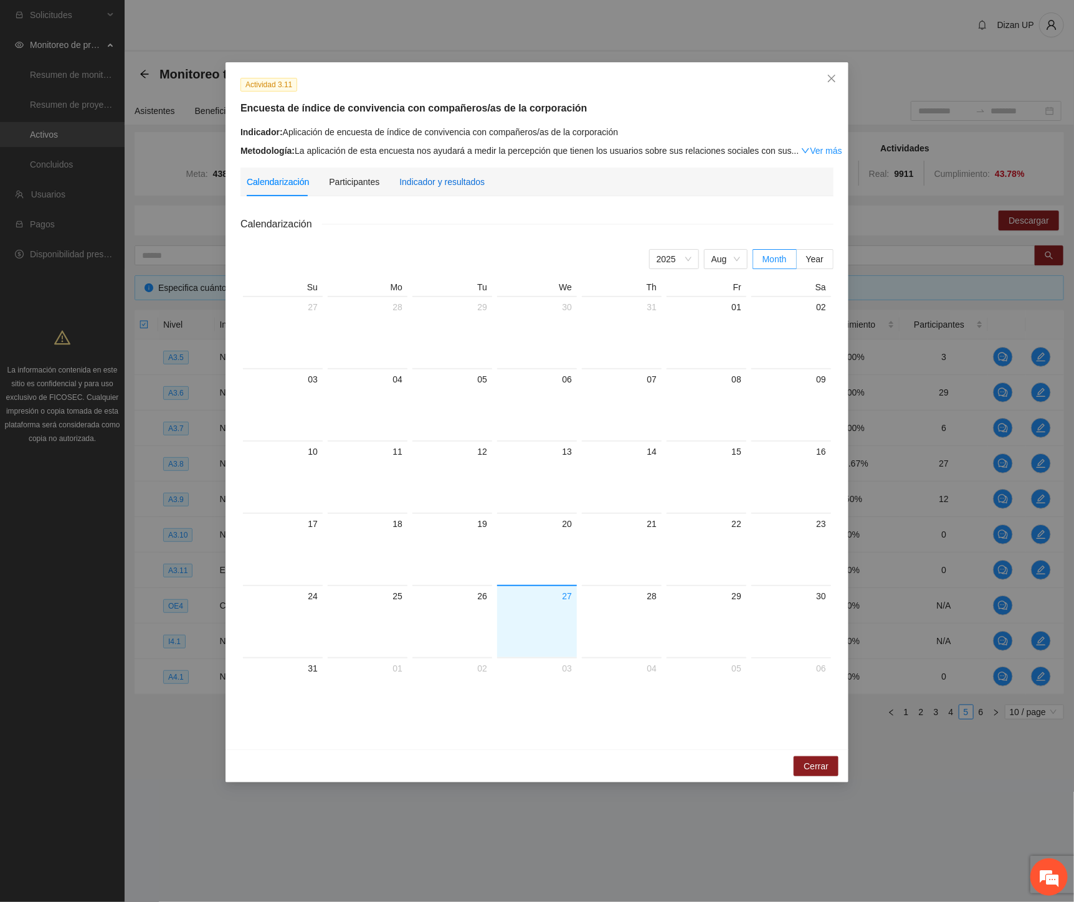
click at [457, 179] on div "Indicador y resultados" at bounding box center [441, 182] width 85 height 14
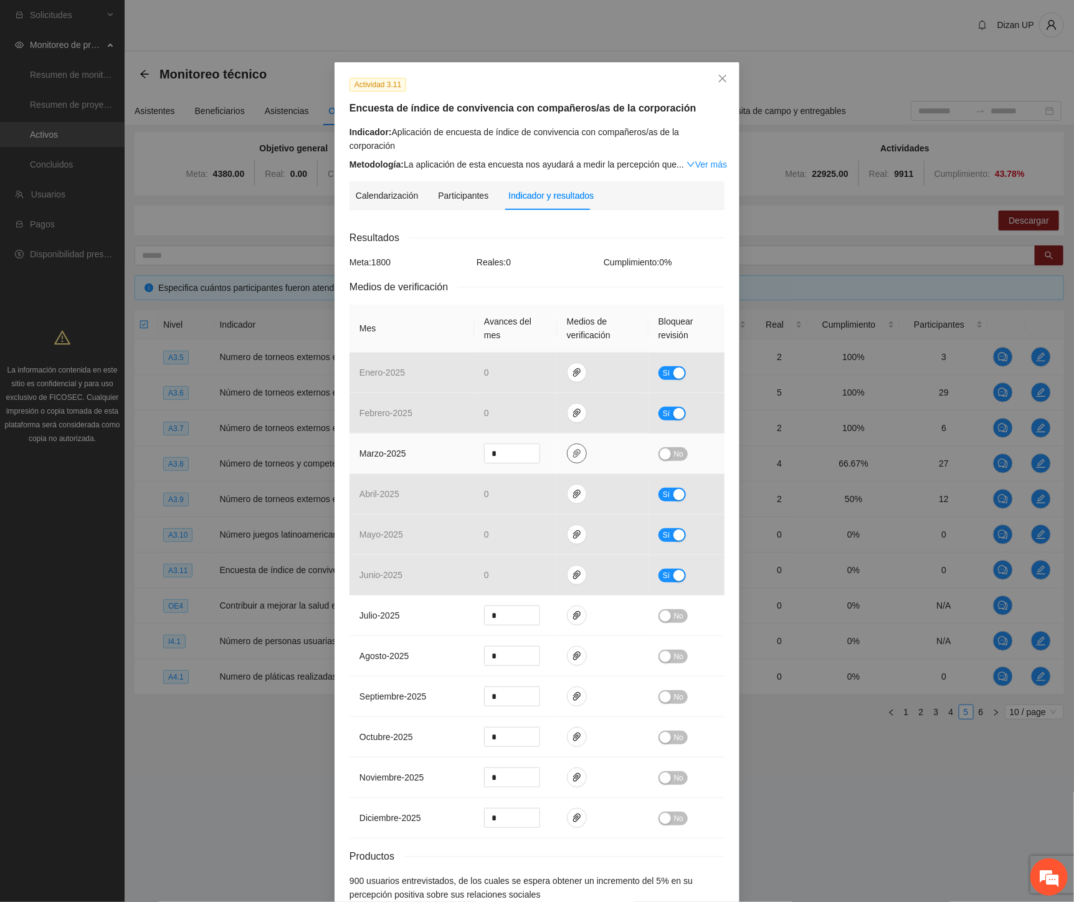
click at [574, 448] on icon "paper-clip" at bounding box center [577, 453] width 10 height 10
click at [567, 402] on link "I 3.1 Índice de convivencia con compañerosas de la corporación.rar" at bounding box center [567, 404] width 163 height 14
click at [705, 159] on link "Ver más" at bounding box center [706, 164] width 40 height 10
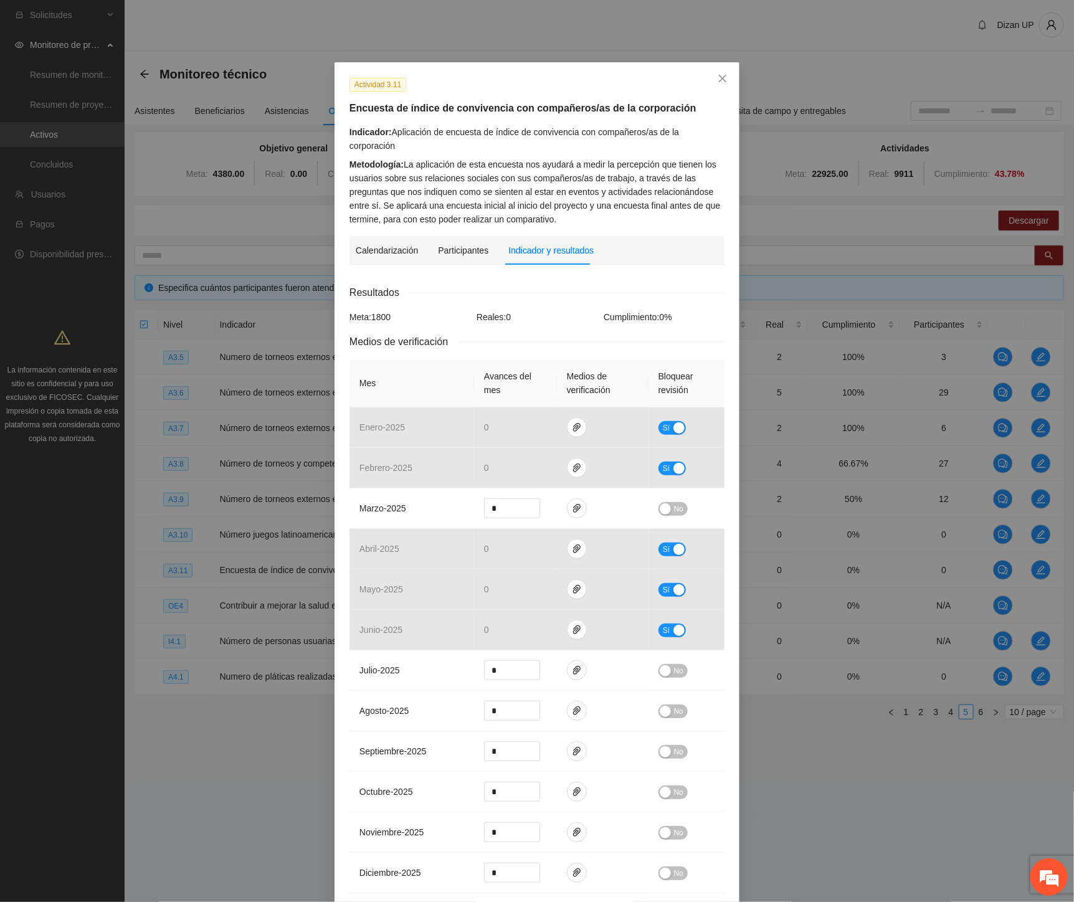
click at [368, 173] on div "Metodología: La aplicación de esta encuesta nos ayudará a medir la percepción q…" at bounding box center [536, 192] width 375 height 69
drag, startPoint x: 505, startPoint y: 497, endPoint x: 448, endPoint y: 495, distance: 56.7
click at [449, 495] on tr "marzo - 2025 * No" at bounding box center [536, 508] width 375 height 40
type input "**"
click at [675, 502] on span "No" at bounding box center [678, 509] width 9 height 14
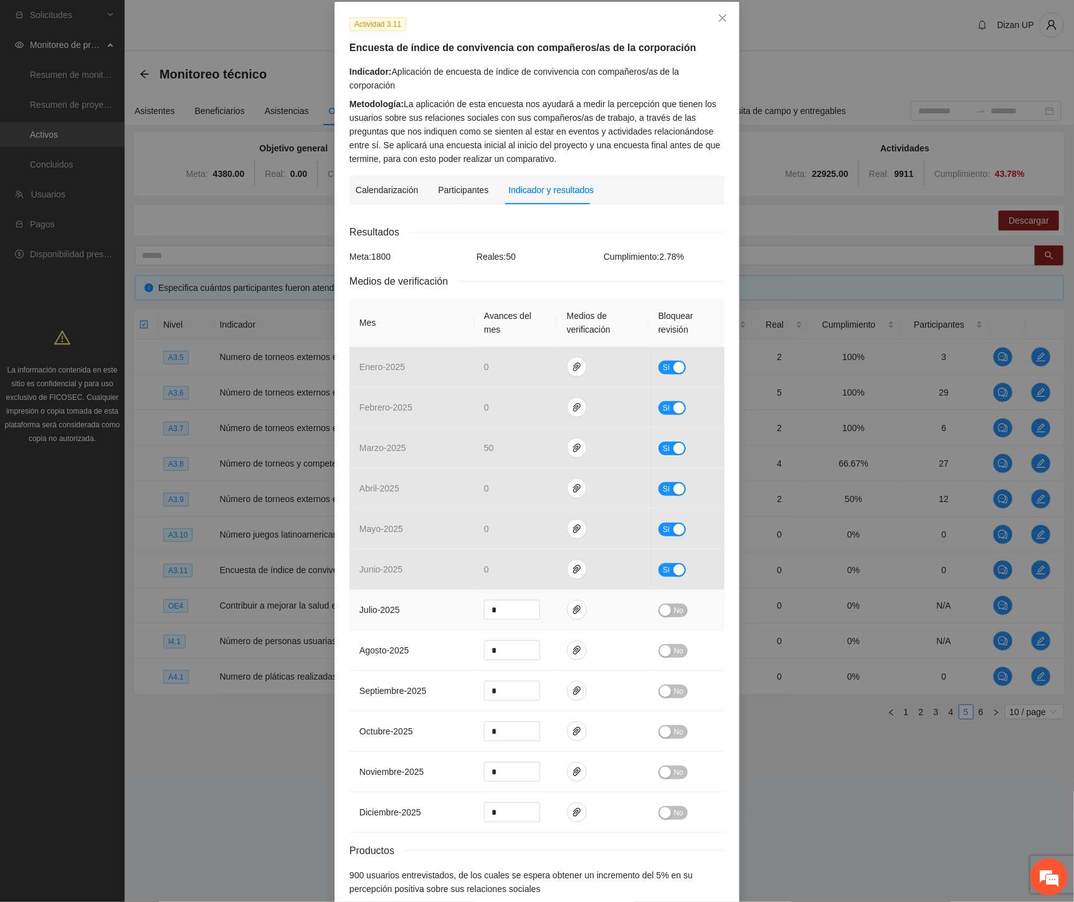
scroll to position [113, 0]
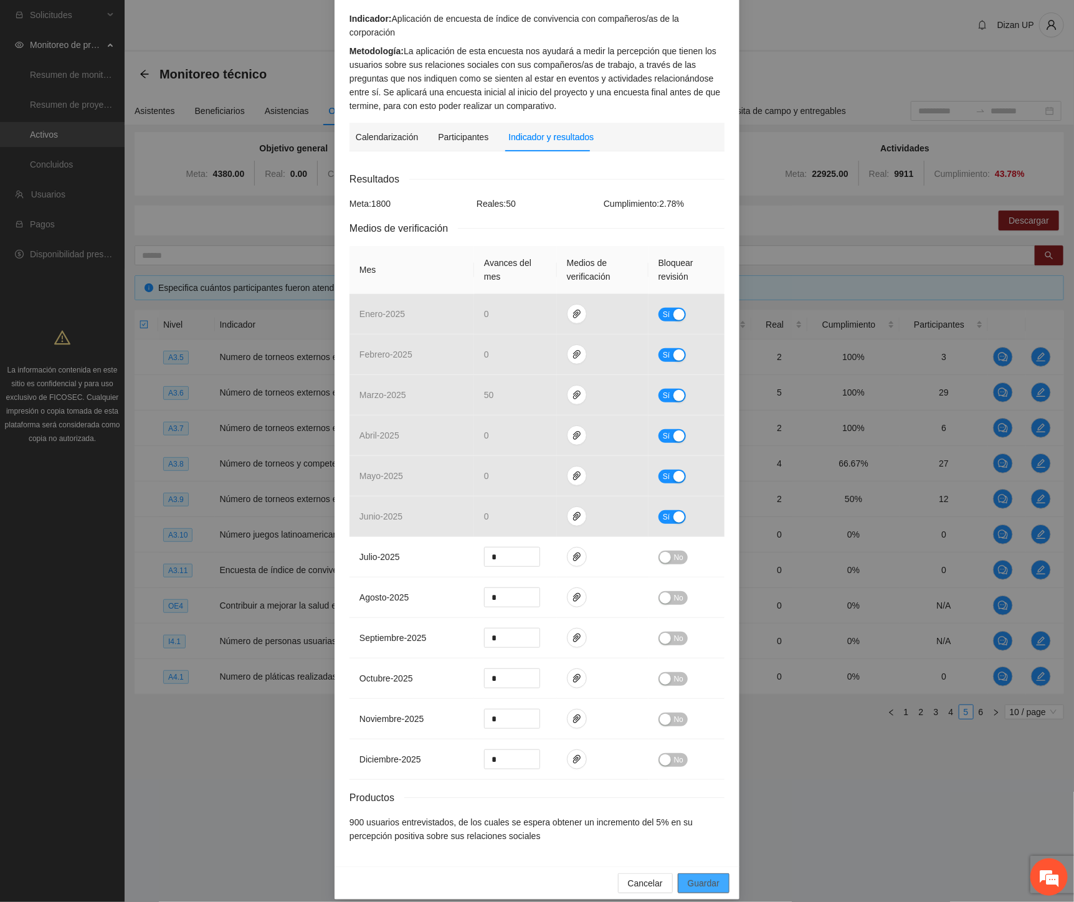
click at [704, 873] on button "Guardar" at bounding box center [704, 883] width 52 height 20
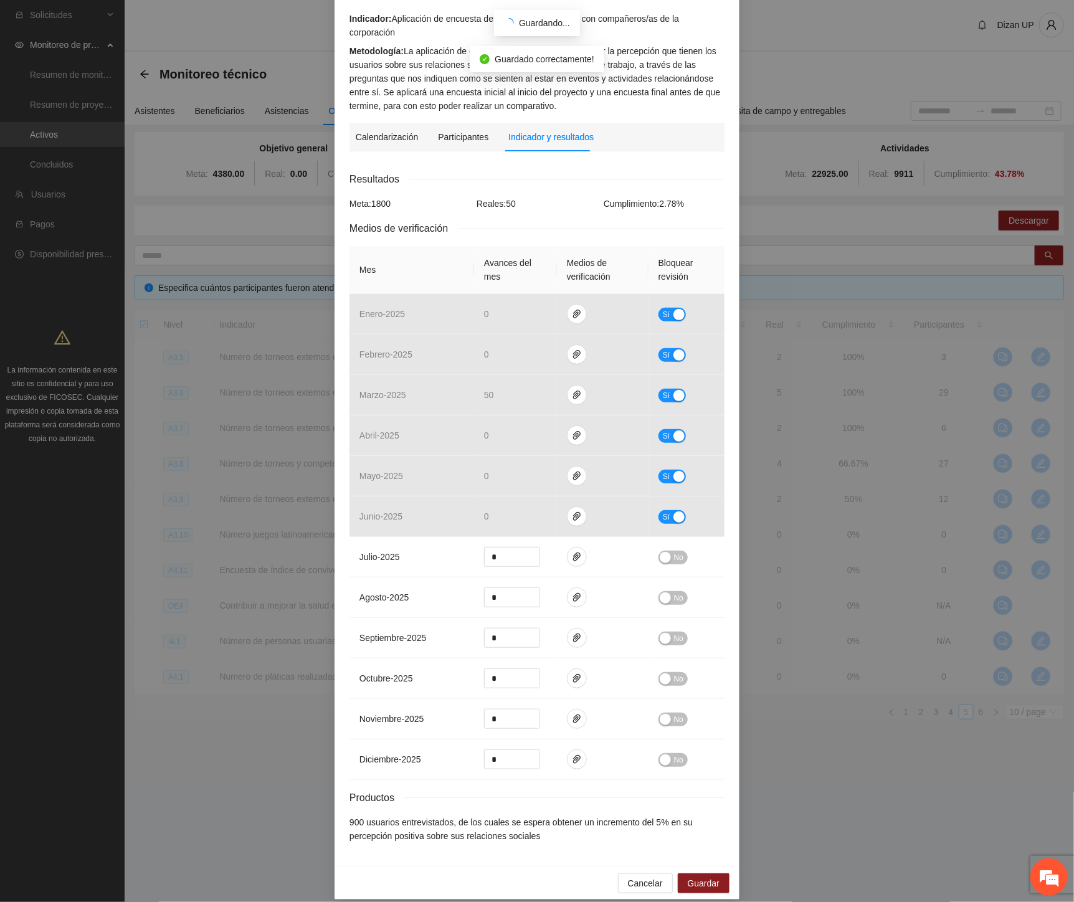
scroll to position [51, 0]
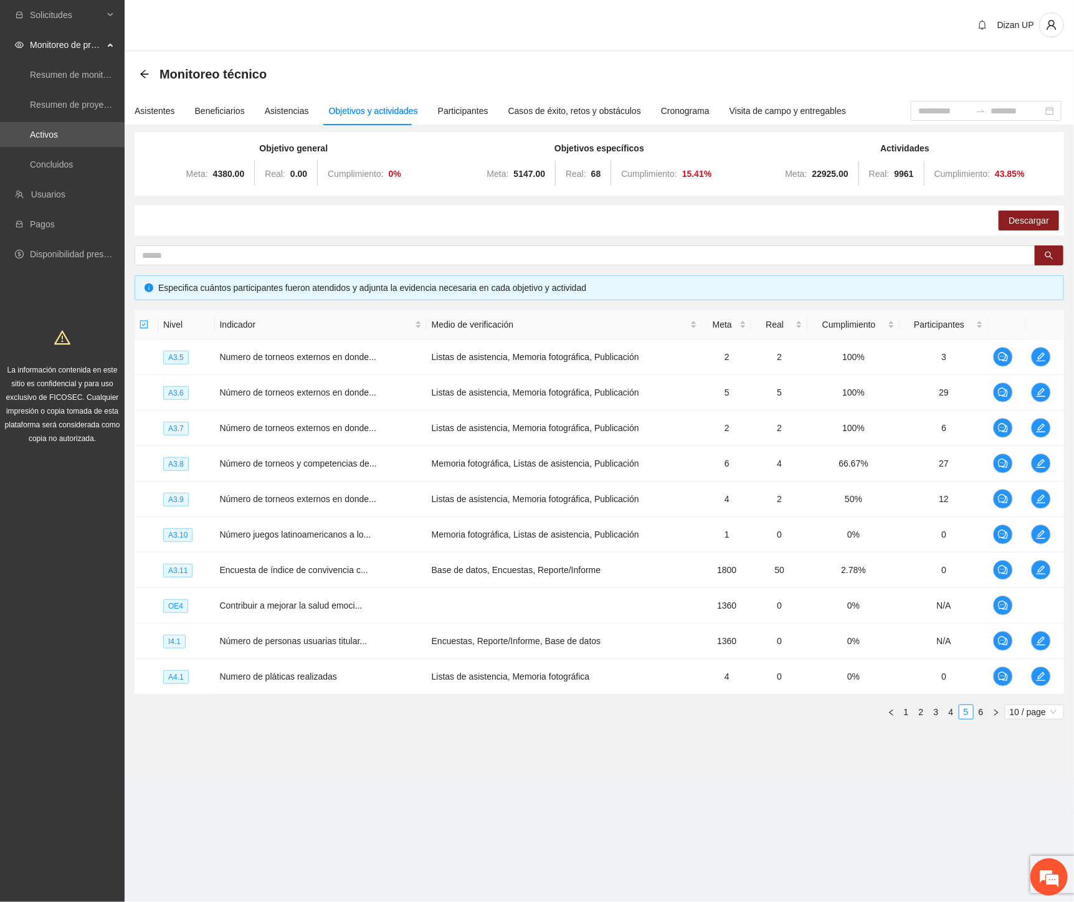
drag, startPoint x: 277, startPoint y: 813, endPoint x: 272, endPoint y: 751, distance: 62.5
click at [277, 813] on section "Dizan UP Monitoreo técnico Asistentes Beneficiarios Asistencias Objetivos y act…" at bounding box center [599, 407] width 949 height 814
click at [1039, 677] on icon "edit" at bounding box center [1041, 676] width 10 height 10
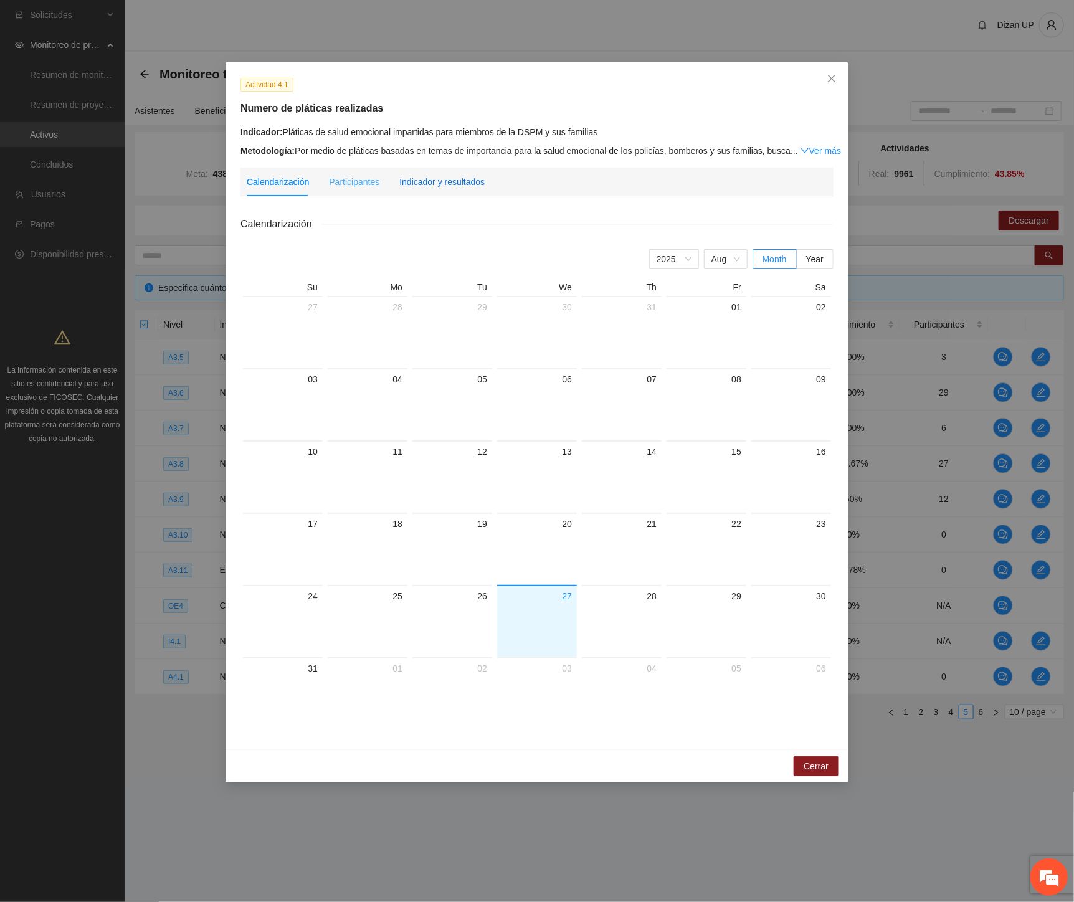
click at [442, 184] on div "Indicador y resultados" at bounding box center [441, 182] width 85 height 14
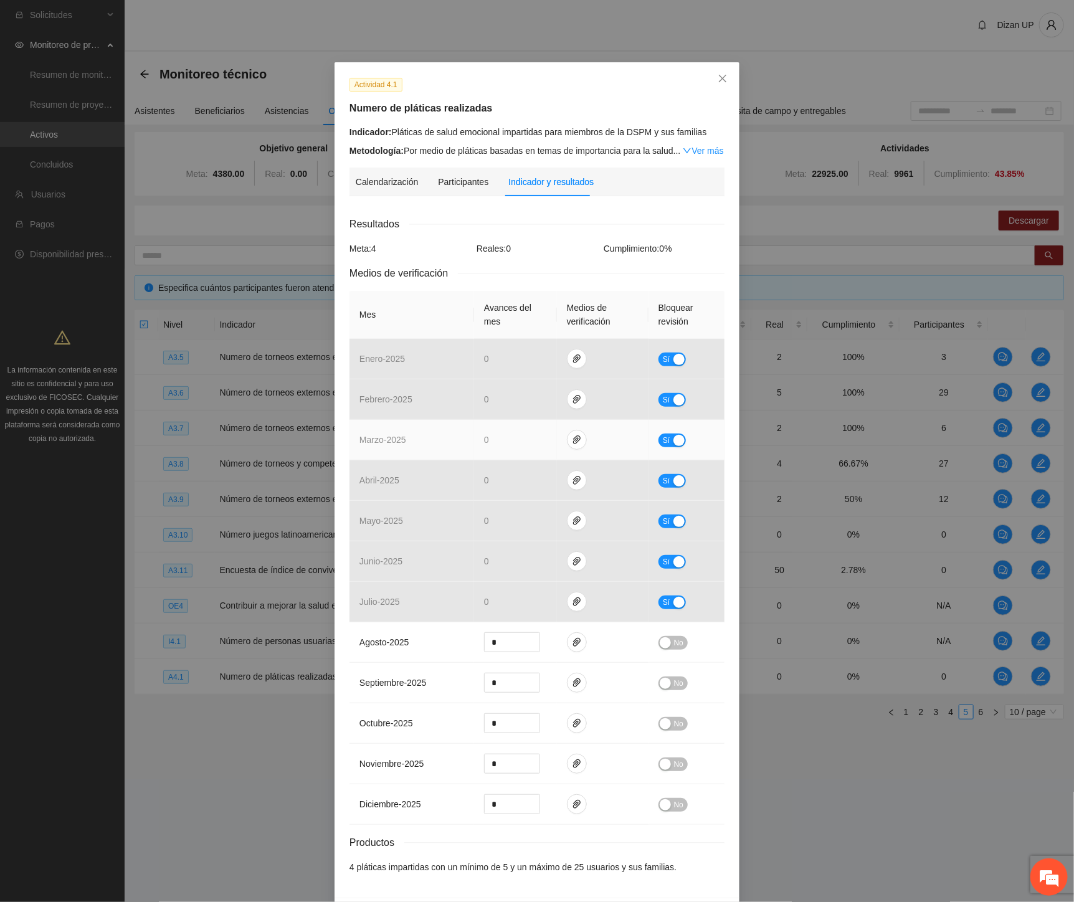
drag, startPoint x: 449, startPoint y: 437, endPoint x: 519, endPoint y: 441, distance: 69.9
click at [450, 437] on td "marzo - 2025" at bounding box center [411, 440] width 125 height 40
click at [573, 440] on icon "paper-clip" at bounding box center [576, 439] width 7 height 9
click at [425, 441] on td "marzo - 2025" at bounding box center [411, 440] width 125 height 40
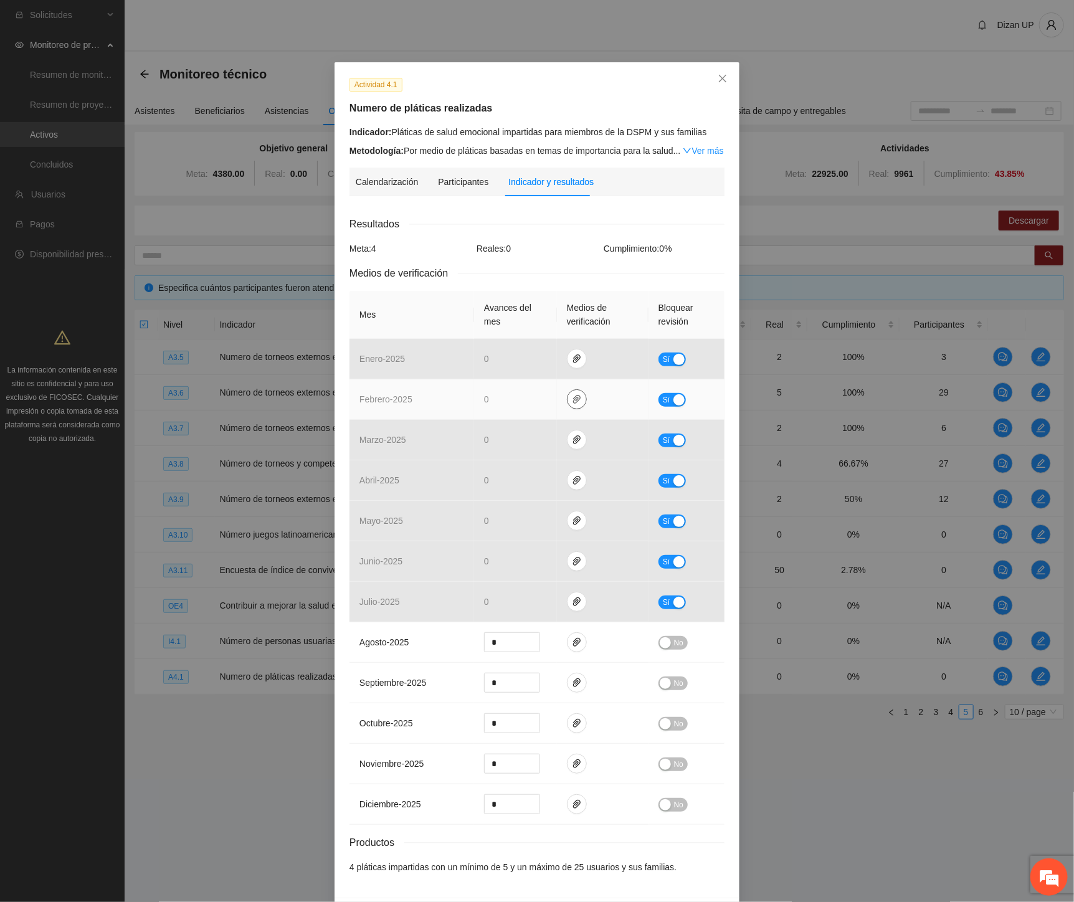
drag, startPoint x: 569, startPoint y: 400, endPoint x: 495, endPoint y: 395, distance: 74.9
click at [572, 400] on icon "paper-clip" at bounding box center [577, 399] width 10 height 10
click at [435, 387] on td "febrero - 2025" at bounding box center [411, 399] width 125 height 40
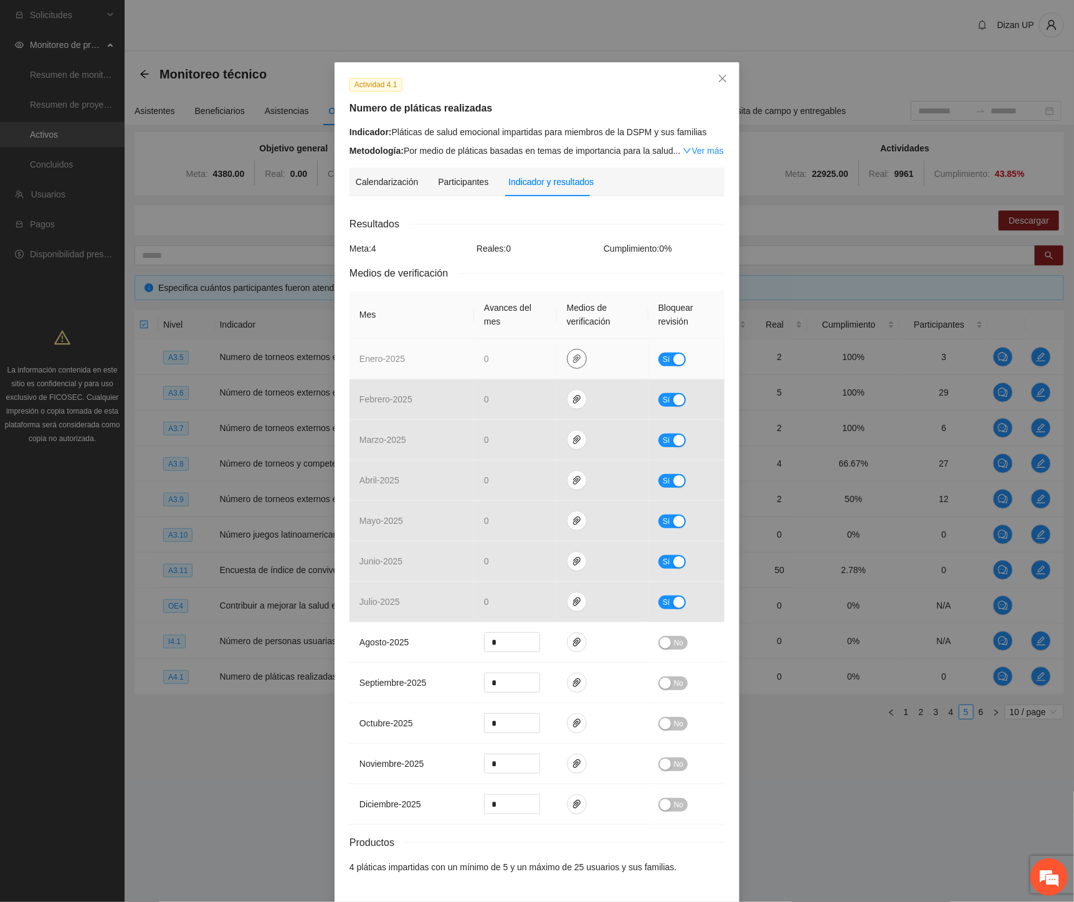
click at [572, 360] on icon "paper-clip" at bounding box center [577, 359] width 10 height 10
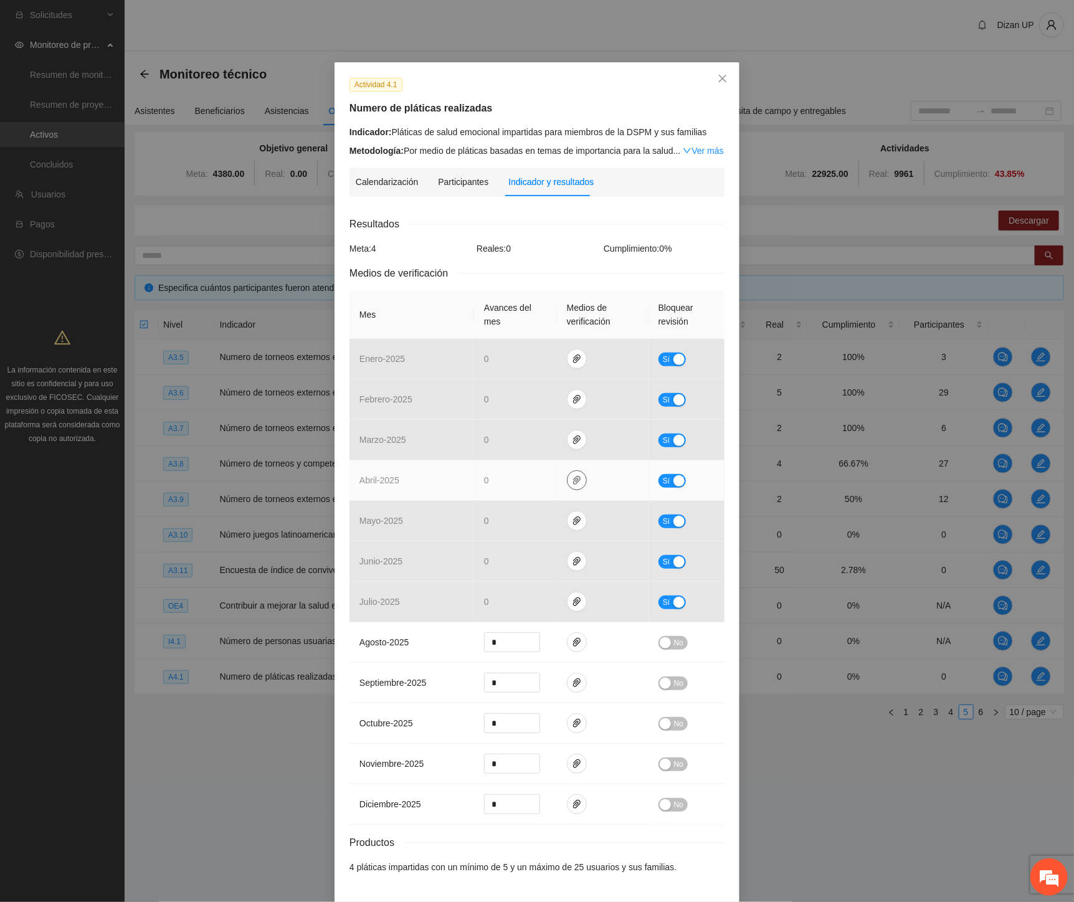
click at [572, 482] on icon "paper-clip" at bounding box center [577, 480] width 10 height 10
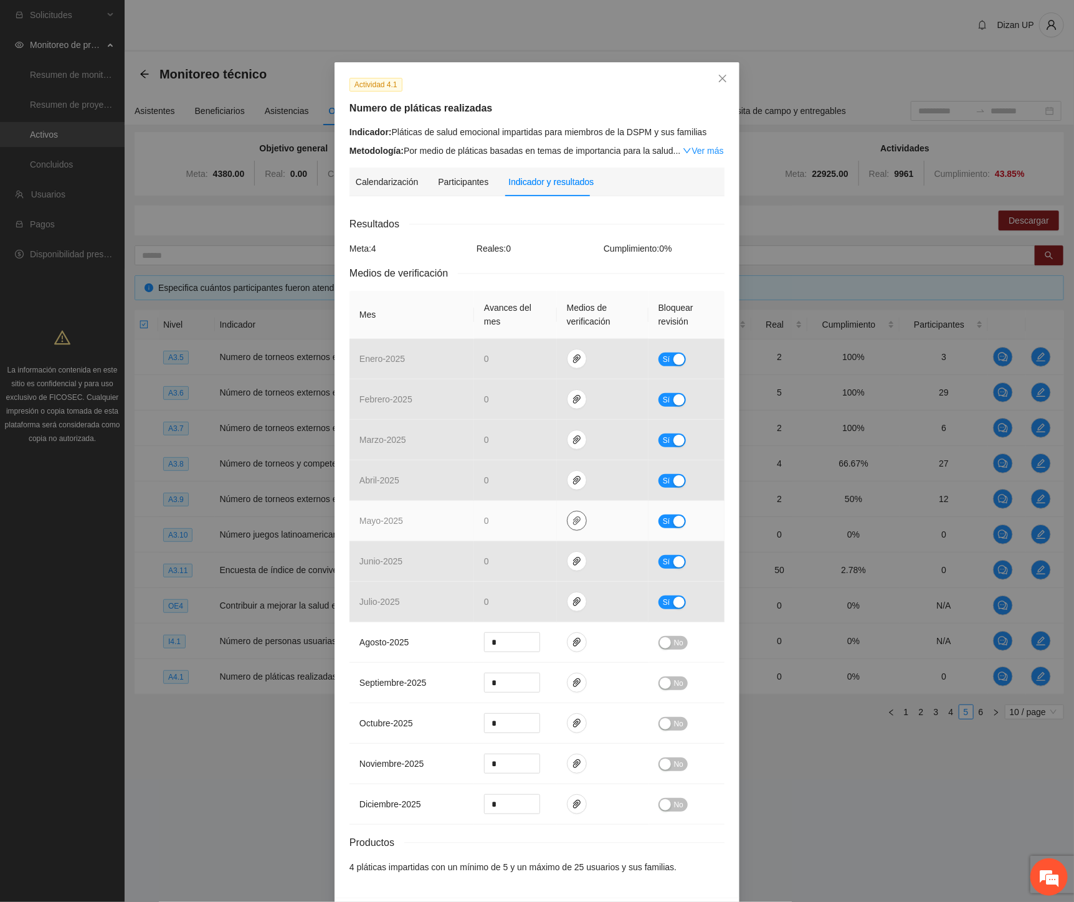
click at [574, 519] on icon "paper-clip" at bounding box center [576, 520] width 7 height 9
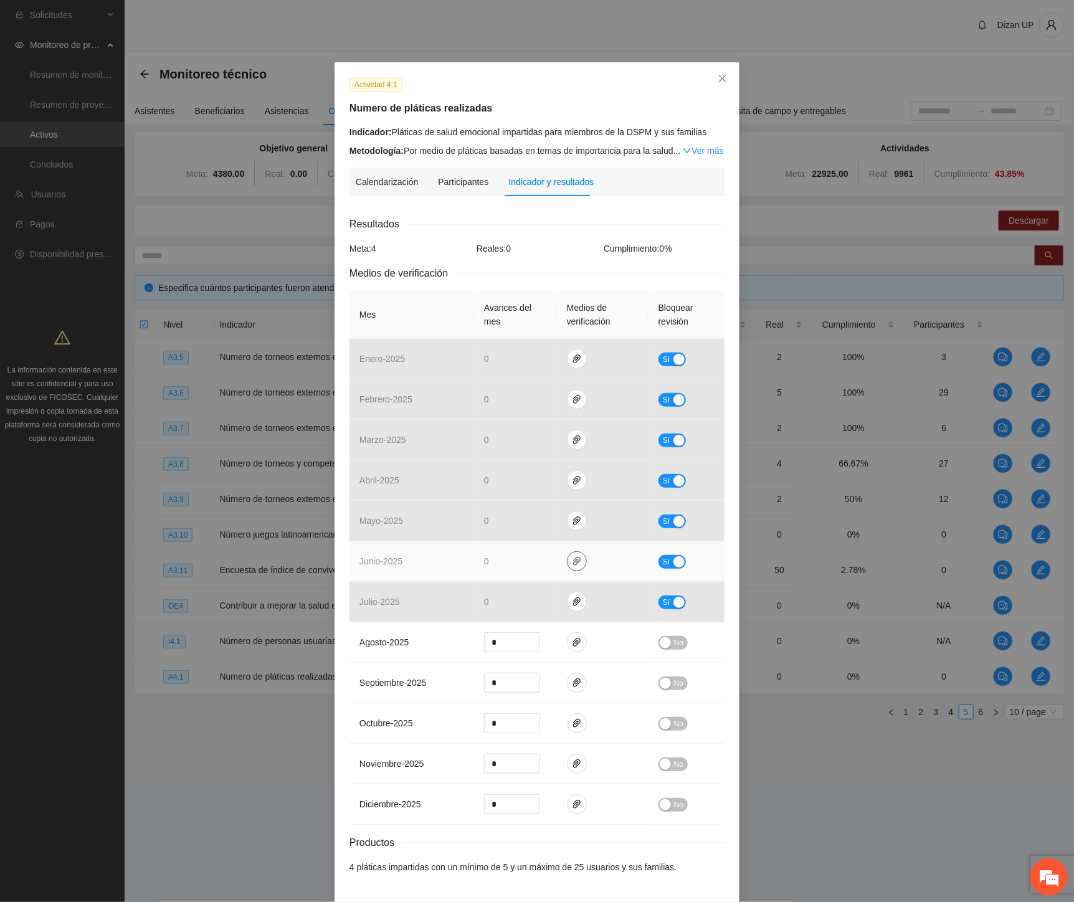
click at [572, 565] on icon "paper-clip" at bounding box center [577, 561] width 10 height 10
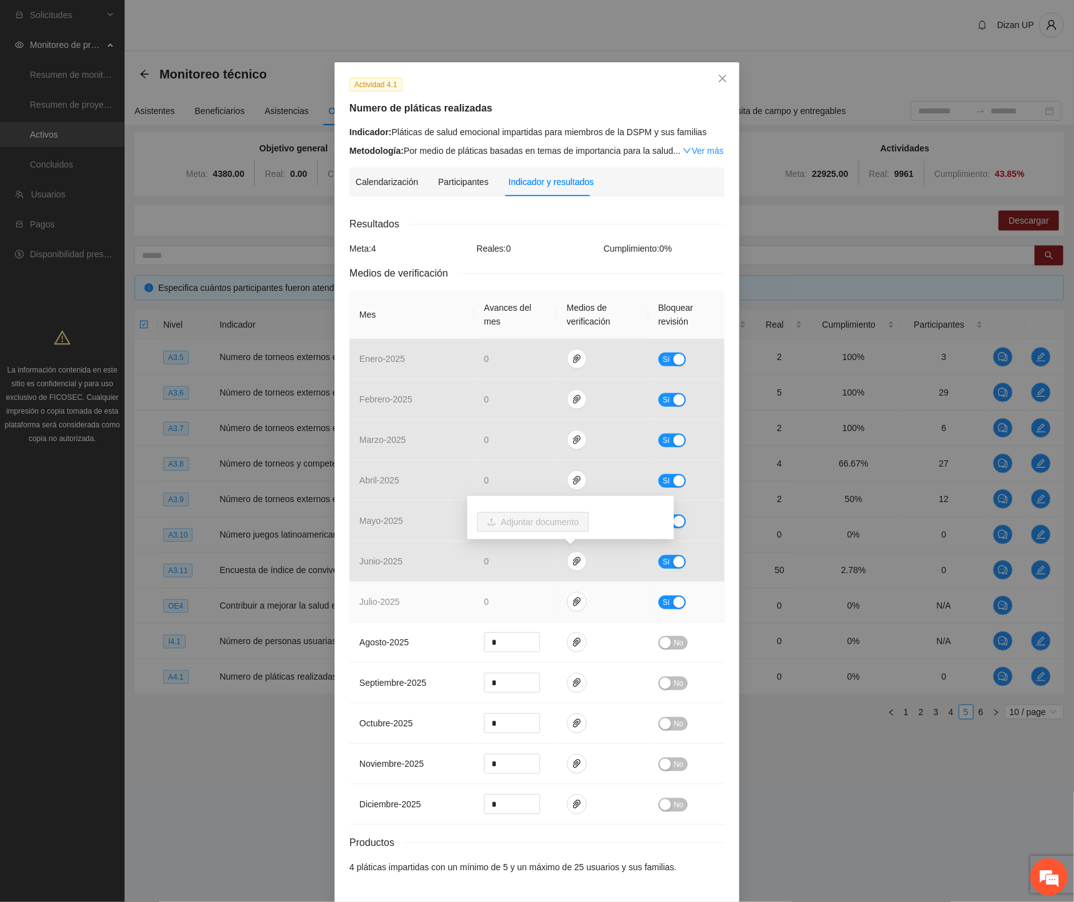
click at [567, 615] on td at bounding box center [603, 602] width 92 height 40
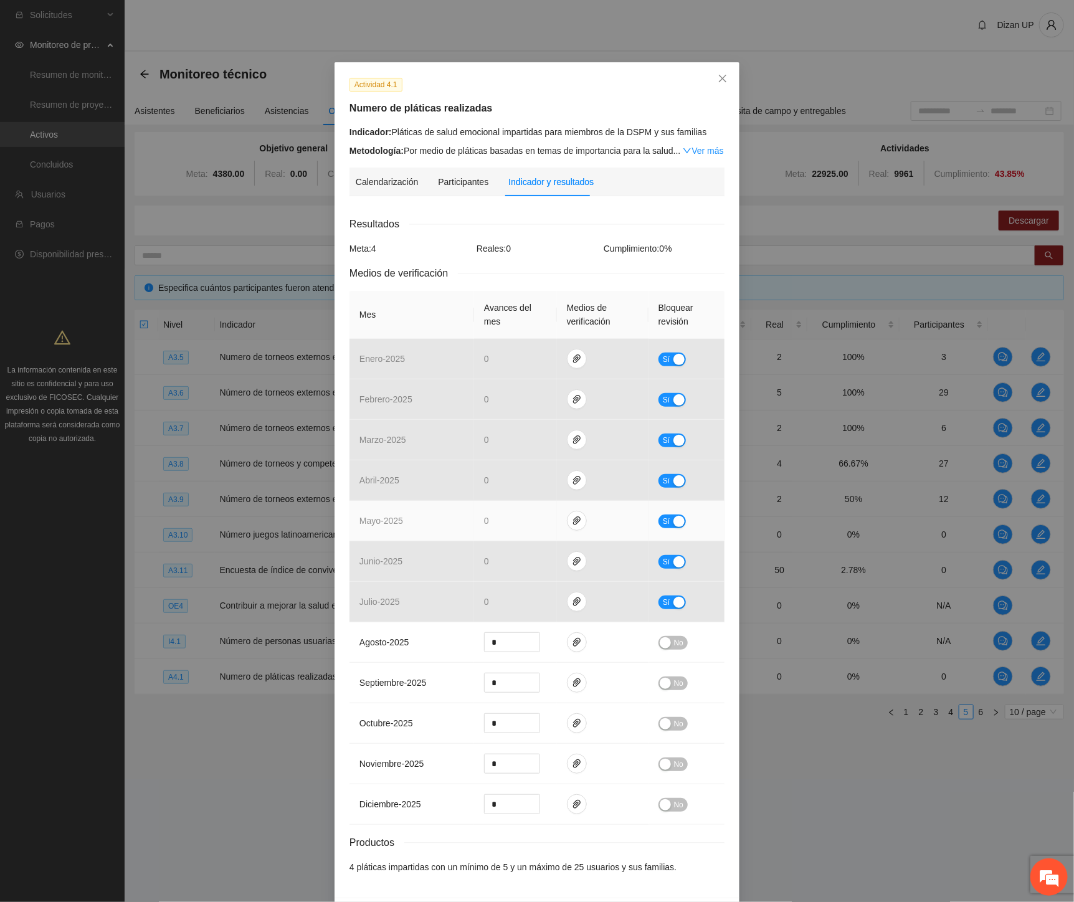
click at [410, 526] on td "mayo - 2025" at bounding box center [411, 521] width 125 height 40
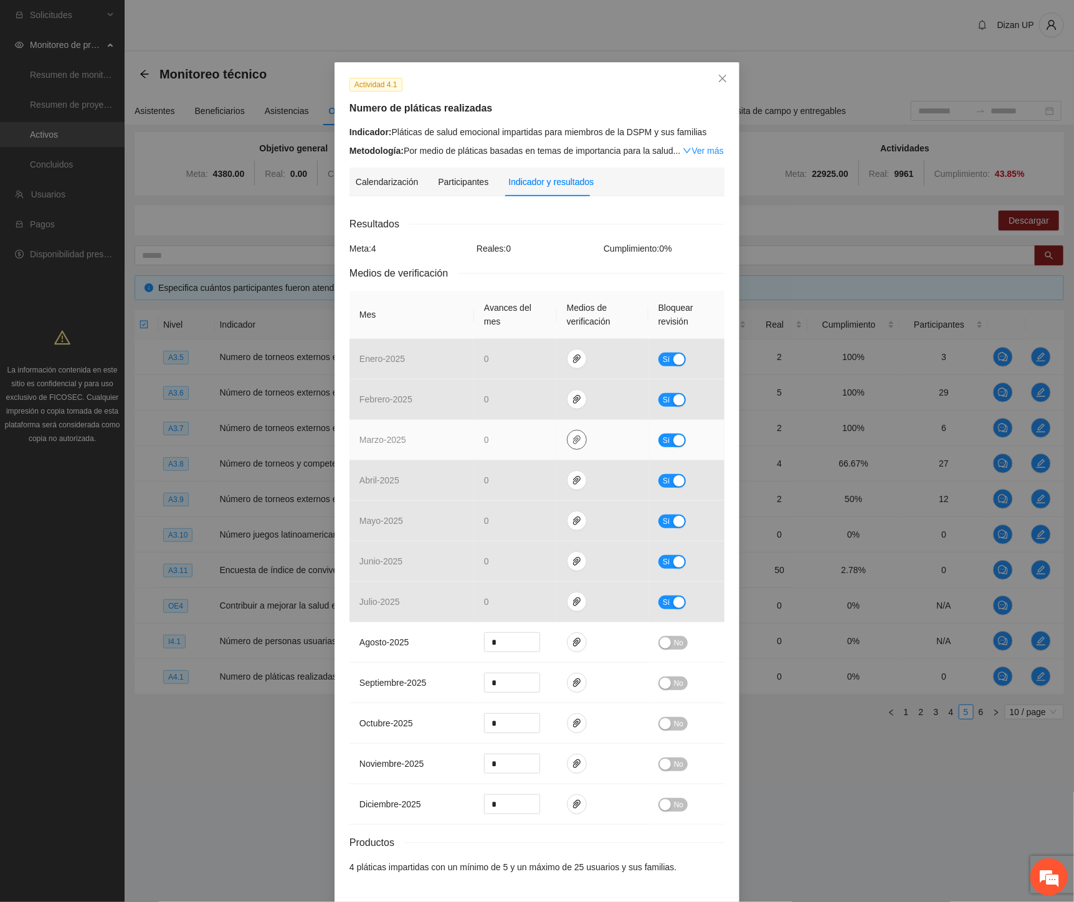
click at [577, 439] on span "paper-clip" at bounding box center [576, 440] width 19 height 10
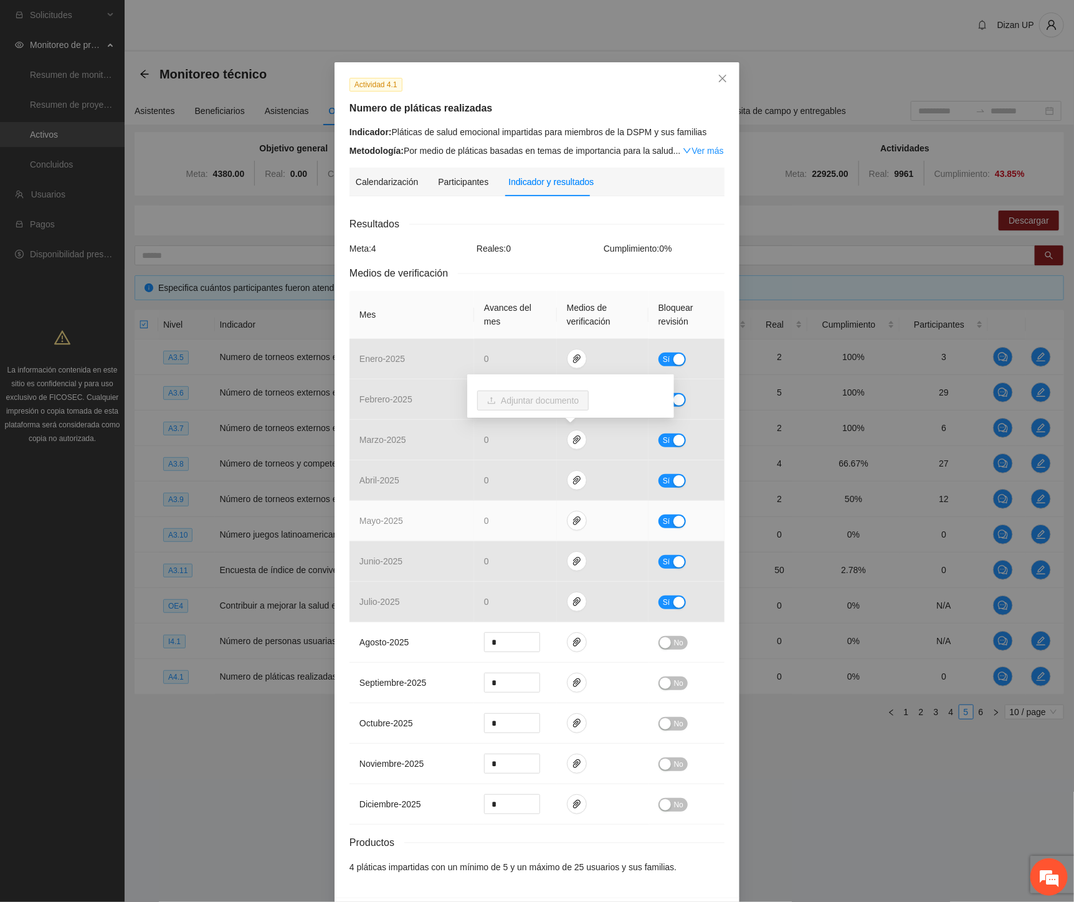
drag, startPoint x: 353, startPoint y: 537, endPoint x: 366, endPoint y: 531, distance: 14.5
click at [355, 537] on td "mayo - 2025" at bounding box center [411, 521] width 125 height 40
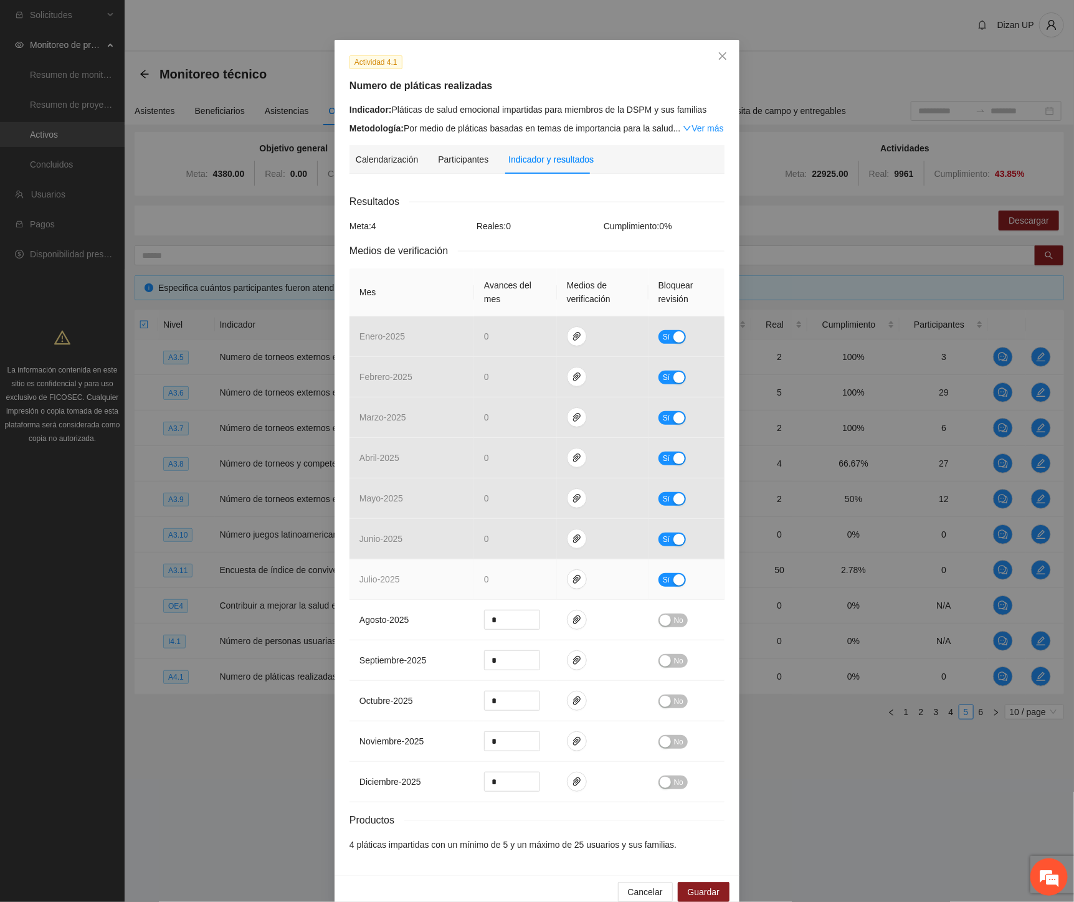
scroll to position [45, 0]
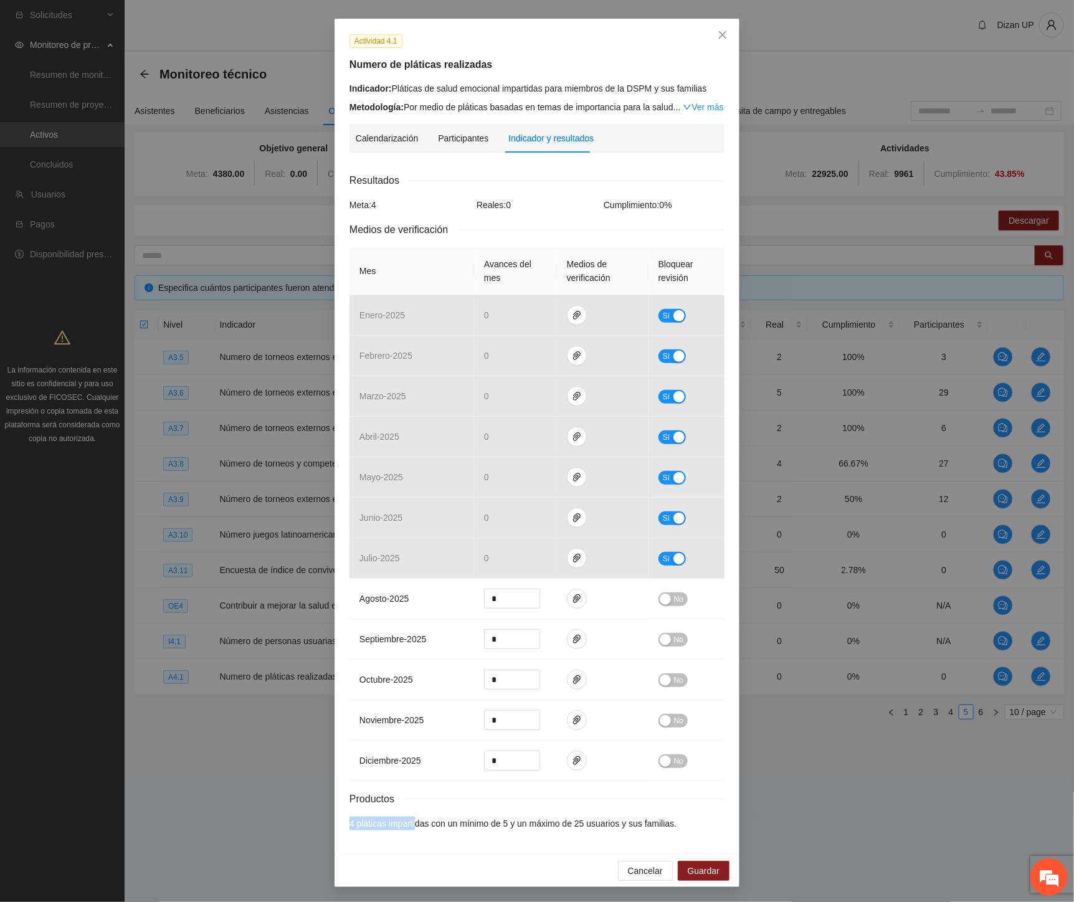
drag, startPoint x: 409, startPoint y: 825, endPoint x: 815, endPoint y: 802, distance: 406.1
click at [816, 805] on div "Actividad 4.1 Numero de pláticas realizadas Indicador: Pláticas de salud emocio…" at bounding box center [537, 451] width 1074 height 902
drag, startPoint x: 290, startPoint y: 470, endPoint x: 312, endPoint y: 464, distance: 23.3
click at [290, 470] on div "Actividad 4.1 Numero de pláticas realizadas Indicador: Pláticas de salud emocio…" at bounding box center [537, 451] width 1074 height 902
click at [717, 34] on icon "close" at bounding box center [722, 35] width 10 height 10
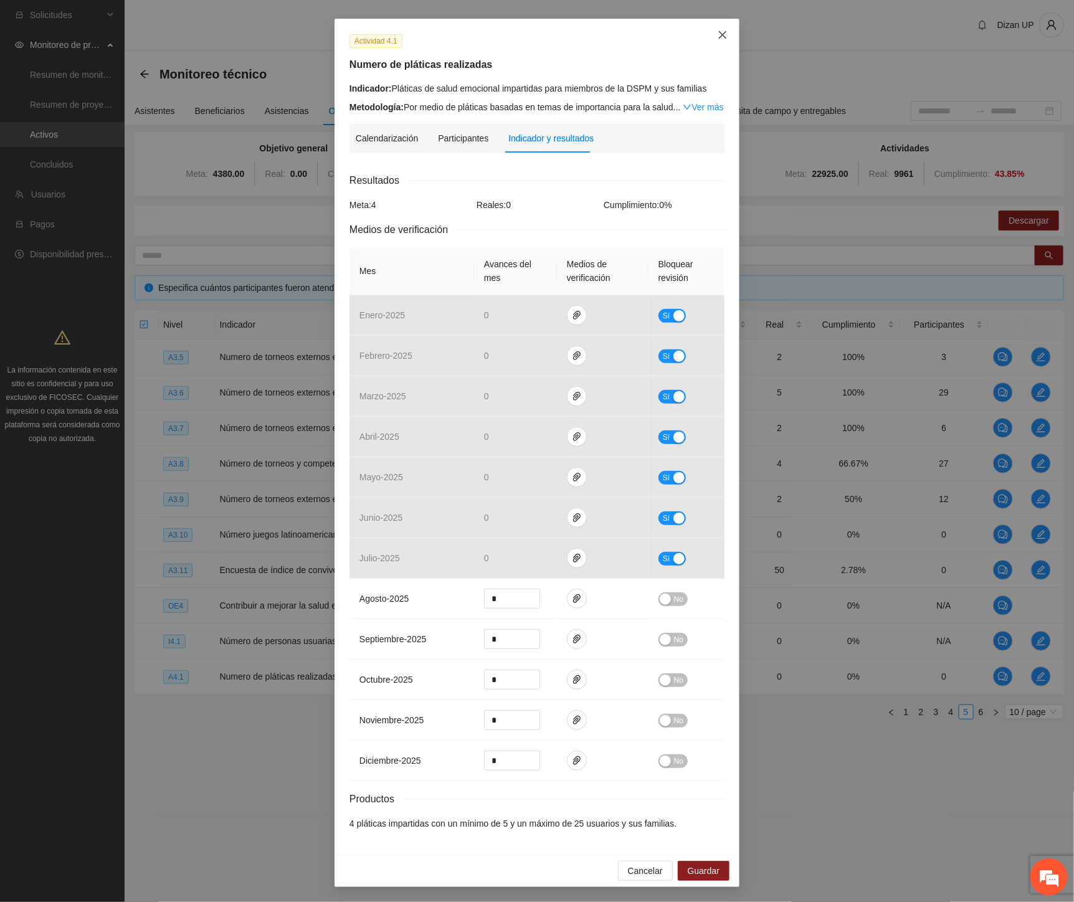
scroll to position [0, 0]
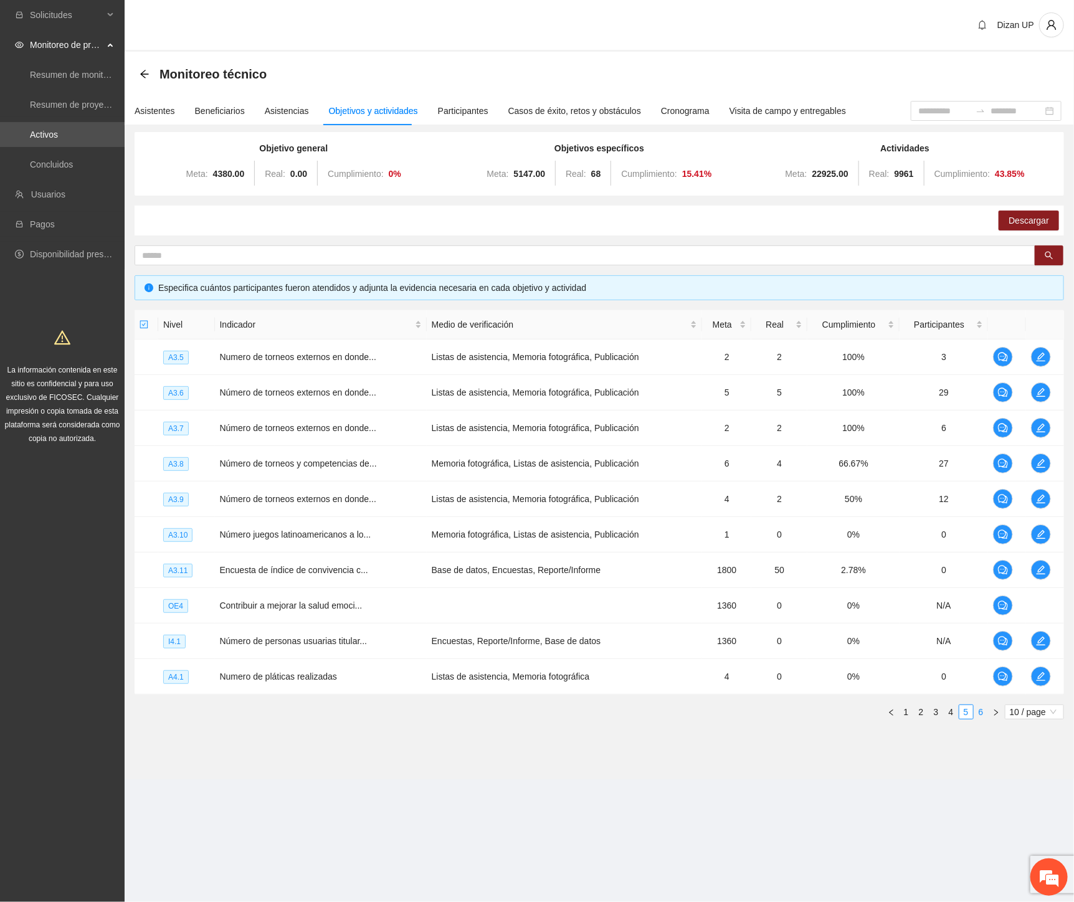
click at [982, 711] on link "6" at bounding box center [981, 712] width 14 height 14
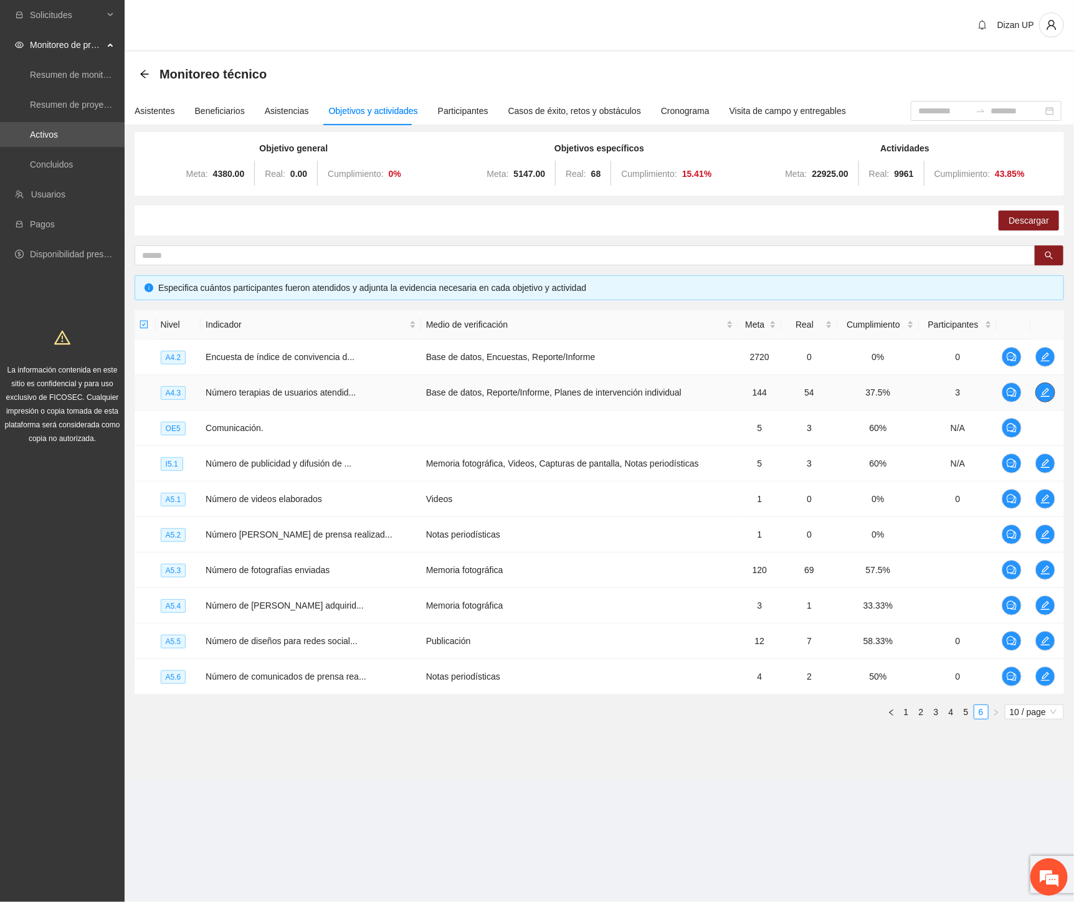
click at [1044, 392] on icon "edit" at bounding box center [1045, 392] width 9 height 9
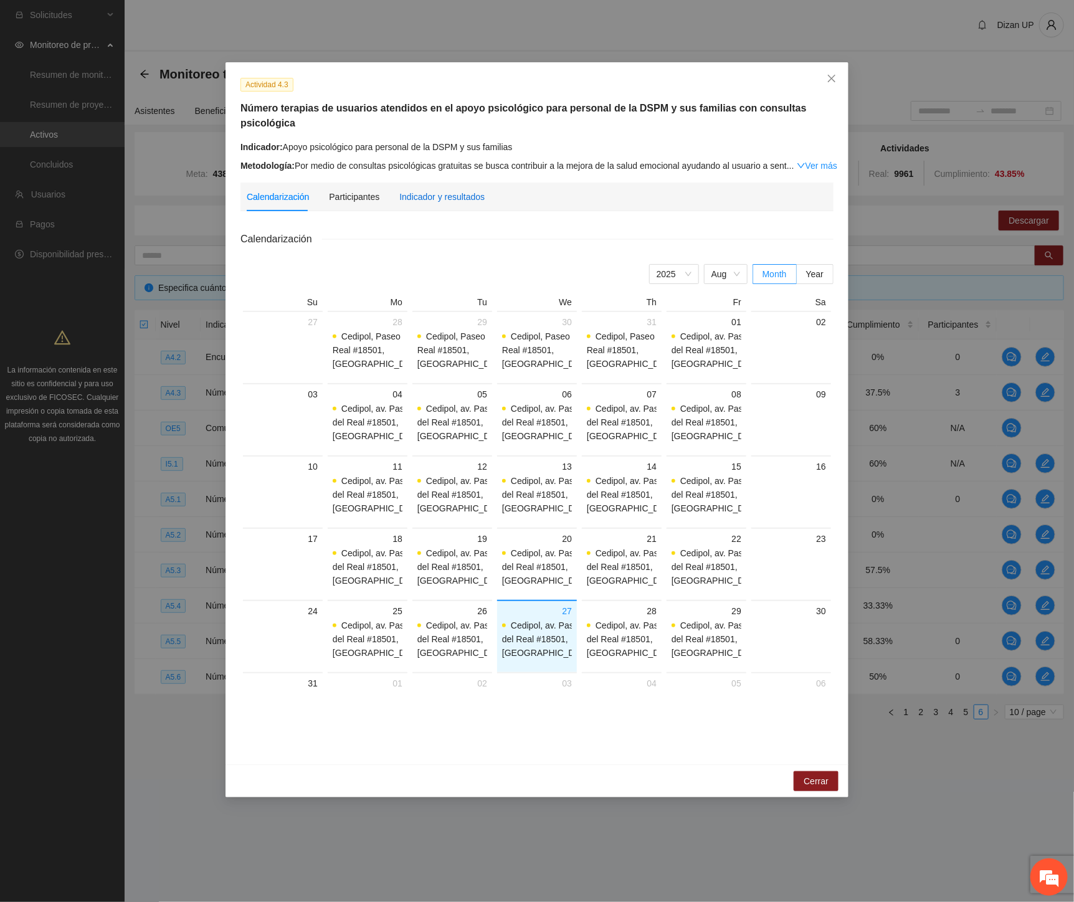
click at [471, 190] on div "Indicador y resultados" at bounding box center [441, 197] width 85 height 14
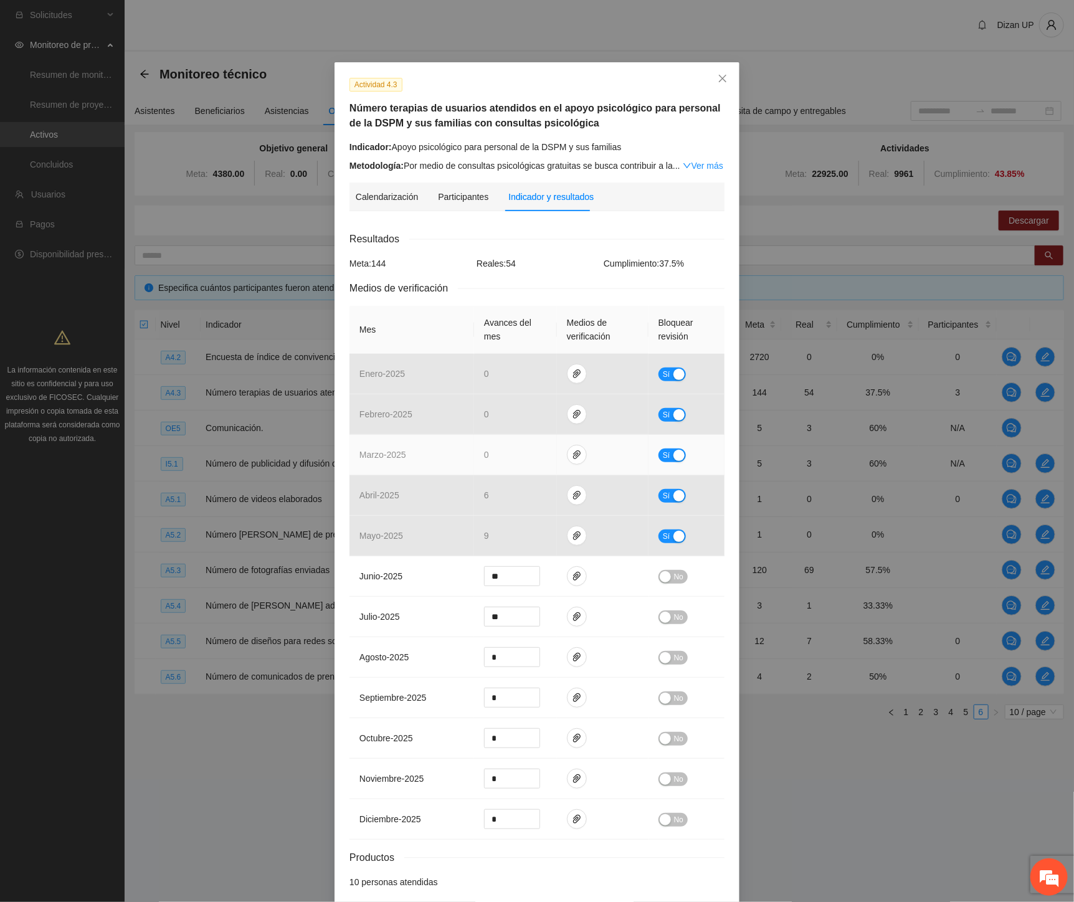
click at [484, 452] on span "0" at bounding box center [486, 455] width 5 height 10
click at [572, 457] on icon "paper-clip" at bounding box center [577, 455] width 10 height 10
click at [424, 466] on td "marzo - 2025" at bounding box center [411, 455] width 125 height 40
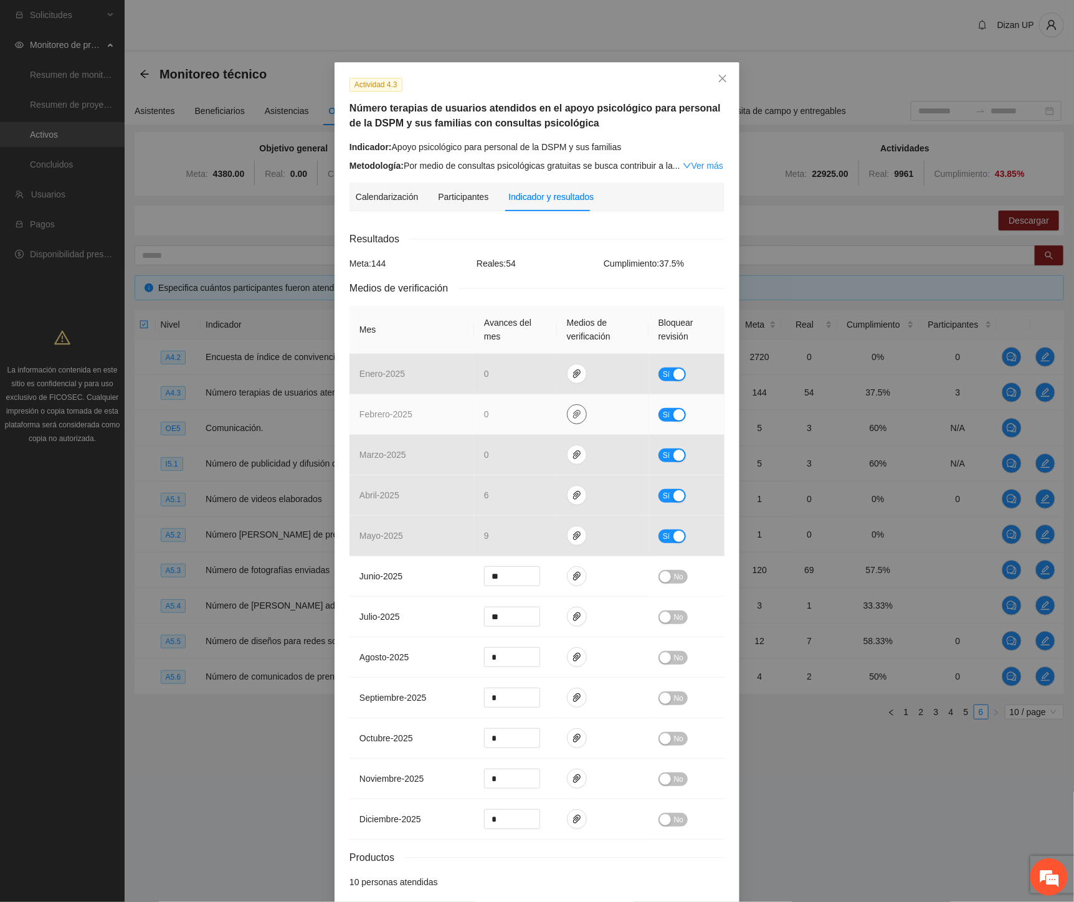
drag, startPoint x: 567, startPoint y: 413, endPoint x: 559, endPoint y: 414, distance: 8.1
click at [572, 413] on icon "paper-clip" at bounding box center [577, 414] width 10 height 10
click at [463, 417] on td "febrero - 2025" at bounding box center [411, 414] width 125 height 40
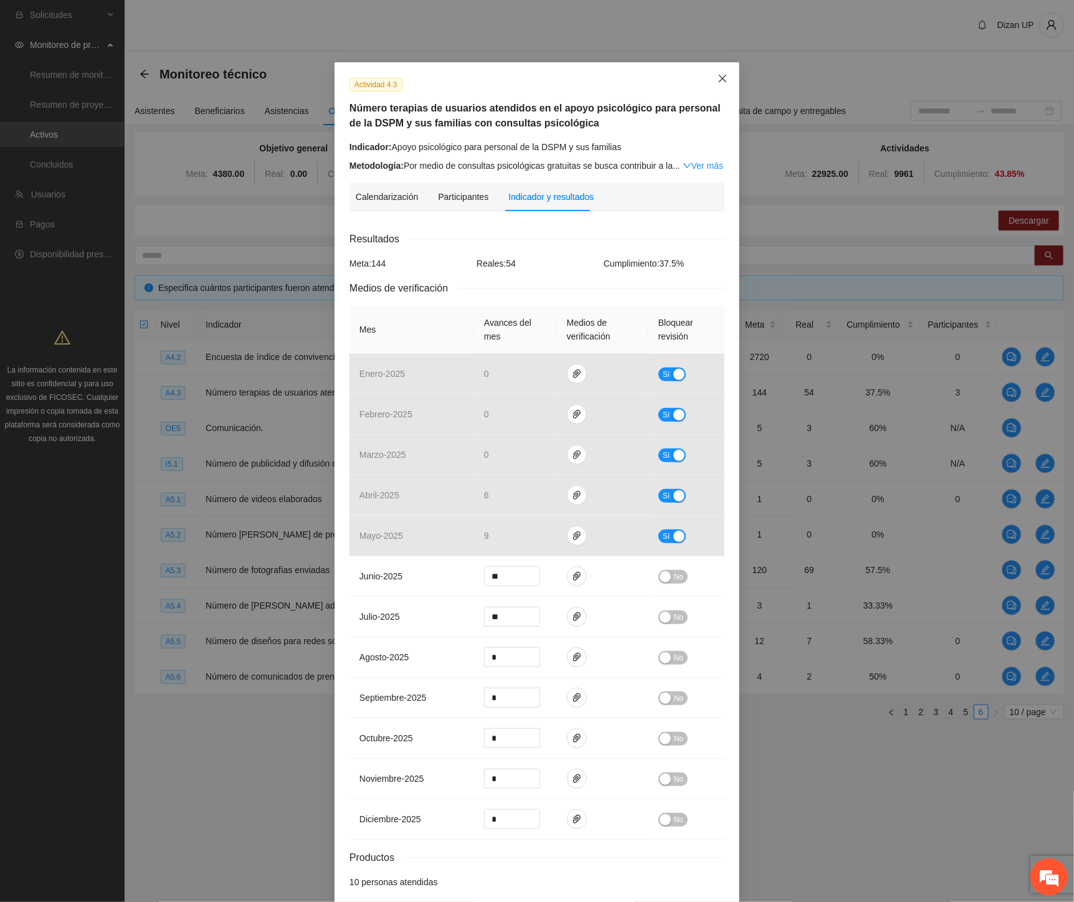
click at [717, 75] on icon "close" at bounding box center [722, 78] width 10 height 10
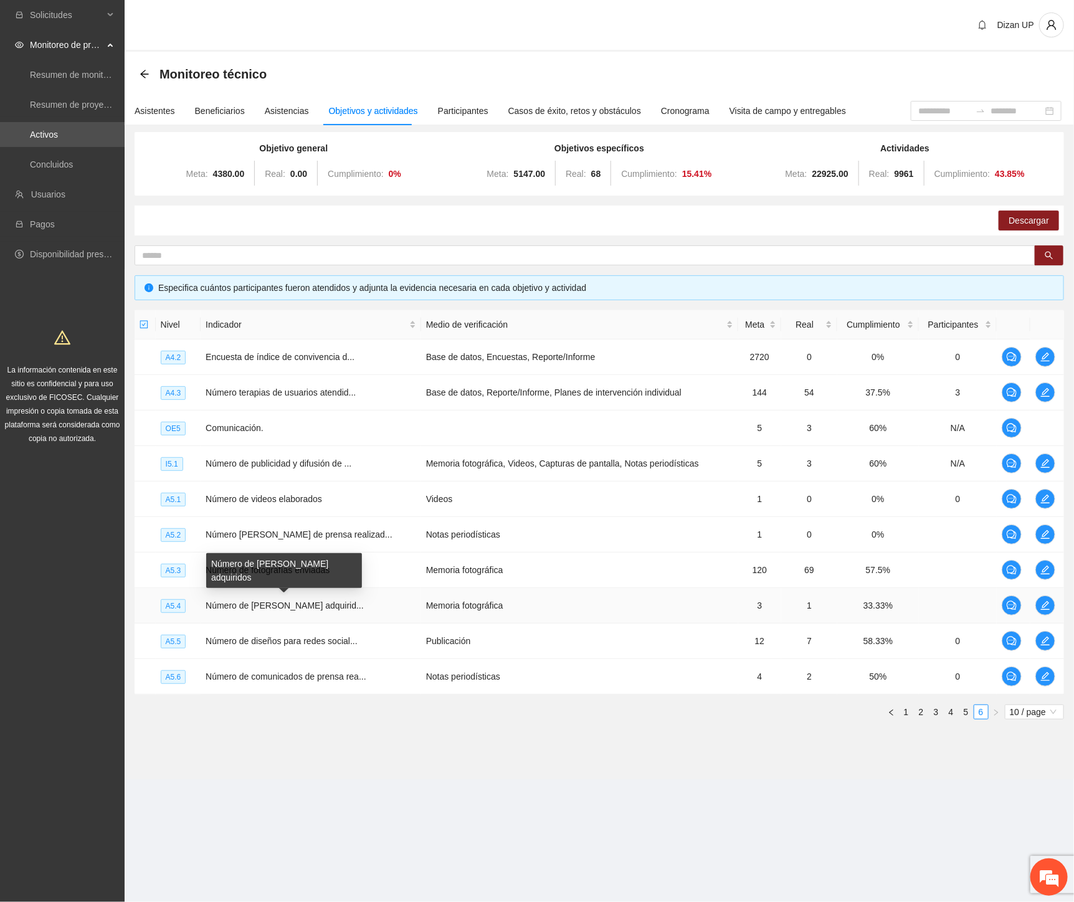
click at [293, 601] on span "Número de [PERSON_NAME] adquirid..." at bounding box center [285, 605] width 158 height 10
click at [1040, 356] on icon "edit" at bounding box center [1045, 357] width 10 height 10
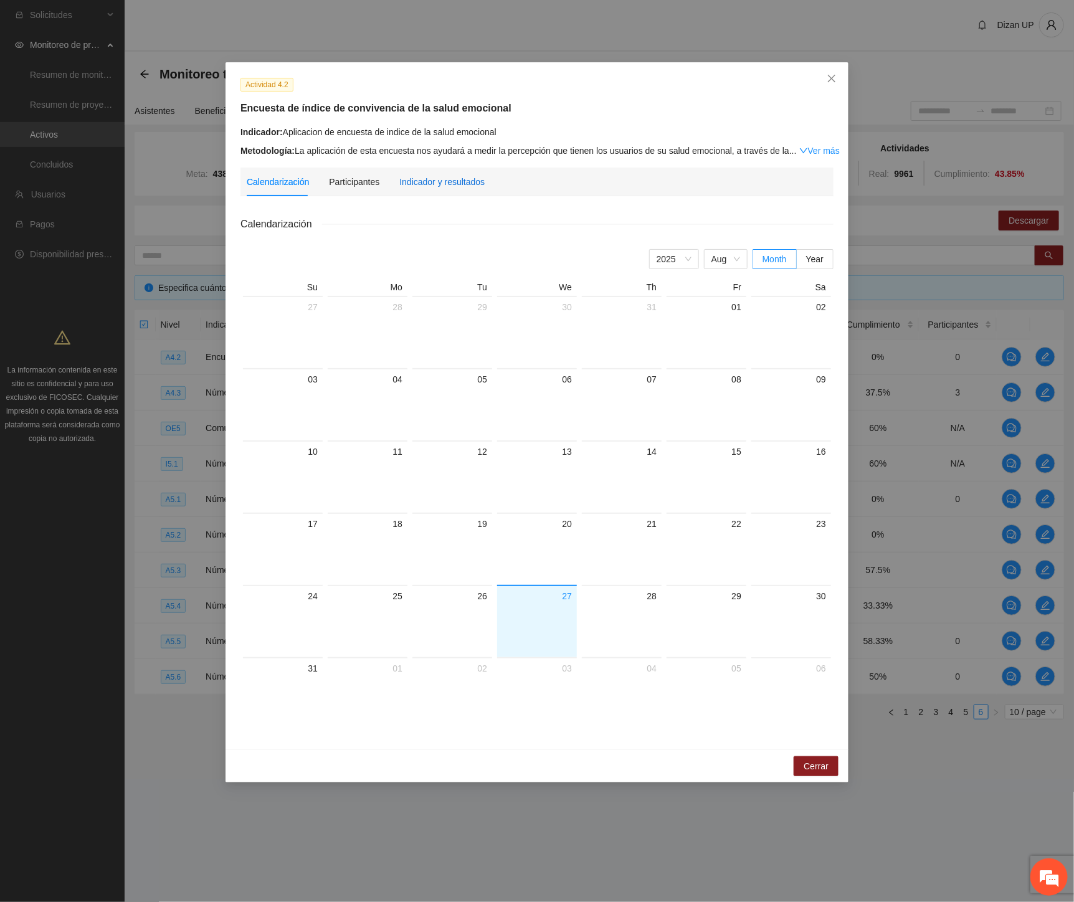
click at [437, 181] on div "Indicador y resultados" at bounding box center [441, 182] width 85 height 14
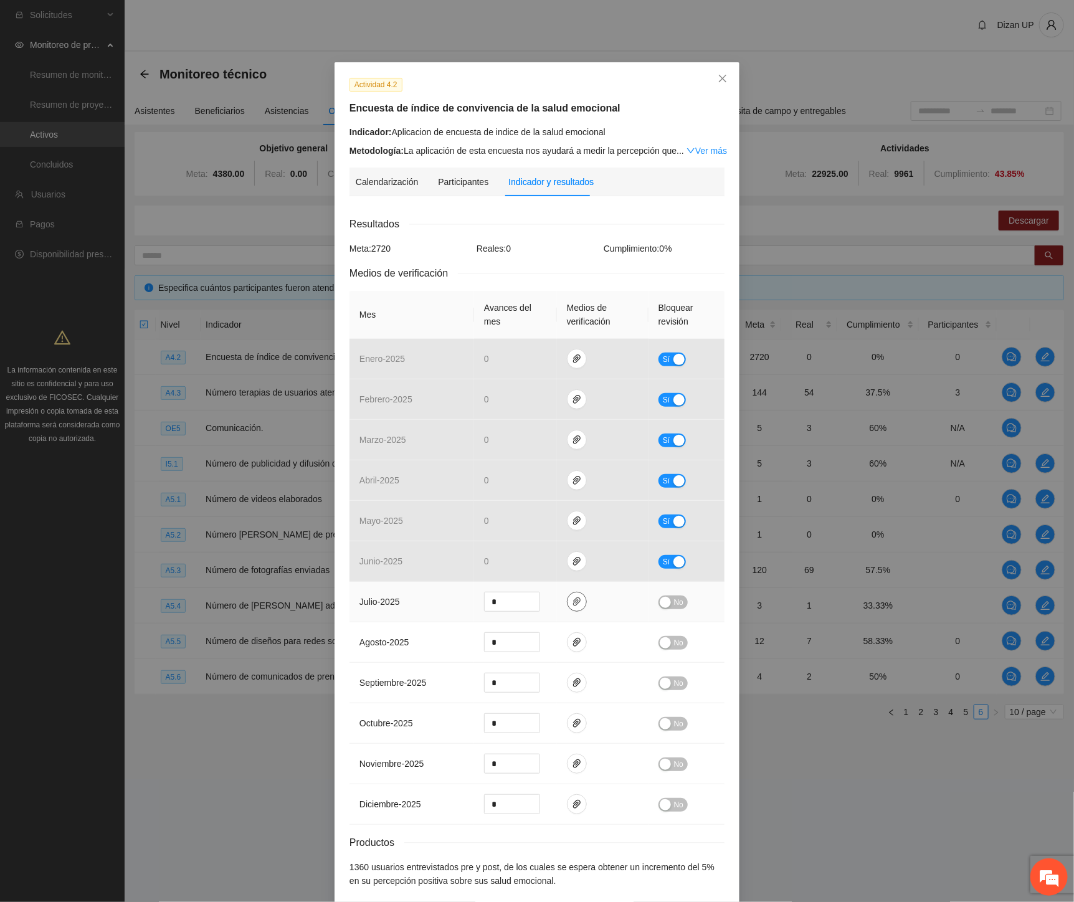
click at [572, 597] on icon "paper-clip" at bounding box center [577, 602] width 10 height 10
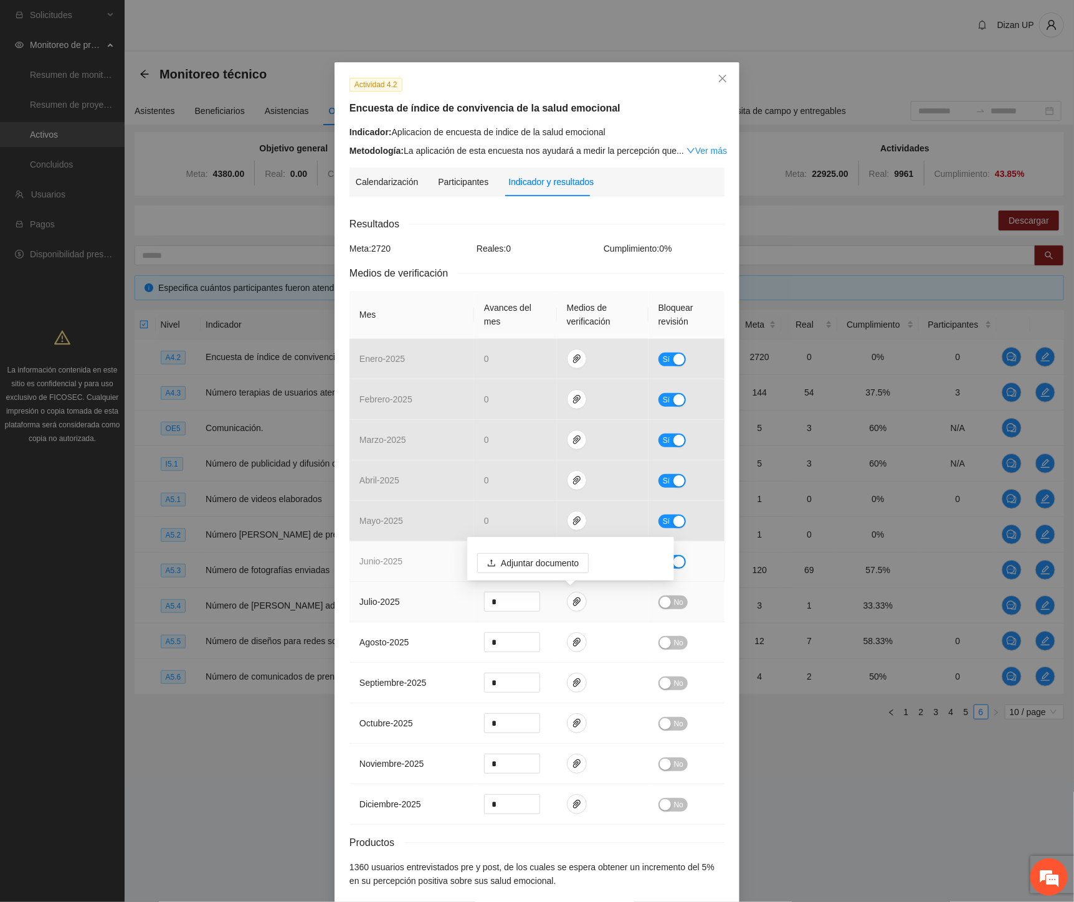
drag, startPoint x: 413, startPoint y: 607, endPoint x: 448, endPoint y: 577, distance: 46.8
click at [415, 607] on td "julio - 2025" at bounding box center [411, 602] width 125 height 40
click at [573, 557] on icon "paper-clip" at bounding box center [576, 561] width 7 height 9
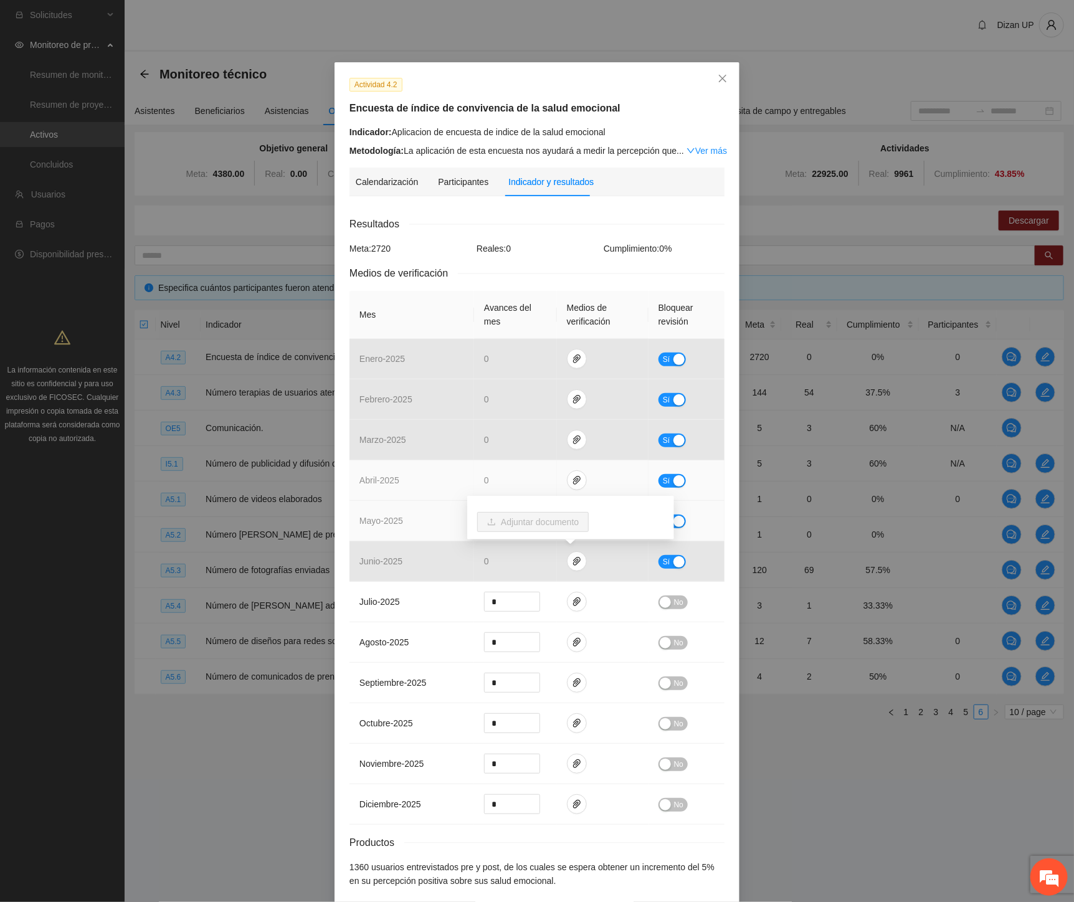
drag, startPoint x: 385, startPoint y: 539, endPoint x: 539, endPoint y: 495, distance: 160.7
click at [391, 536] on td "mayo - 2025" at bounding box center [411, 521] width 125 height 40
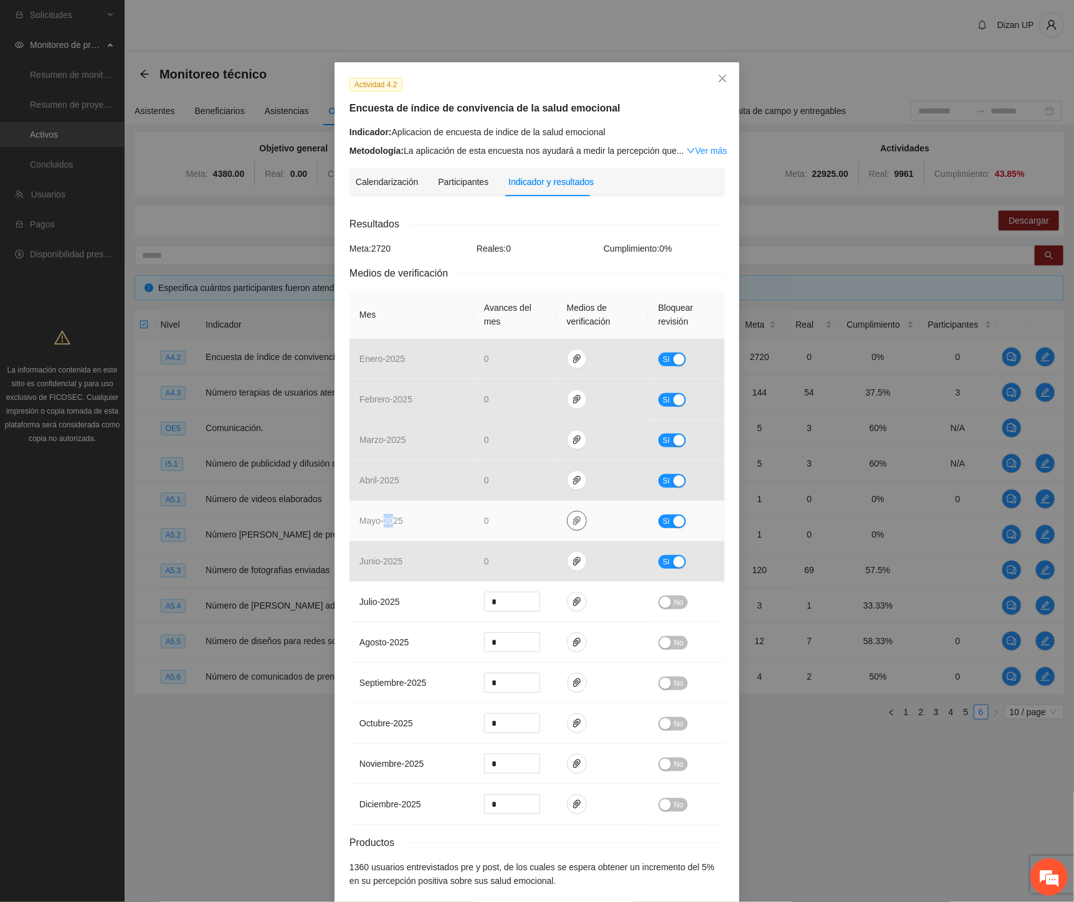
click at [579, 516] on span "paper-clip" at bounding box center [576, 521] width 19 height 10
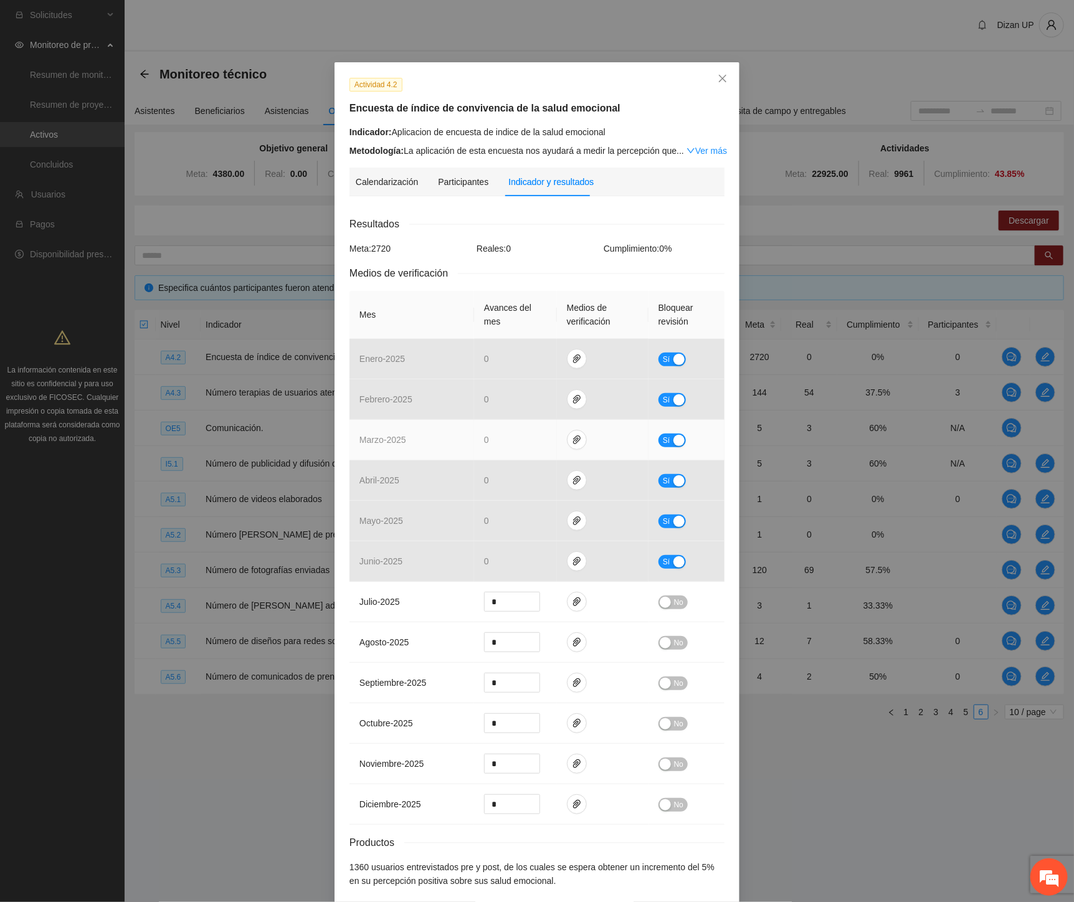
click at [581, 448] on td at bounding box center [603, 440] width 92 height 40
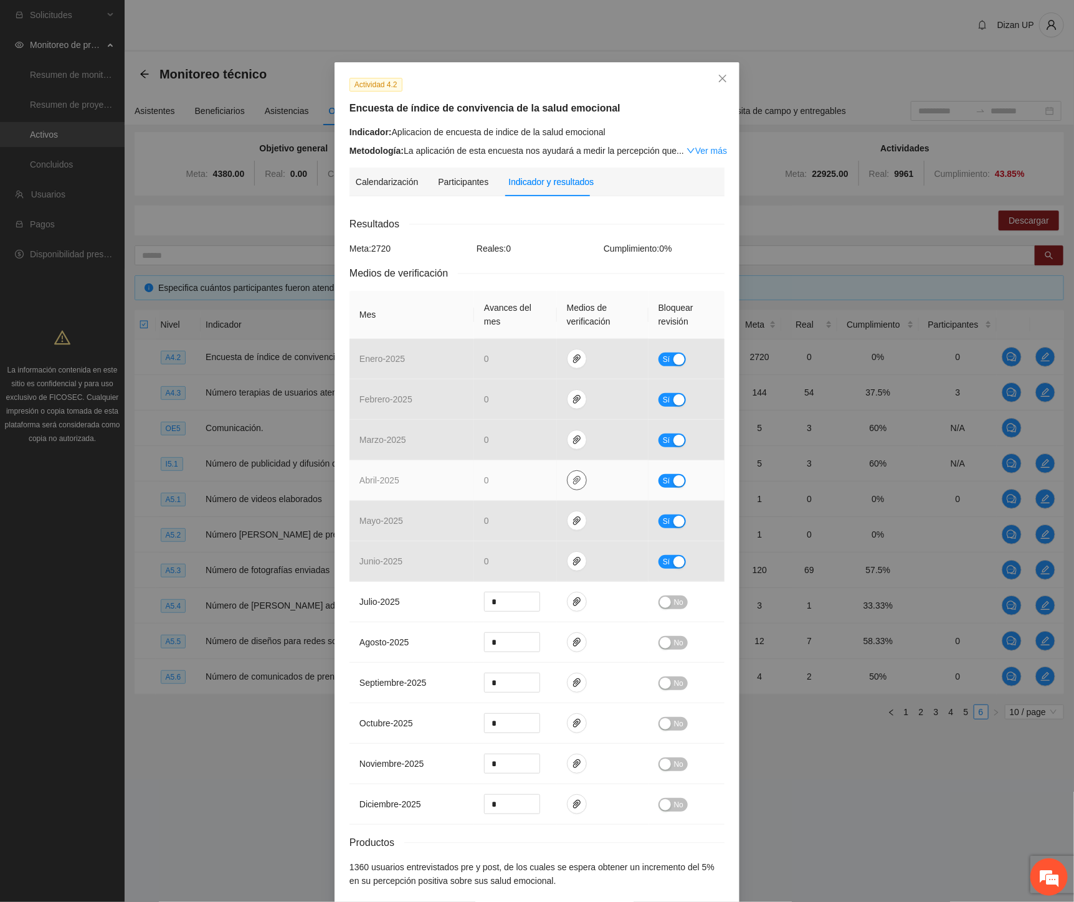
click at [572, 478] on icon "paper-clip" at bounding box center [577, 480] width 10 height 10
click at [573, 397] on div "Adjuntar documento I_4.1_Indice_de_salud_emocional.rar" at bounding box center [570, 427] width 207 height 62
click at [554, 444] on link "I_4.1_Indice_de_salud_emocional.rar" at bounding box center [575, 444] width 178 height 14
click at [673, 481] on div "button" at bounding box center [678, 480] width 11 height 11
drag, startPoint x: 501, startPoint y: 480, endPoint x: 461, endPoint y: 481, distance: 39.9
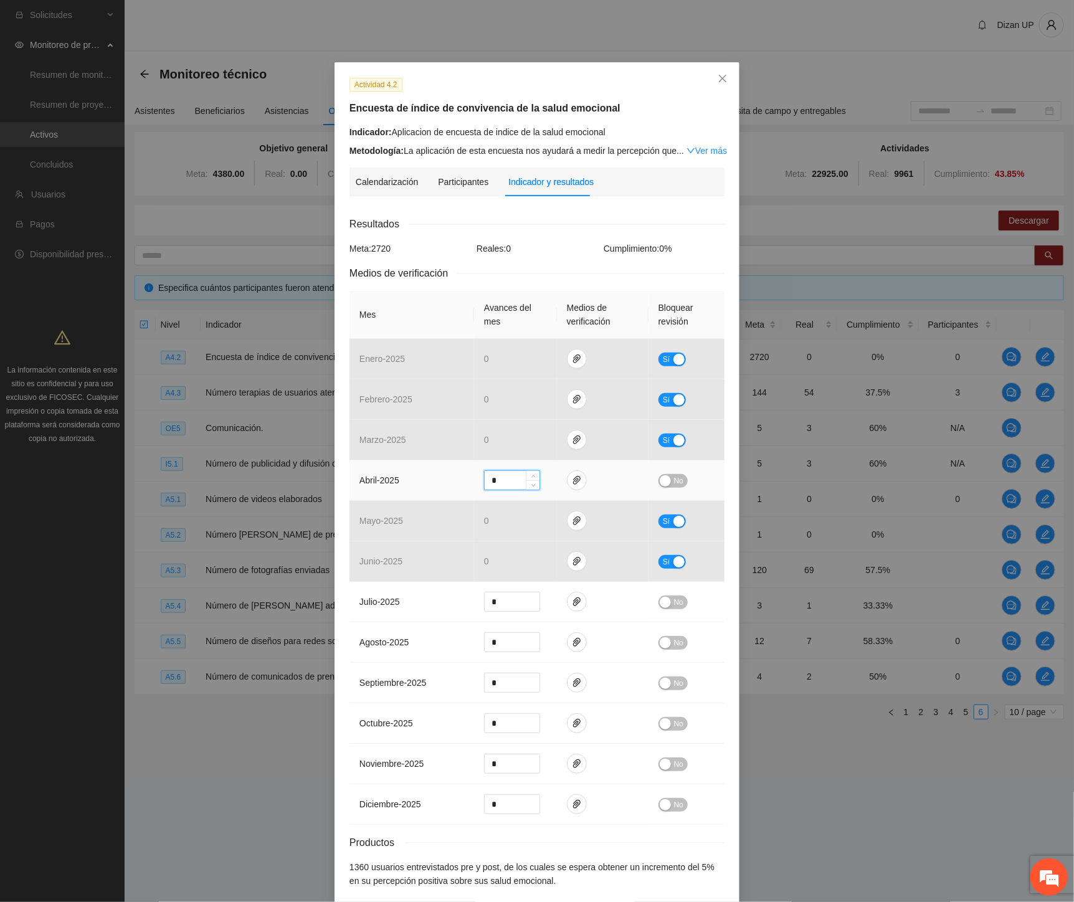
click at [466, 481] on tr "abril - 2025 * No" at bounding box center [536, 480] width 375 height 40
type input "**"
click at [674, 483] on span "No" at bounding box center [678, 481] width 9 height 14
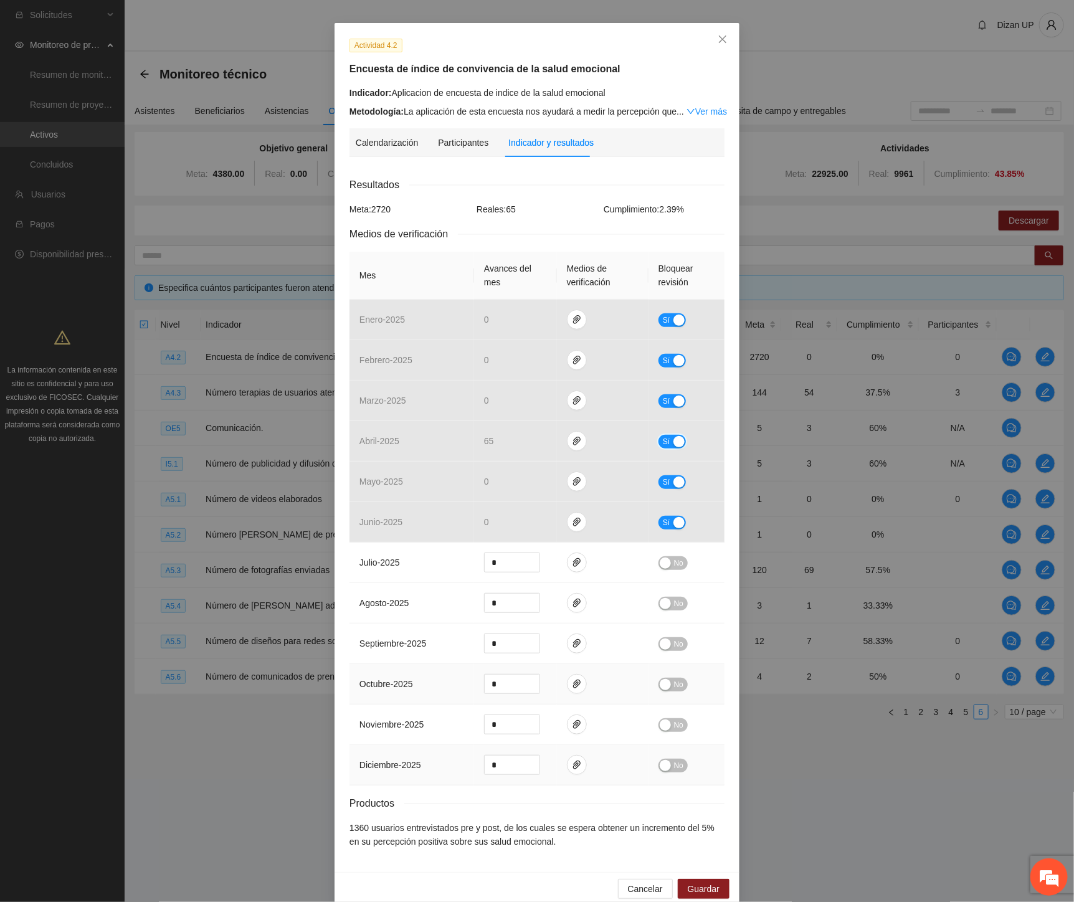
scroll to position [59, 0]
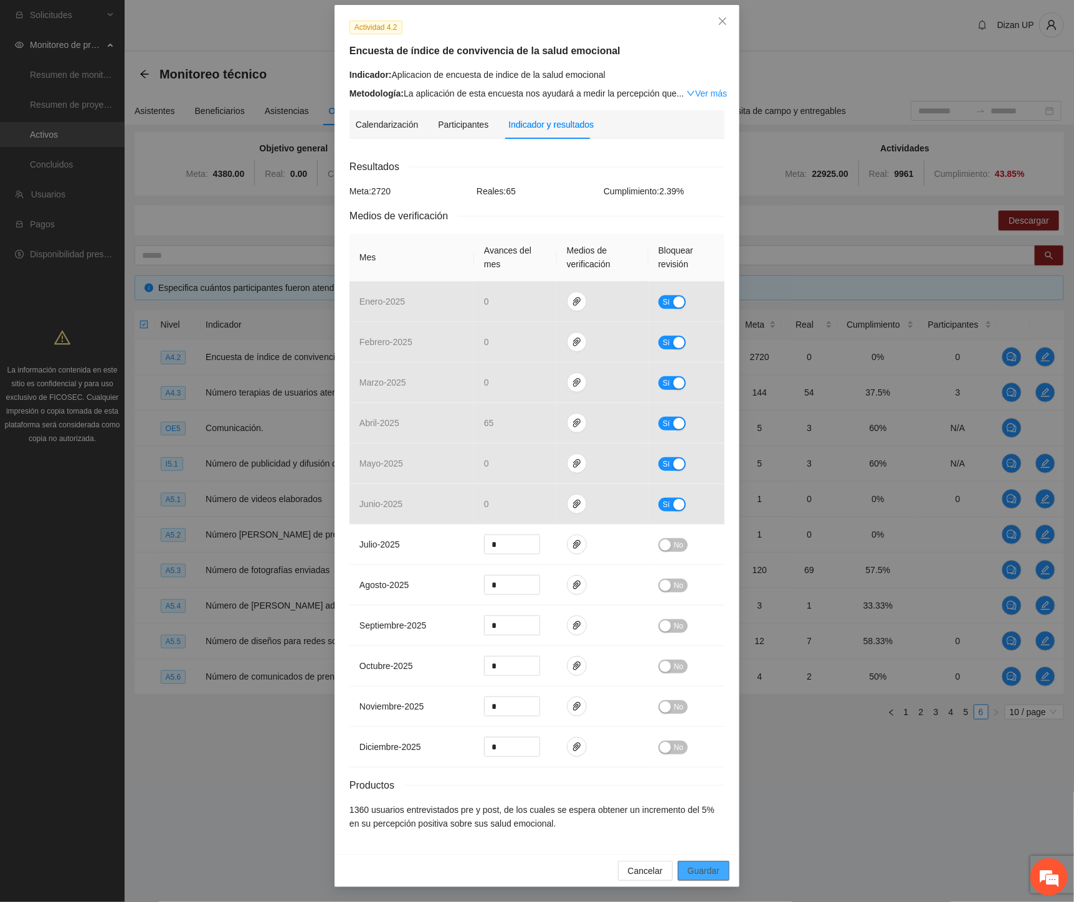
click at [690, 869] on span "Guardar" at bounding box center [704, 871] width 32 height 14
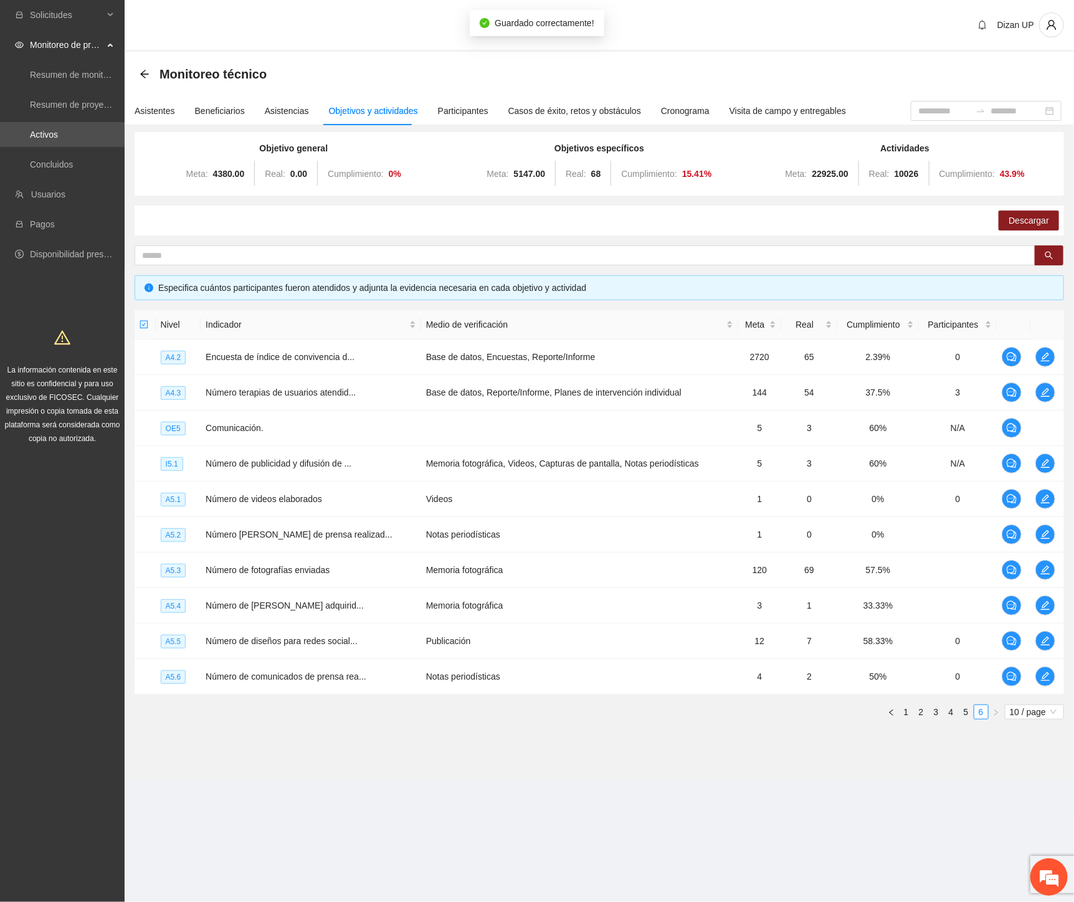
scroll to position [0, 0]
click at [1042, 392] on icon "edit" at bounding box center [1045, 392] width 9 height 9
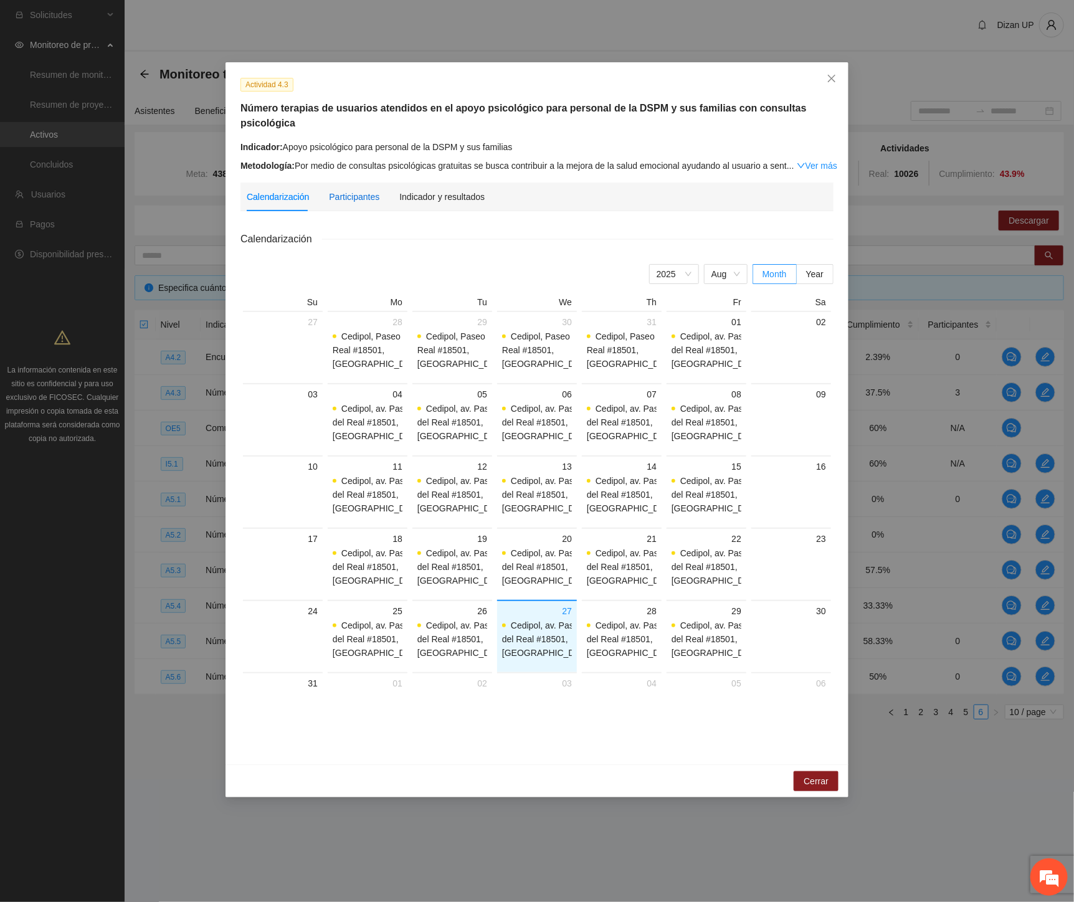
click at [351, 190] on div "Participantes" at bounding box center [354, 197] width 50 height 14
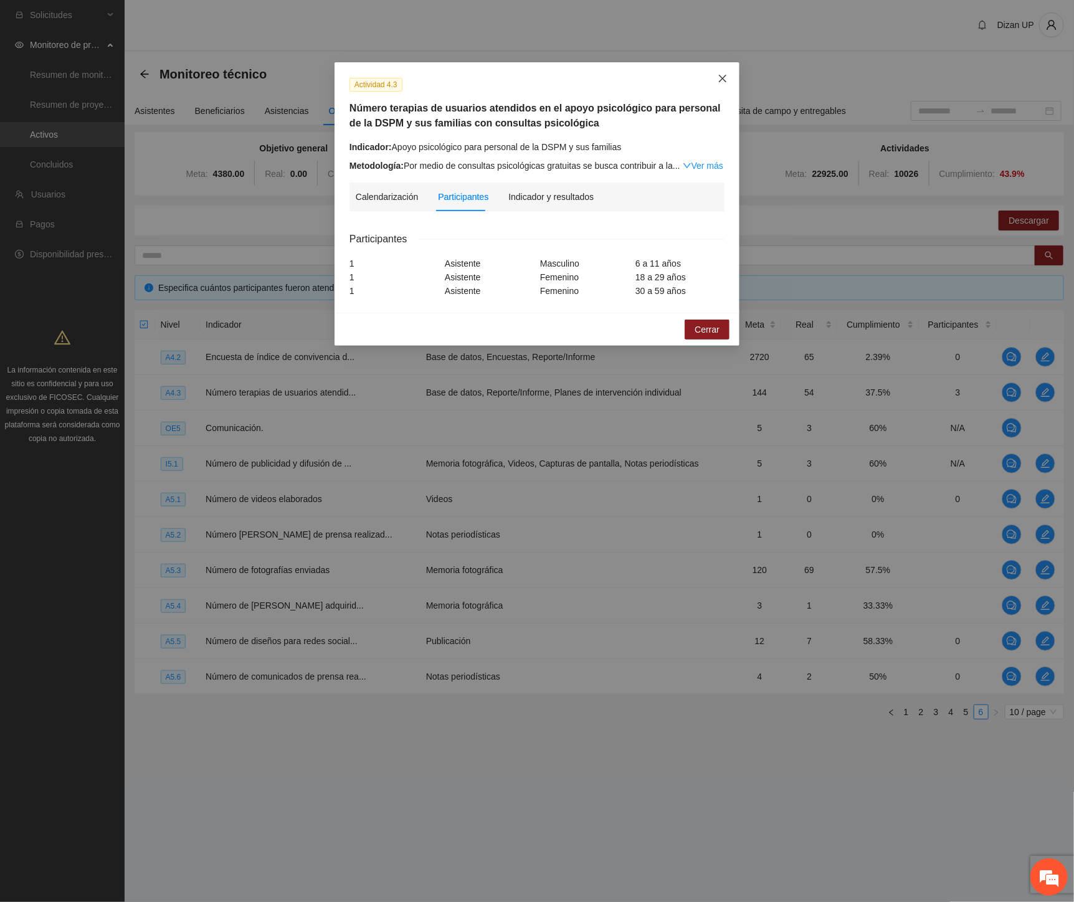
click at [717, 78] on icon "close" at bounding box center [722, 78] width 10 height 10
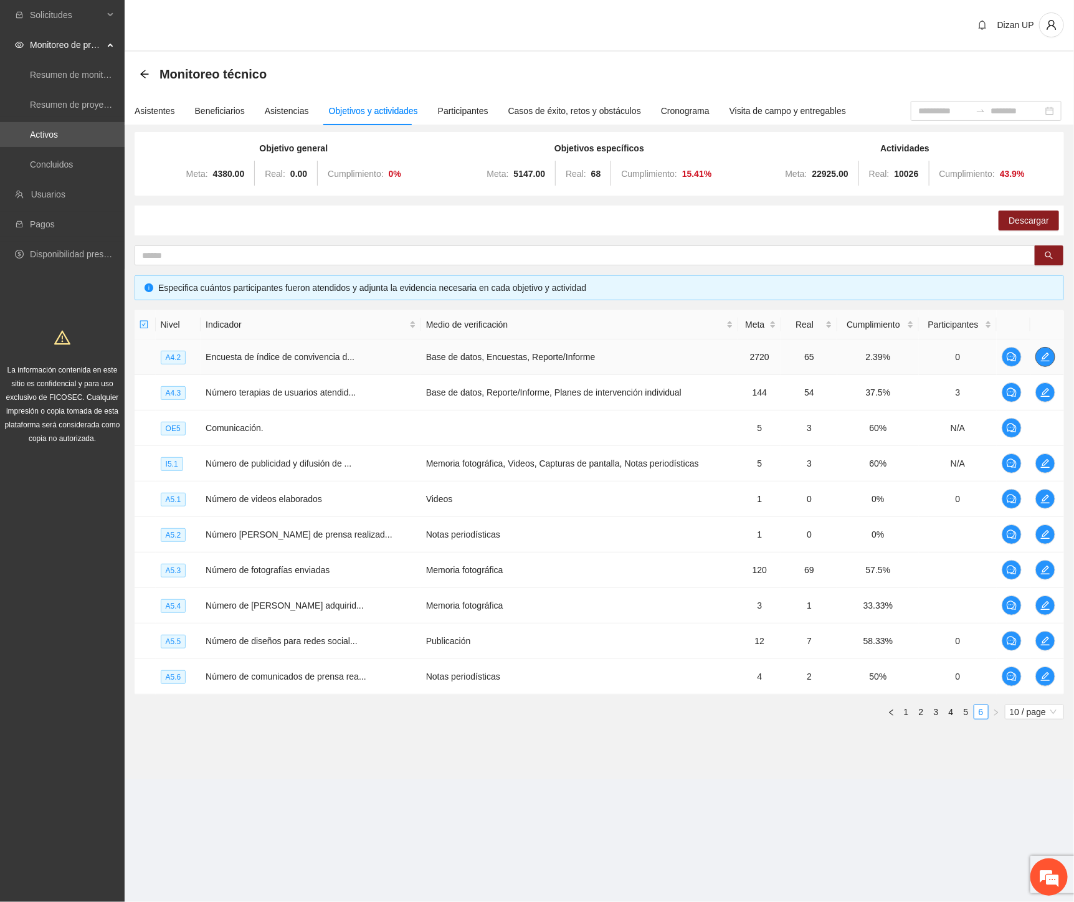
click at [1041, 354] on icon "edit" at bounding box center [1045, 357] width 10 height 10
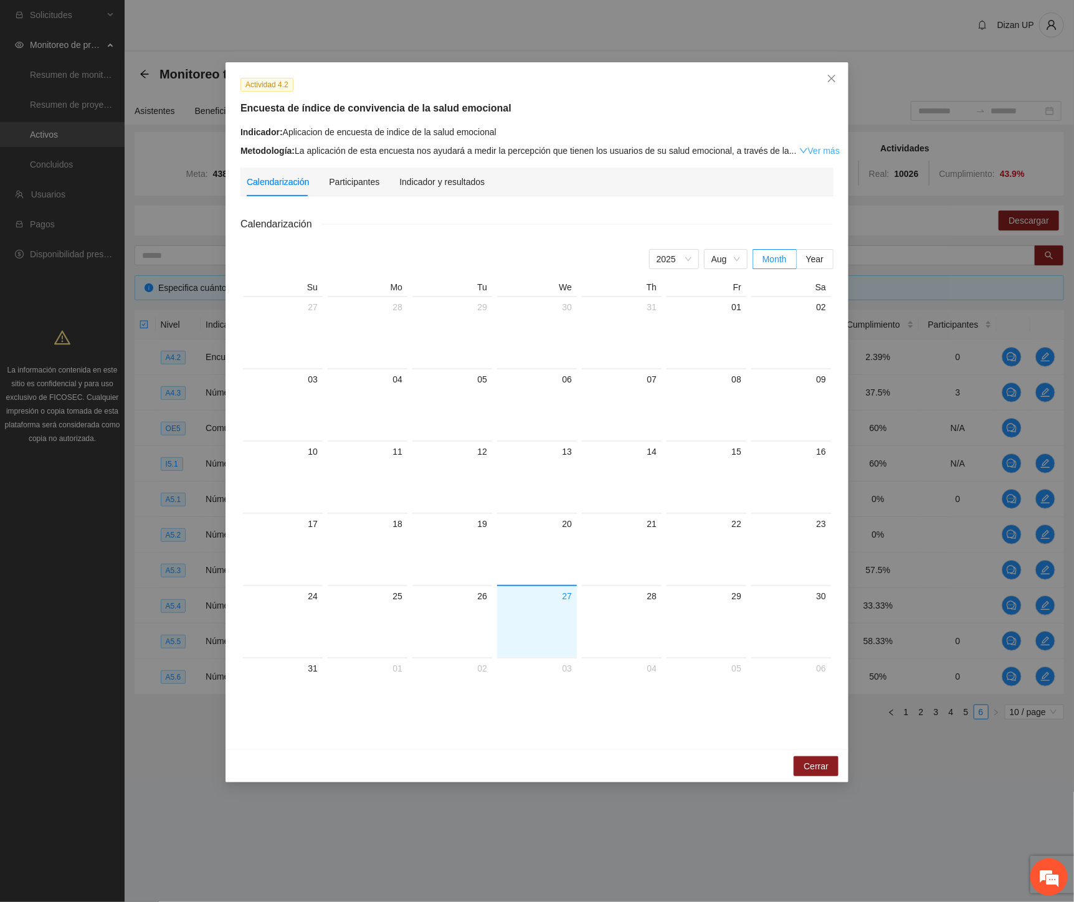
click at [801, 150] on link "Ver más" at bounding box center [819, 151] width 40 height 10
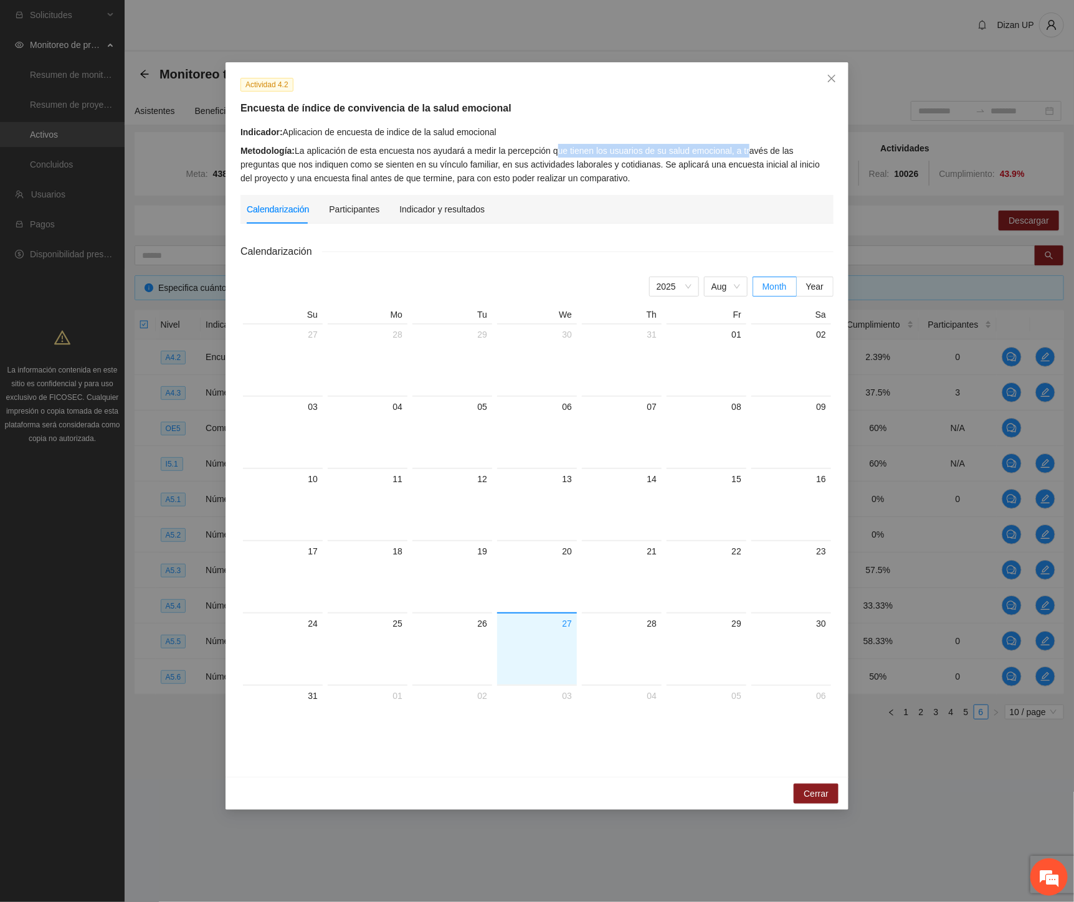
drag, startPoint x: 554, startPoint y: 149, endPoint x: 742, endPoint y: 153, distance: 188.1
click at [742, 153] on div "Metodología: La aplicación de esta encuesta nos ayudará a medir la percepción q…" at bounding box center [536, 164] width 593 height 41
click at [670, 156] on div "Metodología: La aplicación de esta encuesta nos ayudará a medir la percepción q…" at bounding box center [536, 164] width 593 height 41
drag, startPoint x: 266, startPoint y: 165, endPoint x: 638, endPoint y: 159, distance: 371.9
click at [638, 159] on div "Metodología: La aplicación de esta encuesta nos ayudará a medir la percepción q…" at bounding box center [536, 164] width 593 height 41
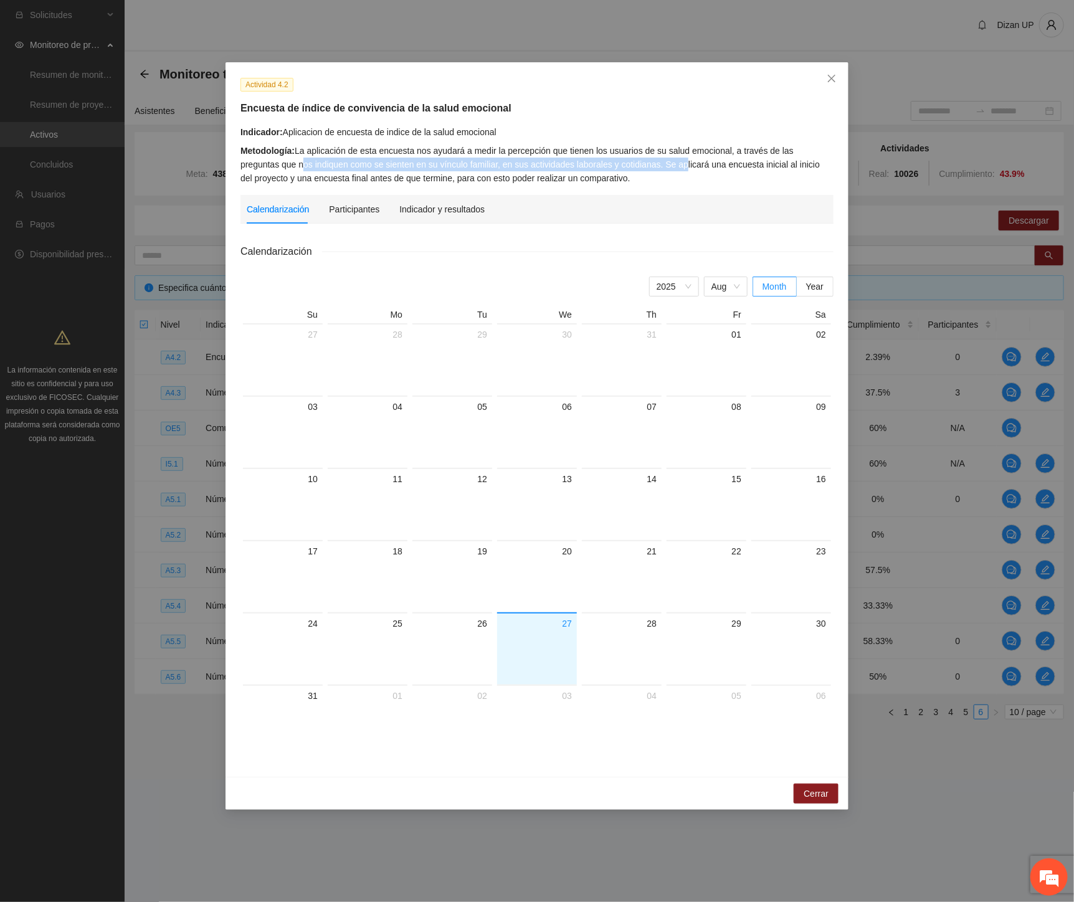
drag, startPoint x: 585, startPoint y: 164, endPoint x: 617, endPoint y: 164, distance: 31.1
click at [587, 164] on div "Metodología: La aplicación de esta encuesta nos ayudará a medir la percepción q…" at bounding box center [536, 164] width 593 height 41
click at [671, 164] on div "Metodología: La aplicación de esta encuesta nos ayudará a medir la percepción q…" at bounding box center [536, 164] width 593 height 41
drag, startPoint x: 673, startPoint y: 167, endPoint x: 805, endPoint y: 169, distance: 132.1
click at [805, 169] on div "Metodología: La aplicación de esta encuesta nos ayudará a medir la percepción q…" at bounding box center [536, 164] width 593 height 41
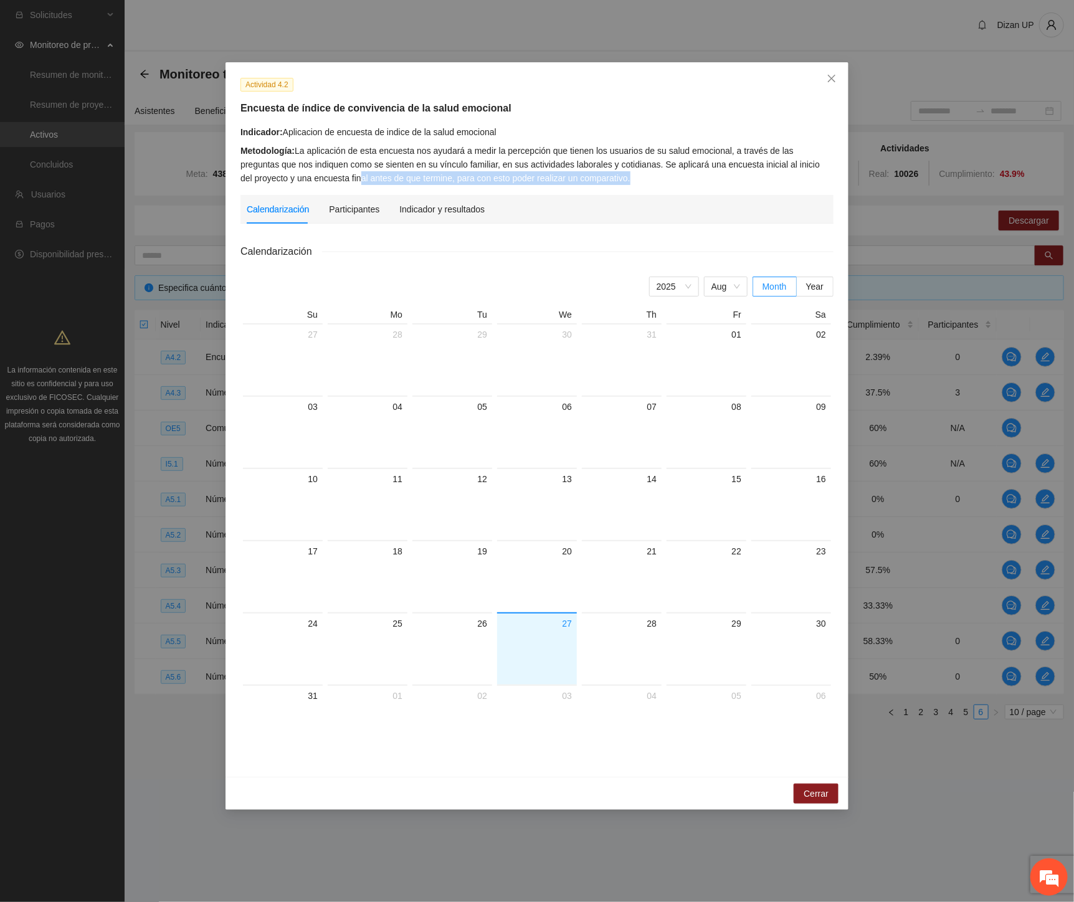
drag, startPoint x: 305, startPoint y: 179, endPoint x: 663, endPoint y: 171, distance: 357.6
click at [658, 171] on div "Metodología: La aplicación de esta encuesta nos ayudará a medir la percepción q…" at bounding box center [536, 164] width 593 height 41
click at [605, 177] on div "Metodología: La aplicación de esta encuesta nos ayudará a medir la percepción q…" at bounding box center [536, 164] width 593 height 41
click at [836, 72] on span "Close" at bounding box center [832, 79] width 34 height 34
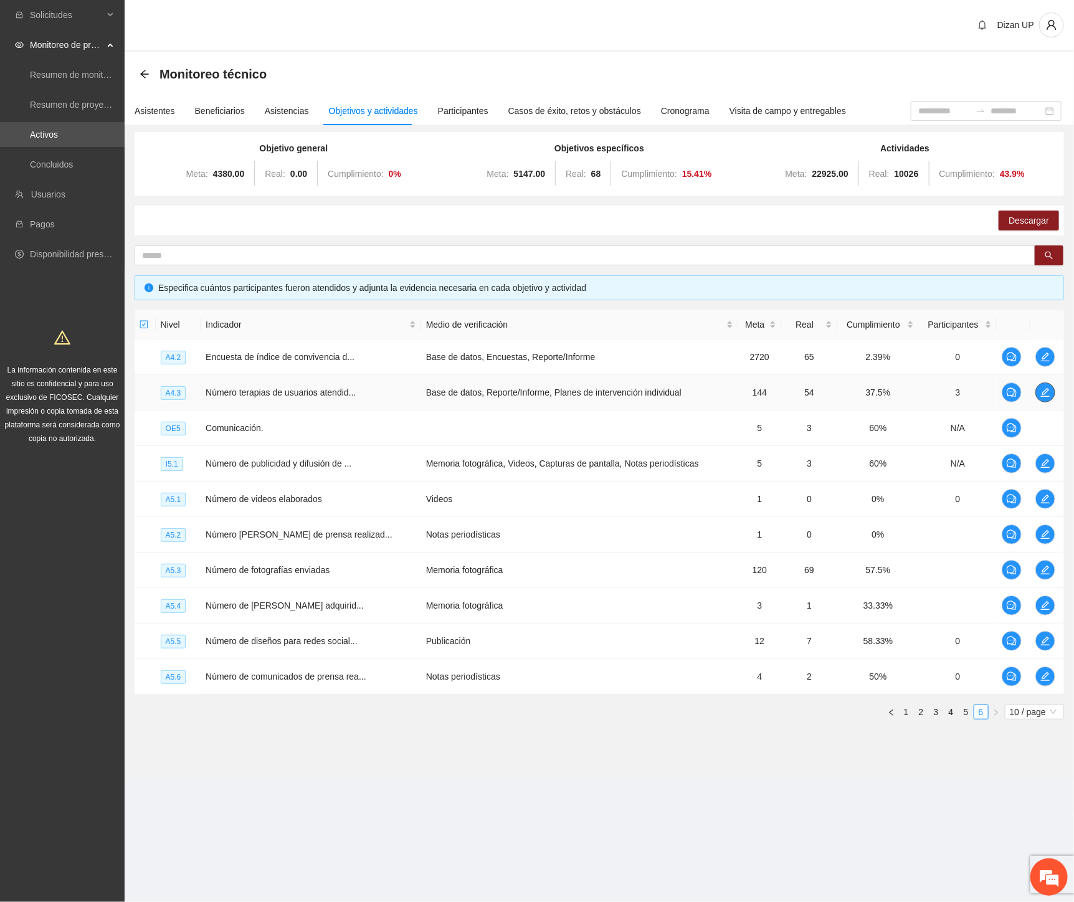
click at [1038, 394] on span "edit" at bounding box center [1045, 392] width 19 height 10
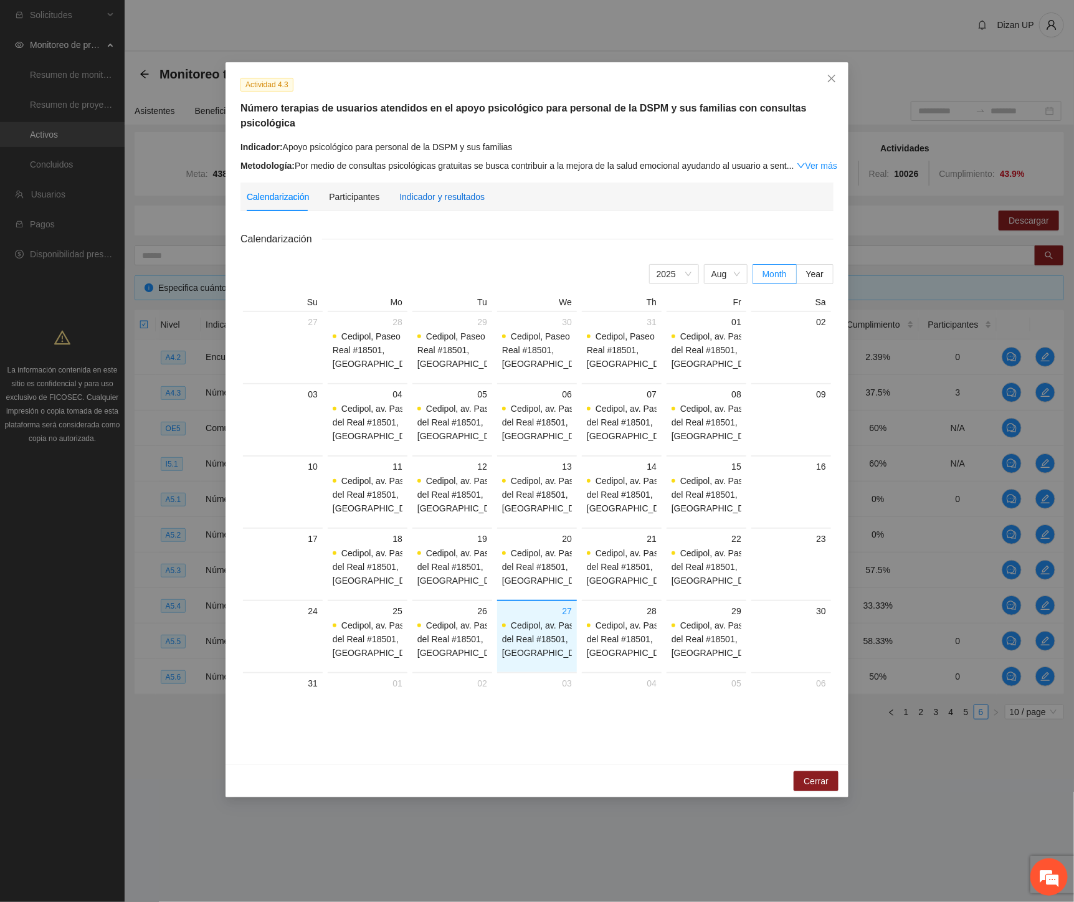
click at [437, 190] on div "Indicador y resultados" at bounding box center [441, 197] width 85 height 14
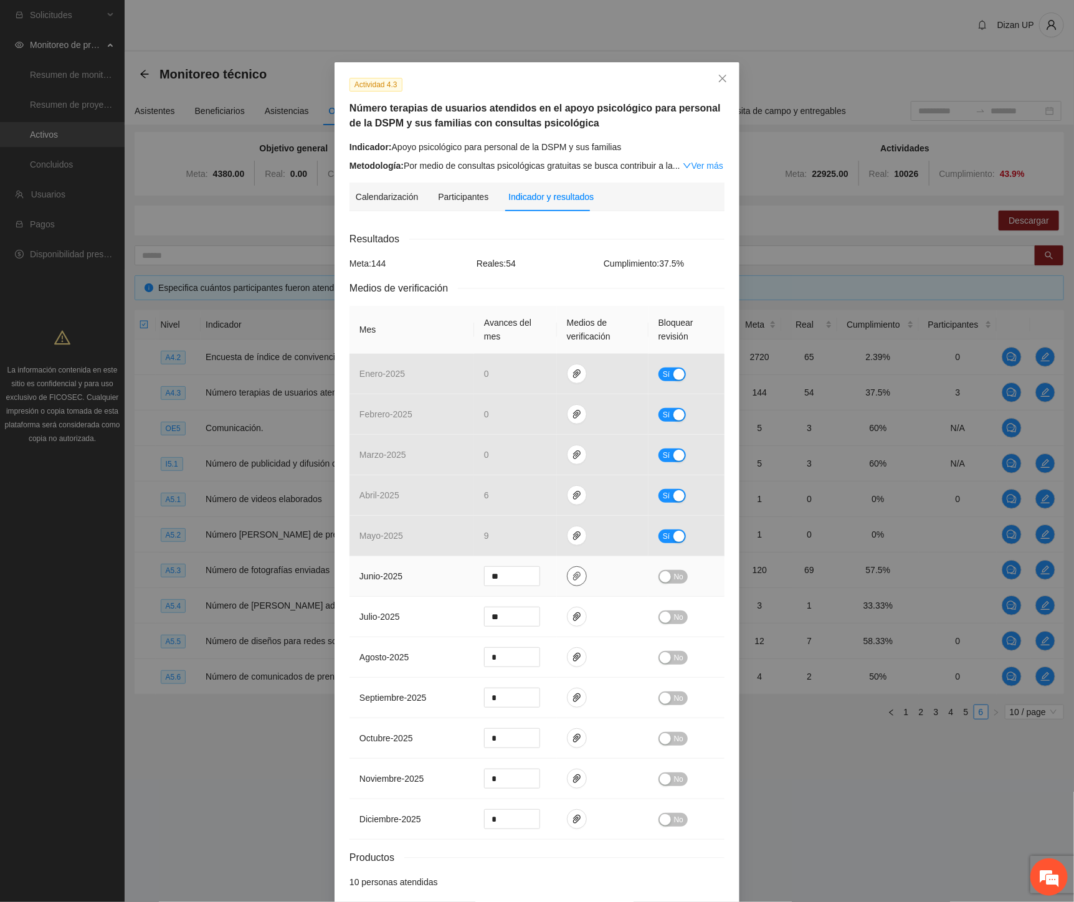
click at [576, 577] on span "paper-clip" at bounding box center [576, 576] width 19 height 10
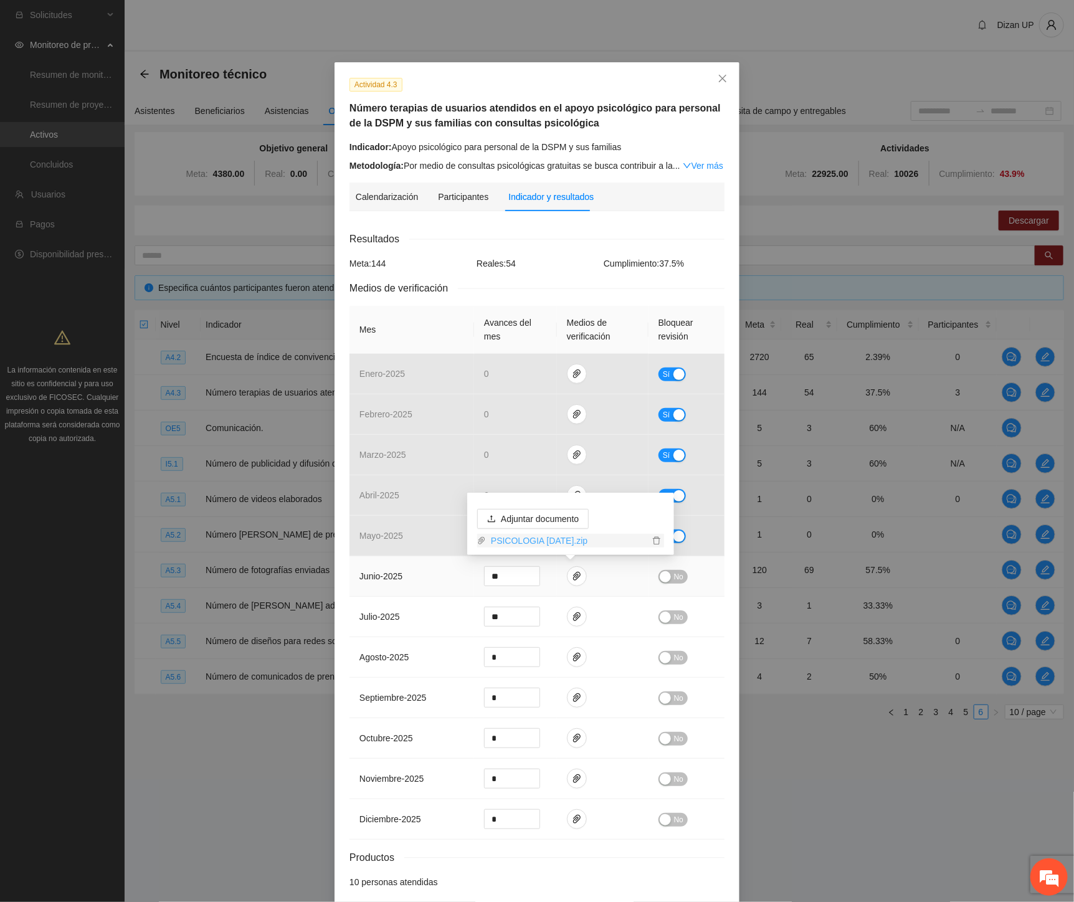
click at [580, 543] on link "PSICOLOGIA JUNIO 2025.zip" at bounding box center [567, 541] width 163 height 14
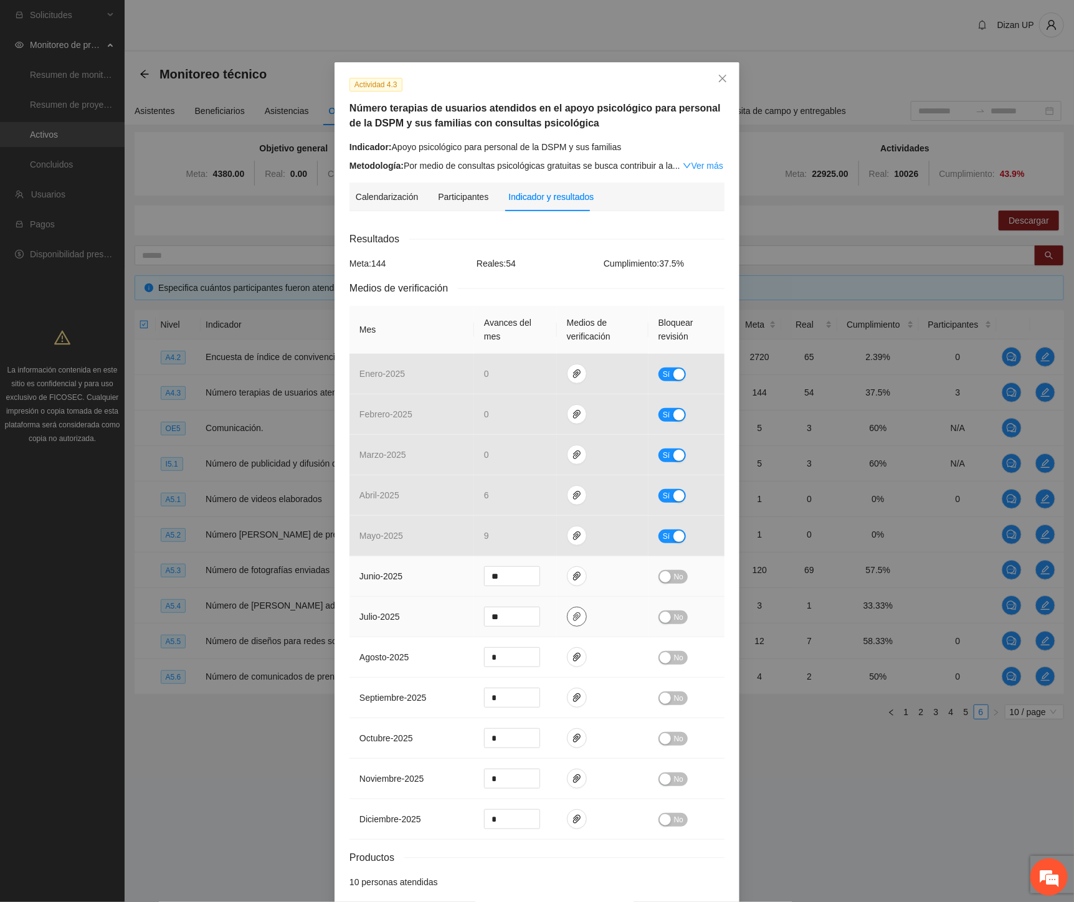
drag, startPoint x: 569, startPoint y: 617, endPoint x: 564, endPoint y: 592, distance: 25.5
click at [573, 617] on icon "paper-clip" at bounding box center [576, 616] width 7 height 9
click at [543, 577] on link "JULIO 2025.zip" at bounding box center [567, 581] width 163 height 14
click at [415, 662] on td "agosto - 2025" at bounding box center [411, 657] width 125 height 40
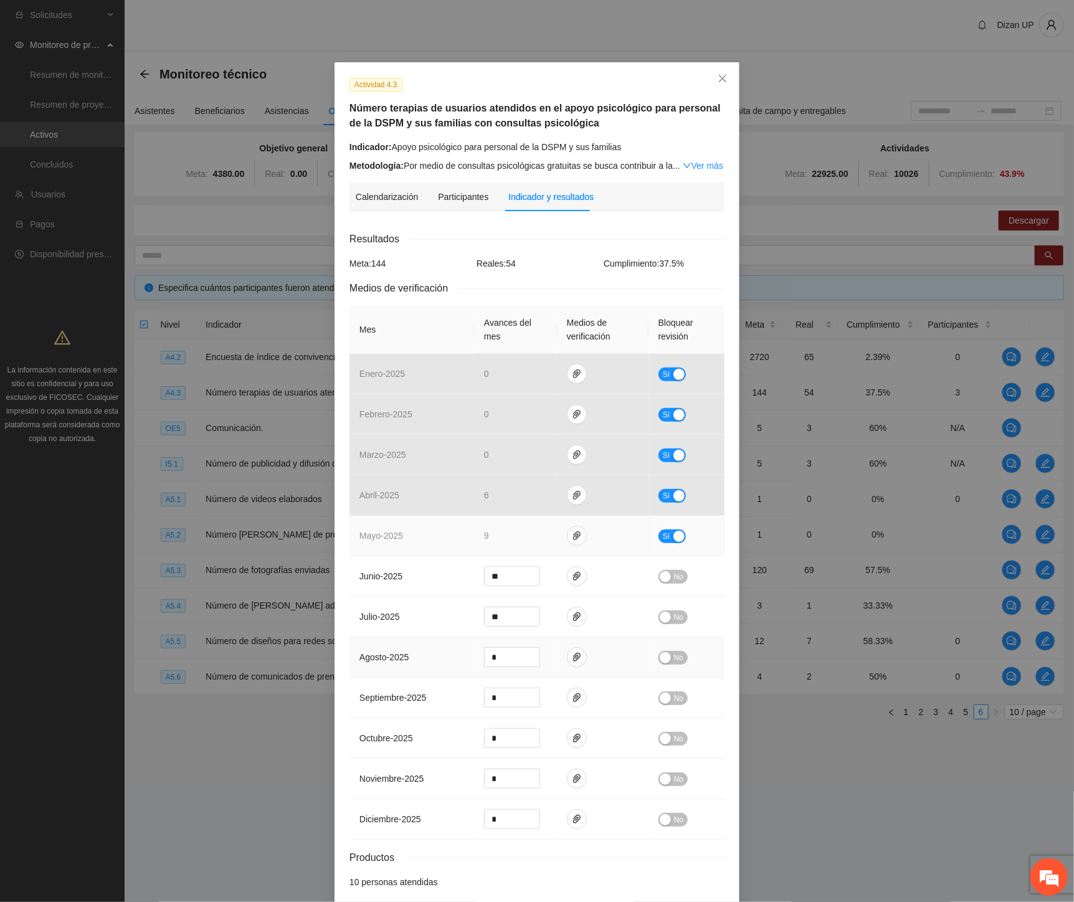
drag, startPoint x: 433, startPoint y: 654, endPoint x: 708, endPoint y: 524, distance: 303.9
click at [436, 653] on td "agosto - 2025" at bounding box center [411, 657] width 125 height 40
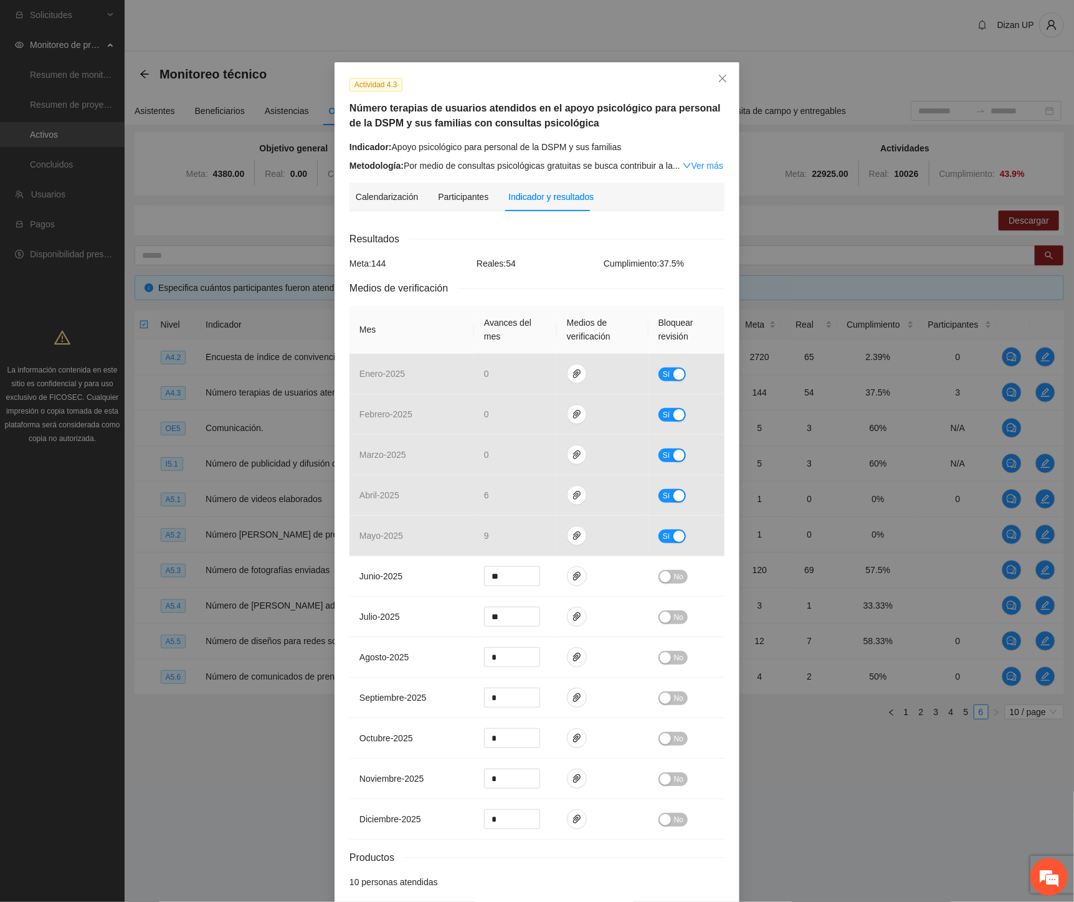
click at [204, 639] on div "Actividad 4.3 Número terapias de usuarios atendidos en el apoyo psicológico par…" at bounding box center [537, 451] width 1074 height 902
click at [674, 575] on span "No" at bounding box center [678, 577] width 9 height 14
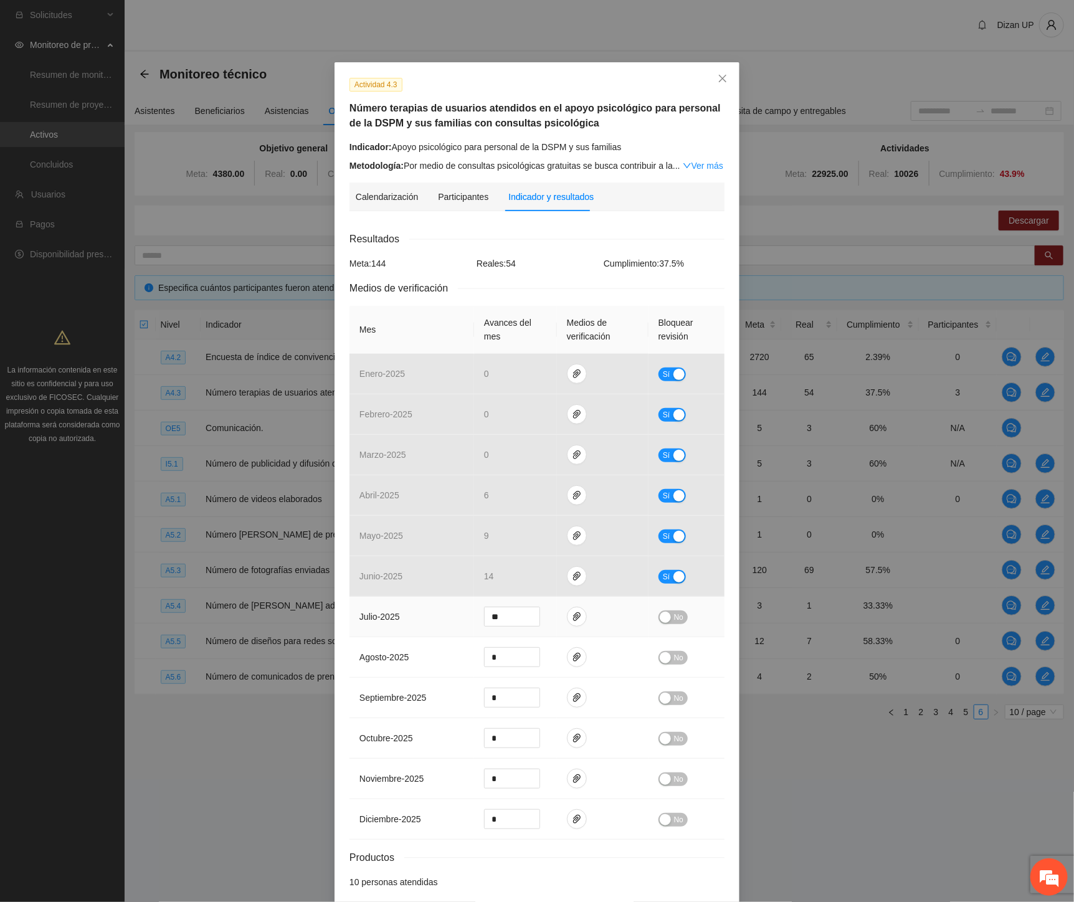
click at [666, 613] on button "No" at bounding box center [672, 617] width 29 height 14
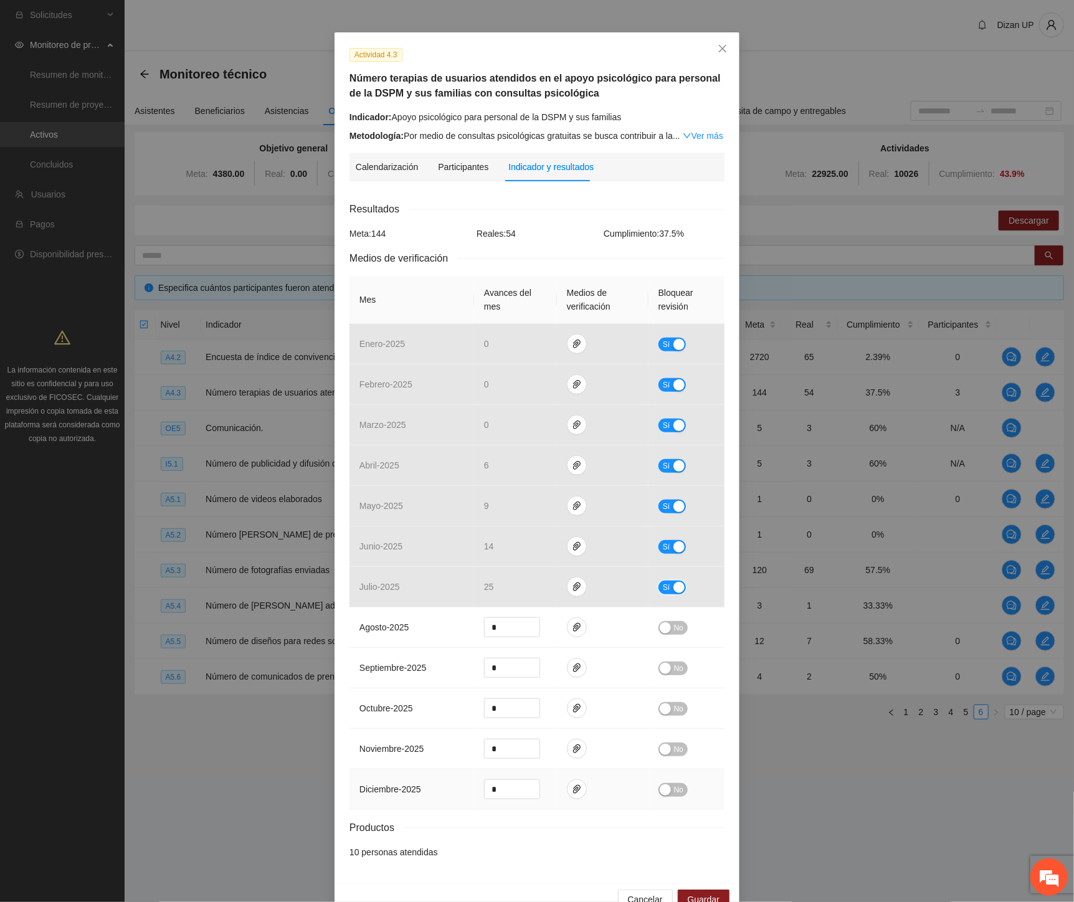
scroll to position [59, 0]
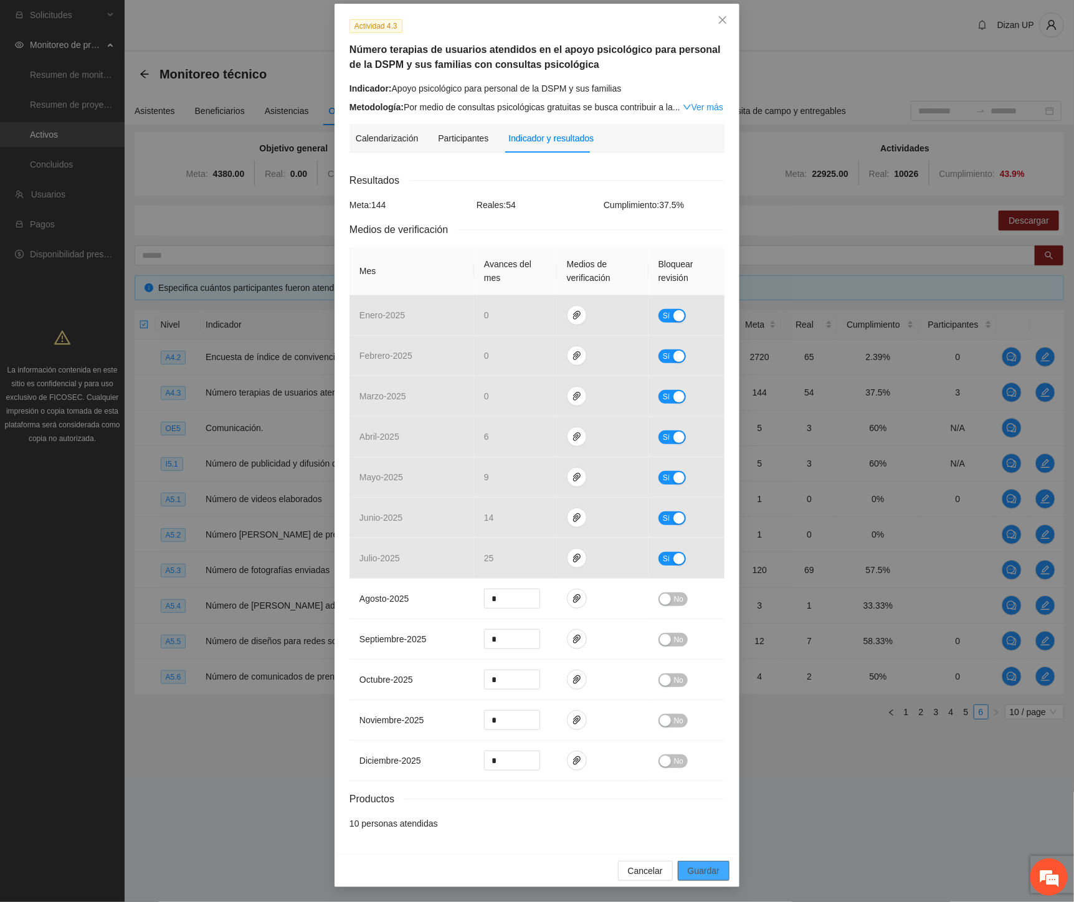
drag, startPoint x: 695, startPoint y: 875, endPoint x: 665, endPoint y: 883, distance: 31.0
click at [694, 875] on span "Guardar" at bounding box center [704, 871] width 32 height 14
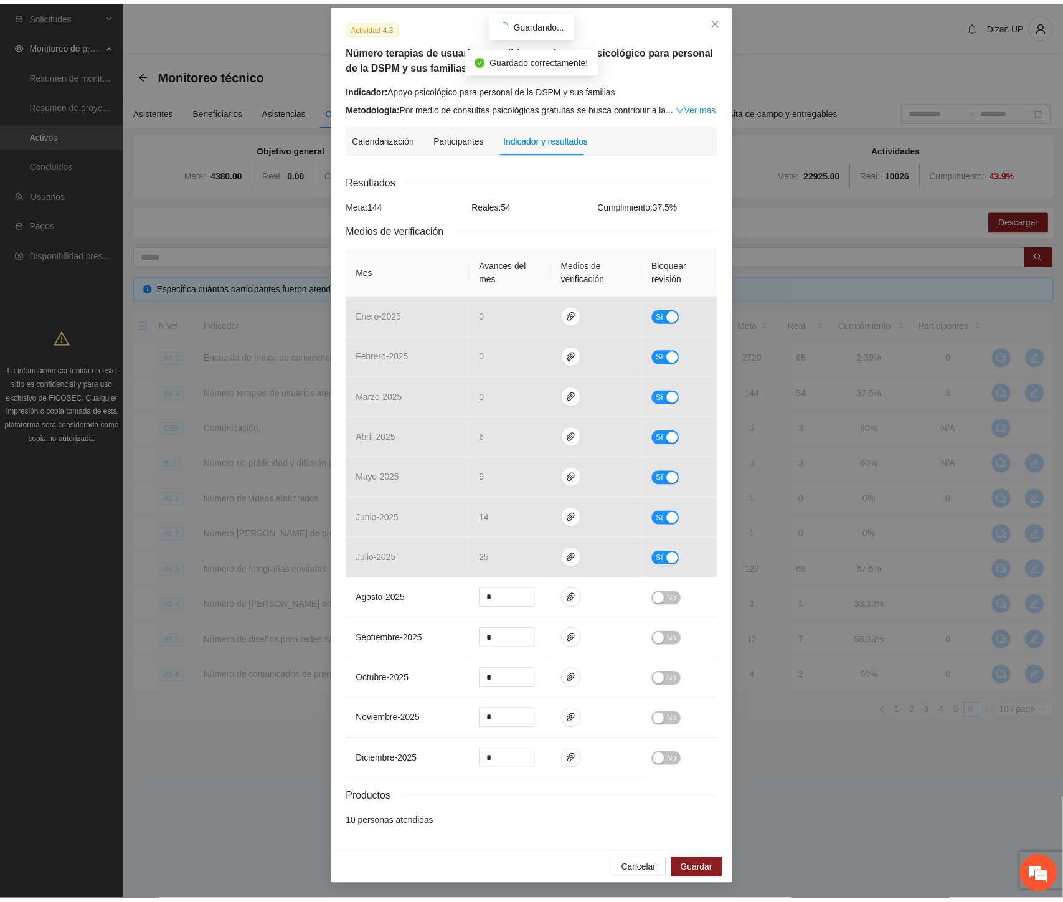
scroll to position [0, 0]
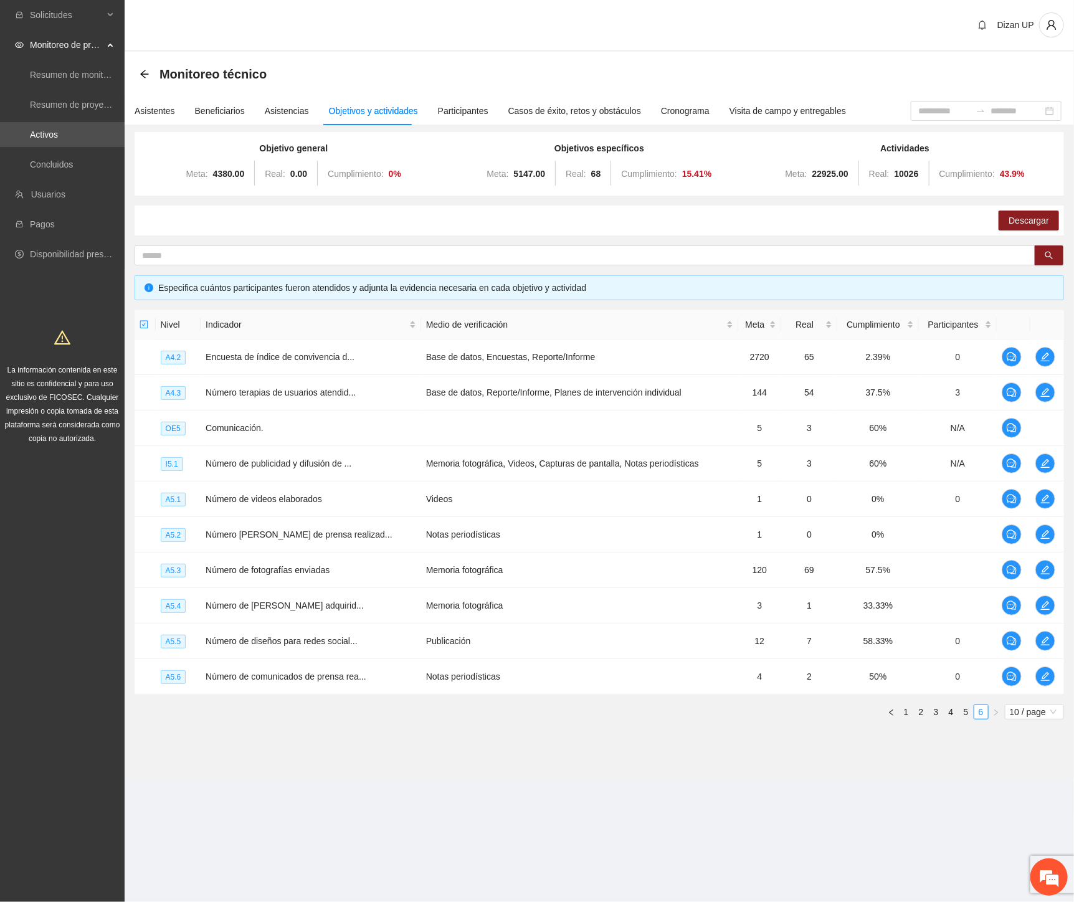
drag, startPoint x: 240, startPoint y: 201, endPoint x: 258, endPoint y: 140, distance: 64.4
click at [241, 201] on div "Objetivo general Meta: 4380.00 Real: 0.00 Cumplimiento: 0 % Objetivos específic…" at bounding box center [599, 430] width 929 height 597
click at [266, 115] on div "Asistencias" at bounding box center [287, 111] width 44 height 14
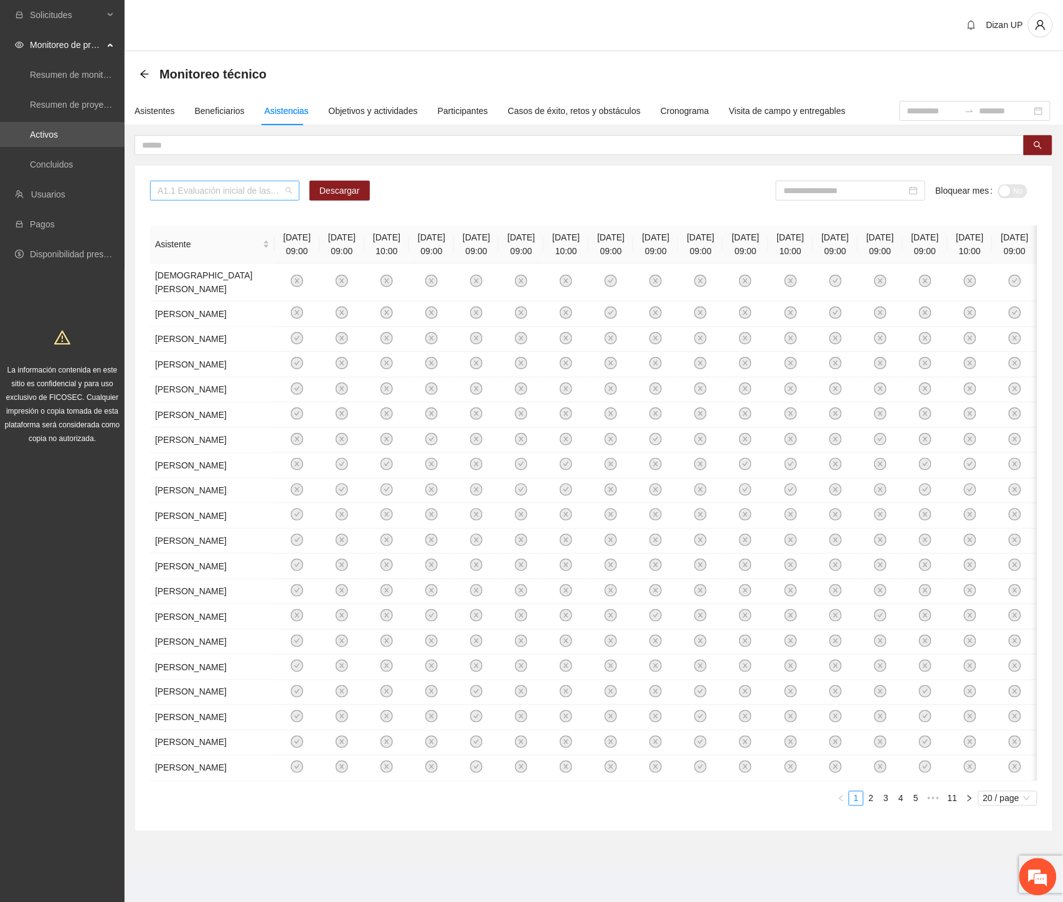
click at [254, 185] on span "A1.1 Evaluación inicial de las capacidades físicas de grupos especiales, distri…" at bounding box center [225, 190] width 135 height 19
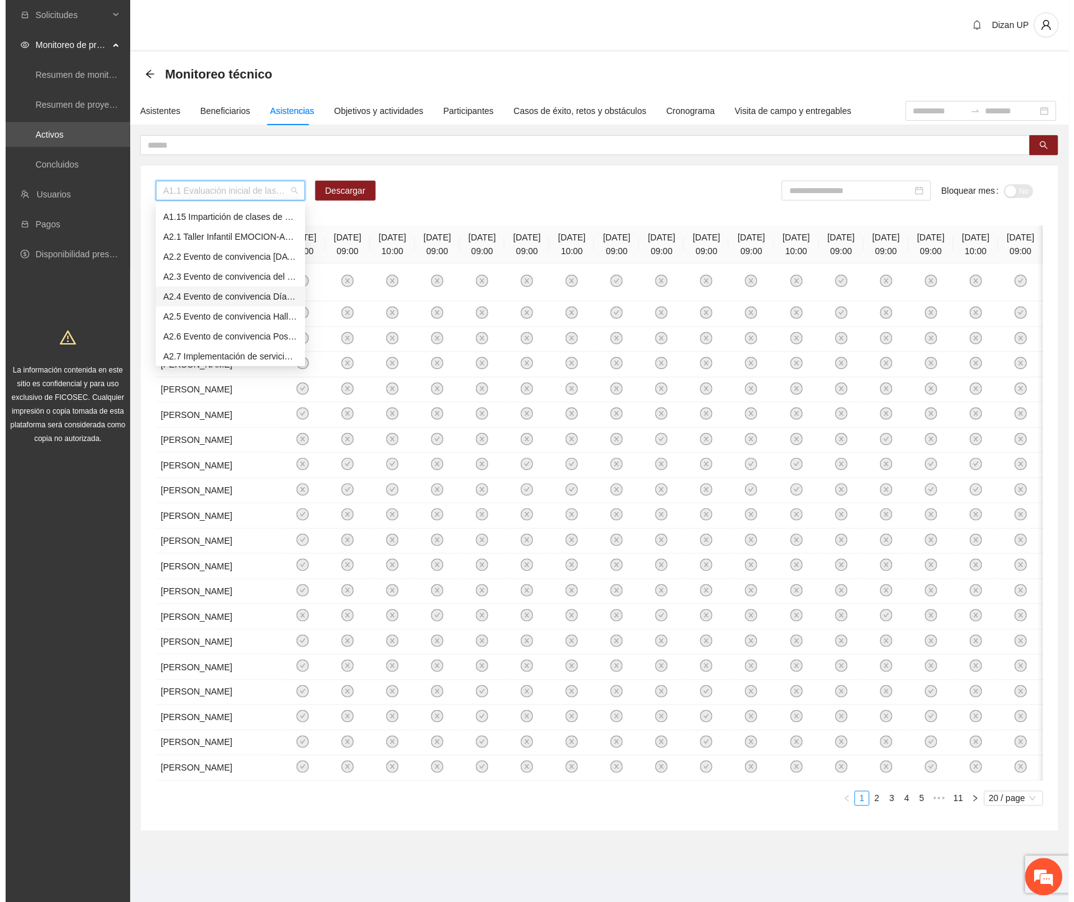
scroll to position [652, 0]
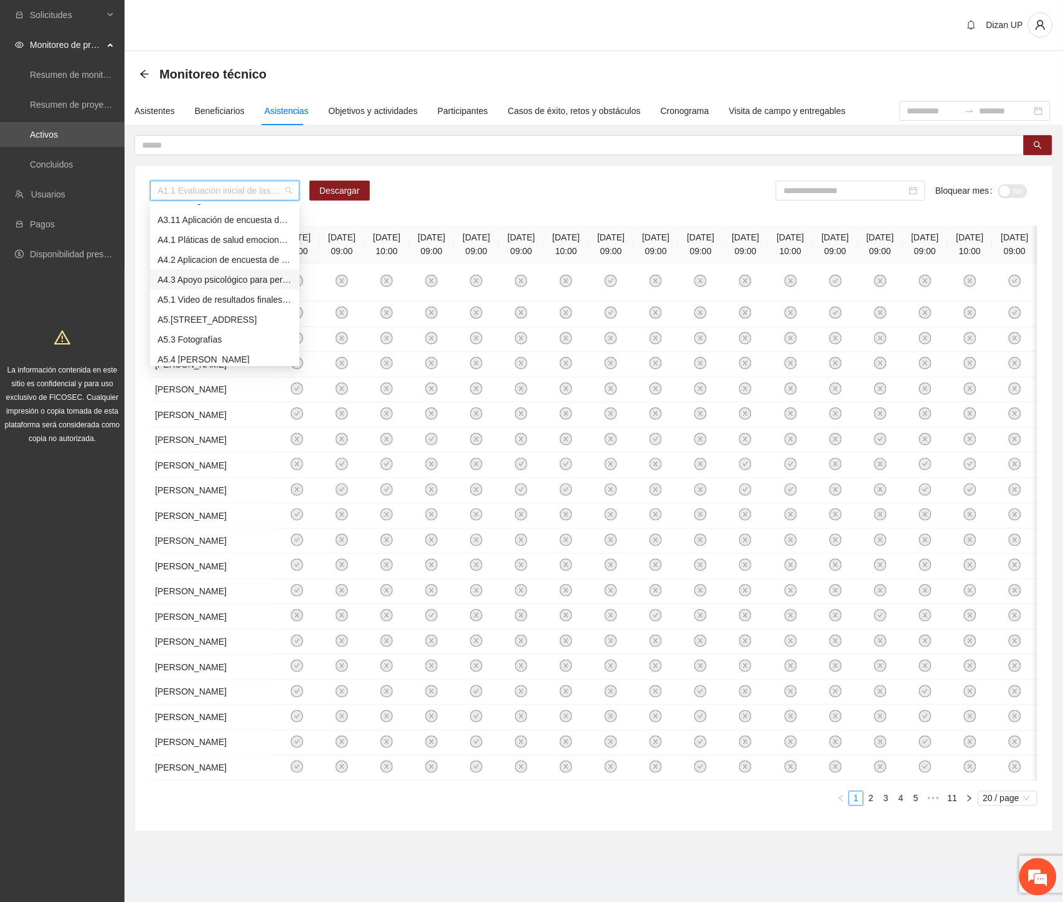
click at [206, 275] on div "A4.3 Apoyo psicológico para personal de la DSPM y sus familias" at bounding box center [225, 280] width 135 height 14
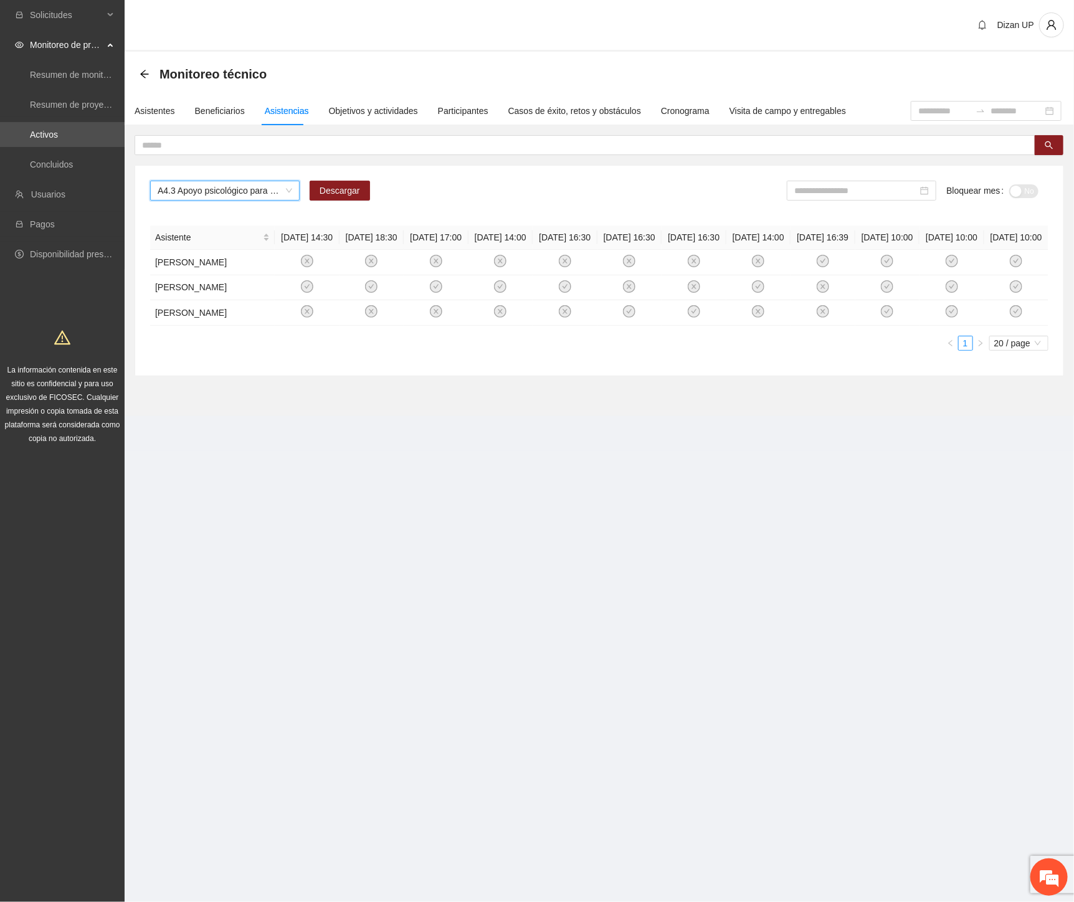
click at [796, 416] on section "Monitoreo técnico Asistentes Beneficiarios Asistencias Objetivos y actividades …" at bounding box center [599, 234] width 949 height 364
click at [532, 204] on div "A4.3 Apoyo psicológico para personal de la DSPM y sus familias Descargar Bloque…" at bounding box center [599, 196] width 898 height 30
click at [151, 116] on div "Asistentes" at bounding box center [155, 111] width 40 height 14
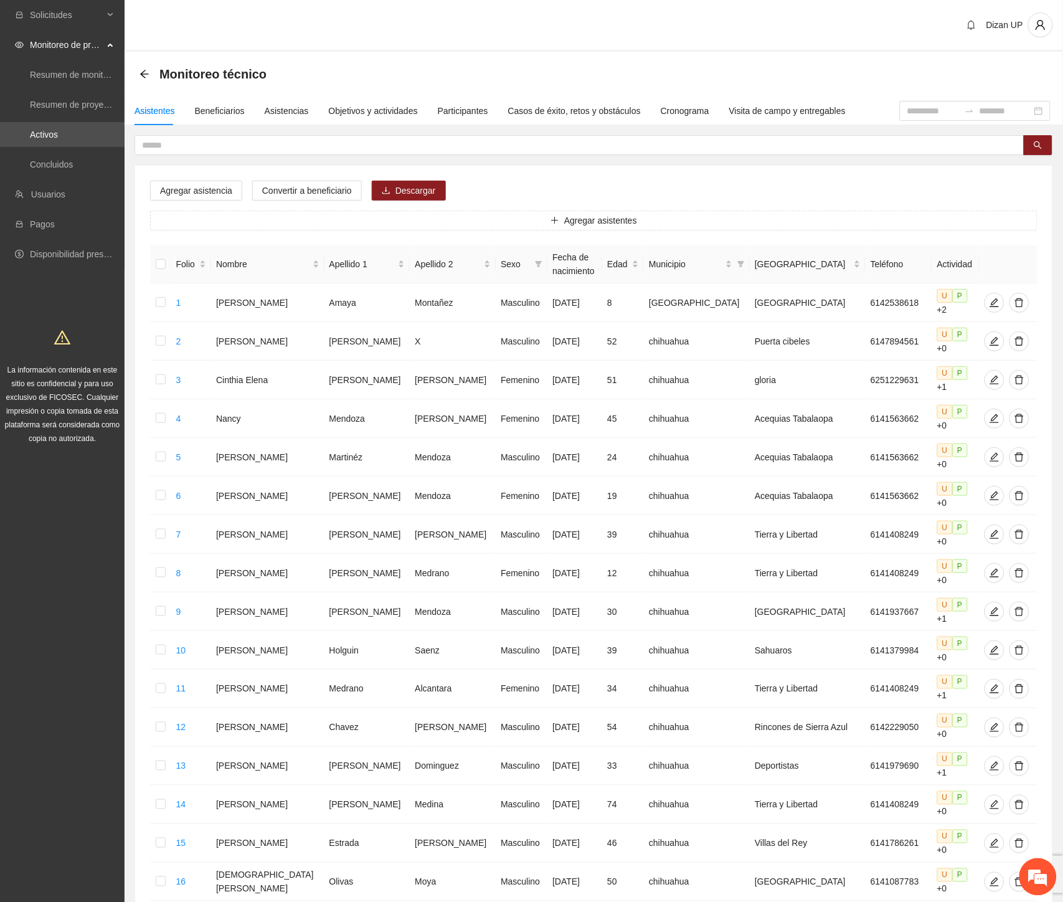
drag, startPoint x: 135, startPoint y: 211, endPoint x: 159, endPoint y: 175, distance: 43.0
click at [140, 206] on div "Agregar asistencia Convertir a beneficiario Descargar Agregar asistentes Folio …" at bounding box center [593, 636] width 917 height 940
click at [192, 145] on input "text" at bounding box center [574, 145] width 865 height 14
type input "**********"
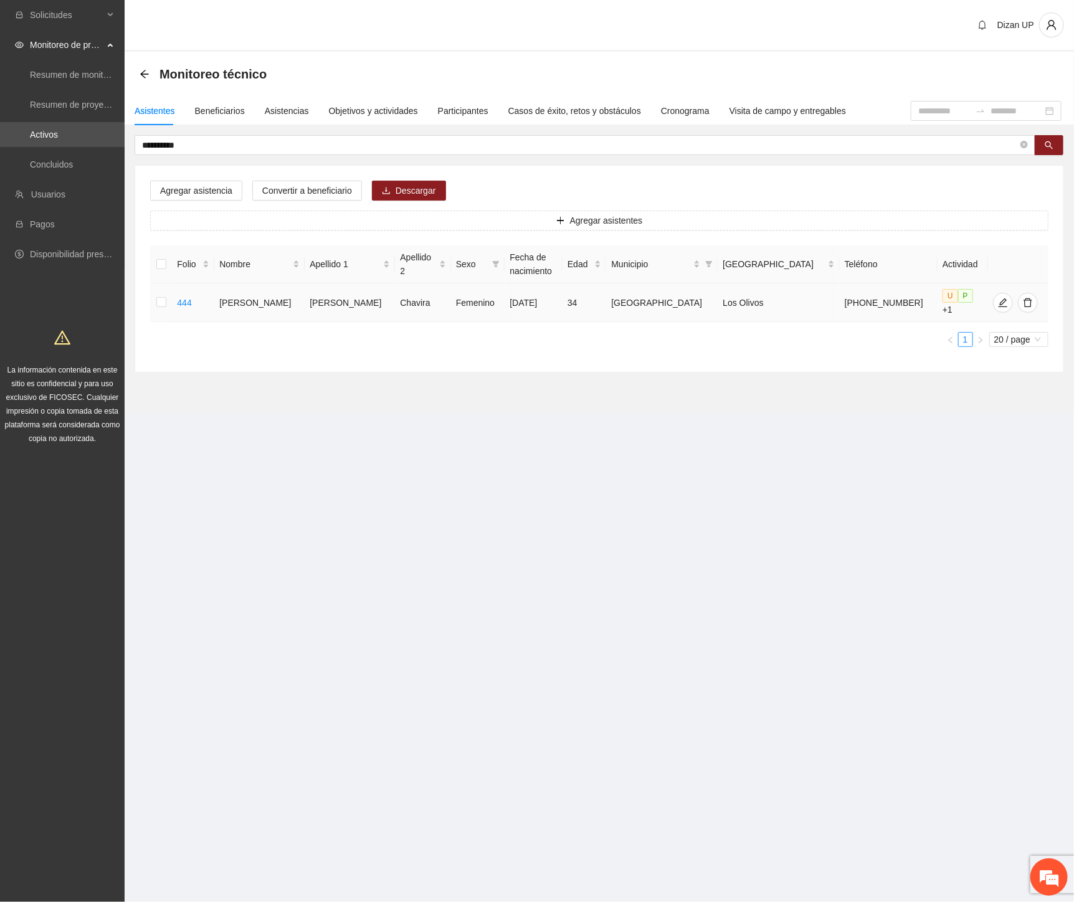
drag, startPoint x: 382, startPoint y: 326, endPoint x: 215, endPoint y: 293, distance: 170.1
click at [377, 332] on ul "1 20 / page" at bounding box center [599, 339] width 898 height 15
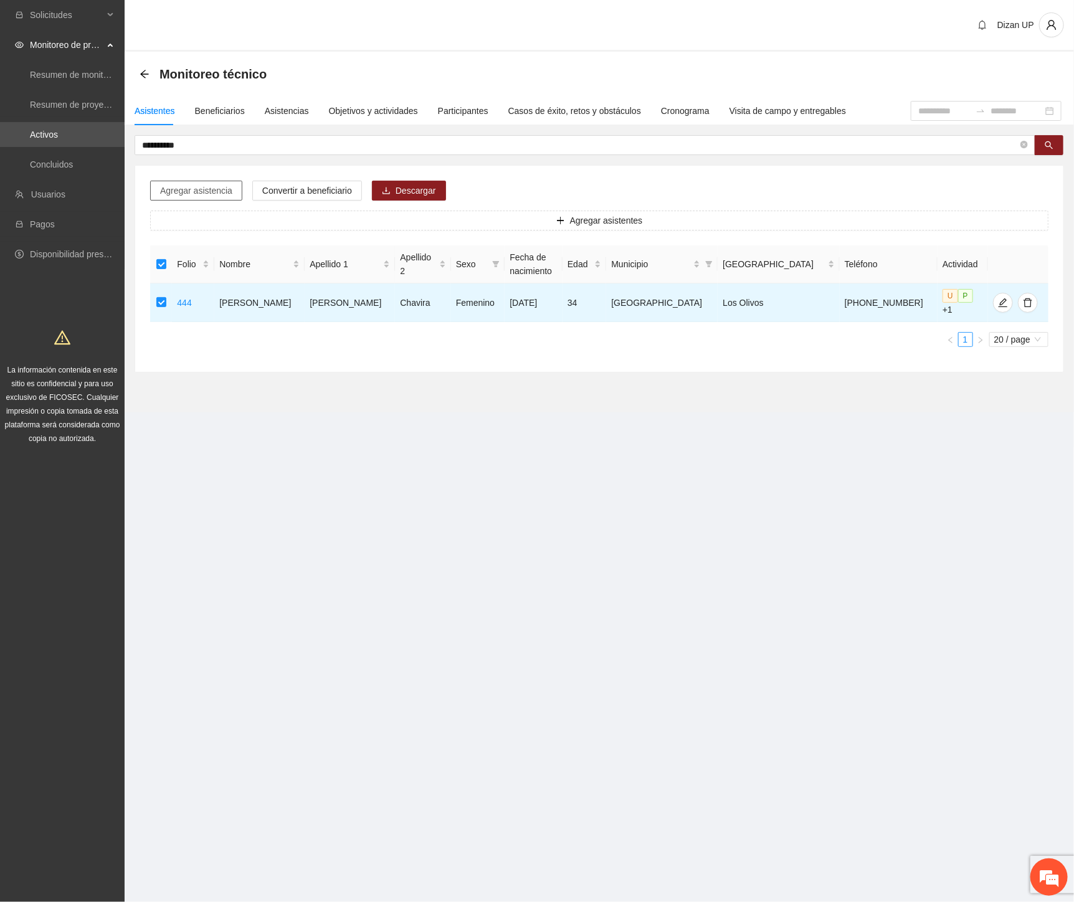
click at [223, 190] on span "Agregar asistencia" at bounding box center [196, 191] width 72 height 14
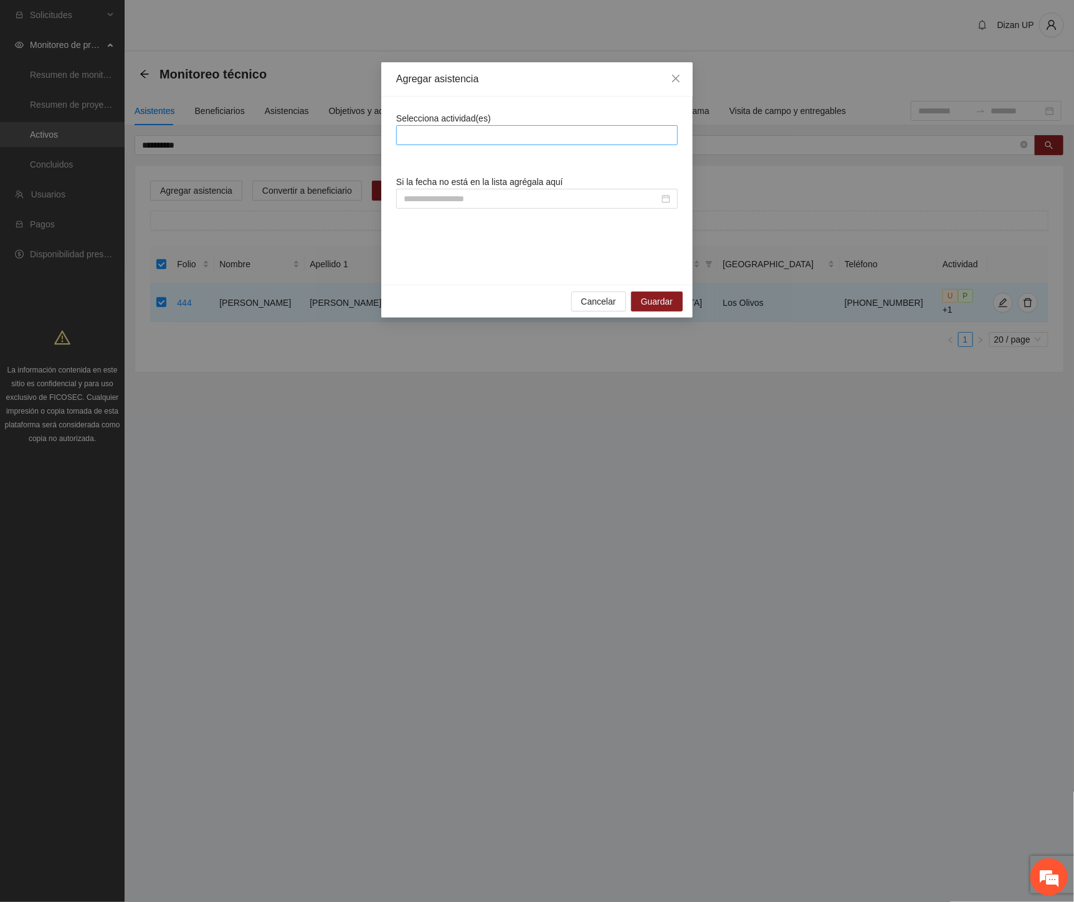
click at [517, 130] on div at bounding box center [536, 135] width 275 height 15
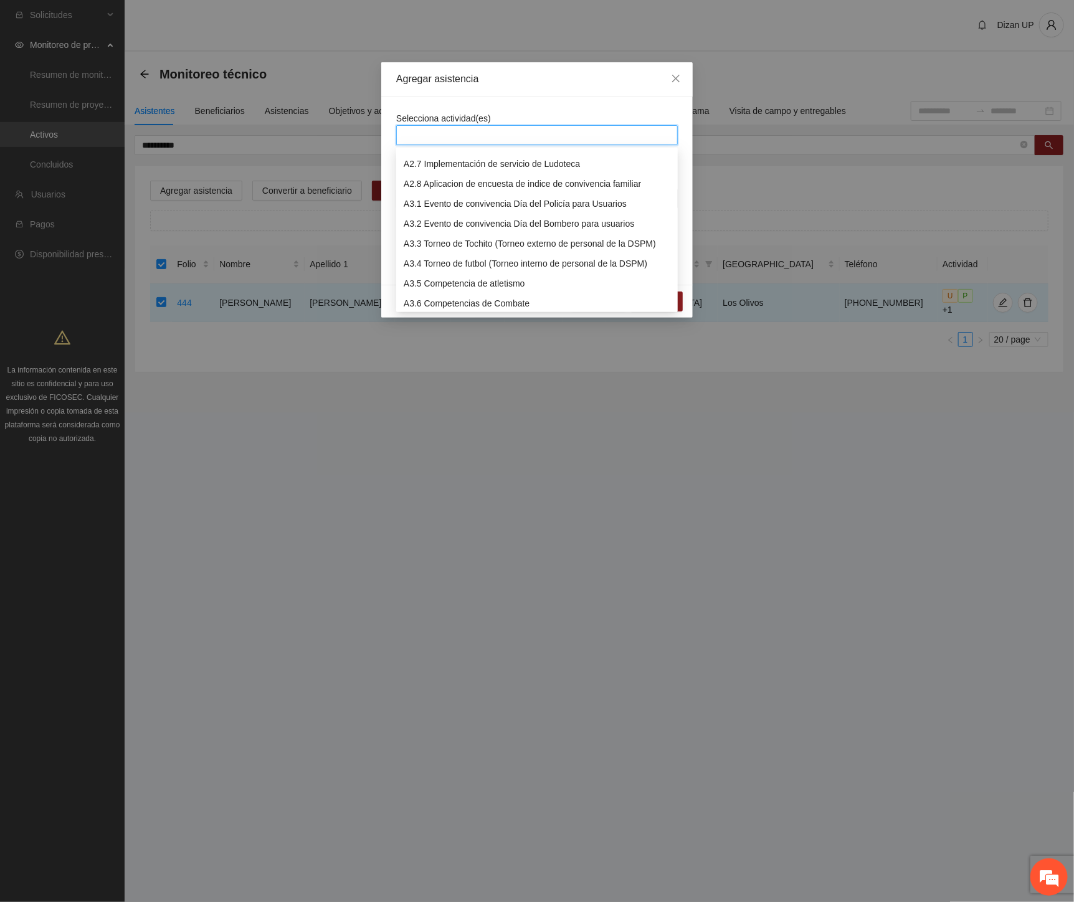
scroll to position [673, 0]
click at [462, 202] on div "A4.3 Apoyo psicológico para personal de la DSPM y sus familias" at bounding box center [537, 205] width 267 height 14
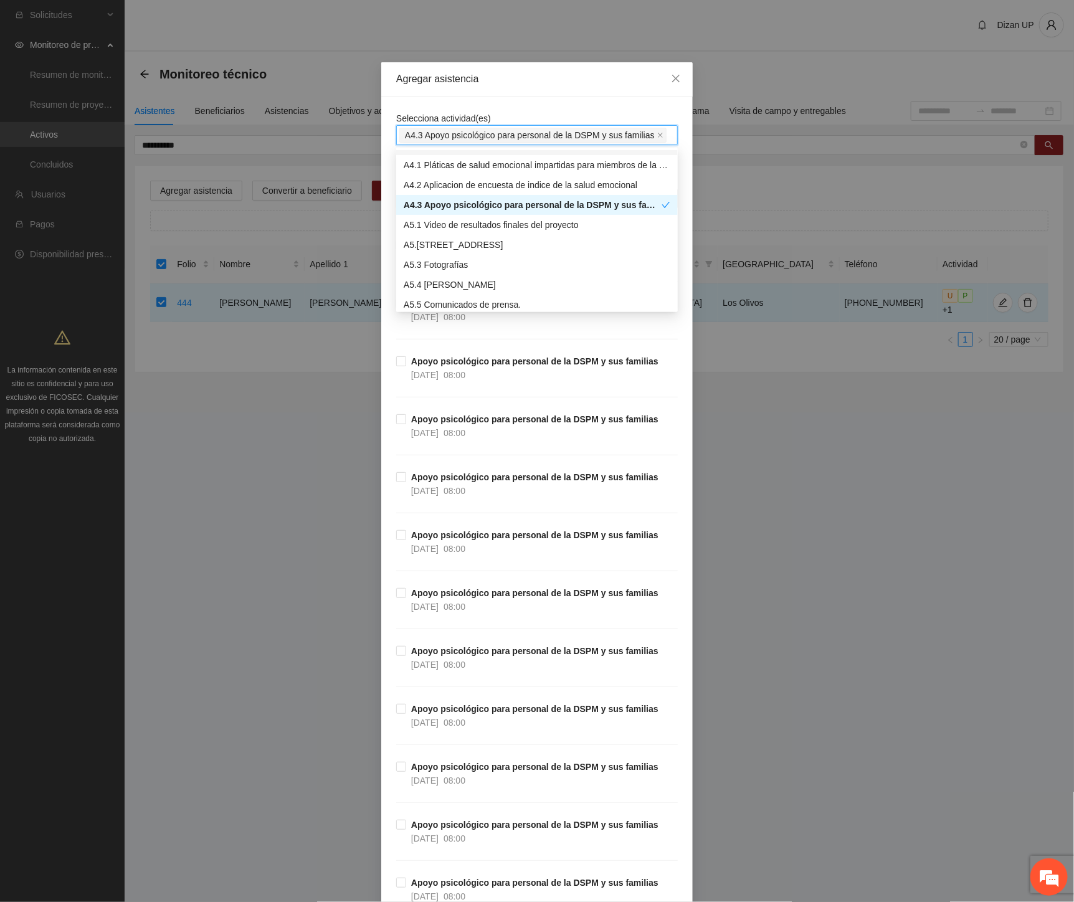
click at [474, 86] on div "Agregar asistencia" at bounding box center [536, 79] width 311 height 34
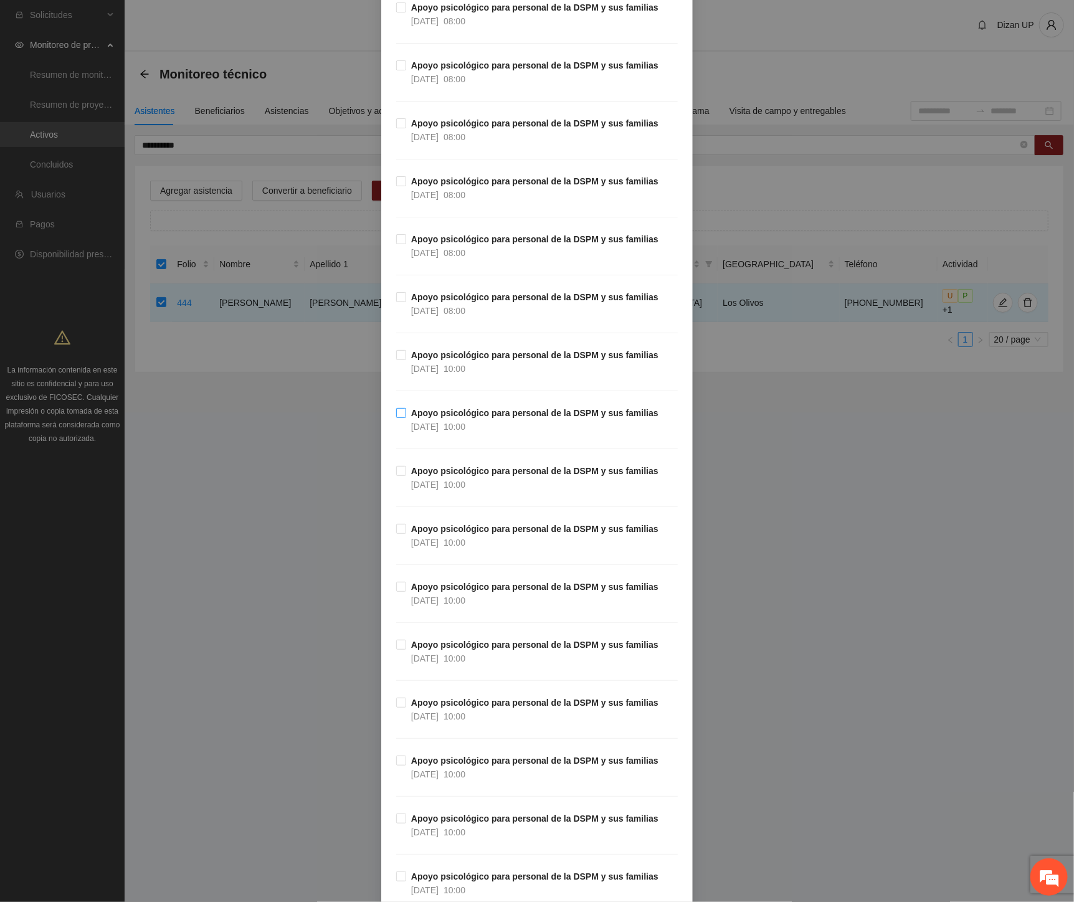
scroll to position [1522, 0]
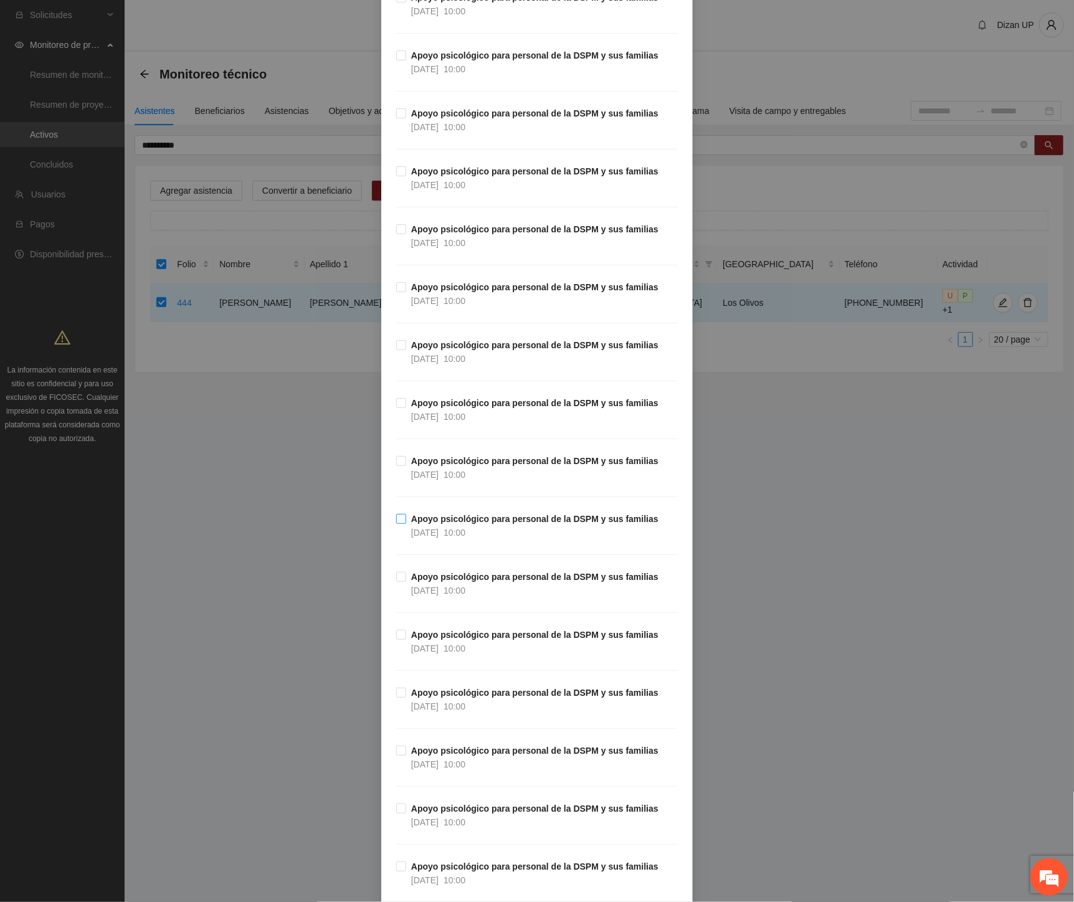
click at [406, 519] on span "Apoyo psicológico para personal de la DSPM y sus familias 17/07/2025 10:00" at bounding box center [534, 525] width 257 height 27
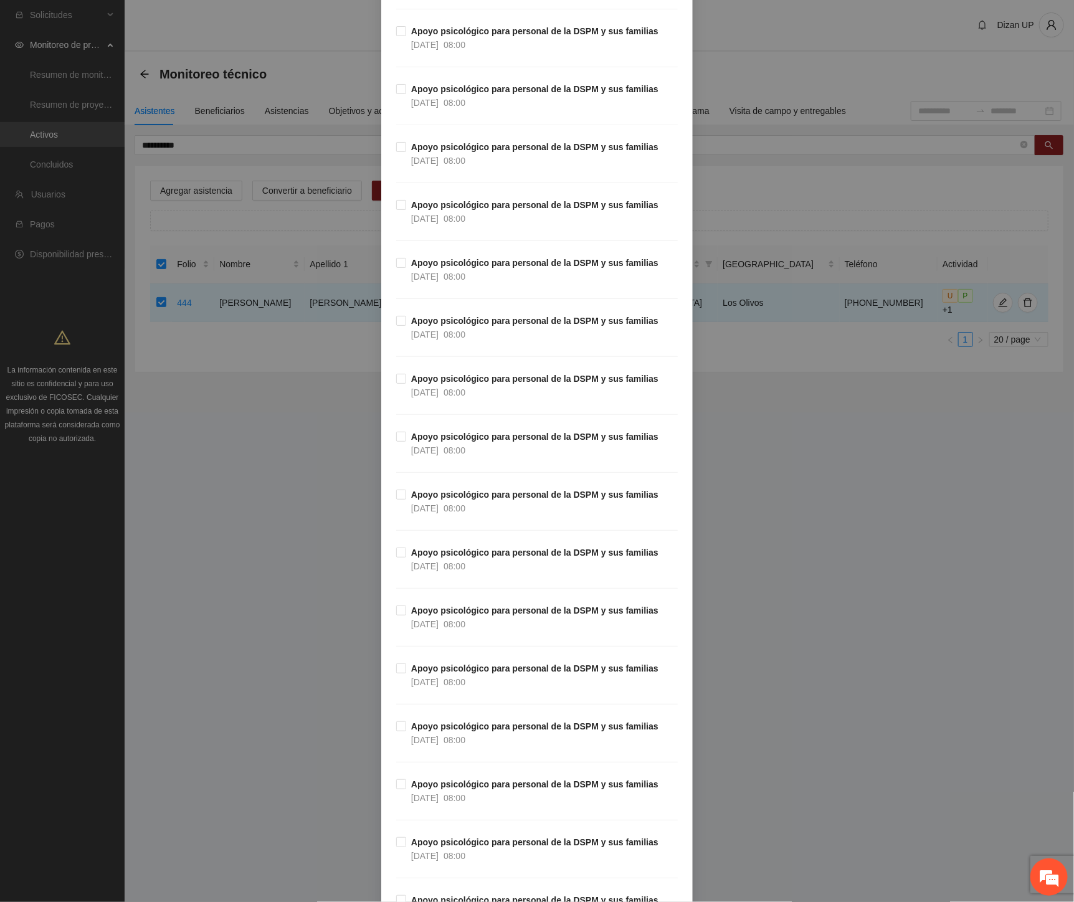
scroll to position [0, 0]
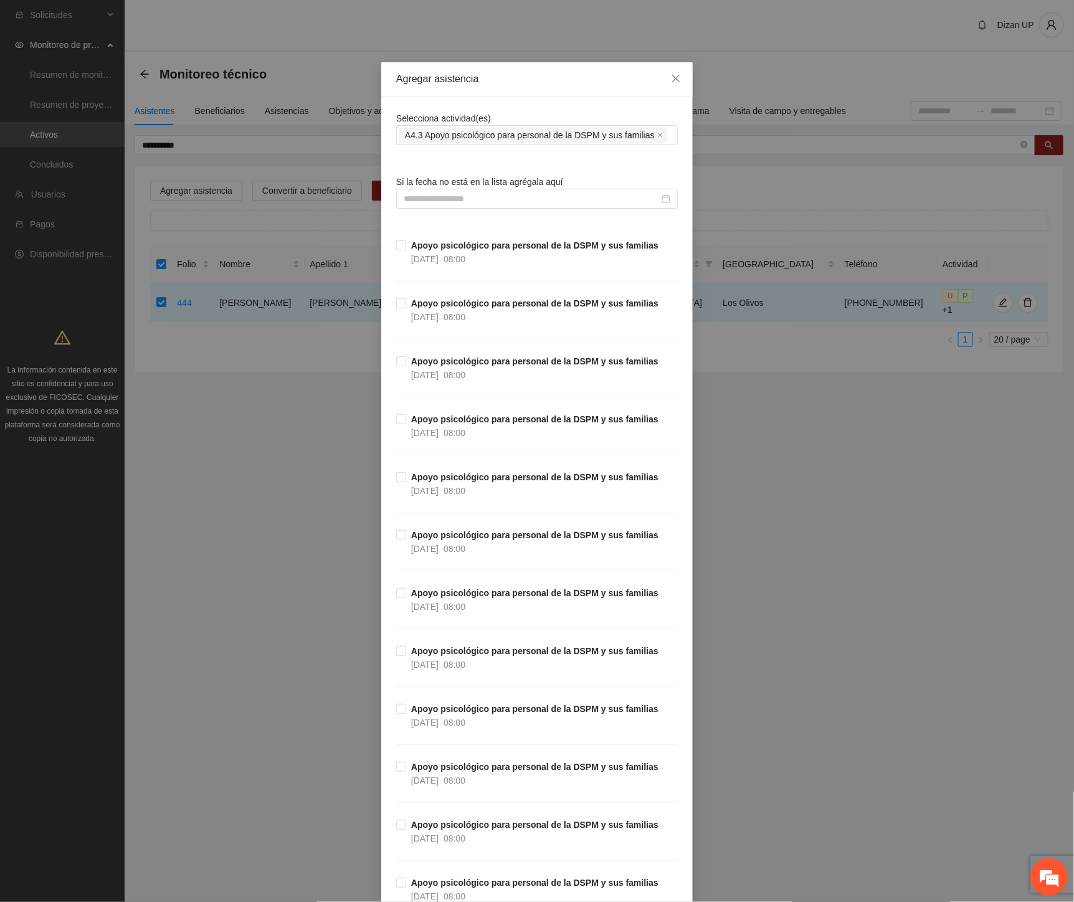
click at [538, 186] on span "Si la fecha no está en la lista agrégala aquí" at bounding box center [479, 182] width 167 height 10
click at [514, 198] on input at bounding box center [531, 199] width 255 height 14
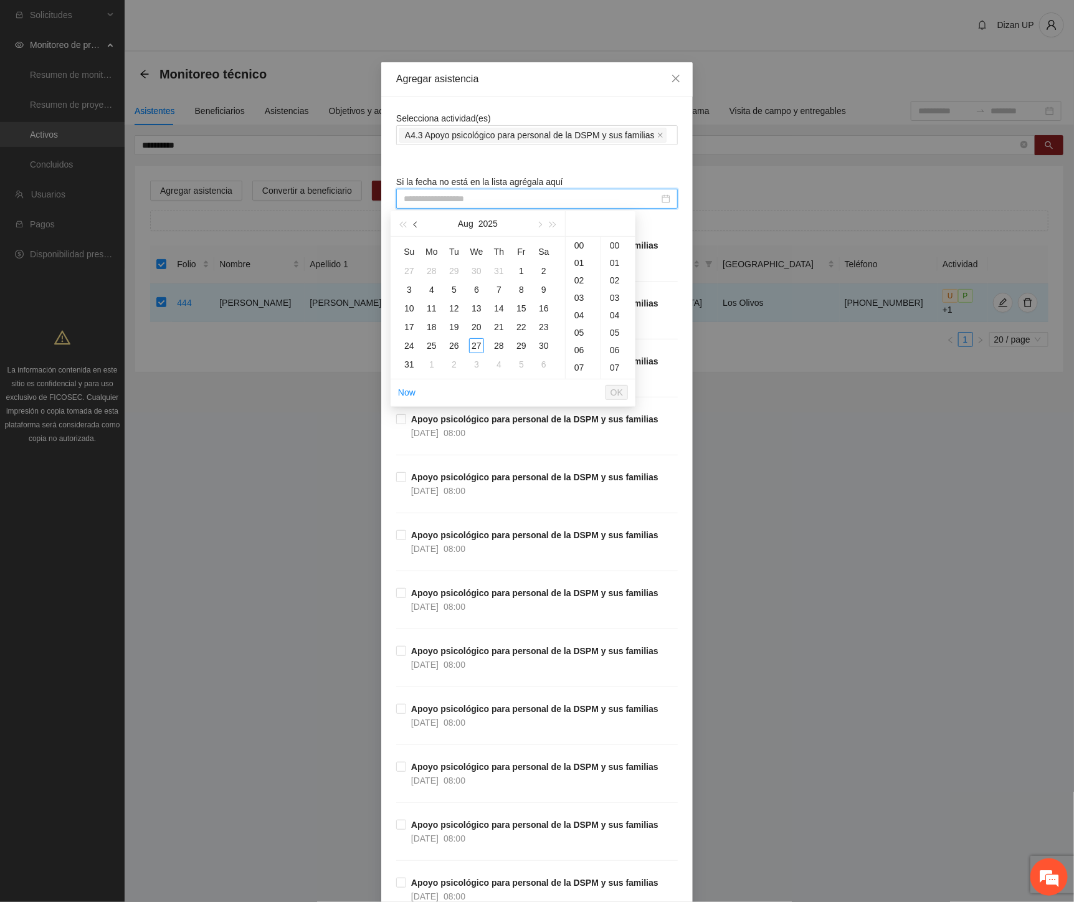
click at [420, 221] on button "button" at bounding box center [416, 223] width 14 height 25
click at [538, 226] on span "button" at bounding box center [539, 225] width 6 height 6
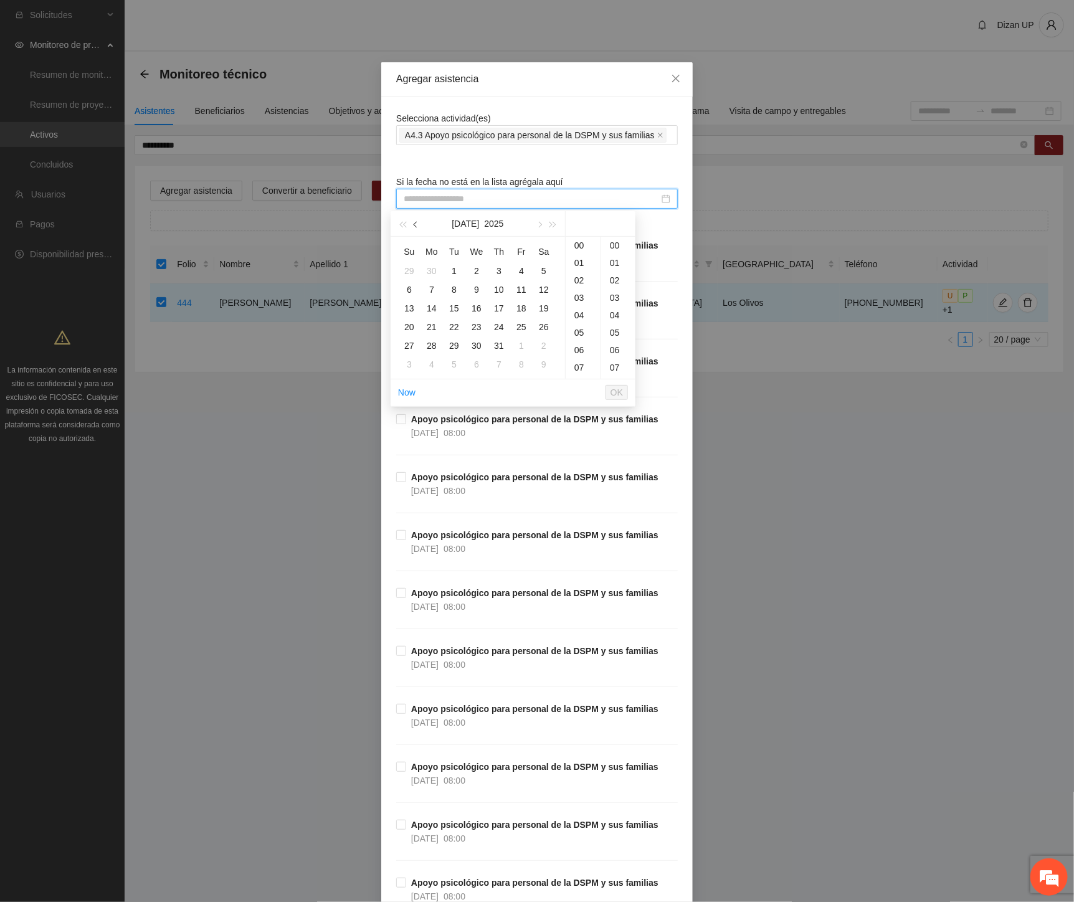
click at [420, 222] on button "button" at bounding box center [416, 223] width 14 height 25
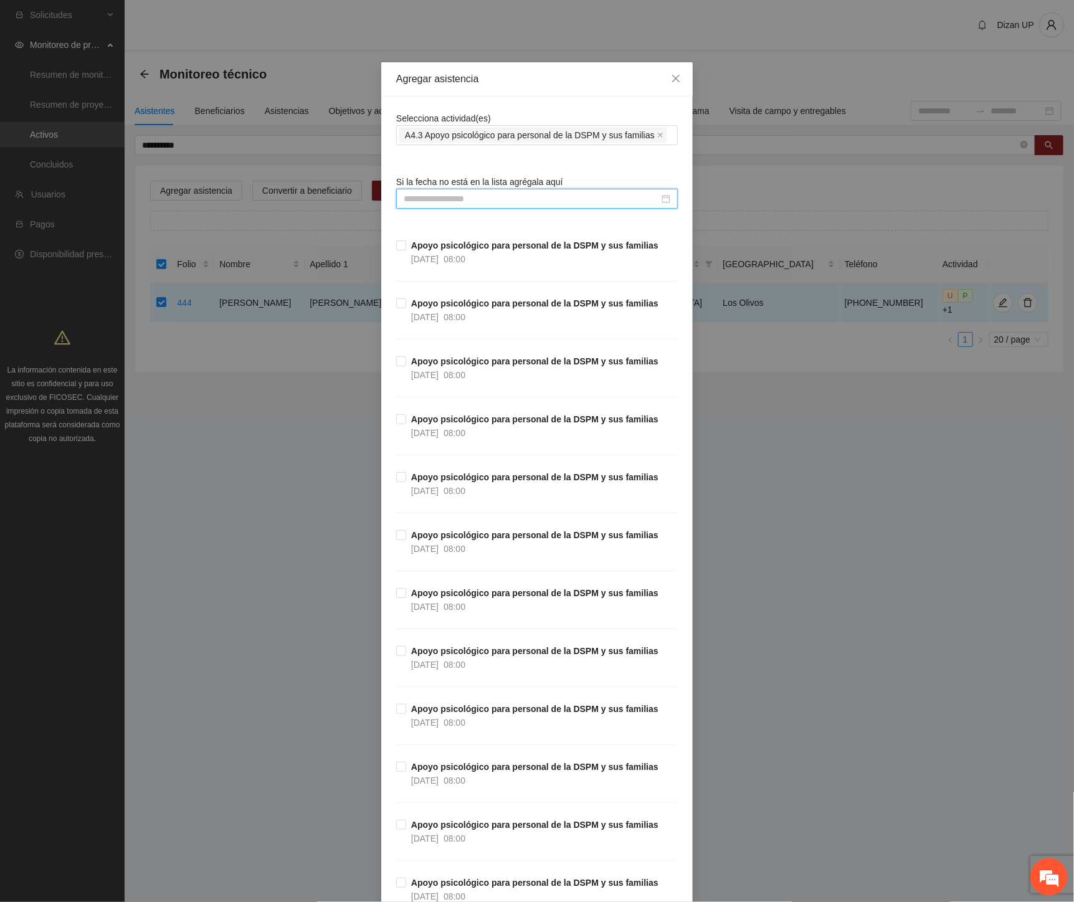
click at [508, 201] on input at bounding box center [531, 199] width 255 height 14
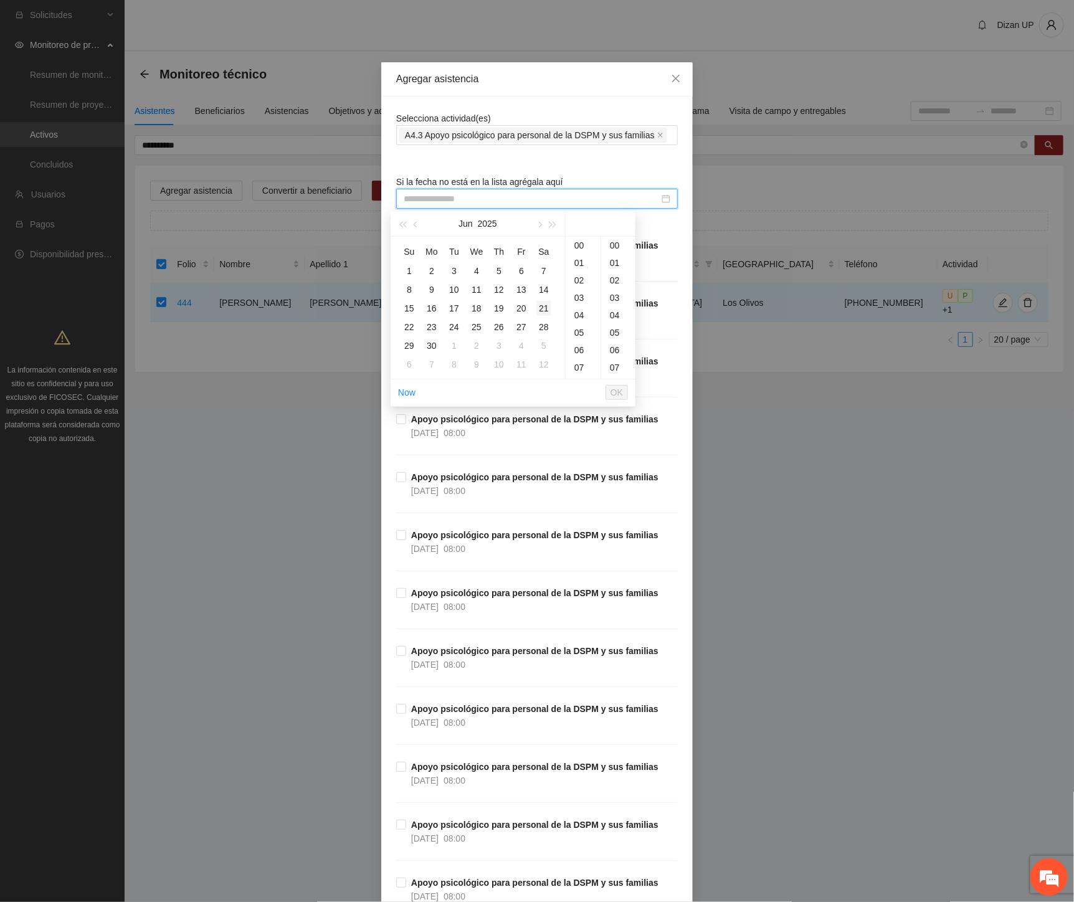
type input "**********"
drag, startPoint x: 496, startPoint y: 324, endPoint x: 625, endPoint y: 270, distance: 139.8
click at [496, 324] on div "26" at bounding box center [498, 327] width 15 height 15
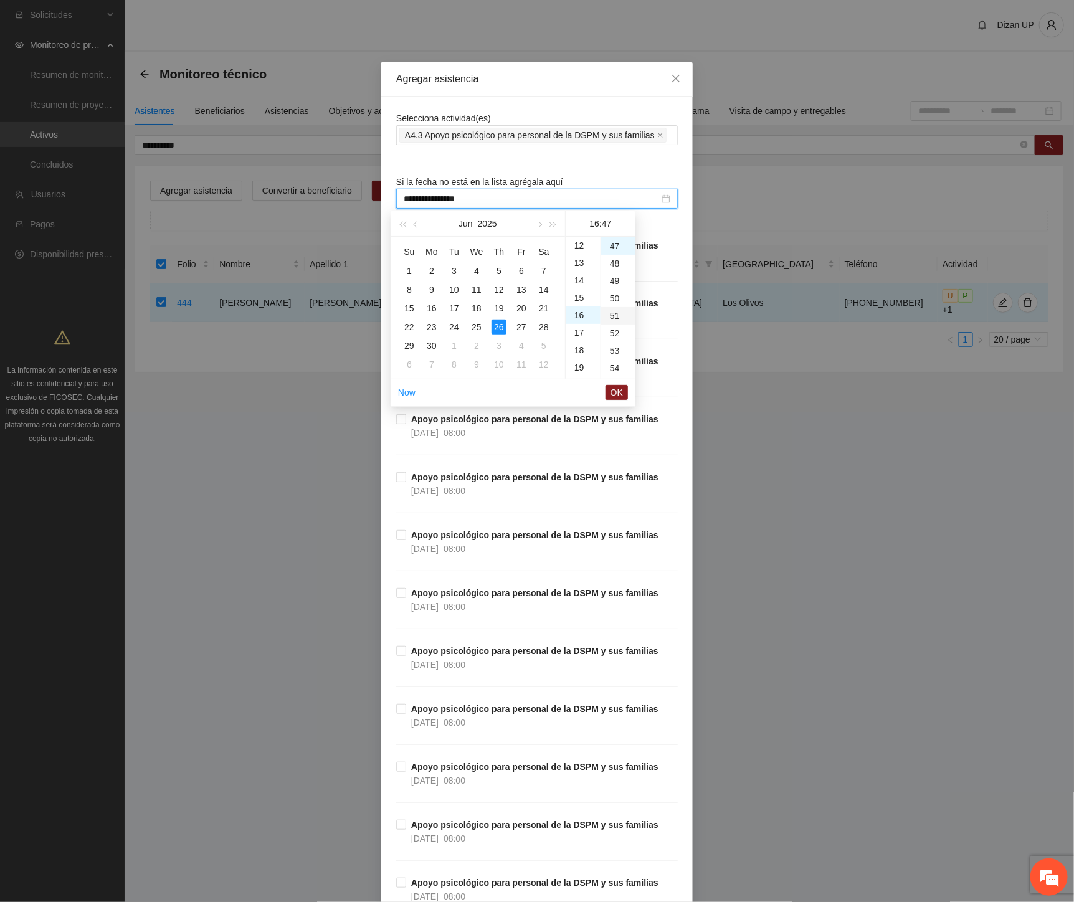
drag, startPoint x: 576, startPoint y: 331, endPoint x: 624, endPoint y: 318, distance: 49.7
click at [576, 331] on div "17" at bounding box center [583, 332] width 35 height 17
click at [615, 243] on div "00" at bounding box center [618, 245] width 34 height 17
type input "**********"
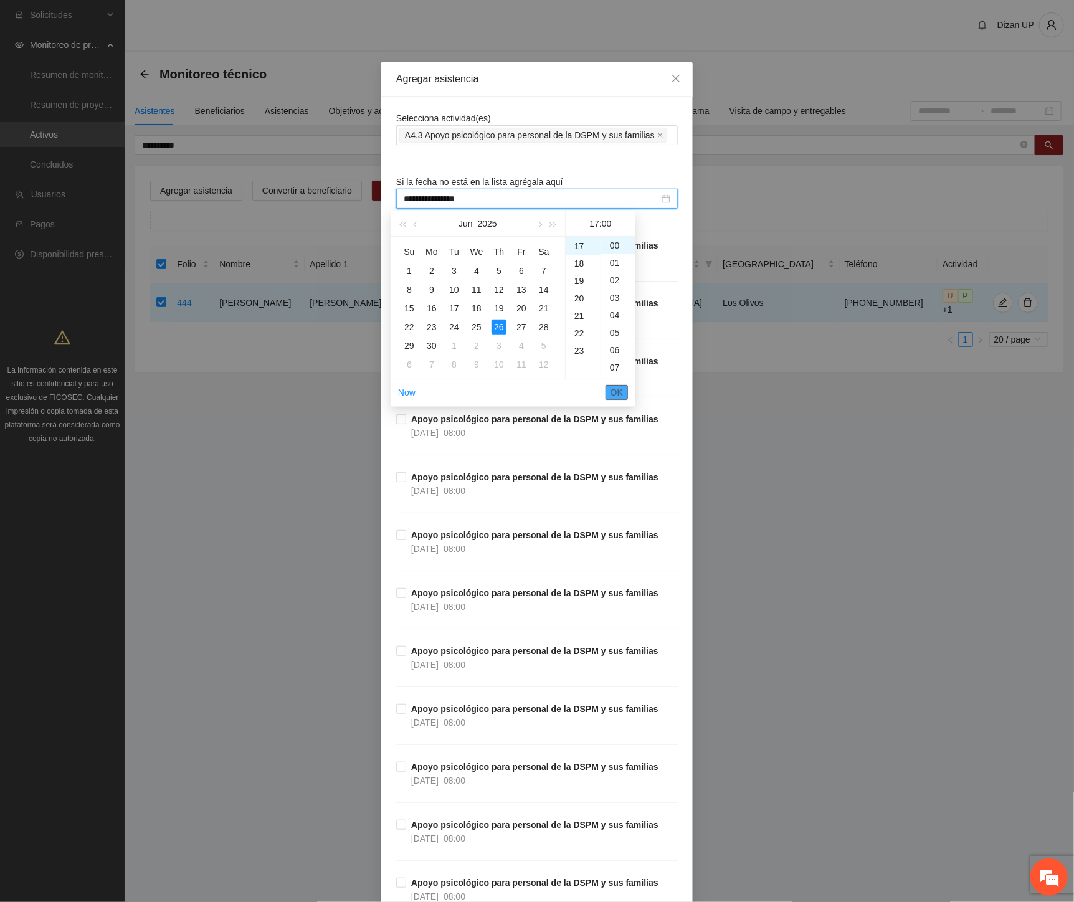
click at [613, 393] on span "OK" at bounding box center [616, 393] width 12 height 14
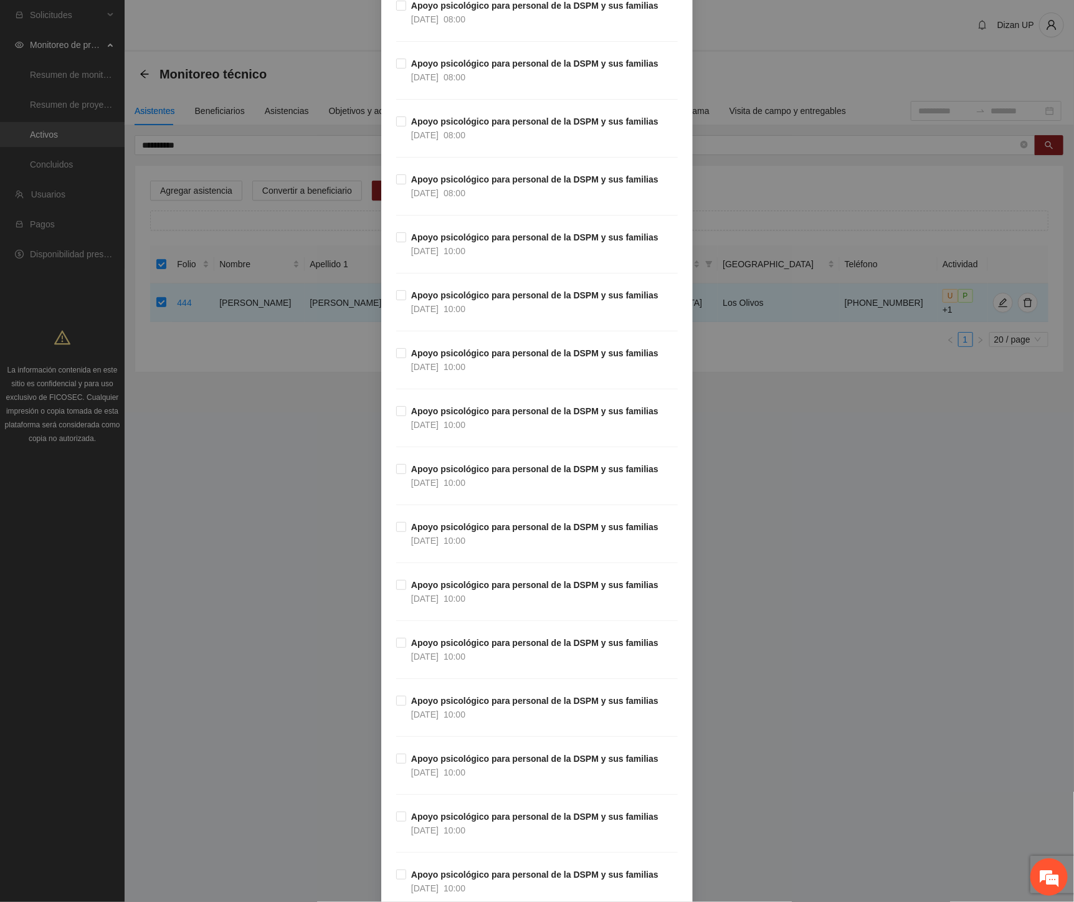
scroll to position [1979, 0]
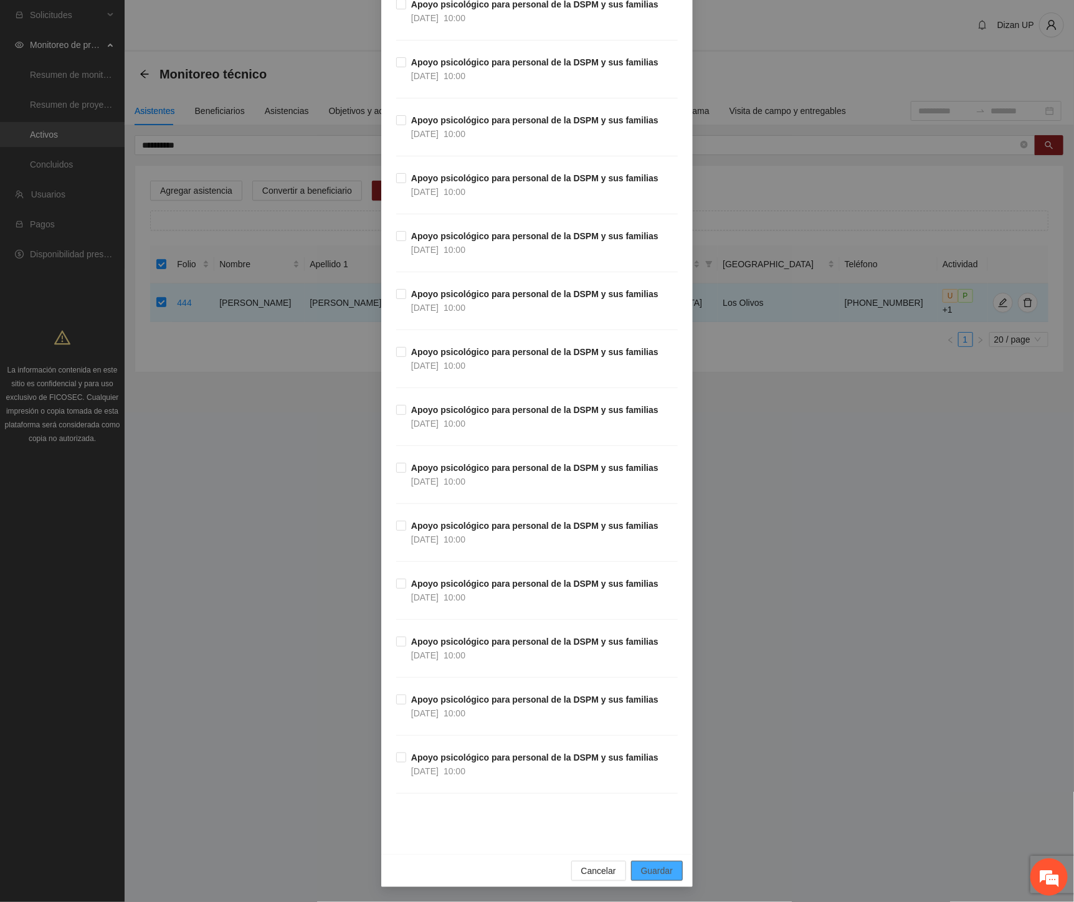
click at [651, 868] on span "Guardar" at bounding box center [657, 871] width 32 height 14
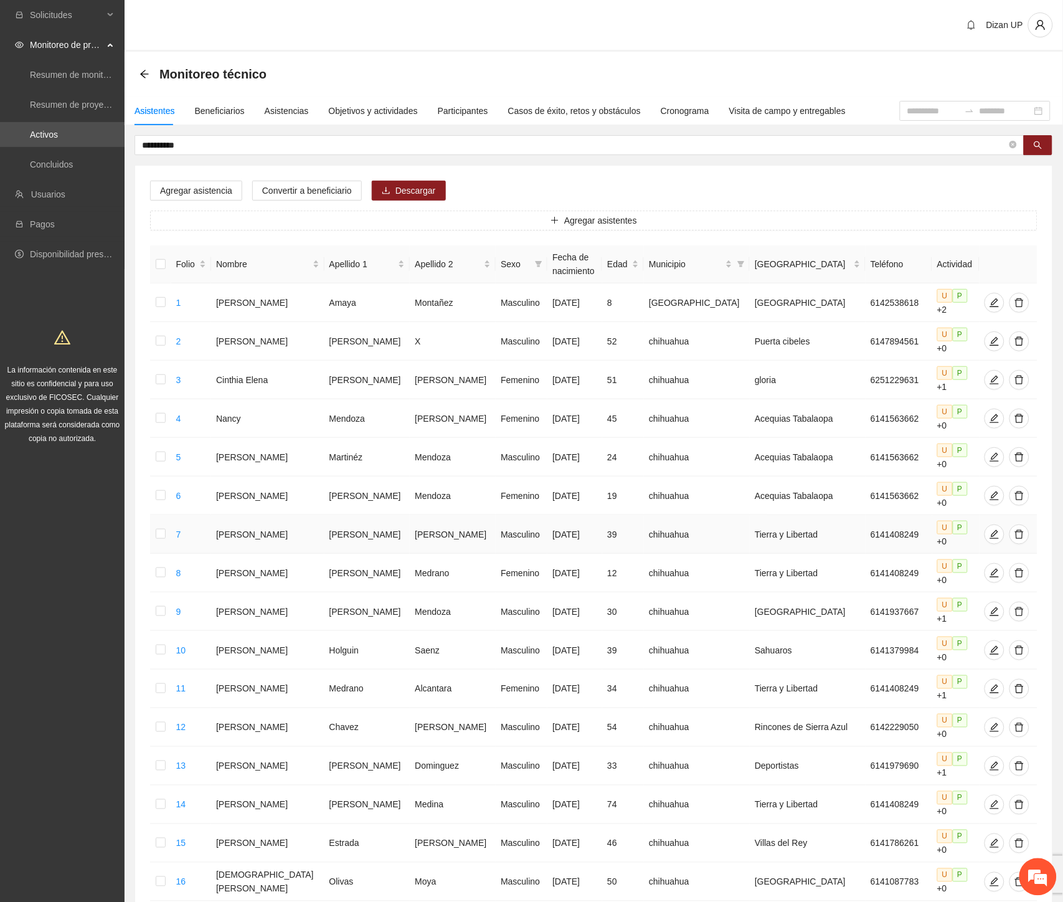
drag, startPoint x: 85, startPoint y: 577, endPoint x: 182, endPoint y: 515, distance: 115.1
click at [85, 577] on div "Solicitudes Monitoreo de proyectos Resumen de monitoreo Resumen de proyectos ap…" at bounding box center [62, 590] width 125 height 1181
drag, startPoint x: 377, startPoint y: 112, endPoint x: 451, endPoint y: 128, distance: 75.1
click at [378, 112] on div "Objetivos y actividades" at bounding box center [373, 111] width 89 height 14
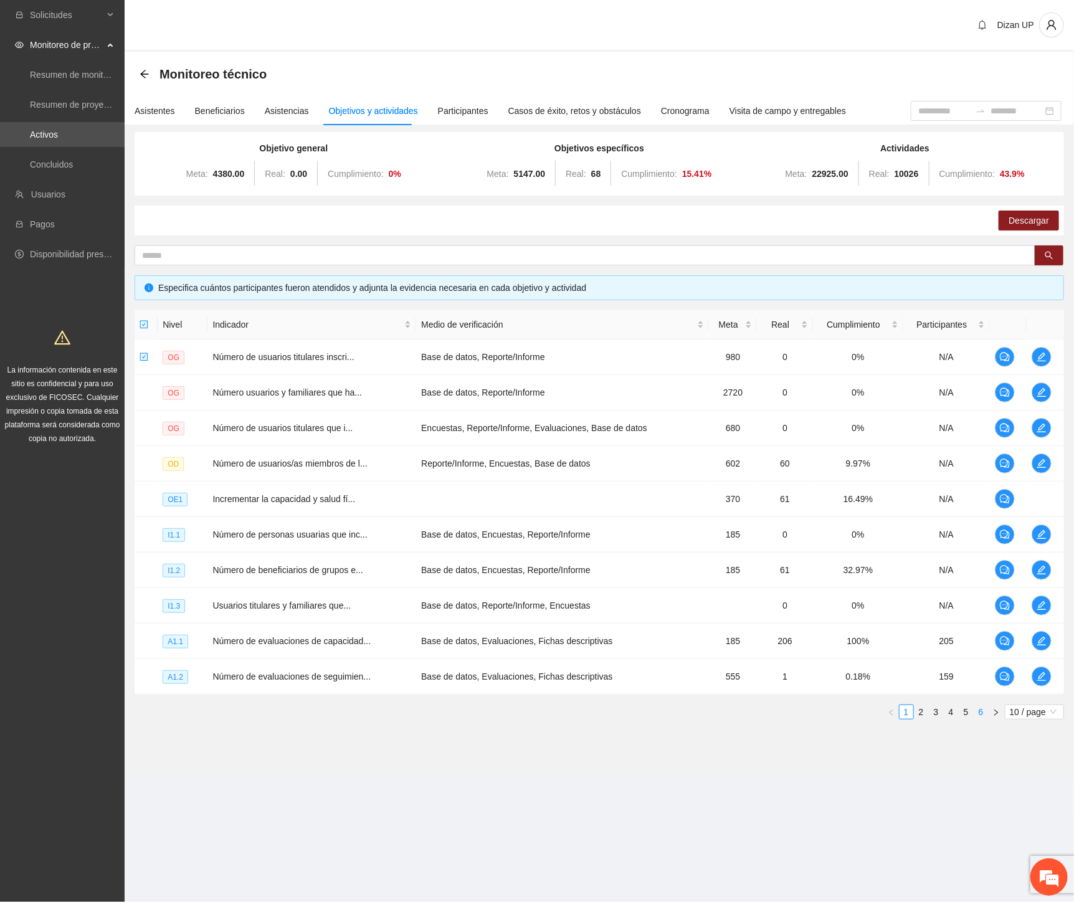
click at [978, 711] on link "6" at bounding box center [981, 712] width 14 height 14
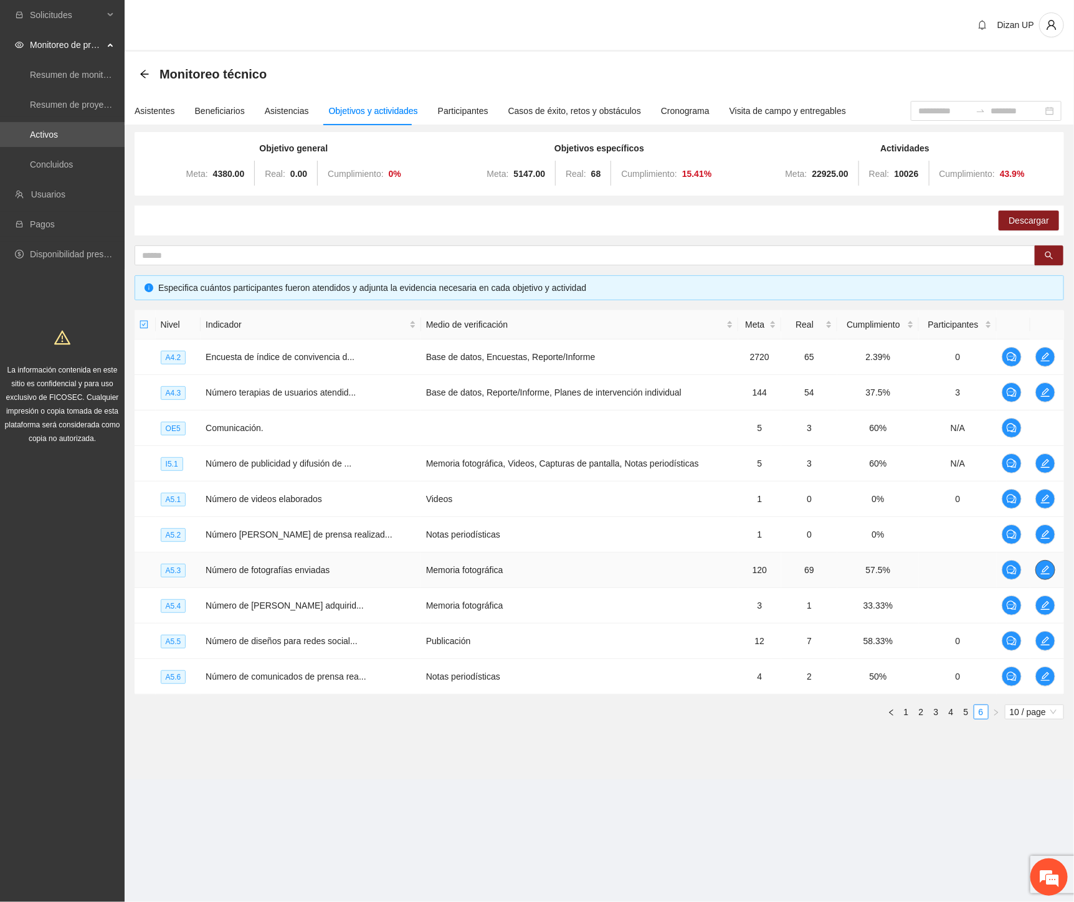
click at [1043, 566] on icon "edit" at bounding box center [1045, 570] width 10 height 10
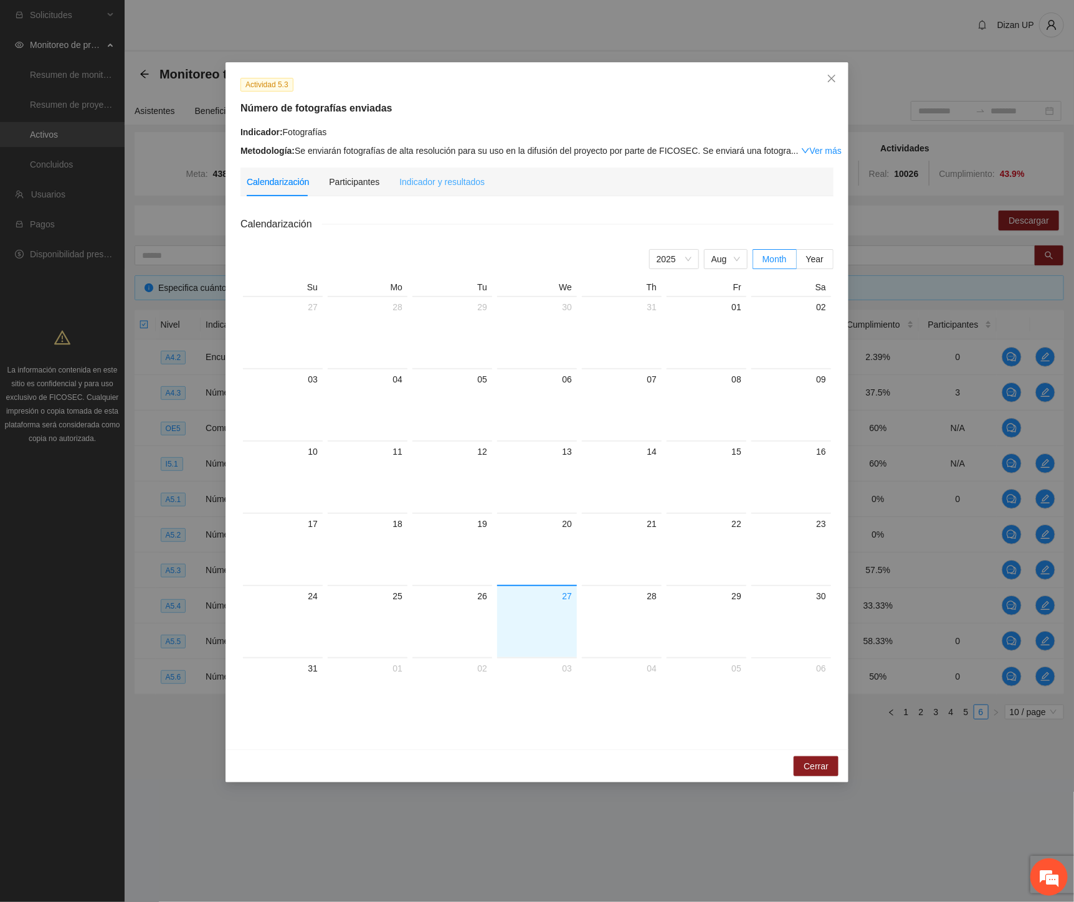
click at [448, 192] on div "Indicador y resultados" at bounding box center [441, 182] width 85 height 29
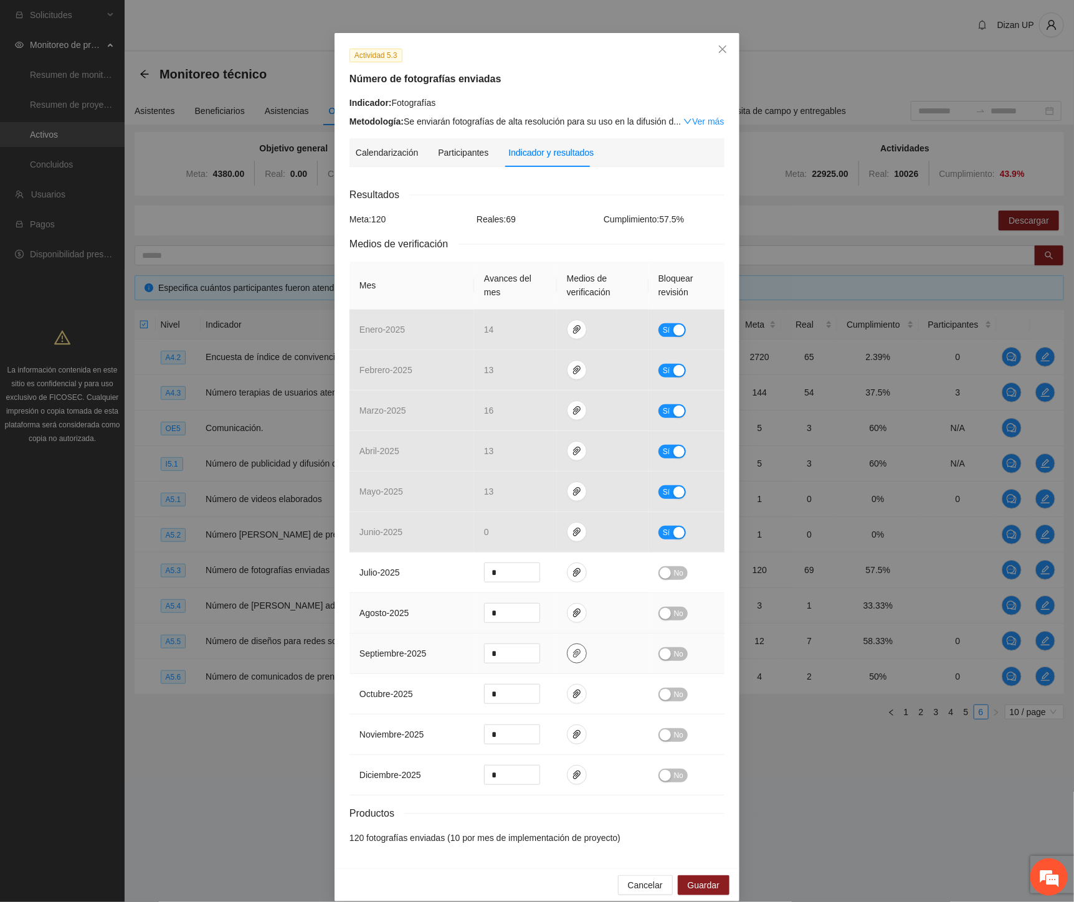
scroll to position [45, 0]
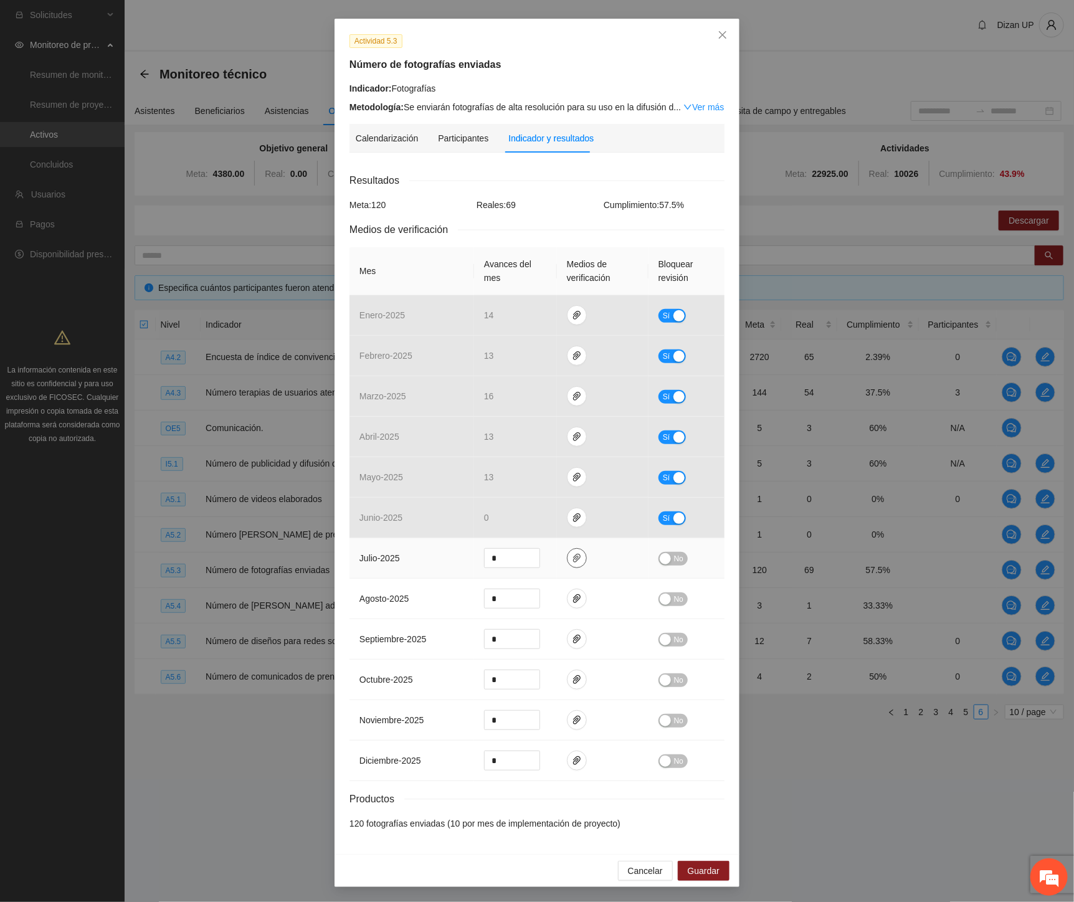
drag, startPoint x: 571, startPoint y: 556, endPoint x: 569, endPoint y: 569, distance: 12.6
click at [573, 557] on icon "paper-clip" at bounding box center [576, 558] width 7 height 9
click at [572, 597] on icon "paper-clip" at bounding box center [577, 599] width 10 height 10
drag, startPoint x: 355, startPoint y: 592, endPoint x: 390, endPoint y: 584, distance: 36.0
click at [359, 594] on span "agosto - 2025" at bounding box center [383, 599] width 49 height 10
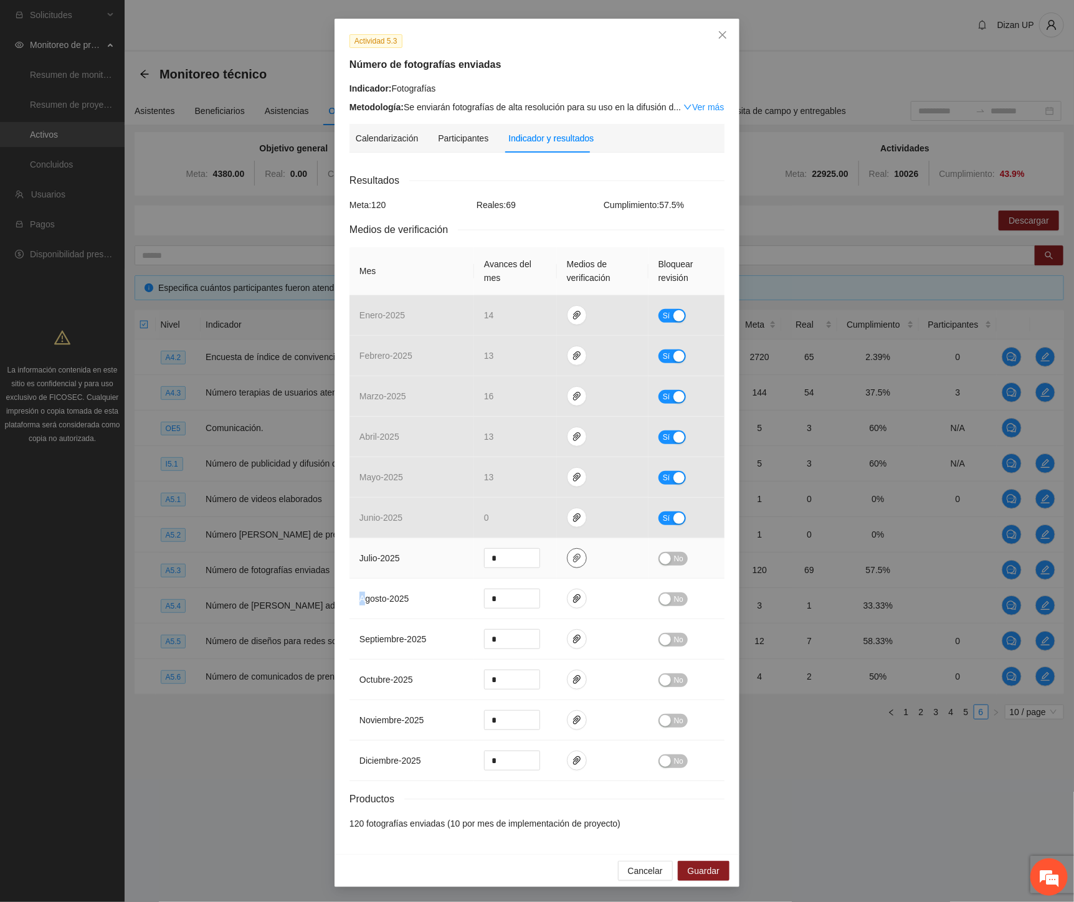
click at [573, 556] on icon "paper-clip" at bounding box center [576, 558] width 7 height 9
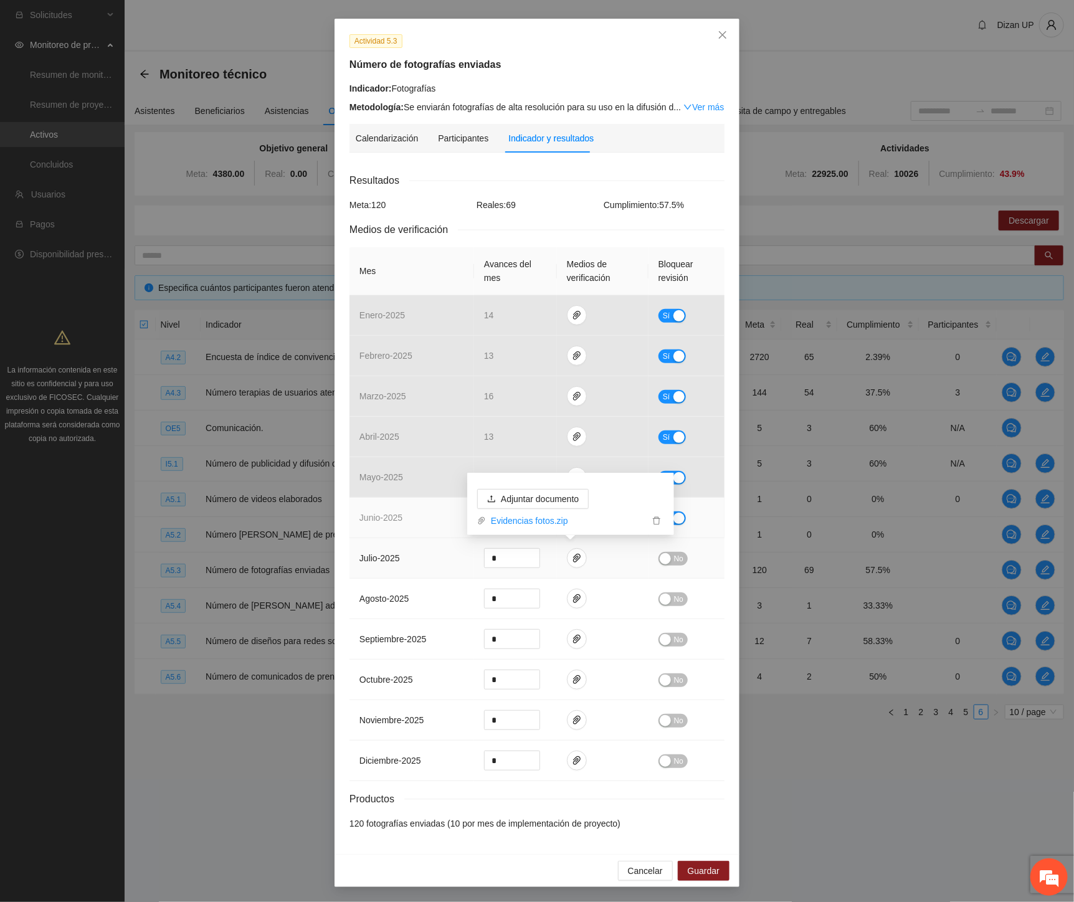
drag, startPoint x: 422, startPoint y: 546, endPoint x: 513, endPoint y: 528, distance: 92.6
click at [434, 540] on td "julio - 2025" at bounding box center [411, 558] width 125 height 40
click at [572, 519] on icon "paper-clip" at bounding box center [577, 518] width 10 height 10
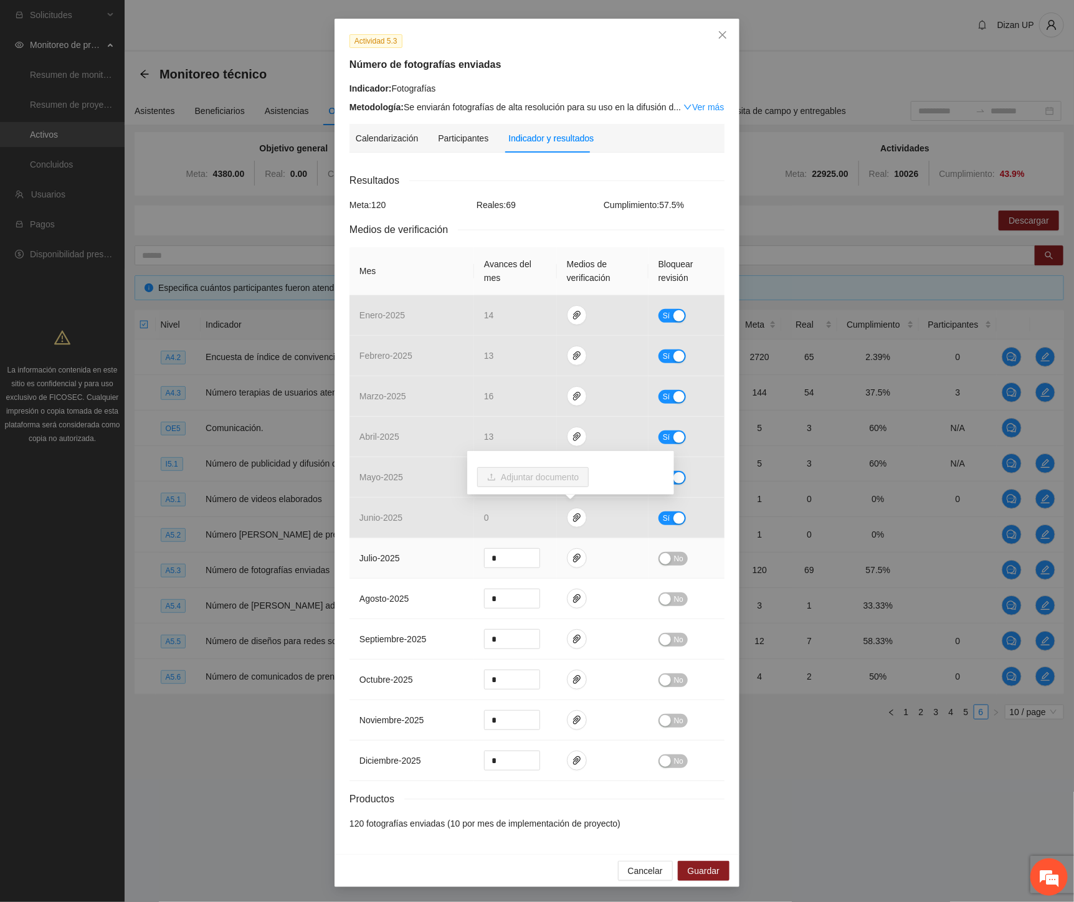
click at [676, 562] on span "No" at bounding box center [678, 559] width 9 height 14
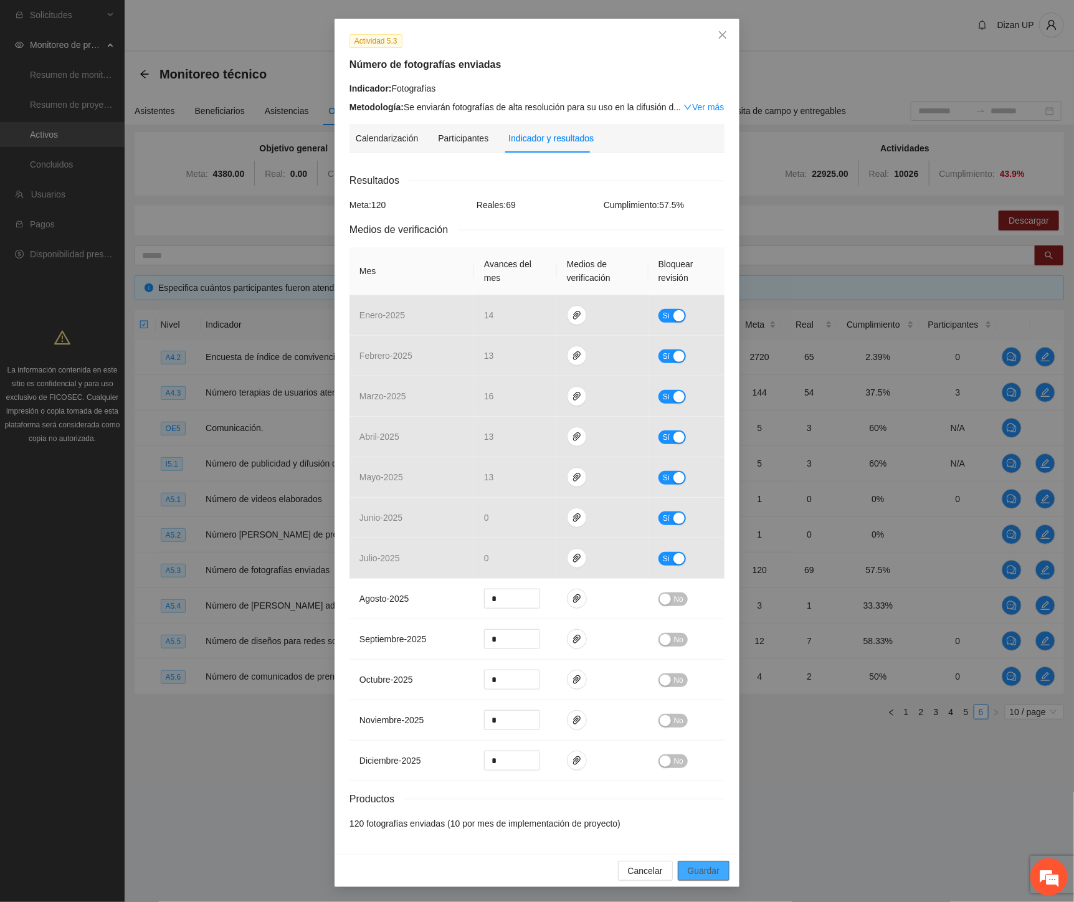
drag, startPoint x: 702, startPoint y: 872, endPoint x: 694, endPoint y: 871, distance: 8.2
click at [701, 872] on span "Guardar" at bounding box center [704, 871] width 32 height 14
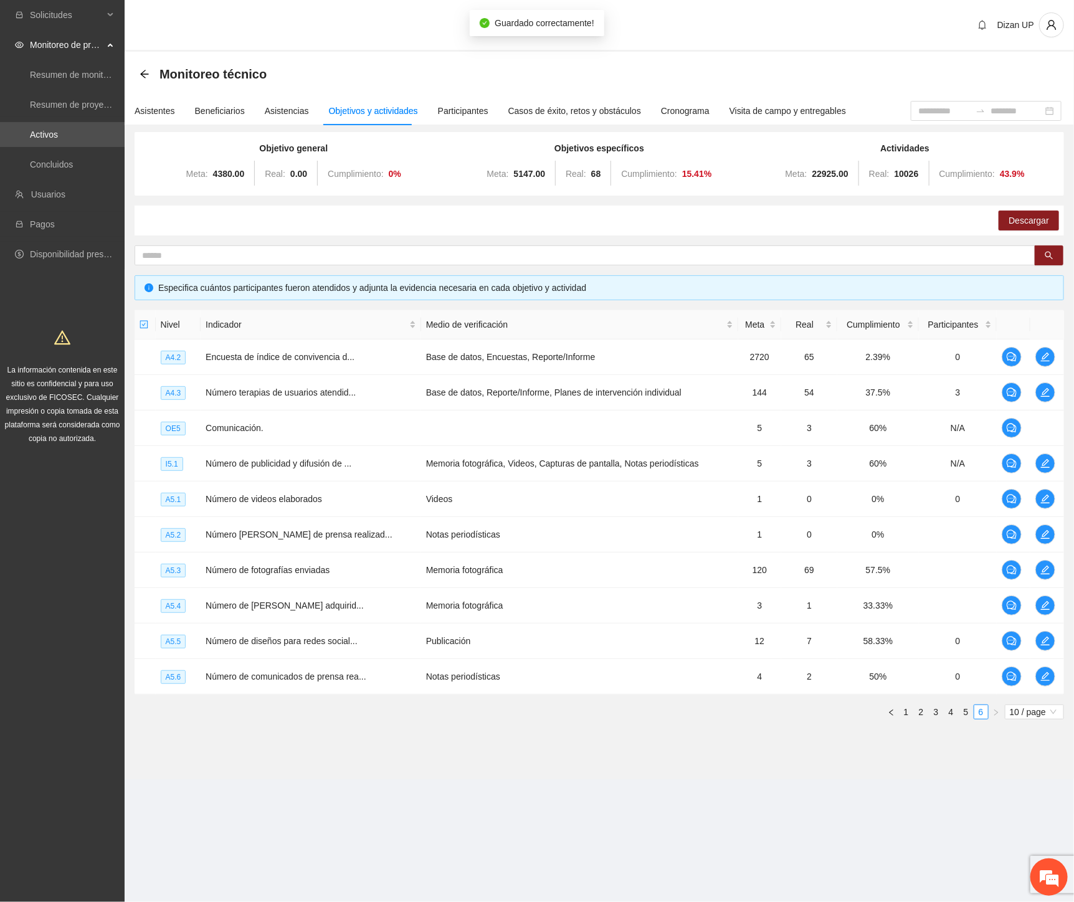
scroll to position [0, 0]
click at [219, 656] on td "Número de diseños para redes social..." at bounding box center [311, 641] width 220 height 36
click at [1043, 568] on icon "edit" at bounding box center [1045, 570] width 10 height 10
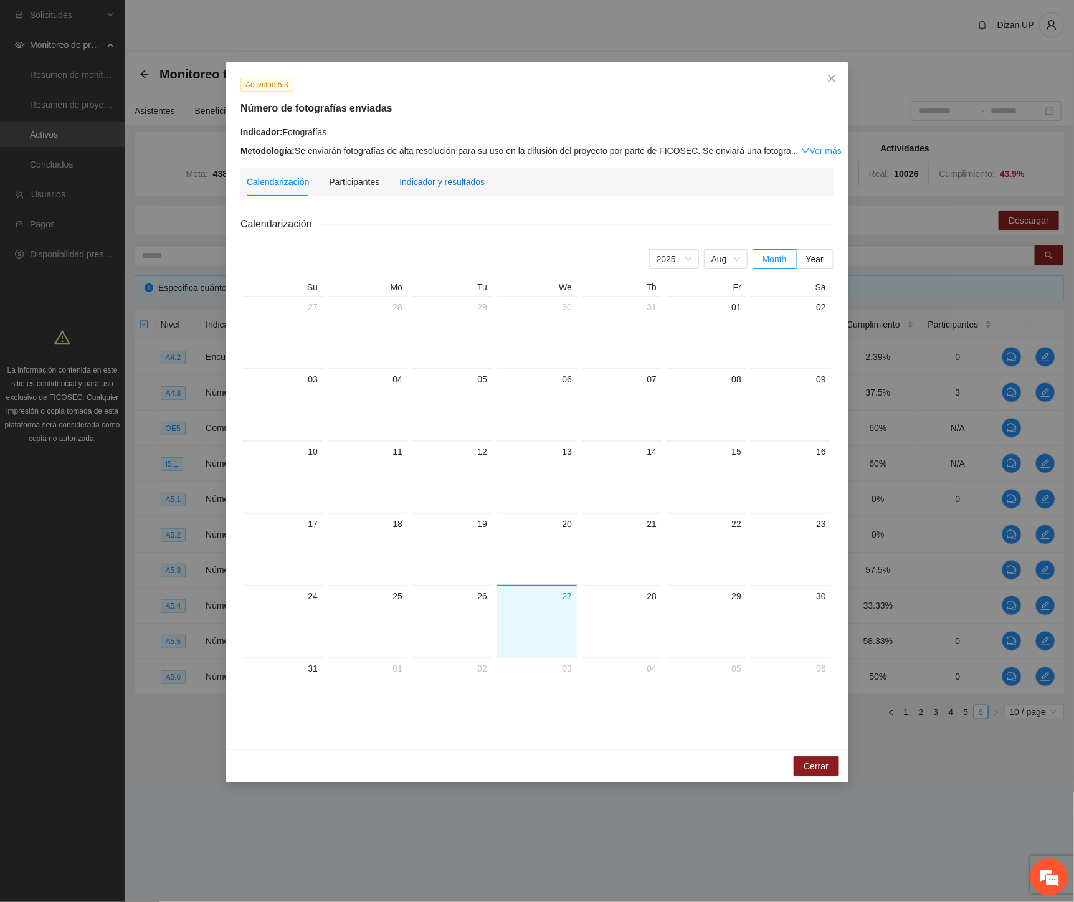
click at [442, 175] on div "Indicador y resultados" at bounding box center [441, 182] width 85 height 14
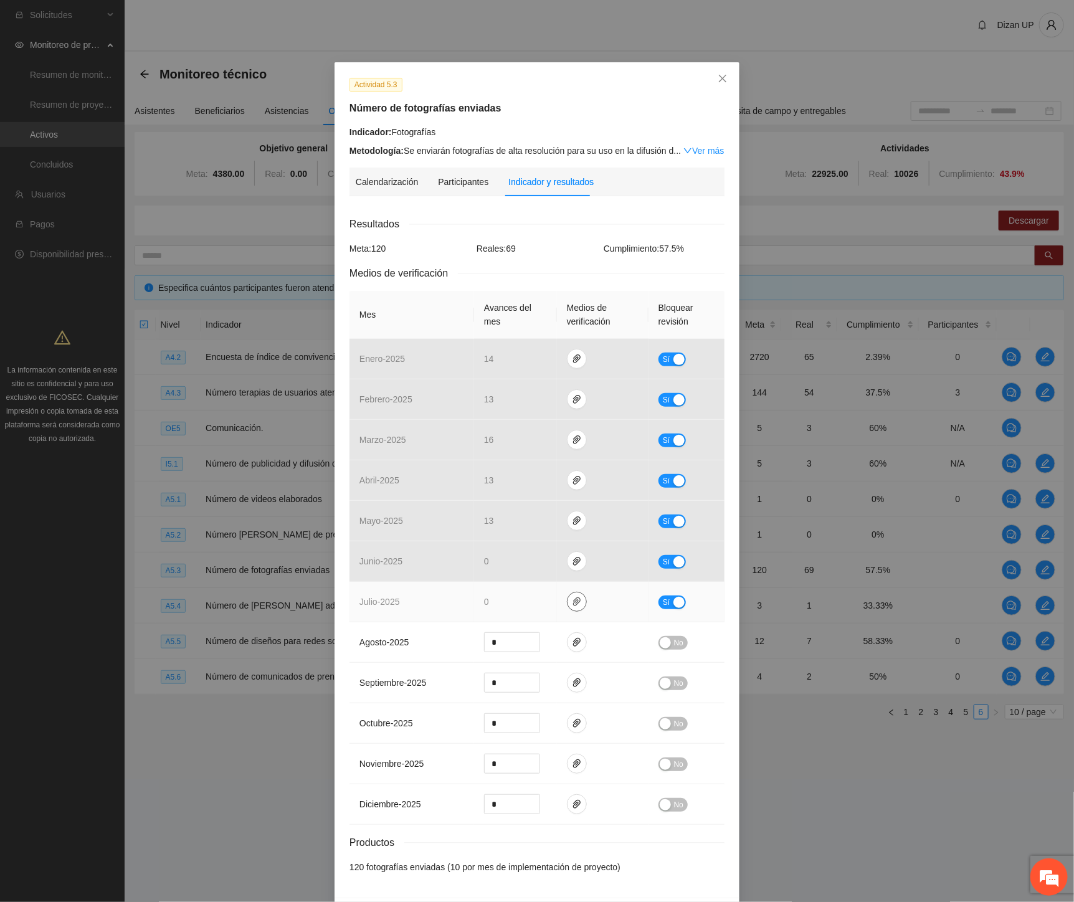
click at [569, 601] on button "button" at bounding box center [577, 602] width 20 height 20
click at [542, 567] on link "Evidencias fotos.zip" at bounding box center [575, 566] width 178 height 14
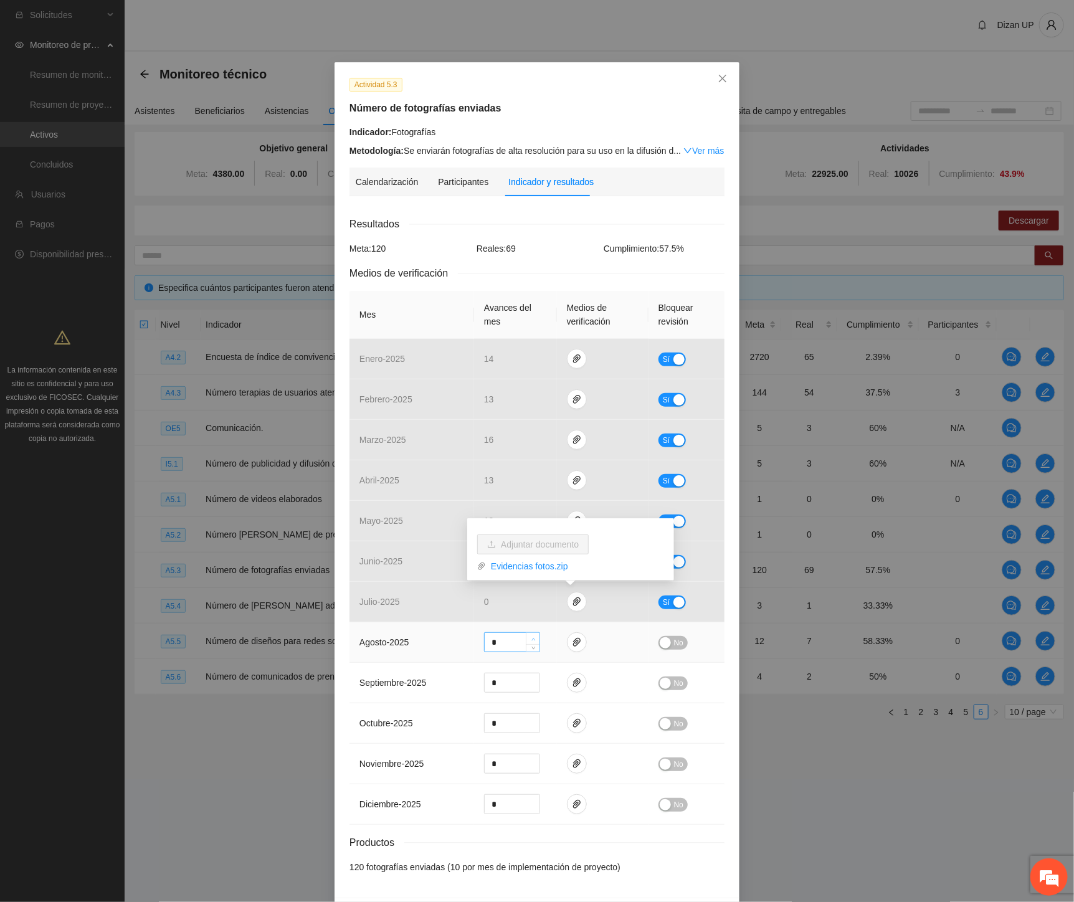
drag, startPoint x: 425, startPoint y: 658, endPoint x: 528, endPoint y: 636, distance: 105.2
click at [427, 658] on td "agosto - 2025" at bounding box center [411, 642] width 125 height 40
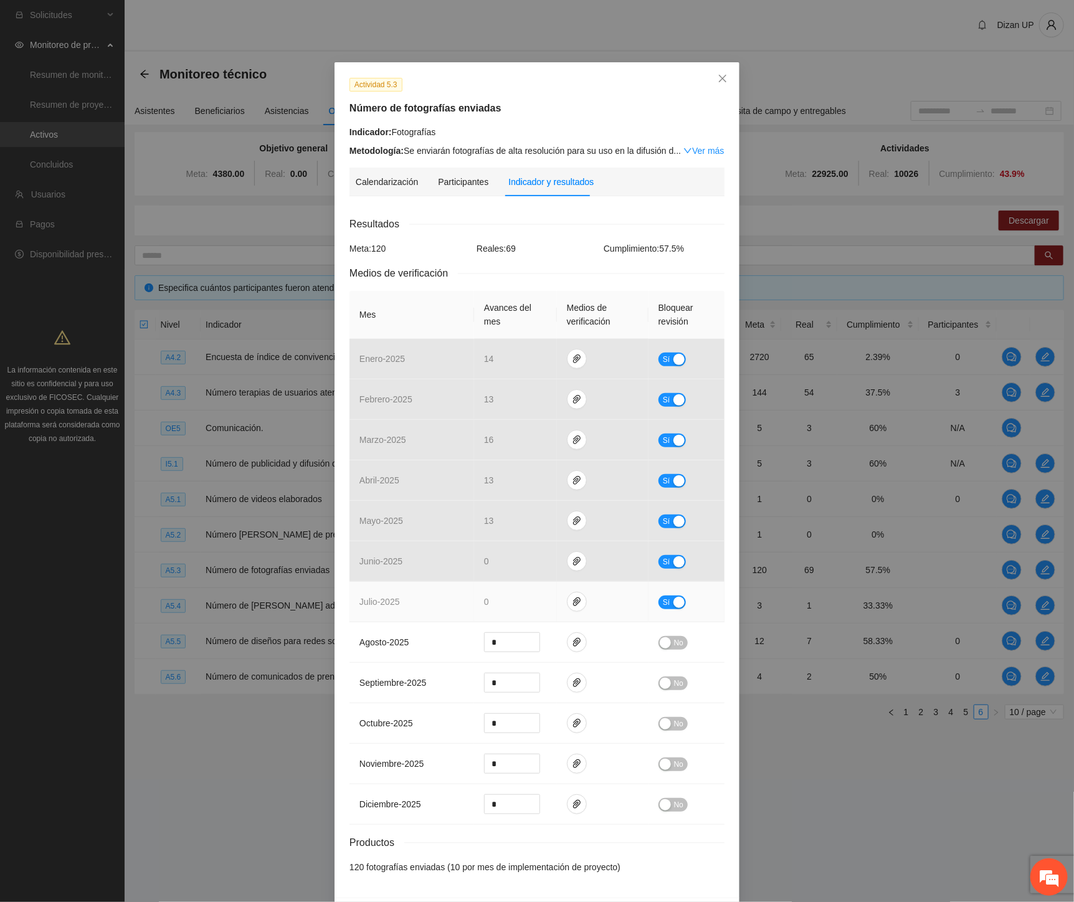
click at [673, 602] on div "button" at bounding box center [678, 602] width 11 height 11
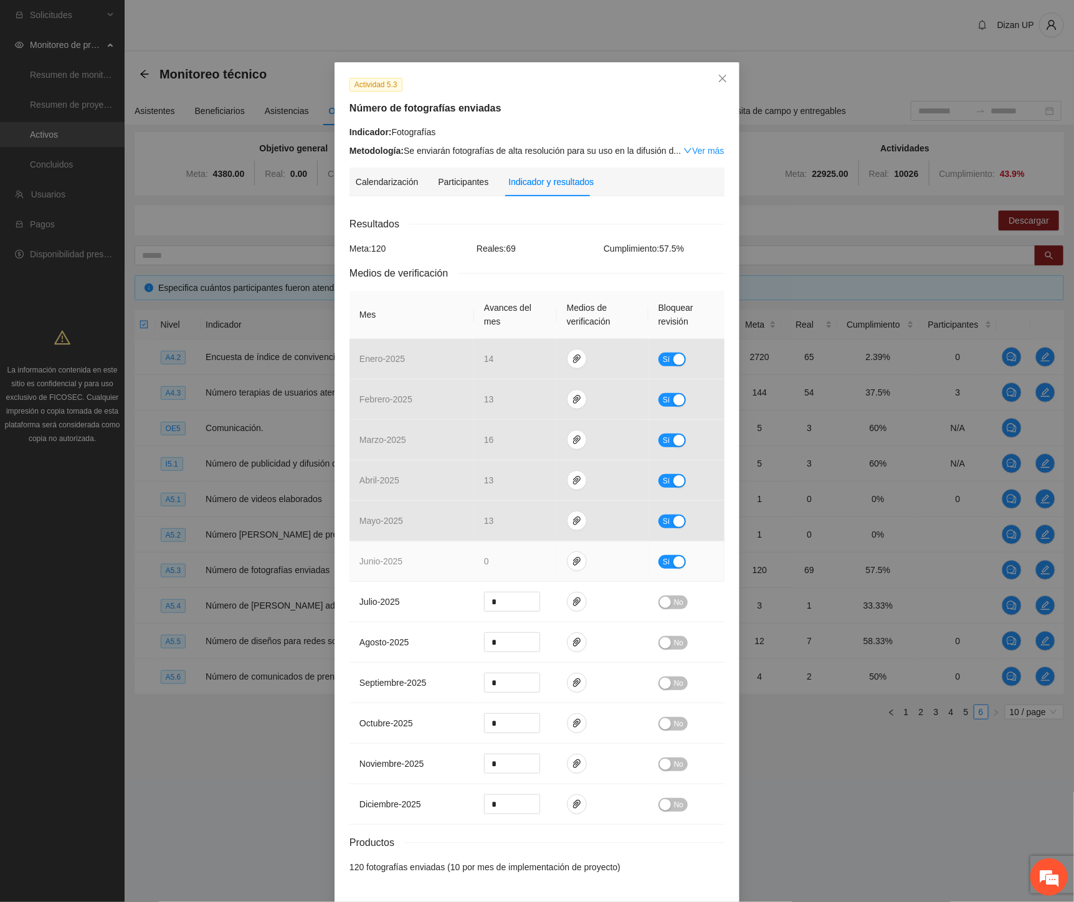
click at [673, 558] on div "button" at bounding box center [678, 561] width 11 height 11
drag, startPoint x: 511, startPoint y: 564, endPoint x: 402, endPoint y: 555, distance: 108.8
click at [422, 559] on tr "junio - 2025 * No" at bounding box center [536, 561] width 375 height 40
type input "**"
drag, startPoint x: 508, startPoint y: 605, endPoint x: 438, endPoint y: 605, distance: 70.4
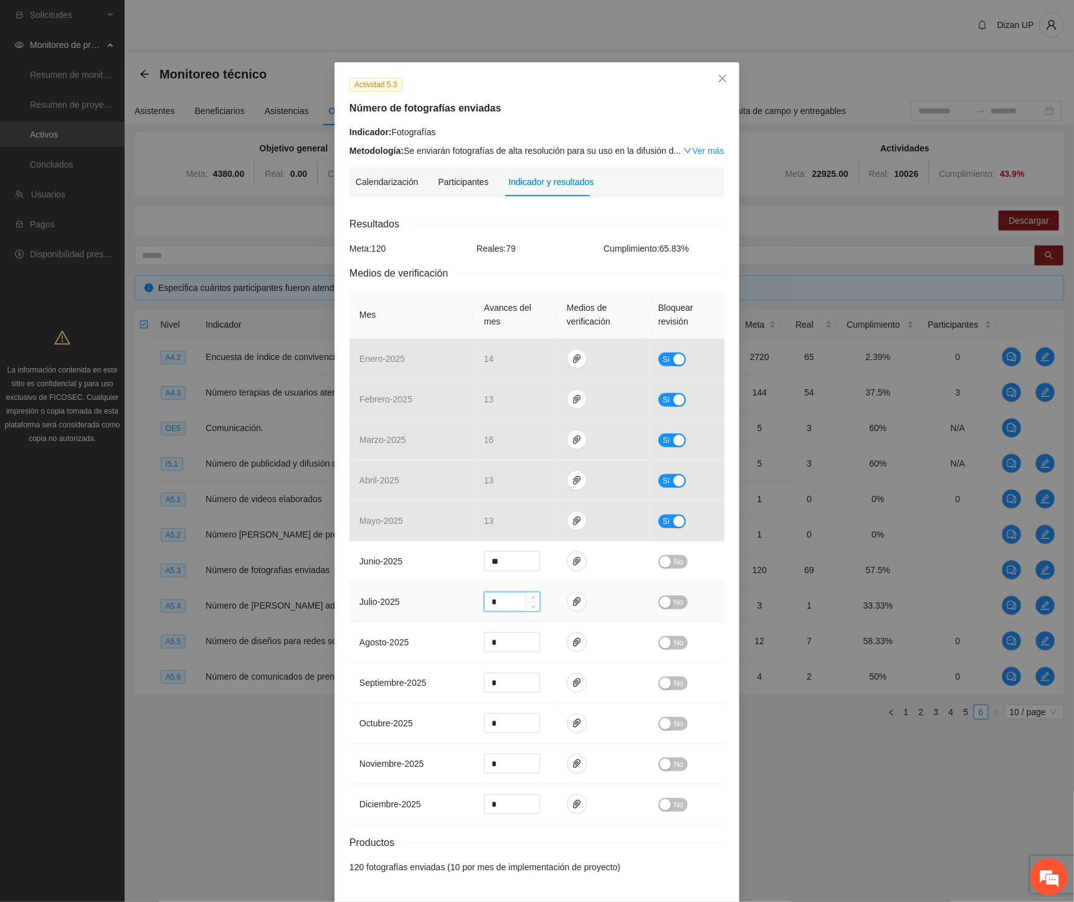
click at [450, 606] on tr "julio - 2025 * No" at bounding box center [536, 602] width 375 height 40
type input "*"
type input "**"
drag, startPoint x: 668, startPoint y: 602, endPoint x: 668, endPoint y: 564, distance: 37.4
click at [668, 601] on button "No" at bounding box center [672, 602] width 29 height 14
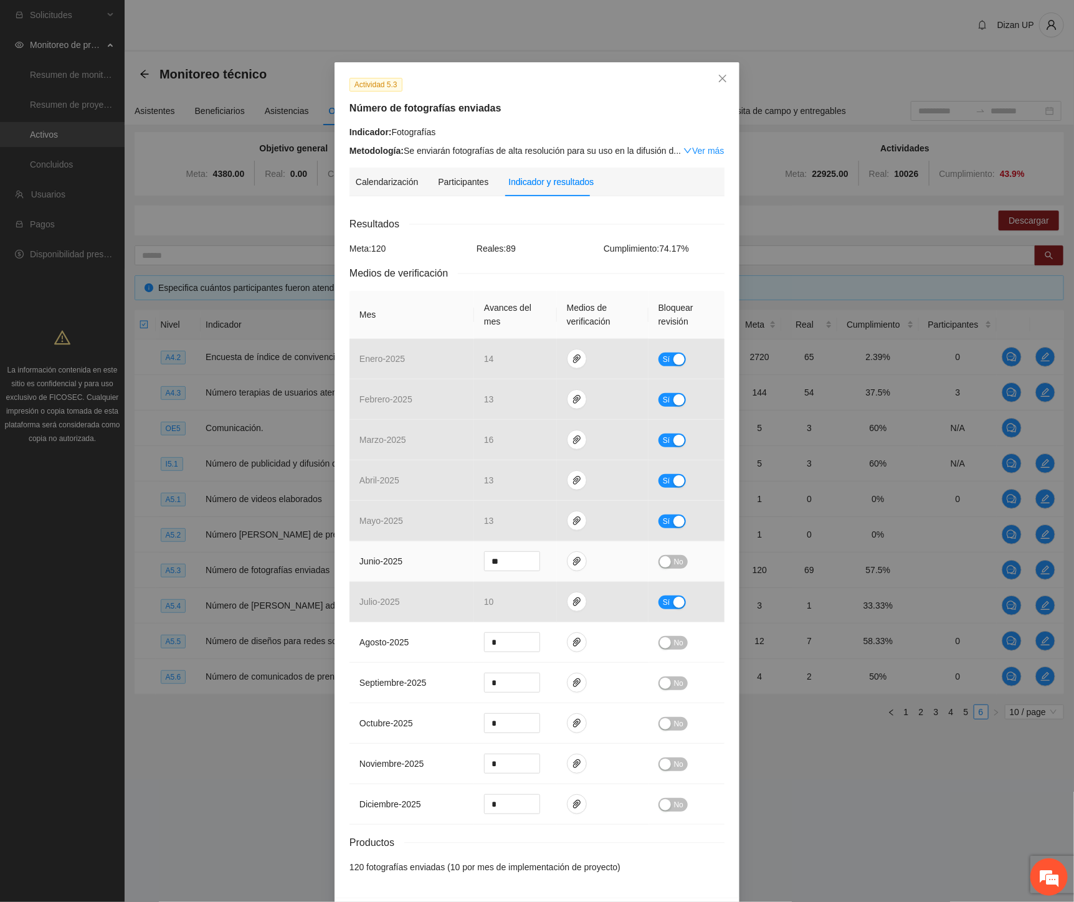
click at [668, 551] on td "No" at bounding box center [686, 561] width 76 height 40
click at [572, 564] on icon "paper-clip" at bounding box center [577, 561] width 10 height 10
click at [524, 524] on span "Adjuntar documento" at bounding box center [540, 523] width 78 height 14
click at [674, 564] on span "No" at bounding box center [678, 562] width 9 height 14
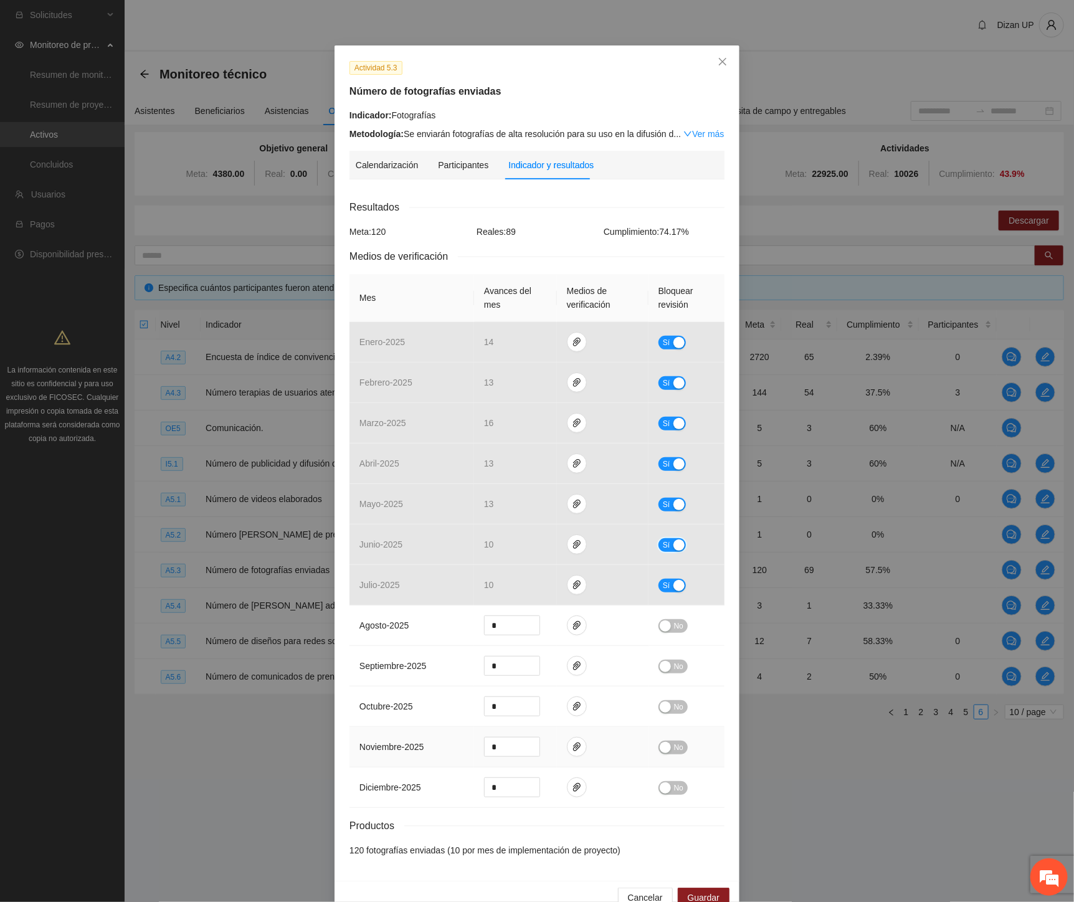
scroll to position [45, 0]
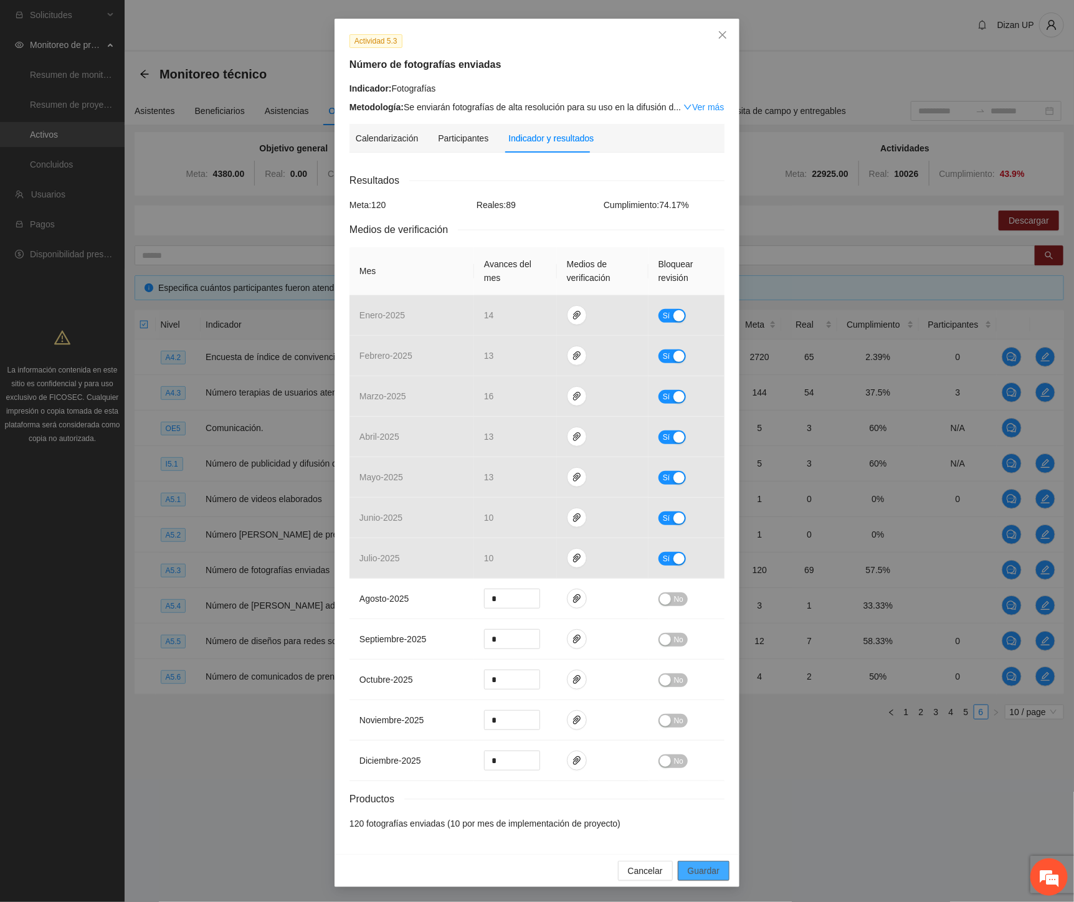
drag, startPoint x: 696, startPoint y: 873, endPoint x: 785, endPoint y: 813, distance: 106.8
click at [698, 873] on span "Guardar" at bounding box center [704, 871] width 32 height 14
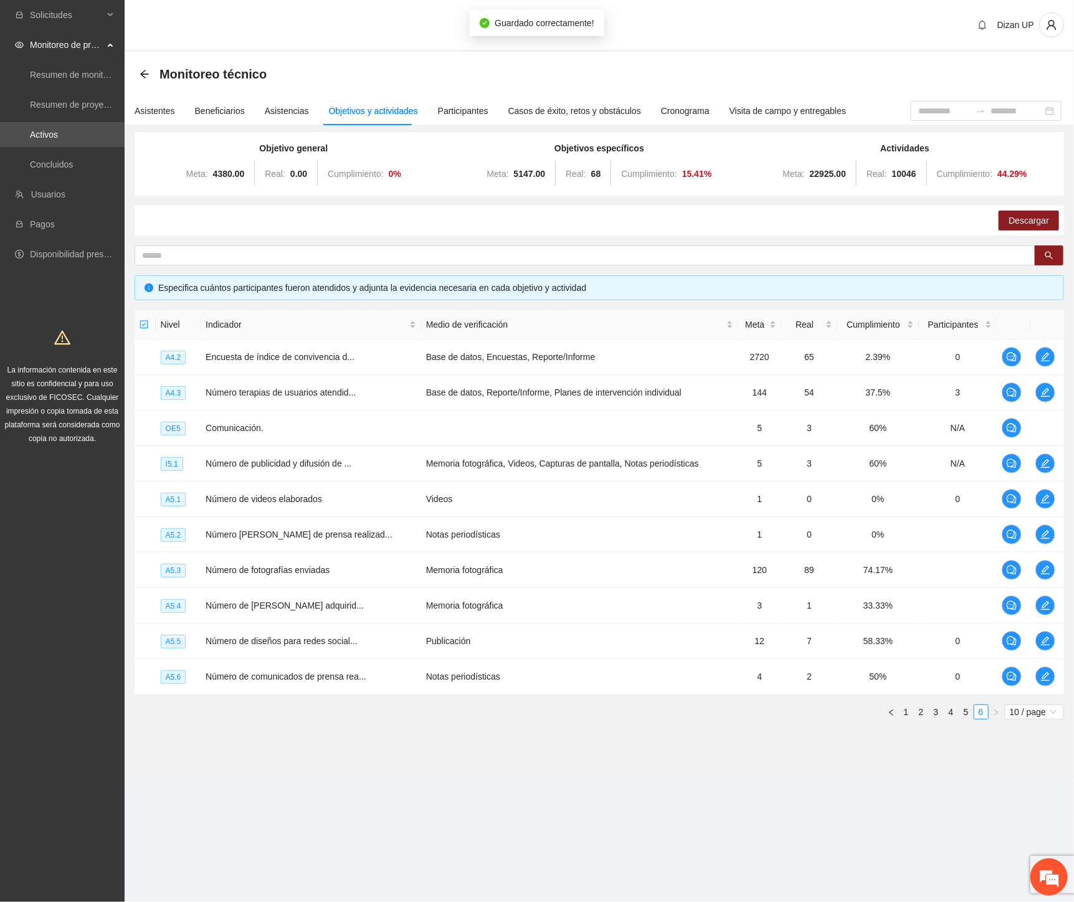
scroll to position [0, 0]
click at [272, 719] on div "Nivel Indicador Medio de verificación Meta Real Cumplimiento Participantes A4.2…" at bounding box center [599, 519] width 929 height 419
click at [1044, 640] on icon "edit" at bounding box center [1045, 641] width 10 height 10
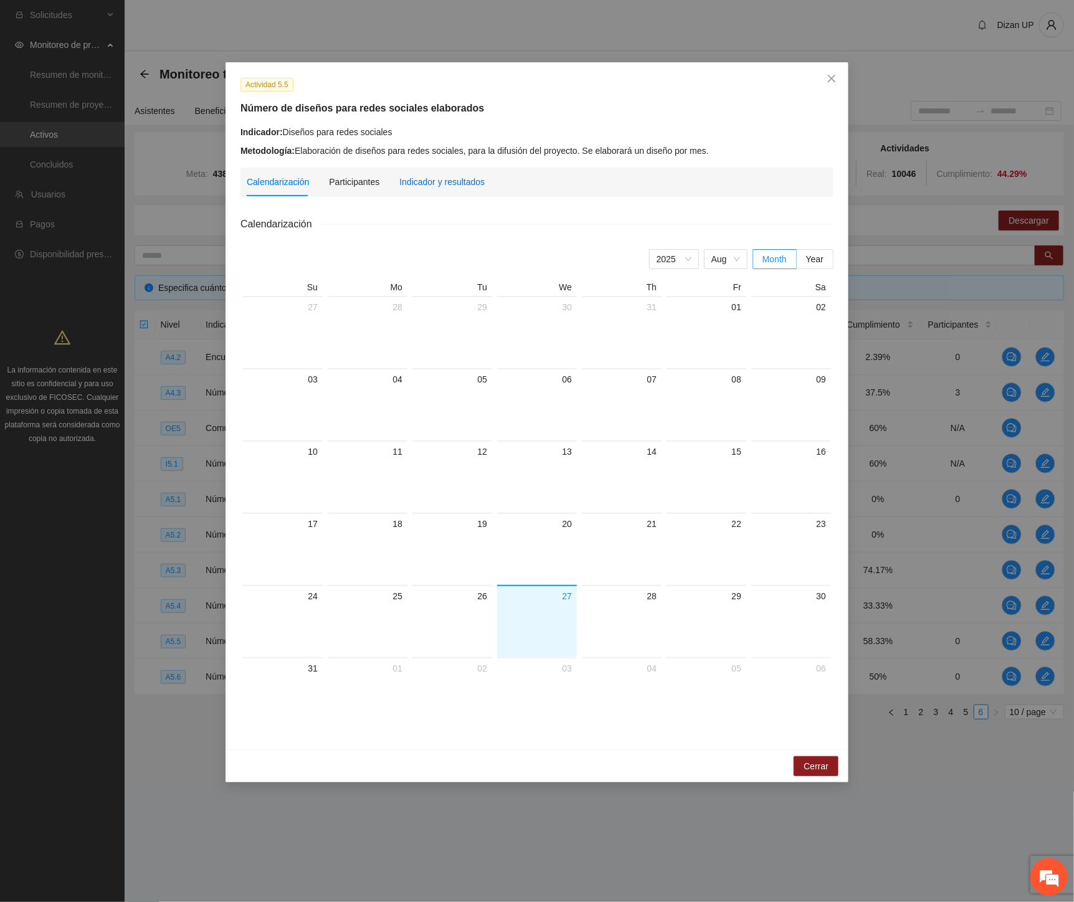
click at [448, 176] on div "Indicador y resultados" at bounding box center [441, 182] width 85 height 14
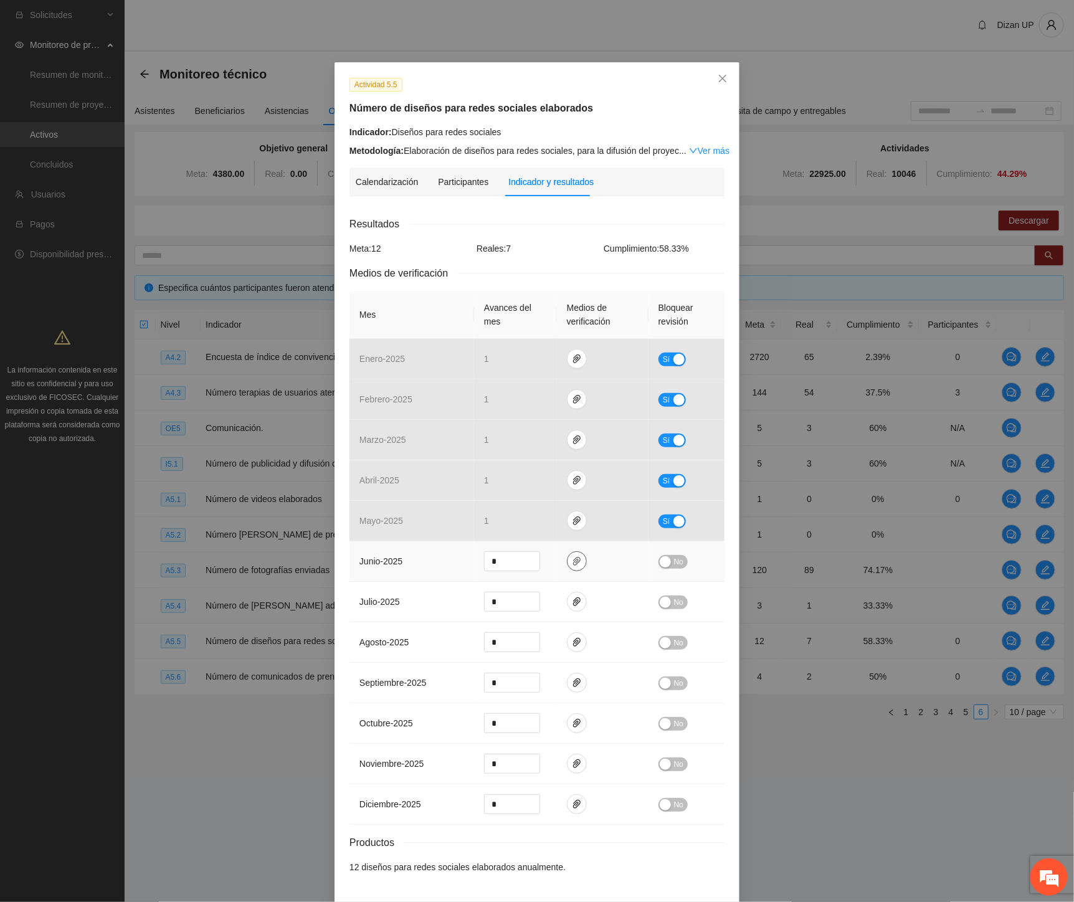
click at [572, 563] on icon "paper-clip" at bounding box center [577, 561] width 10 height 10
drag, startPoint x: 664, startPoint y: 563, endPoint x: 668, endPoint y: 579, distance: 16.8
click at [665, 563] on div "button" at bounding box center [665, 561] width 11 height 11
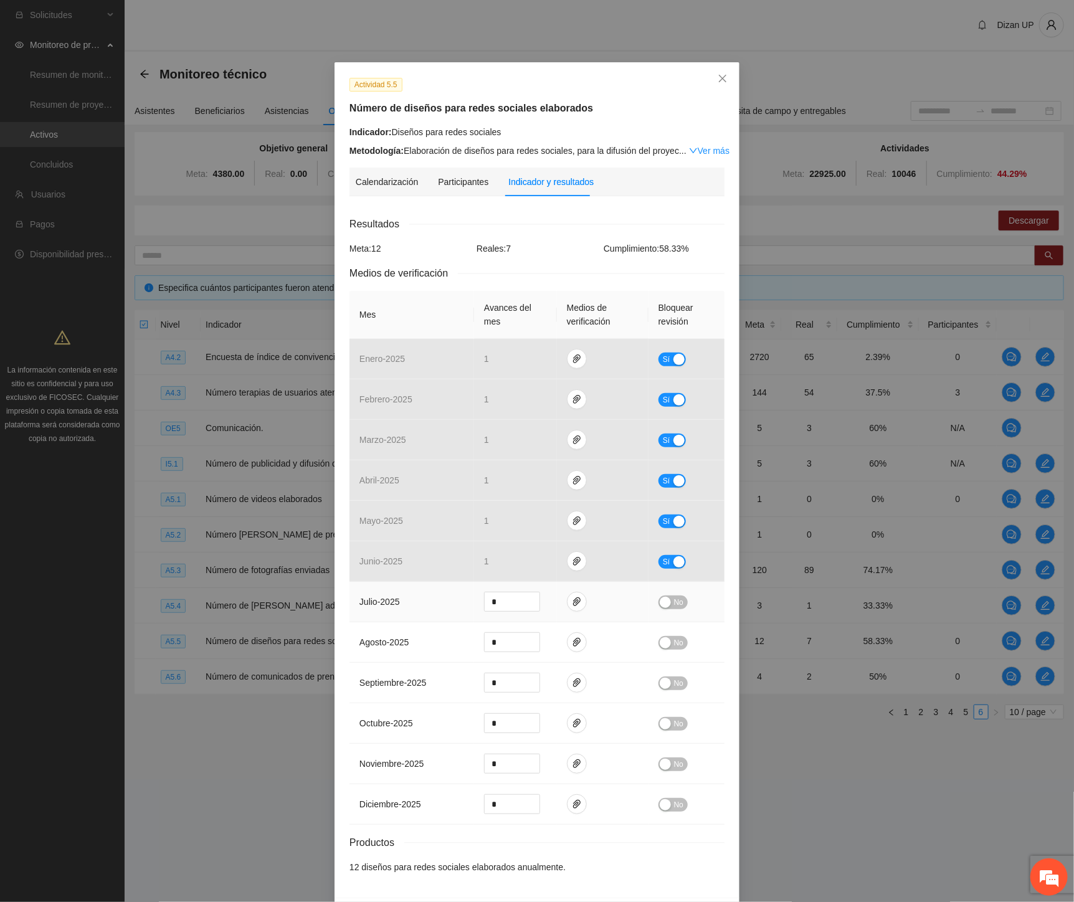
click at [674, 596] on span "No" at bounding box center [678, 602] width 9 height 14
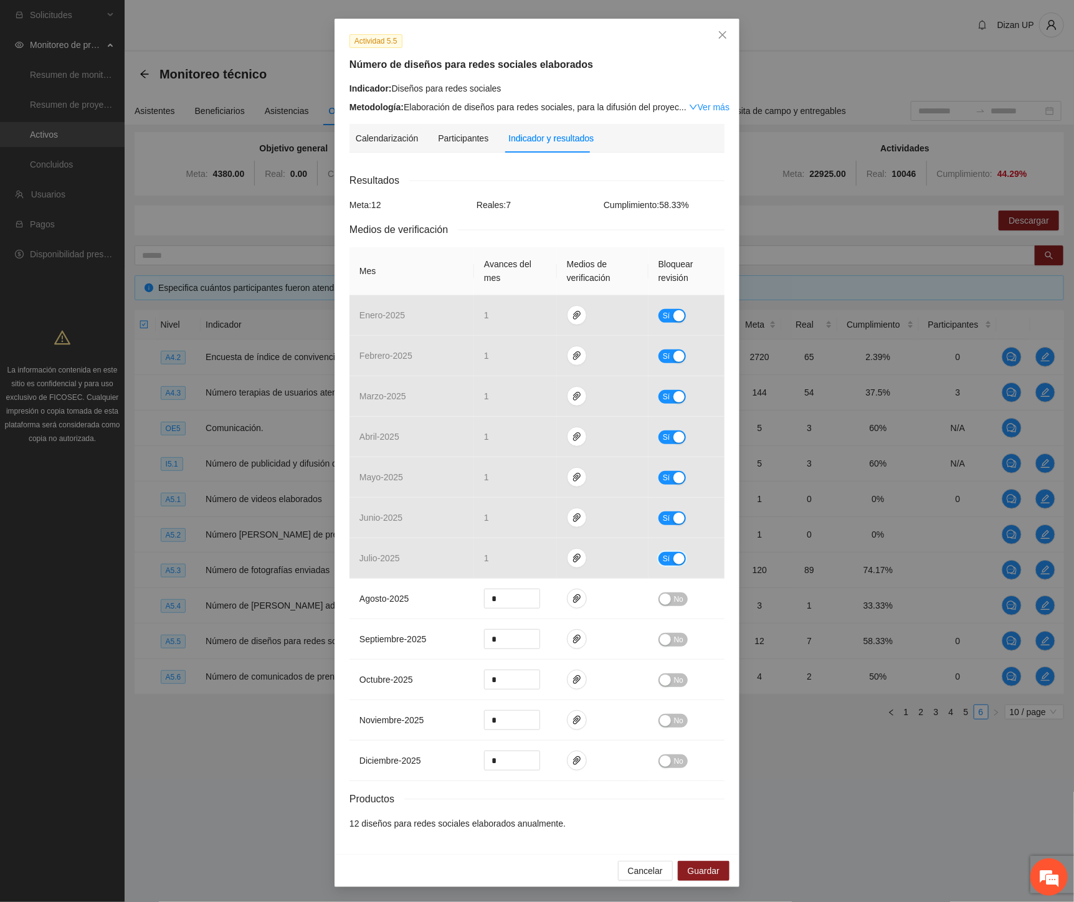
scroll to position [45, 0]
drag, startPoint x: 692, startPoint y: 870, endPoint x: 833, endPoint y: 731, distance: 198.2
click at [693, 869] on span "Guardar" at bounding box center [704, 871] width 32 height 14
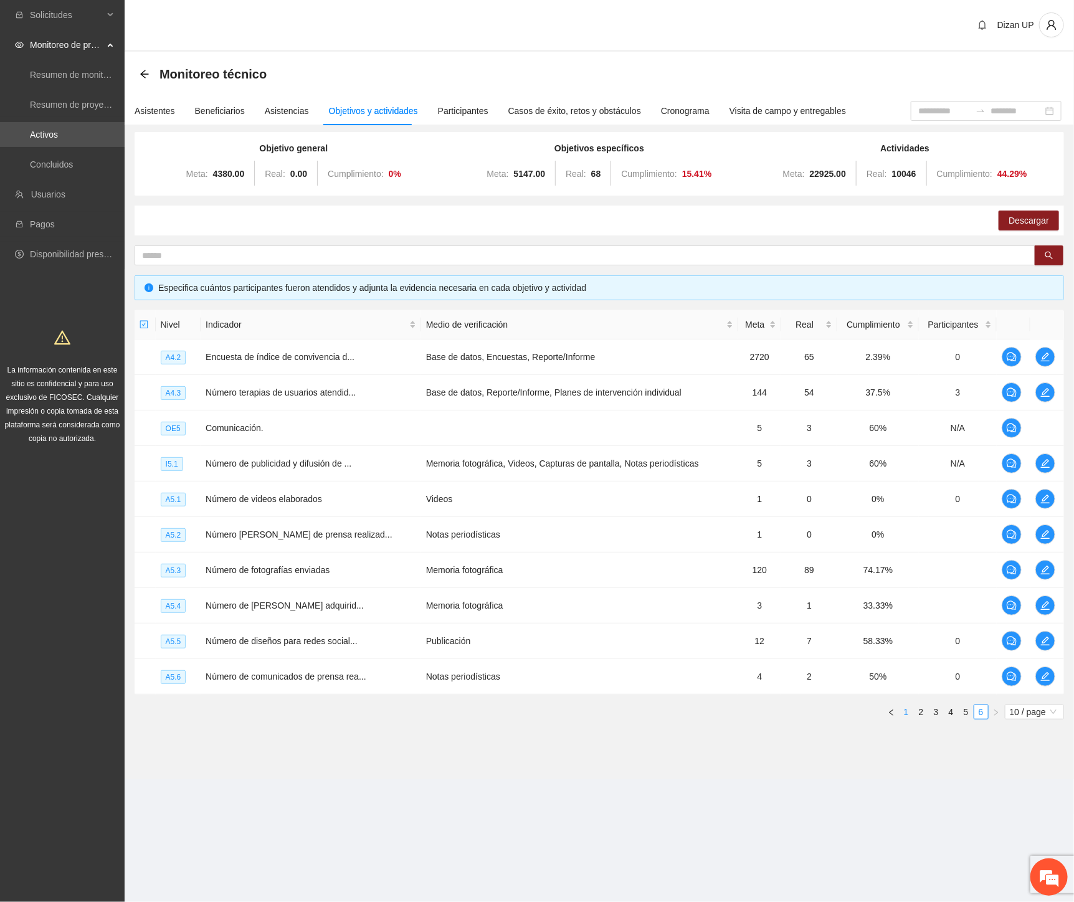
click at [904, 716] on link "1" at bounding box center [906, 712] width 14 height 14
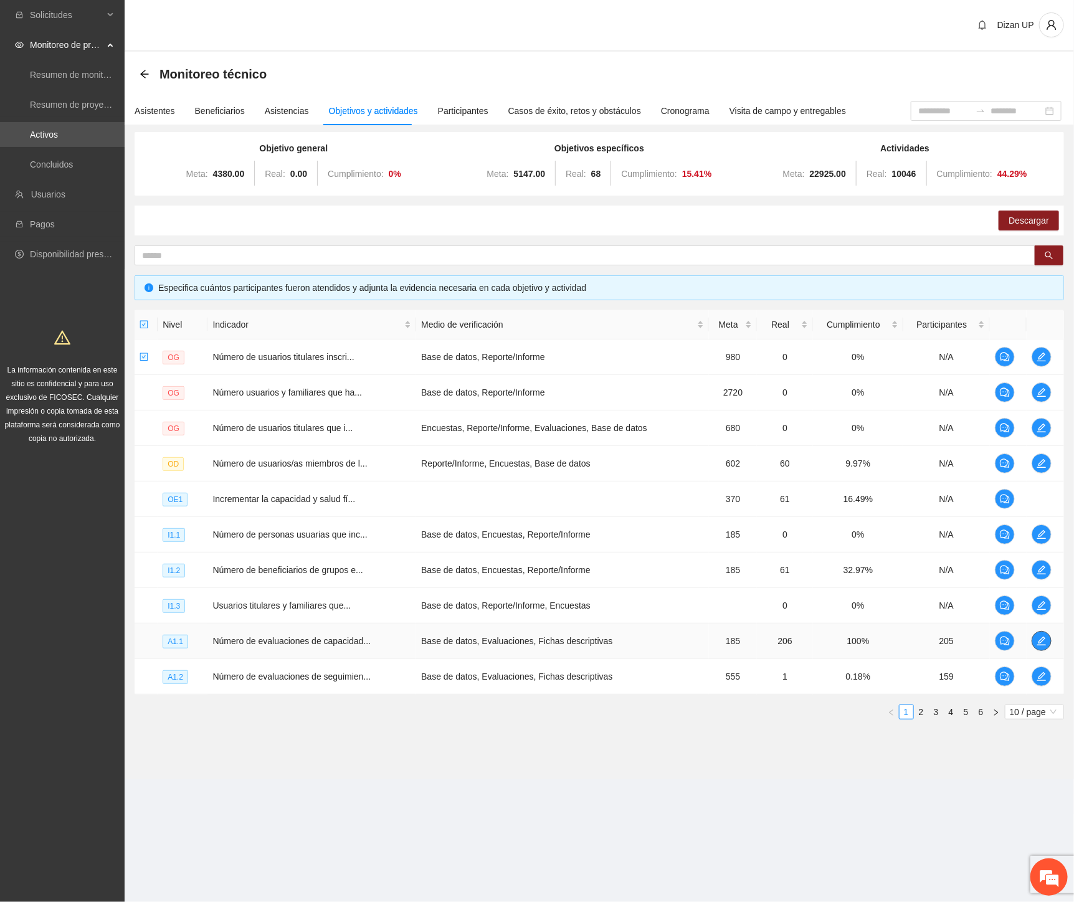
click at [1038, 638] on icon "edit" at bounding box center [1041, 641] width 10 height 10
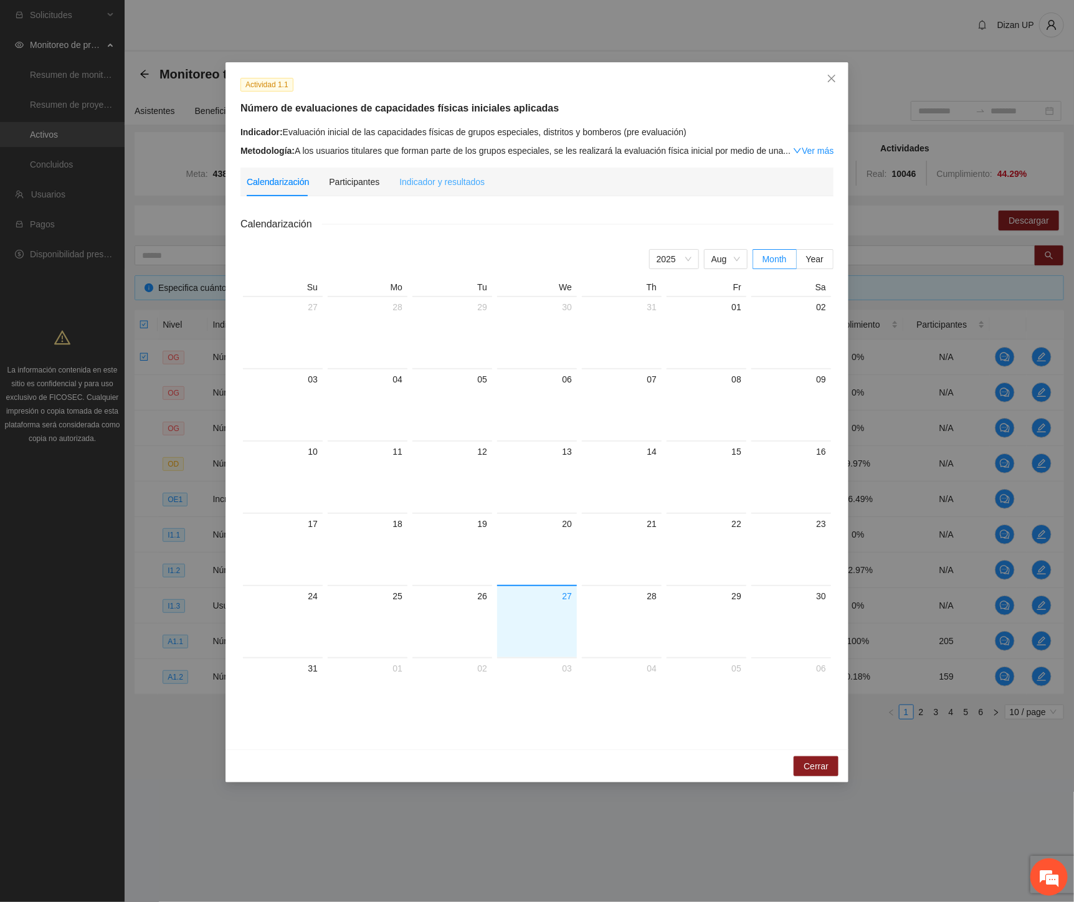
click at [427, 173] on div "Indicador y resultados" at bounding box center [441, 182] width 85 height 29
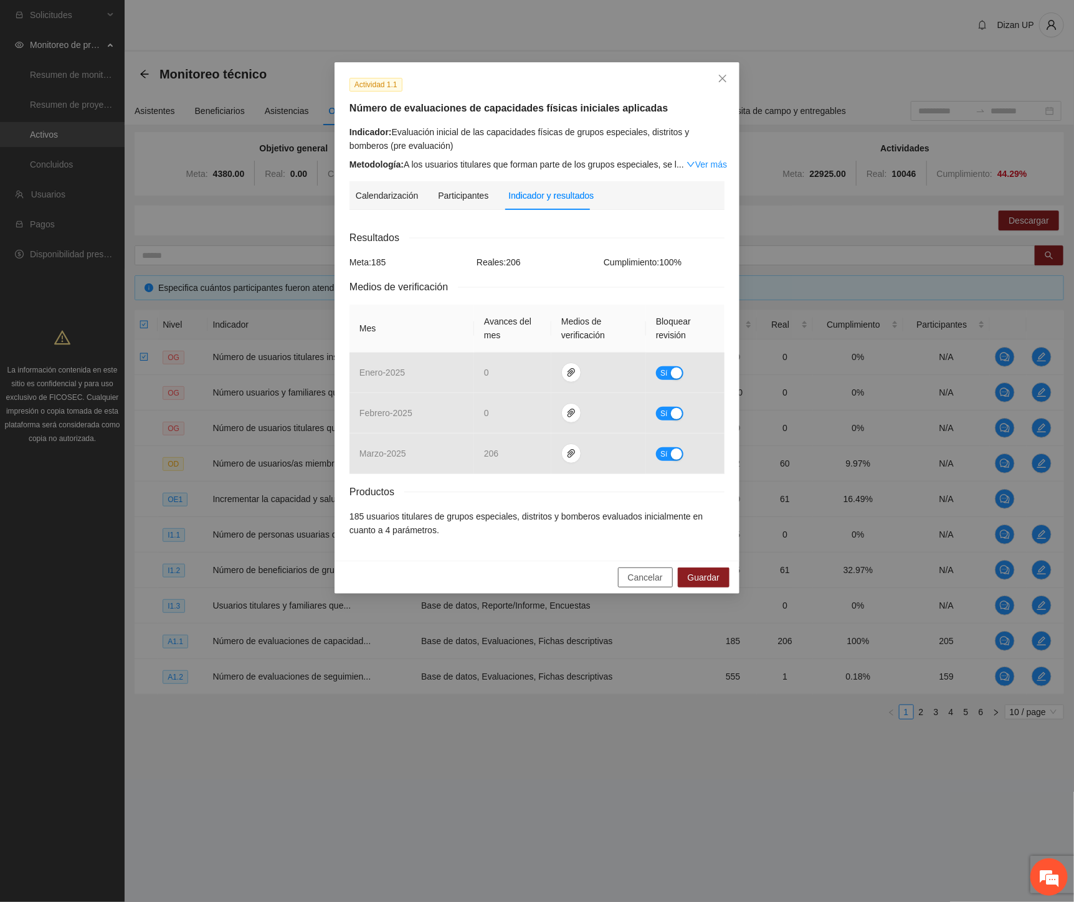
click at [645, 570] on button "Cancelar" at bounding box center [645, 577] width 55 height 20
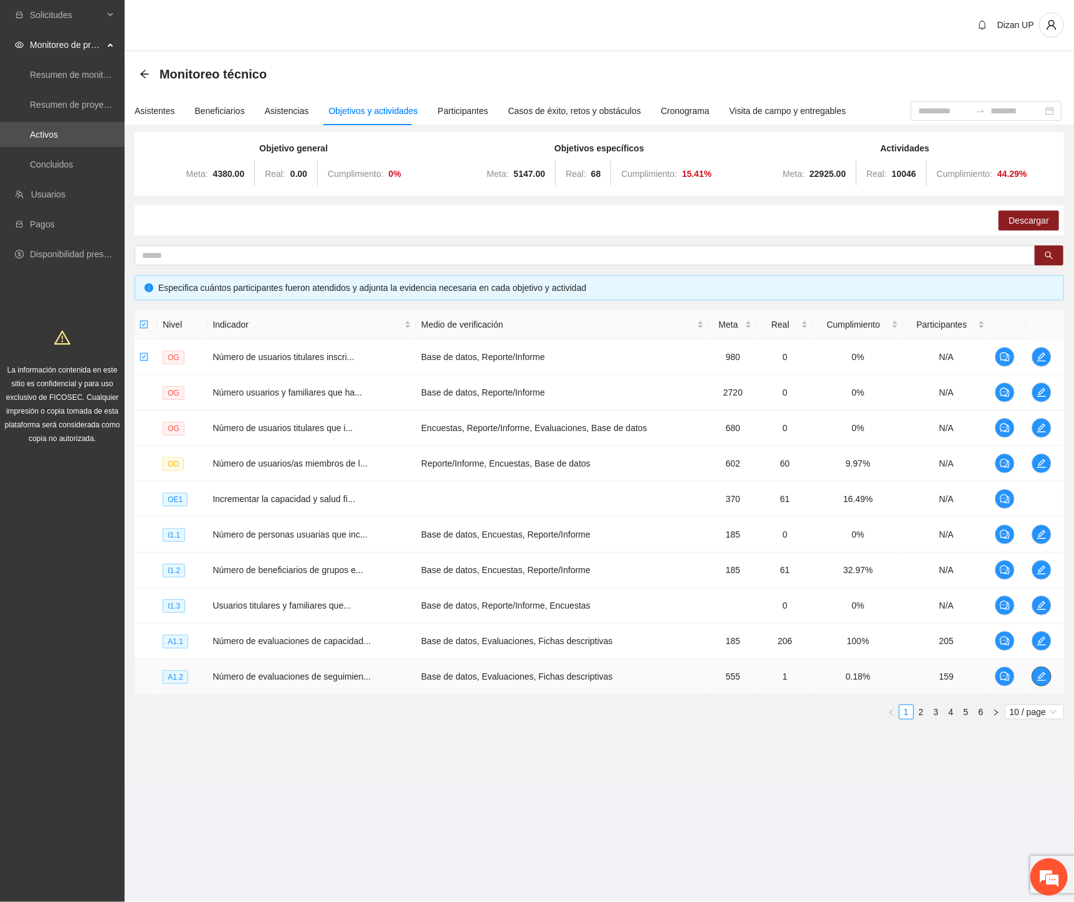
click at [1044, 679] on icon "edit" at bounding box center [1041, 676] width 10 height 10
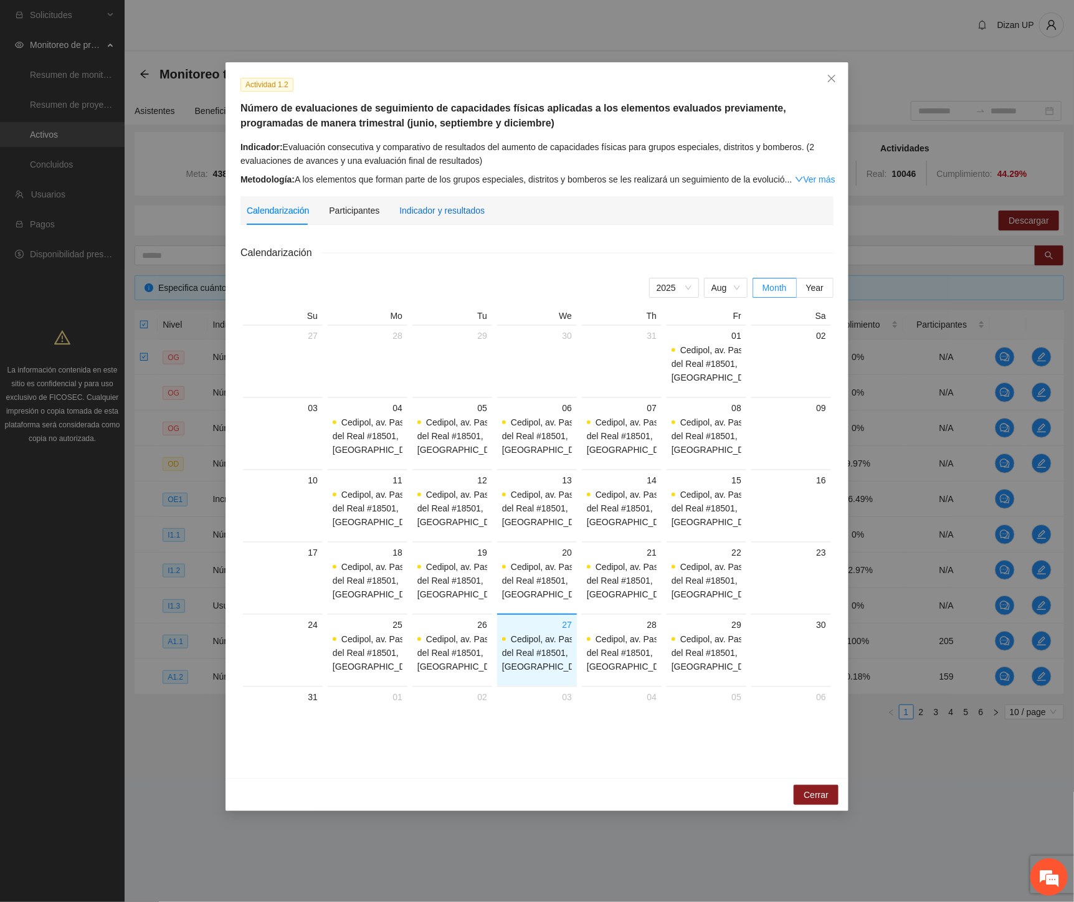
click at [439, 214] on div "Indicador y resultados" at bounding box center [441, 211] width 85 height 14
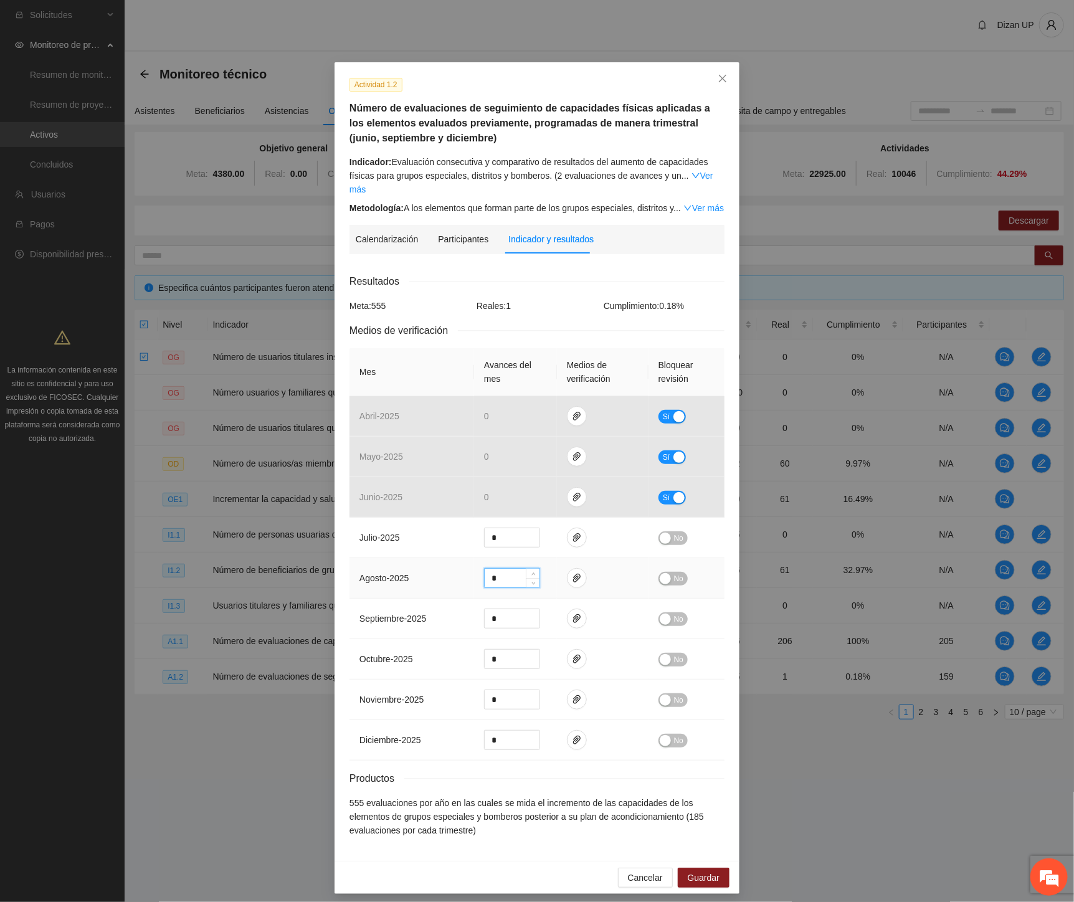
drag, startPoint x: 513, startPoint y: 563, endPoint x: 460, endPoint y: 564, distance: 53.0
click at [462, 564] on tr "agosto - 2025 * No" at bounding box center [536, 578] width 375 height 40
type input "***"
click at [708, 871] on span "Guardar" at bounding box center [704, 878] width 32 height 14
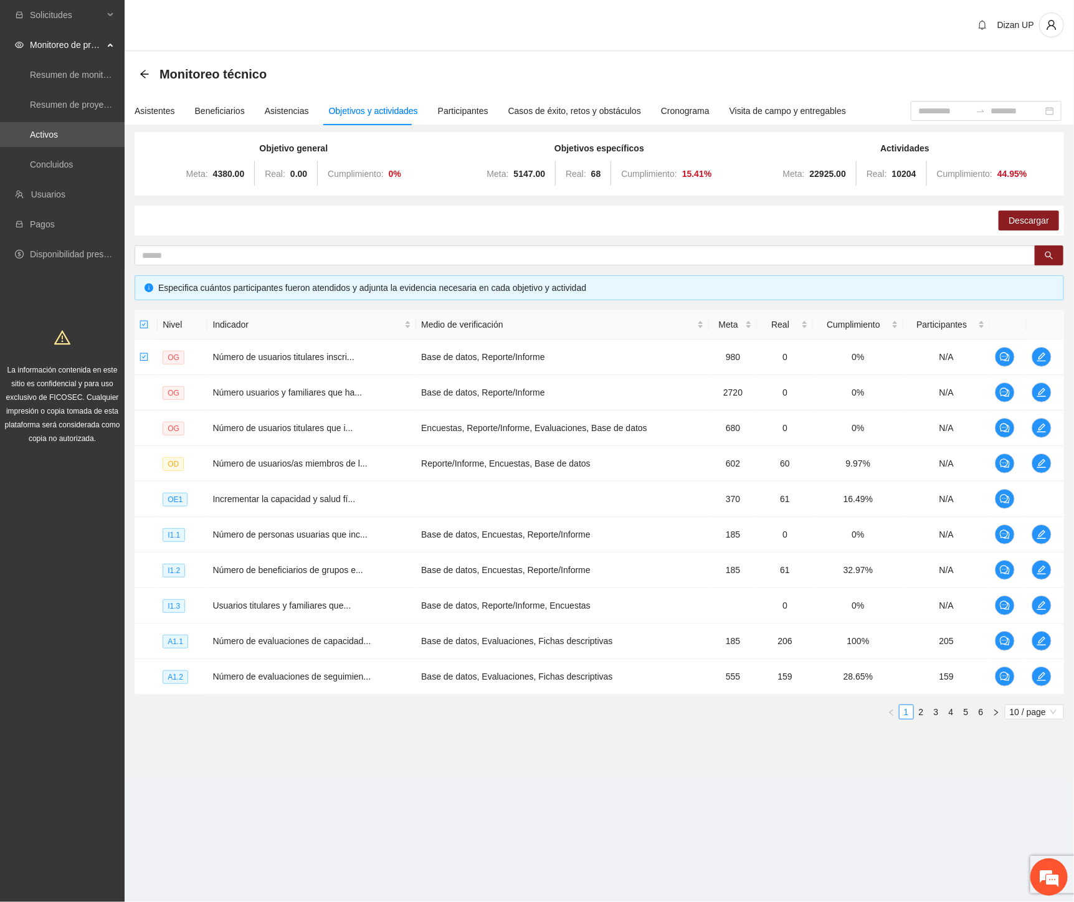
drag, startPoint x: 919, startPoint y: 710, endPoint x: 913, endPoint y: 696, distance: 15.1
click at [919, 710] on link "2" at bounding box center [921, 712] width 14 height 14
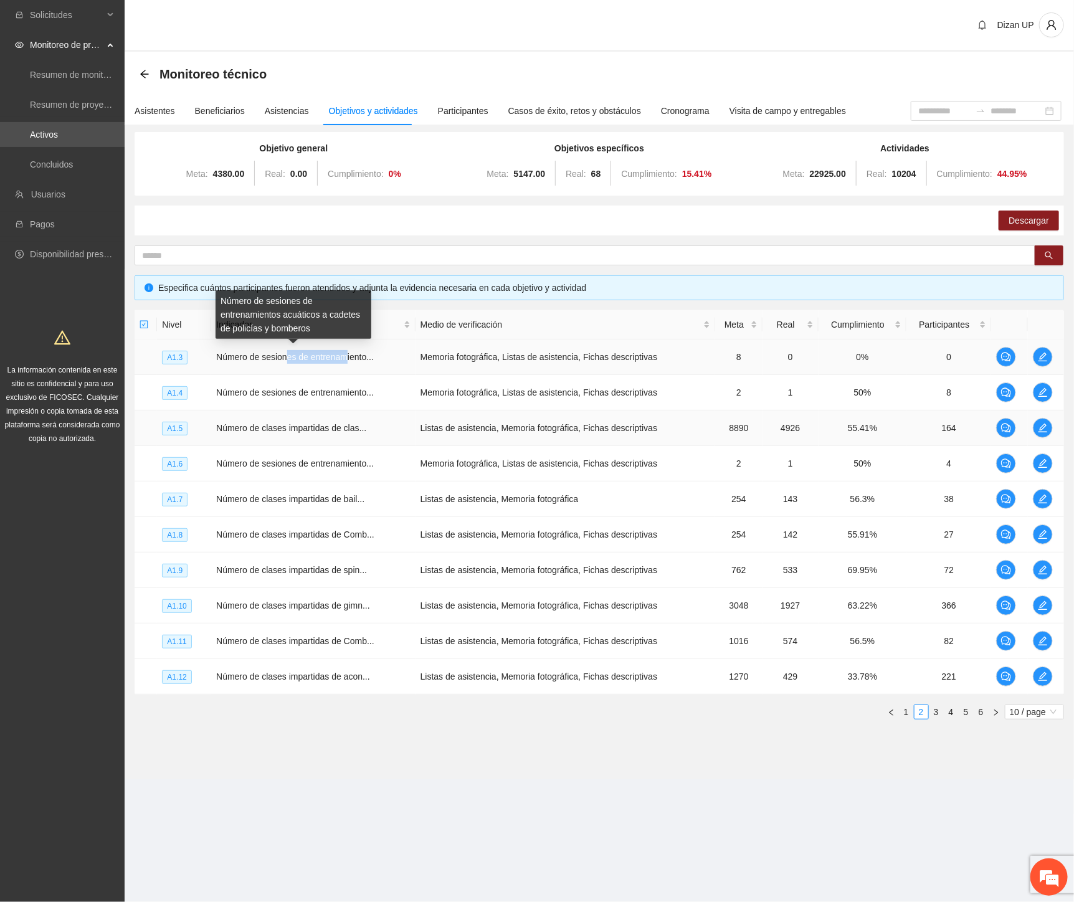
drag, startPoint x: 334, startPoint y: 359, endPoint x: 828, endPoint y: 419, distance: 497.5
click at [383, 360] on td "Número de sesiones de entrenamiento..." at bounding box center [313, 357] width 204 height 36
click at [1049, 391] on span "edit" at bounding box center [1042, 392] width 19 height 10
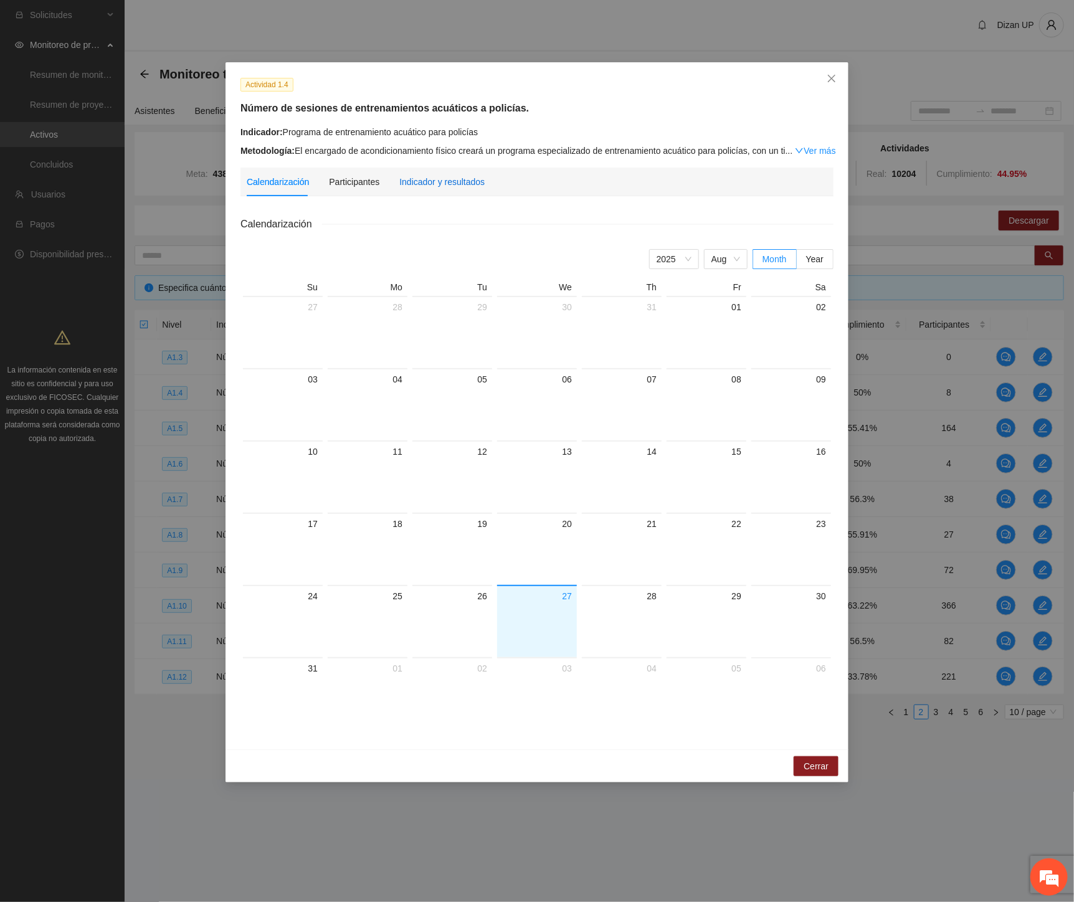
click at [465, 186] on div "Indicador y resultados" at bounding box center [441, 182] width 85 height 14
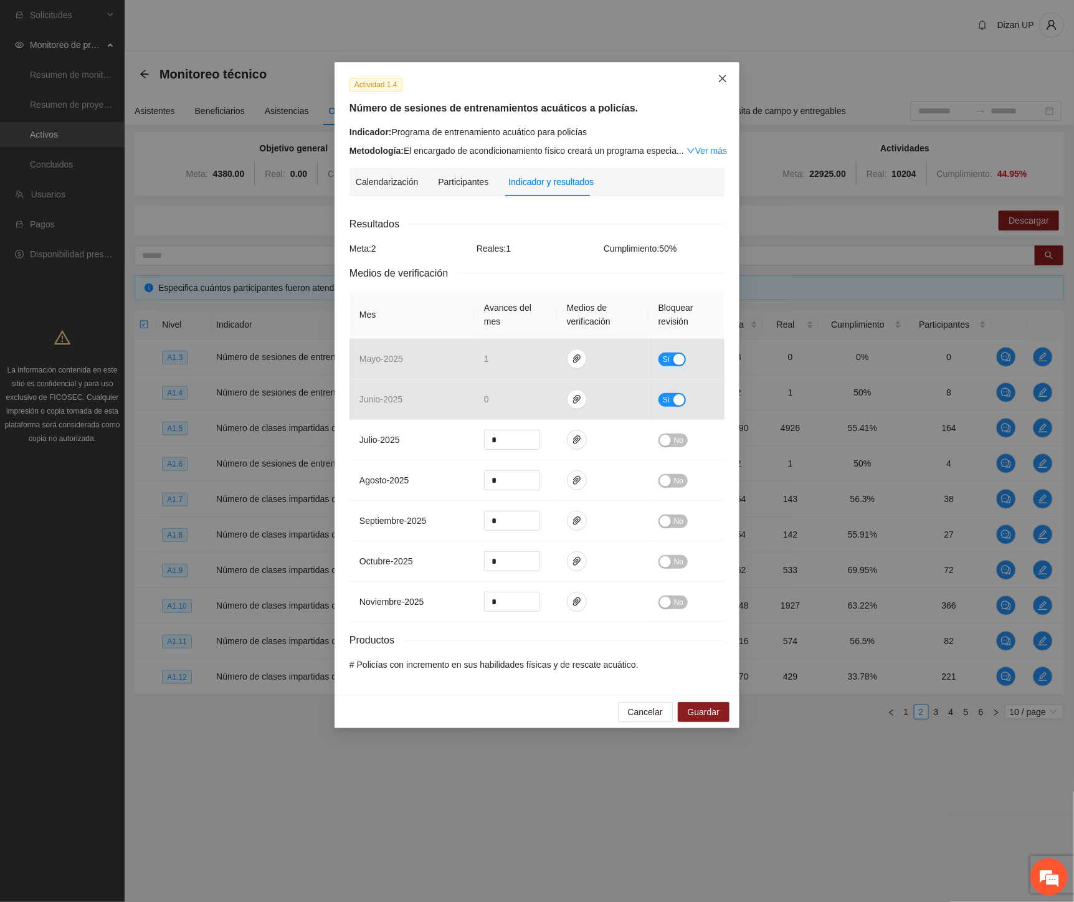
drag, startPoint x: 717, startPoint y: 75, endPoint x: 674, endPoint y: 132, distance: 71.1
click at [717, 76] on span "Close" at bounding box center [723, 79] width 34 height 34
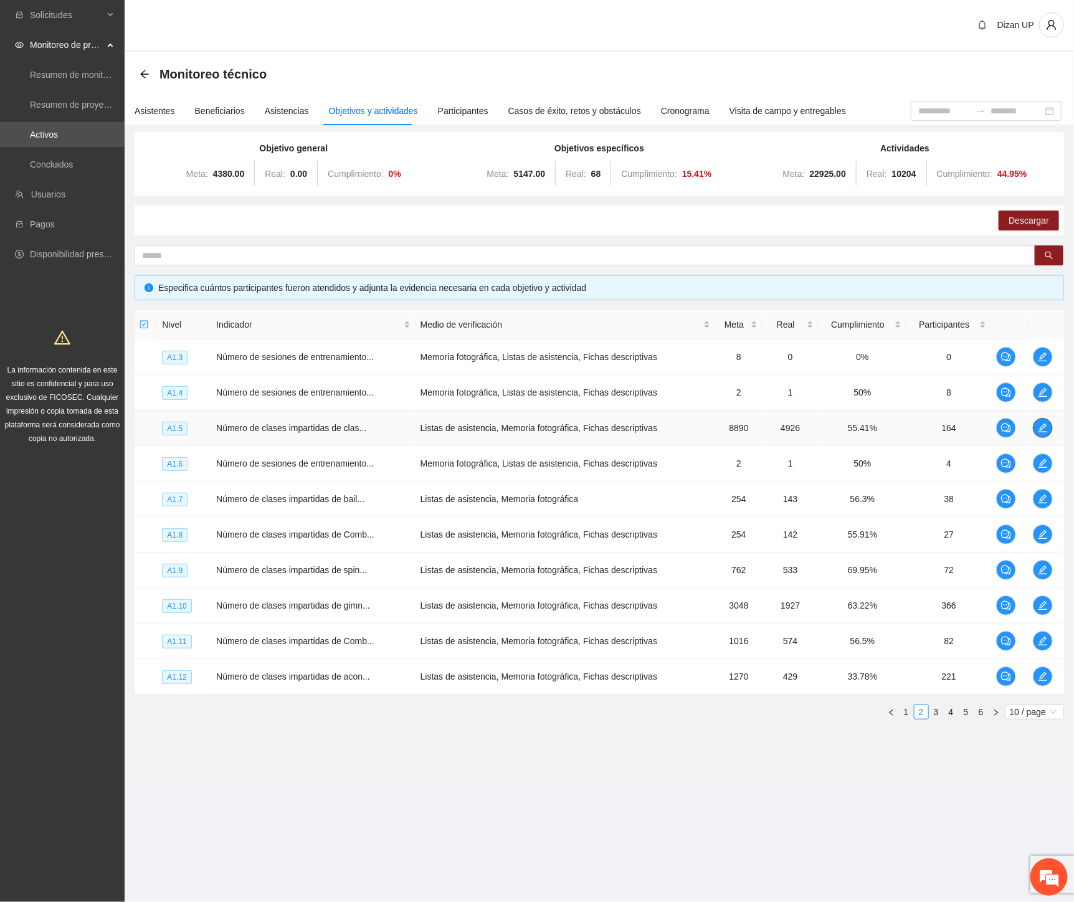
click at [1035, 424] on span "edit" at bounding box center [1042, 428] width 19 height 10
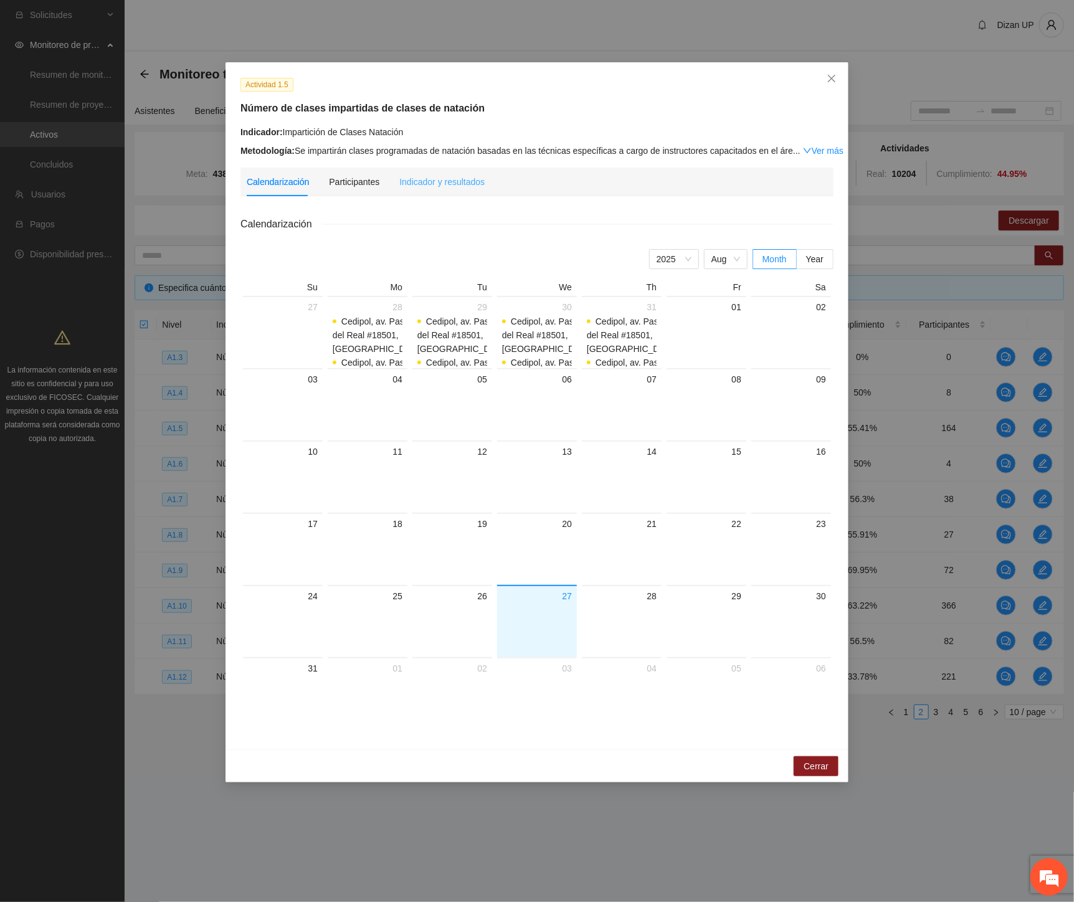
click at [425, 189] on div "Indicador y resultados" at bounding box center [441, 182] width 85 height 29
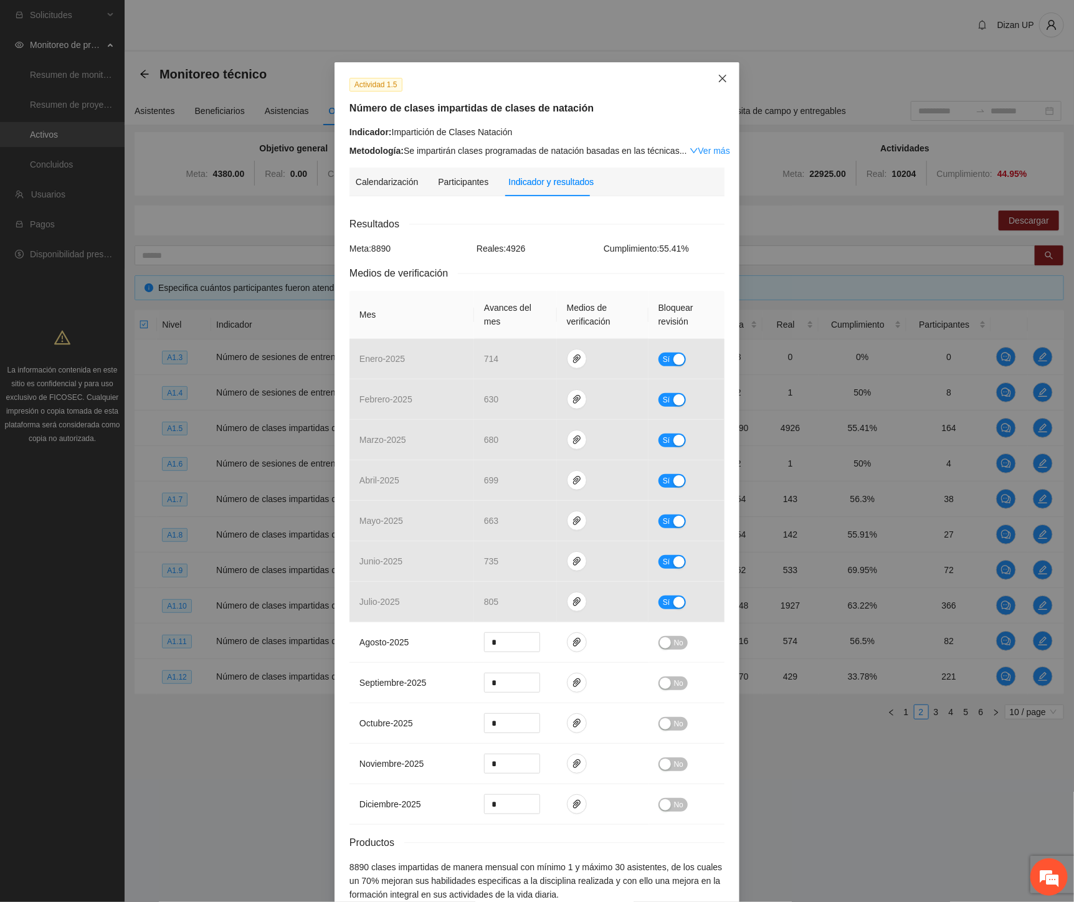
click at [711, 82] on span "Close" at bounding box center [723, 79] width 34 height 34
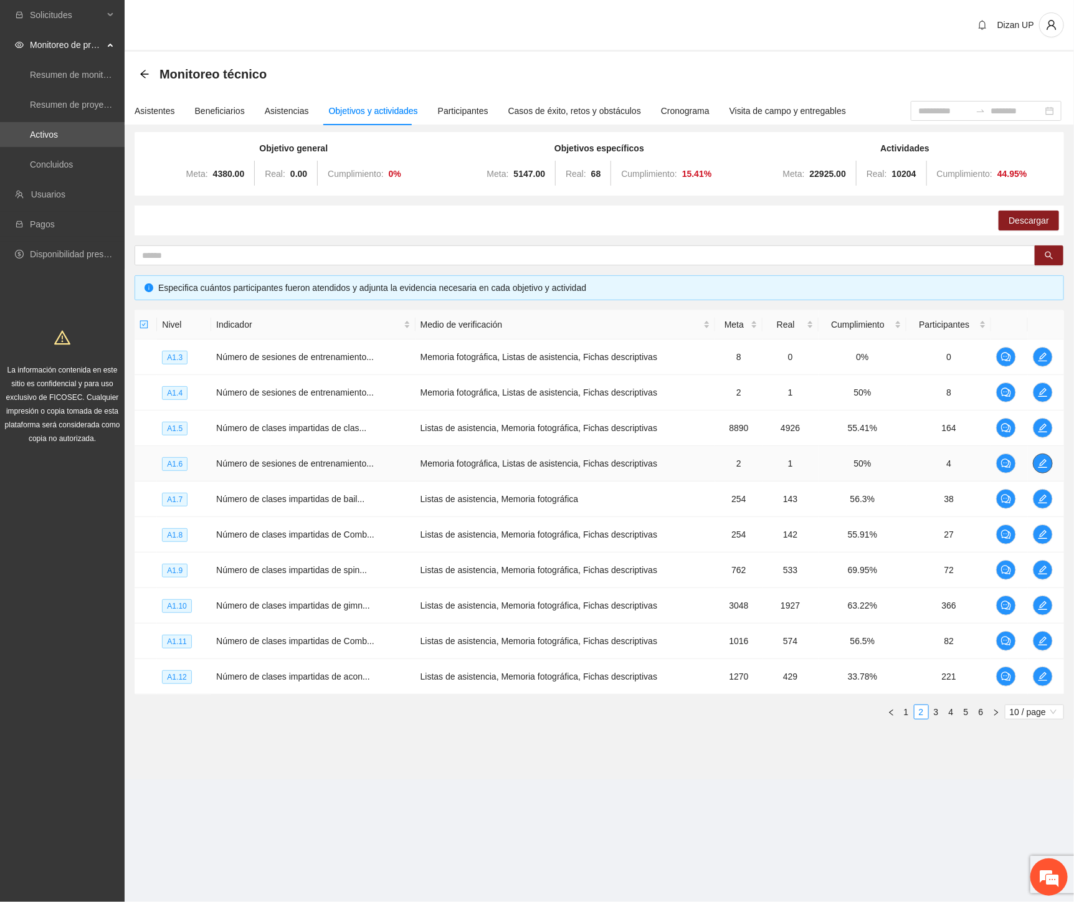
click at [1045, 459] on icon "edit" at bounding box center [1043, 463] width 10 height 10
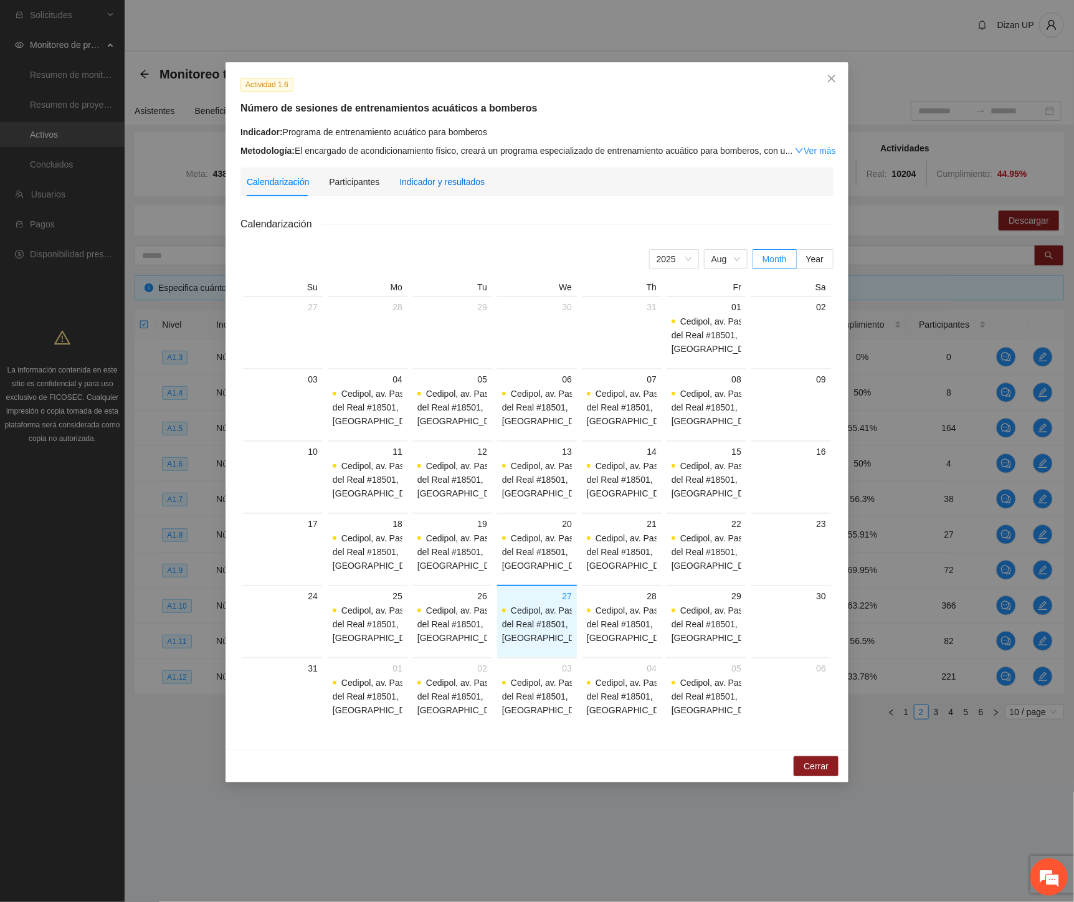
click at [442, 182] on div "Indicador y resultados" at bounding box center [441, 182] width 85 height 14
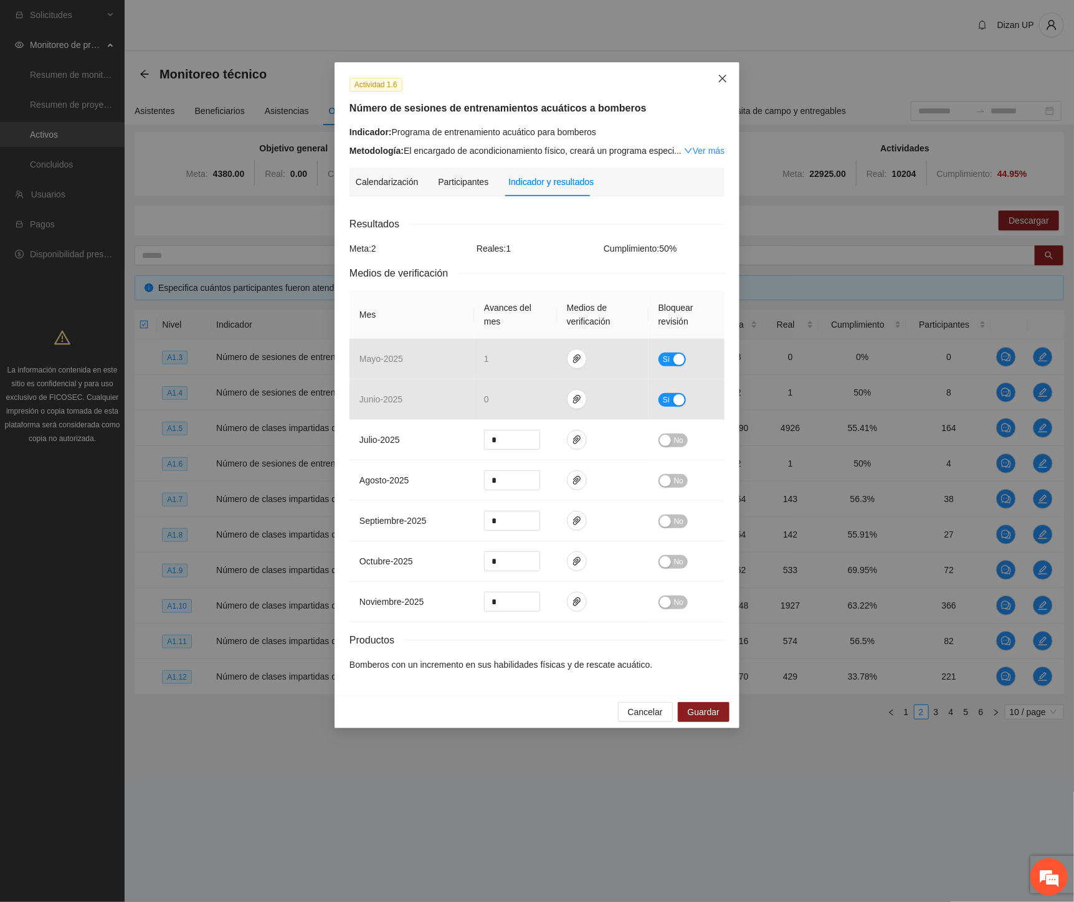
click at [722, 78] on icon "close" at bounding box center [722, 78] width 7 height 7
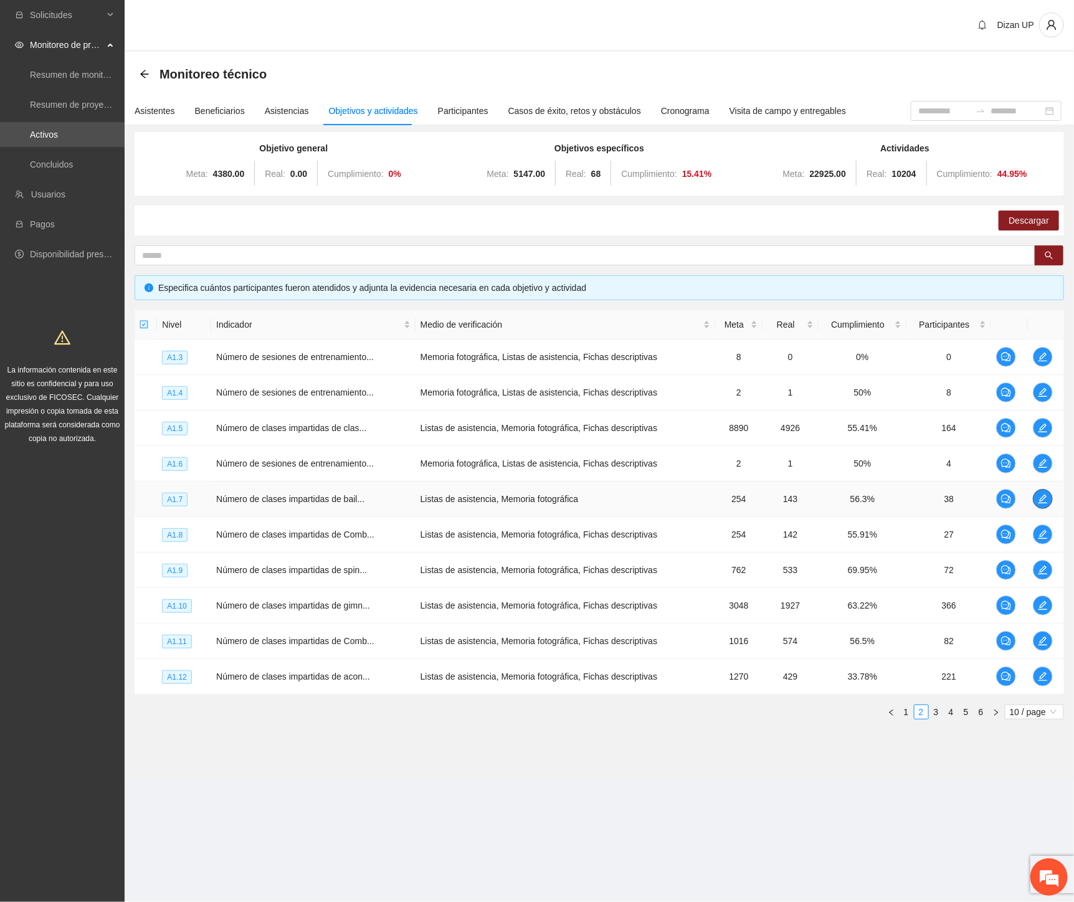
click at [1043, 494] on icon "edit" at bounding box center [1043, 499] width 10 height 10
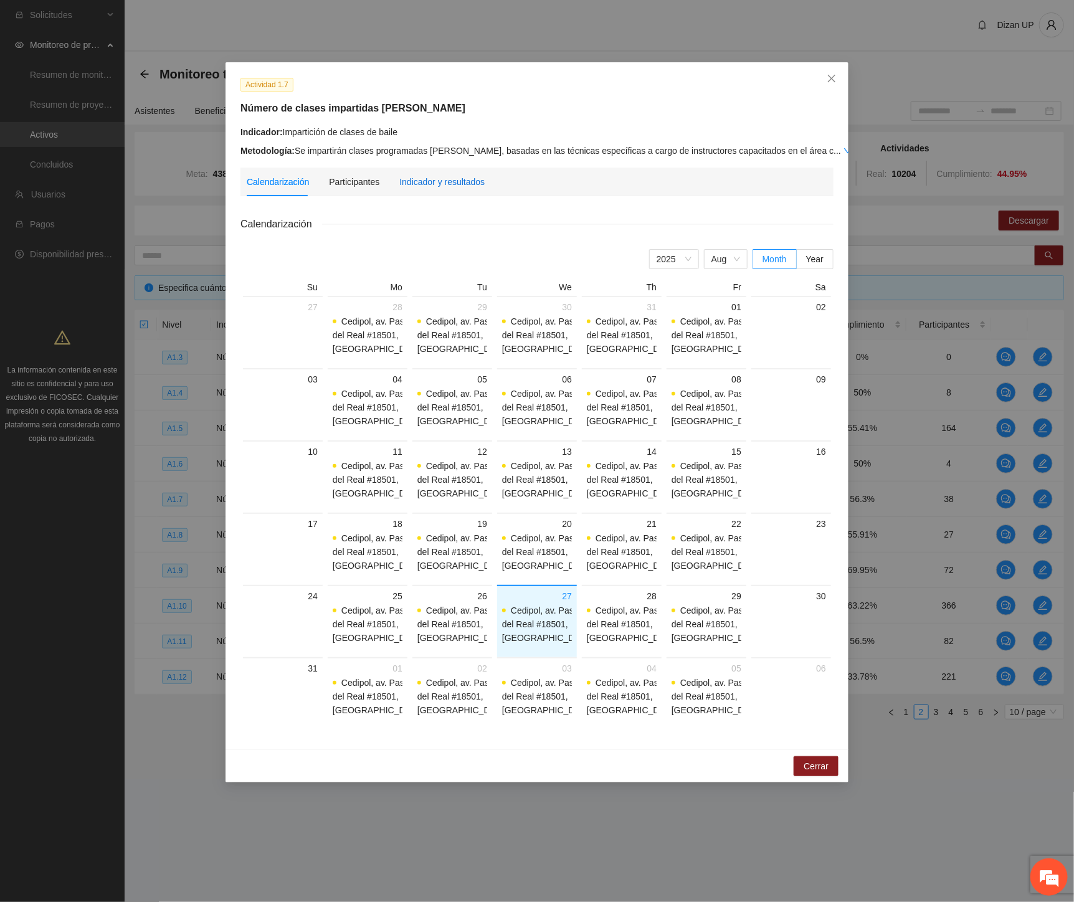
click at [424, 178] on div "Indicador y resultados" at bounding box center [441, 182] width 85 height 14
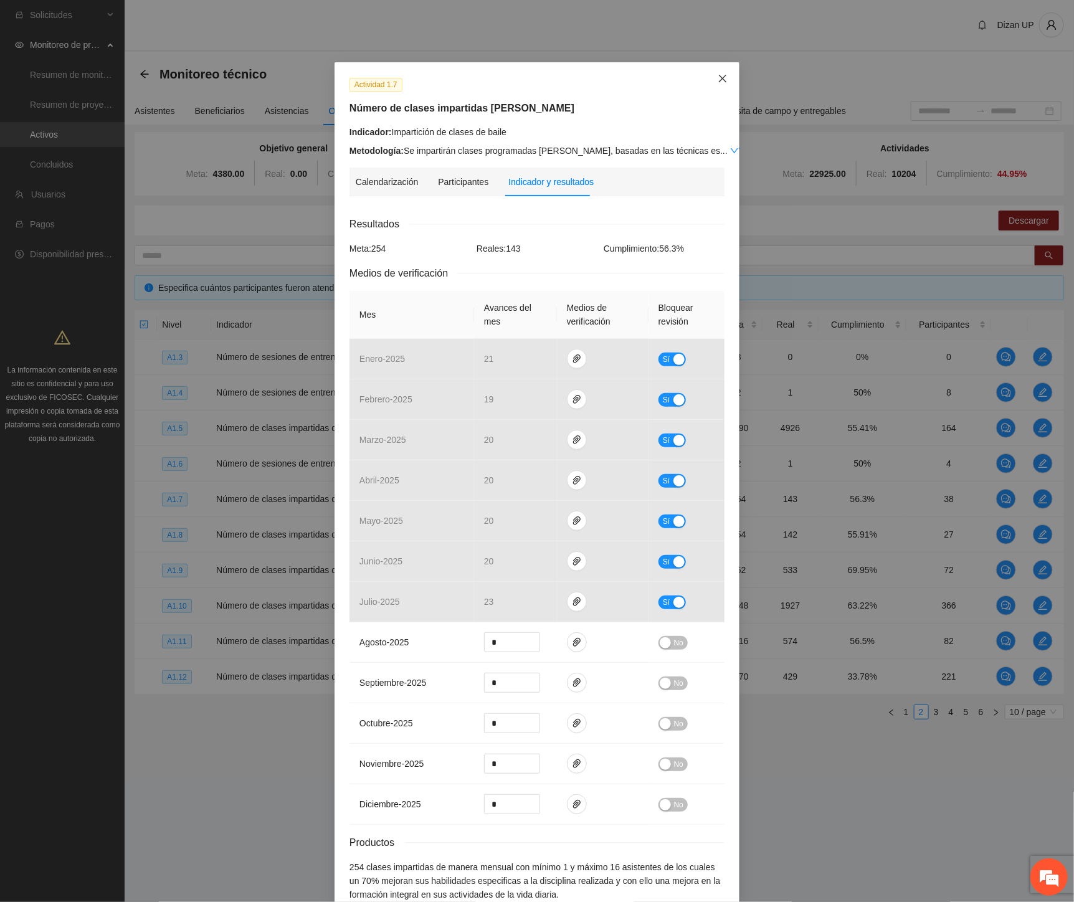
click at [717, 80] on icon "close" at bounding box center [722, 78] width 10 height 10
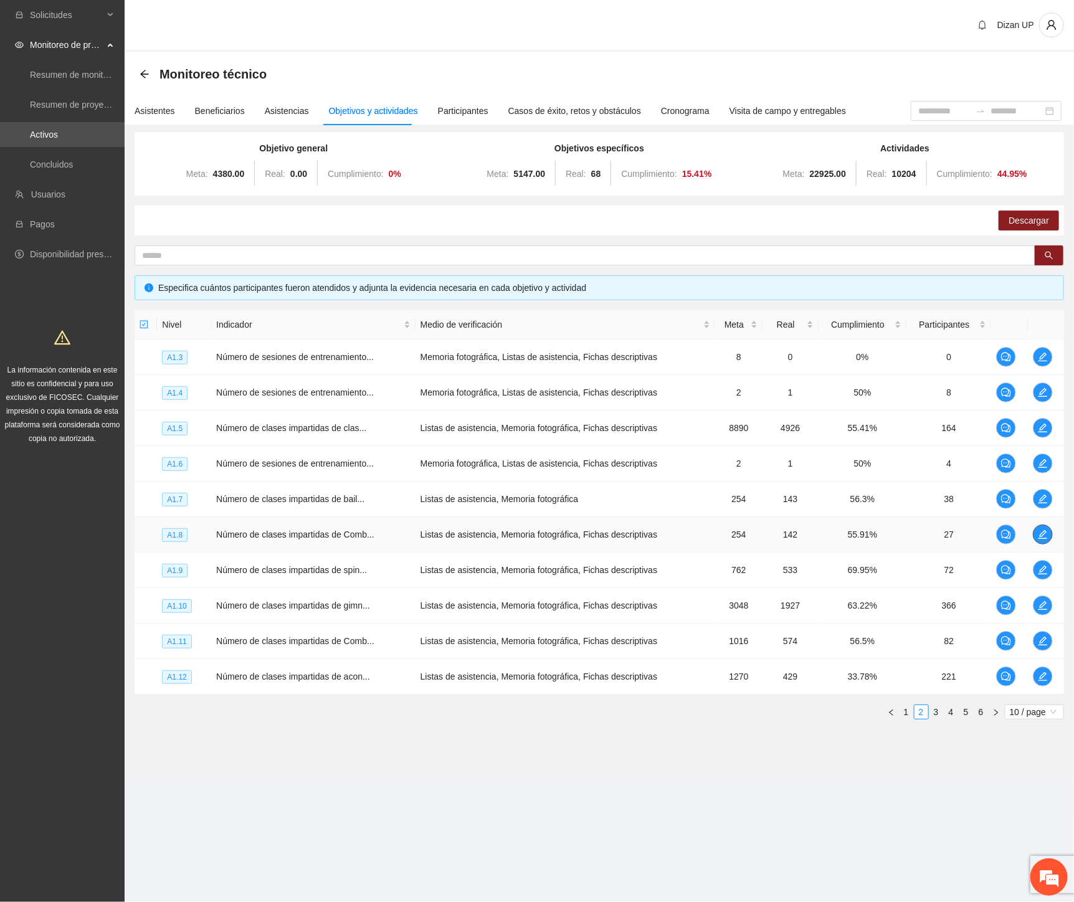
click at [1038, 530] on icon "edit" at bounding box center [1043, 534] width 10 height 10
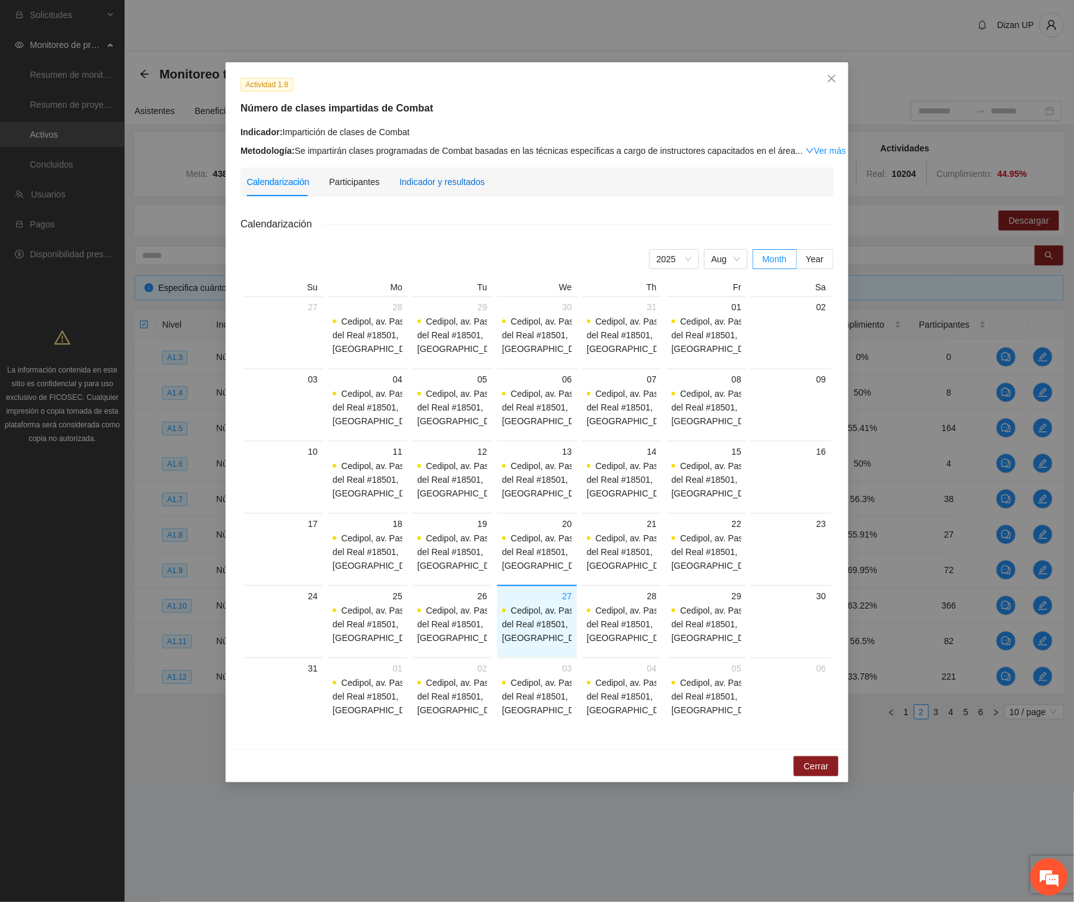
drag, startPoint x: 455, startPoint y: 184, endPoint x: 777, endPoint y: 213, distance: 322.6
click at [461, 184] on div "Indicador y resultados" at bounding box center [441, 182] width 85 height 14
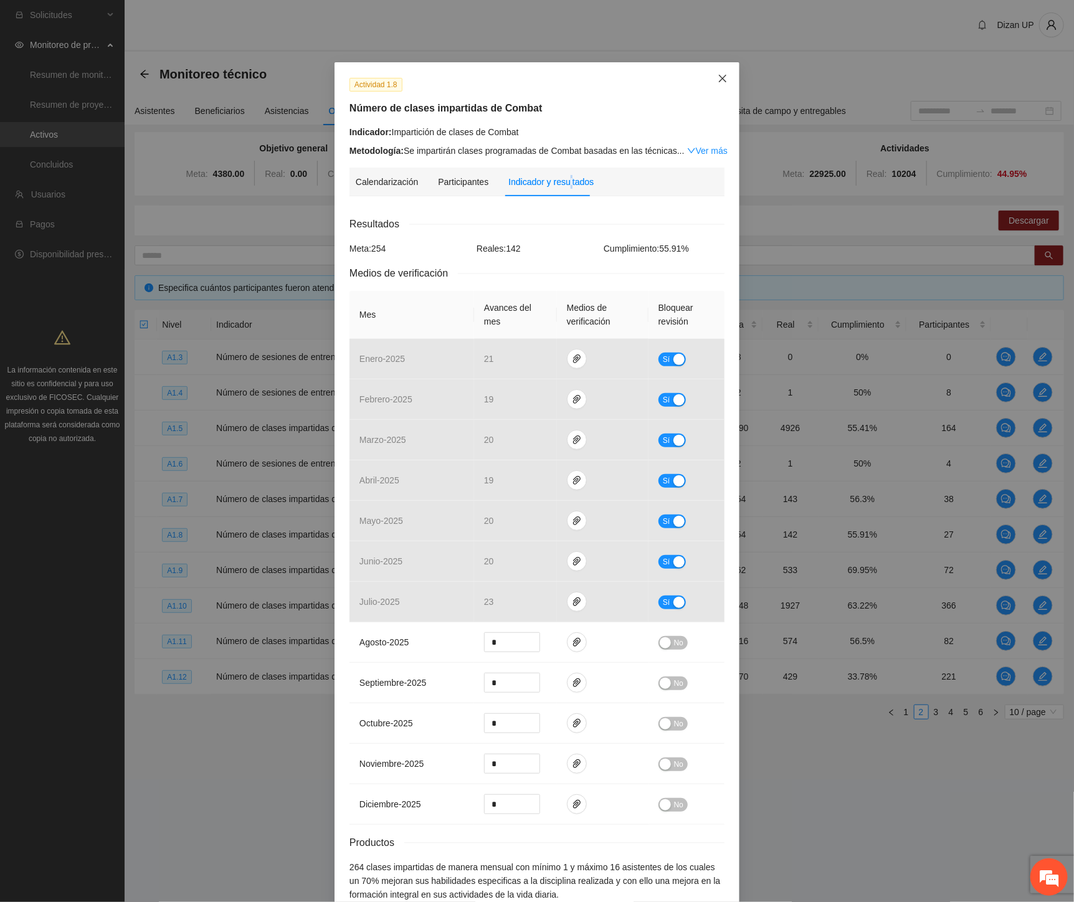
drag, startPoint x: 718, startPoint y: 77, endPoint x: 633, endPoint y: 192, distance: 143.4
click at [718, 77] on icon "close" at bounding box center [722, 78] width 10 height 10
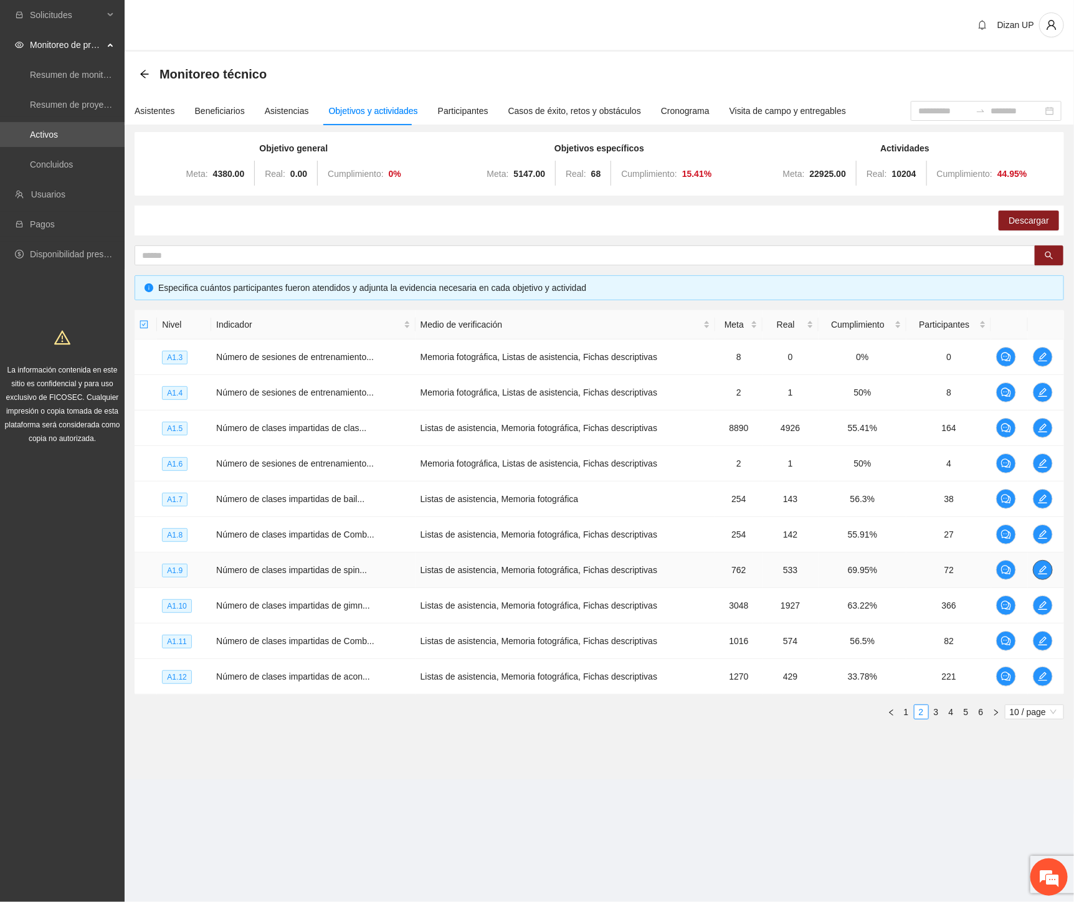
click at [1041, 569] on icon "edit" at bounding box center [1042, 570] width 9 height 9
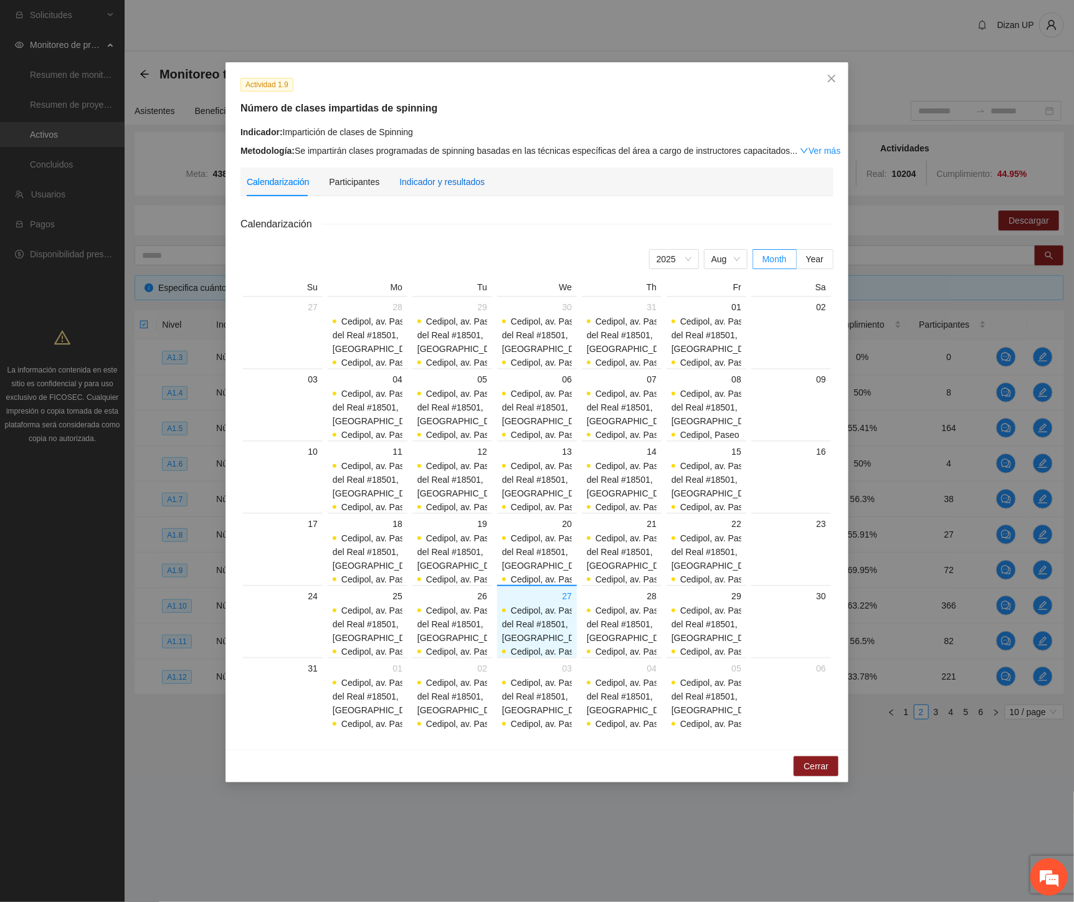
click at [431, 186] on div "Indicador y resultados" at bounding box center [441, 182] width 85 height 14
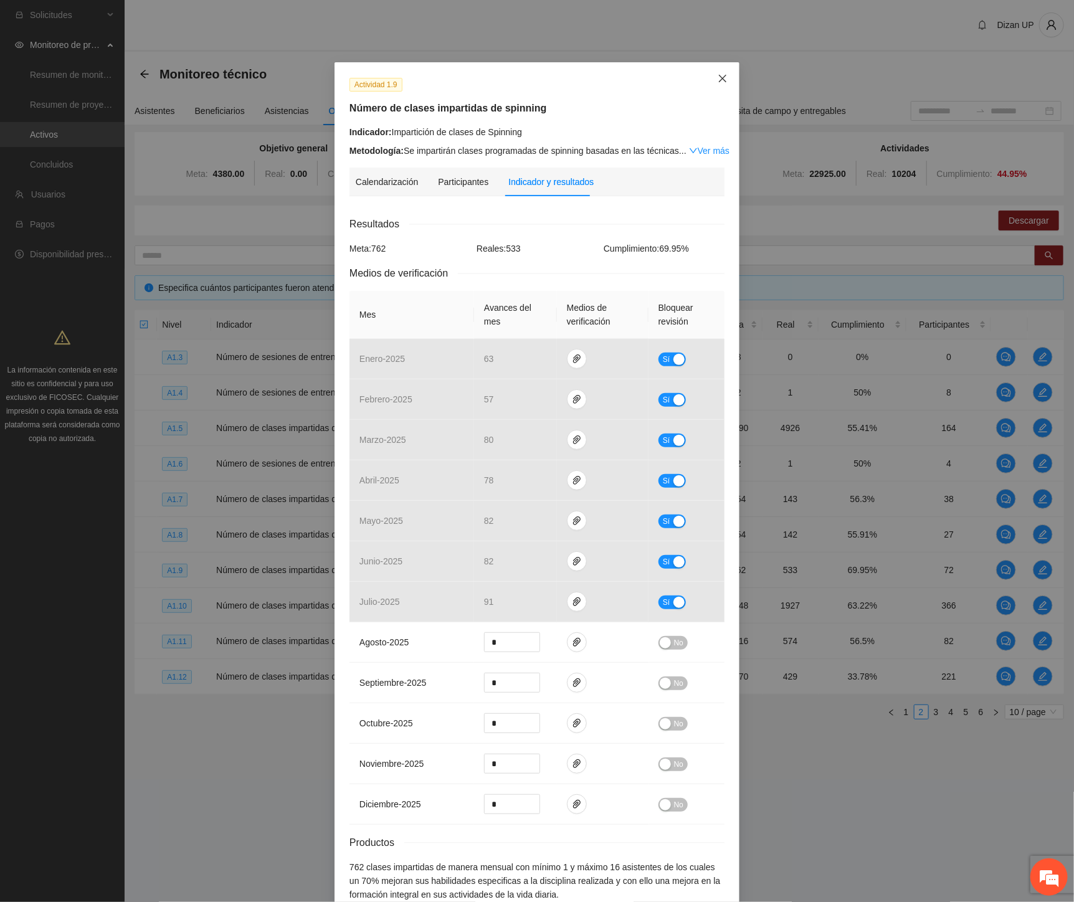
click at [717, 75] on icon "close" at bounding box center [722, 78] width 10 height 10
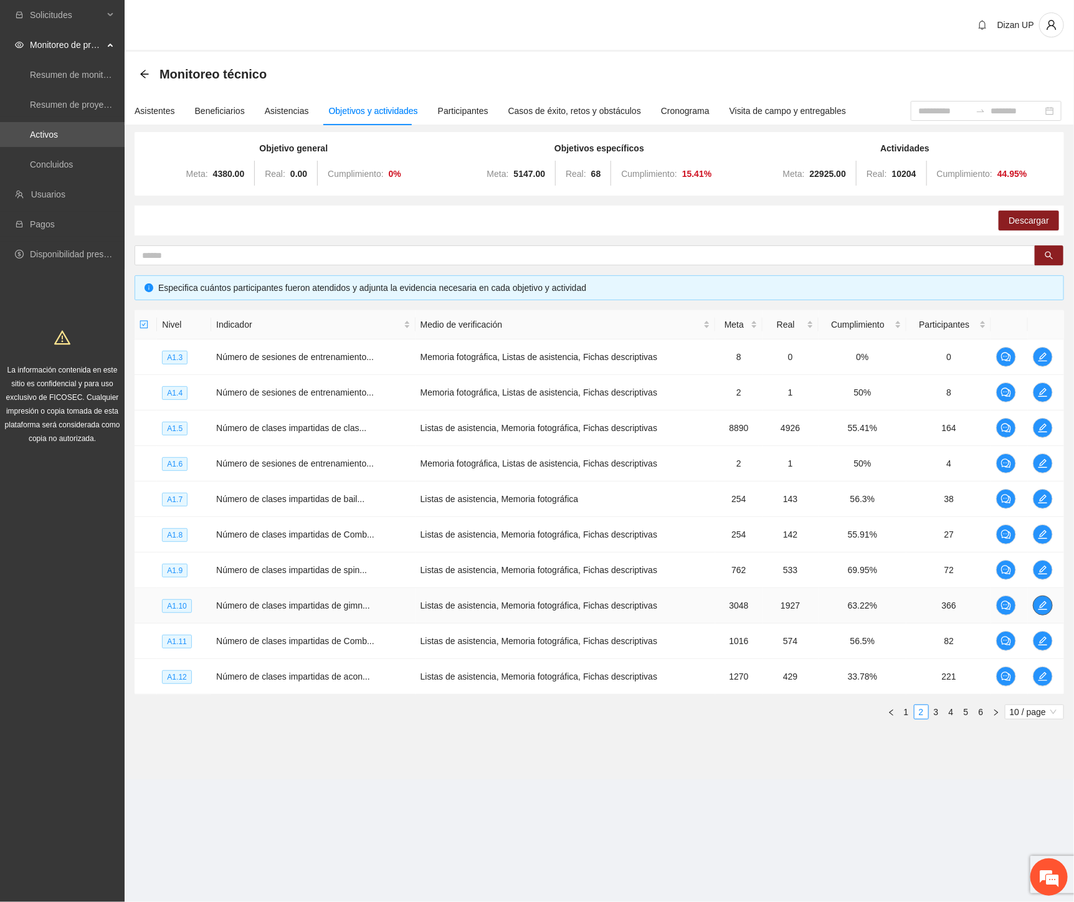
click at [1043, 606] on icon "edit" at bounding box center [1043, 605] width 10 height 10
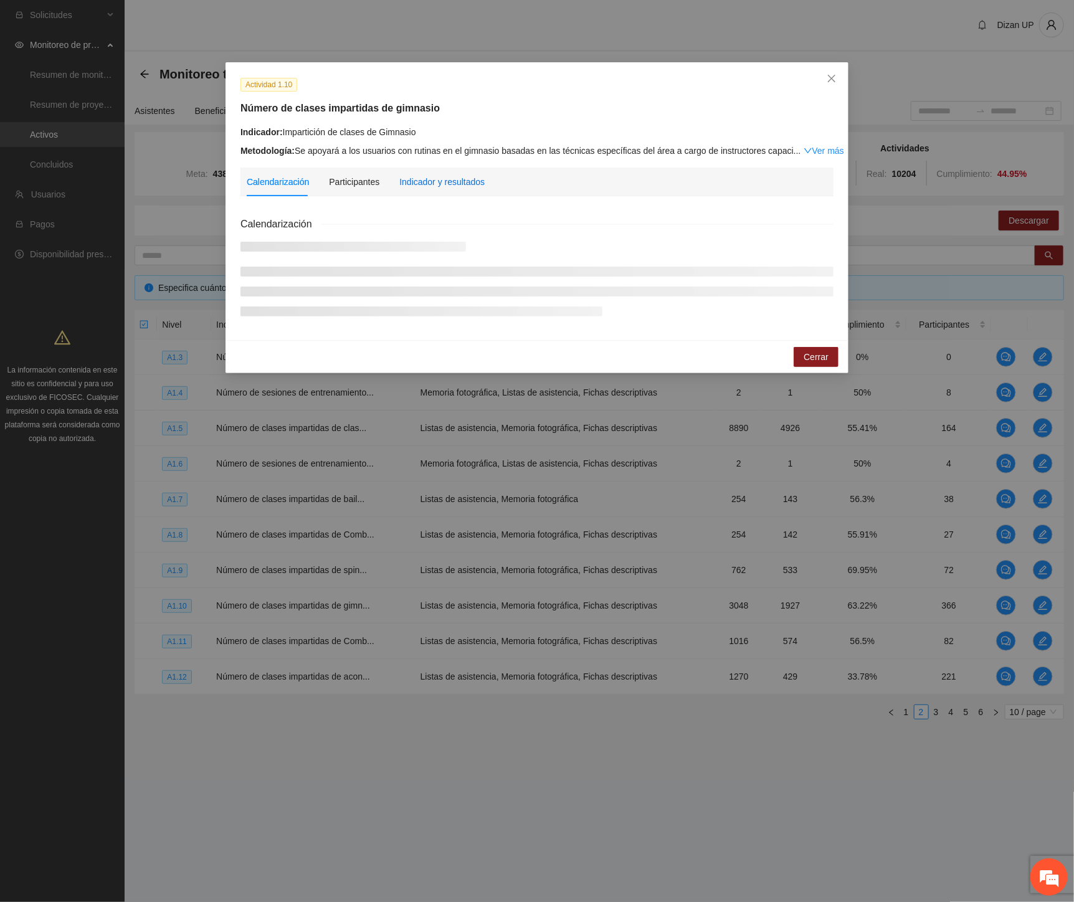
click at [451, 187] on div "Indicador y resultados" at bounding box center [441, 182] width 85 height 14
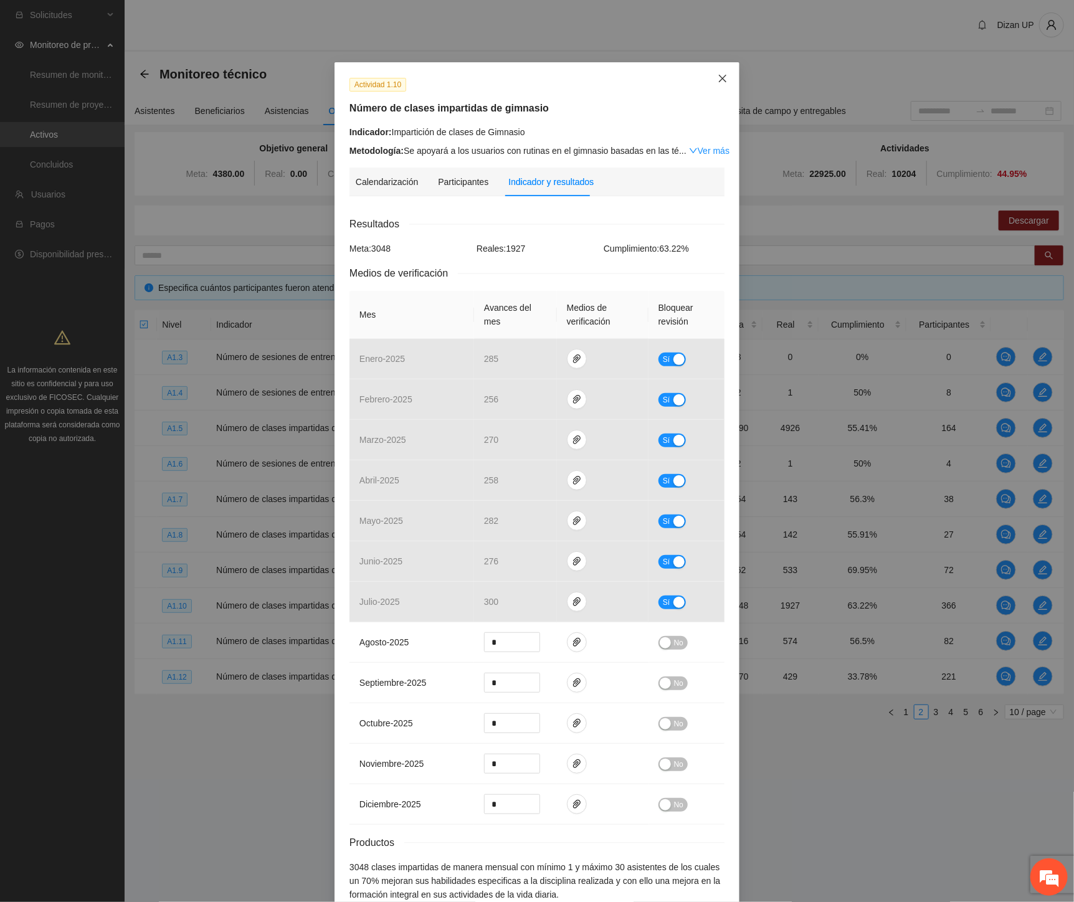
click at [722, 72] on span "Close" at bounding box center [723, 79] width 34 height 34
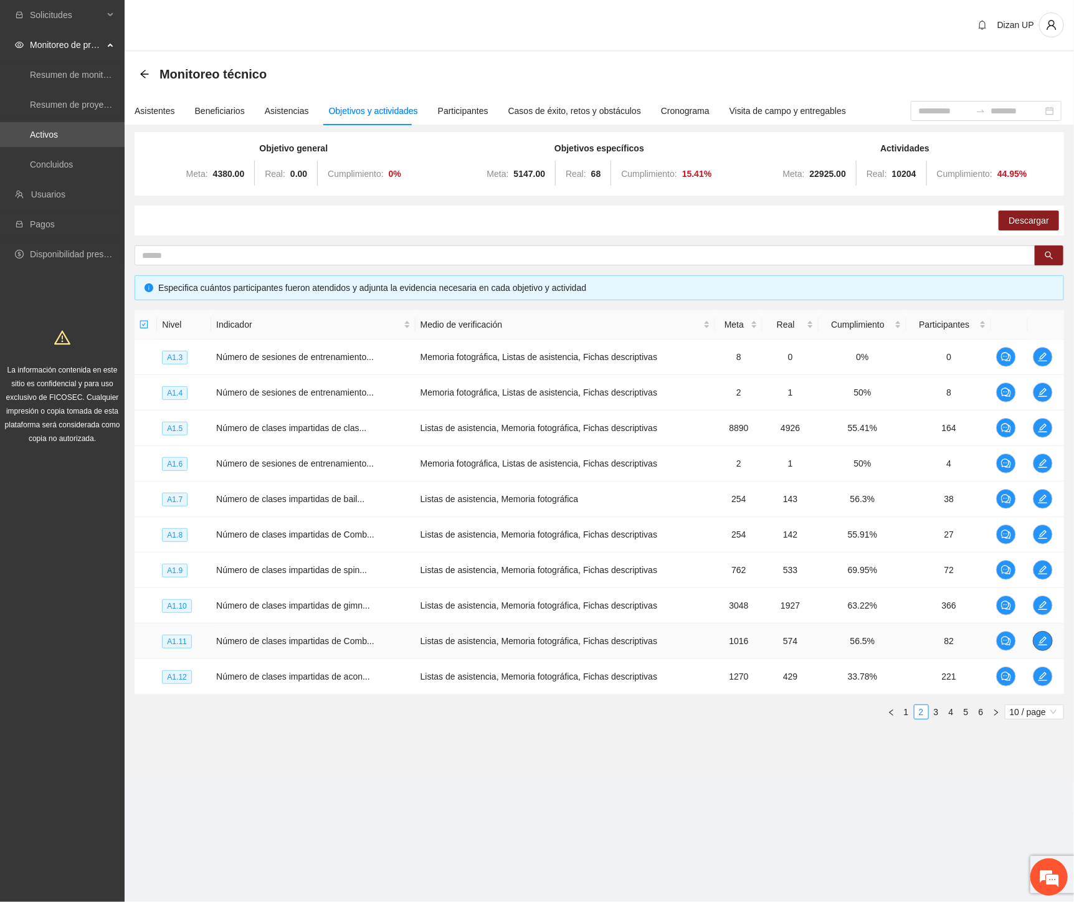
click at [1041, 645] on icon "edit" at bounding box center [1043, 641] width 10 height 10
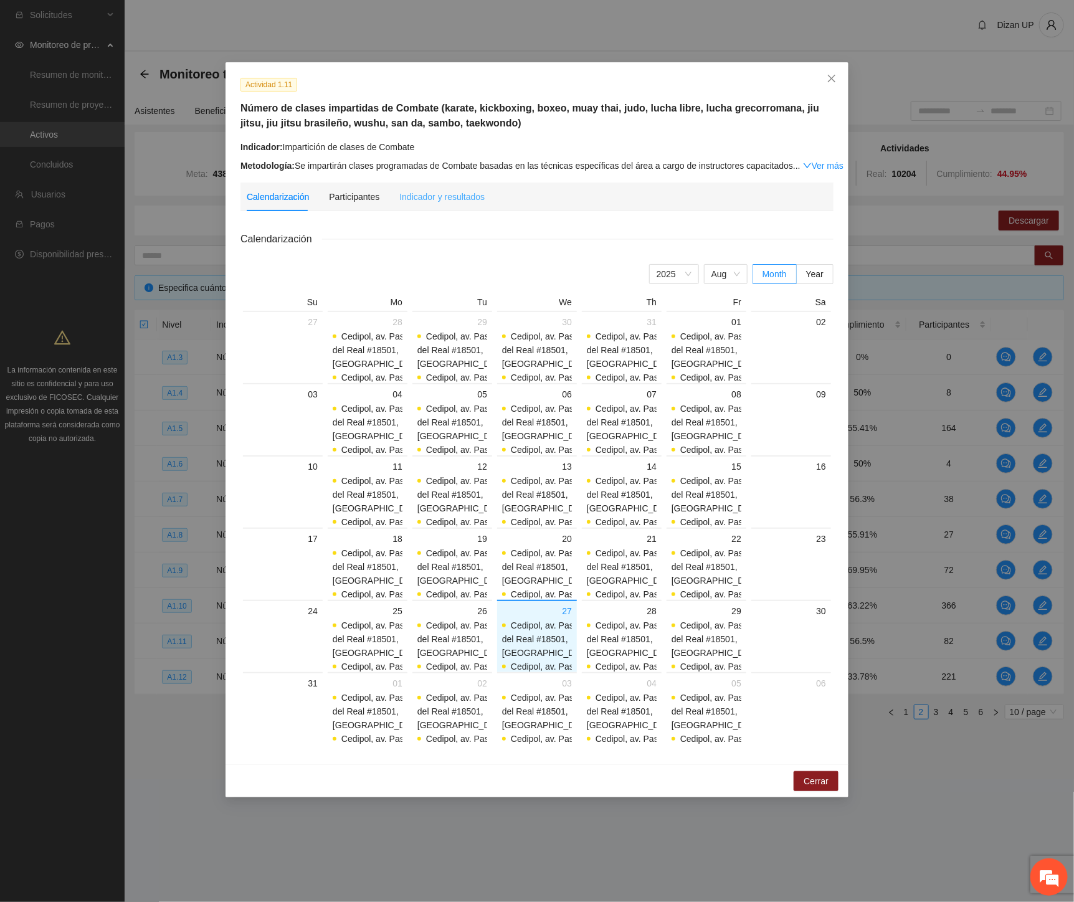
click at [457, 187] on div "Indicador y resultados" at bounding box center [441, 196] width 85 height 29
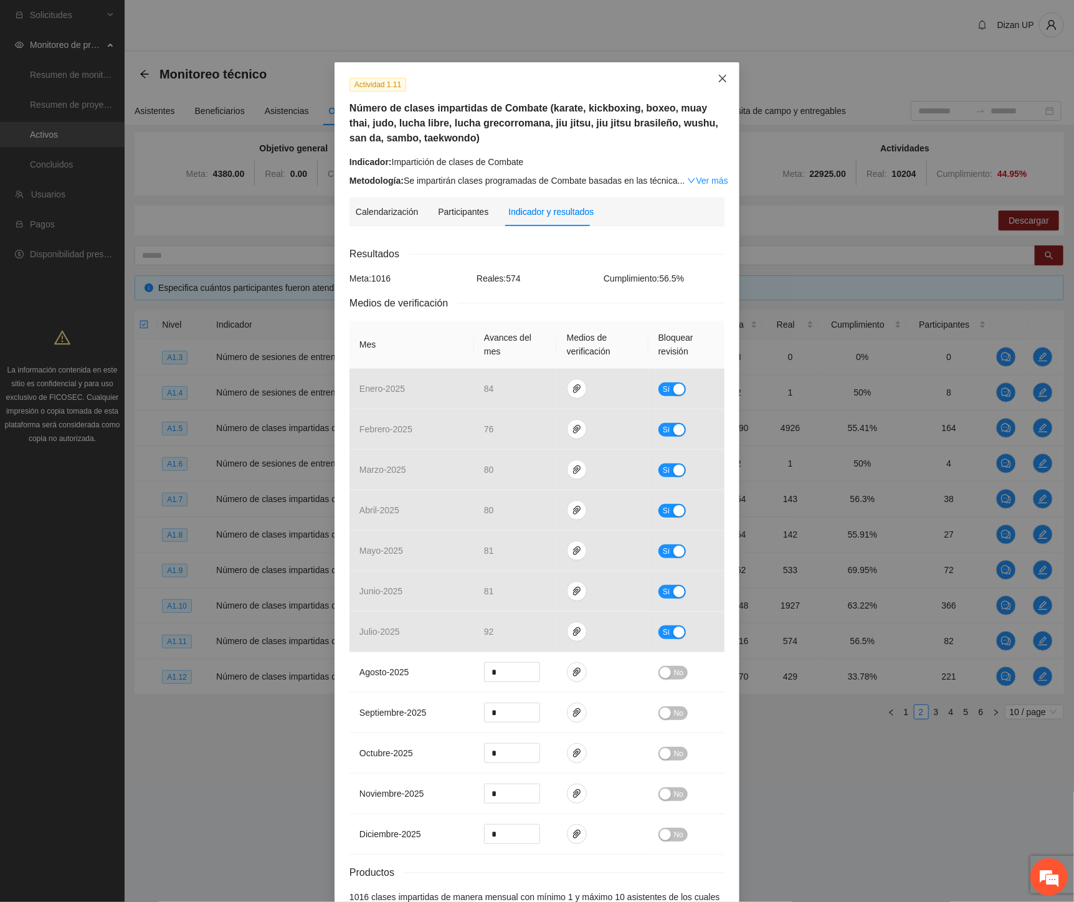
click at [719, 78] on icon "close" at bounding box center [722, 78] width 7 height 7
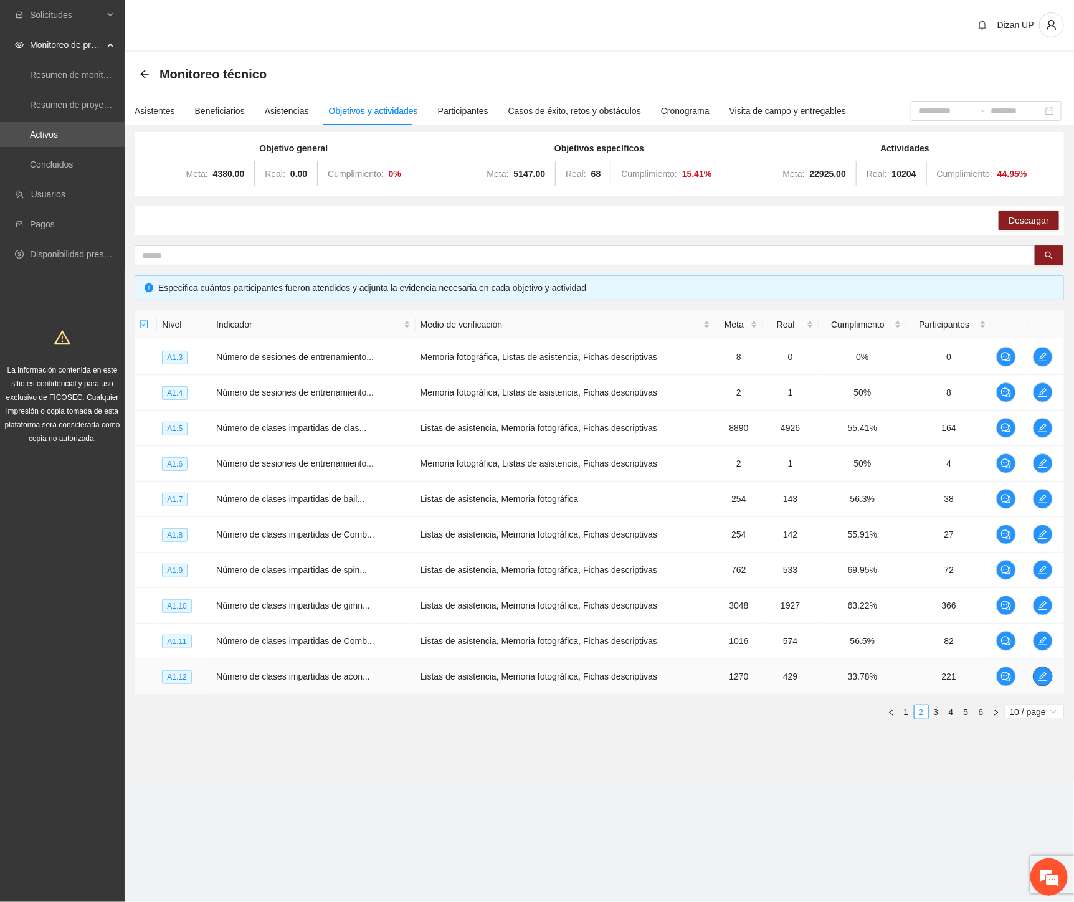
click at [1038, 676] on icon "edit" at bounding box center [1043, 676] width 10 height 10
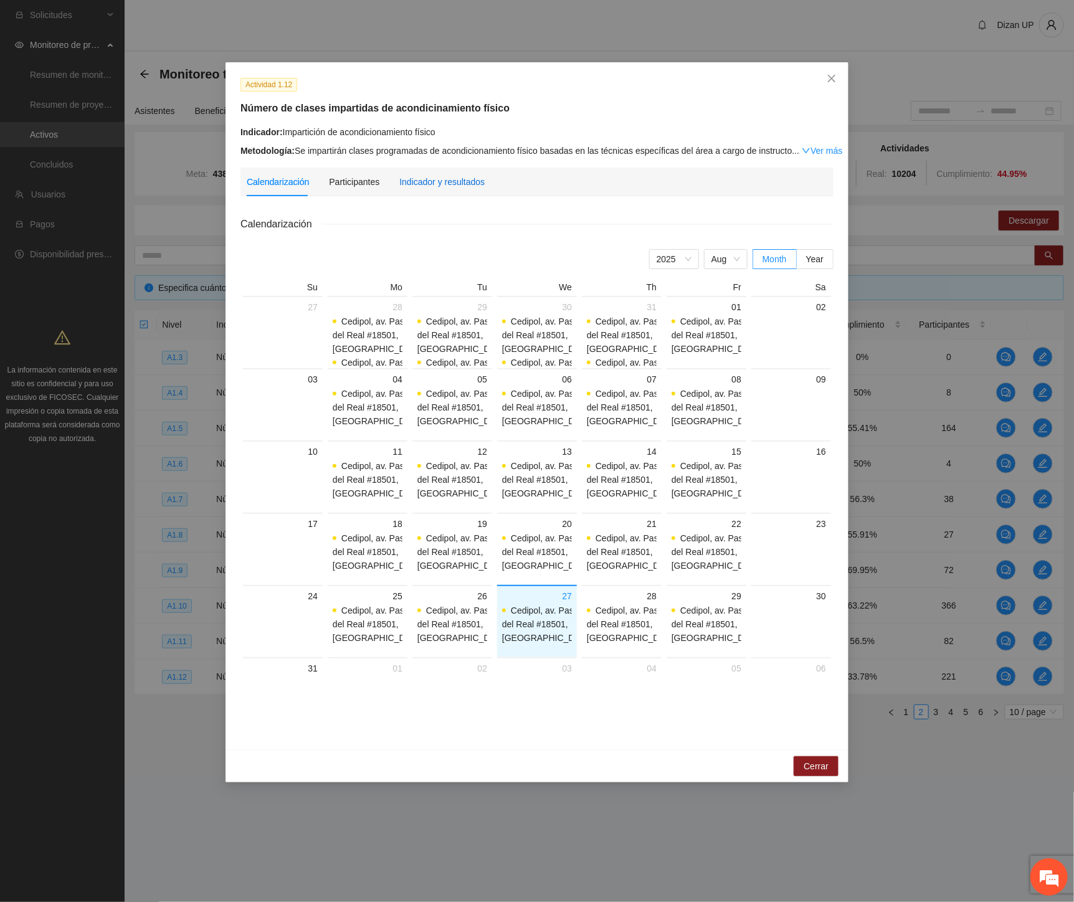
click at [440, 179] on div "Indicador y resultados" at bounding box center [441, 182] width 85 height 14
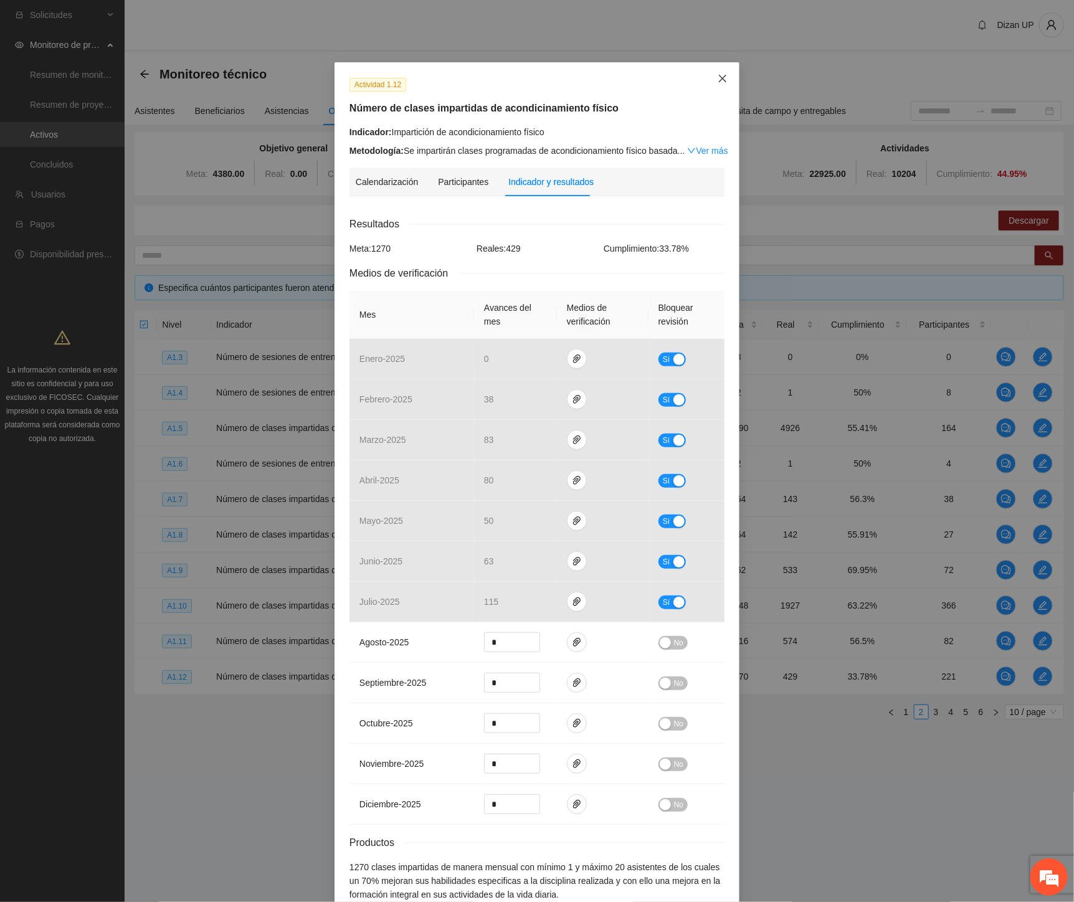
click at [719, 78] on icon "close" at bounding box center [722, 78] width 7 height 7
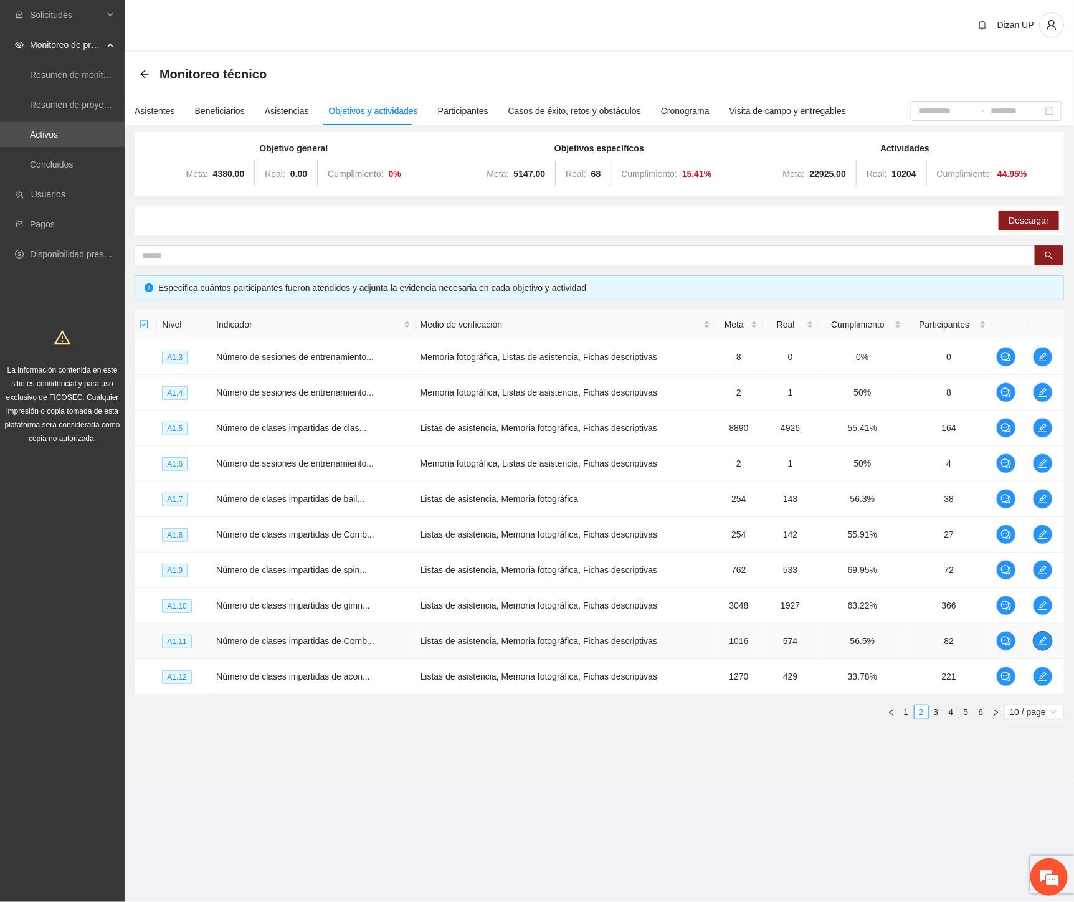
click at [1040, 643] on icon "edit" at bounding box center [1042, 641] width 9 height 9
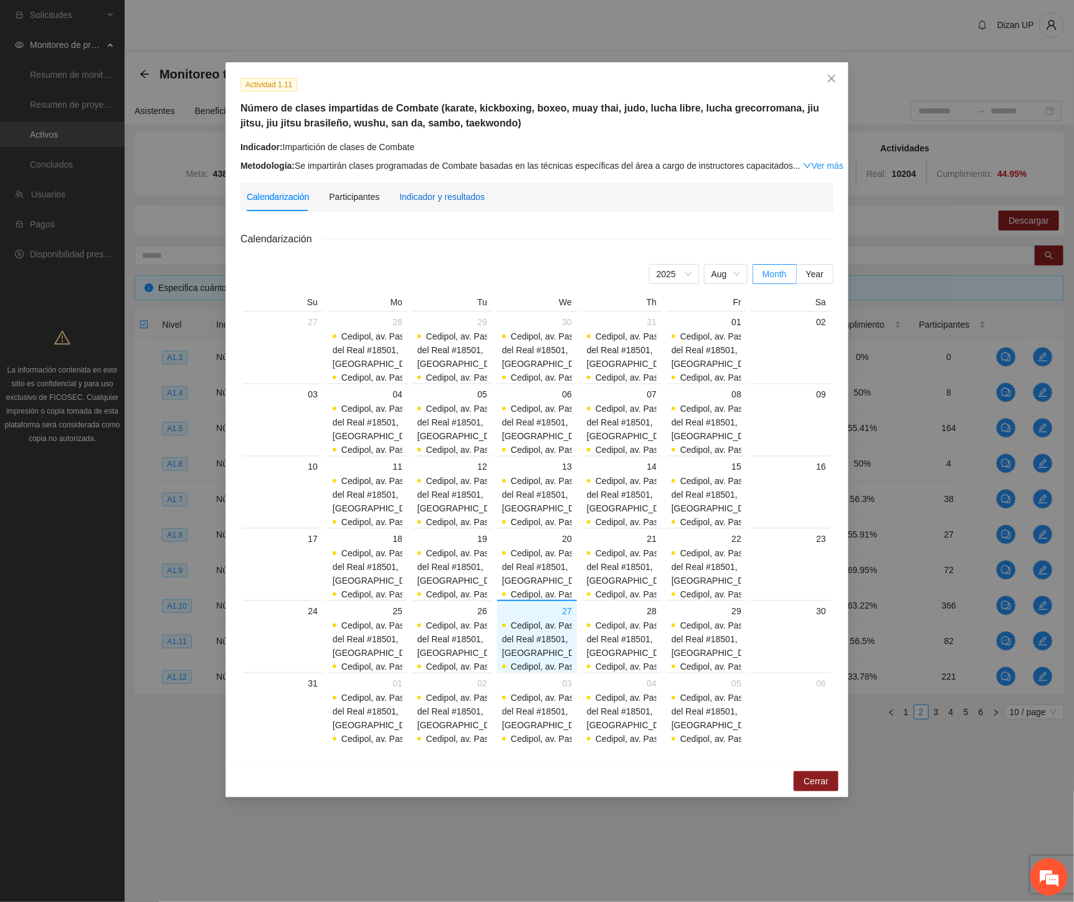
click at [437, 192] on div "Indicador y resultados" at bounding box center [441, 197] width 85 height 14
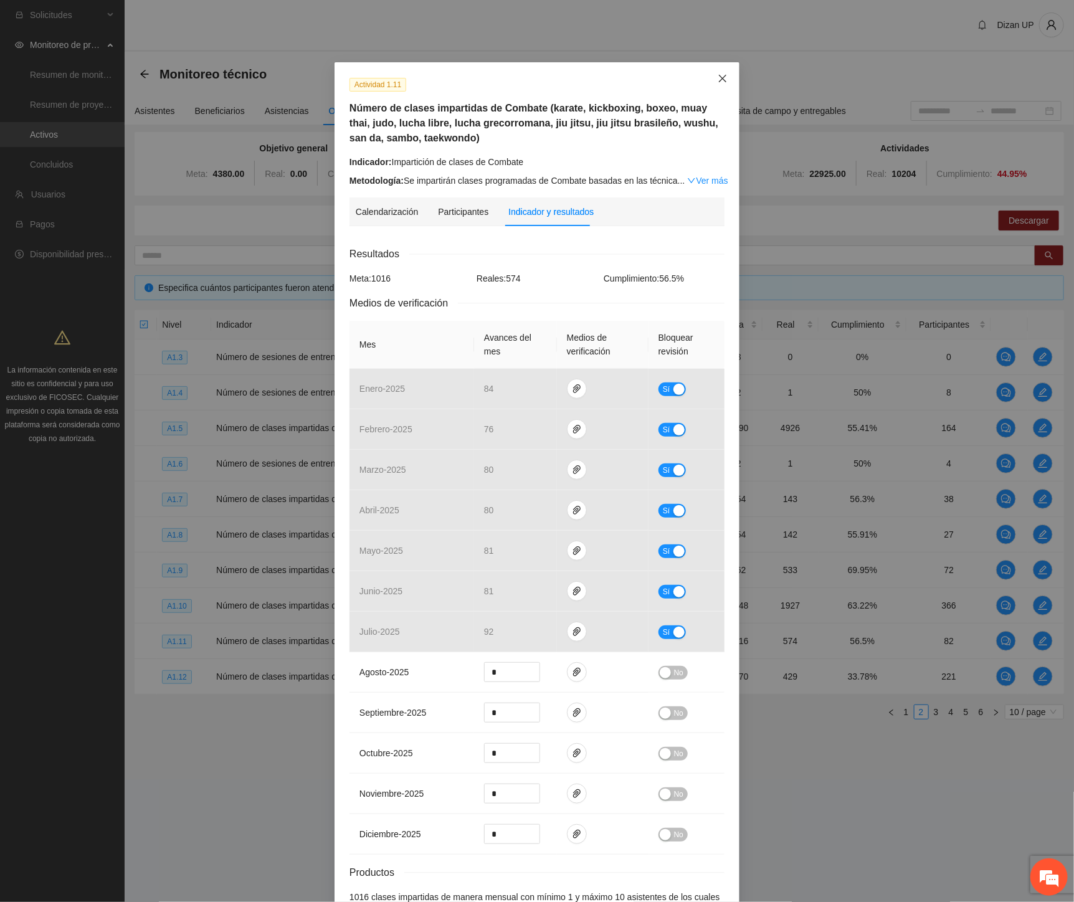
click at [711, 83] on span "Close" at bounding box center [723, 79] width 34 height 34
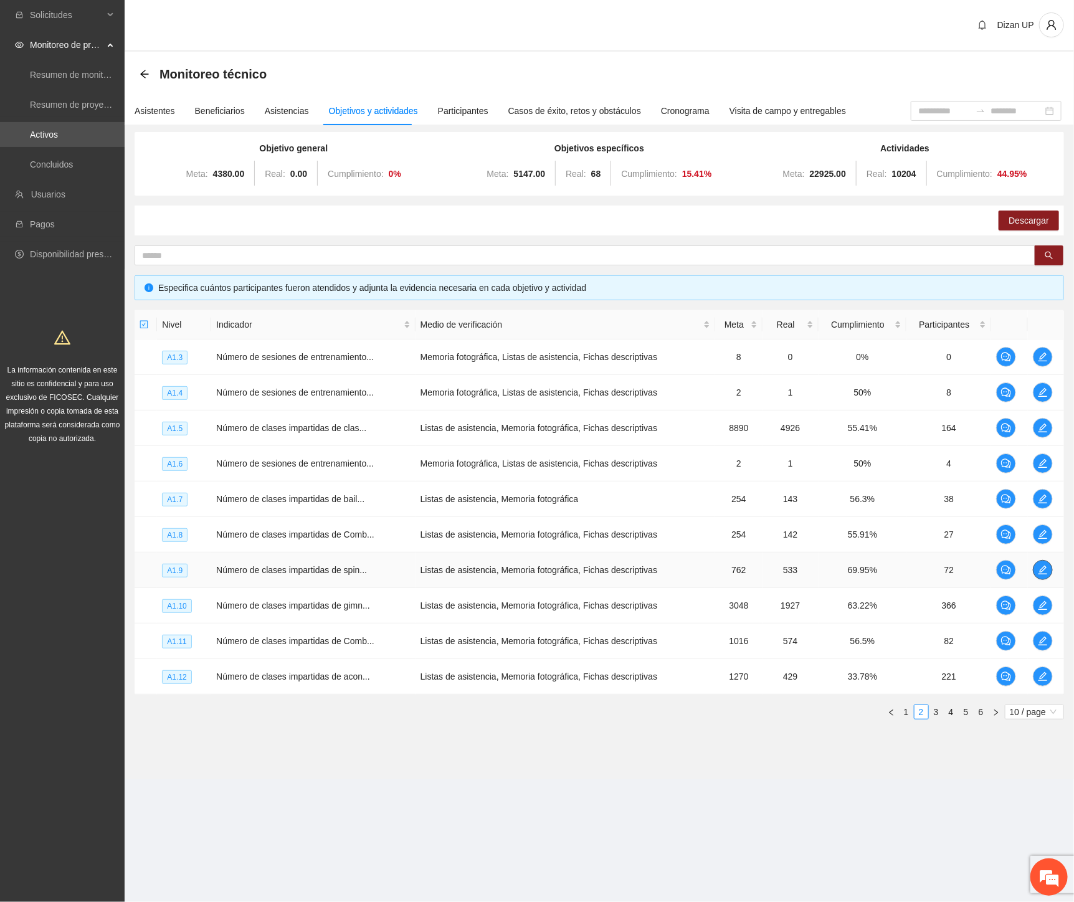
click at [1043, 566] on icon "edit" at bounding box center [1043, 570] width 10 height 10
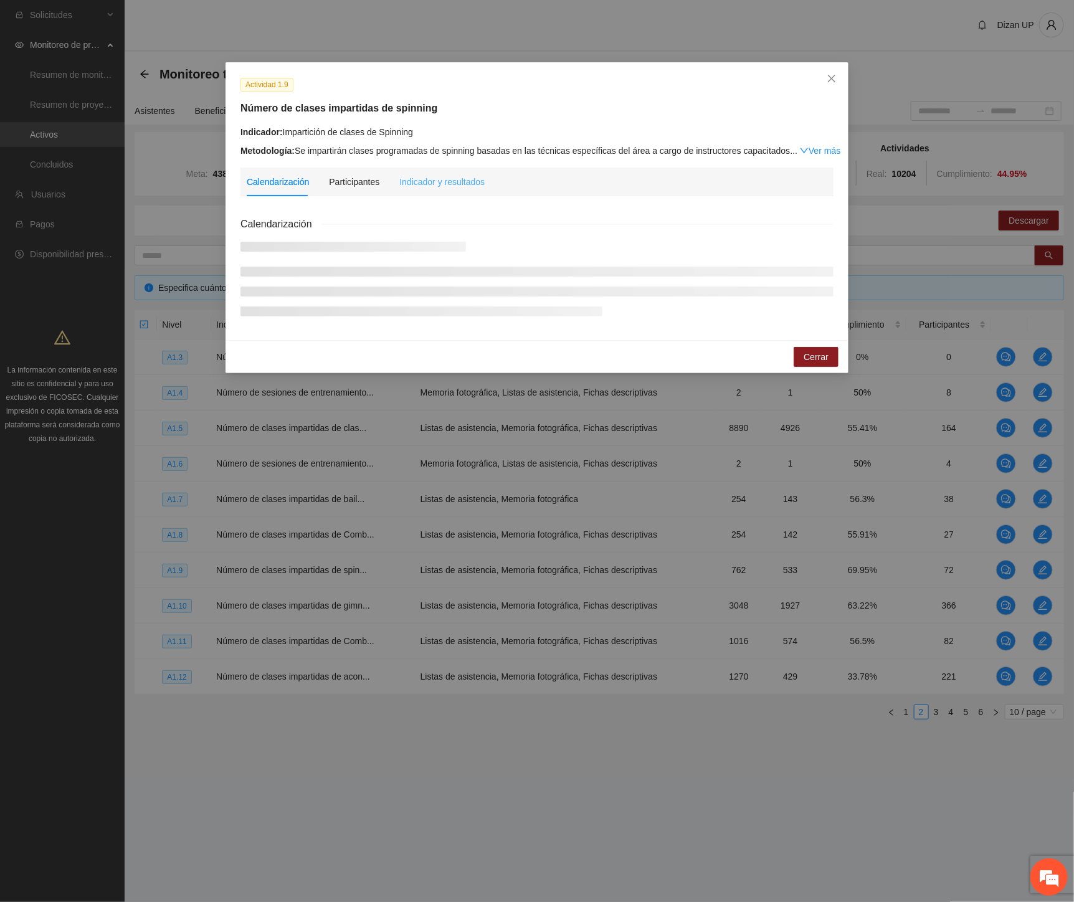
click at [446, 174] on div "Indicador y resultados" at bounding box center [441, 182] width 85 height 29
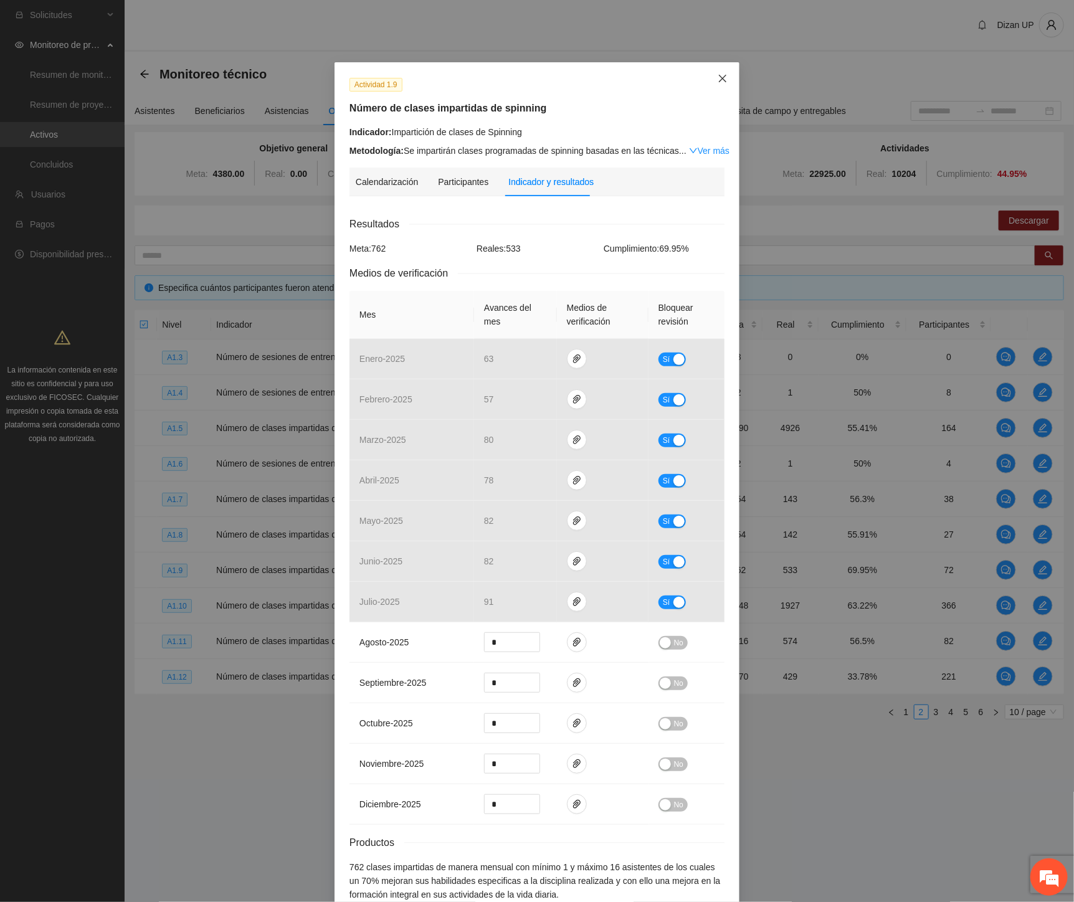
click at [717, 75] on icon "close" at bounding box center [722, 78] width 10 height 10
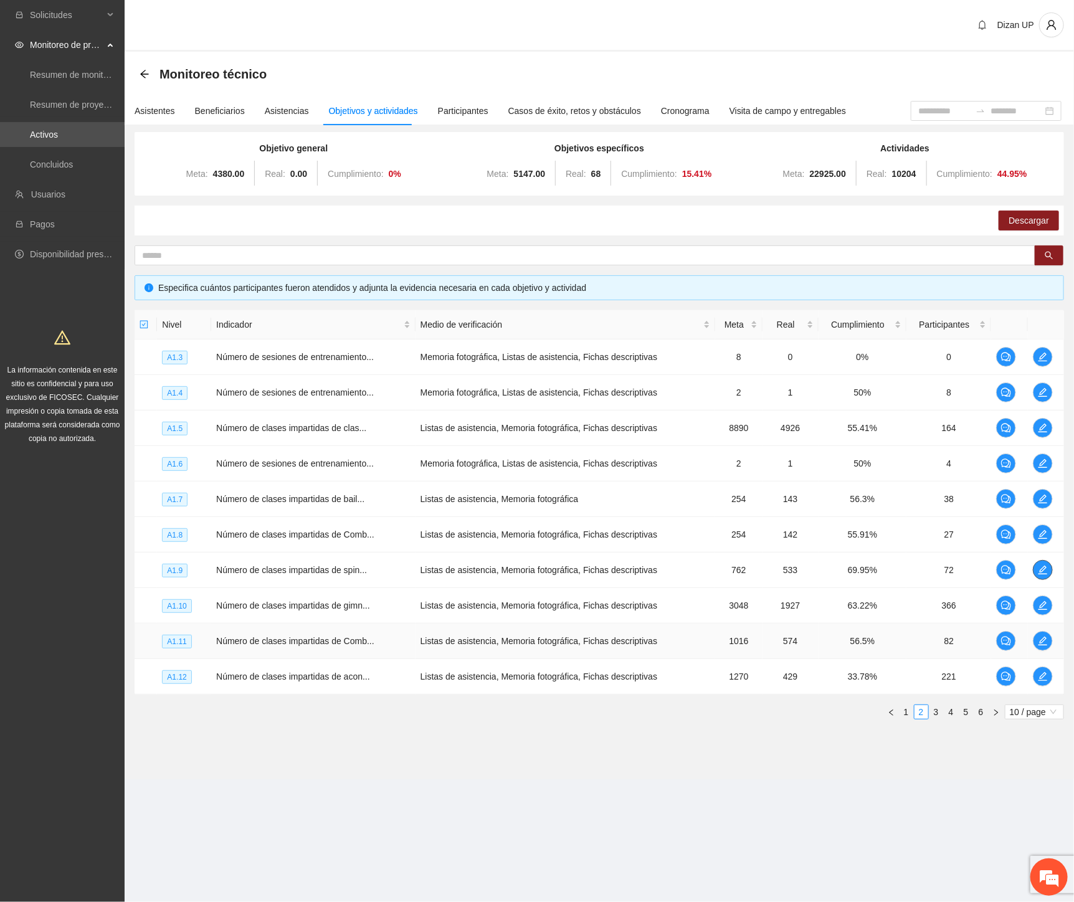
drag, startPoint x: 949, startPoint y: 588, endPoint x: 1003, endPoint y: 627, distance: 67.4
click at [932, 712] on link "3" at bounding box center [936, 712] width 14 height 14
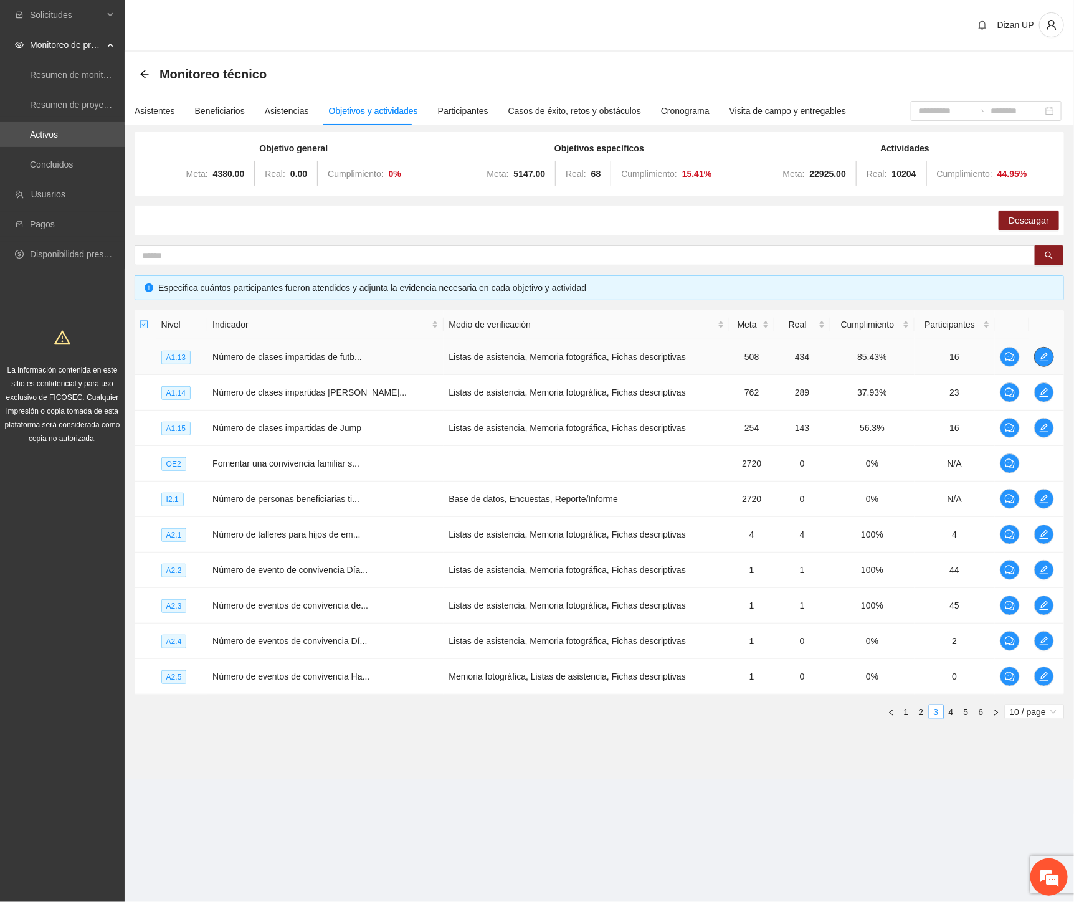
click at [1044, 355] on icon "edit" at bounding box center [1043, 357] width 9 height 9
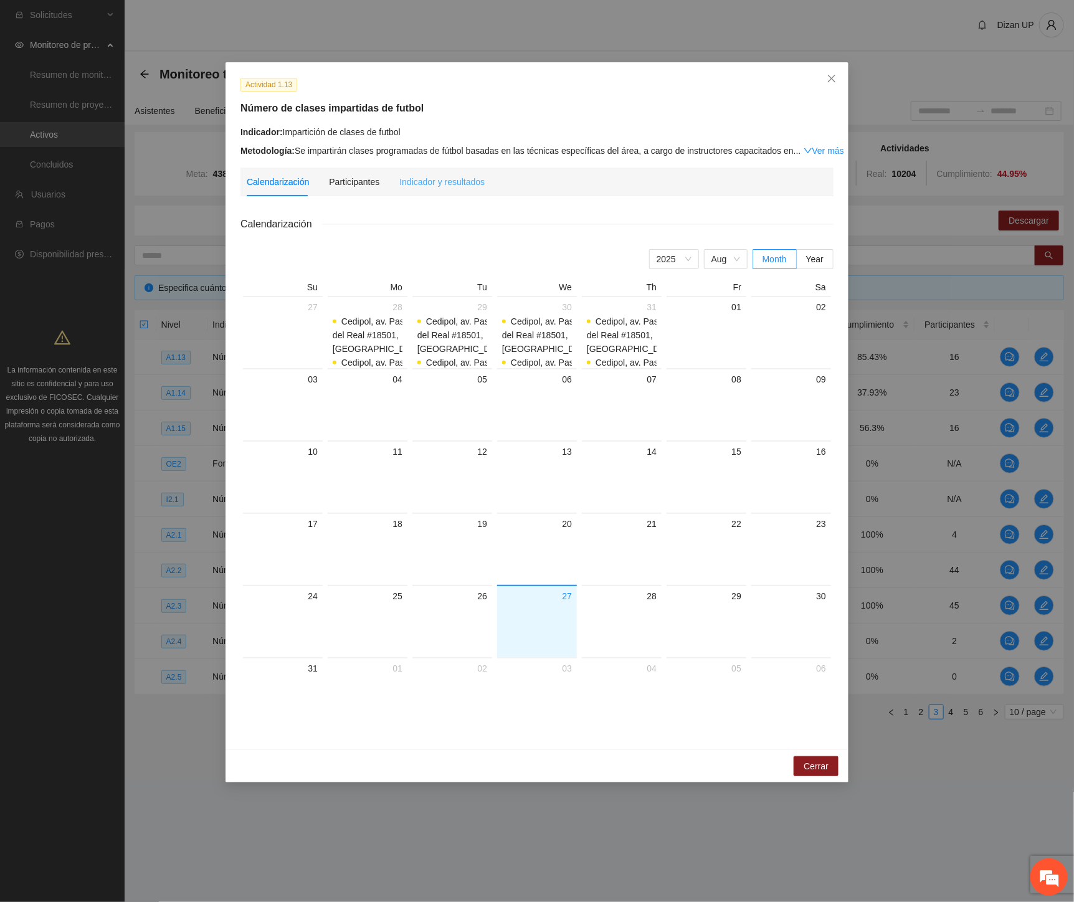
click at [437, 174] on div "Indicador y resultados" at bounding box center [441, 182] width 85 height 29
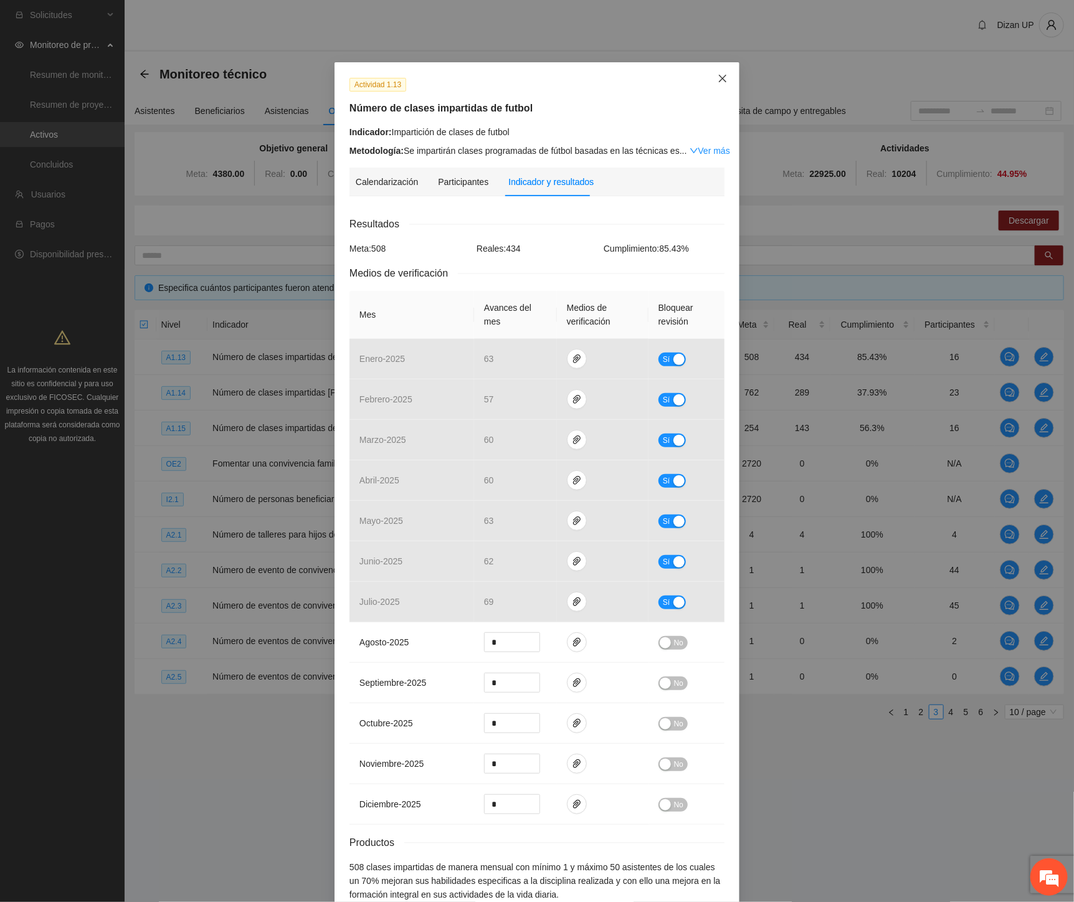
drag, startPoint x: 713, startPoint y: 75, endPoint x: 674, endPoint y: 109, distance: 51.7
click at [717, 75] on icon "close" at bounding box center [722, 78] width 10 height 10
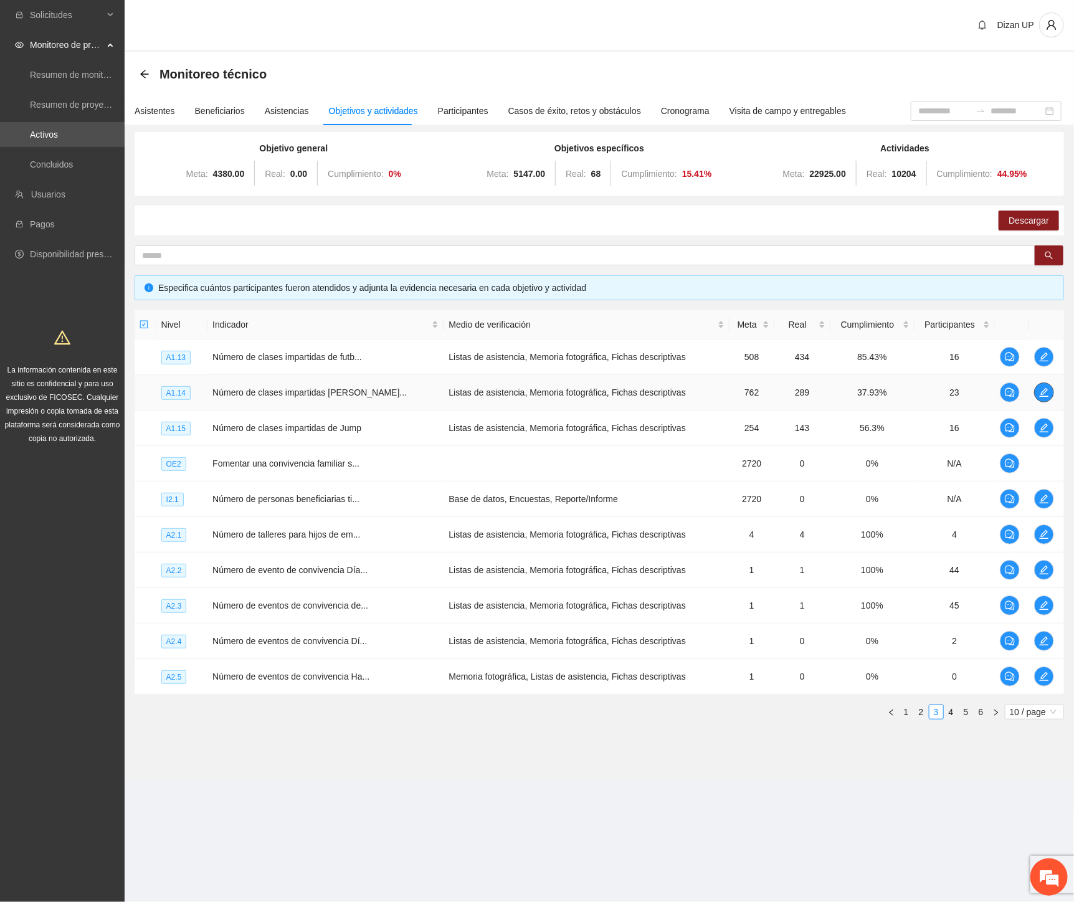
click at [1042, 388] on icon "edit" at bounding box center [1044, 392] width 10 height 10
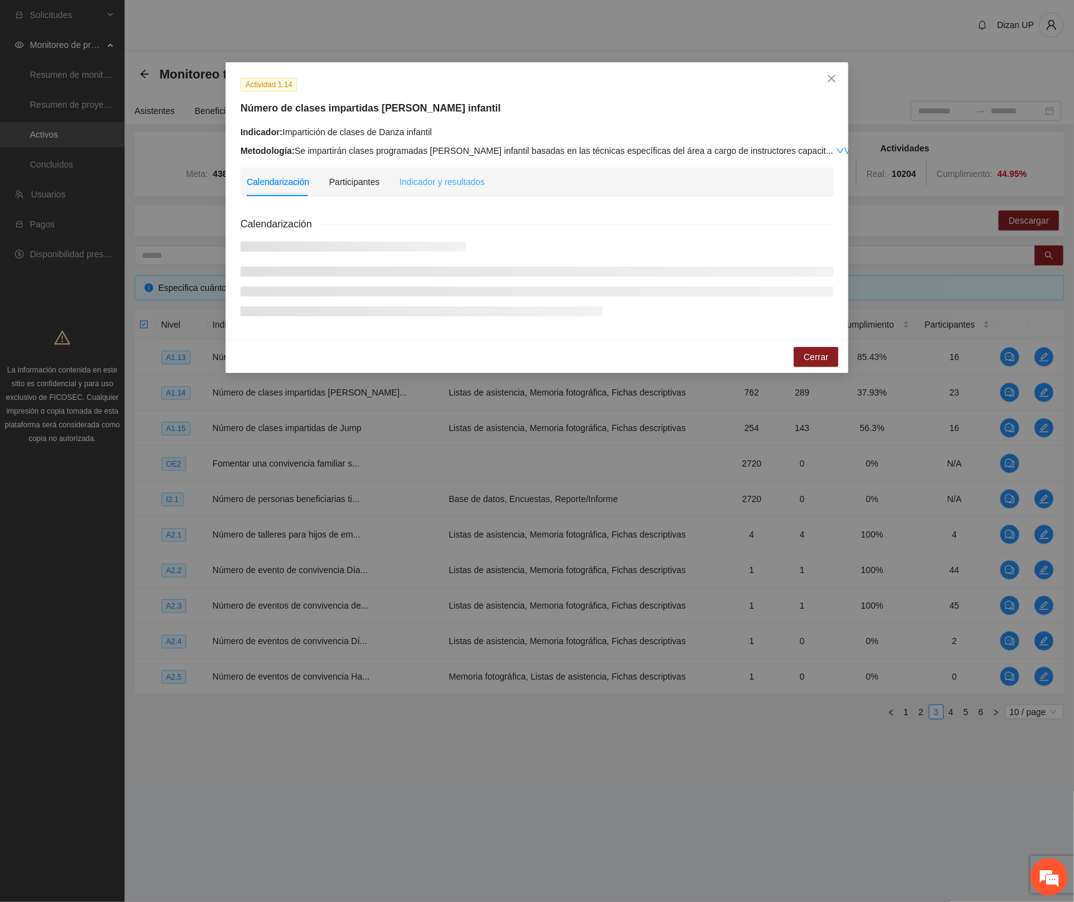
click at [425, 174] on div "Indicador y resultados" at bounding box center [441, 182] width 85 height 29
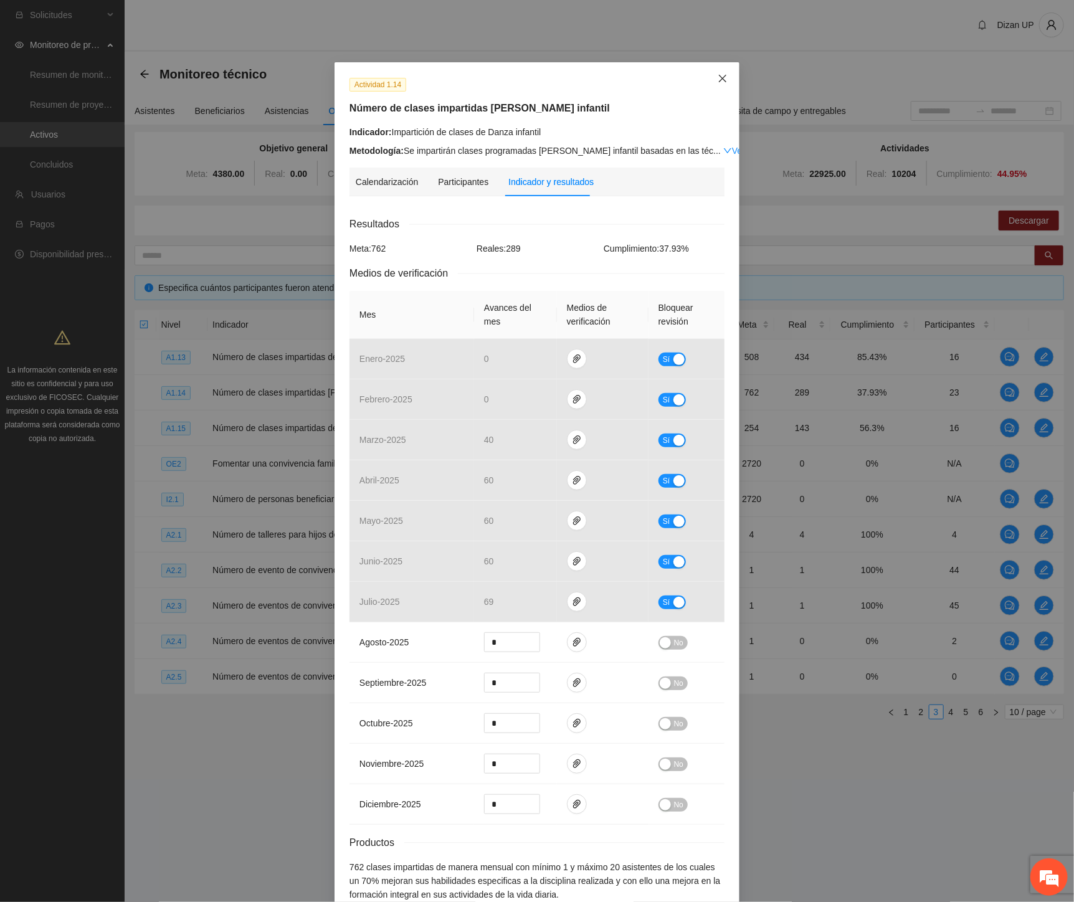
click at [720, 73] on icon "close" at bounding box center [722, 78] width 10 height 10
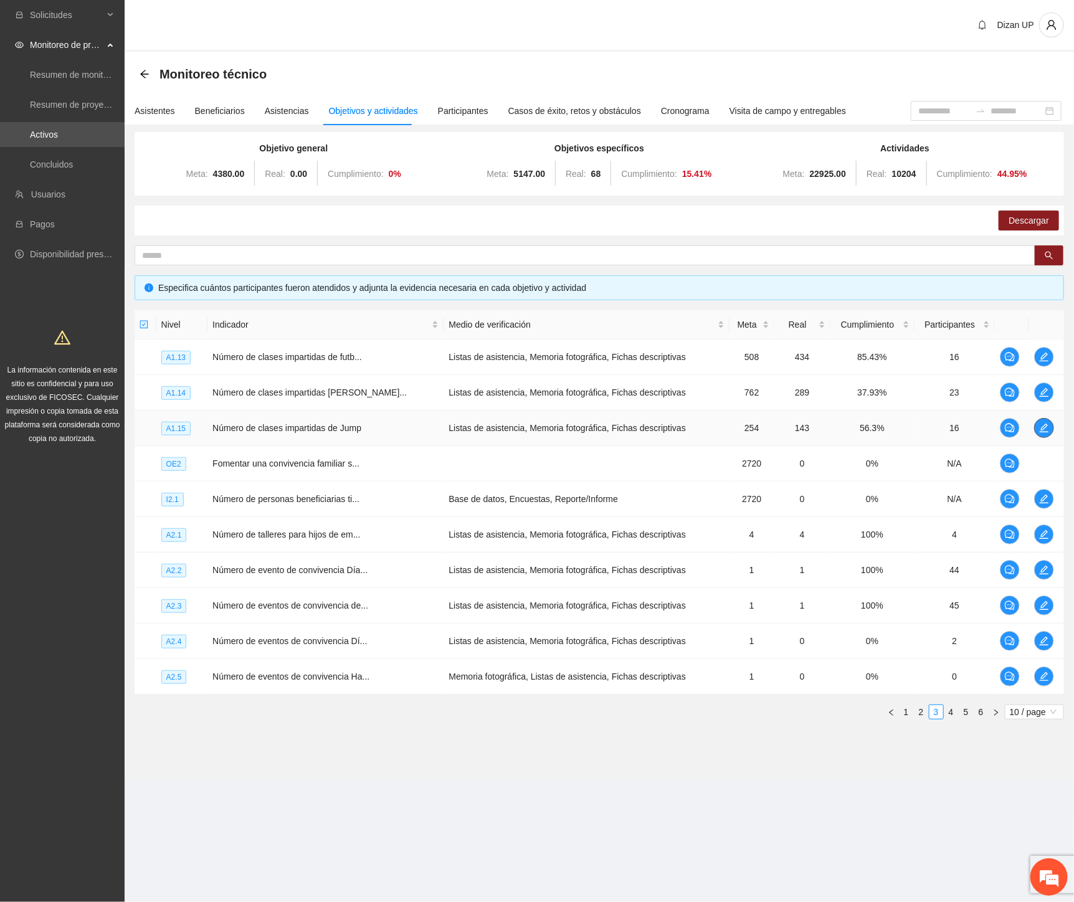
click at [1041, 425] on icon "edit" at bounding box center [1044, 428] width 10 height 10
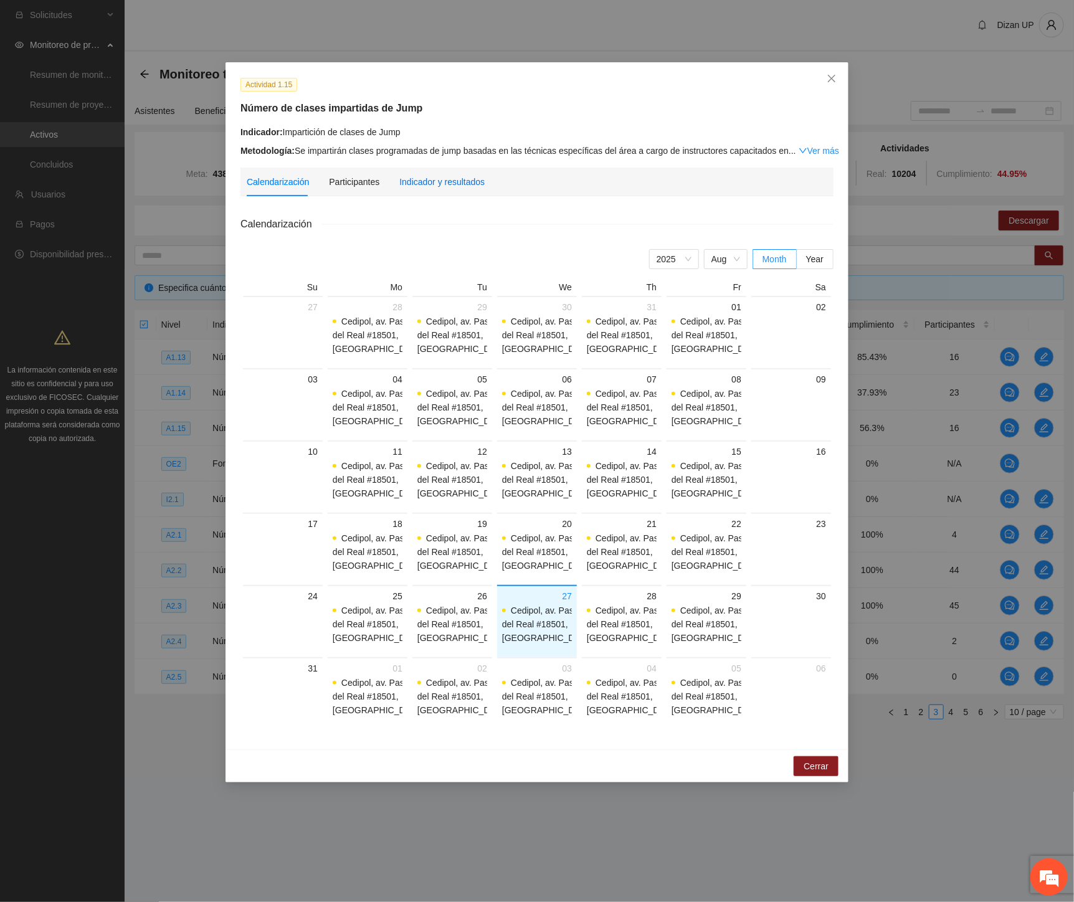
click at [443, 175] on div "Indicador y resultados" at bounding box center [441, 182] width 85 height 14
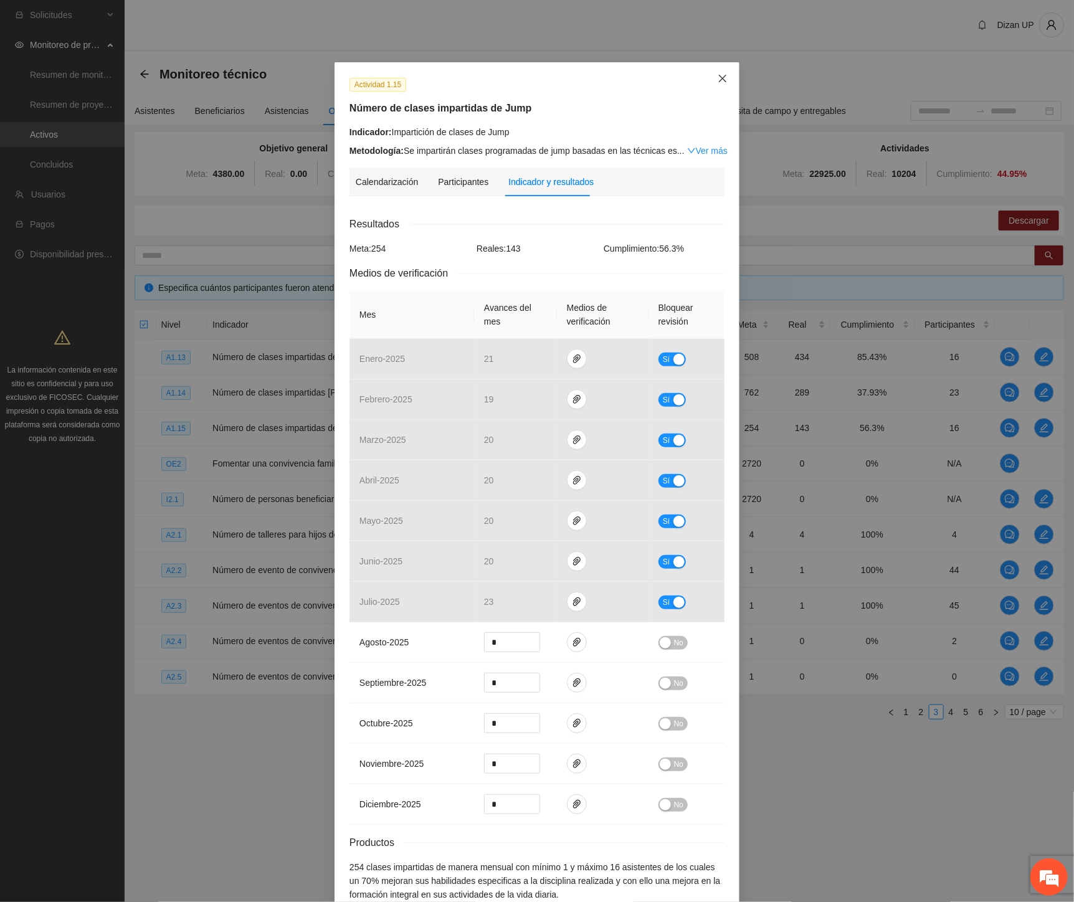
click at [719, 77] on icon "close" at bounding box center [722, 78] width 7 height 7
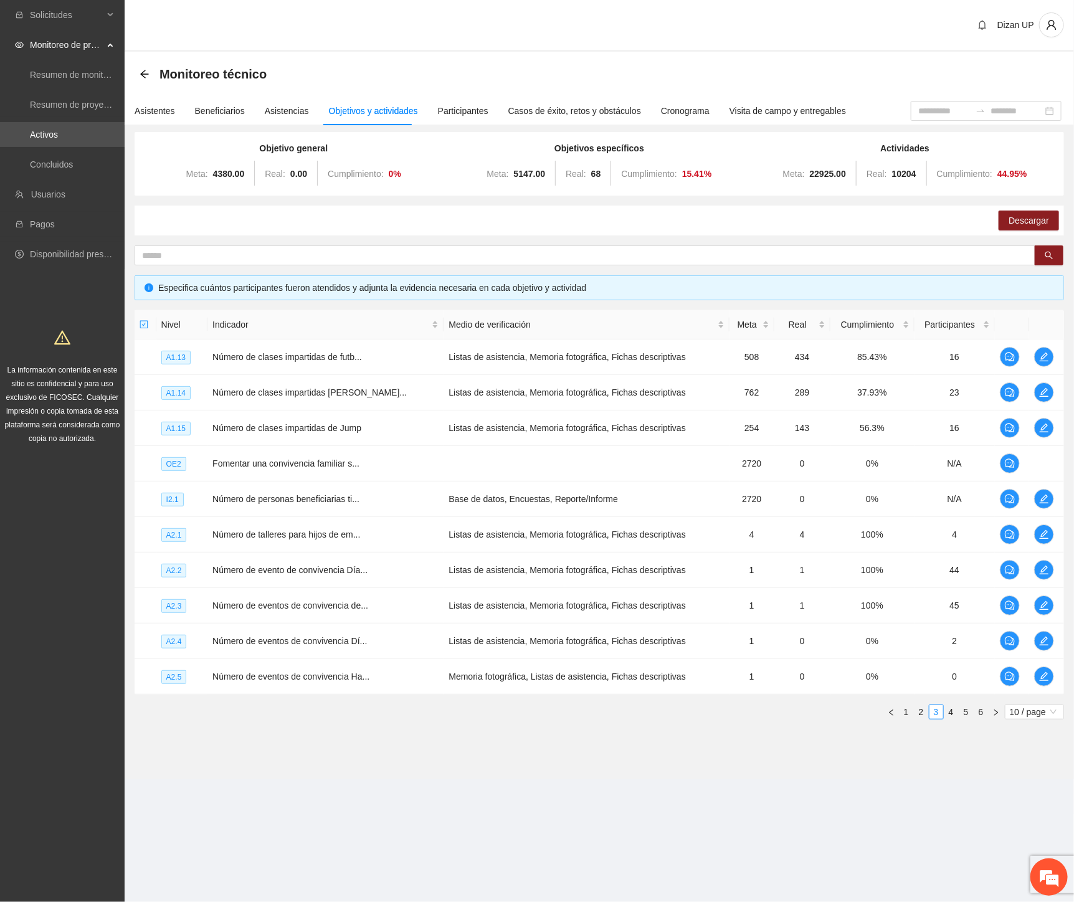
drag, startPoint x: 488, startPoint y: 61, endPoint x: 397, endPoint y: 9, distance: 104.4
click at [483, 62] on div "Monitoreo técnico" at bounding box center [599, 74] width 919 height 25
